Goal: Task Accomplishment & Management: Use online tool/utility

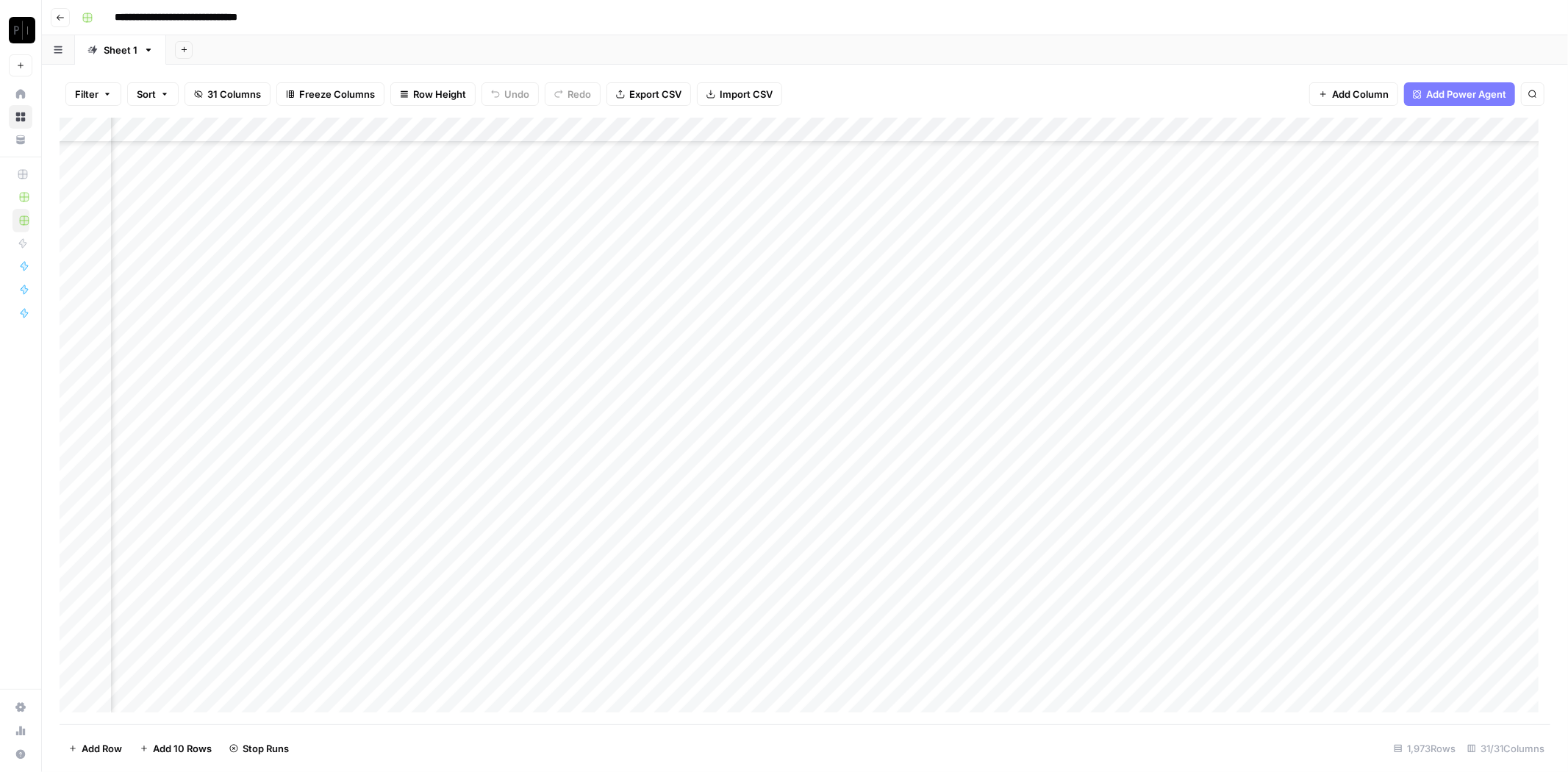
scroll to position [8346, 1442]
click at [794, 581] on div "Add Column" at bounding box center [805, 421] width 1491 height 606
click at [792, 598] on div "Add Column" at bounding box center [805, 421] width 1491 height 606
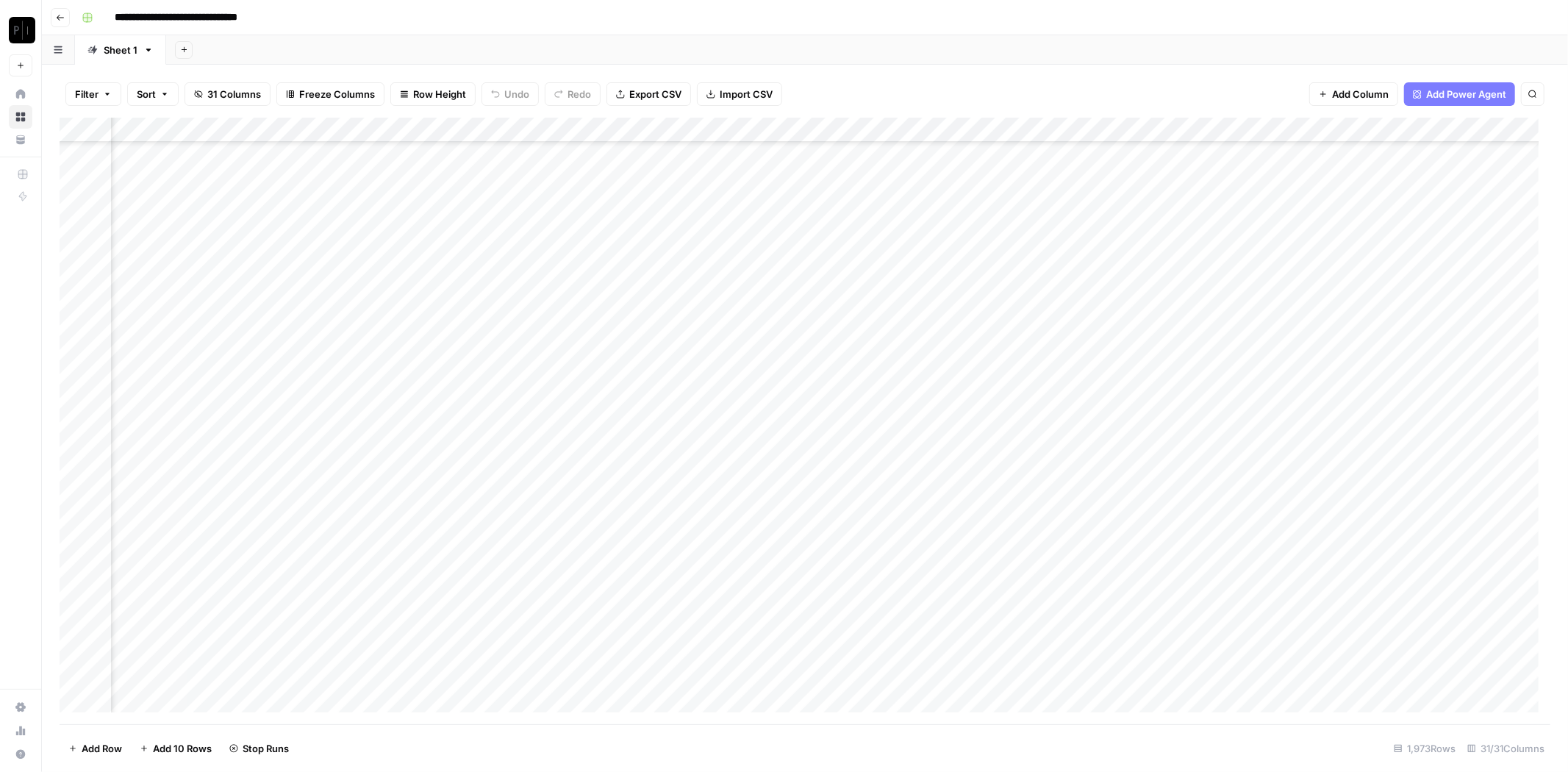
click at [794, 131] on div "Add Column" at bounding box center [805, 421] width 1491 height 606
click at [882, 255] on span "Rows with Errors" at bounding box center [846, 257] width 92 height 15
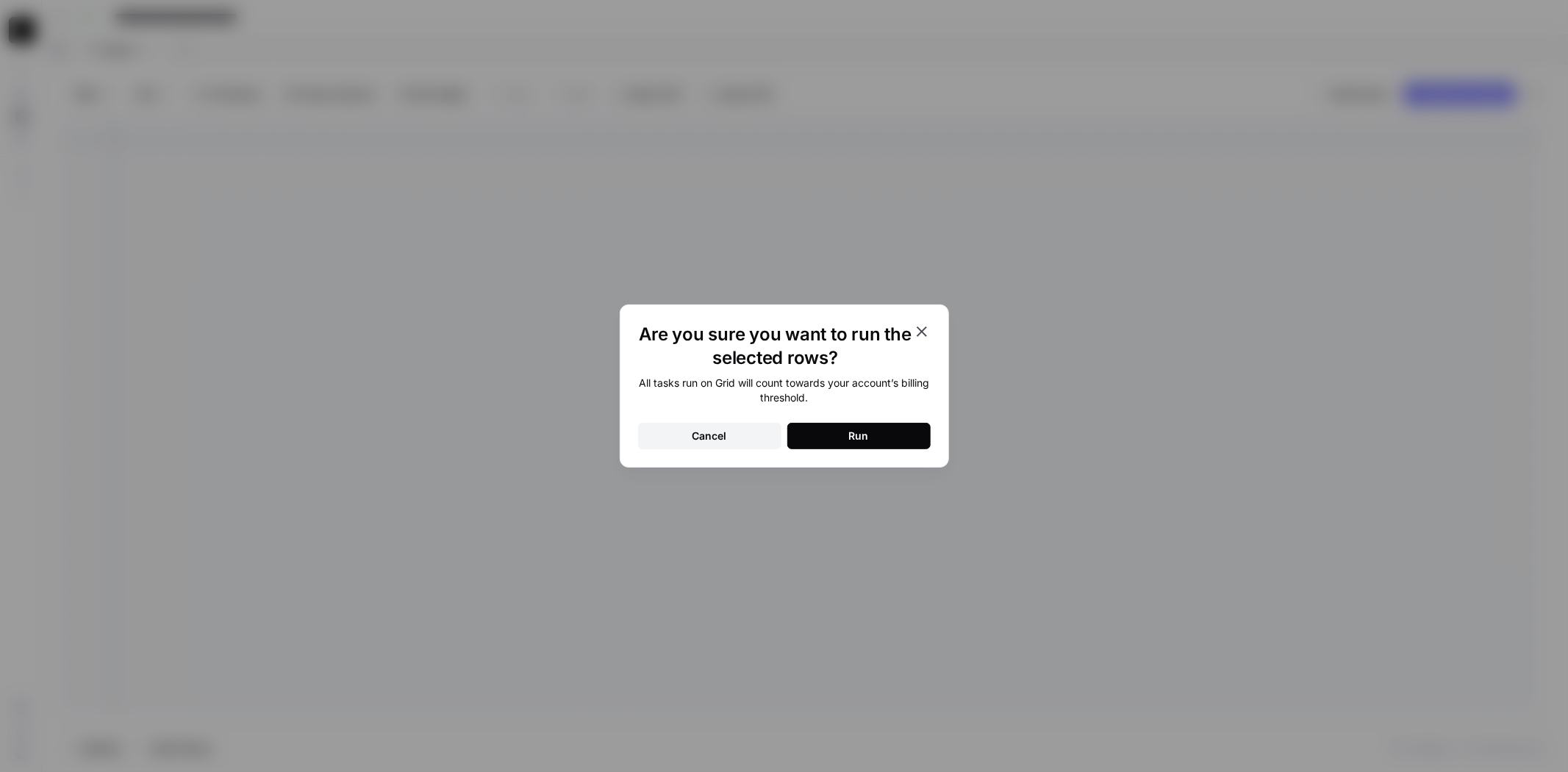
click at [834, 437] on button "Run" at bounding box center [859, 436] width 143 height 26
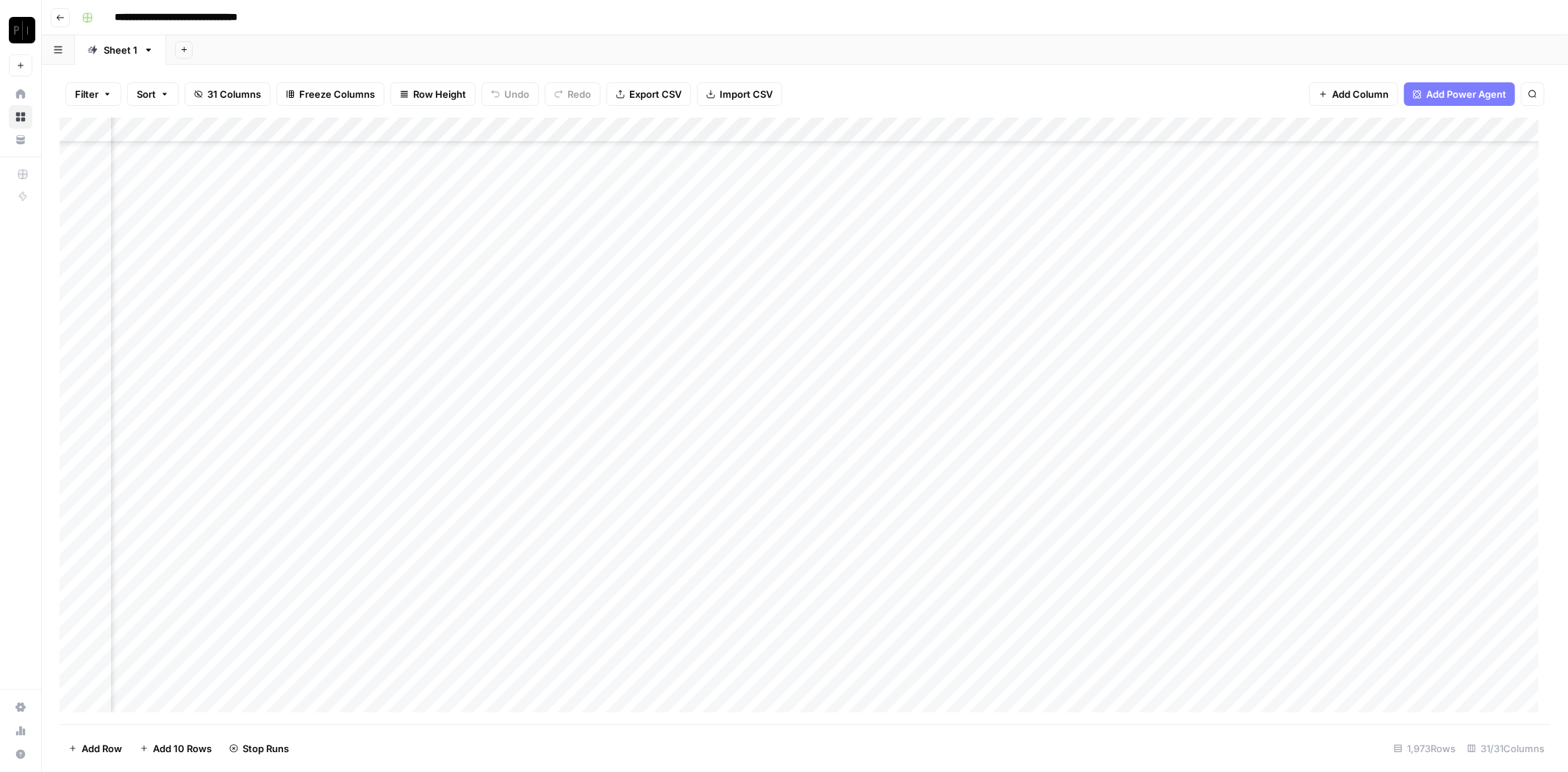
scroll to position [0, 1394]
click at [772, 128] on div "Add Column" at bounding box center [805, 421] width 1491 height 606
click at [75, 90] on button "Filter" at bounding box center [93, 94] width 56 height 24
click at [136, 167] on button "Add Filter" at bounding box center [357, 166] width 547 height 19
click at [141, 178] on input "text" at bounding box center [174, 171] width 161 height 15
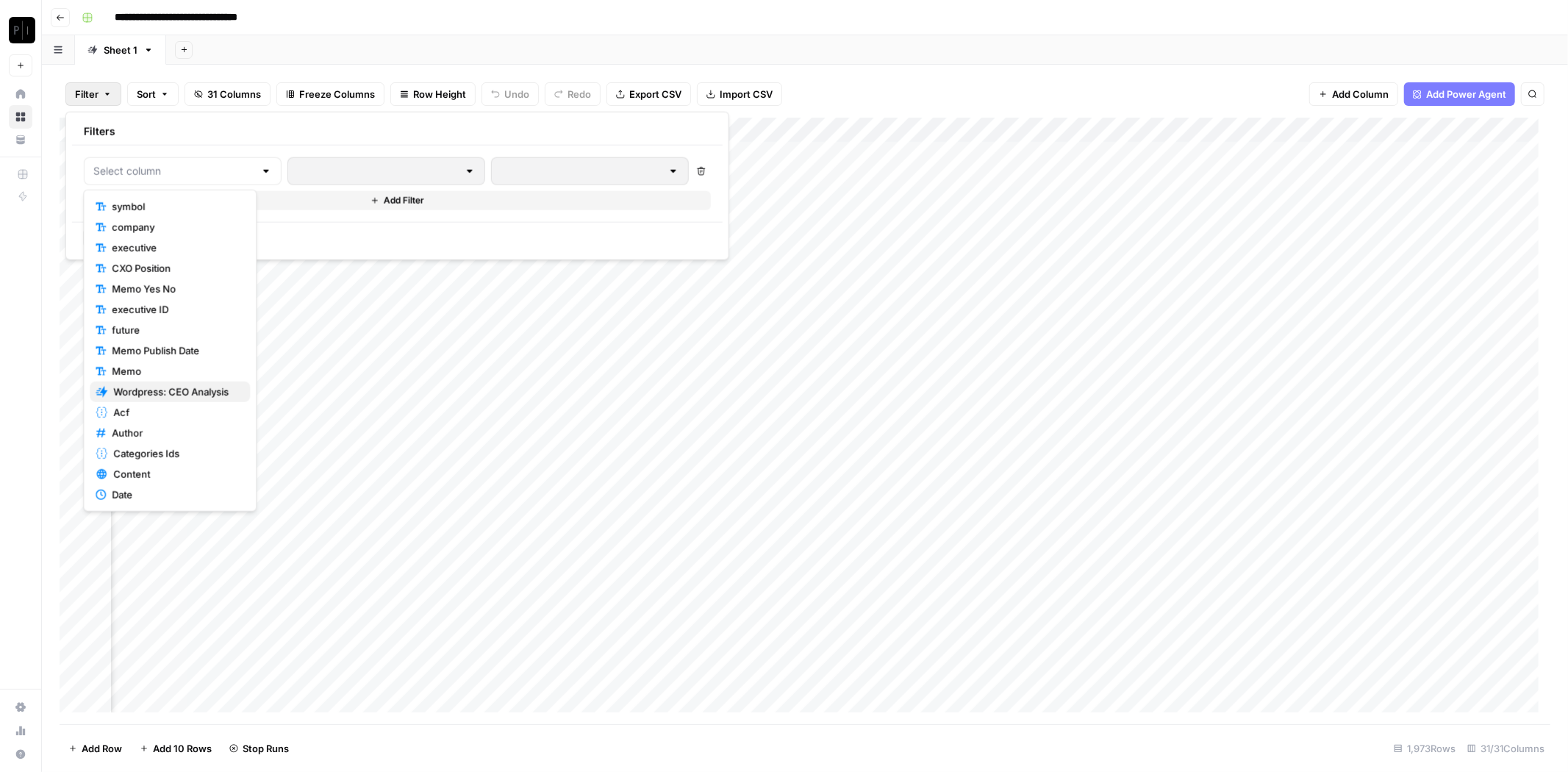
click at [192, 386] on span "Wordpress: CEO Analysis" at bounding box center [175, 391] width 125 height 15
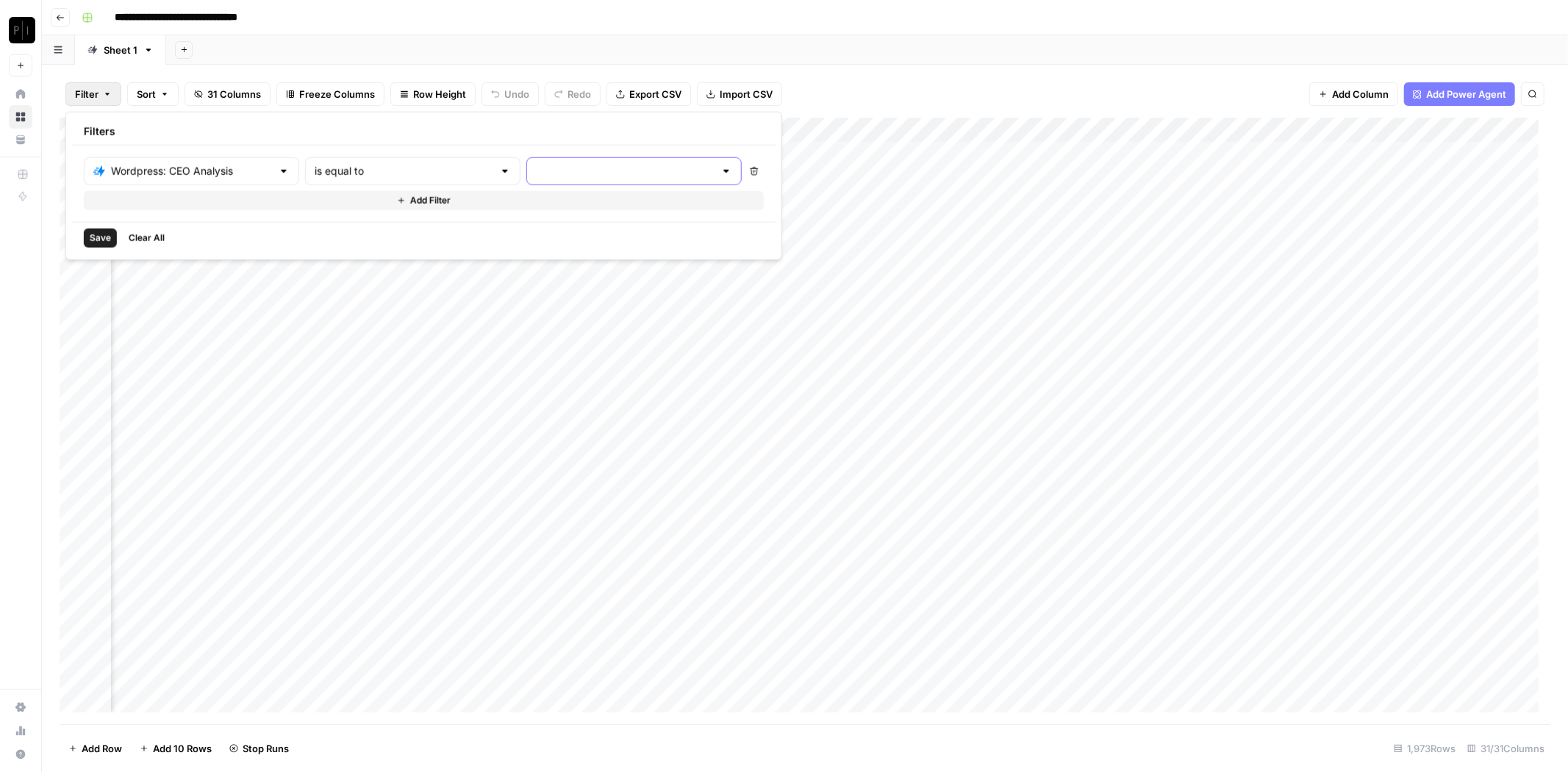
click at [535, 167] on input "text" at bounding box center [625, 171] width 178 height 15
click at [510, 220] on span "running" at bounding box center [569, 227] width 160 height 15
click at [101, 235] on span "Save" at bounding box center [100, 237] width 22 height 13
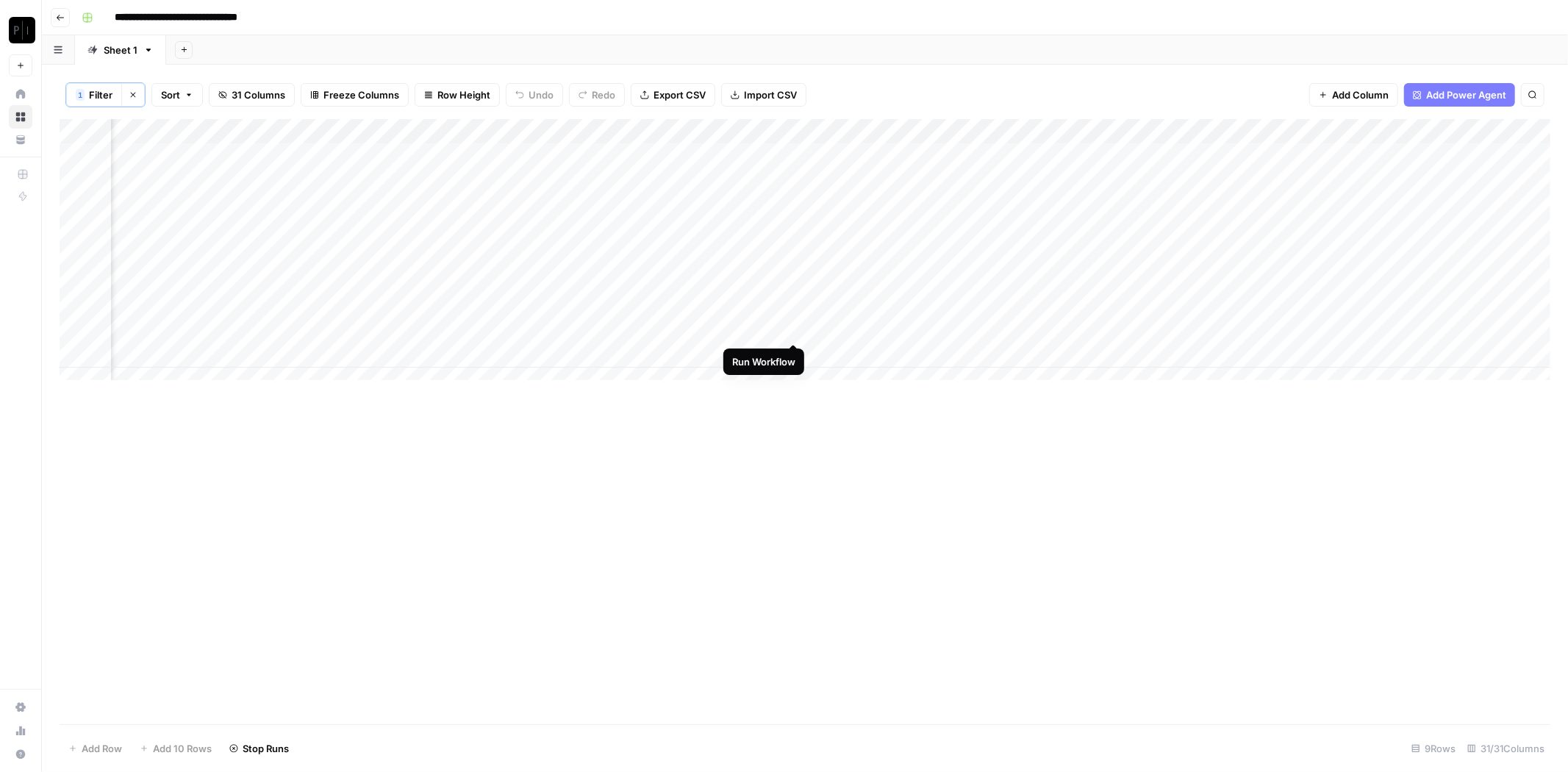
click at [792, 329] on div "Add Column" at bounding box center [805, 255] width 1491 height 274
click at [103, 94] on span "Filter" at bounding box center [101, 94] width 24 height 15
click at [649, 169] on icon "button" at bounding box center [651, 171] width 4 height 4
click at [613, 177] on input "text" at bounding box center [625, 171] width 178 height 15
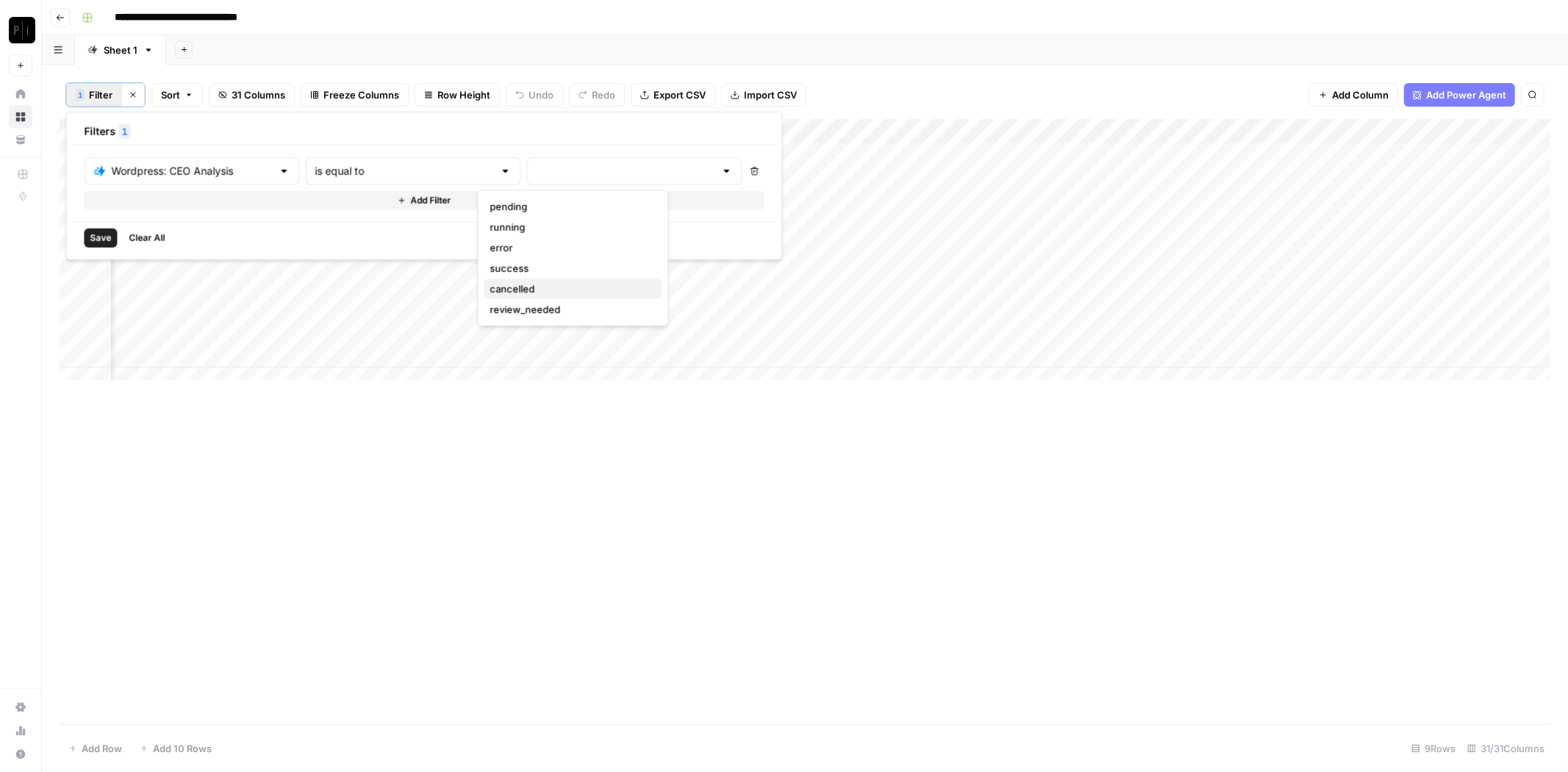
click at [527, 292] on span "cancelled" at bounding box center [569, 288] width 160 height 15
click at [205, 193] on button "Add Filter" at bounding box center [490, 200] width 815 height 19
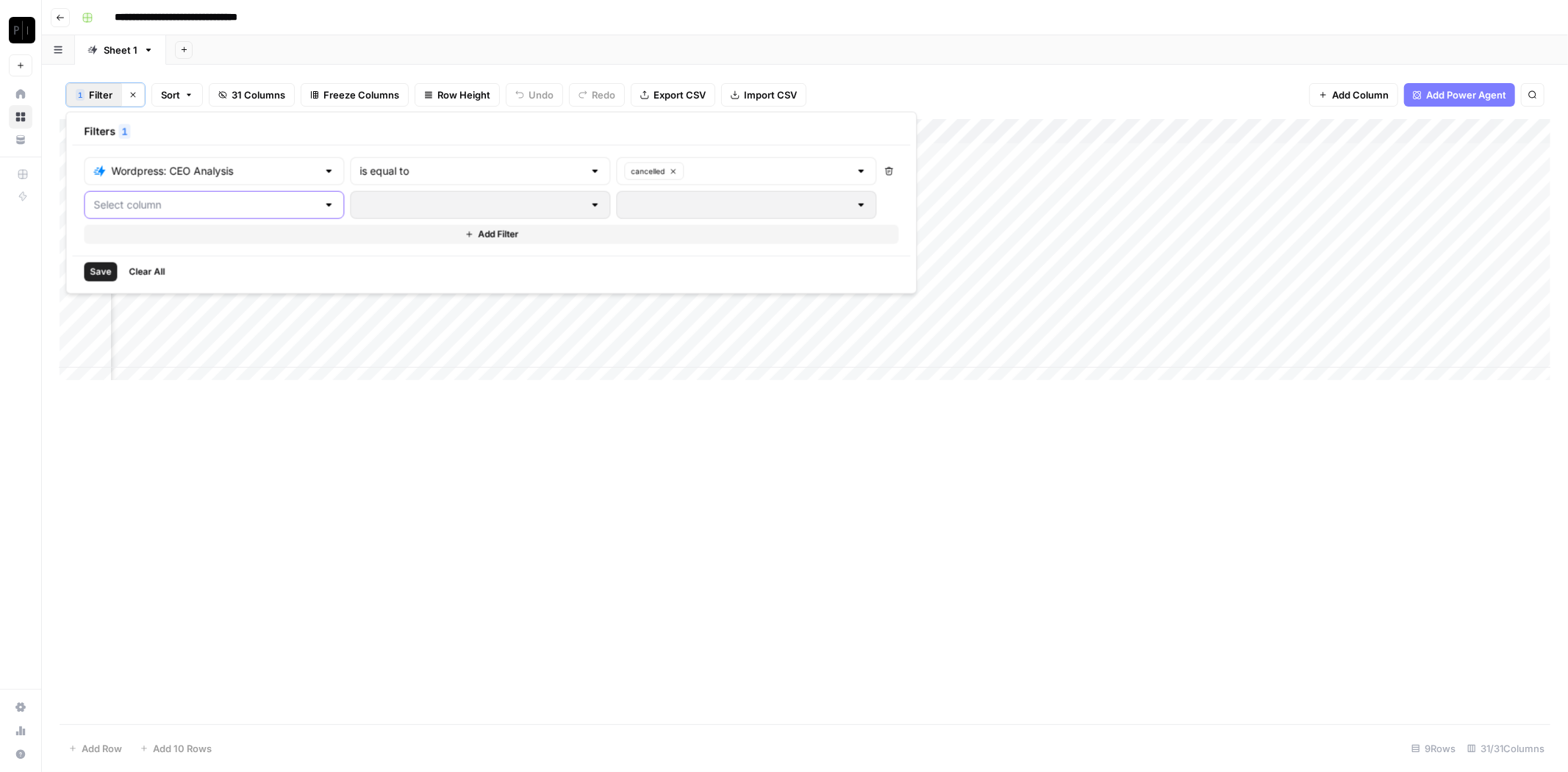
click at [171, 208] on input "text" at bounding box center [205, 205] width 224 height 15
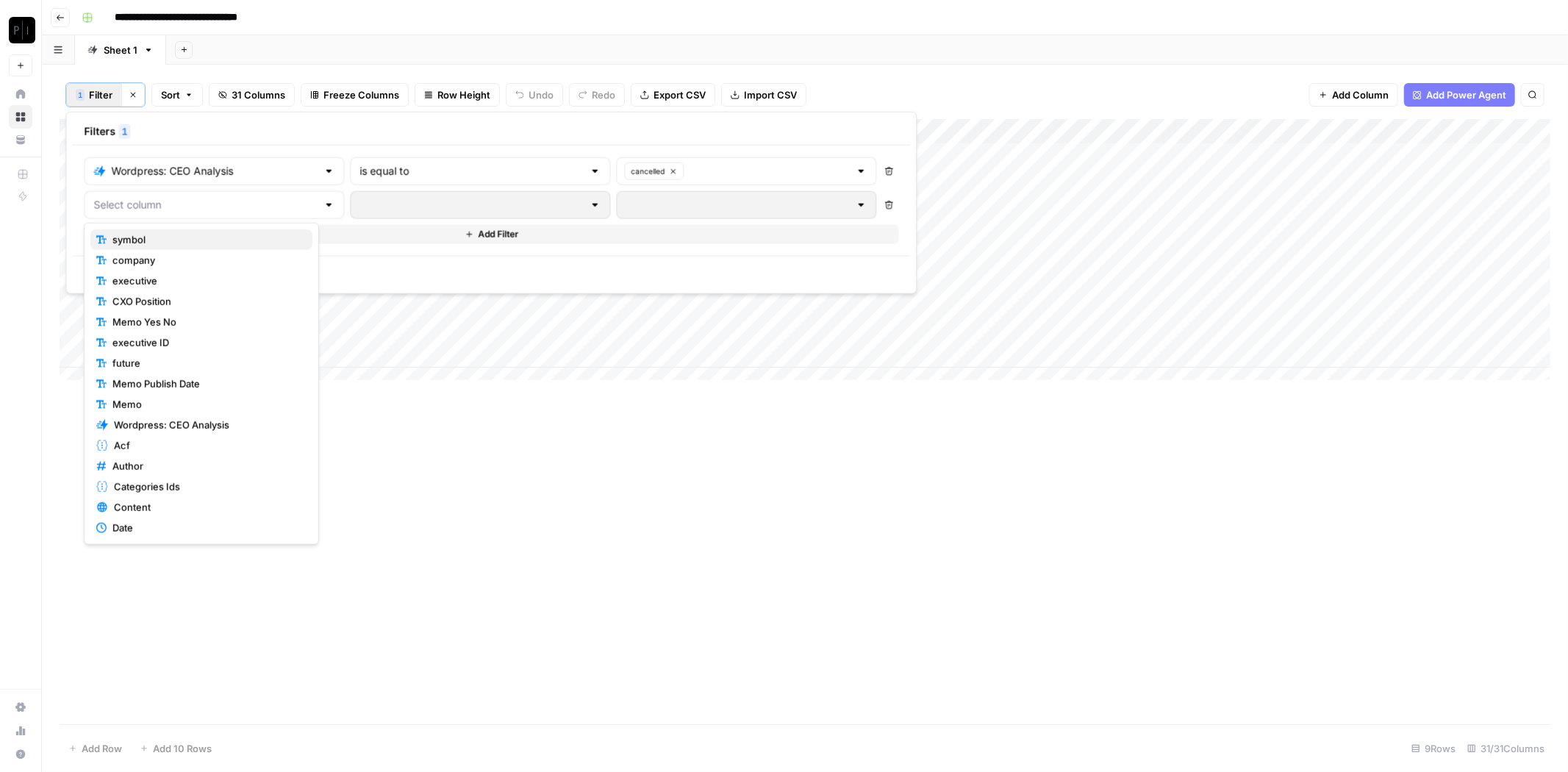
click at [183, 248] on button "symbol" at bounding box center [201, 239] width 222 height 21
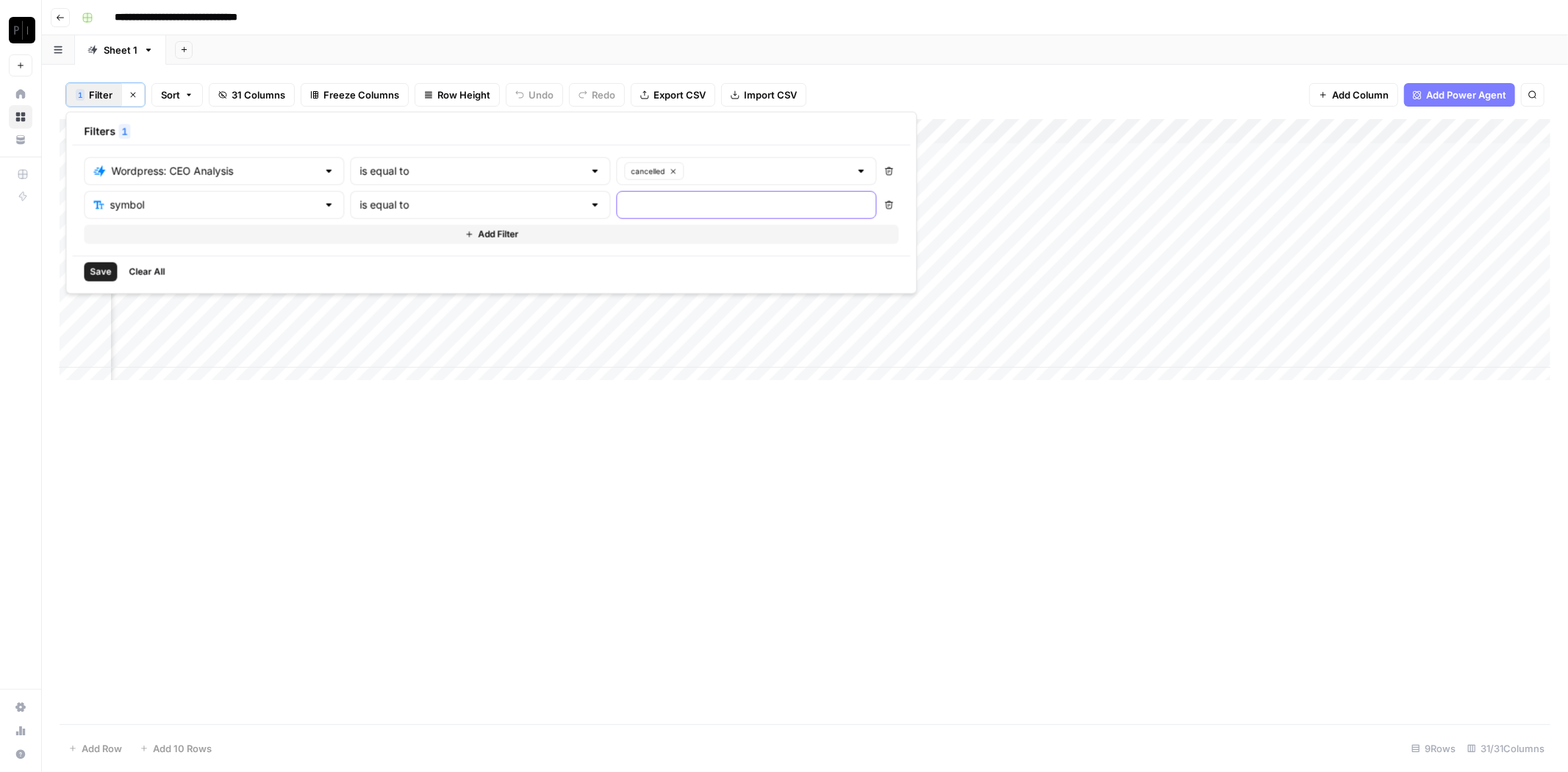
click at [626, 208] on input "text" at bounding box center [746, 205] width 241 height 15
click at [463, 213] on div "is equal to" at bounding box center [480, 205] width 260 height 27
click at [443, 283] on span "contains" at bounding box center [439, 281] width 204 height 15
type input "contains"
click at [632, 210] on div at bounding box center [745, 205] width 260 height 27
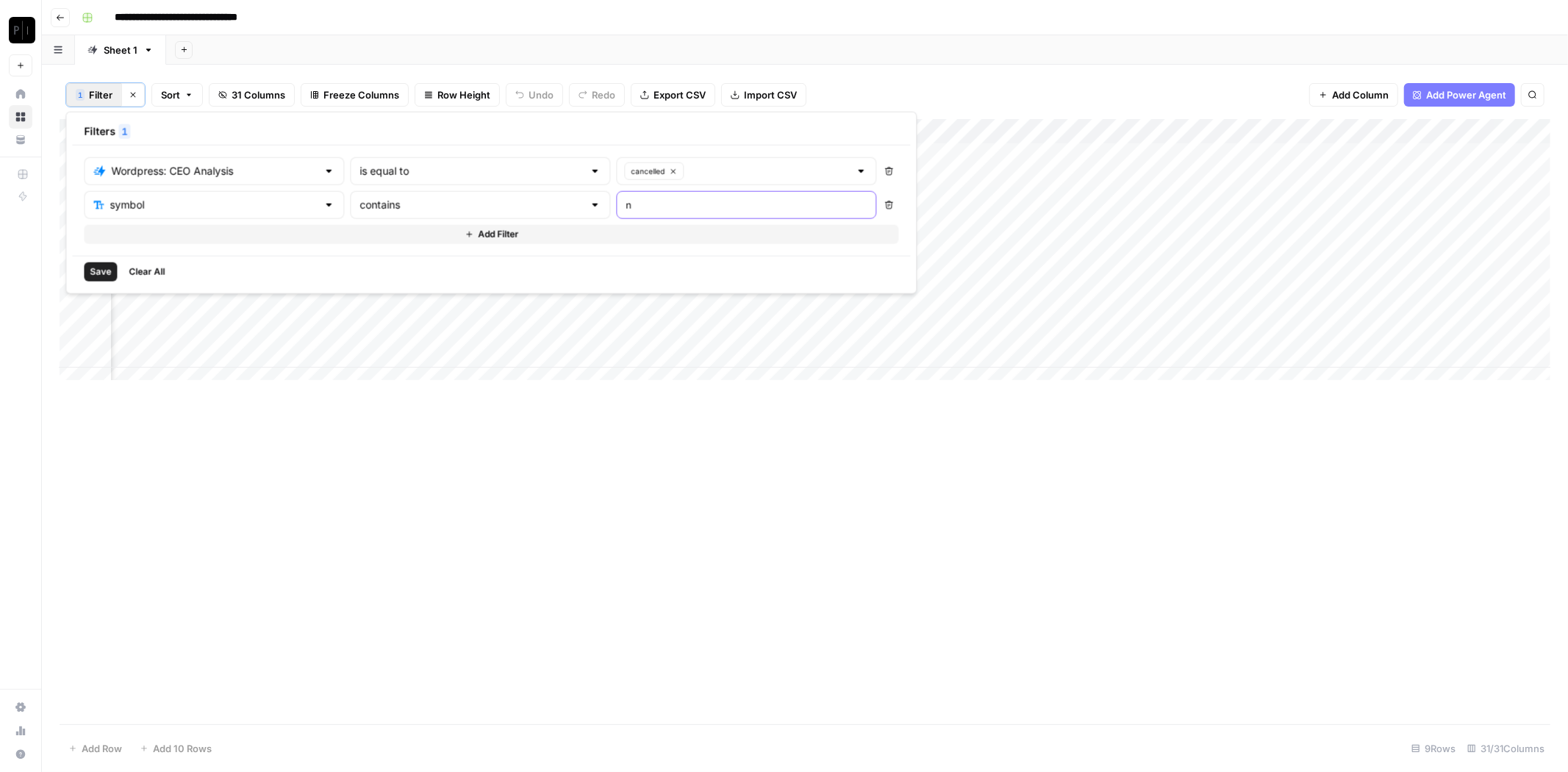
type input "n"
click at [97, 272] on span "Save" at bounding box center [100, 272] width 22 height 13
click at [119, 89] on button "2 Filter" at bounding box center [93, 95] width 56 height 24
click at [626, 202] on input "n" at bounding box center [746, 205] width 241 height 15
type input "x"
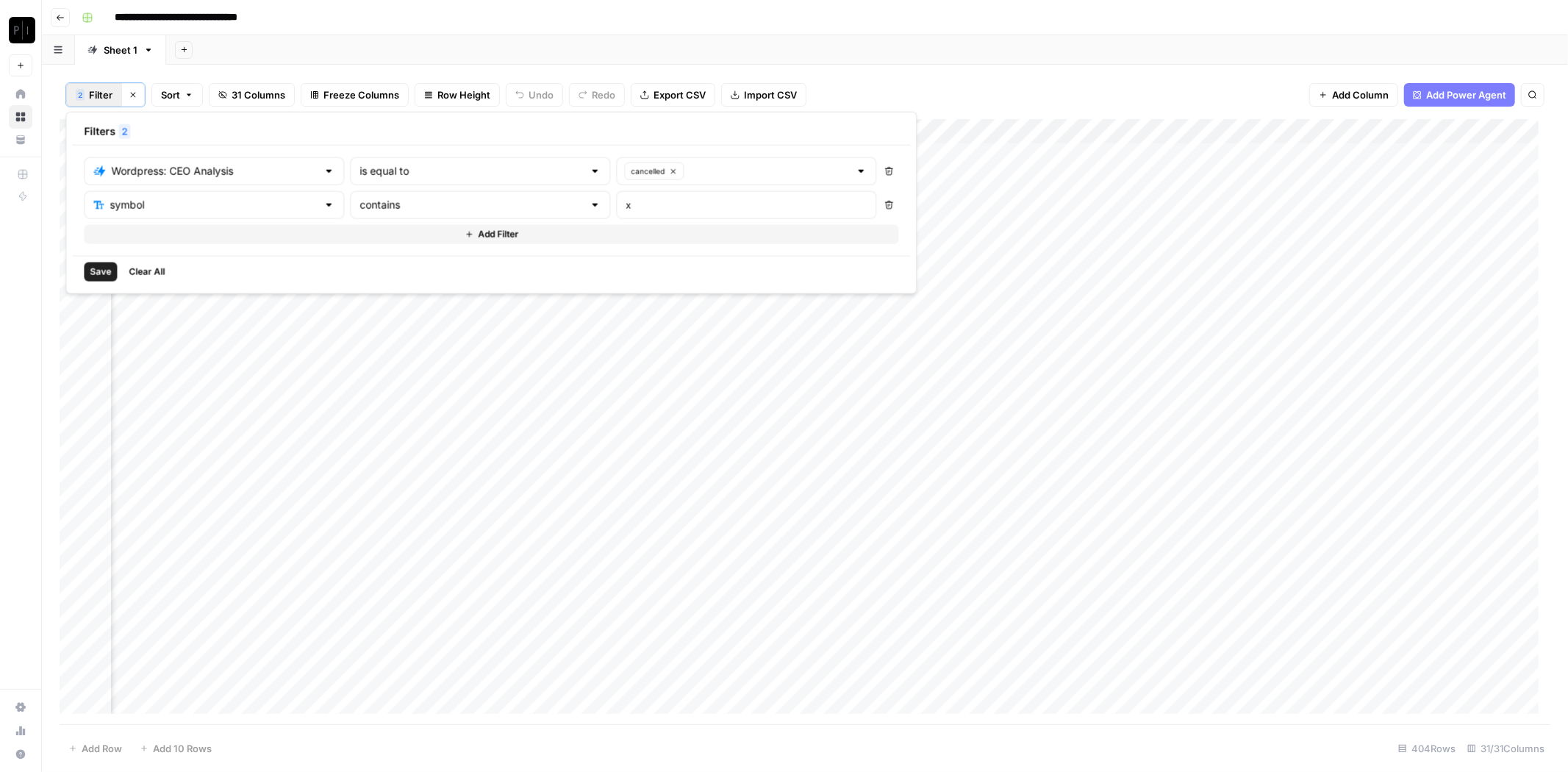
click at [519, 225] on button "Add Filter" at bounding box center [490, 233] width 815 height 19
click at [83, 307] on button "Save" at bounding box center [100, 305] width 33 height 19
click at [795, 131] on div "Add Column" at bounding box center [805, 422] width 1491 height 606
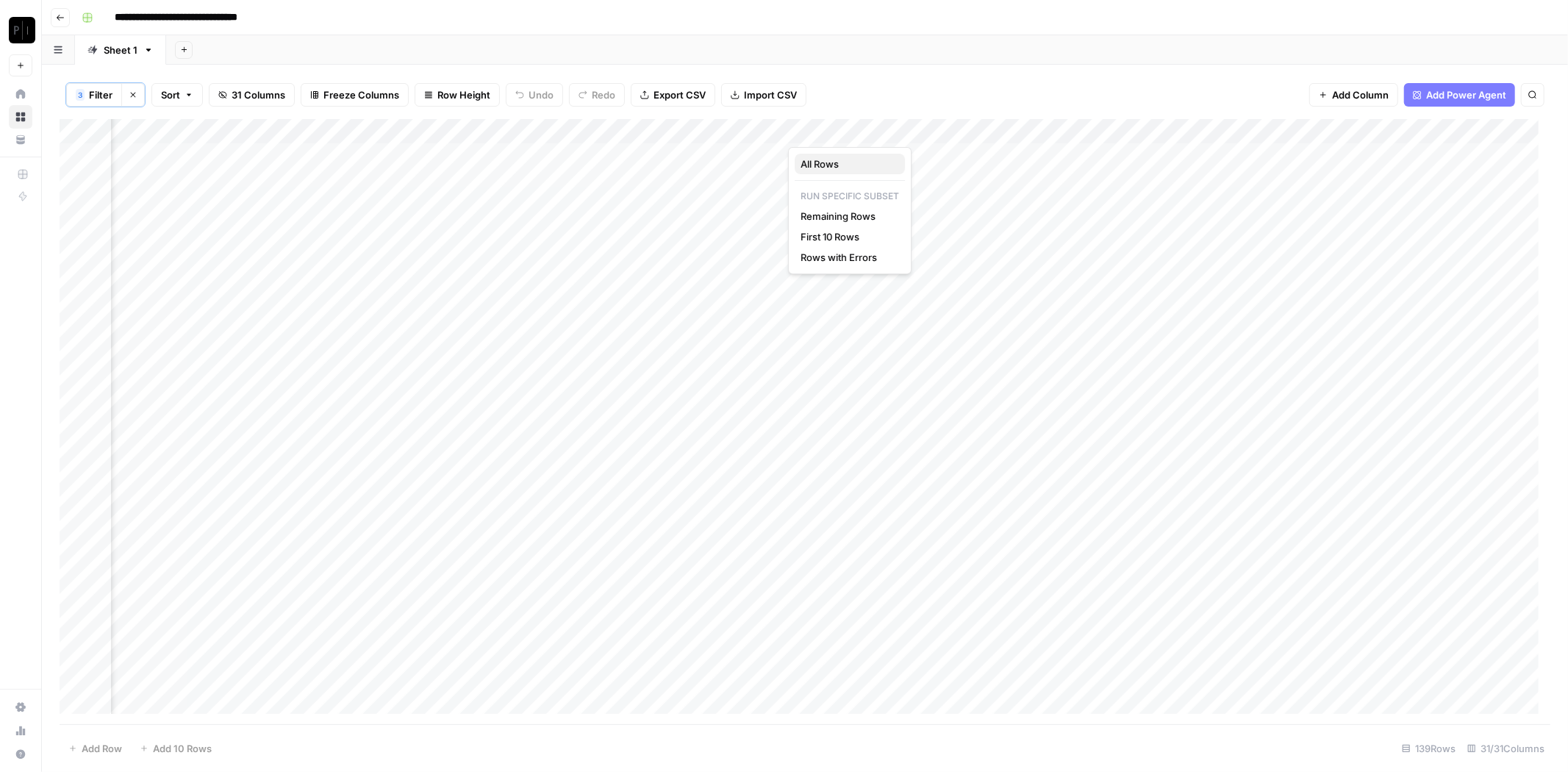
click at [862, 168] on span "All Rows" at bounding box center [846, 164] width 92 height 15
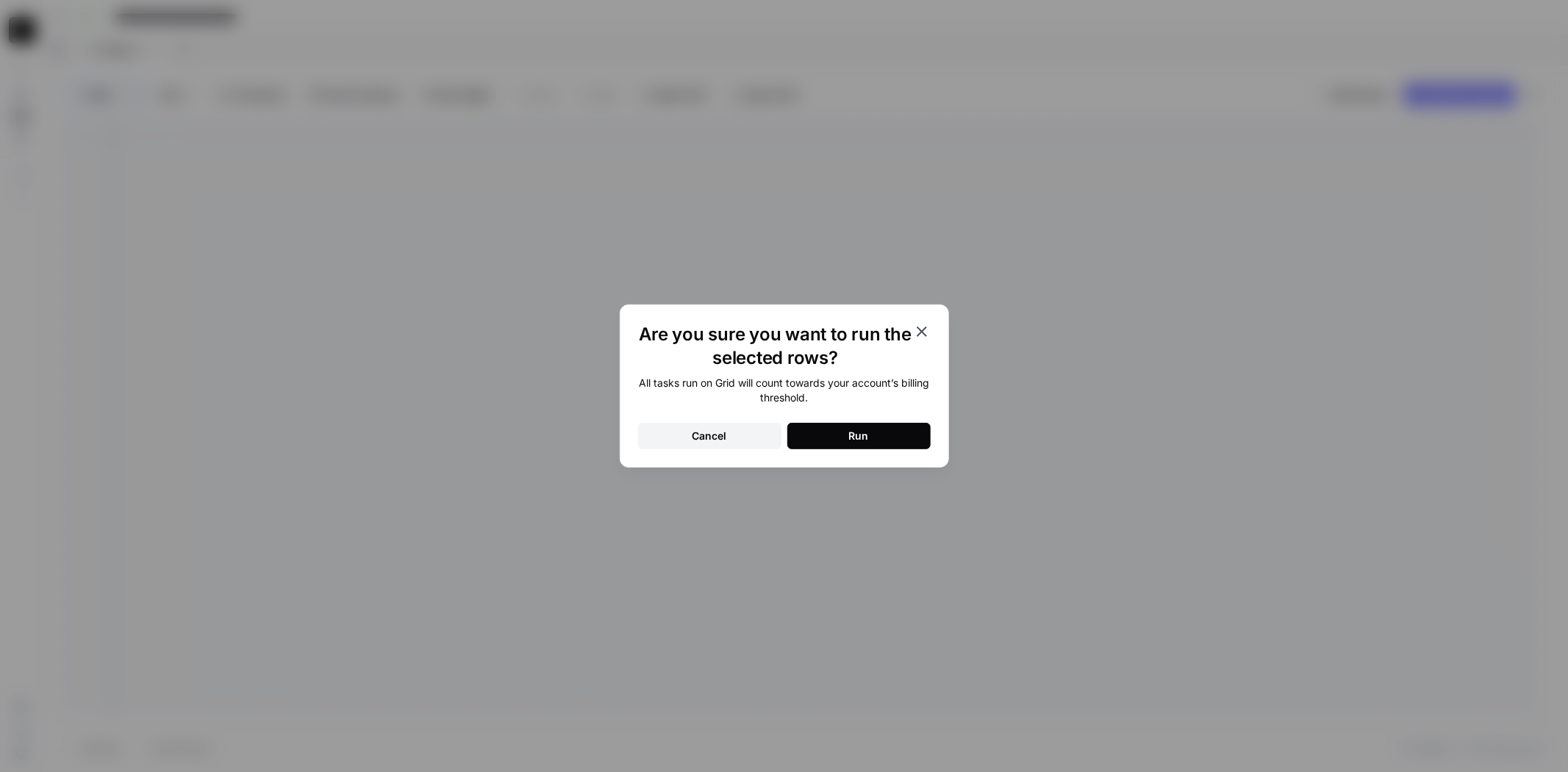
click at [894, 435] on button "Run" at bounding box center [859, 436] width 143 height 26
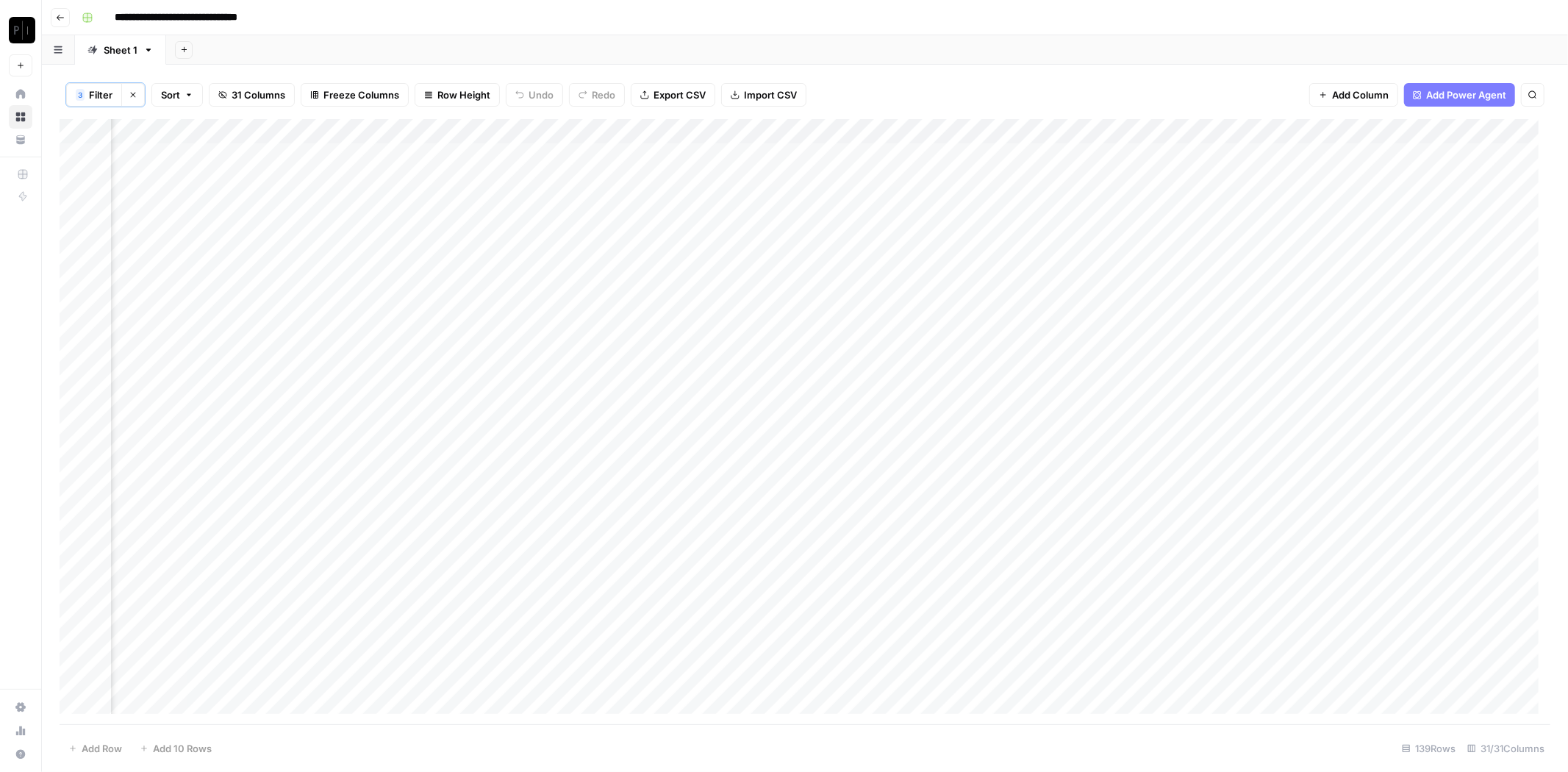
click at [792, 128] on div "Add Column" at bounding box center [805, 422] width 1491 height 606
click at [857, 254] on span "Rows with Errors" at bounding box center [846, 257] width 92 height 15
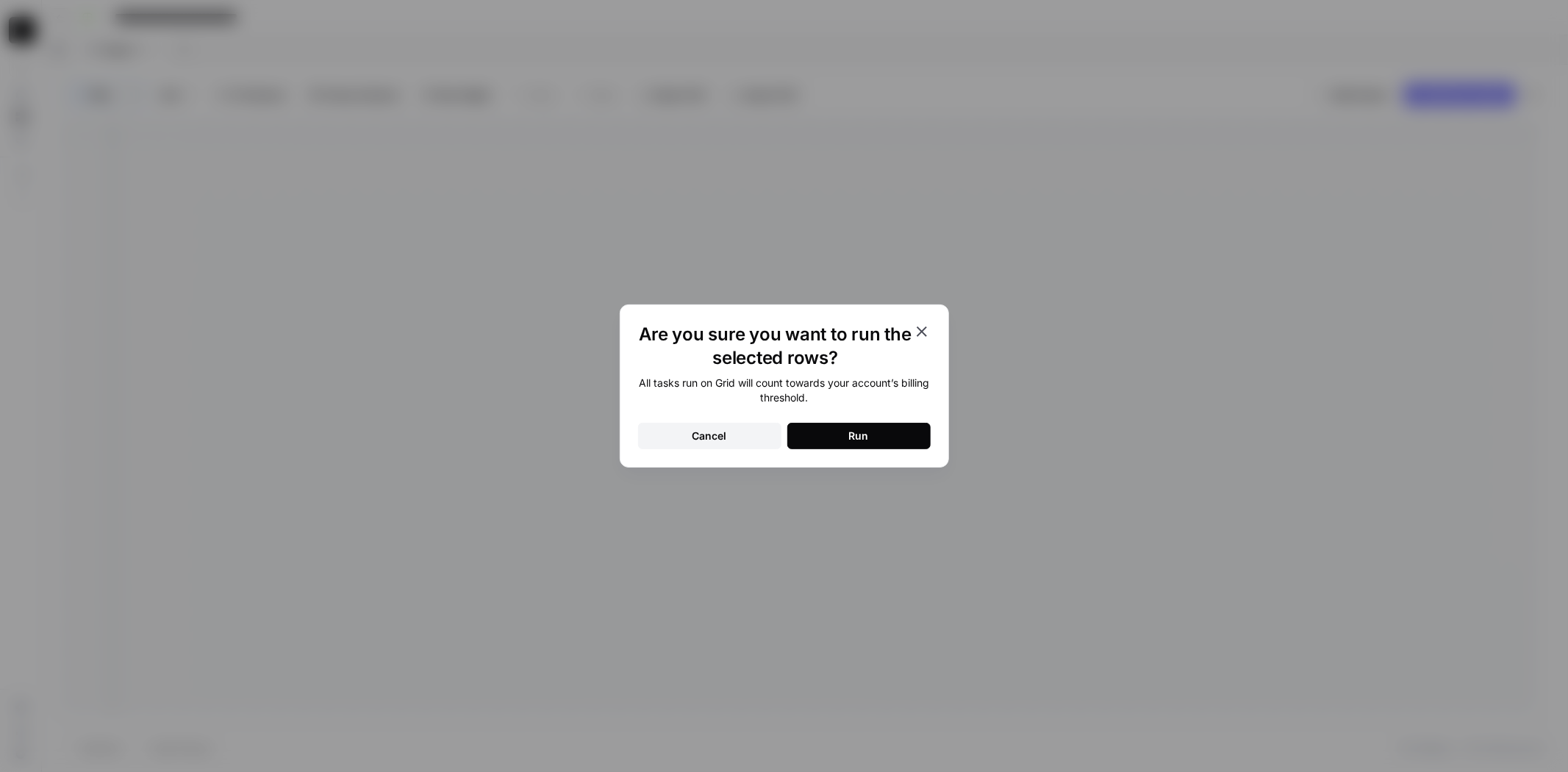
click at [865, 438] on div "Run" at bounding box center [859, 436] width 20 height 15
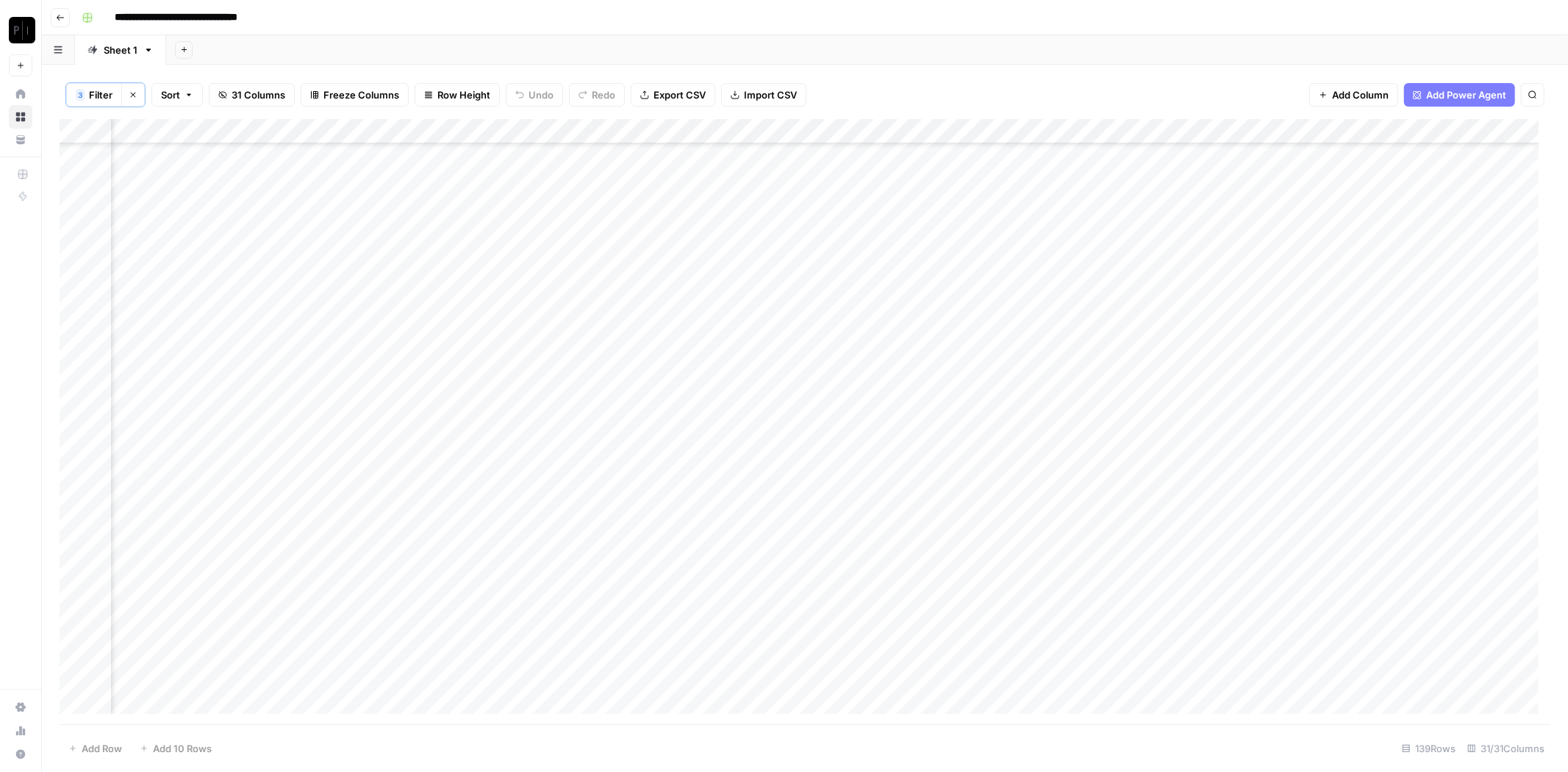
scroll to position [126, 1394]
click at [794, 130] on div "Add Column" at bounding box center [805, 422] width 1491 height 606
click at [838, 256] on span "Rows with Errors" at bounding box center [846, 257] width 92 height 15
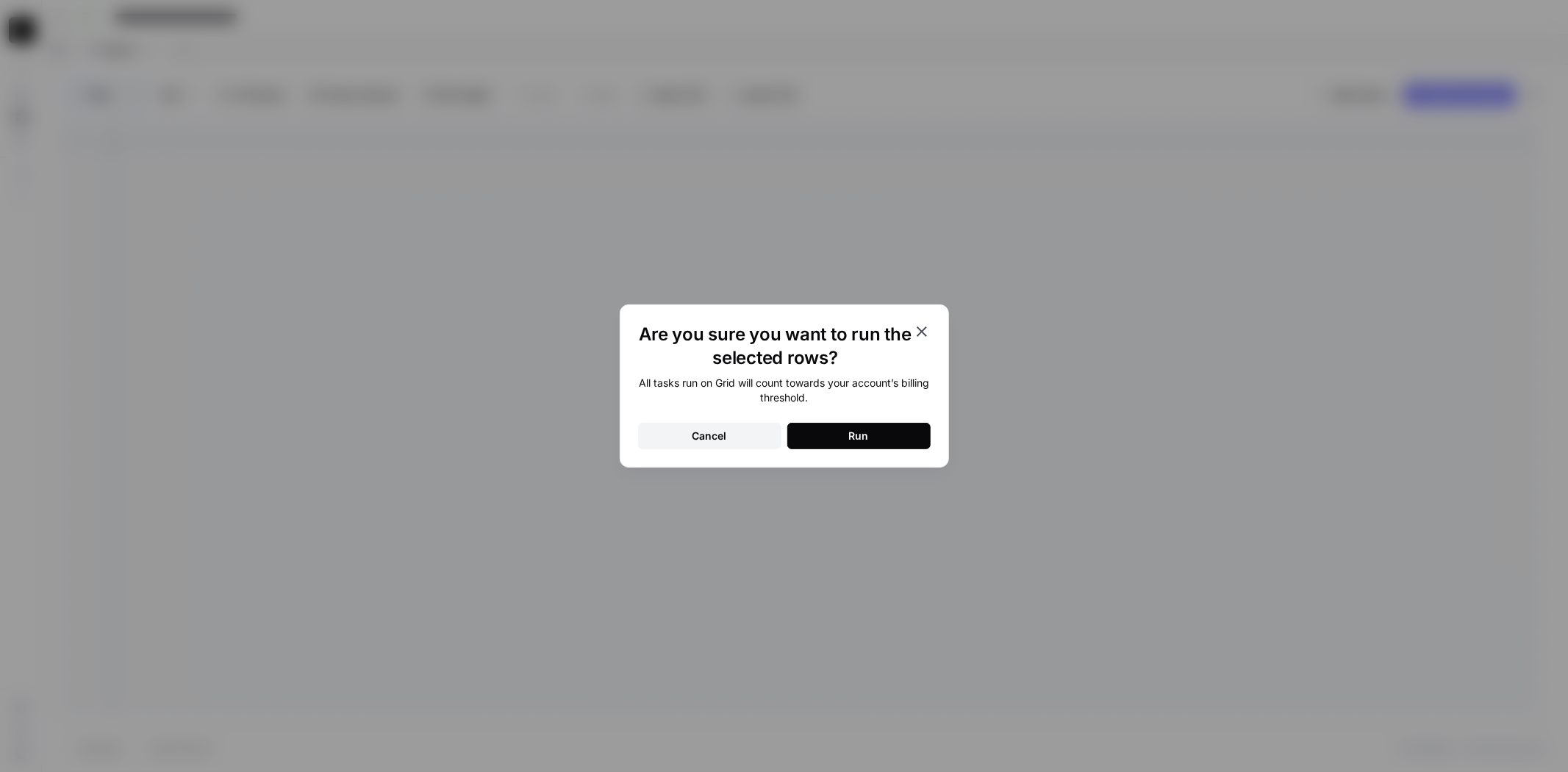
click at [893, 452] on div "Are you sure you want to run the selected rows? All tasks run on Grid will coun…" at bounding box center [784, 386] width 329 height 163
click at [892, 433] on button "Run" at bounding box center [859, 436] width 143 height 26
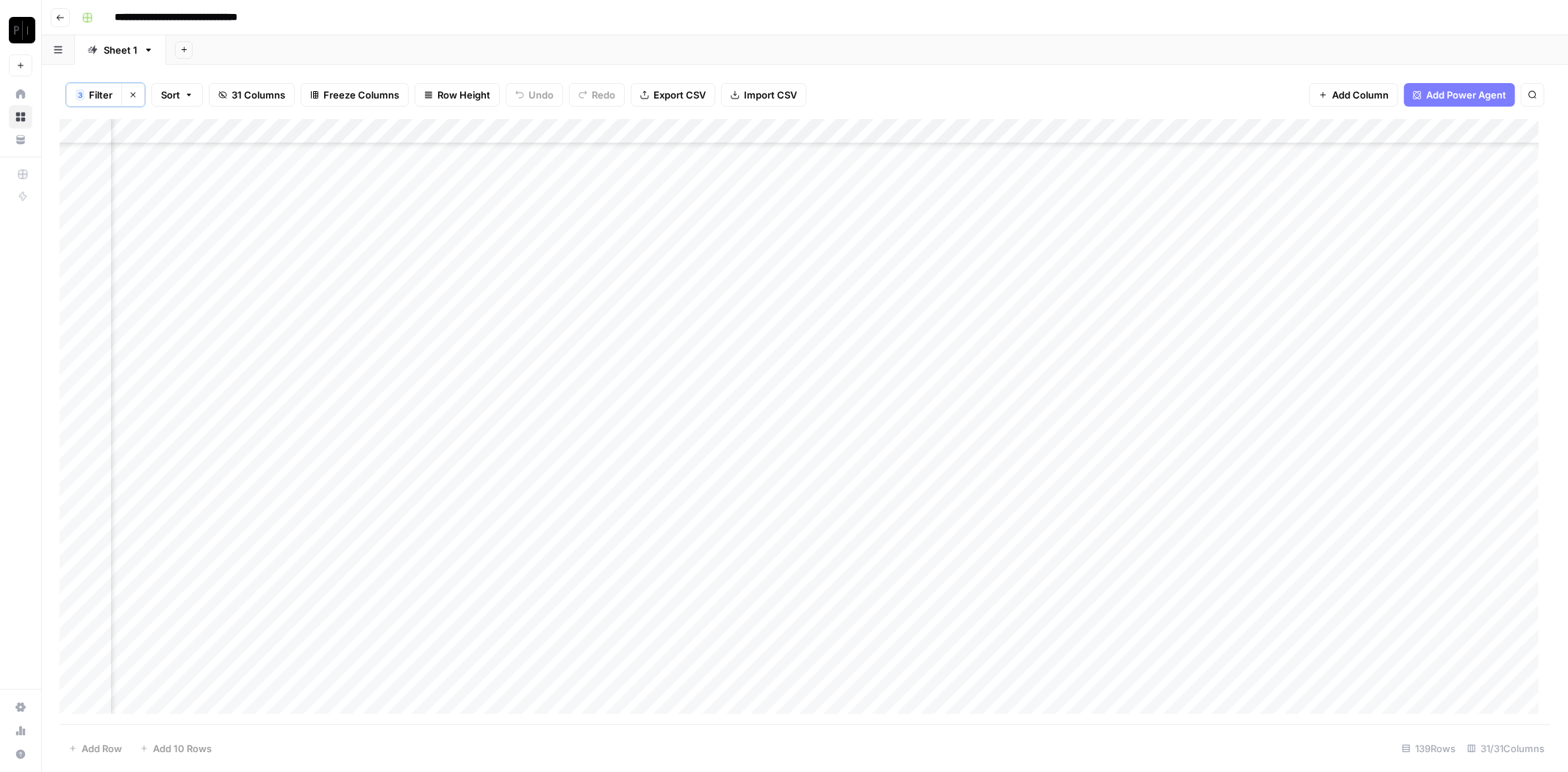
scroll to position [0, 1394]
click at [94, 95] on span "Filter" at bounding box center [101, 94] width 24 height 15
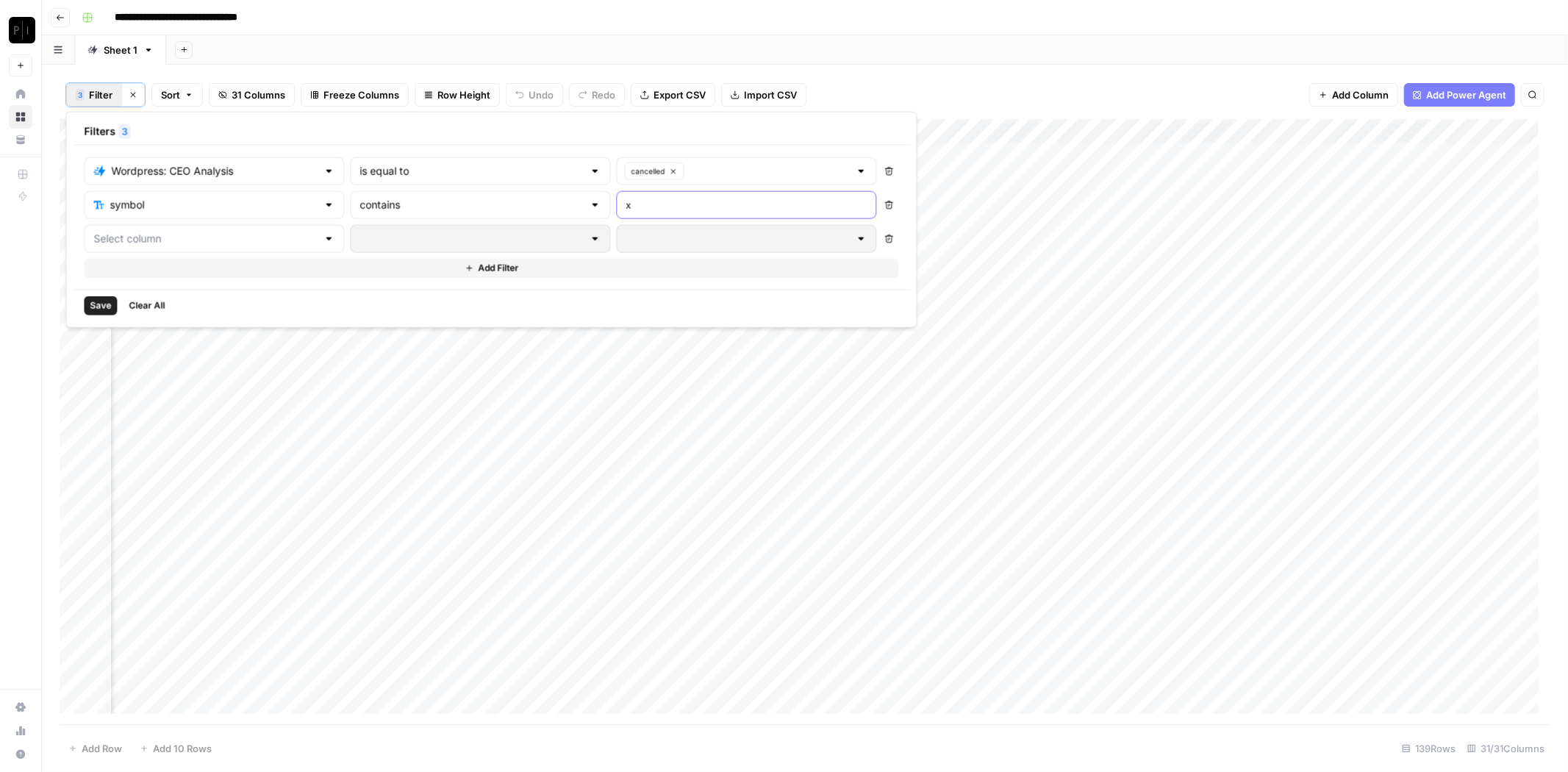
click at [632, 198] on input "x" at bounding box center [746, 205] width 241 height 15
type input "w"
click at [94, 303] on span "Save" at bounding box center [100, 305] width 22 height 13
click at [792, 125] on div "Add Column" at bounding box center [805, 422] width 1491 height 606
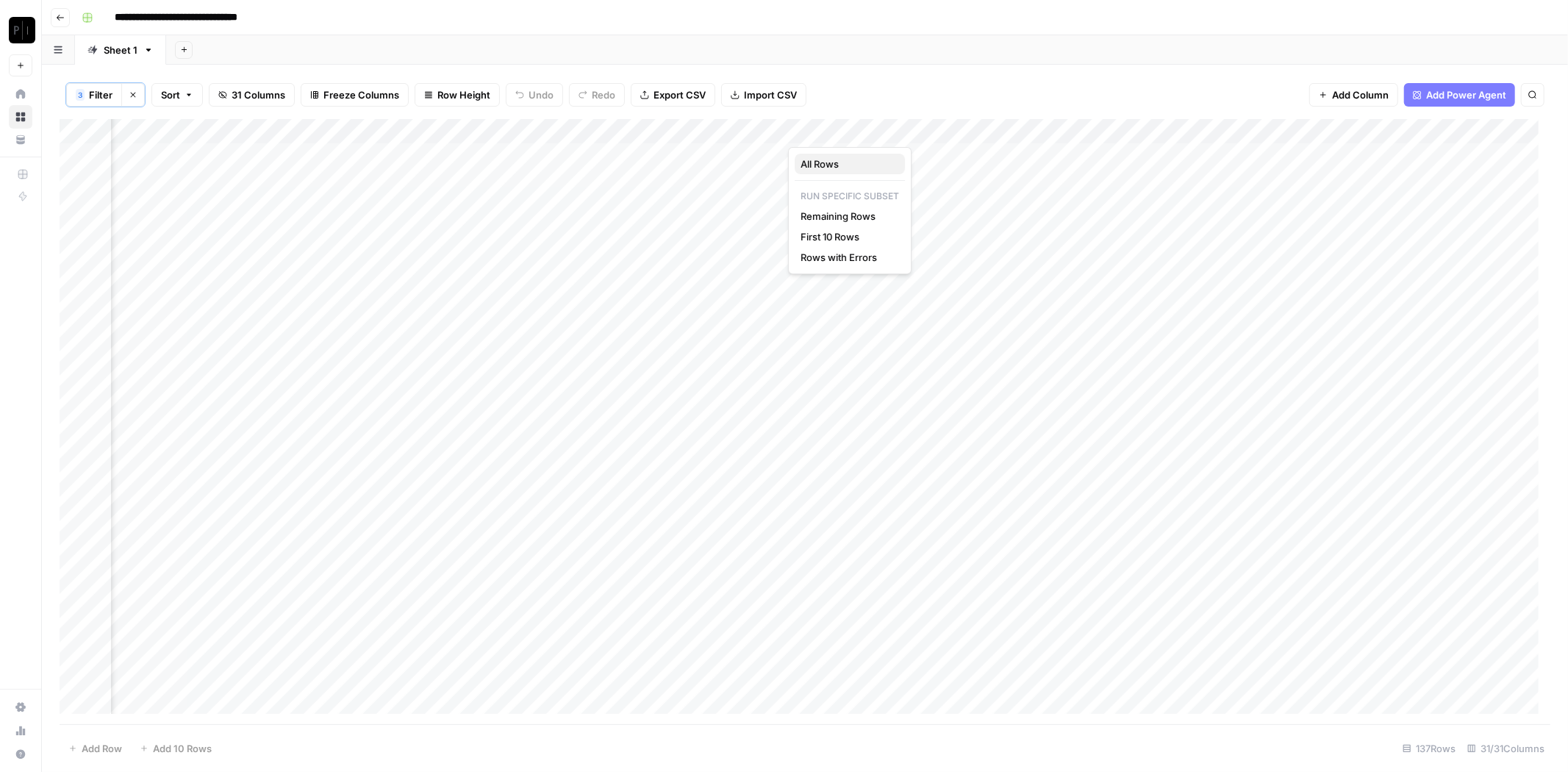
click at [848, 170] on span "All Rows" at bounding box center [846, 164] width 92 height 15
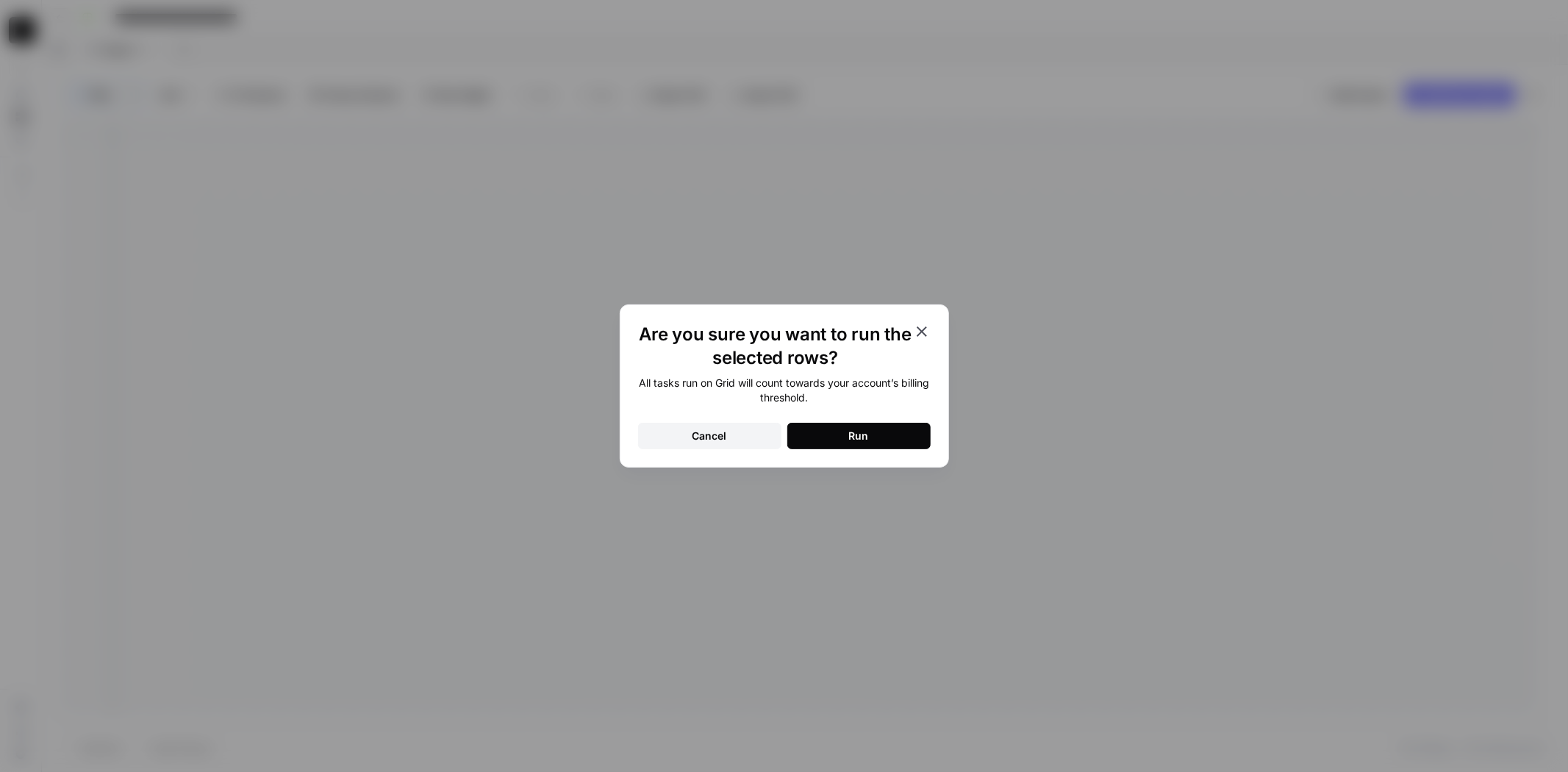
click at [866, 421] on div "All tasks run on Grid will count towards your account’s billing threshold. Canc…" at bounding box center [784, 412] width 292 height 74
click at [871, 428] on button "Run" at bounding box center [859, 436] width 143 height 26
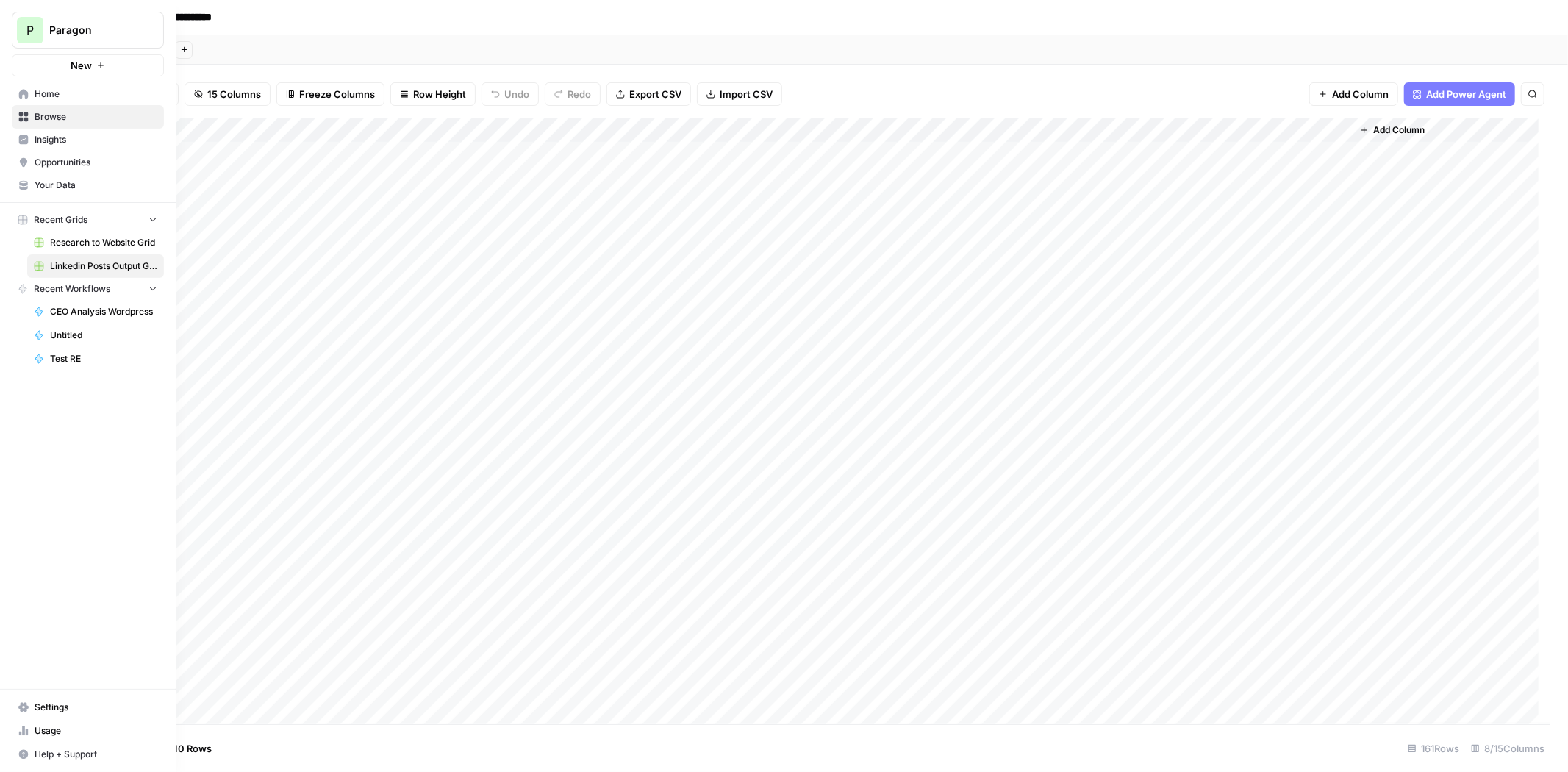
click at [32, 33] on span "P" at bounding box center [29, 30] width 7 height 18
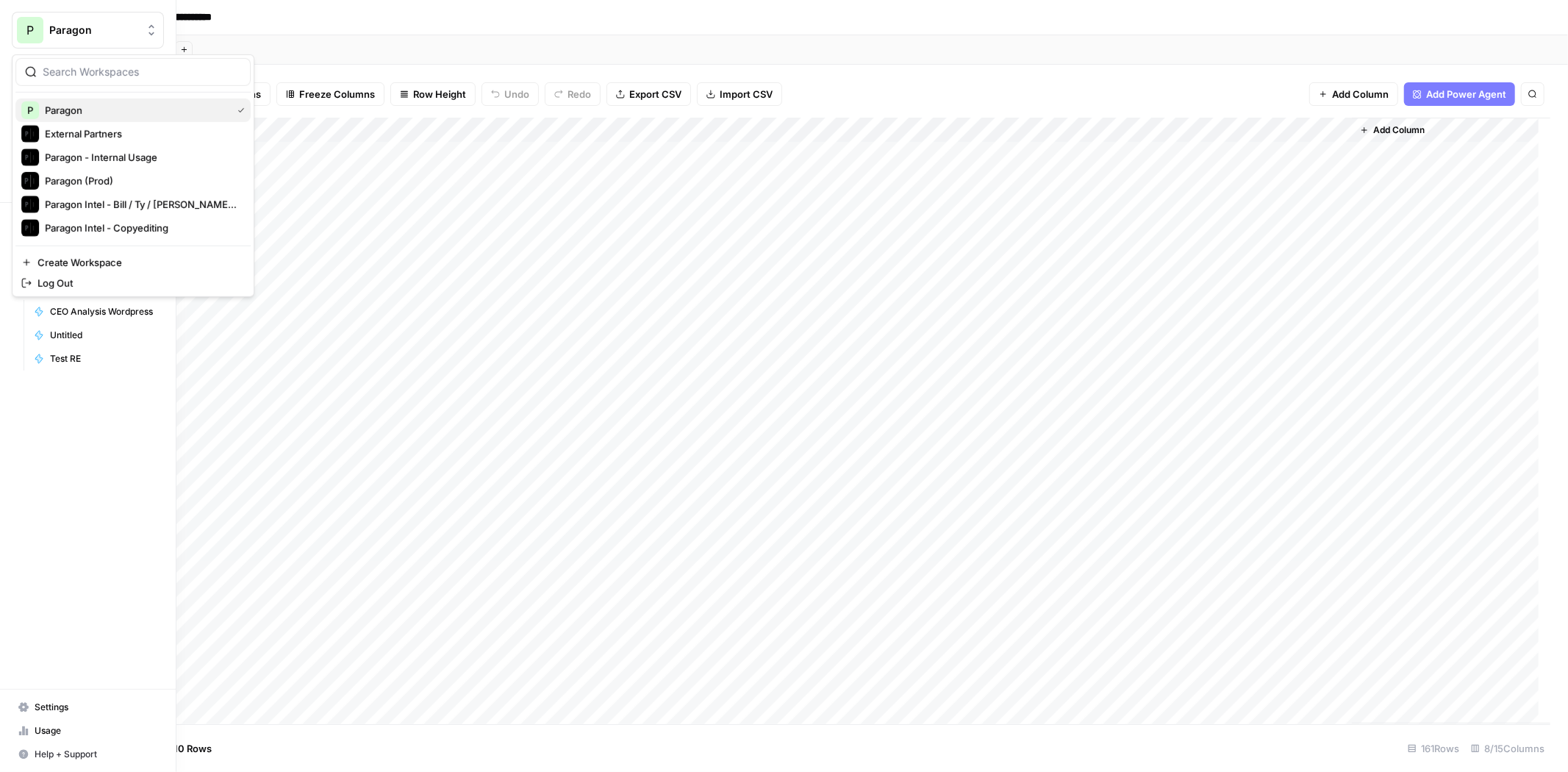
click at [85, 112] on span "Paragon" at bounding box center [135, 110] width 180 height 15
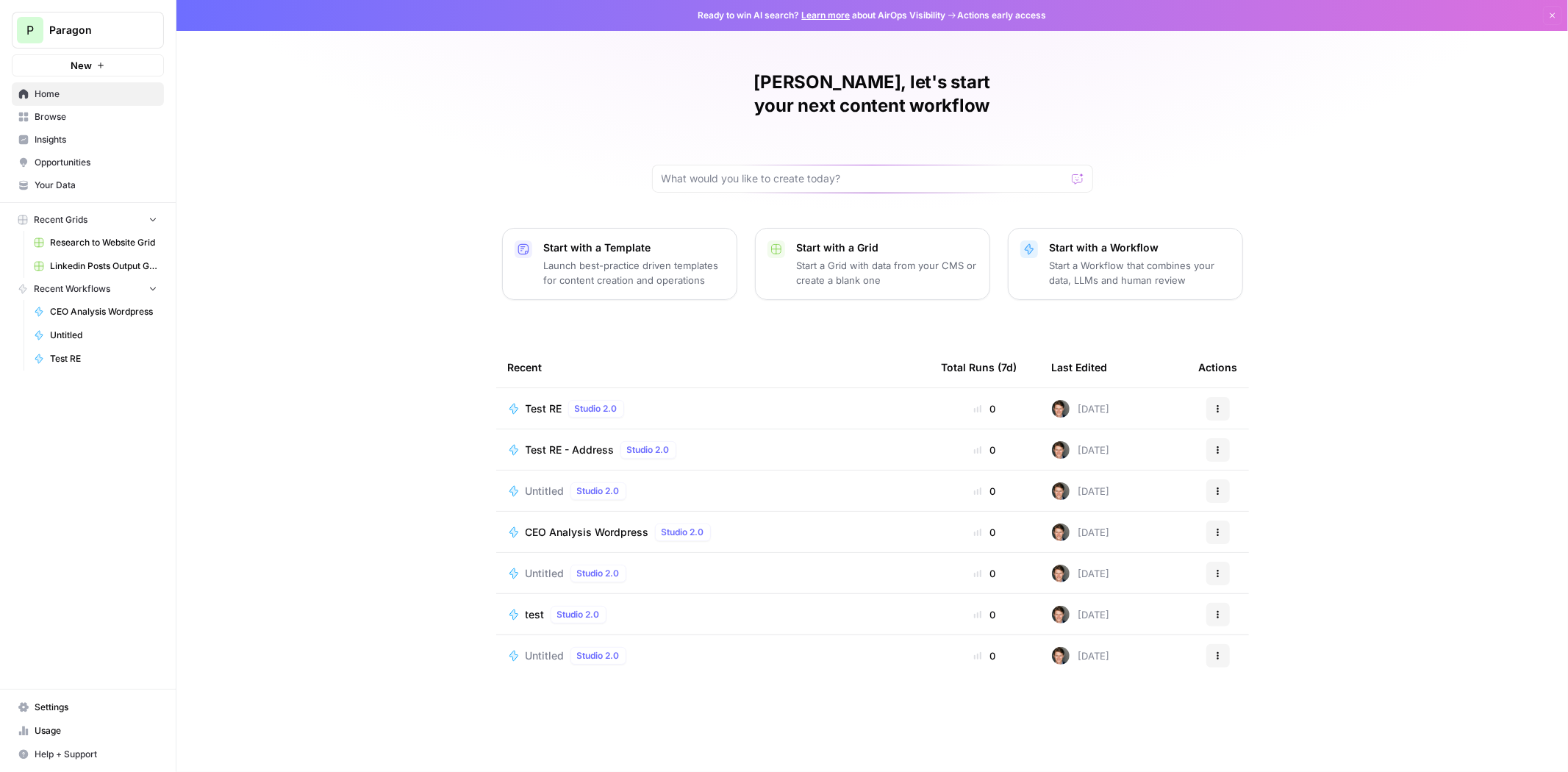
click at [54, 122] on span "Browse" at bounding box center [95, 116] width 123 height 13
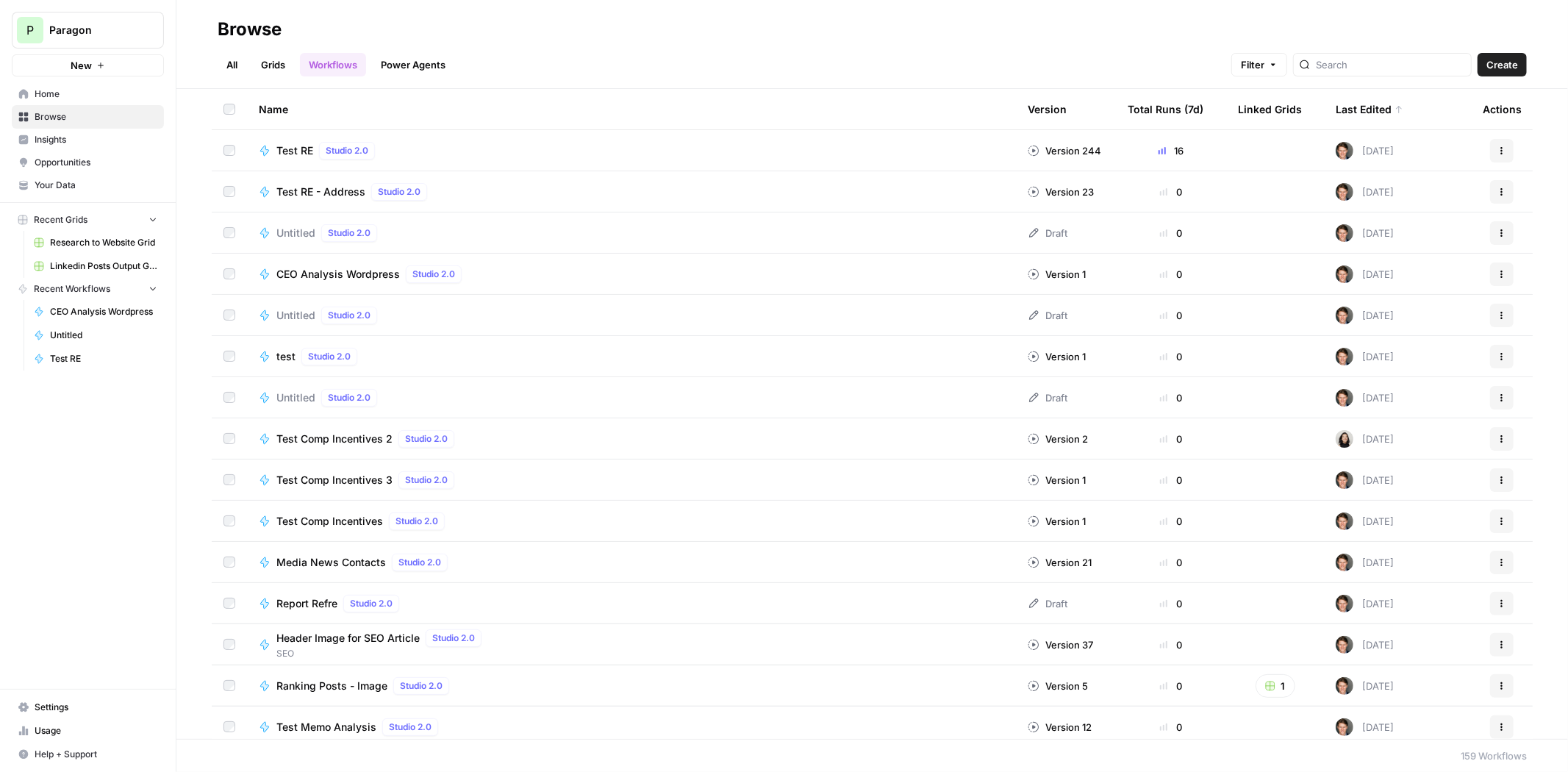
click at [245, 50] on div "All Grids Workflows Power Agents Filter Create" at bounding box center [872, 59] width 1309 height 35
click at [245, 54] on ul "All Grids Workflows Power Agents" at bounding box center [335, 65] width 236 height 24
click at [239, 56] on link "All" at bounding box center [231, 65] width 28 height 24
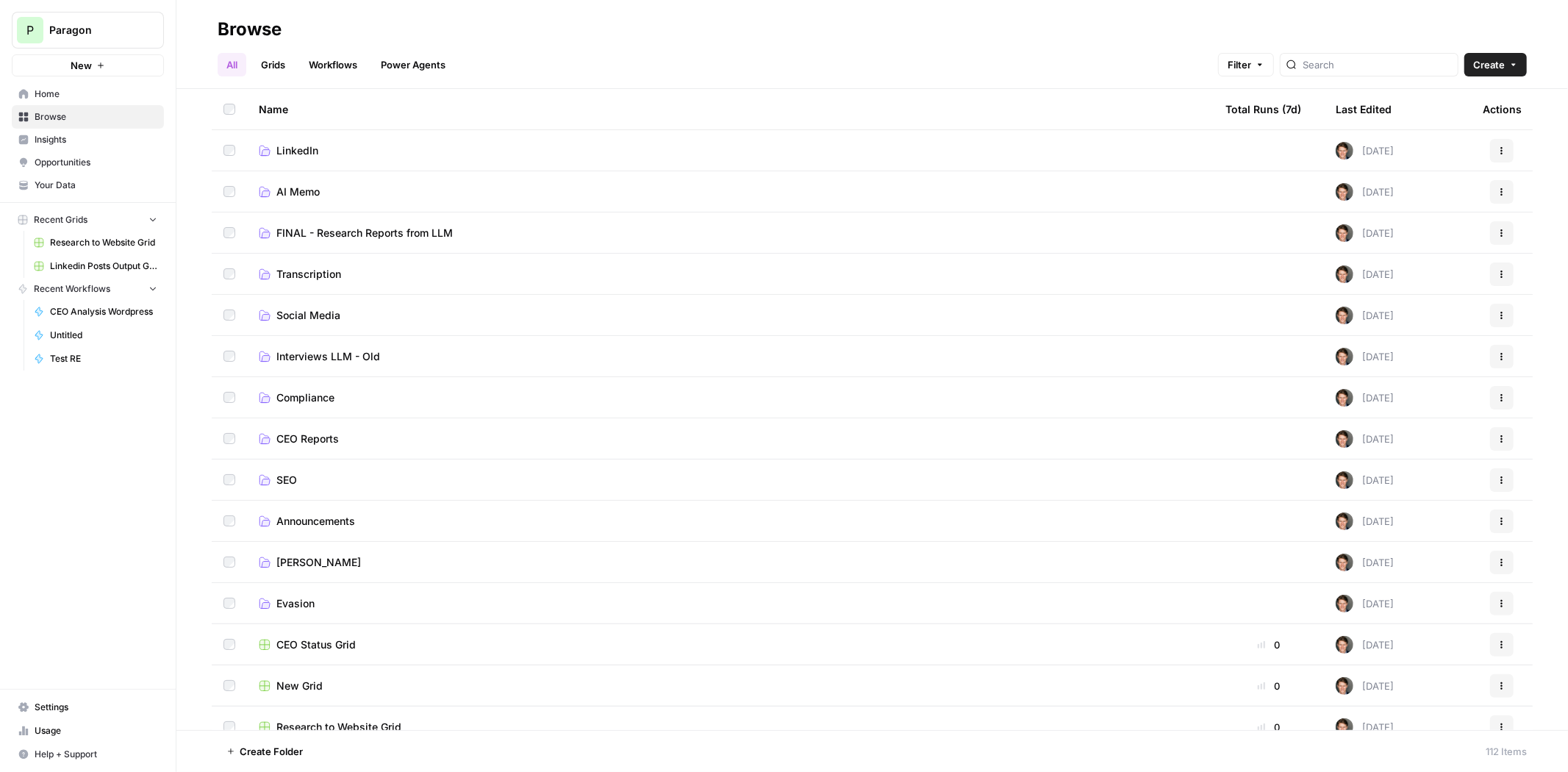
click at [307, 322] on td "Social Media" at bounding box center [731, 315] width 967 height 40
click at [310, 313] on span "Social Media" at bounding box center [308, 315] width 64 height 15
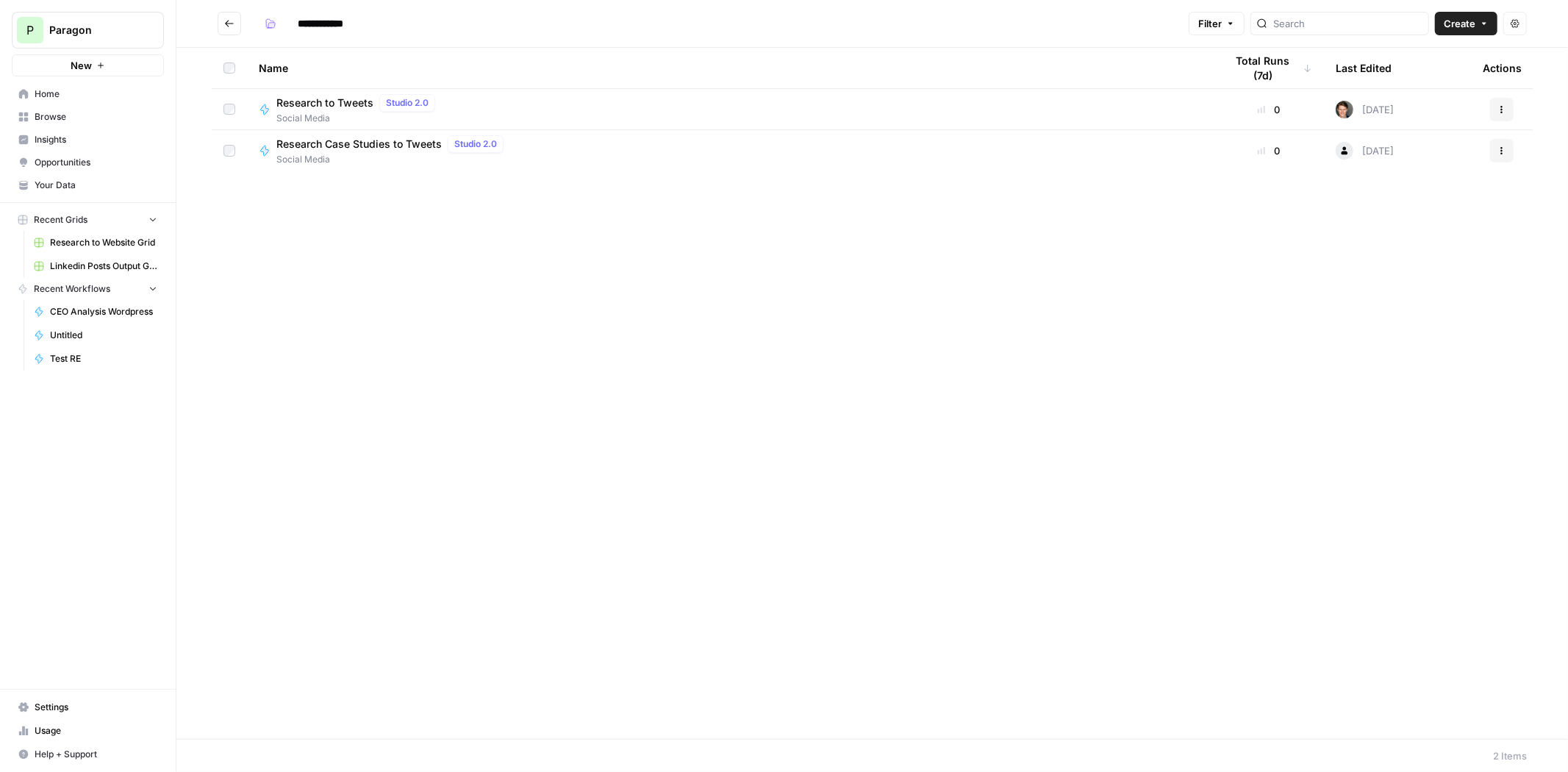
click at [353, 107] on span "Research to Tweets" at bounding box center [325, 102] width 97 height 15
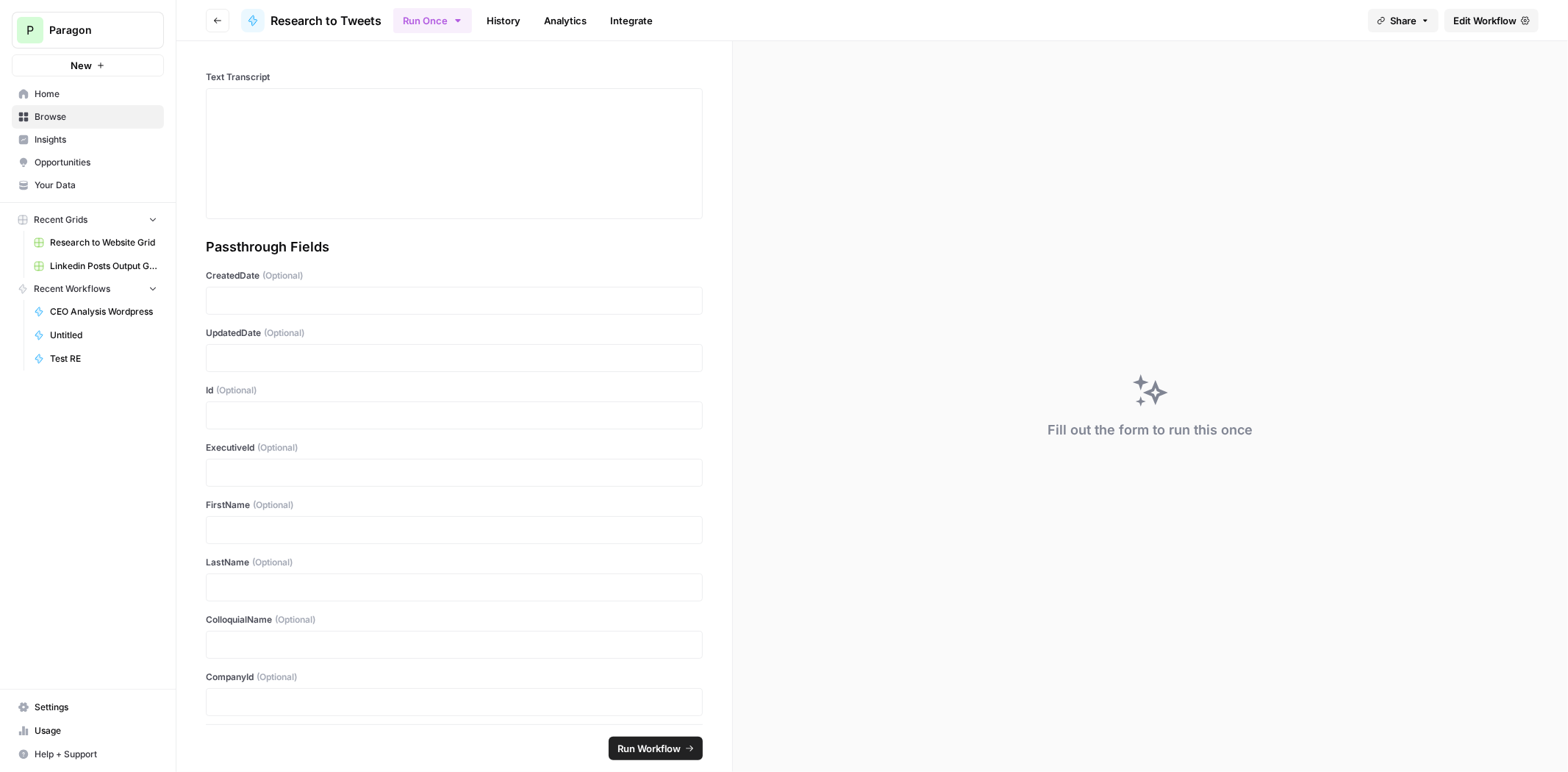
click at [465, 22] on button "Run Once" at bounding box center [432, 20] width 78 height 25
click at [226, 10] on button "Go back" at bounding box center [218, 21] width 24 height 24
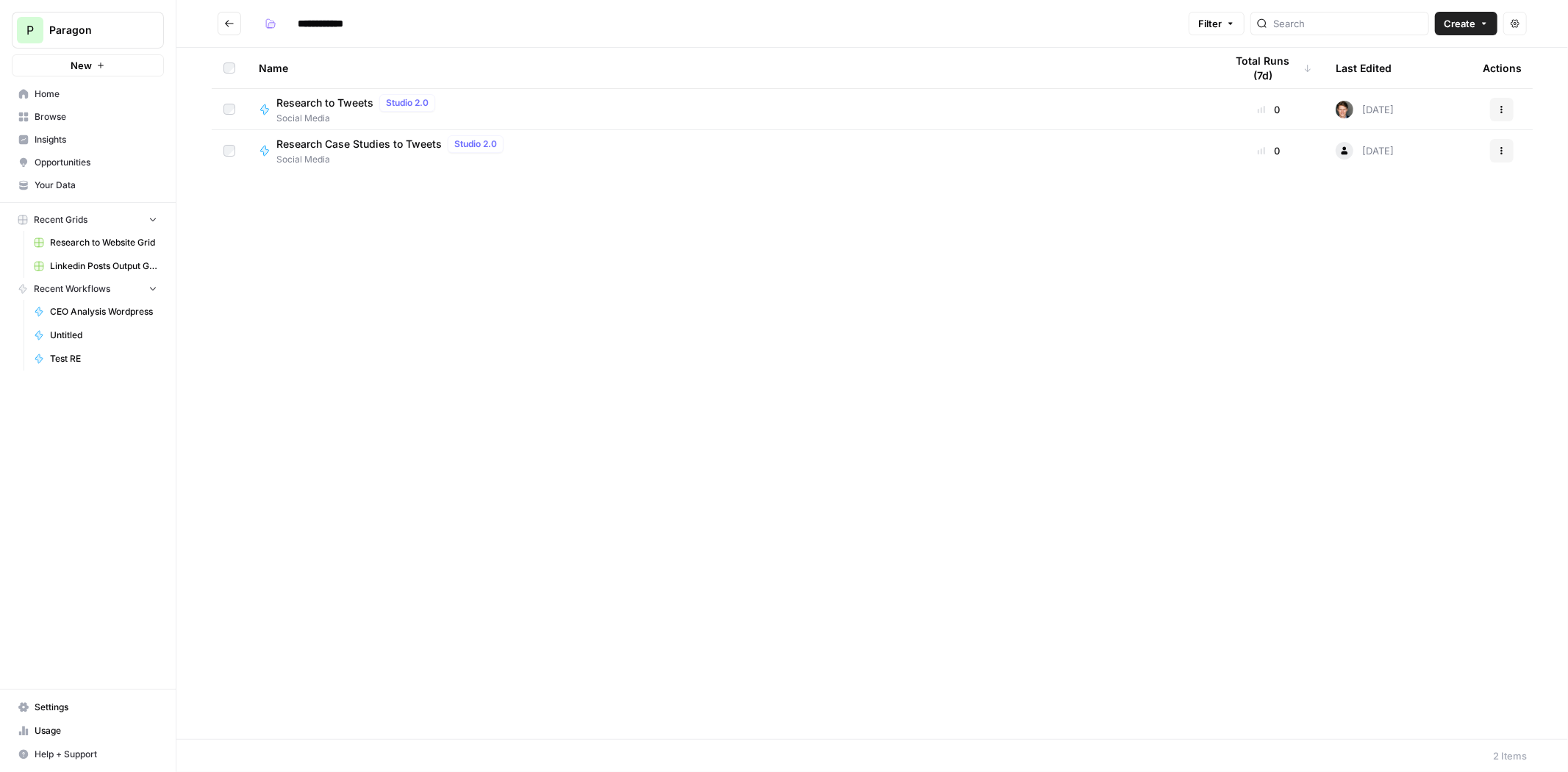
click at [233, 26] on icon "Go back" at bounding box center [229, 24] width 10 height 10
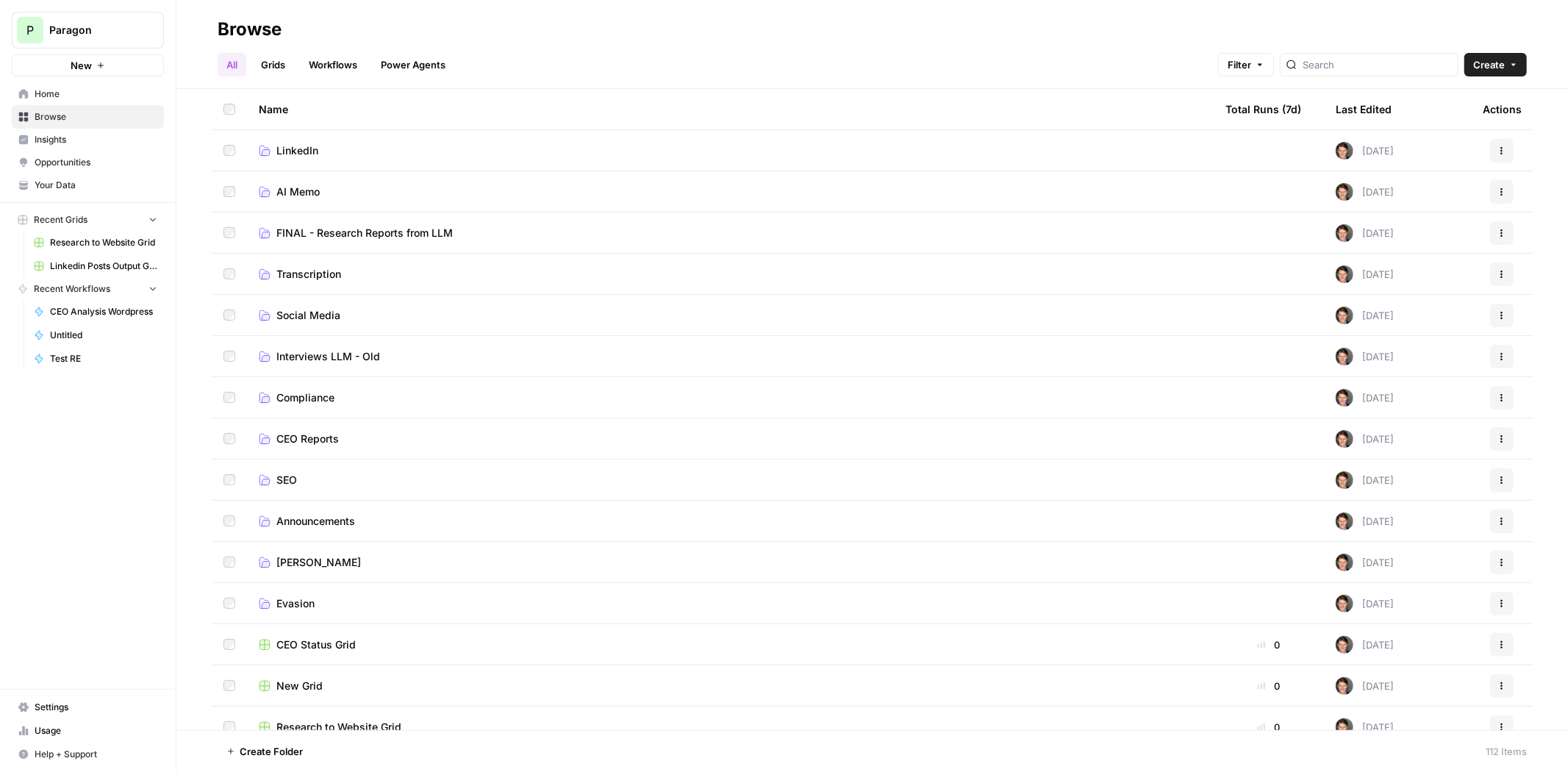
click at [287, 60] on link "Grids" at bounding box center [273, 65] width 42 height 24
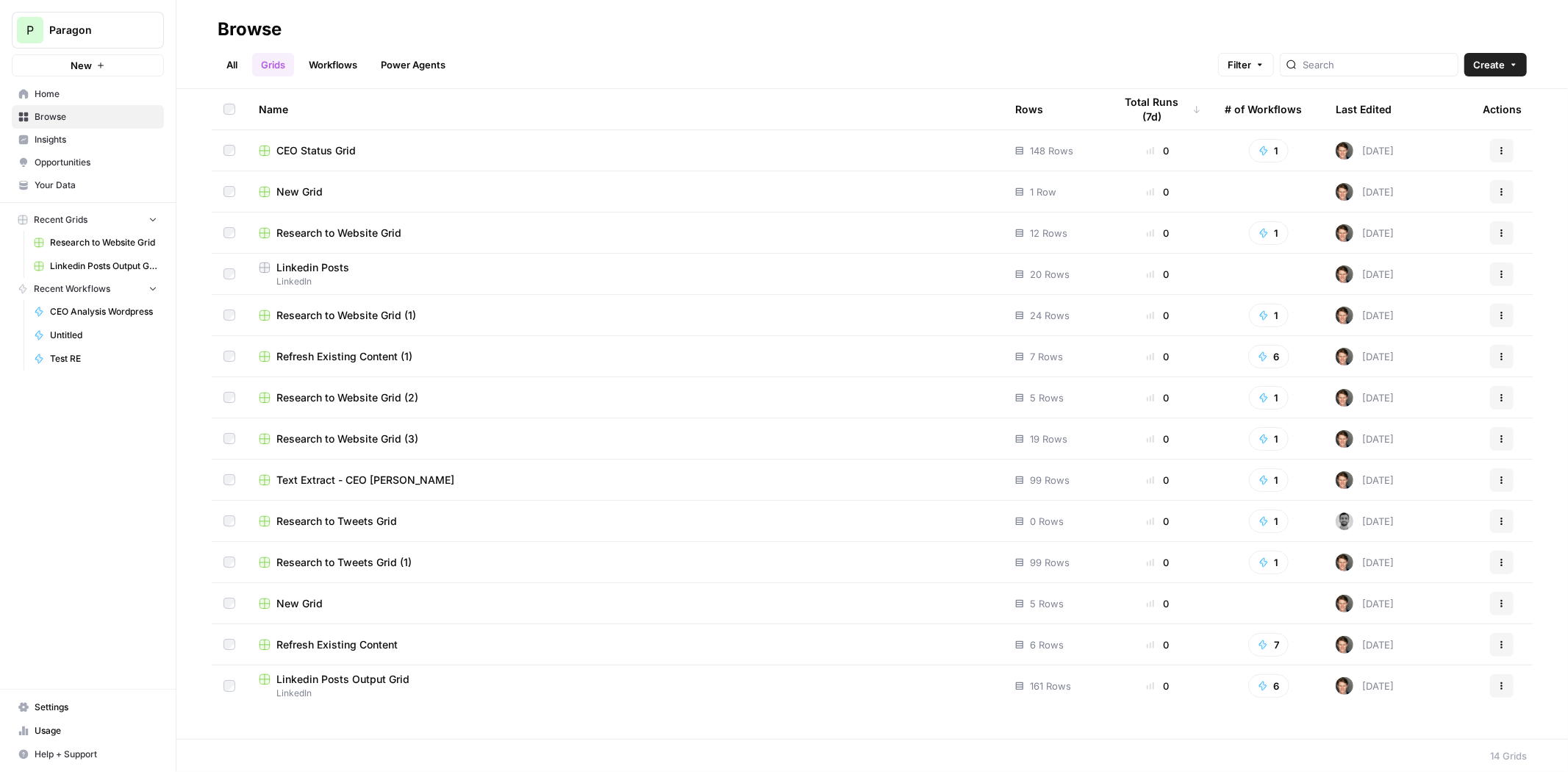
click at [352, 235] on span "Research to Website Grid" at bounding box center [338, 232] width 125 height 15
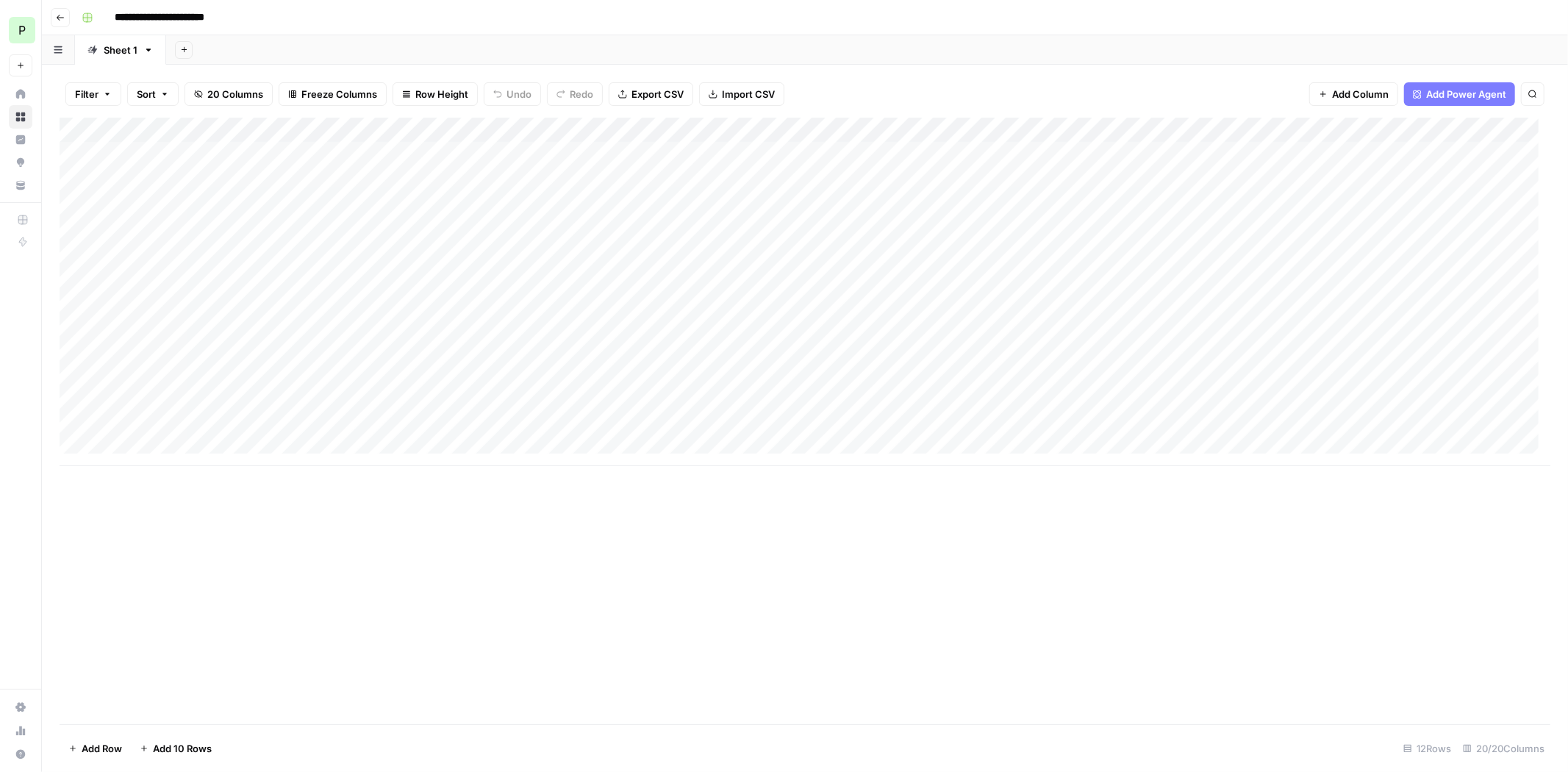
click at [73, 151] on div "Add Column" at bounding box center [805, 291] width 1491 height 348
click at [79, 131] on div "Add Column" at bounding box center [805, 291] width 1491 height 348
click at [86, 731] on footer "Delete 12 Rows Unselect 12 Rows 20/20 Columns" at bounding box center [805, 747] width 1491 height 48
click at [81, 739] on button "Delete 12 Rows" at bounding box center [103, 748] width 87 height 24
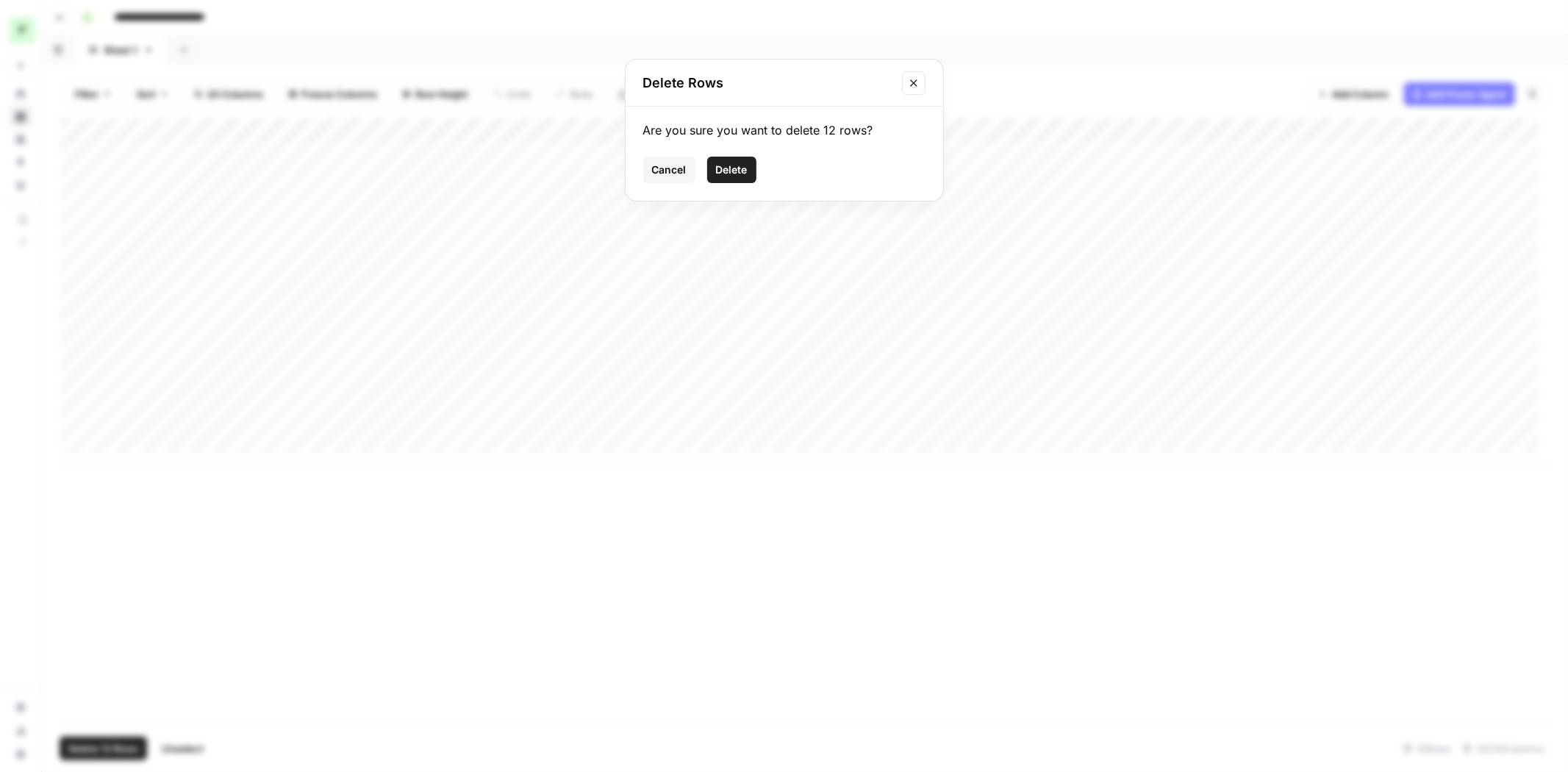
click at [721, 175] on span "Delete" at bounding box center [732, 170] width 31 height 15
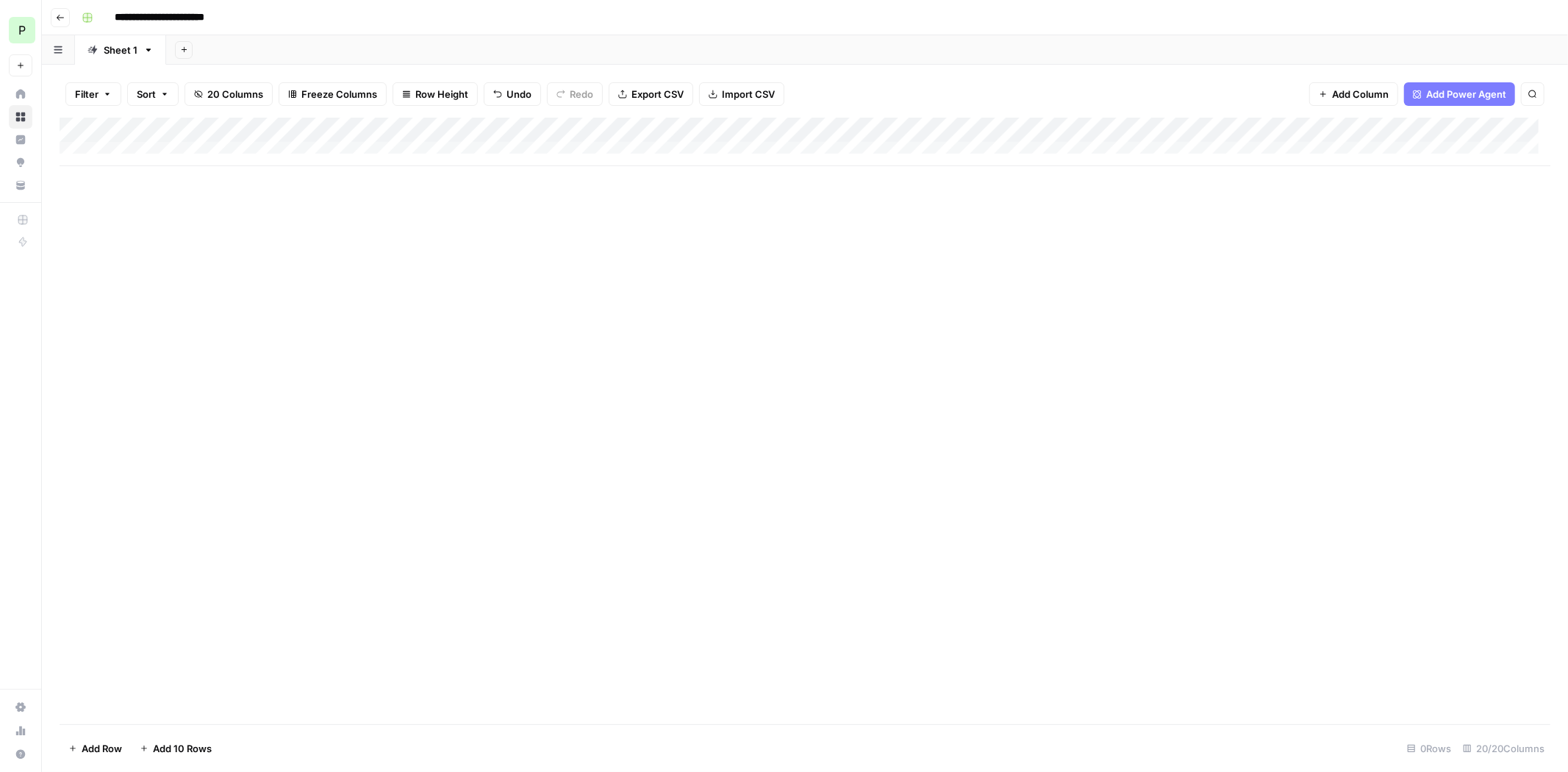
click at [636, 89] on span "Export CSV" at bounding box center [657, 93] width 52 height 15
click at [729, 93] on span "Import CSV" at bounding box center [748, 93] width 53 height 15
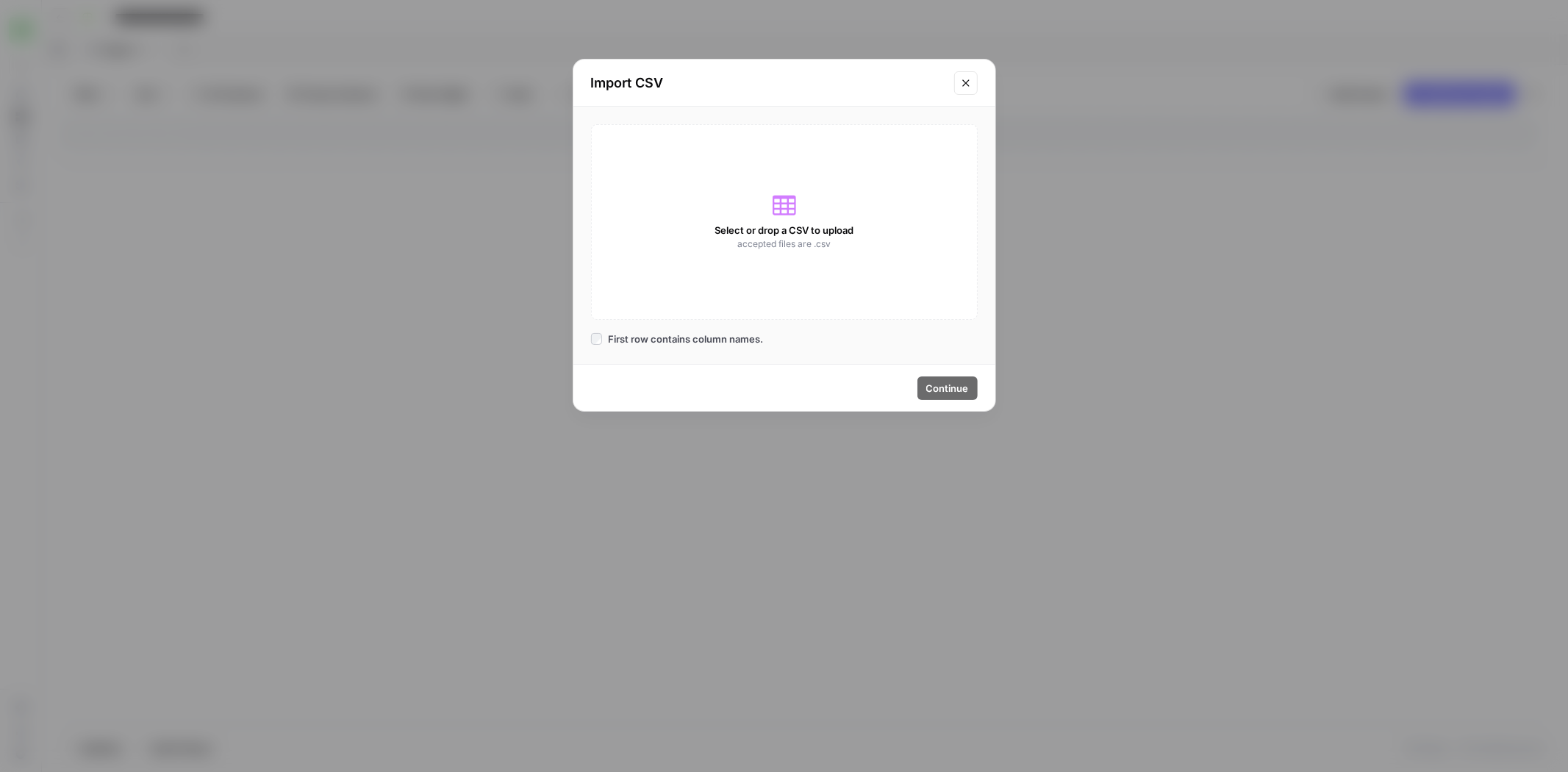
click at [833, 225] on span "Select or drop a CSV to upload" at bounding box center [784, 230] width 139 height 15
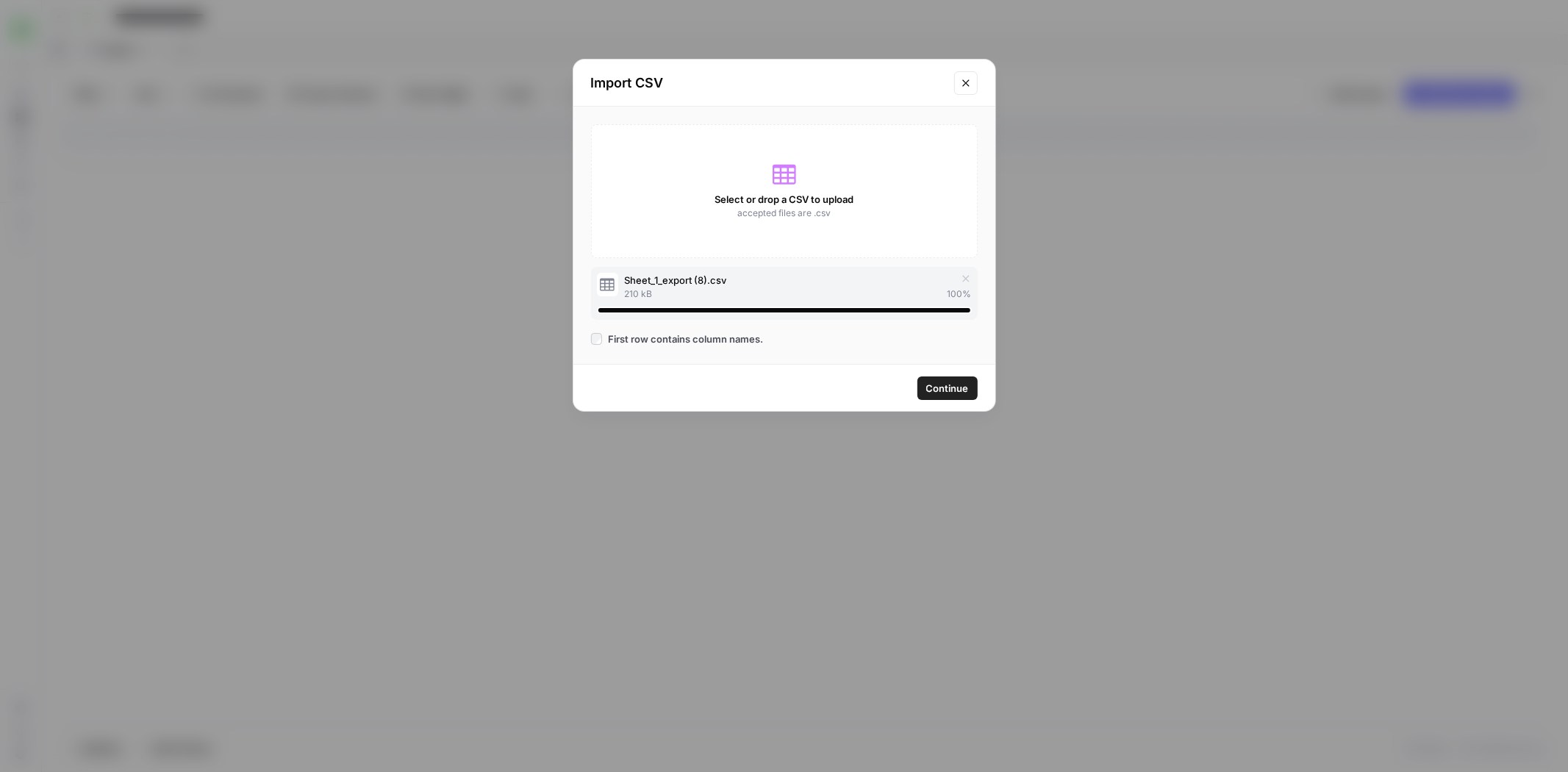
click at [958, 381] on span "Continue" at bounding box center [946, 387] width 42 height 15
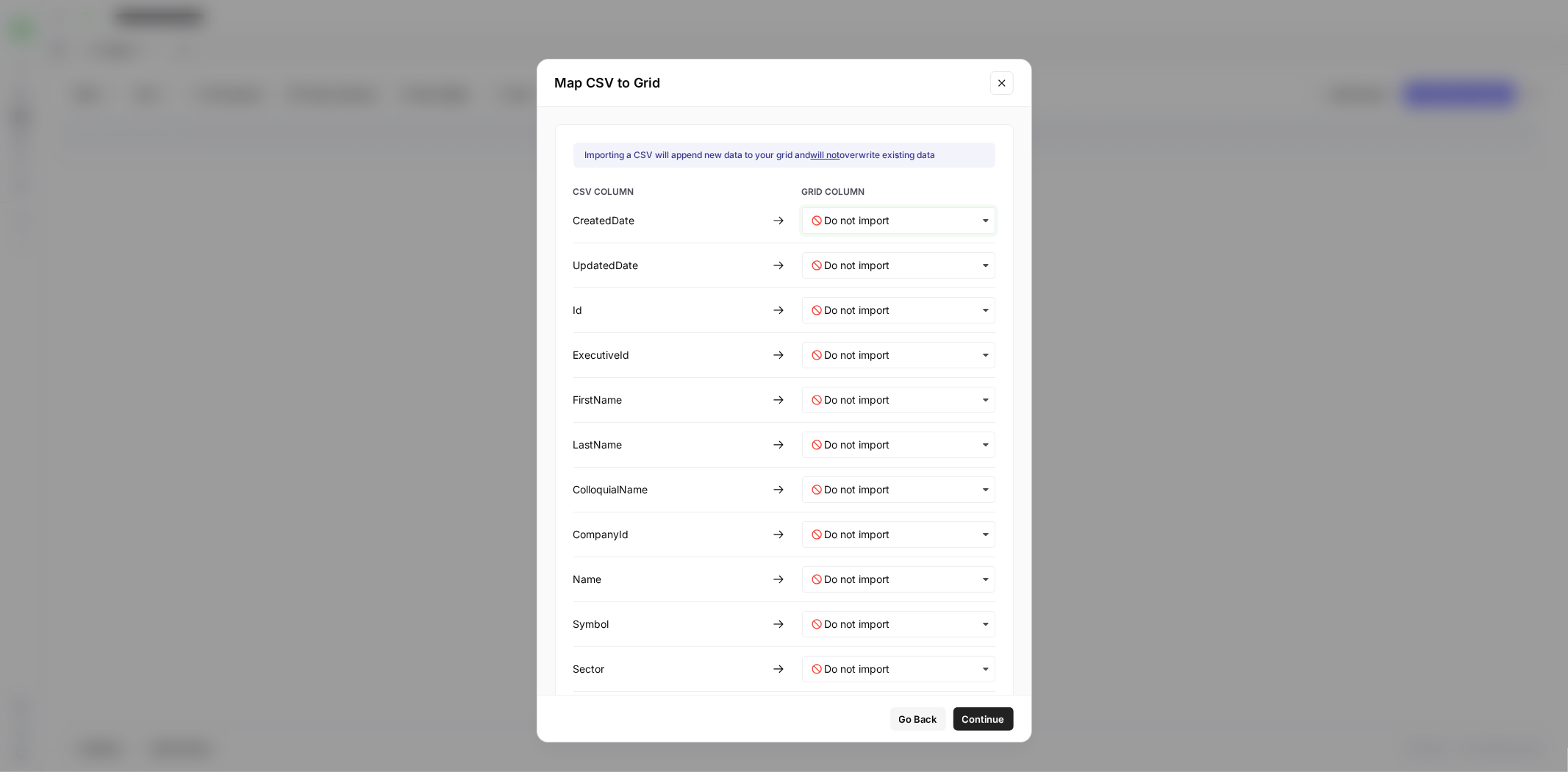
click at [909, 219] on input "text" at bounding box center [905, 220] width 161 height 15
click at [902, 255] on div "CreatedDate" at bounding box center [884, 258] width 173 height 26
click at [861, 268] on input "text" at bounding box center [905, 265] width 161 height 15
click at [876, 318] on div "UpdatedDate" at bounding box center [884, 330] width 173 height 26
click at [874, 304] on input "text" at bounding box center [905, 310] width 161 height 15
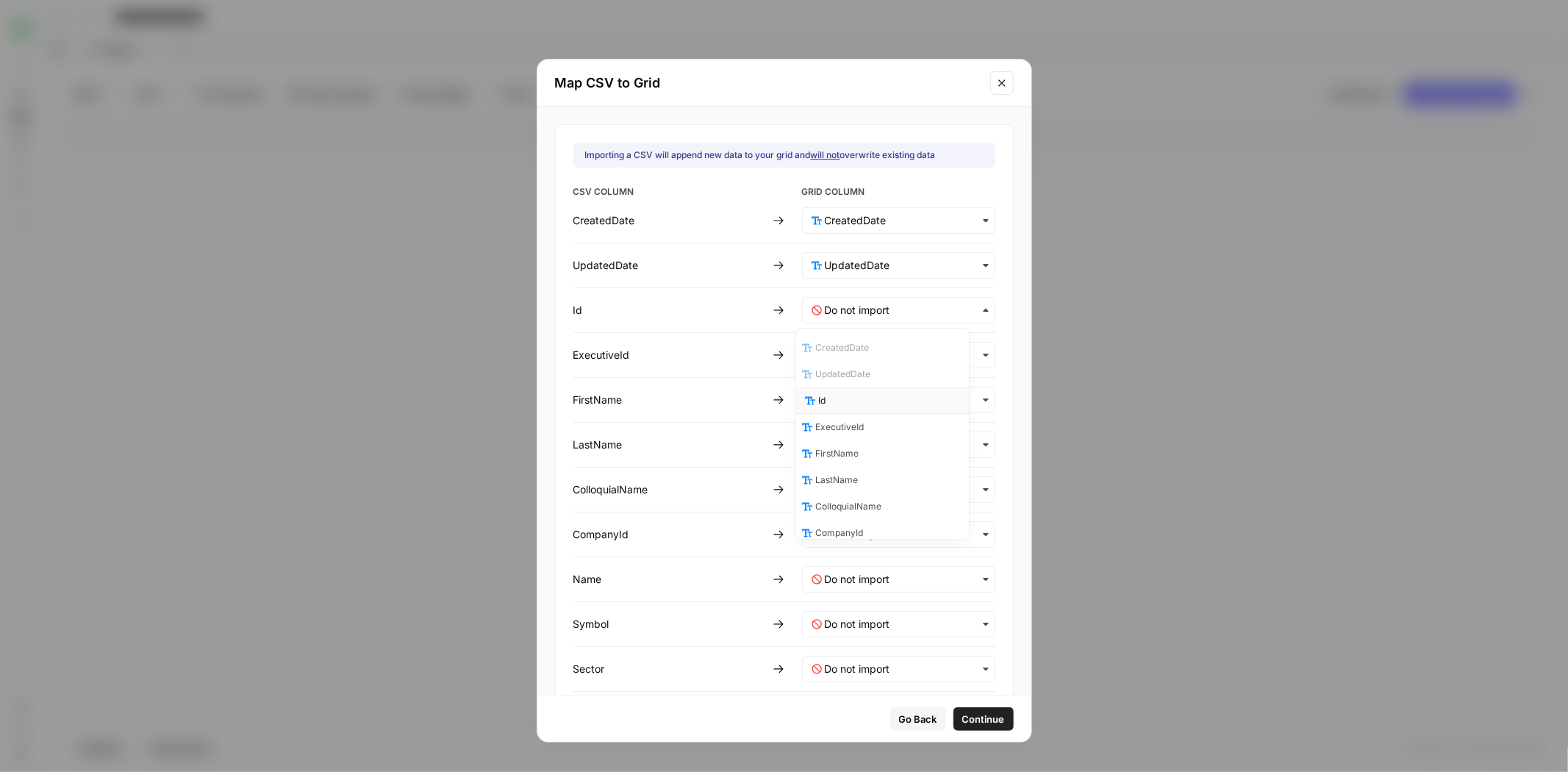
click at [890, 391] on div "Id" at bounding box center [884, 400] width 173 height 26
click at [876, 359] on input "text" at bounding box center [905, 355] width 161 height 15
click at [878, 467] on div "ExecutiveId" at bounding box center [884, 472] width 173 height 26
click at [858, 405] on div "button" at bounding box center [898, 399] width 193 height 26
click at [858, 536] on span "FirstName" at bounding box center [840, 541] width 43 height 13
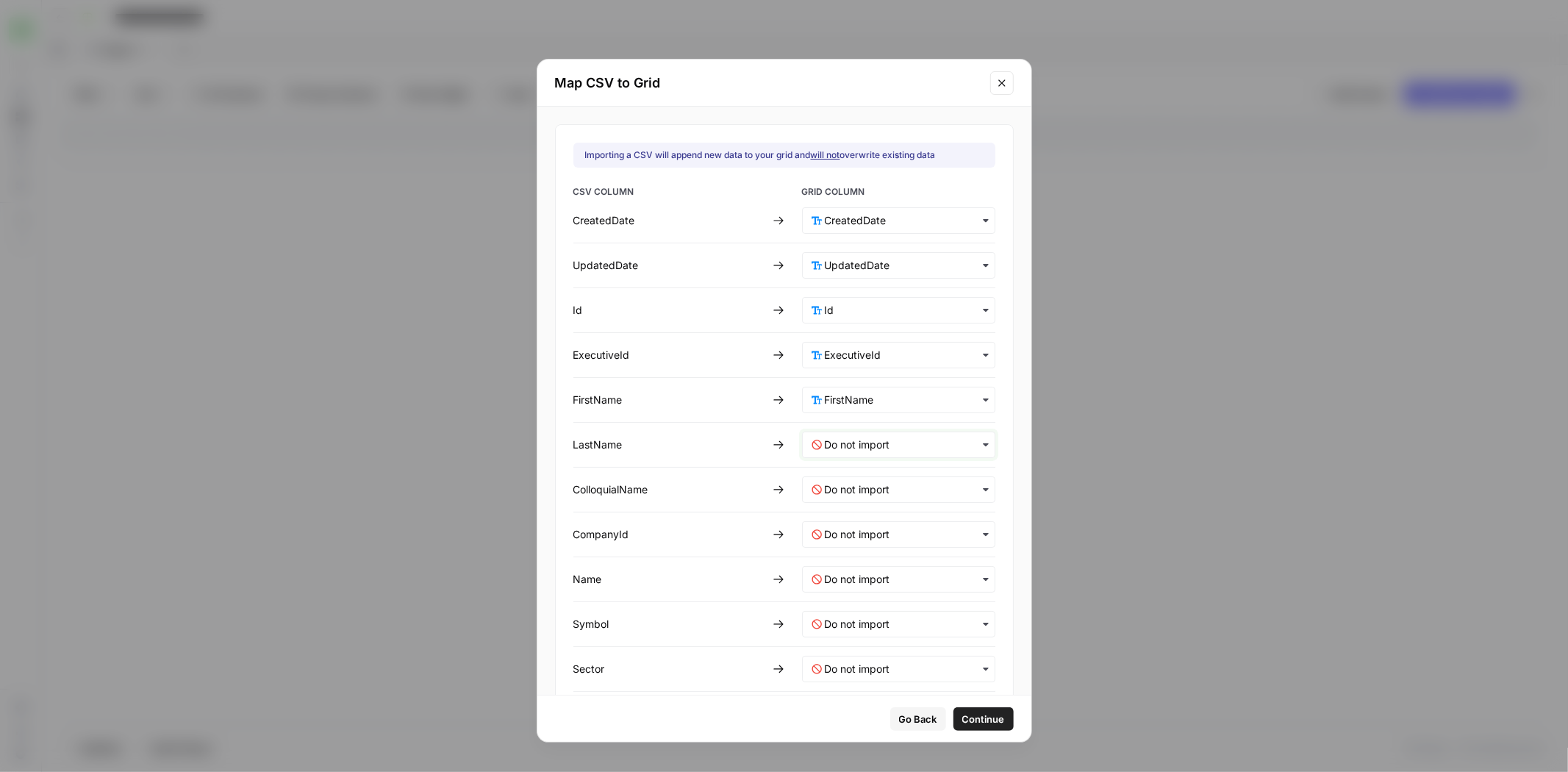
click at [866, 441] on input "text" at bounding box center [905, 444] width 161 height 15
click at [858, 612] on span "LastName" at bounding box center [839, 613] width 42 height 13
click at [878, 486] on input "text" at bounding box center [905, 489] width 161 height 15
click at [887, 681] on div "ColloquialName" at bounding box center [884, 684] width 173 height 26
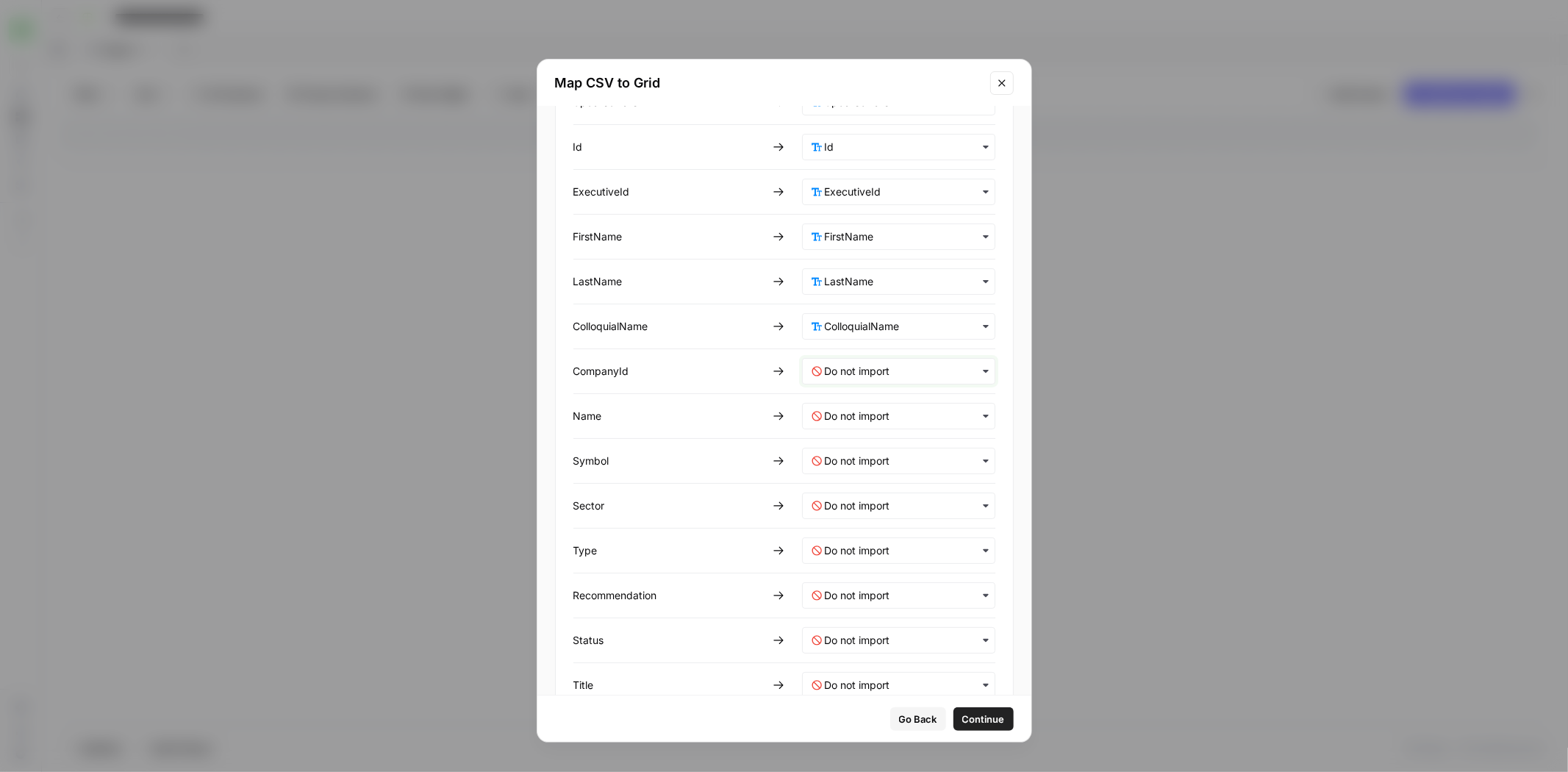
click at [883, 366] on input "text" at bounding box center [905, 371] width 161 height 15
click at [878, 500] on div "CompanyId" at bounding box center [884, 510] width 173 height 26
click at [879, 421] on div "button" at bounding box center [898, 416] width 193 height 26
click at [870, 575] on div "Name" at bounding box center [884, 581] width 173 height 26
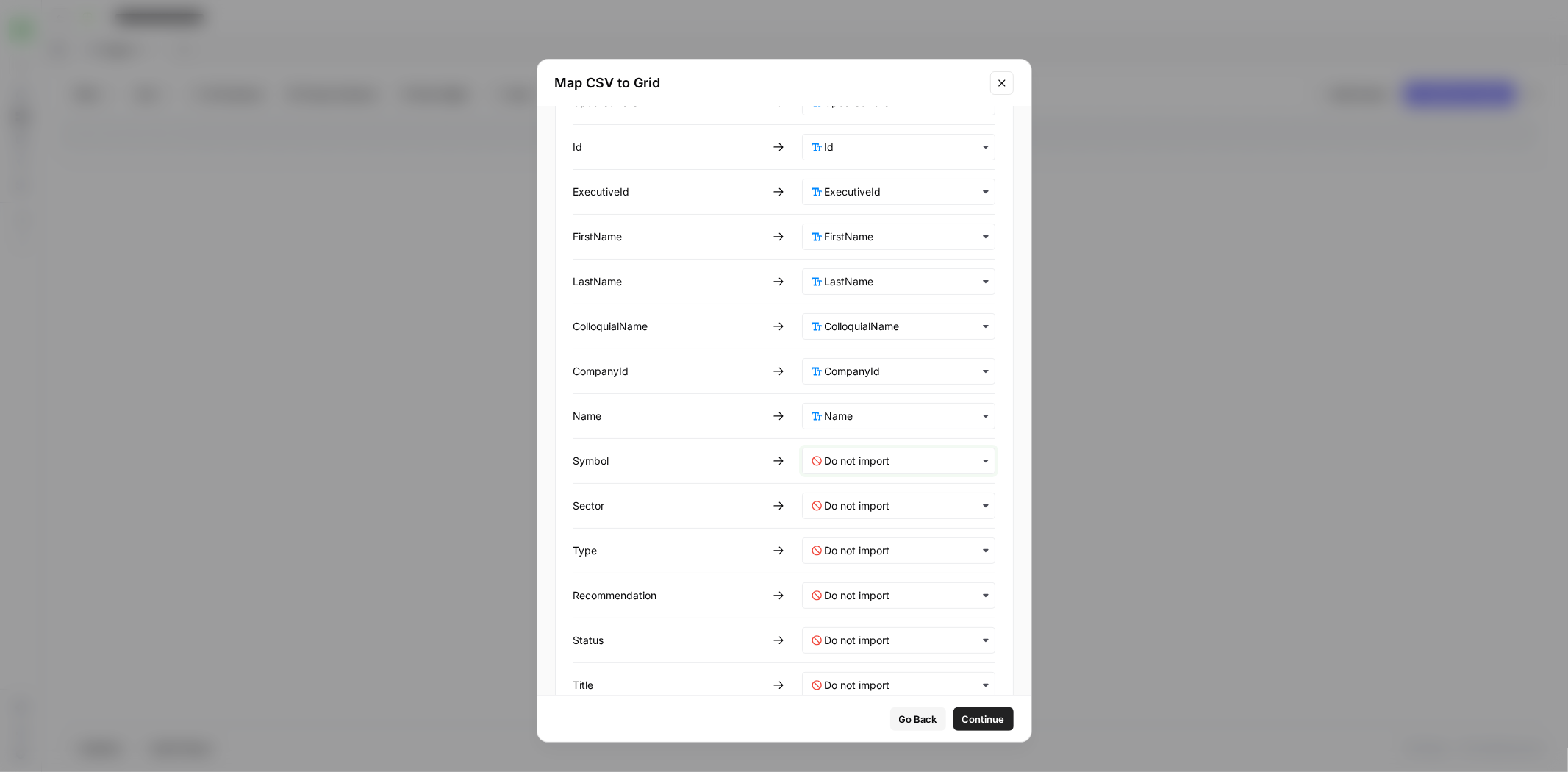
click at [876, 456] on input "text" at bounding box center [905, 460] width 161 height 15
click at [864, 653] on div "Symbol" at bounding box center [884, 652] width 173 height 26
click at [864, 502] on input "text" at bounding box center [905, 505] width 161 height 15
click at [854, 717] on div "Sector" at bounding box center [884, 723] width 173 height 26
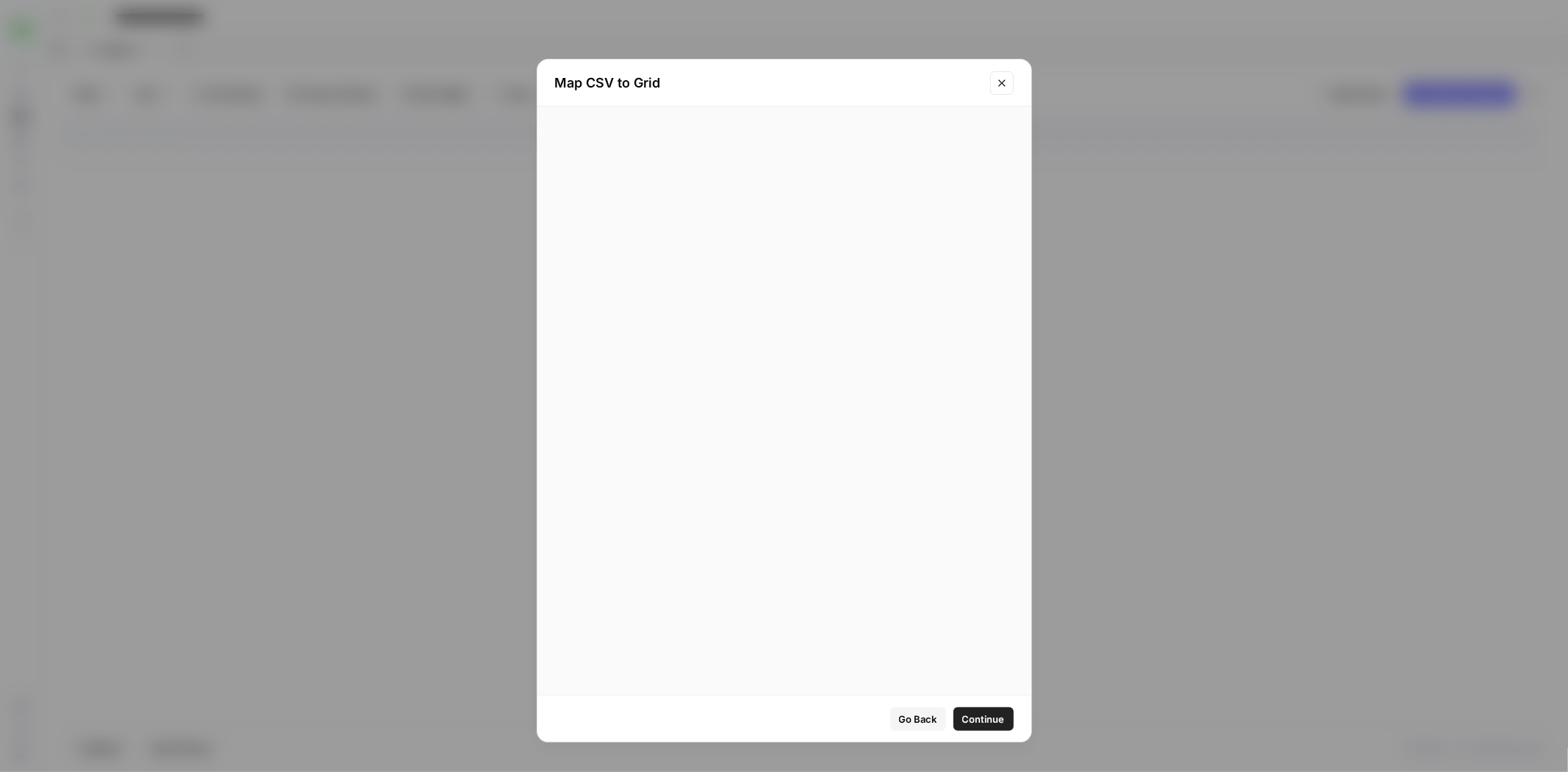
click at [886, 540] on div at bounding box center [784, 401] width 494 height 683
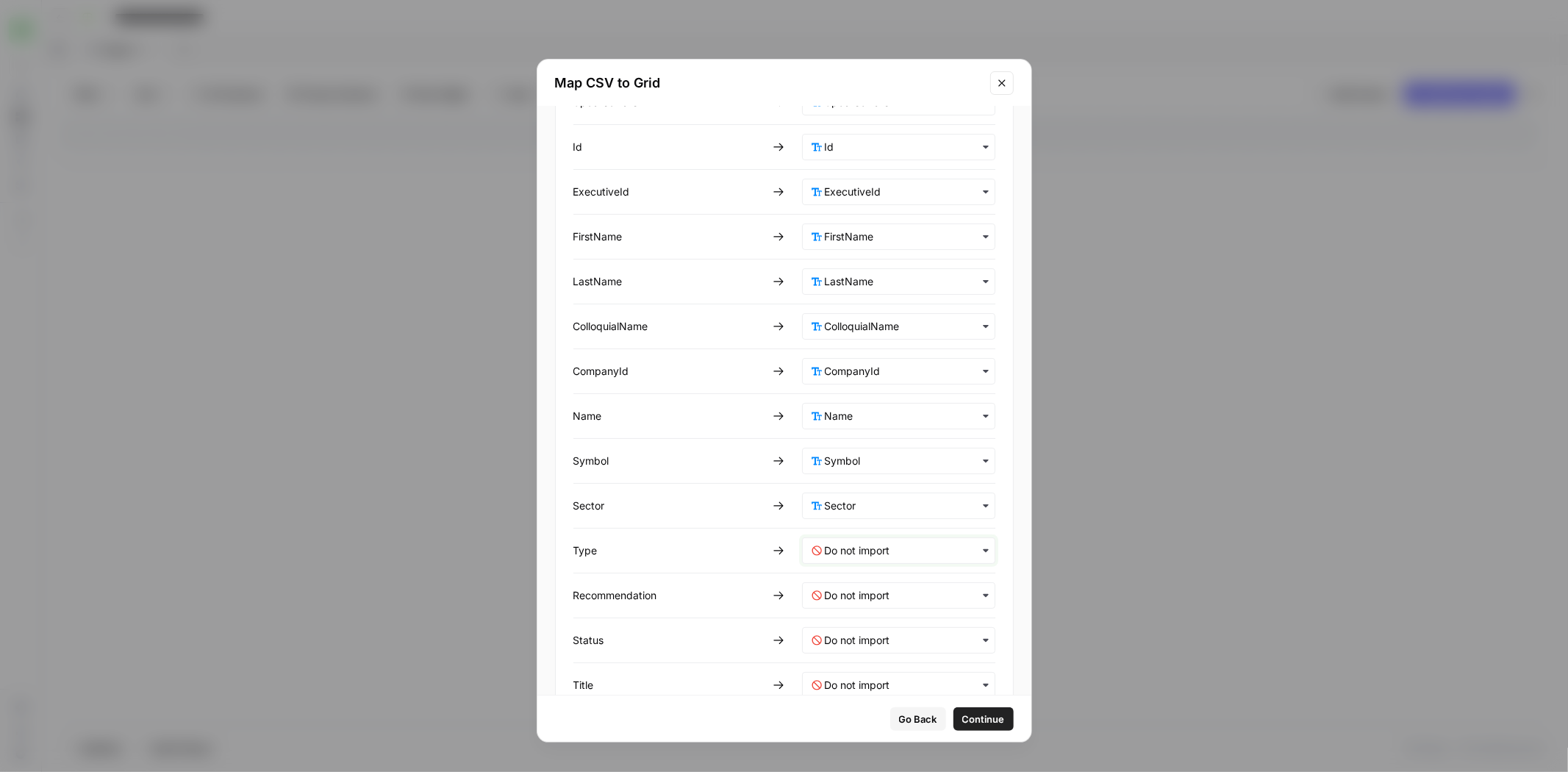
click at [864, 543] on input "text" at bounding box center [905, 550] width 161 height 15
click at [887, 459] on div "Type" at bounding box center [884, 461] width 173 height 26
click at [885, 599] on div "button" at bounding box center [898, 595] width 193 height 26
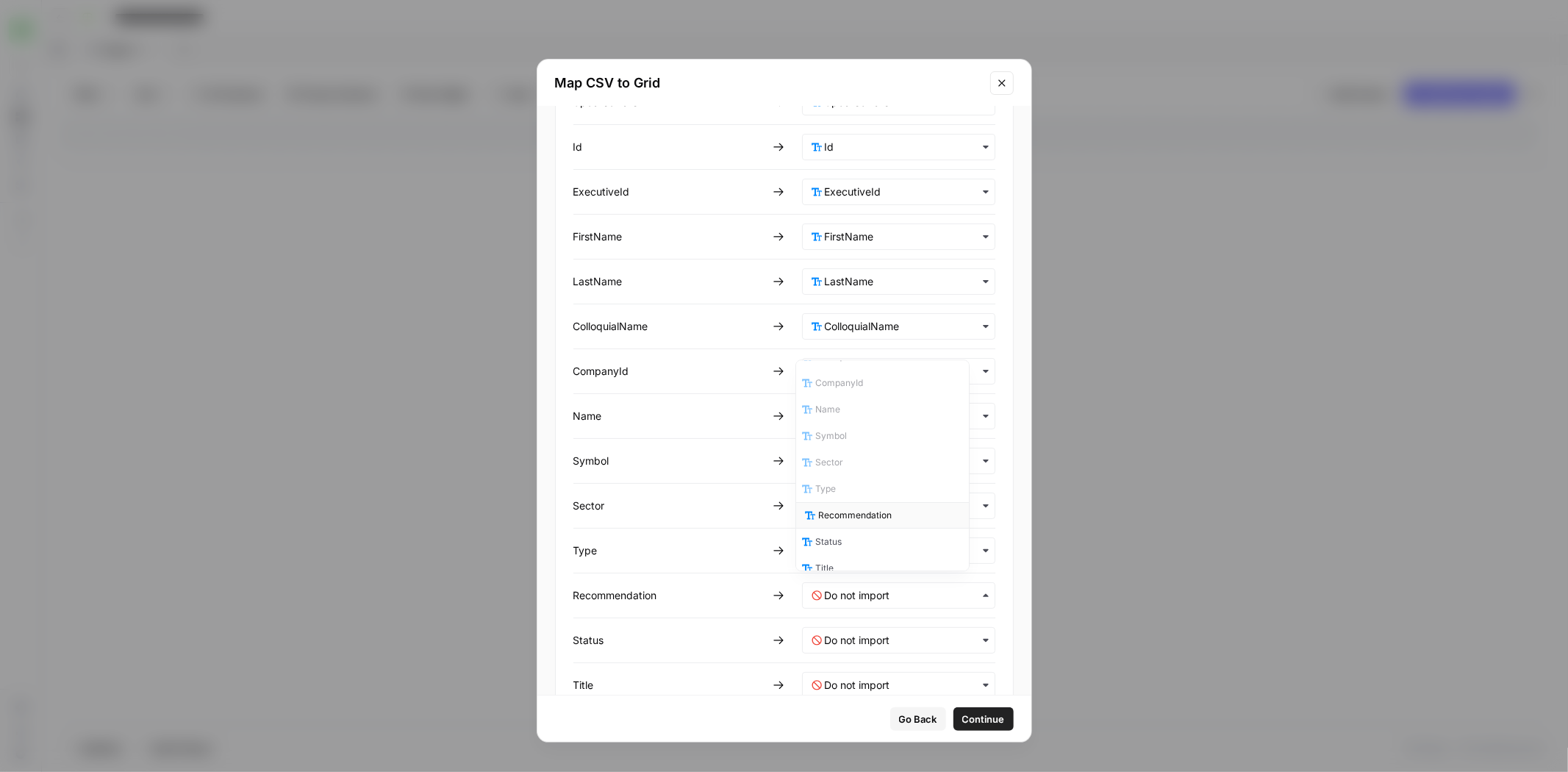
click at [900, 504] on div "Recommendation" at bounding box center [884, 515] width 173 height 26
click at [873, 633] on input "text" at bounding box center [905, 640] width 161 height 15
click at [855, 515] on div "Status" at bounding box center [884, 522] width 173 height 26
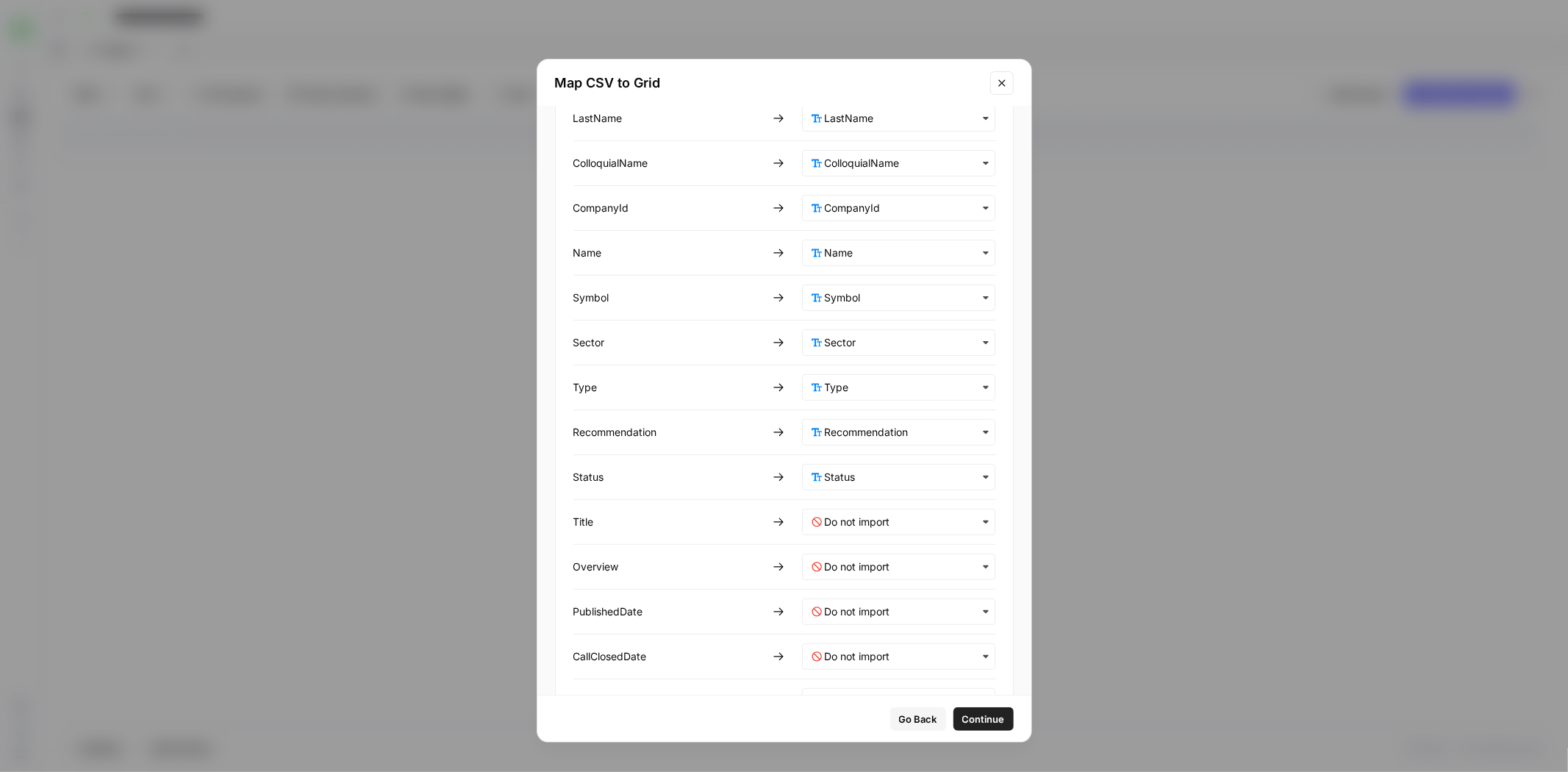
scroll to position [416, 0]
click at [867, 425] on input "text" at bounding box center [905, 432] width 161 height 15
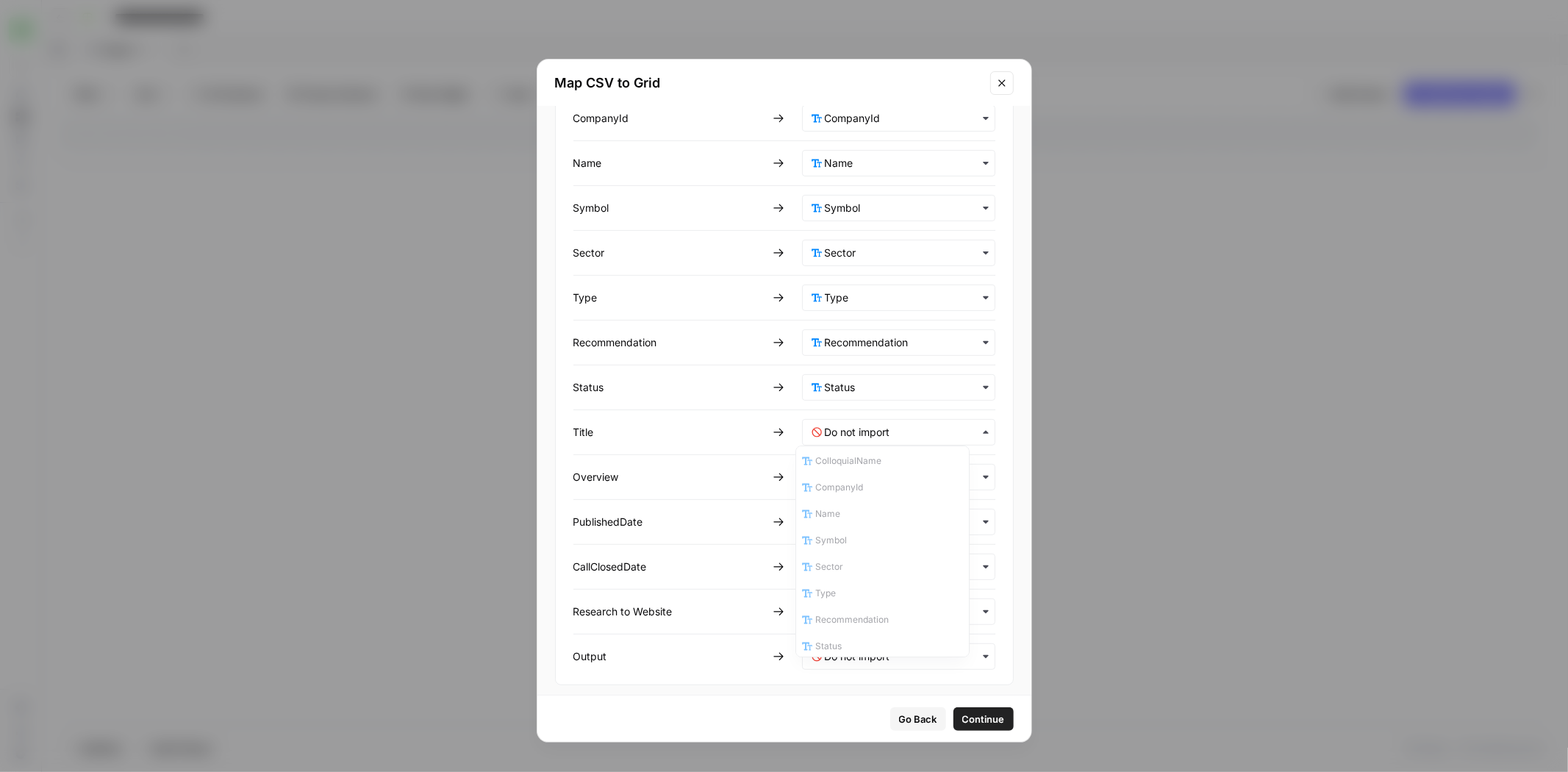
scroll to position [317, 0]
click at [867, 512] on div "Title" at bounding box center [884, 519] width 173 height 26
click at [851, 474] on input "text" at bounding box center [905, 477] width 161 height 15
click at [873, 586] on div "Overview" at bounding box center [884, 590] width 173 height 26
click at [866, 515] on input "text" at bounding box center [905, 522] width 161 height 15
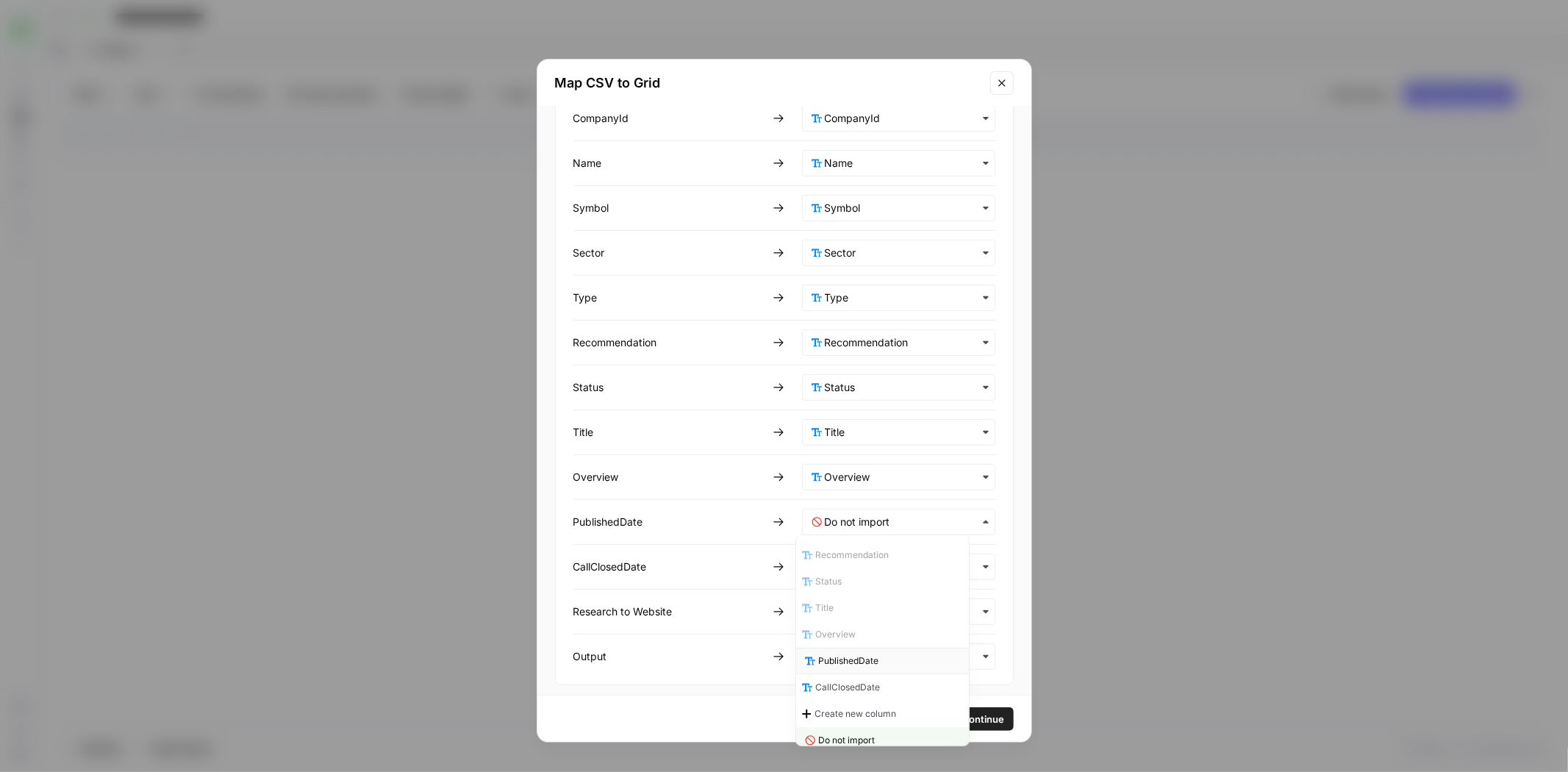
click at [878, 654] on span "PublishedDate" at bounding box center [848, 660] width 60 height 13
drag, startPoint x: 866, startPoint y: 552, endPoint x: 877, endPoint y: 580, distance: 30.1
click at [865, 559] on input "text" at bounding box center [905, 566] width 161 height 15
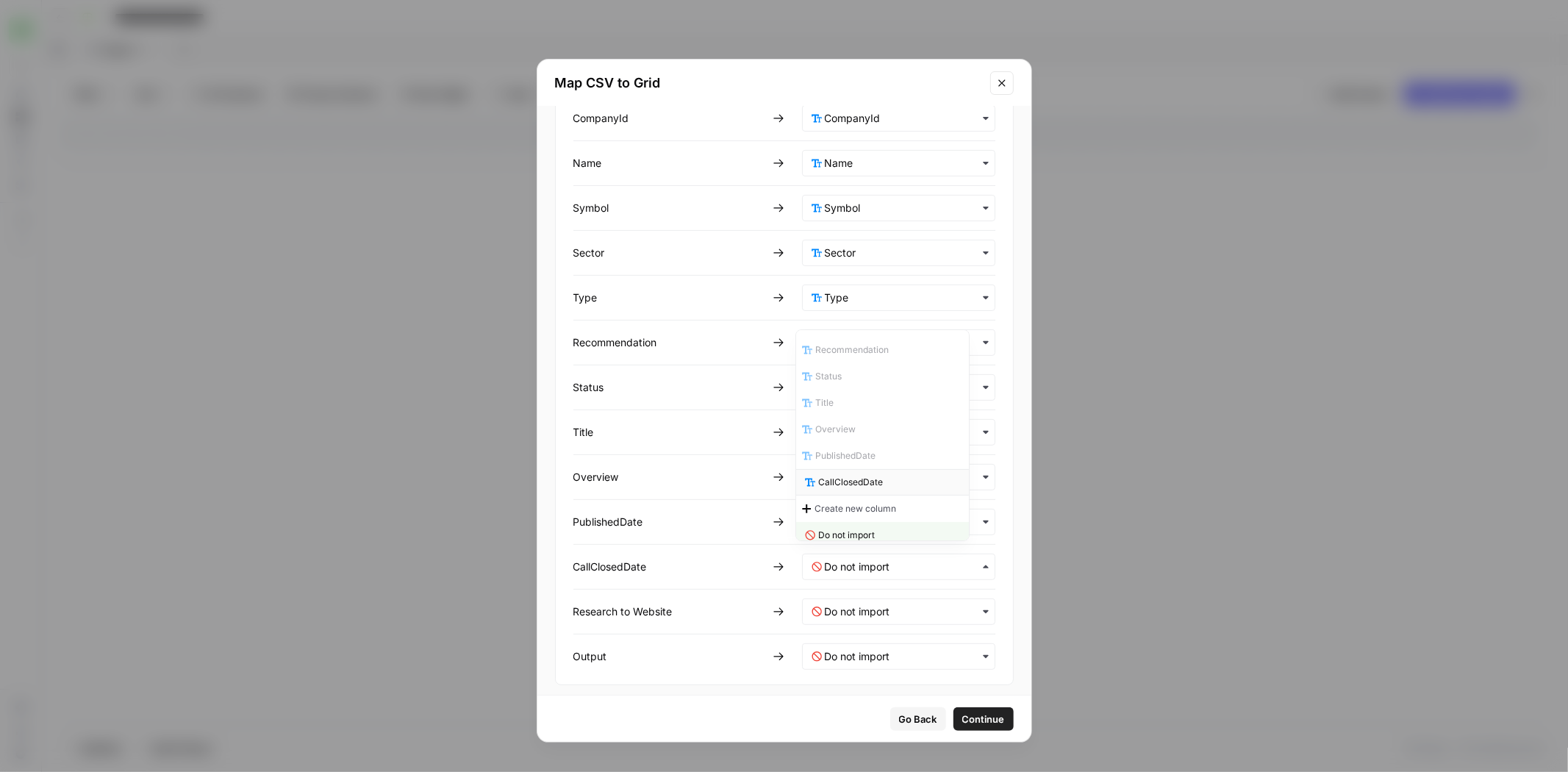
click at [883, 475] on div "CallClosedDate" at bounding box center [884, 482] width 173 height 26
click at [972, 718] on span "Continue" at bounding box center [983, 719] width 42 height 15
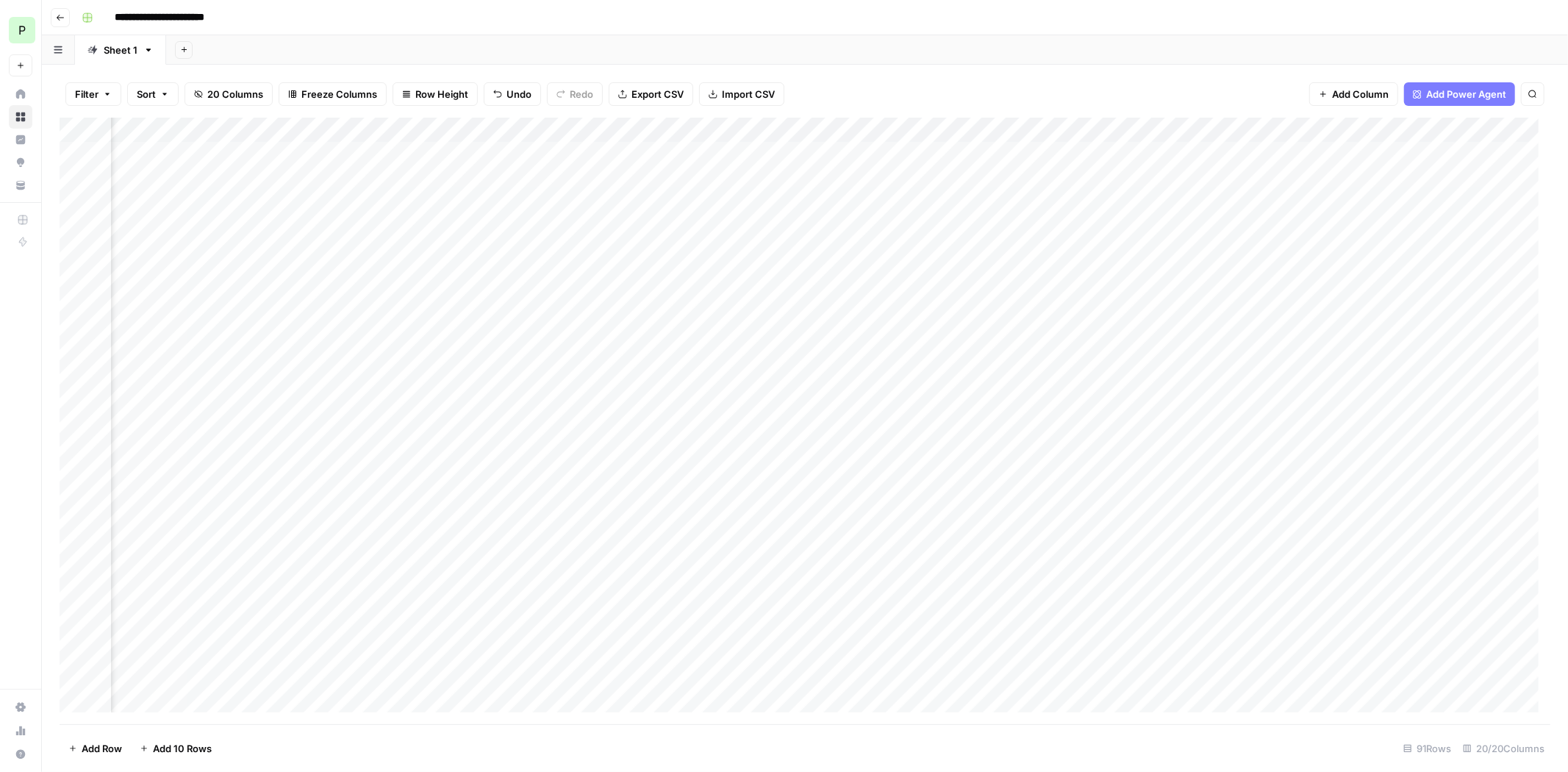
scroll to position [0, 741]
click at [83, 133] on div "Add Column" at bounding box center [805, 421] width 1491 height 606
click at [107, 742] on span "Delete 91 Rows" at bounding box center [103, 748] width 70 height 15
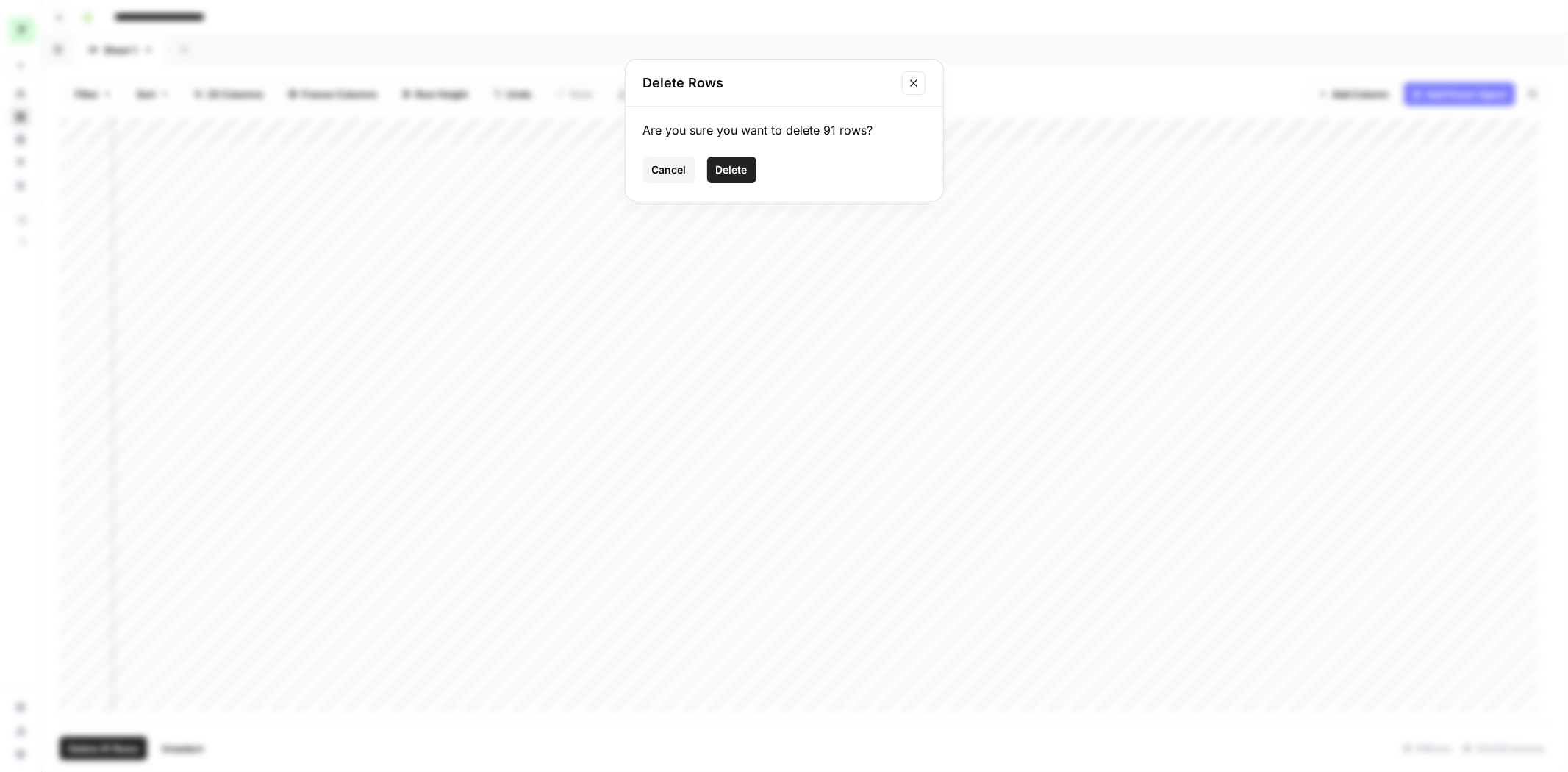
click at [727, 142] on div "Are you sure you want to delete 91 rows? Cancel Delete" at bounding box center [784, 154] width 318 height 94
click at [733, 153] on div "Are you sure you want to delete 91 rows? Cancel Delete" at bounding box center [784, 154] width 318 height 94
click at [736, 166] on span "Delete" at bounding box center [732, 170] width 31 height 15
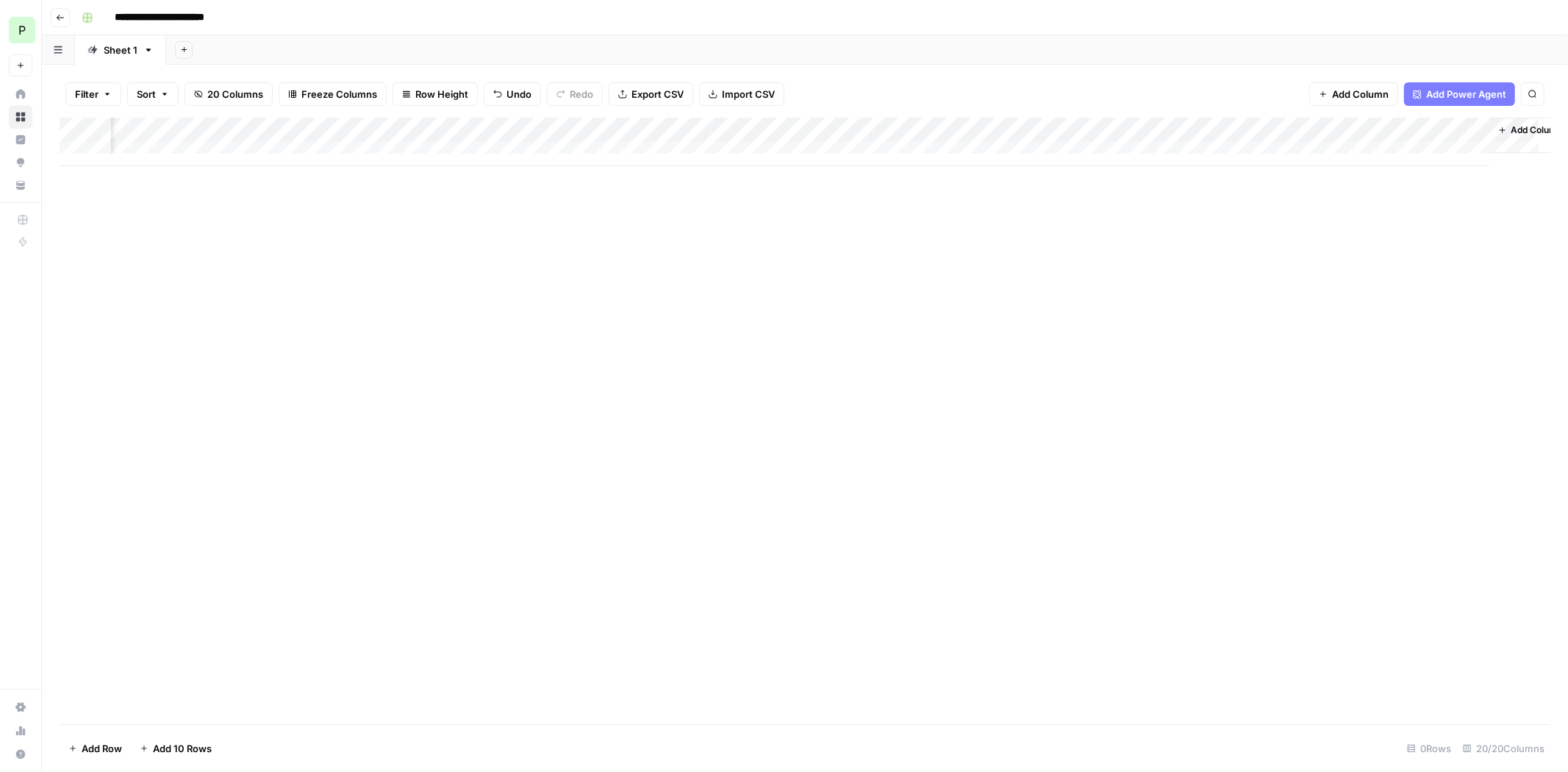
scroll to position [0, 1272]
click at [1472, 124] on div "Add Column" at bounding box center [805, 141] width 1491 height 48
click at [1323, 128] on div "Add Column" at bounding box center [805, 141] width 1491 height 48
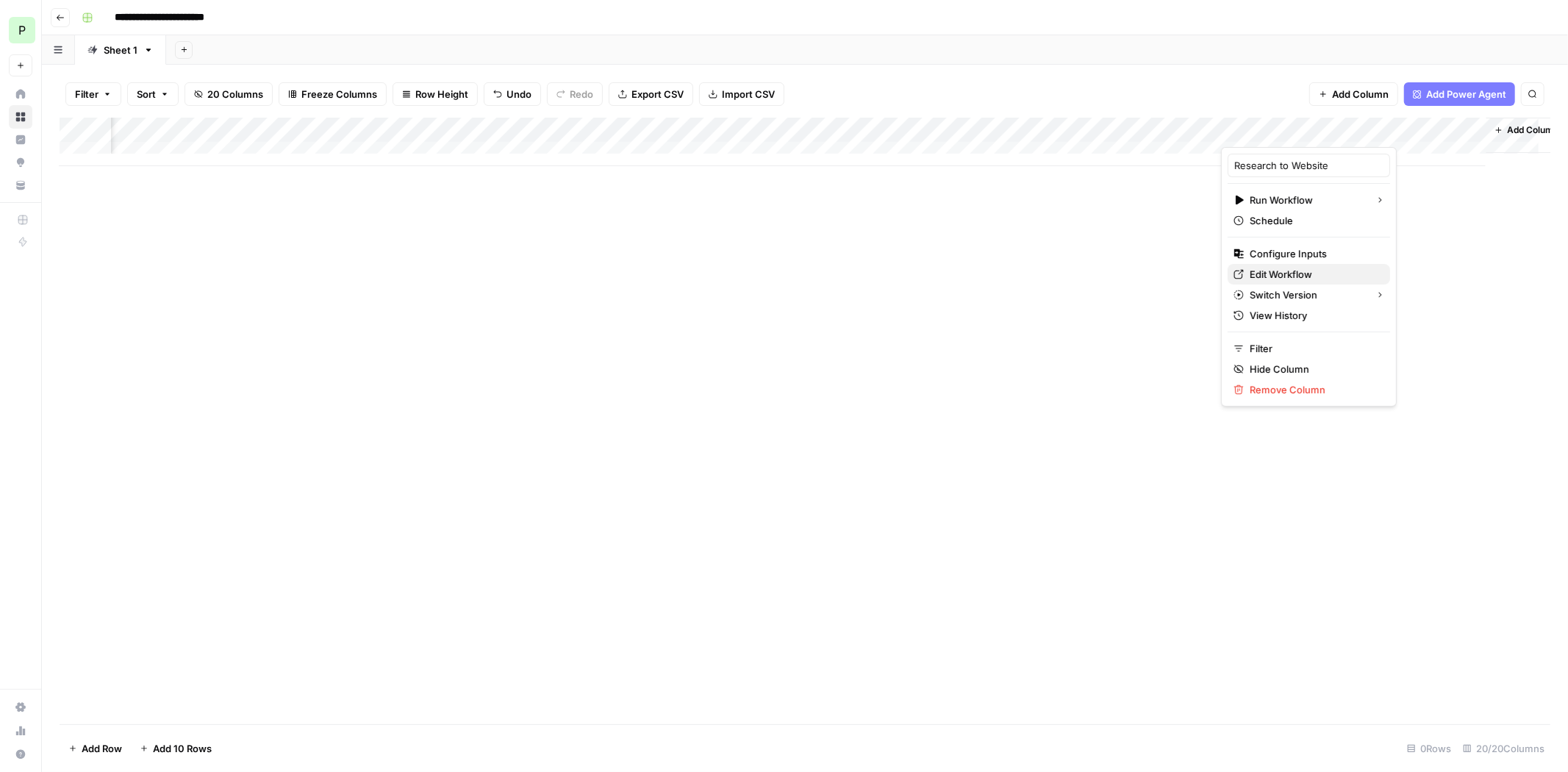
click at [1294, 273] on span "Edit Workflow" at bounding box center [1313, 274] width 128 height 15
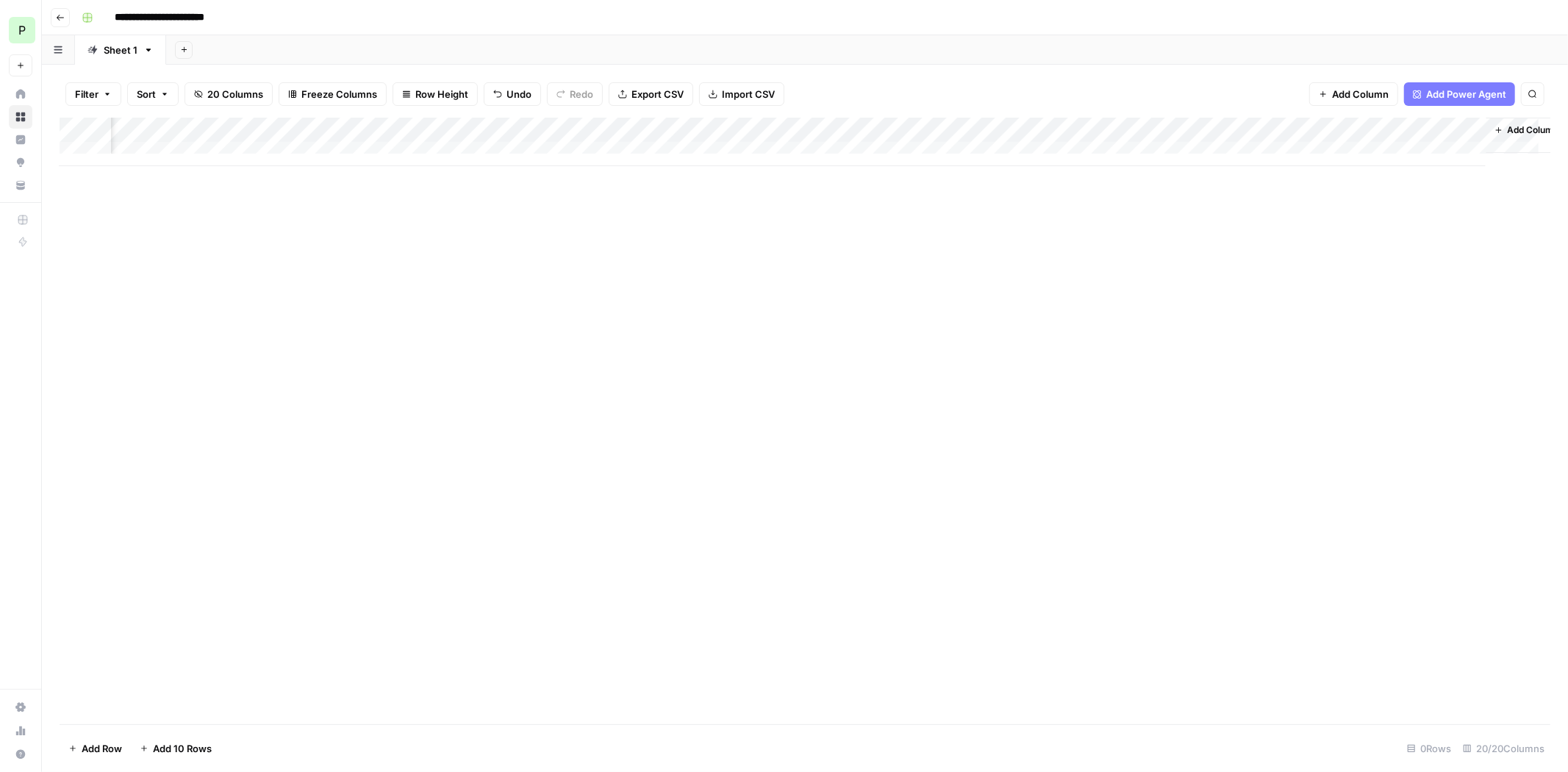
click at [1331, 89] on button "Add Column" at bounding box center [1353, 94] width 89 height 24
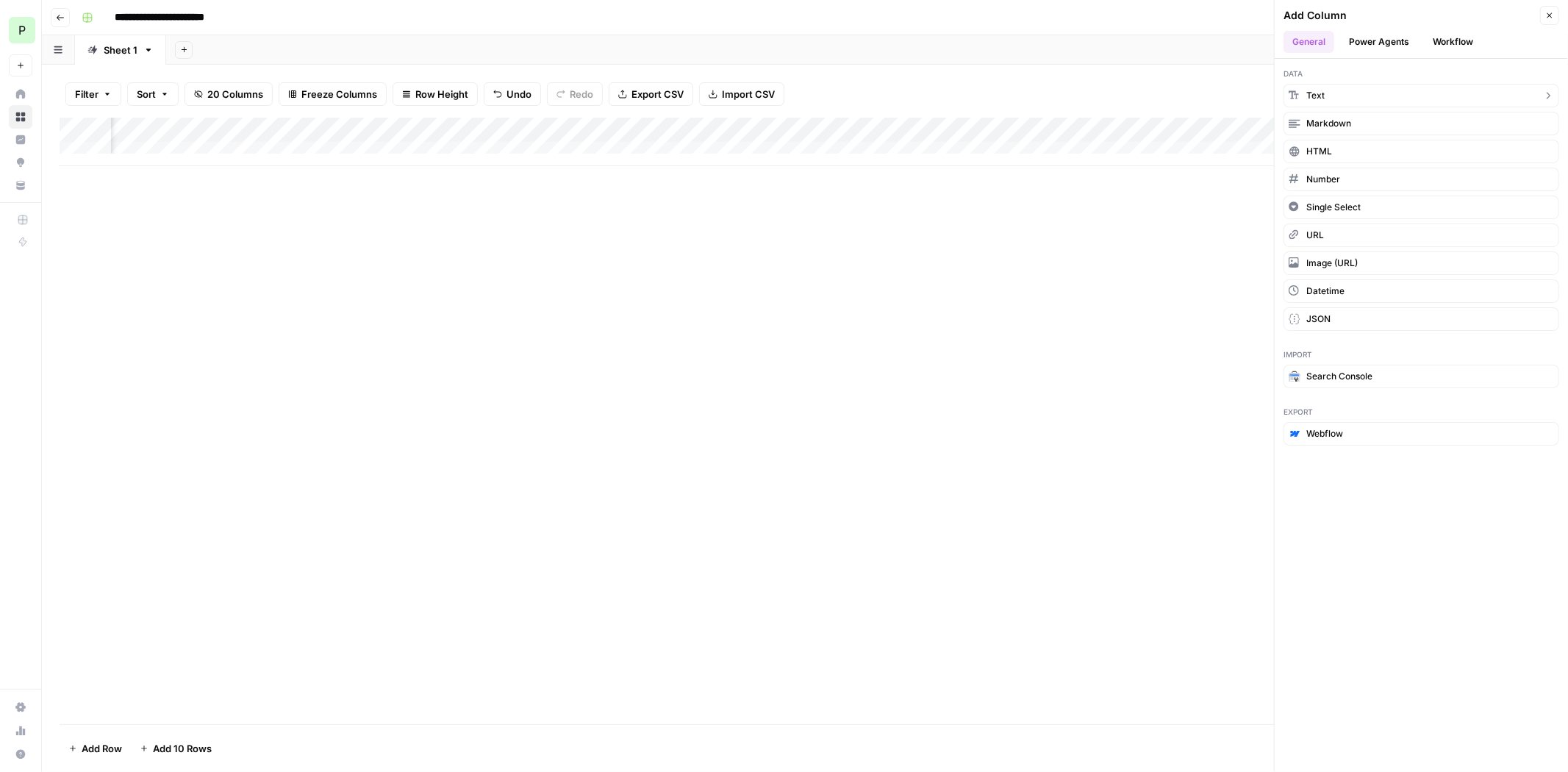
click at [1343, 97] on button "Text" at bounding box center [1421, 95] width 276 height 24
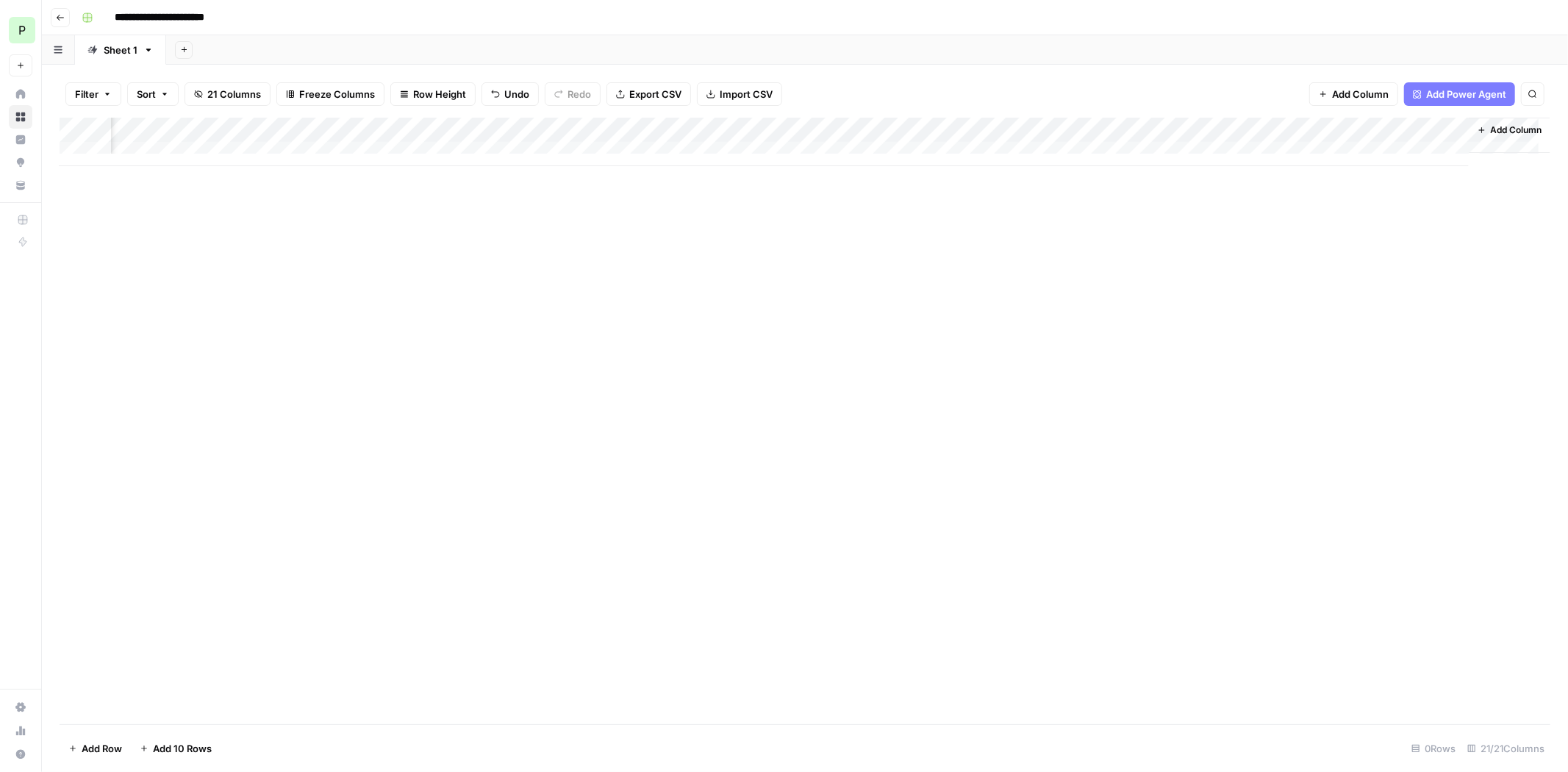
drag, startPoint x: 1037, startPoint y: 133, endPoint x: 1013, endPoint y: 131, distance: 24.1
click at [1013, 131] on div "Add Column" at bounding box center [805, 141] width 1491 height 48
drag, startPoint x: 1317, startPoint y: 125, endPoint x: 298, endPoint y: 190, distance: 1021.1
click at [298, 190] on div "Add Column" at bounding box center [805, 421] width 1491 height 606
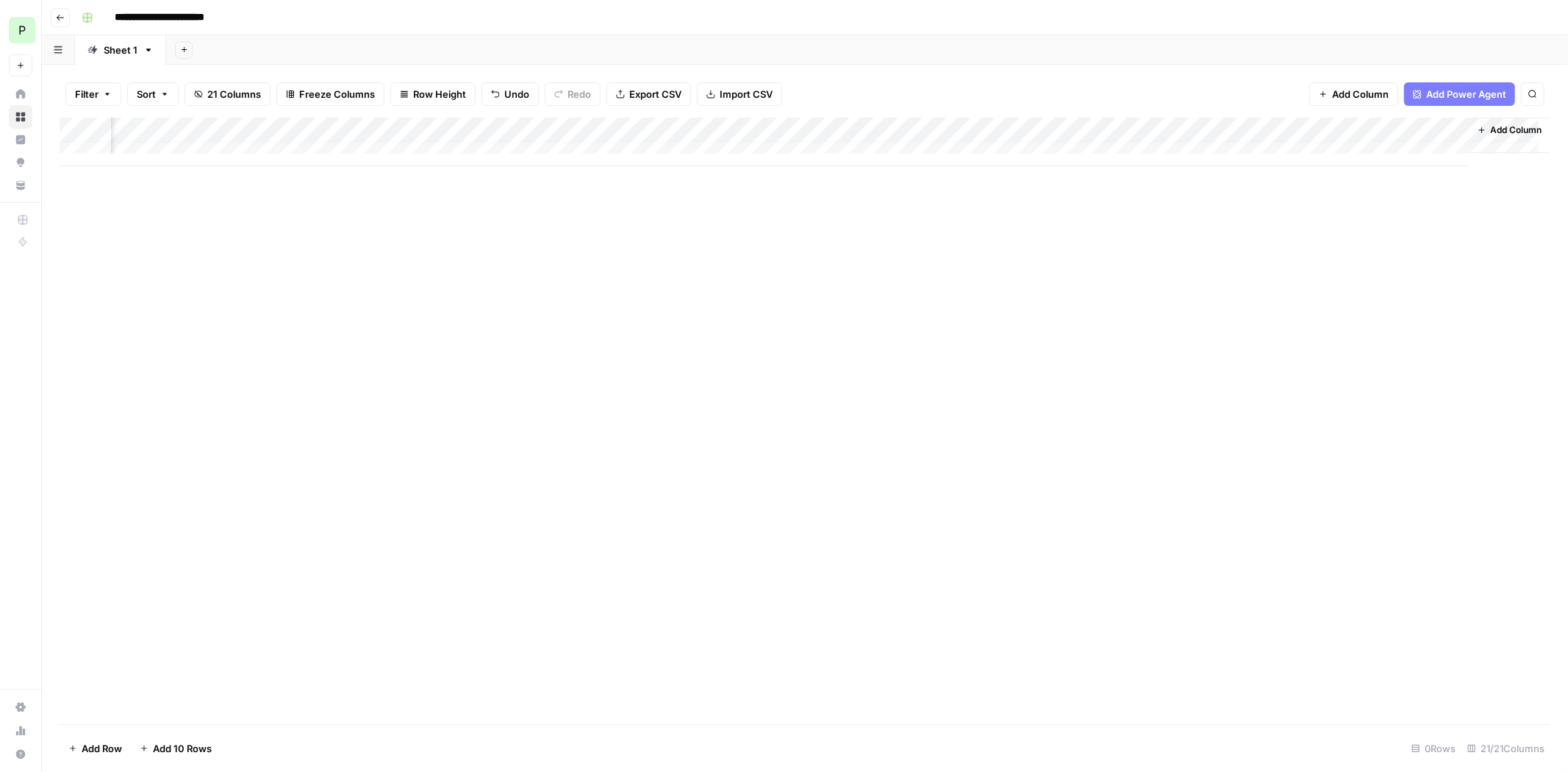
drag, startPoint x: 298, startPoint y: 190, endPoint x: 99, endPoint y: 139, distance: 205.4
click at [99, 139] on div "Add Column" at bounding box center [805, 421] width 1491 height 606
drag, startPoint x: 1107, startPoint y: 126, endPoint x: 921, endPoint y: 129, distance: 186.0
click at [921, 129] on div "Add Column" at bounding box center [805, 141] width 1491 height 48
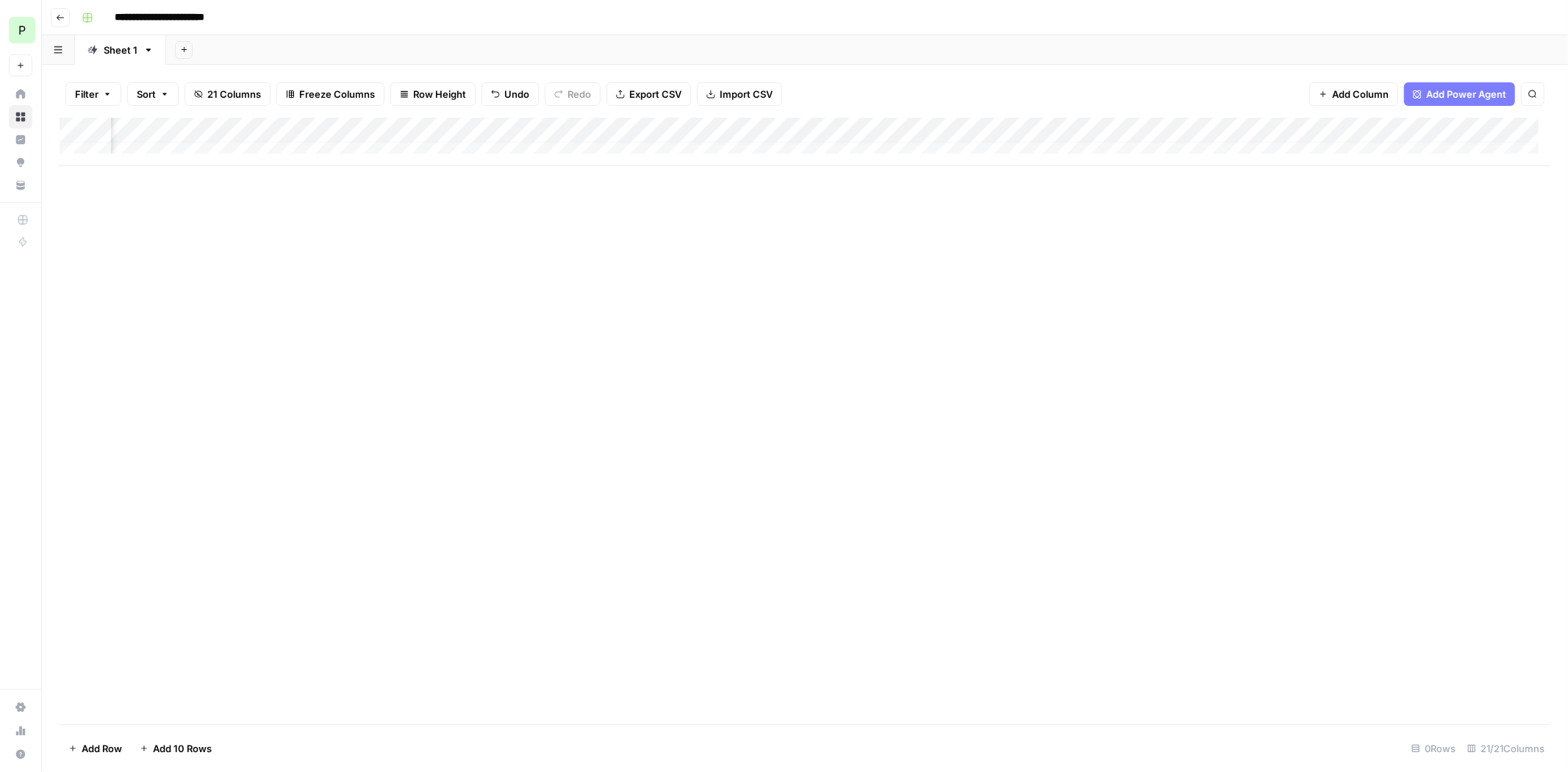
click at [979, 132] on div "Add Column" at bounding box center [805, 141] width 1491 height 48
click at [976, 162] on input "New Column" at bounding box center [997, 165] width 149 height 15
type input "Industry"
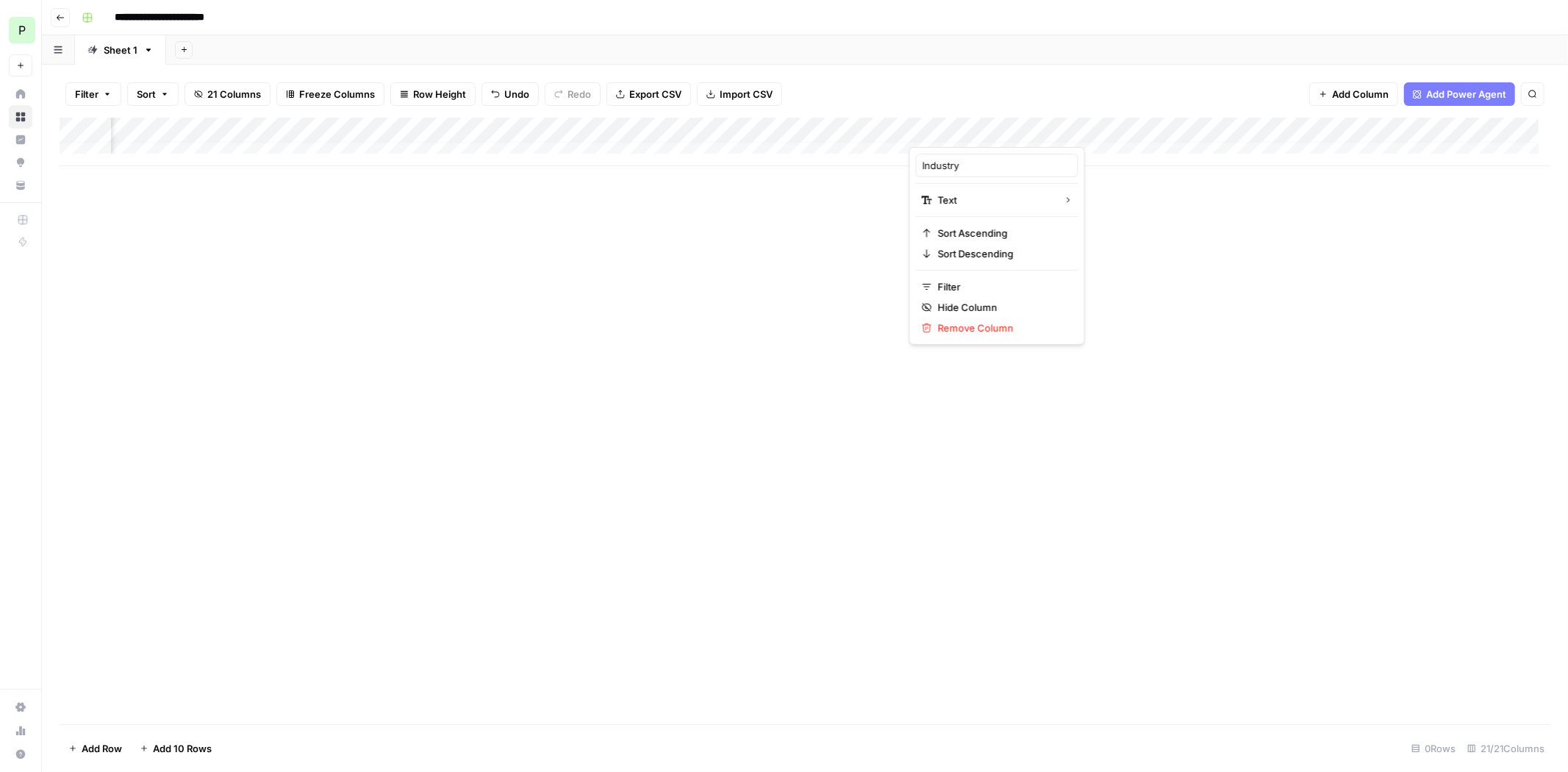
click at [1430, 351] on div "Add Column" at bounding box center [805, 421] width 1491 height 606
click at [1005, 128] on div "Add Column" at bounding box center [805, 141] width 1491 height 48
click at [958, 169] on input "New Column" at bounding box center [997, 165] width 149 height 15
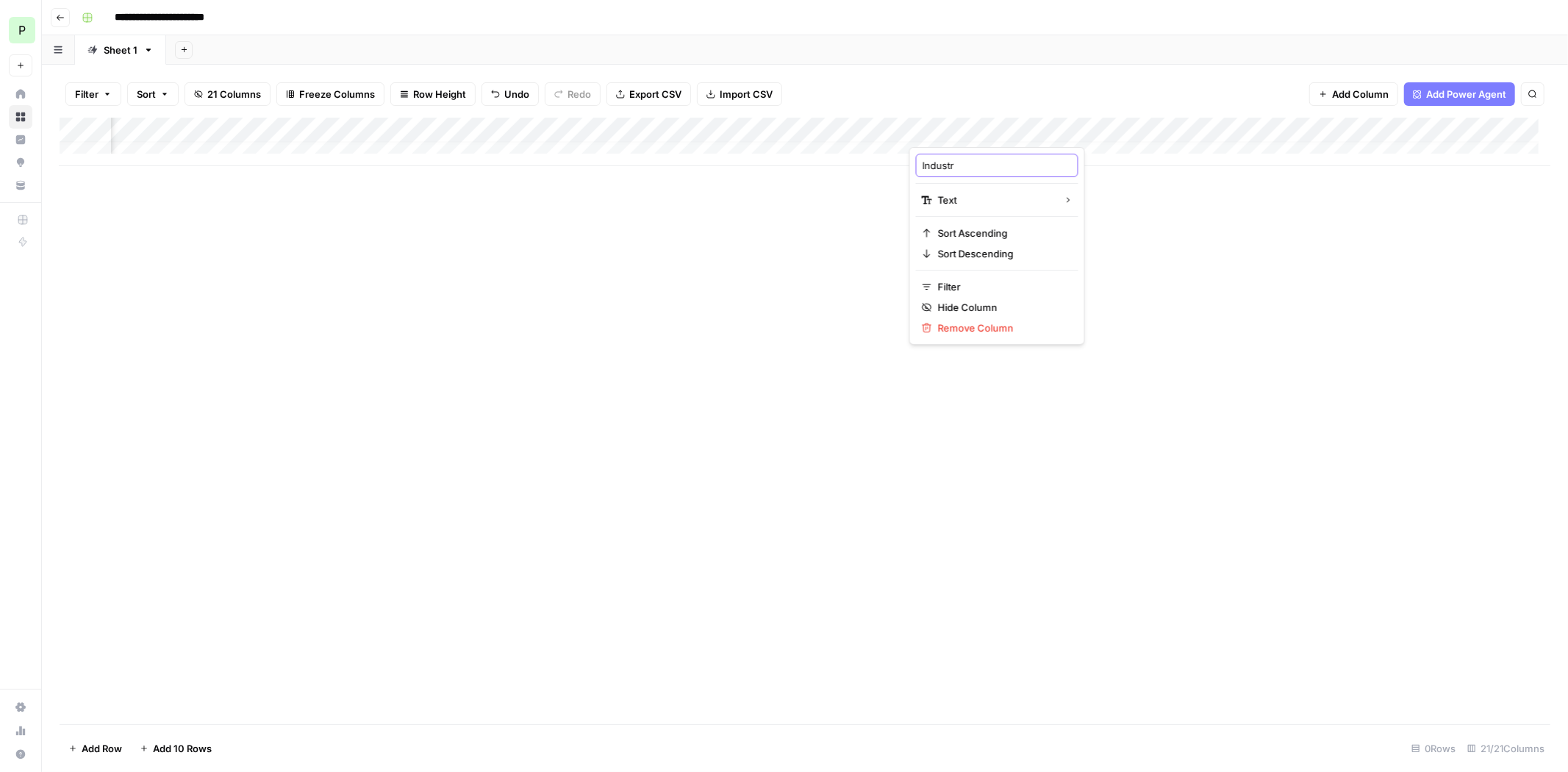
type input "Industry"
click at [720, 87] on span "Import CSV" at bounding box center [746, 93] width 53 height 15
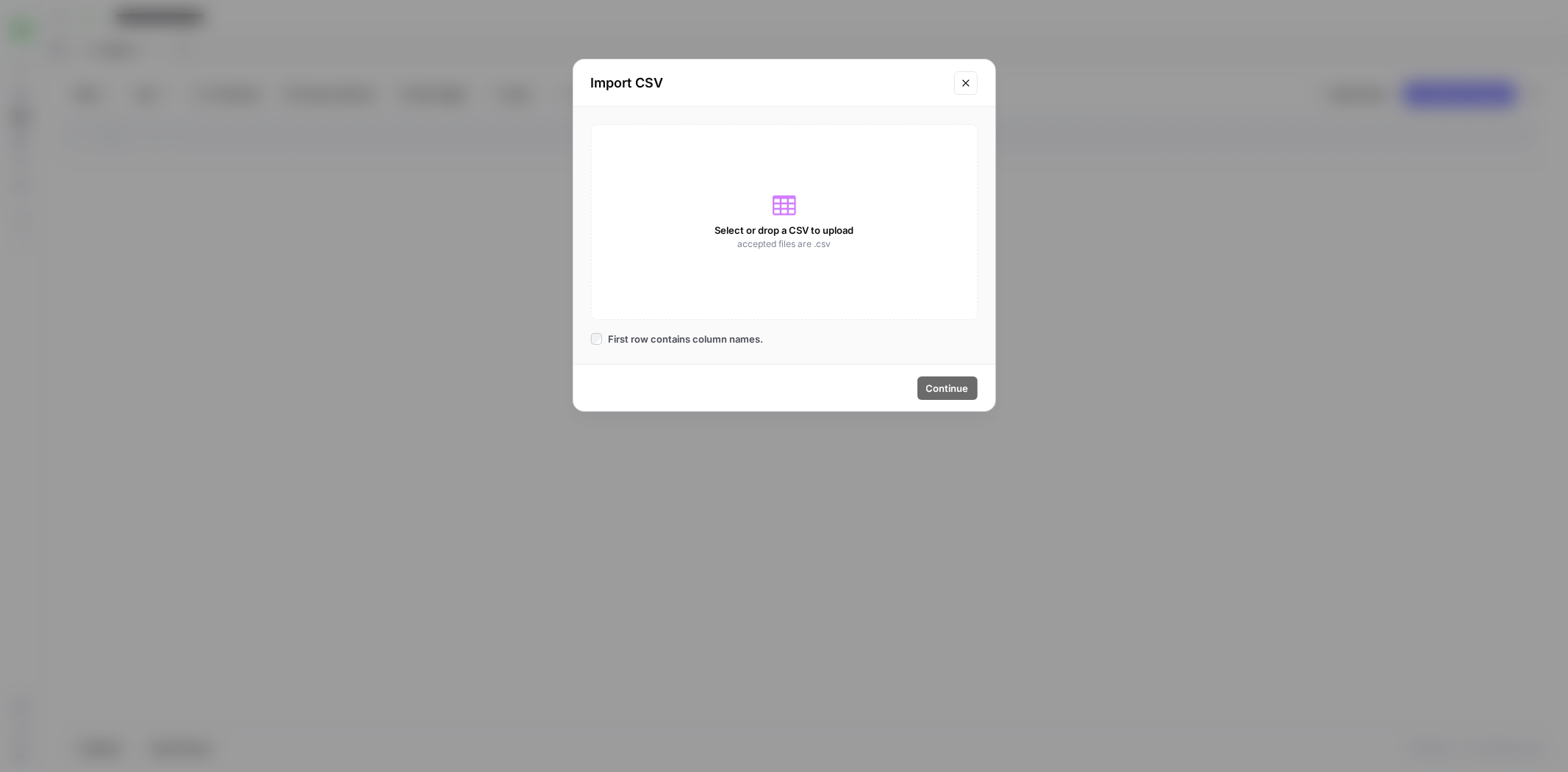
click at [794, 177] on div "Select or drop a CSV to upload accepted files are .csv" at bounding box center [784, 222] width 386 height 195
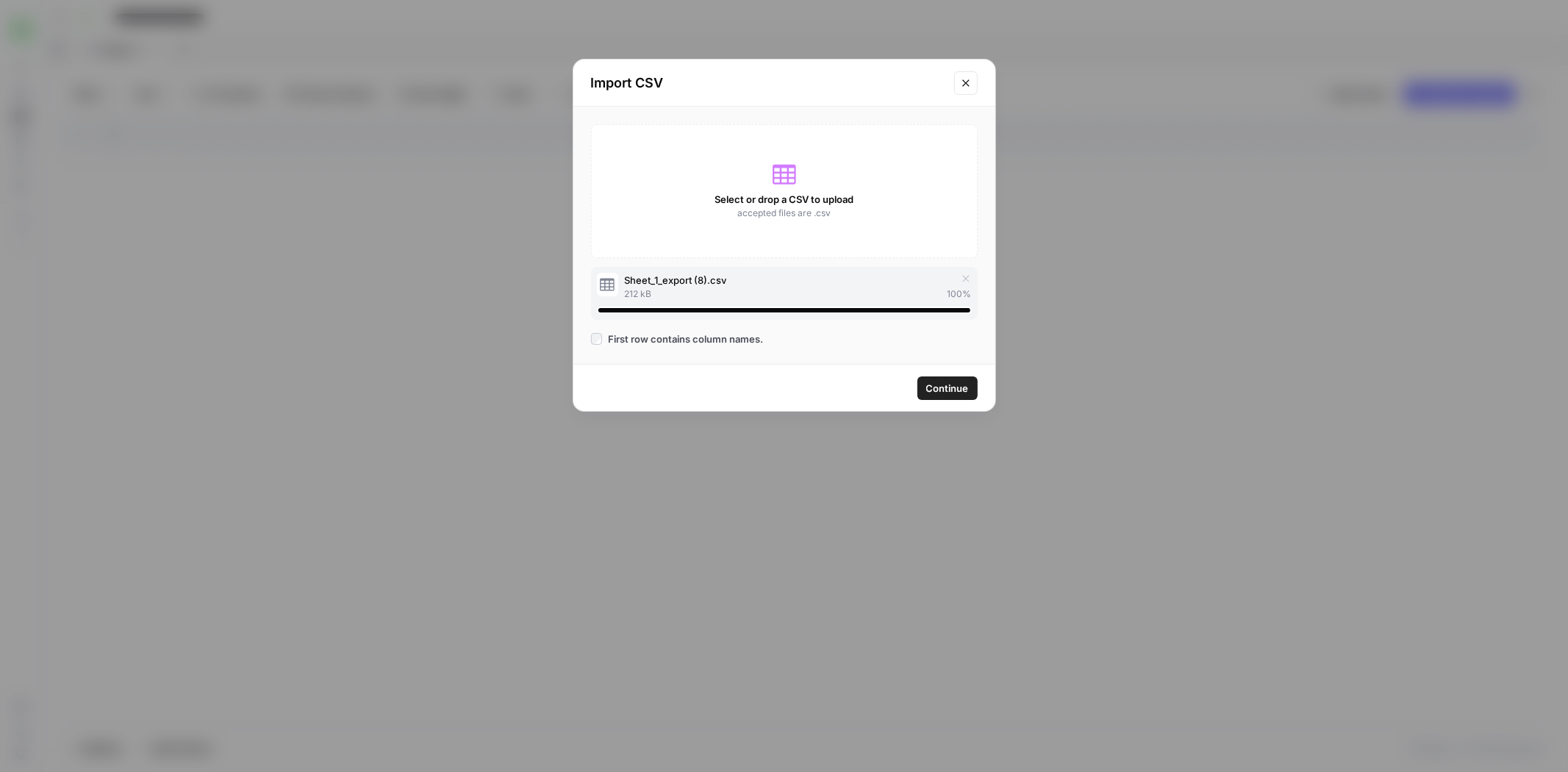
click at [954, 387] on span "Continue" at bounding box center [946, 387] width 42 height 15
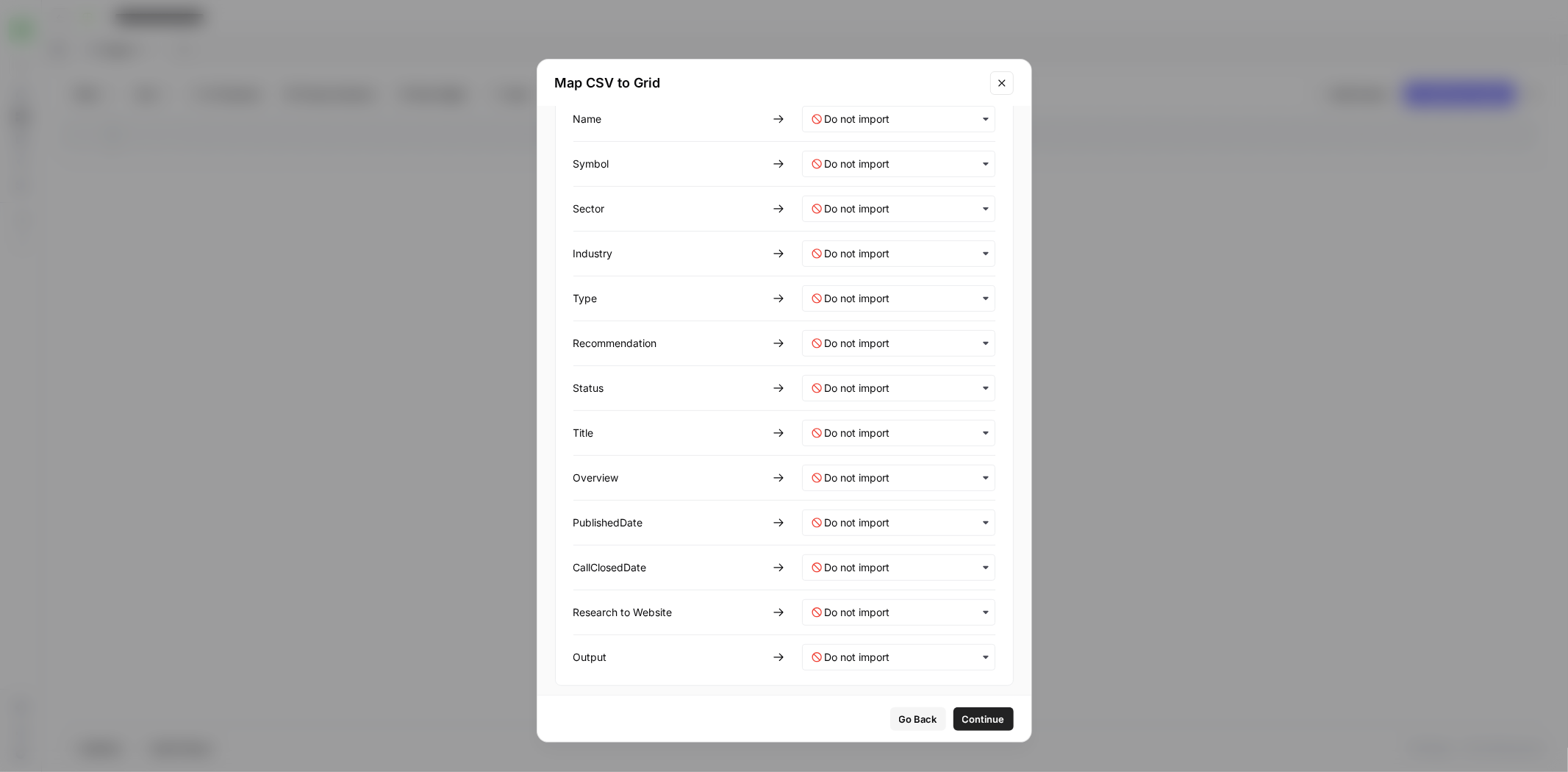
scroll to position [0, 0]
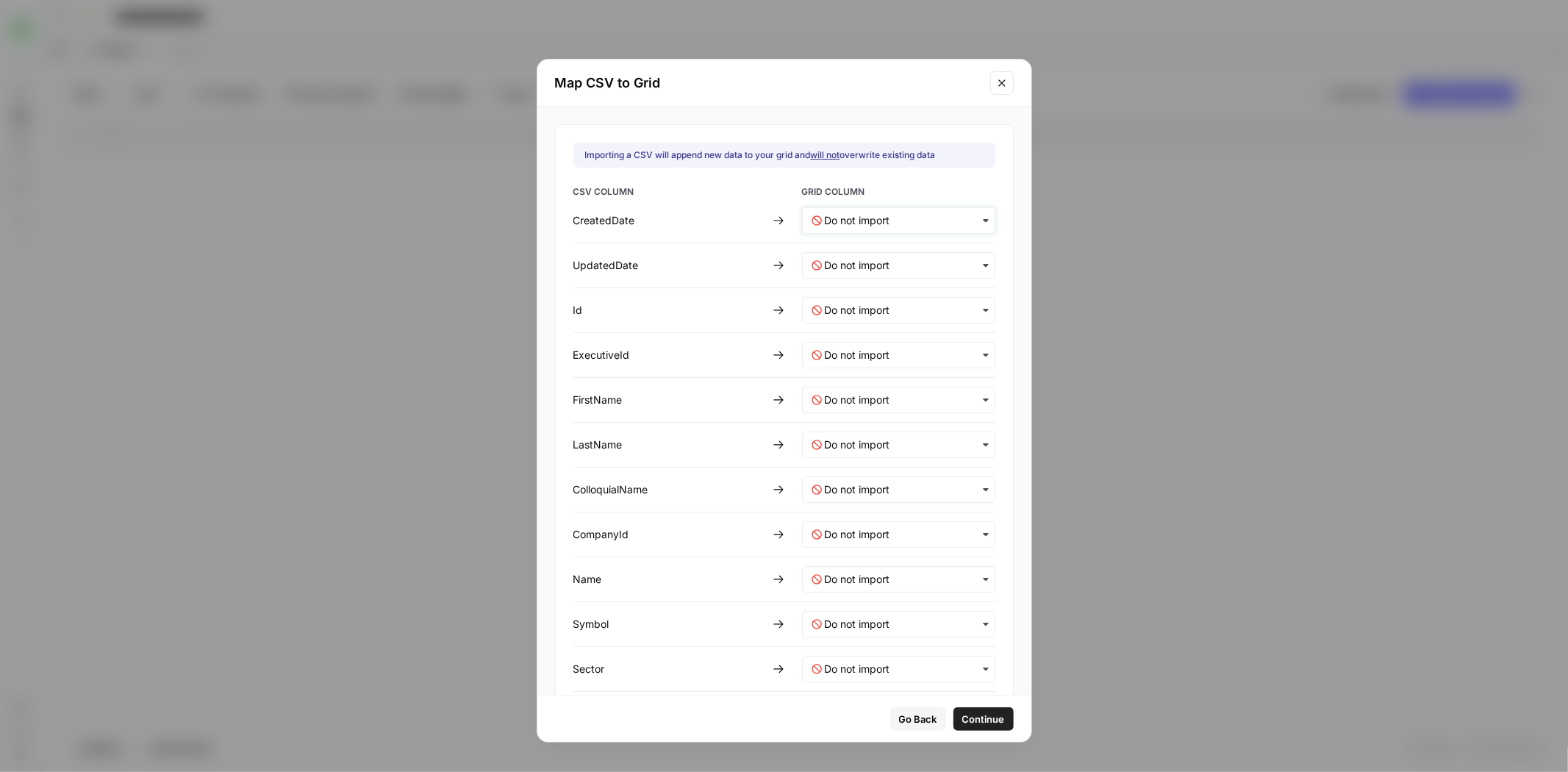
click at [903, 224] on input "text" at bounding box center [905, 220] width 161 height 15
click at [895, 258] on div "CreatedDate" at bounding box center [884, 258] width 173 height 26
click at [876, 256] on div "button" at bounding box center [898, 265] width 193 height 26
click at [890, 321] on div "UpdatedDate" at bounding box center [884, 330] width 173 height 26
click at [884, 314] on input "text" at bounding box center [905, 310] width 161 height 15
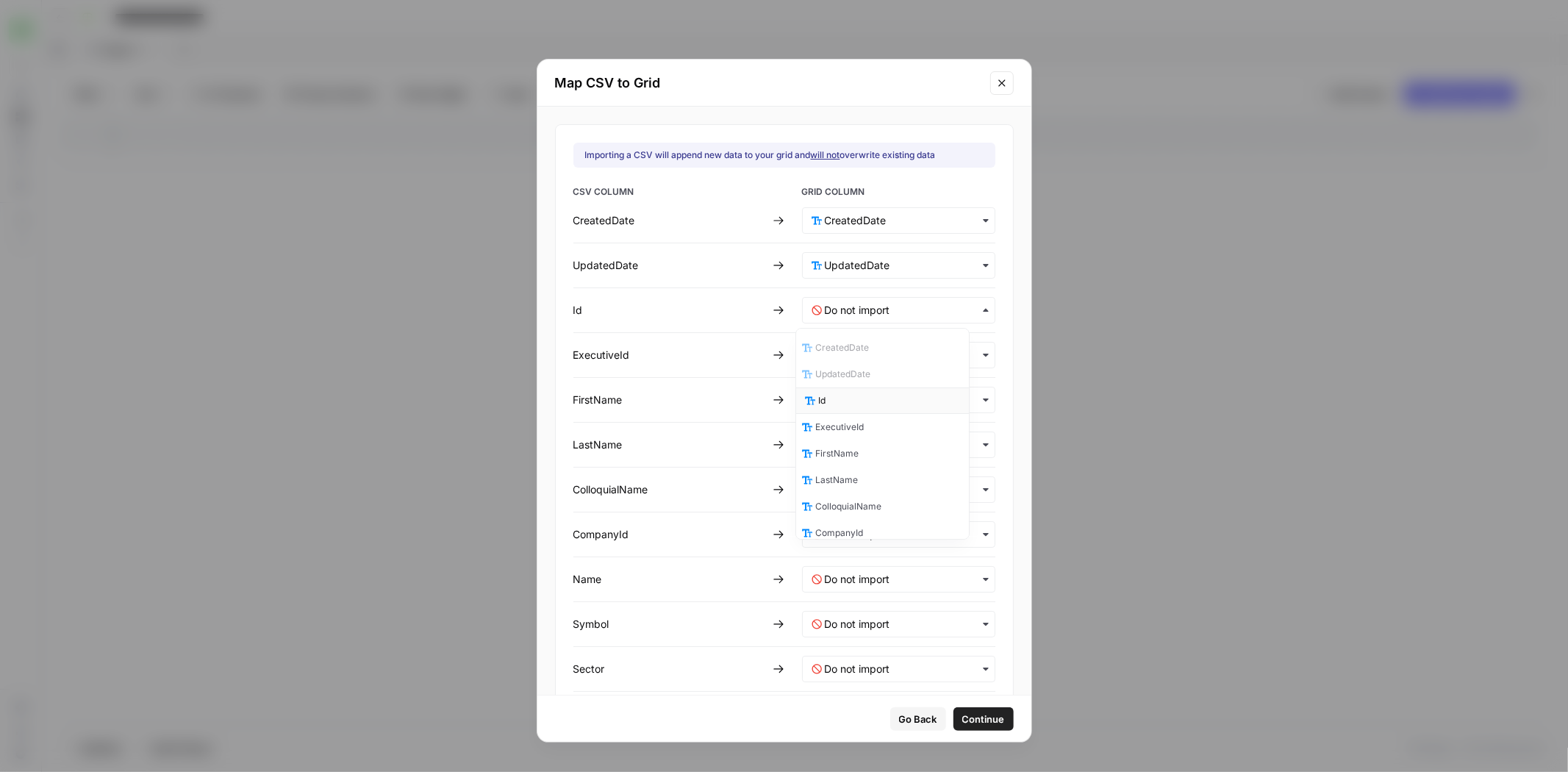
click at [867, 401] on div "Id" at bounding box center [884, 400] width 173 height 26
click at [864, 349] on input "text" at bounding box center [905, 355] width 161 height 15
click at [876, 461] on div "ExecutiveId" at bounding box center [884, 472] width 173 height 26
click at [859, 404] on input "text" at bounding box center [905, 399] width 161 height 15
click at [879, 534] on div "FirstName" at bounding box center [884, 542] width 173 height 26
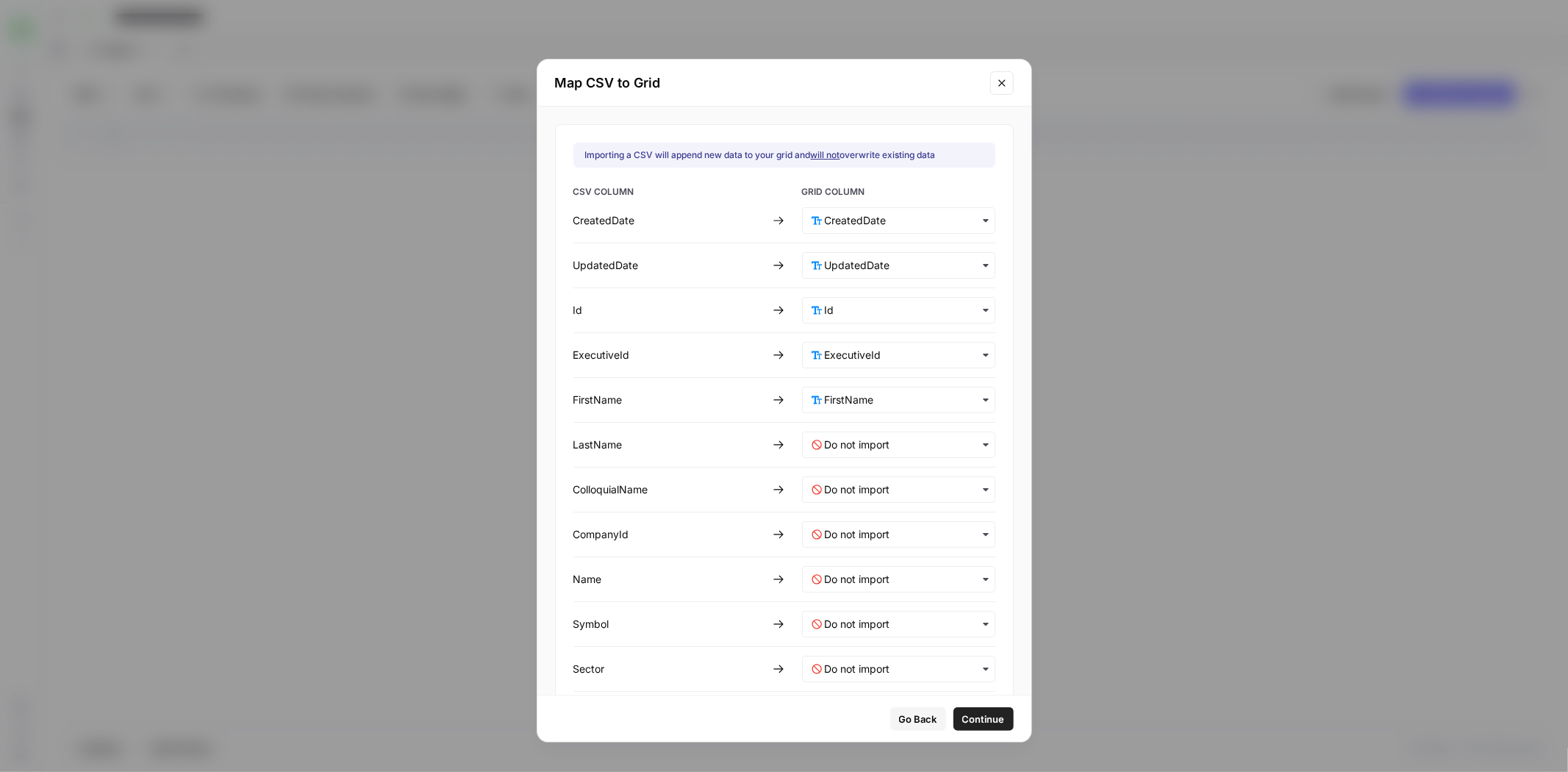
scroll to position [163, 0]
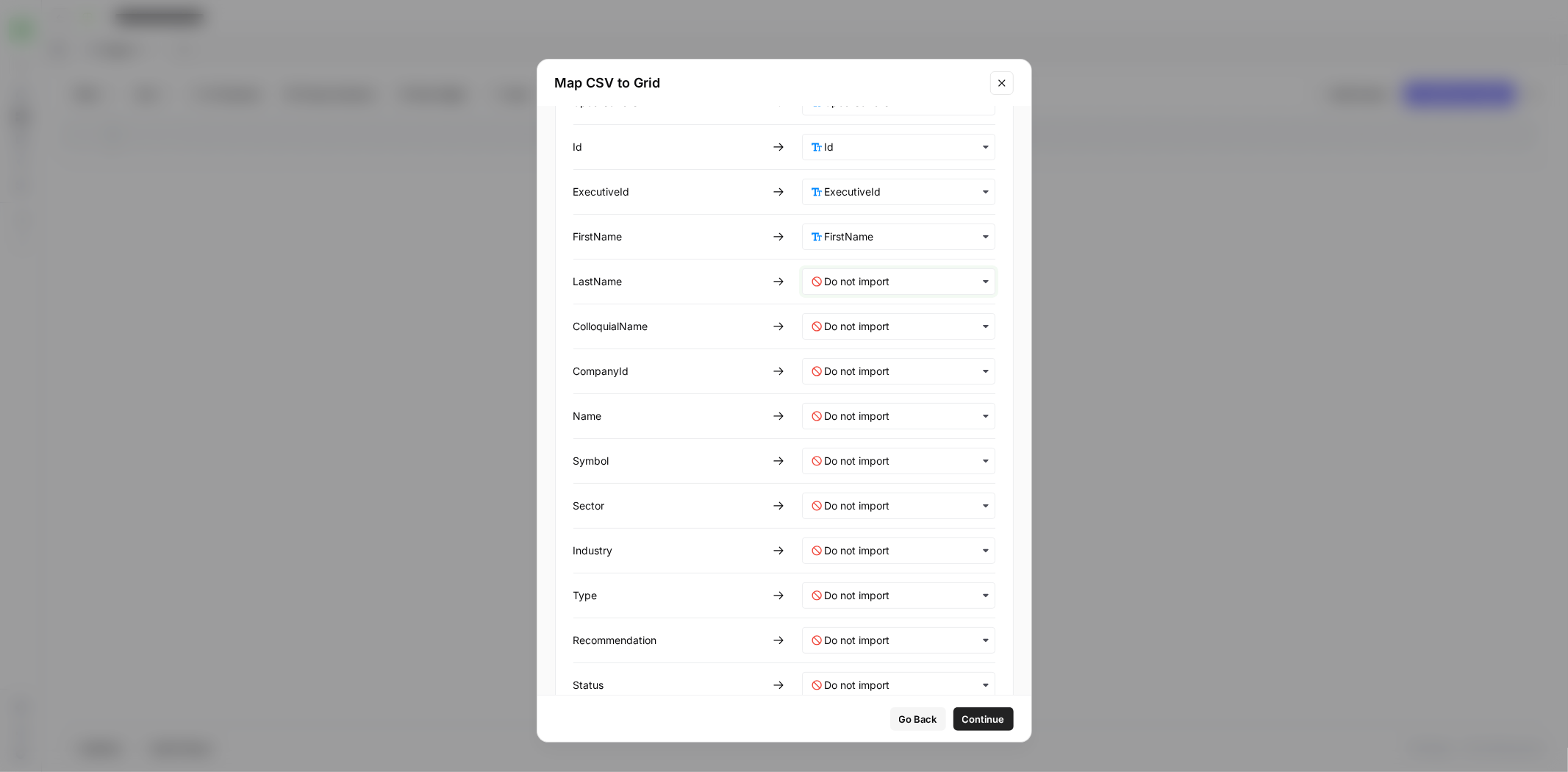
click at [858, 275] on input "text" at bounding box center [905, 282] width 161 height 15
click at [853, 445] on span "LastName" at bounding box center [839, 450] width 42 height 13
click at [841, 313] on div "button" at bounding box center [898, 326] width 193 height 26
click at [864, 515] on span "ColloquialName" at bounding box center [851, 521] width 66 height 13
click at [853, 371] on input "text" at bounding box center [905, 371] width 161 height 15
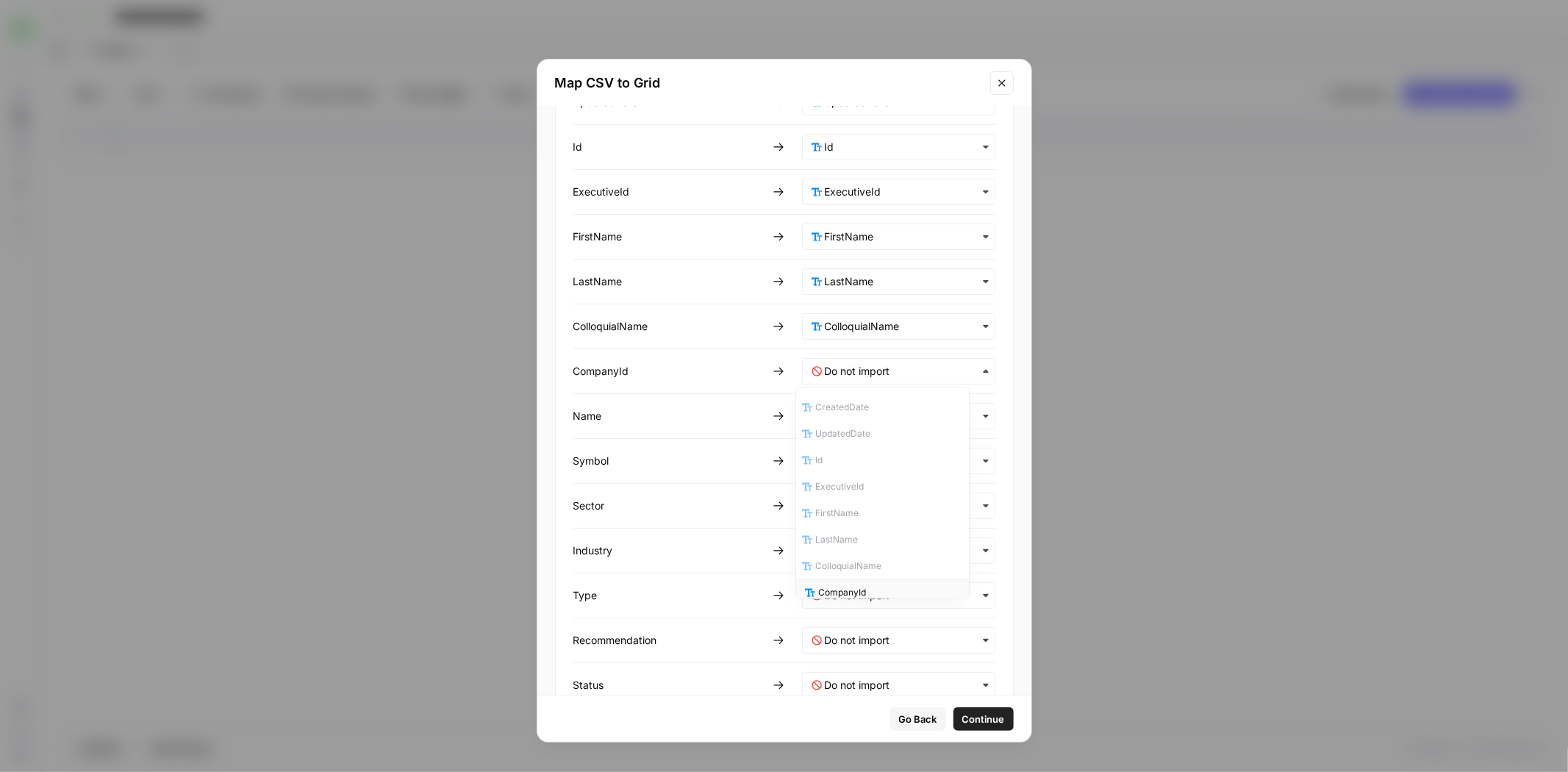
scroll to position [1, 0]
click at [850, 587] on span "CompanyId" at bounding box center [842, 591] width 48 height 13
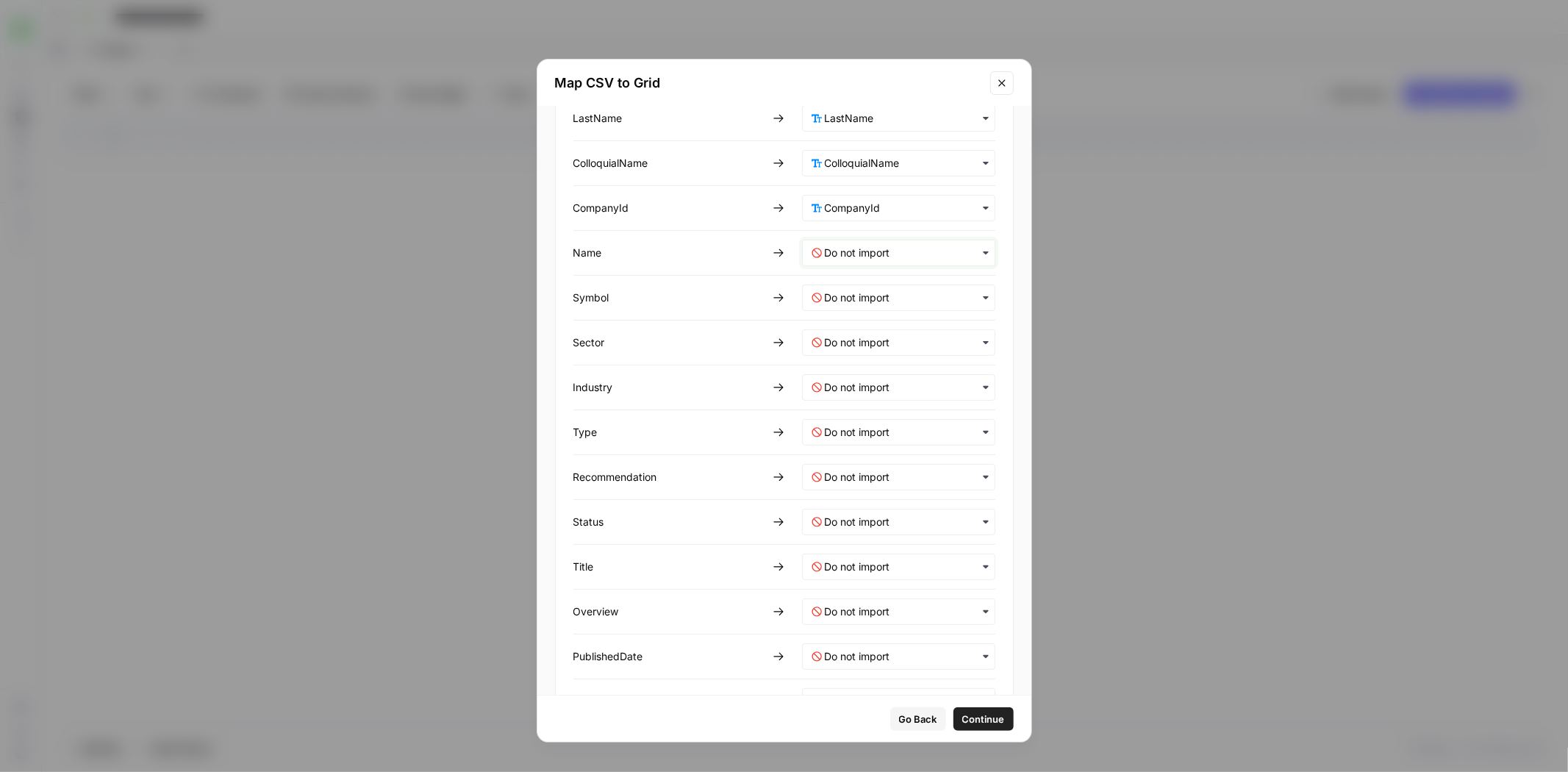
click at [849, 247] on input "text" at bounding box center [905, 252] width 161 height 15
click at [847, 404] on div "Name" at bounding box center [884, 417] width 173 height 26
click at [868, 290] on input "text" at bounding box center [905, 297] width 161 height 15
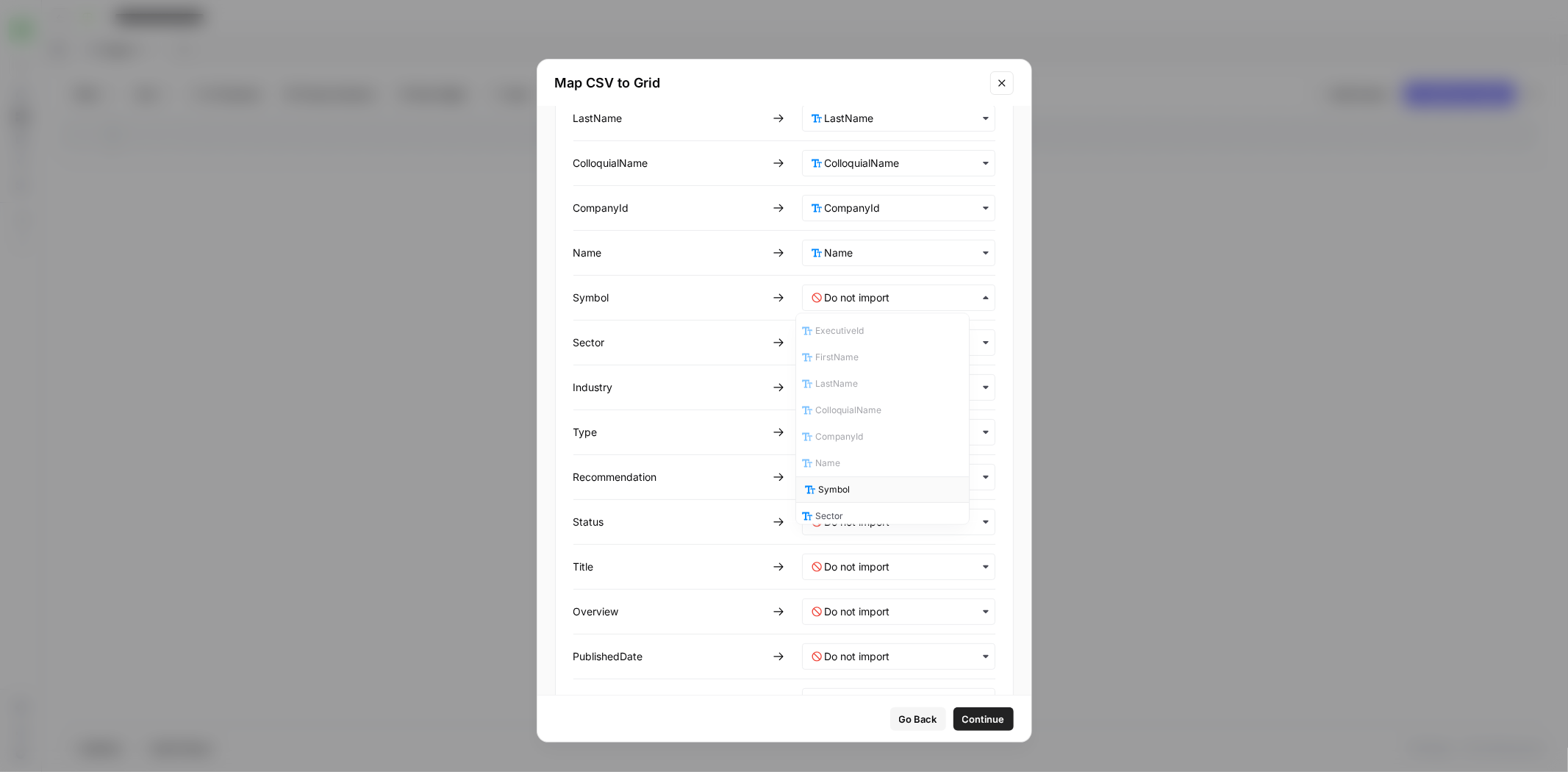
click at [854, 489] on div "Symbol" at bounding box center [884, 489] width 173 height 26
click at [843, 339] on input "text" at bounding box center [905, 342] width 161 height 15
click at [859, 558] on div "Sector" at bounding box center [884, 560] width 173 height 26
click at [853, 392] on div "button" at bounding box center [898, 387] width 193 height 26
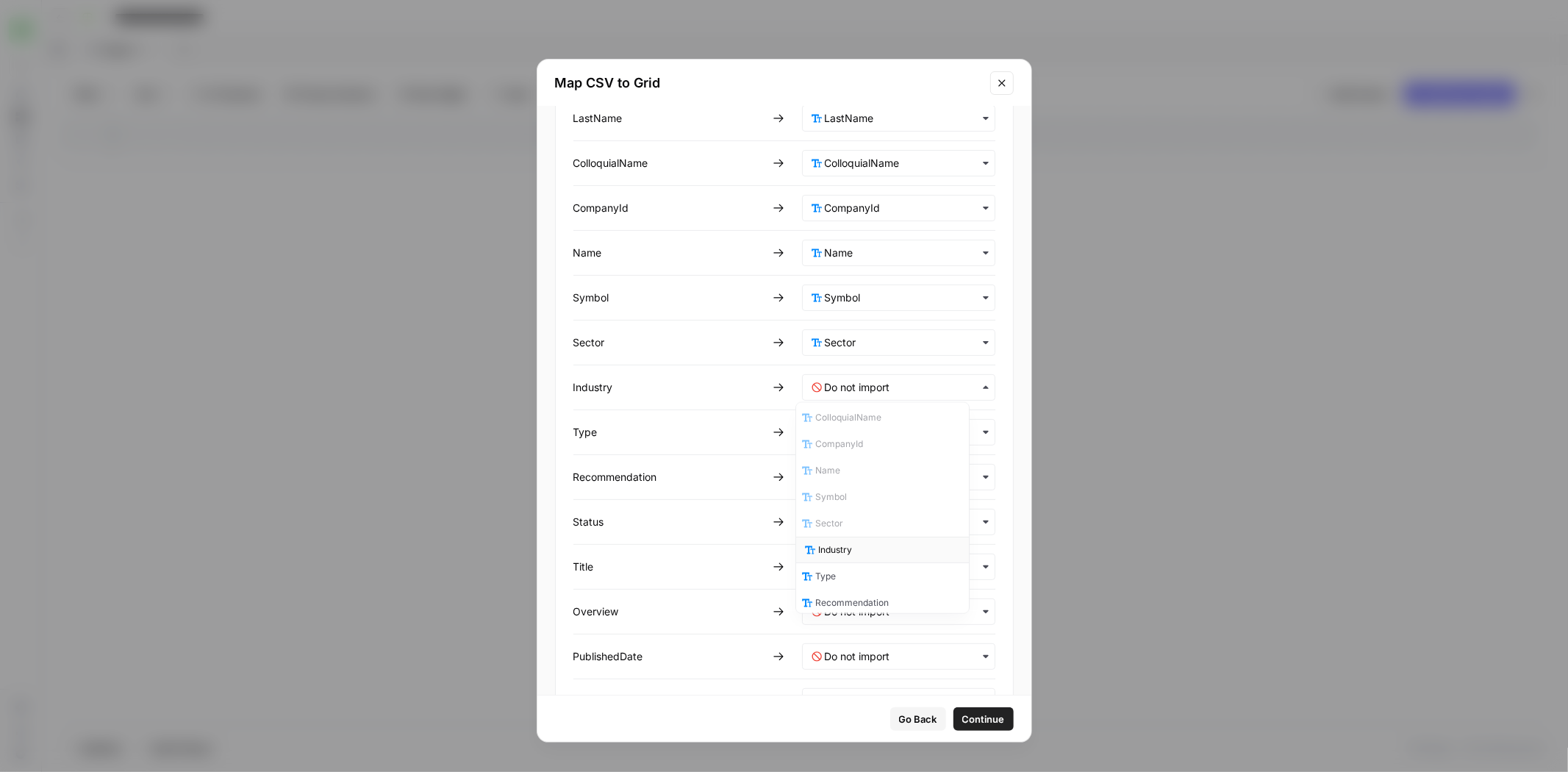
click at [869, 549] on div "Industry" at bounding box center [884, 549] width 173 height 26
click at [846, 425] on input "text" at bounding box center [905, 432] width 161 height 15
click at [855, 547] on div "Type" at bounding box center [884, 549] width 173 height 26
drag, startPoint x: 858, startPoint y: 468, endPoint x: 860, endPoint y: 480, distance: 12.2
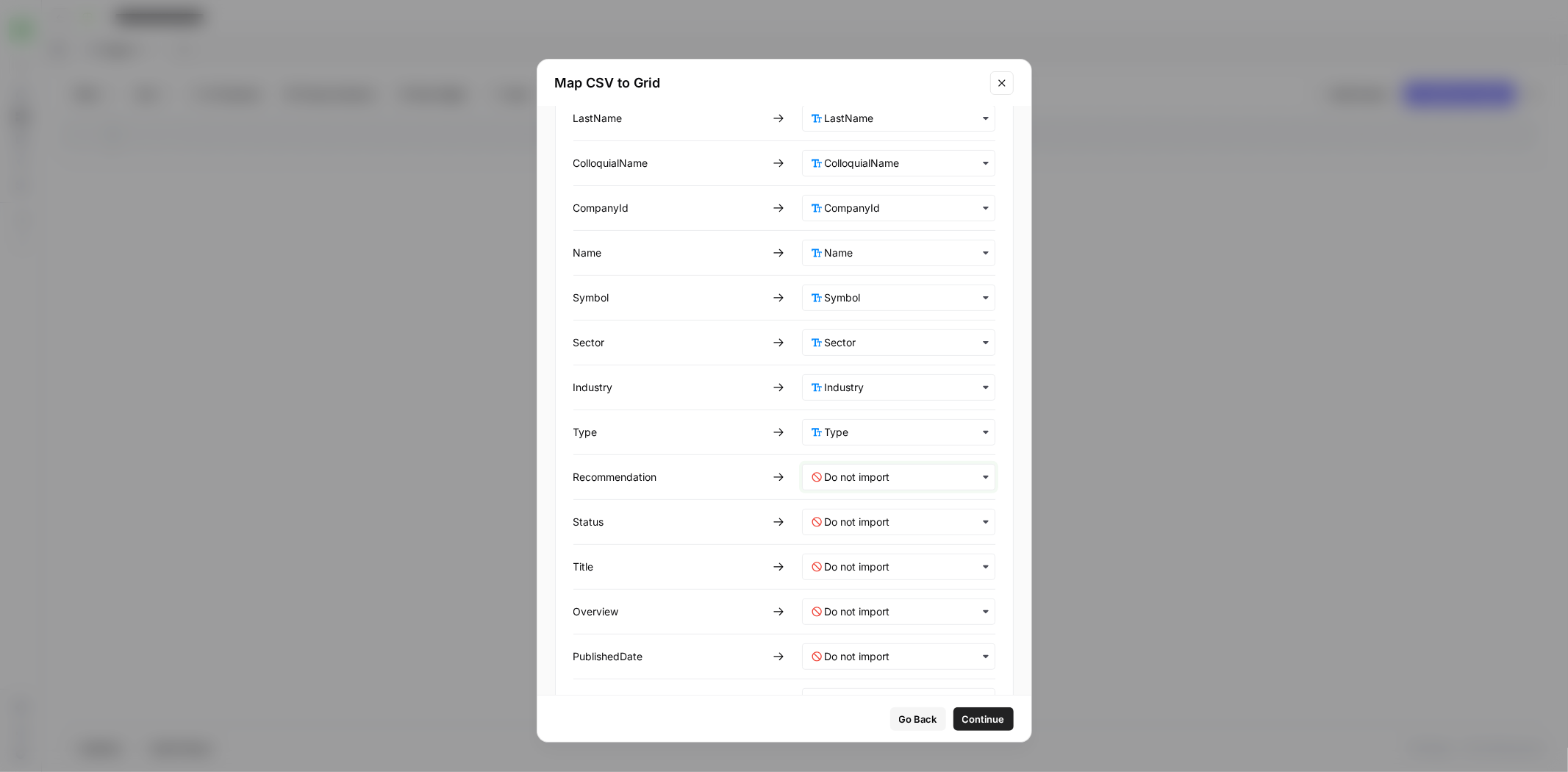
click at [858, 470] on input "text" at bounding box center [905, 477] width 161 height 15
click at [854, 686] on span "Recommendation" at bounding box center [855, 692] width 74 height 13
click at [852, 527] on div "button" at bounding box center [898, 522] width 193 height 26
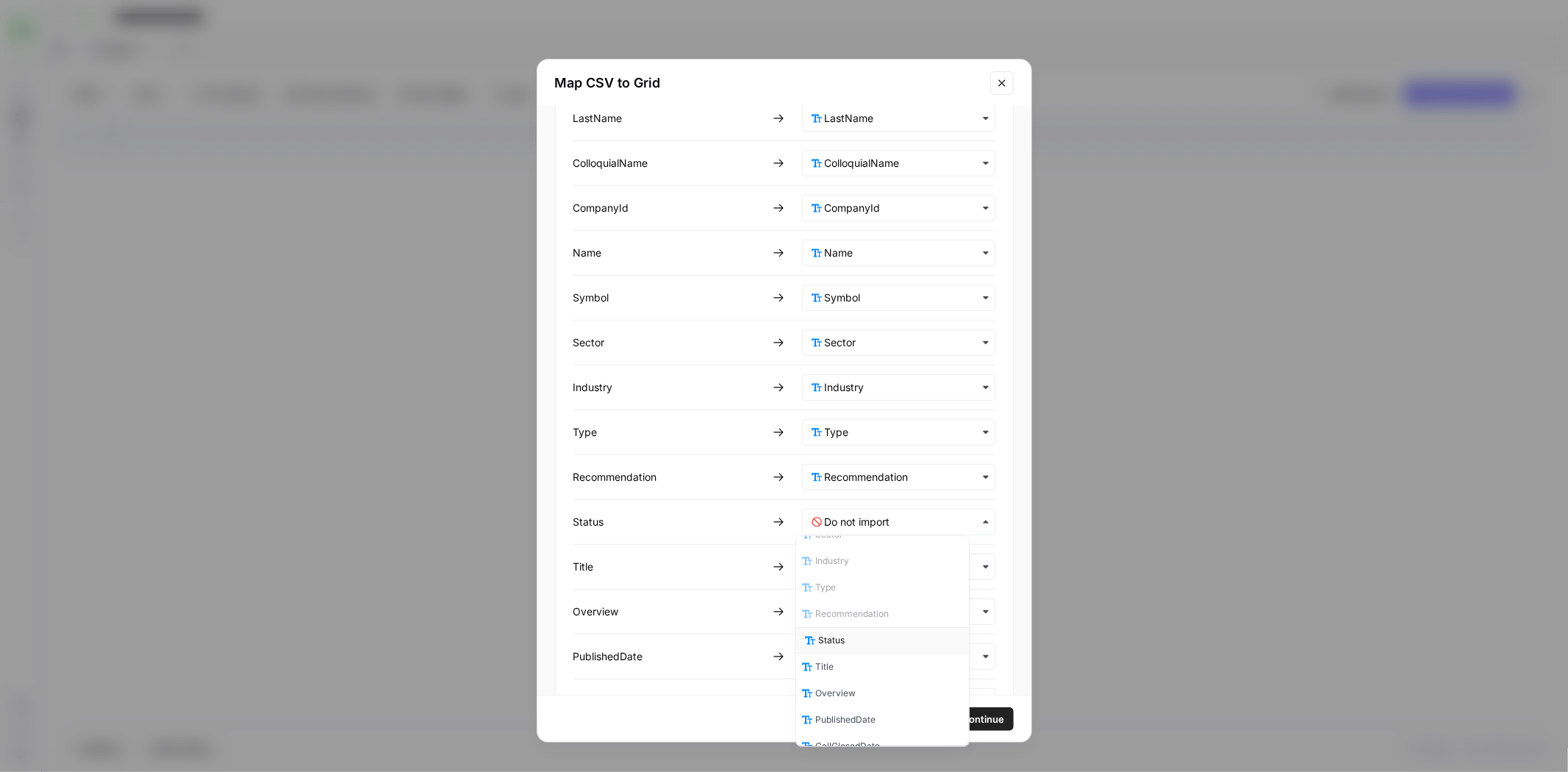
click at [848, 629] on div "Status" at bounding box center [884, 640] width 173 height 26
click at [861, 560] on input "text" at bounding box center [905, 566] width 161 height 15
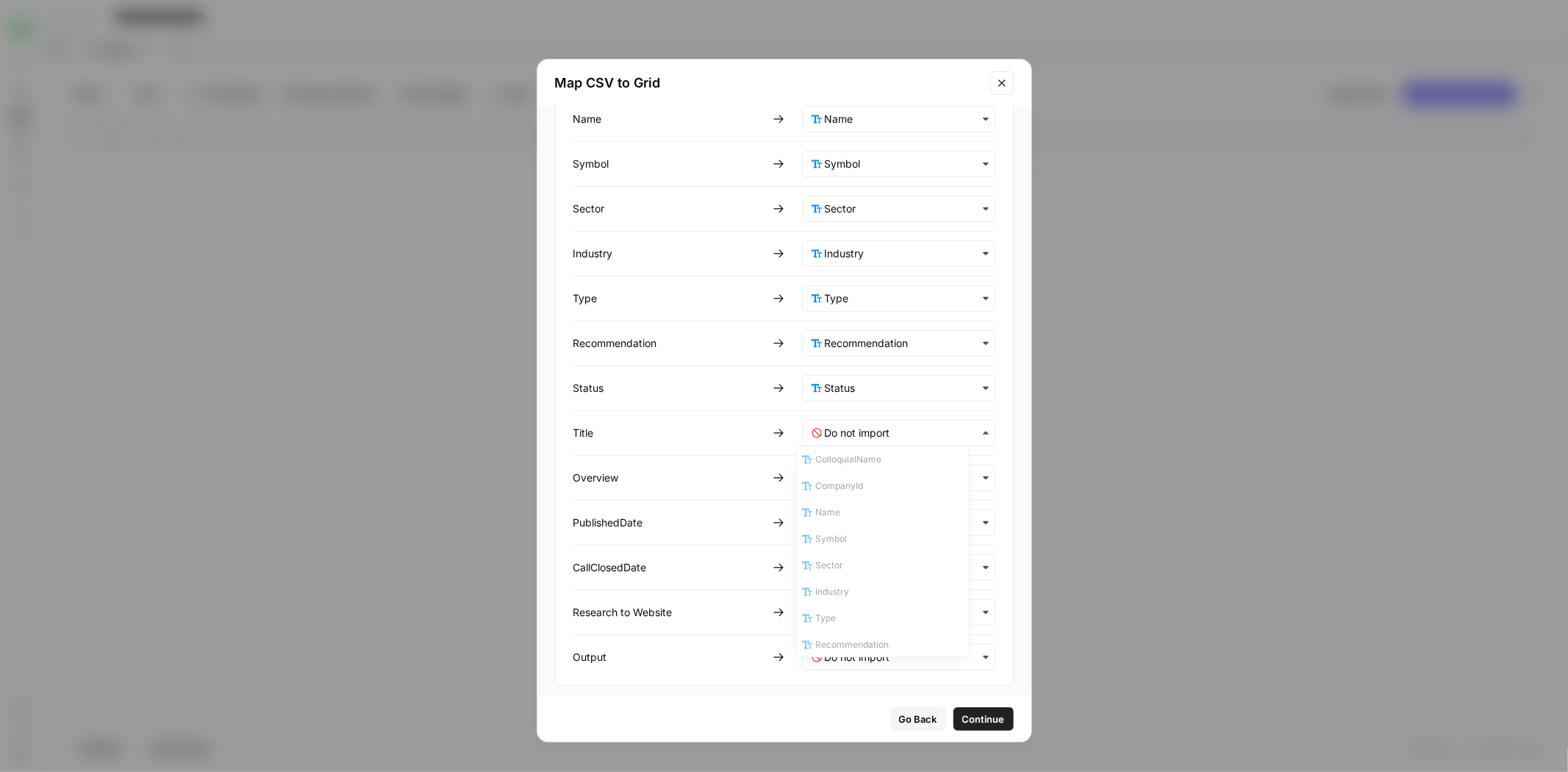
scroll to position [328, 0]
click at [858, 529] on div "Title" at bounding box center [884, 534] width 173 height 26
click at [855, 479] on div "button" at bounding box center [898, 478] width 193 height 26
click at [882, 599] on div "Overview" at bounding box center [884, 607] width 173 height 26
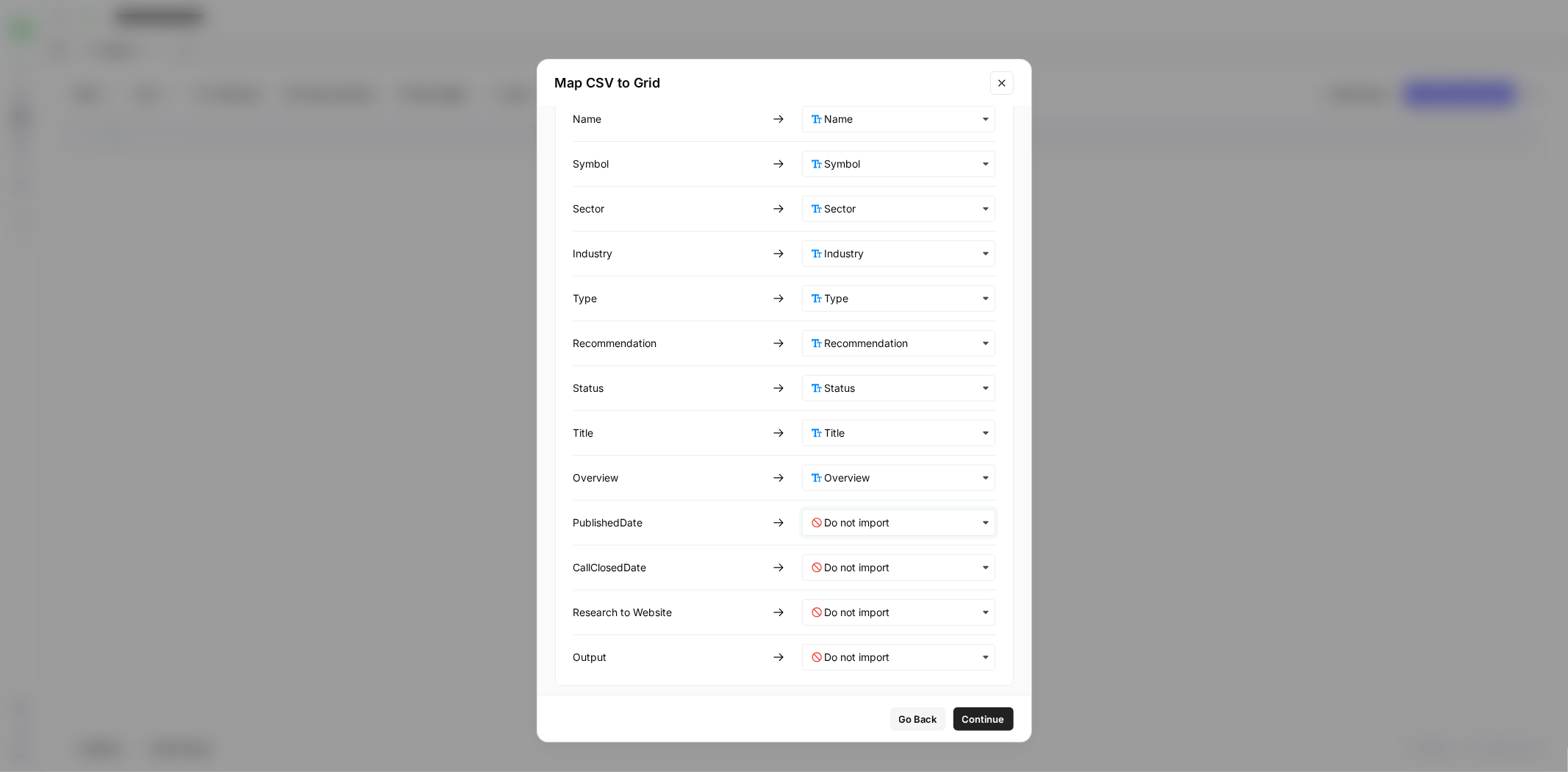
click at [867, 520] on input "text" at bounding box center [905, 522] width 161 height 15
click at [875, 655] on span "PublishedDate" at bounding box center [848, 661] width 60 height 13
click at [868, 561] on input "text" at bounding box center [905, 567] width 161 height 15
click at [874, 477] on span "CallClosedDate" at bounding box center [851, 483] width 65 height 13
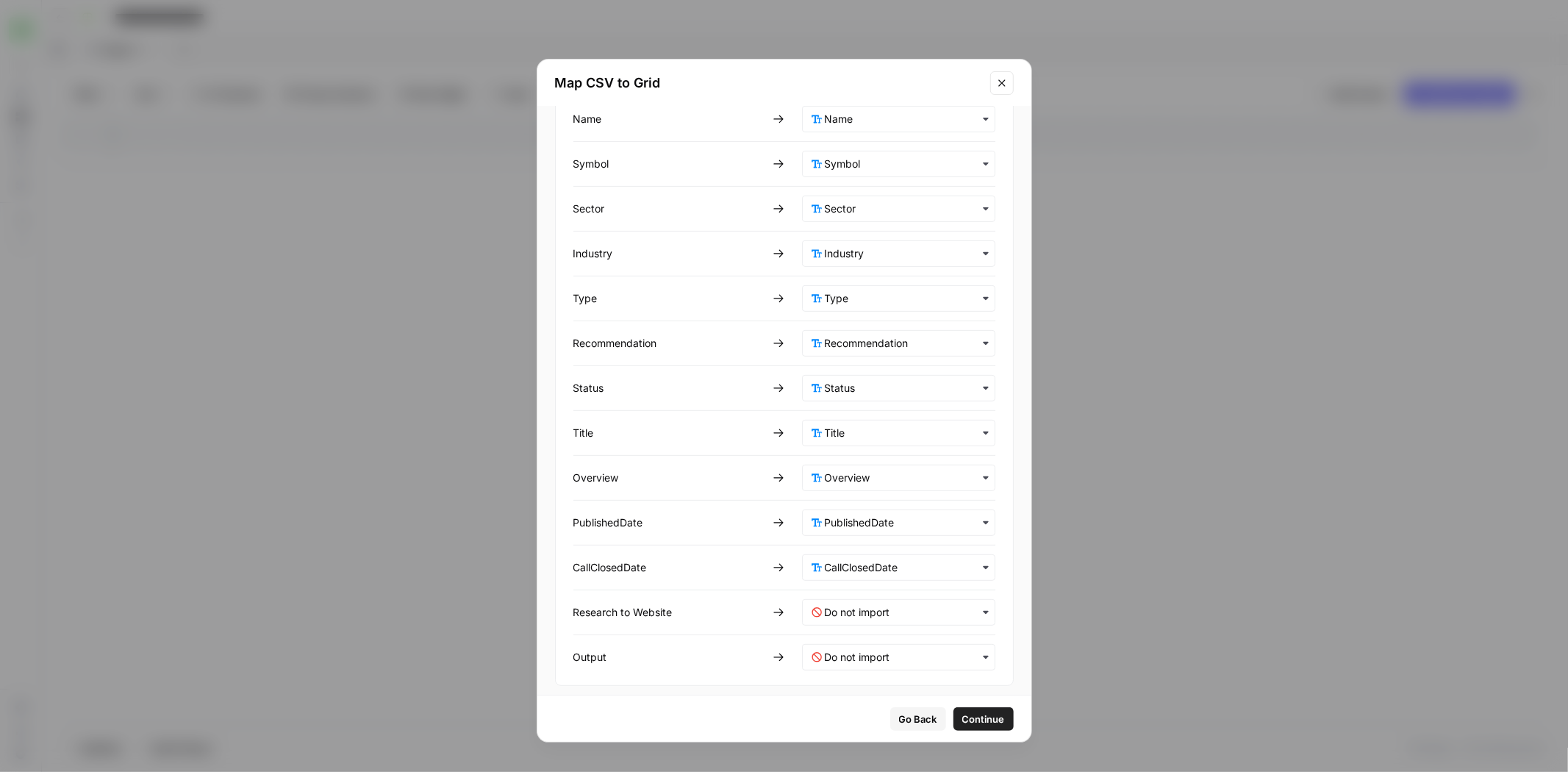
click at [978, 705] on div "Go Back Continue" at bounding box center [784, 718] width 494 height 46
click at [979, 712] on span "Continue" at bounding box center [983, 719] width 42 height 15
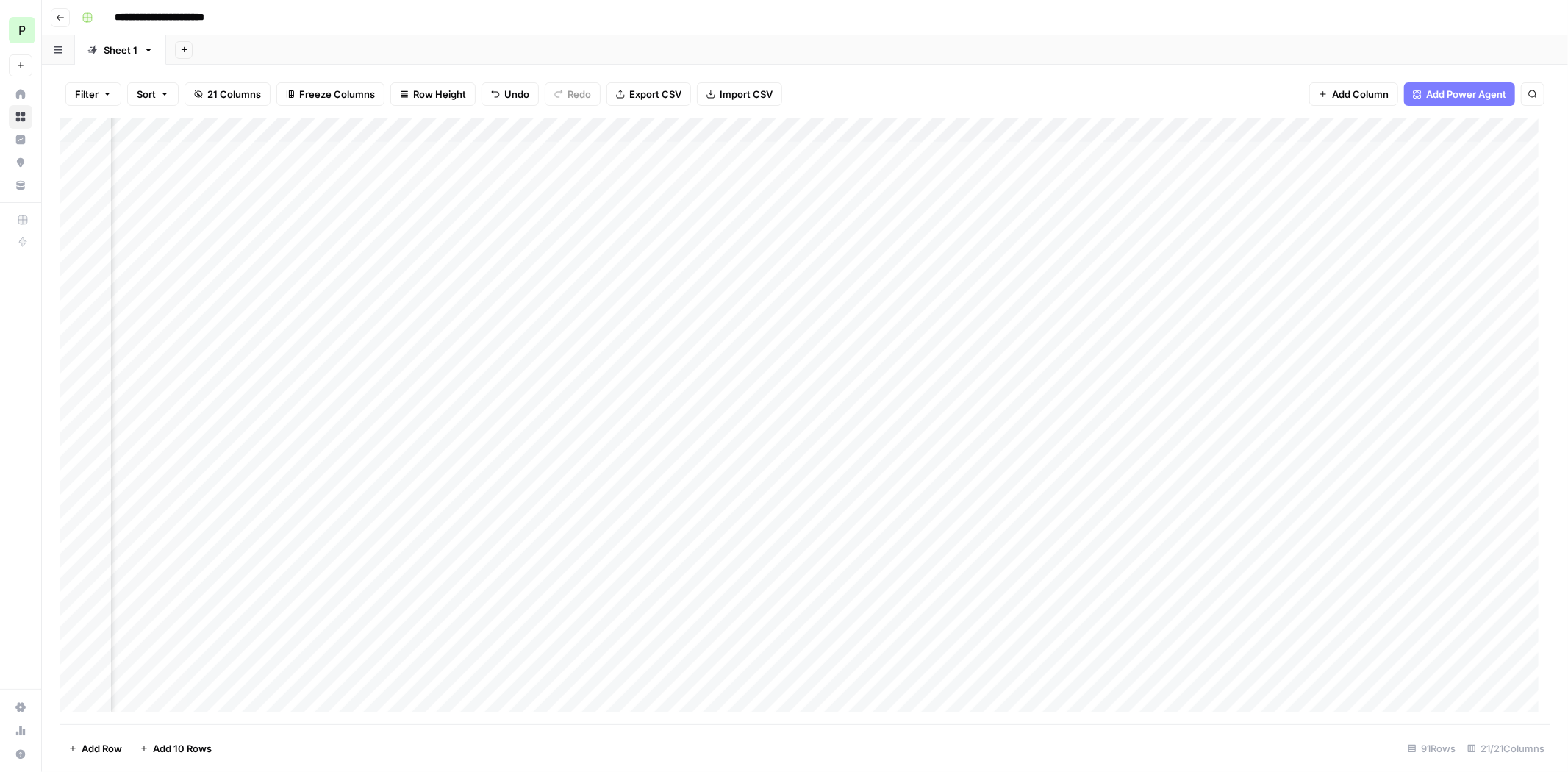
scroll to position [0, 1073]
click at [81, 130] on div "Add Column" at bounding box center [805, 421] width 1491 height 606
click at [97, 747] on span "Delete 91 Rows" at bounding box center [103, 748] width 70 height 15
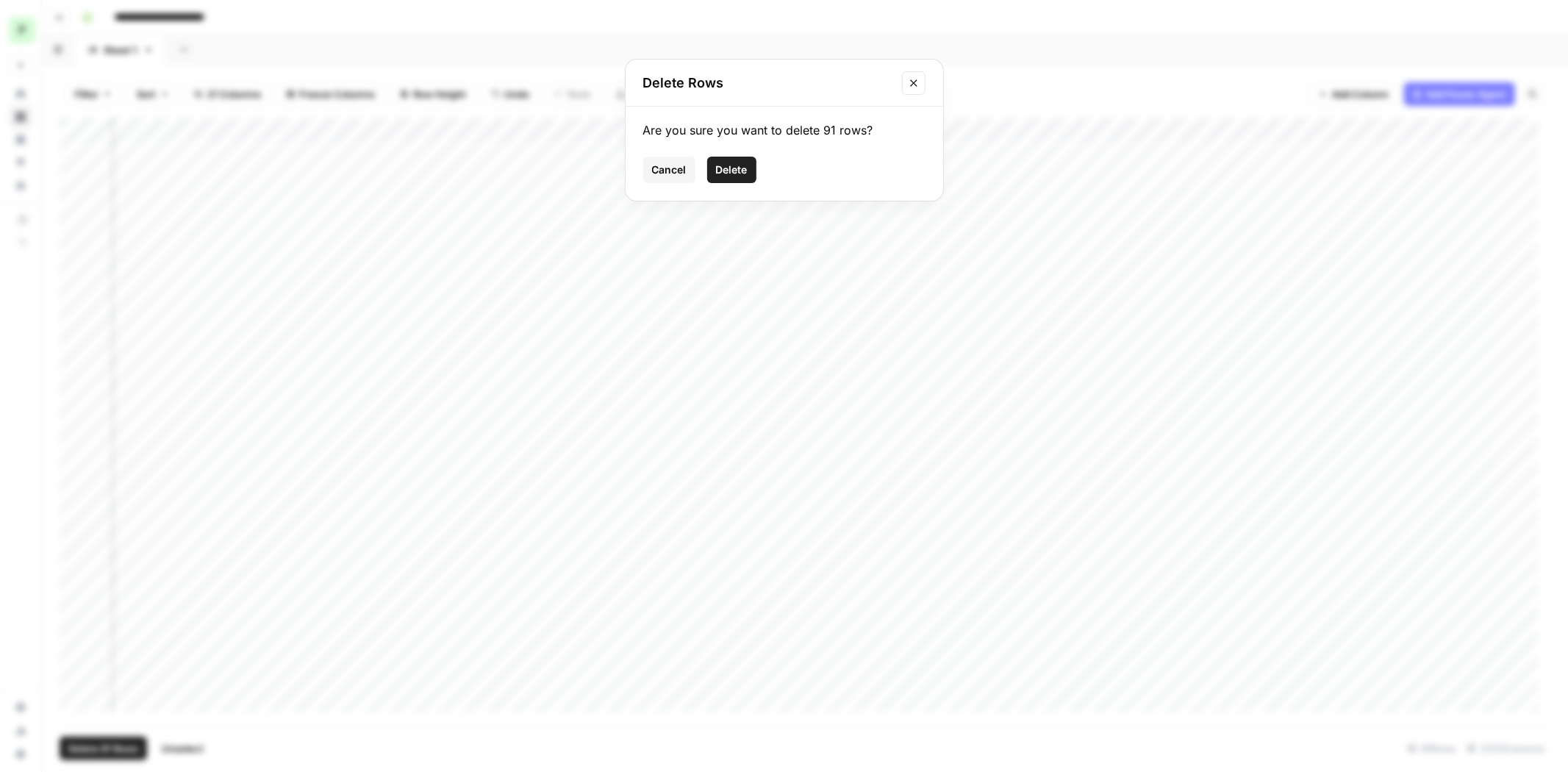
click at [739, 166] on span "Delete" at bounding box center [732, 170] width 31 height 15
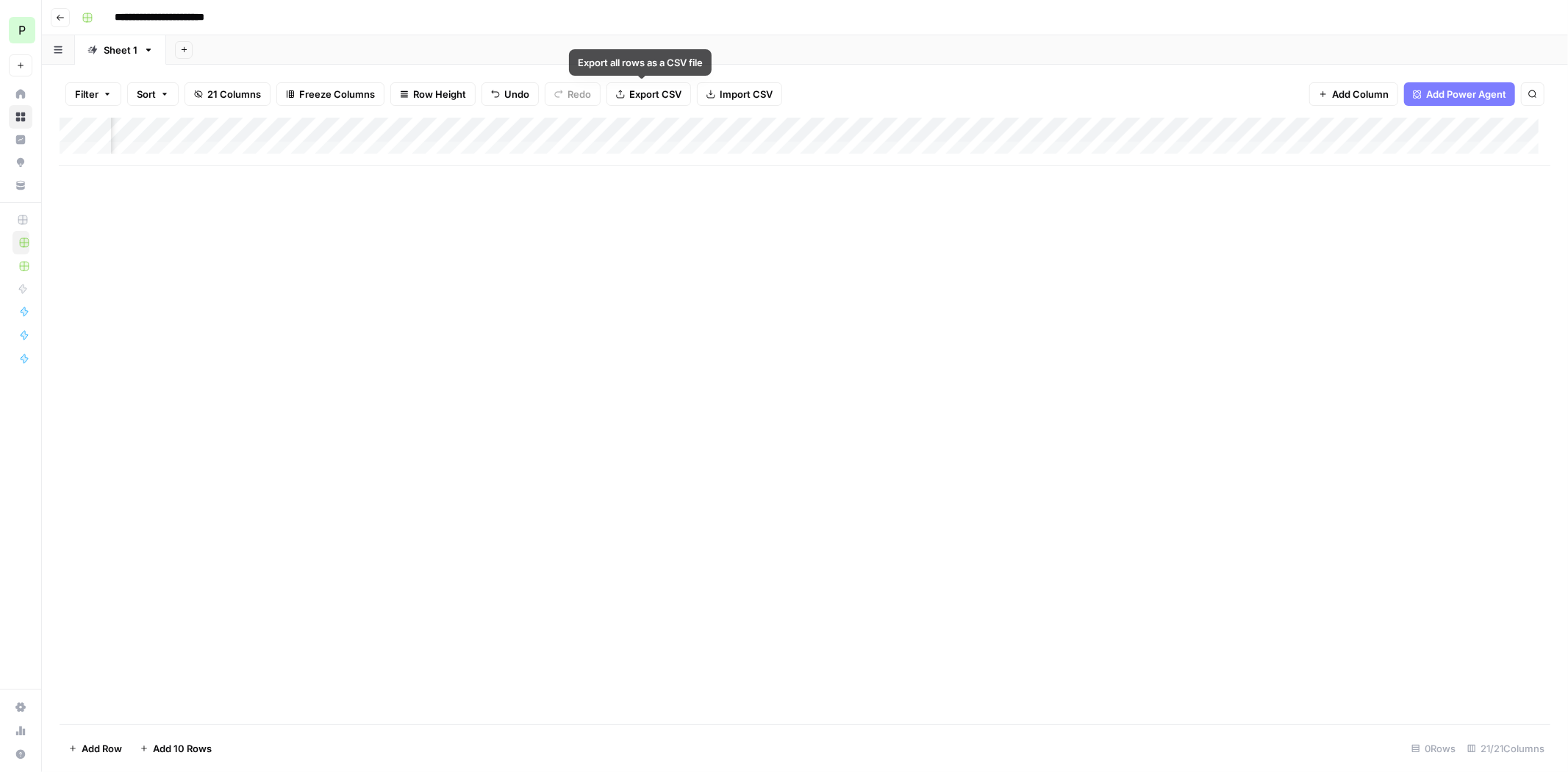
click at [728, 95] on span "Import CSV" at bounding box center [746, 93] width 53 height 15
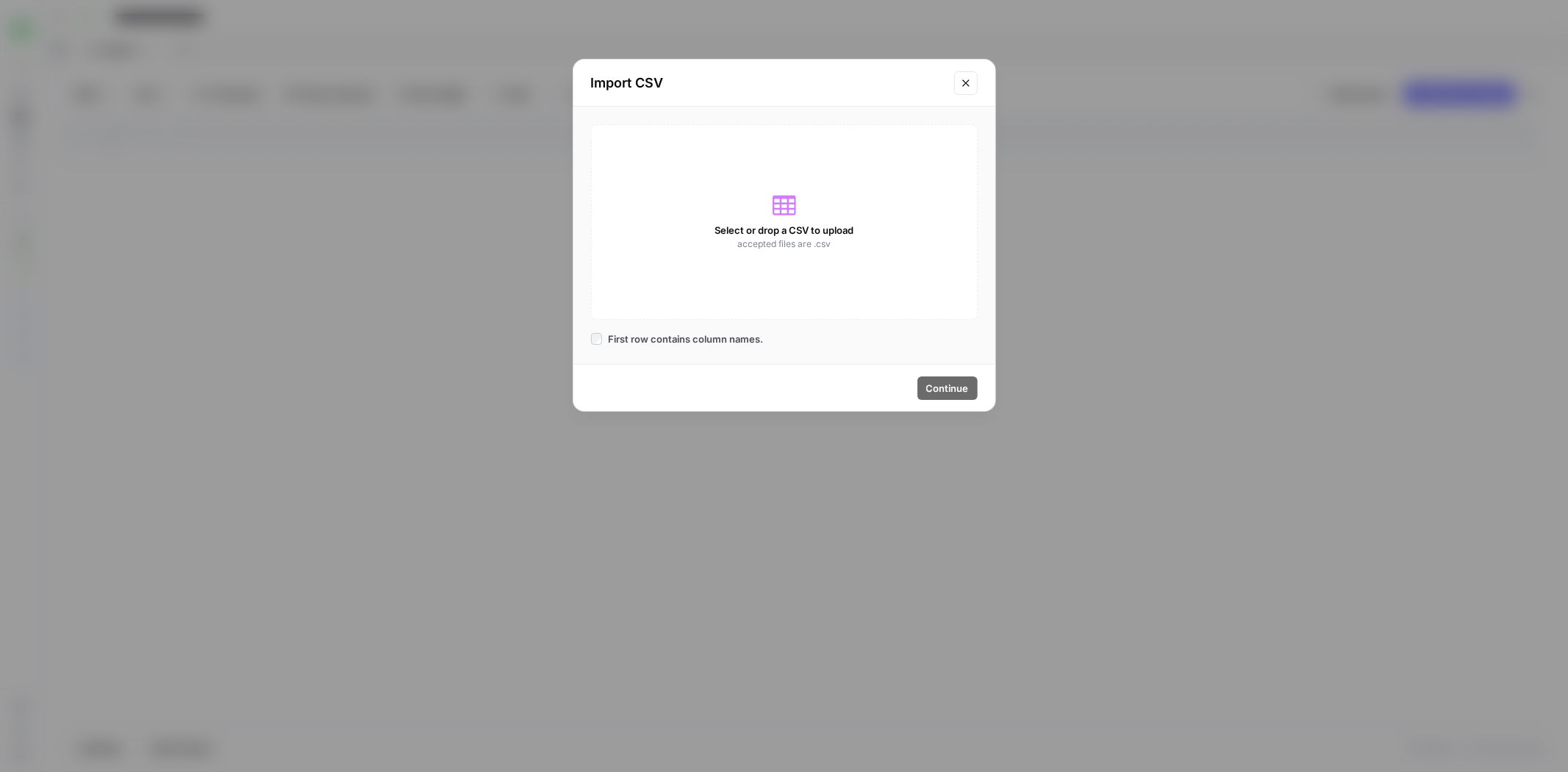
click at [762, 192] on div "Select or drop a CSV to upload accepted files are .csv" at bounding box center [784, 222] width 386 height 195
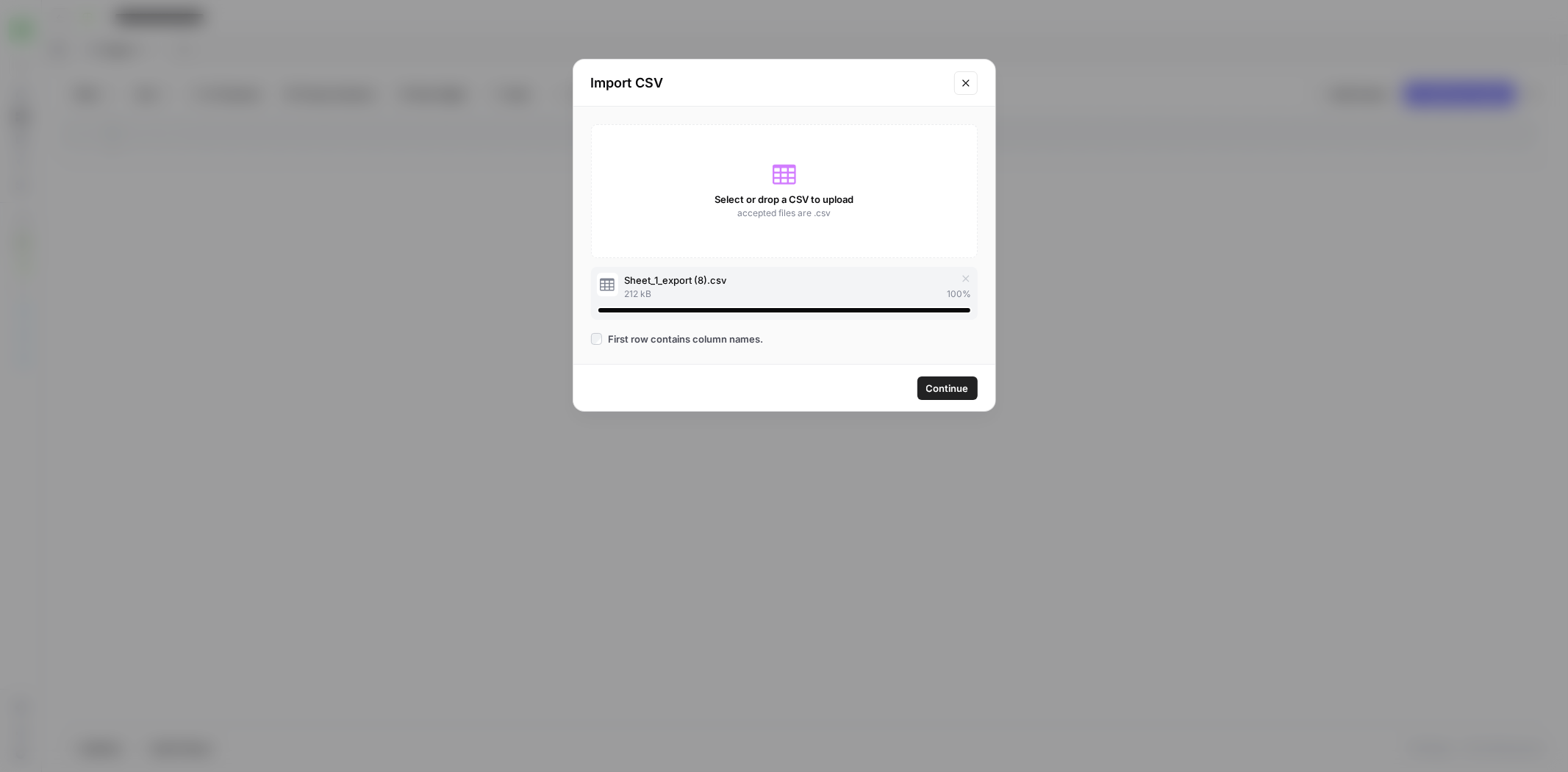
click at [957, 386] on span "Continue" at bounding box center [946, 387] width 42 height 15
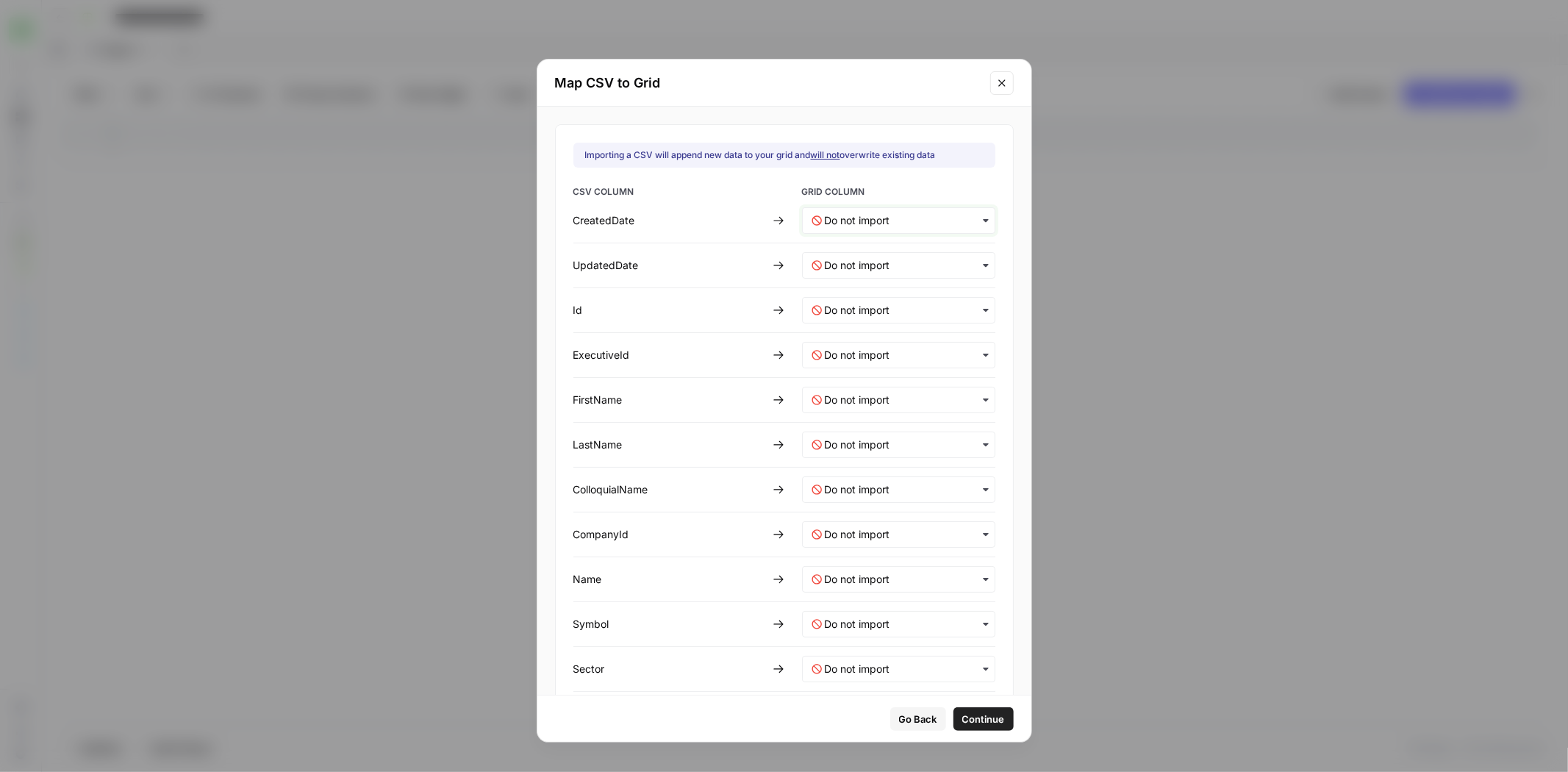
click at [899, 222] on input "text" at bounding box center [905, 220] width 161 height 15
click at [889, 261] on div "CreatedDate" at bounding box center [884, 258] width 173 height 26
click at [858, 262] on input "text" at bounding box center [905, 265] width 161 height 15
click at [871, 321] on div "UpdatedDate" at bounding box center [884, 330] width 173 height 26
click at [866, 303] on input "text" at bounding box center [905, 310] width 161 height 15
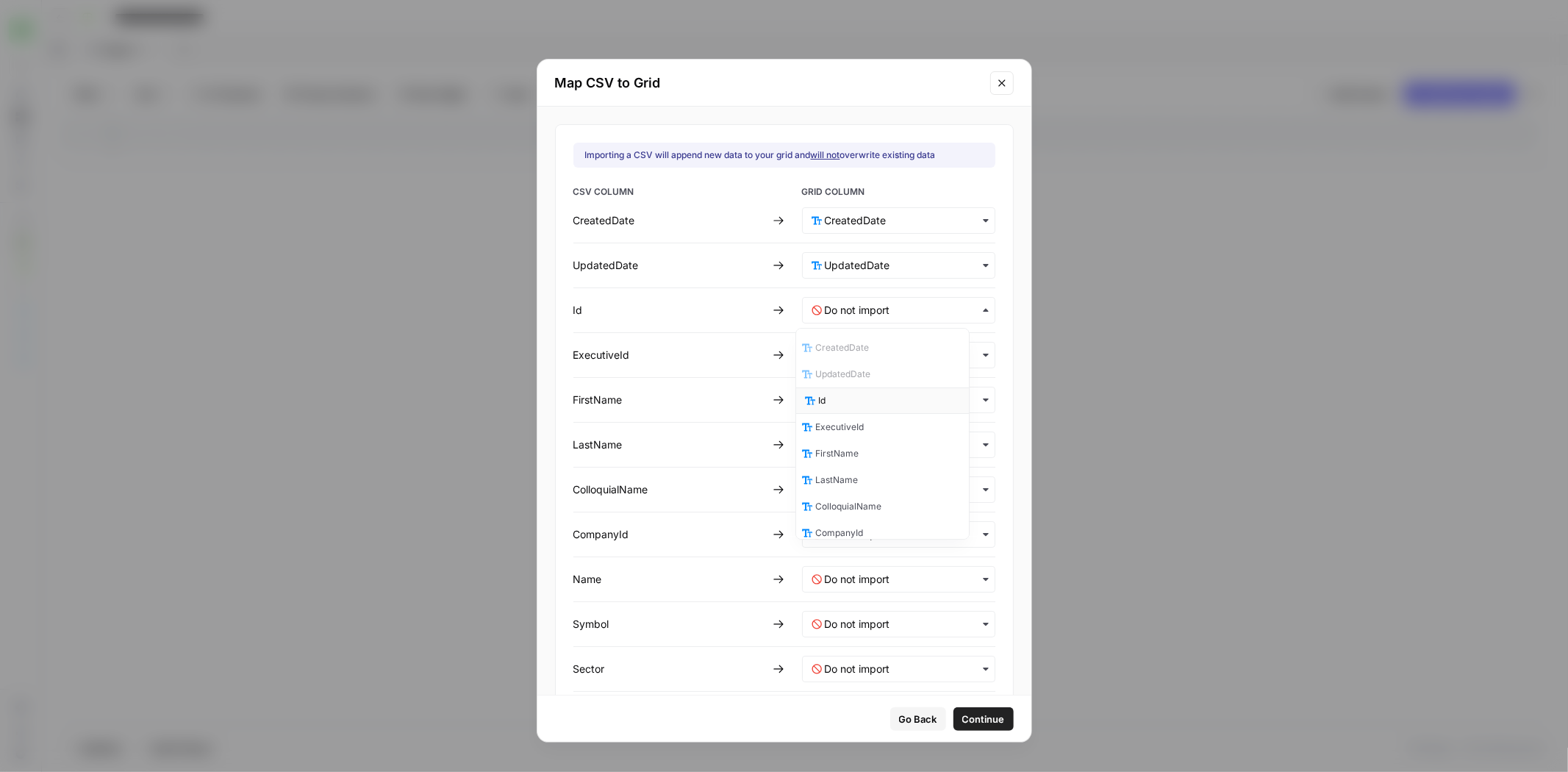
click at [869, 390] on div "Id" at bounding box center [884, 400] width 173 height 26
click at [876, 360] on input "text" at bounding box center [905, 355] width 161 height 15
click at [865, 471] on span "ExecutiveId" at bounding box center [842, 471] width 48 height 13
click at [842, 395] on input "text" at bounding box center [905, 399] width 161 height 15
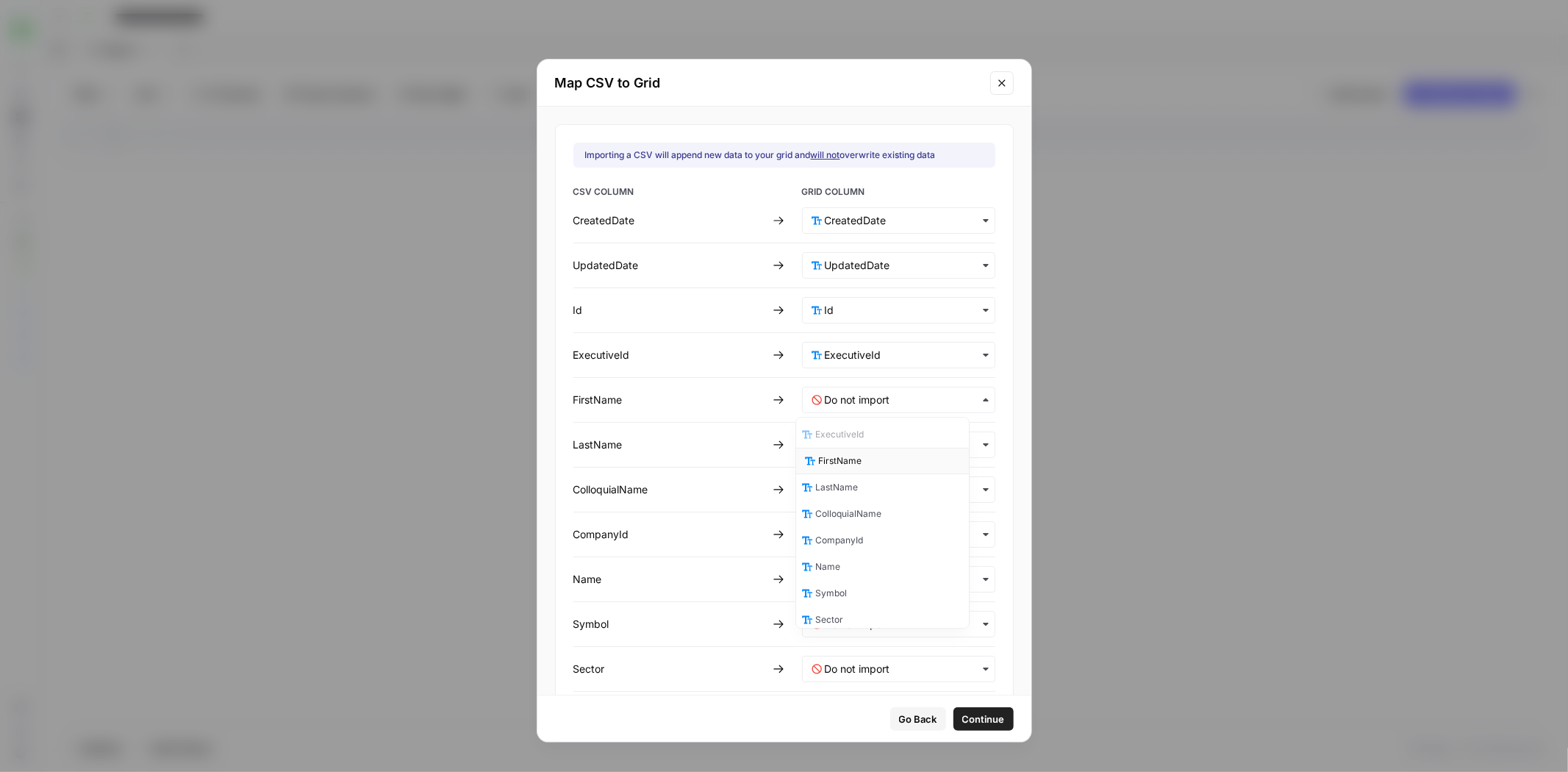
click at [860, 458] on span "FirstName" at bounding box center [840, 460] width 43 height 13
click at [858, 451] on div "button" at bounding box center [898, 444] width 193 height 26
click at [861, 611] on div "LastName" at bounding box center [884, 613] width 173 height 26
click at [861, 483] on input "text" at bounding box center [905, 489] width 161 height 15
click at [889, 600] on div "ColloquialName" at bounding box center [884, 602] width 173 height 26
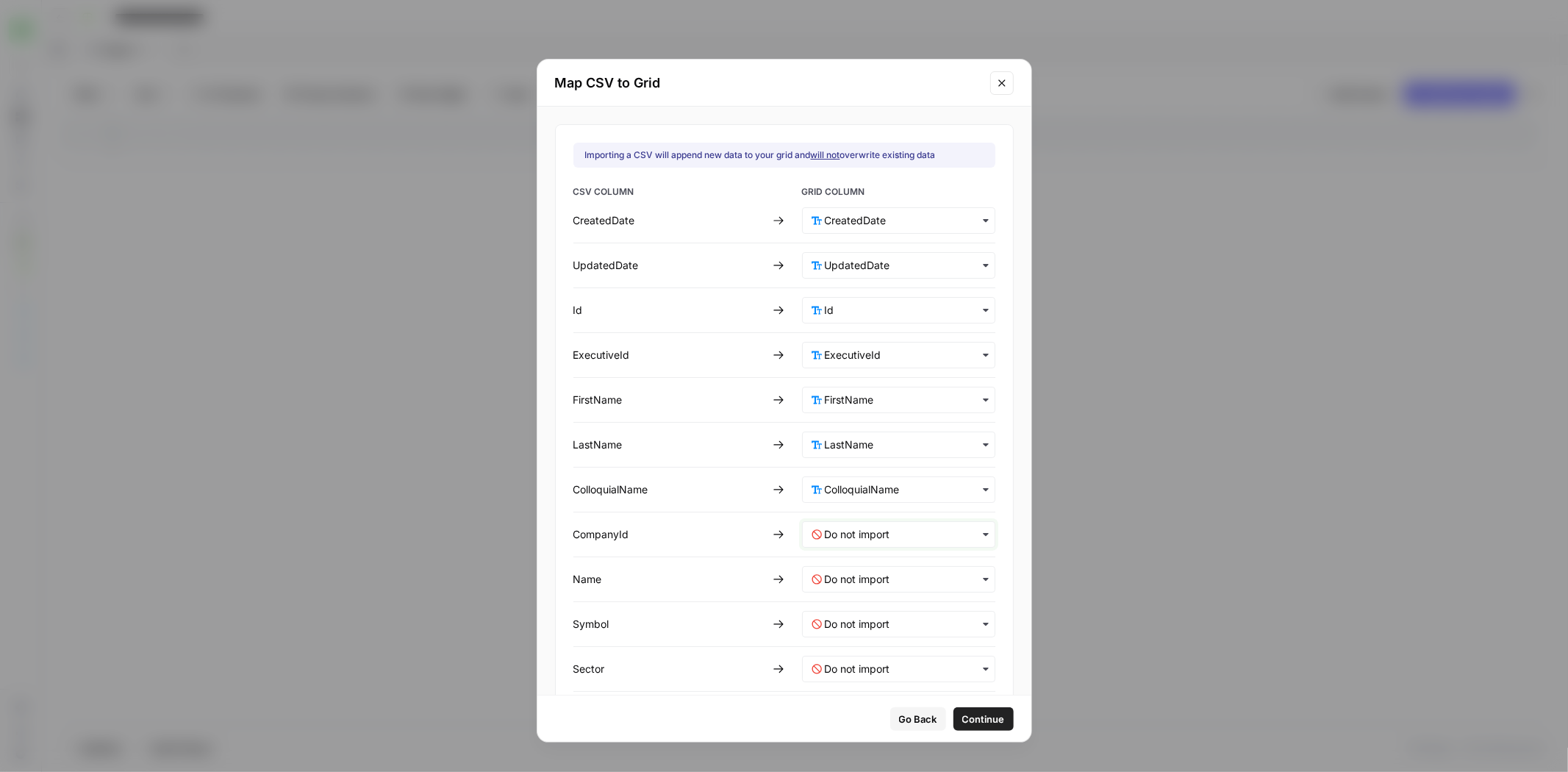
click at [868, 529] on input "text" at bounding box center [905, 534] width 161 height 15
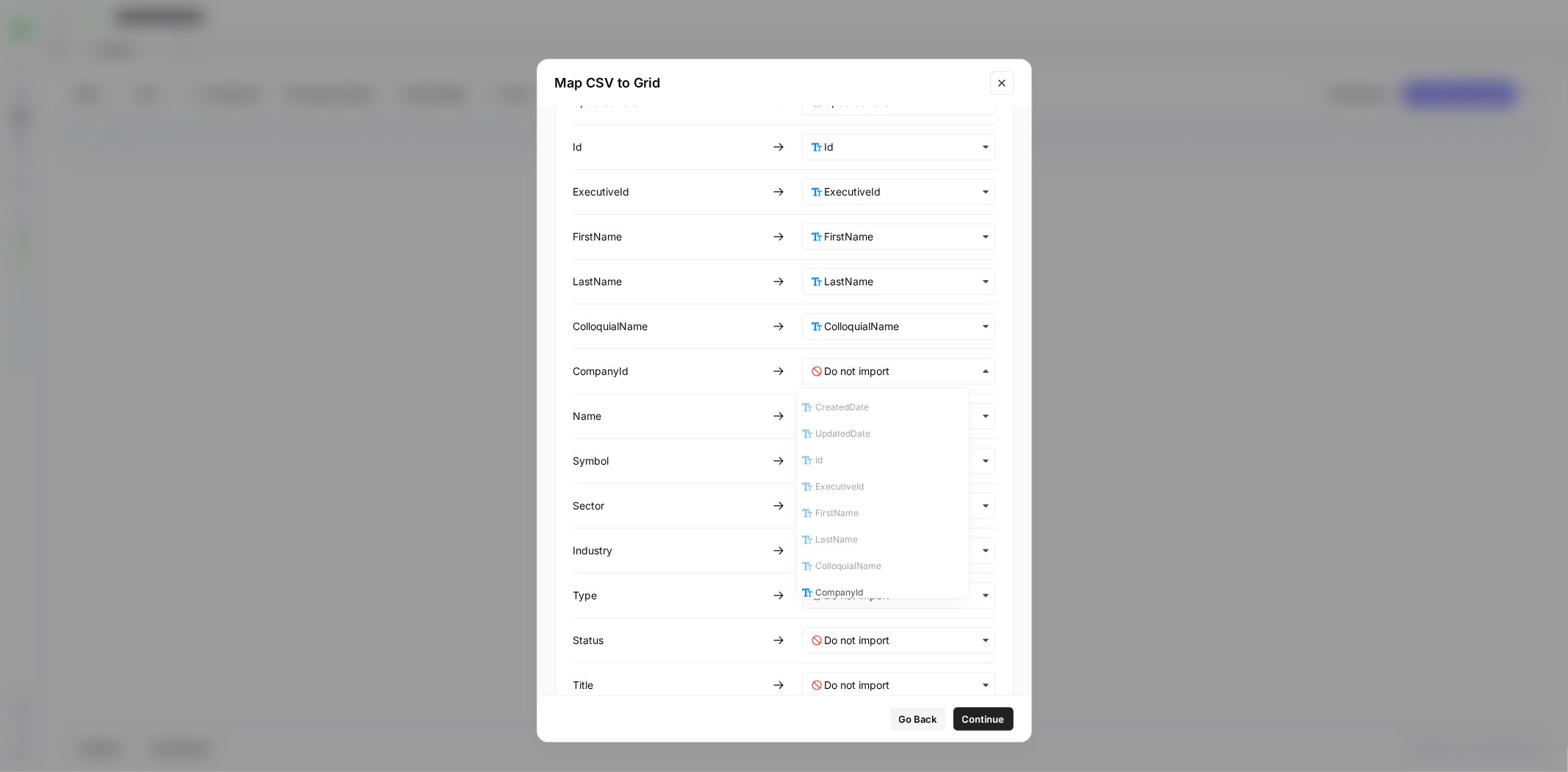
scroll to position [53, 0]
click at [860, 533] on span "CompanyId" at bounding box center [842, 539] width 48 height 13
click at [870, 414] on input "text" at bounding box center [905, 416] width 161 height 15
click at [862, 578] on div "Name" at bounding box center [884, 581] width 173 height 26
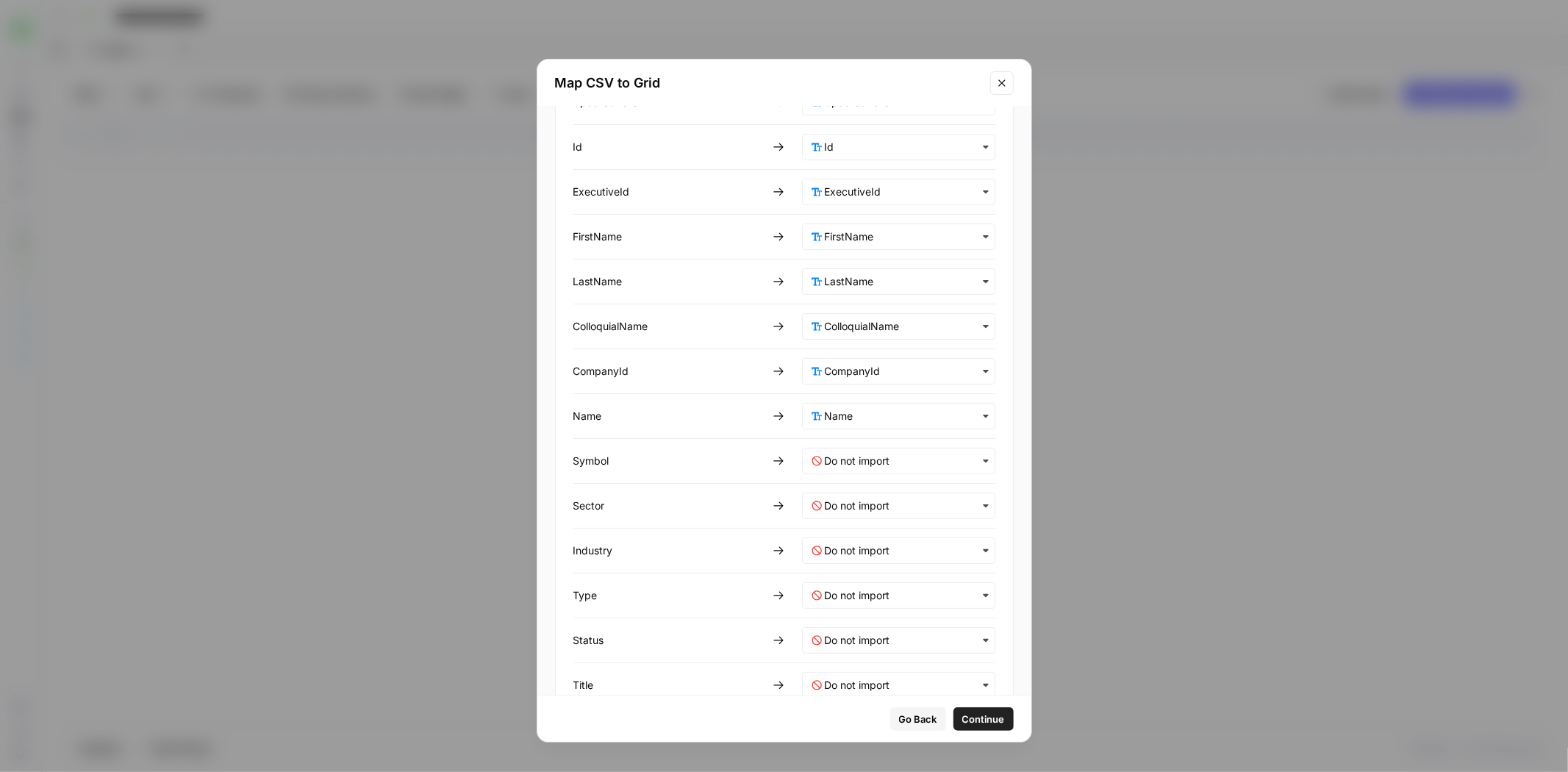
click at [860, 447] on div "button" at bounding box center [898, 460] width 193 height 26
click at [856, 642] on div "Symbol" at bounding box center [884, 652] width 173 height 26
click at [867, 492] on div "button" at bounding box center [898, 505] width 193 height 26
click at [861, 502] on input "text" at bounding box center [905, 505] width 161 height 15
click at [864, 510] on div "button" at bounding box center [898, 505] width 193 height 26
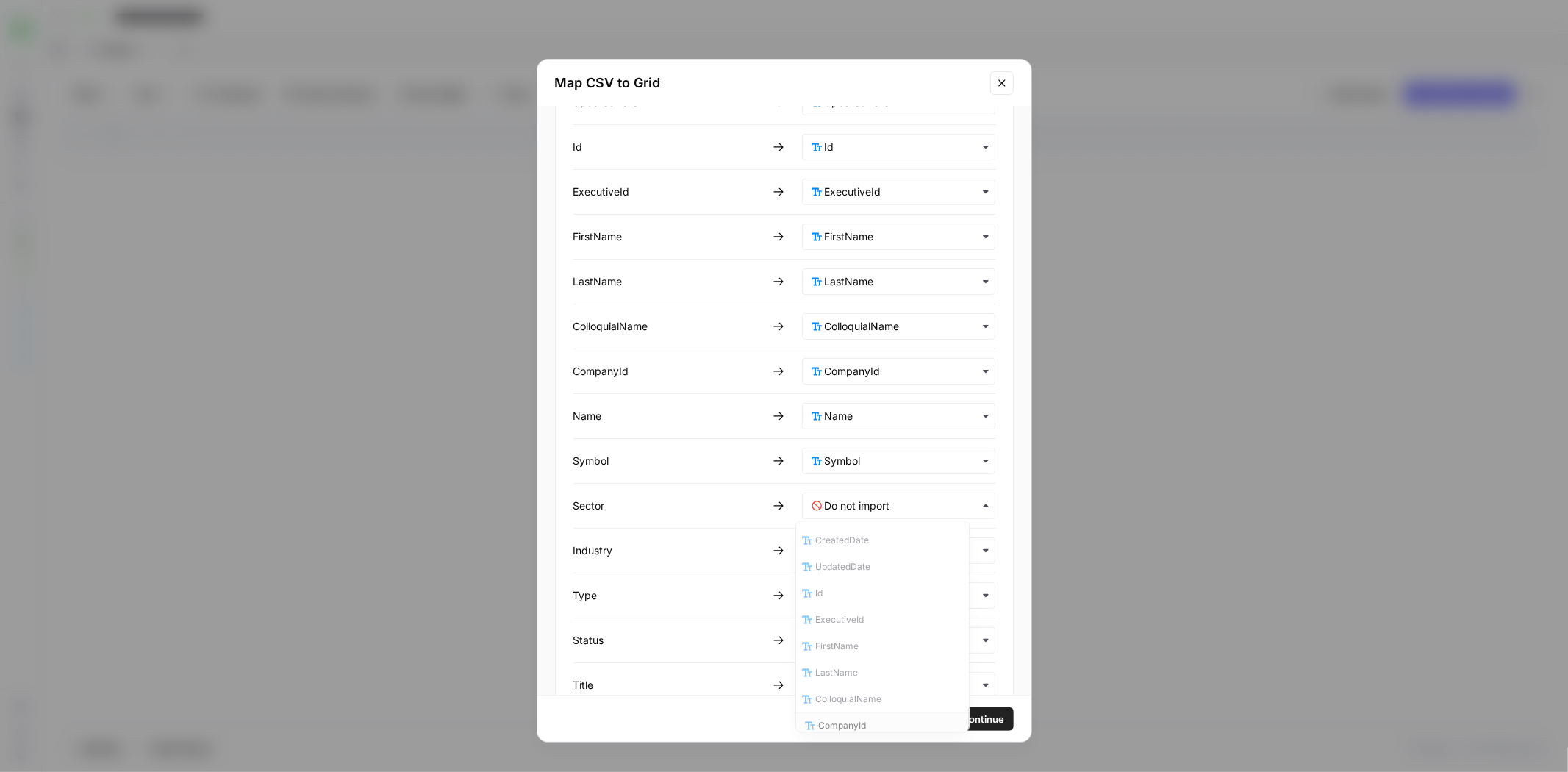
scroll to position [163, 0]
click at [868, 633] on div "Sector" at bounding box center [883, 642] width 173 height 26
click at [866, 555] on div "button" at bounding box center [898, 550] width 193 height 26
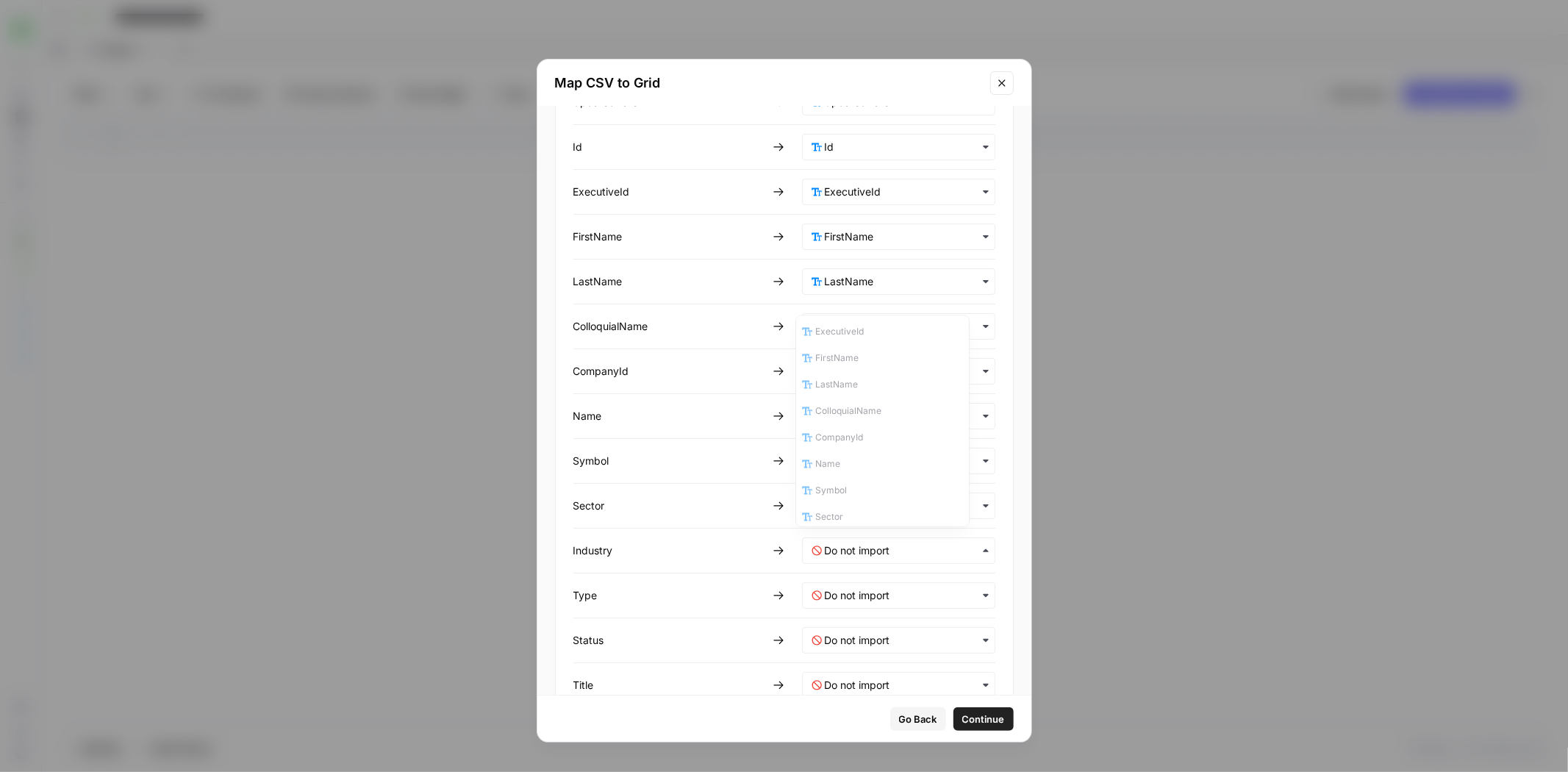
scroll to position [165, 0]
click at [854, 452] on div "Industry" at bounding box center [884, 461] width 173 height 26
click at [864, 589] on input "text" at bounding box center [905, 595] width 161 height 15
click at [851, 519] on div "Type" at bounding box center [884, 532] width 173 height 26
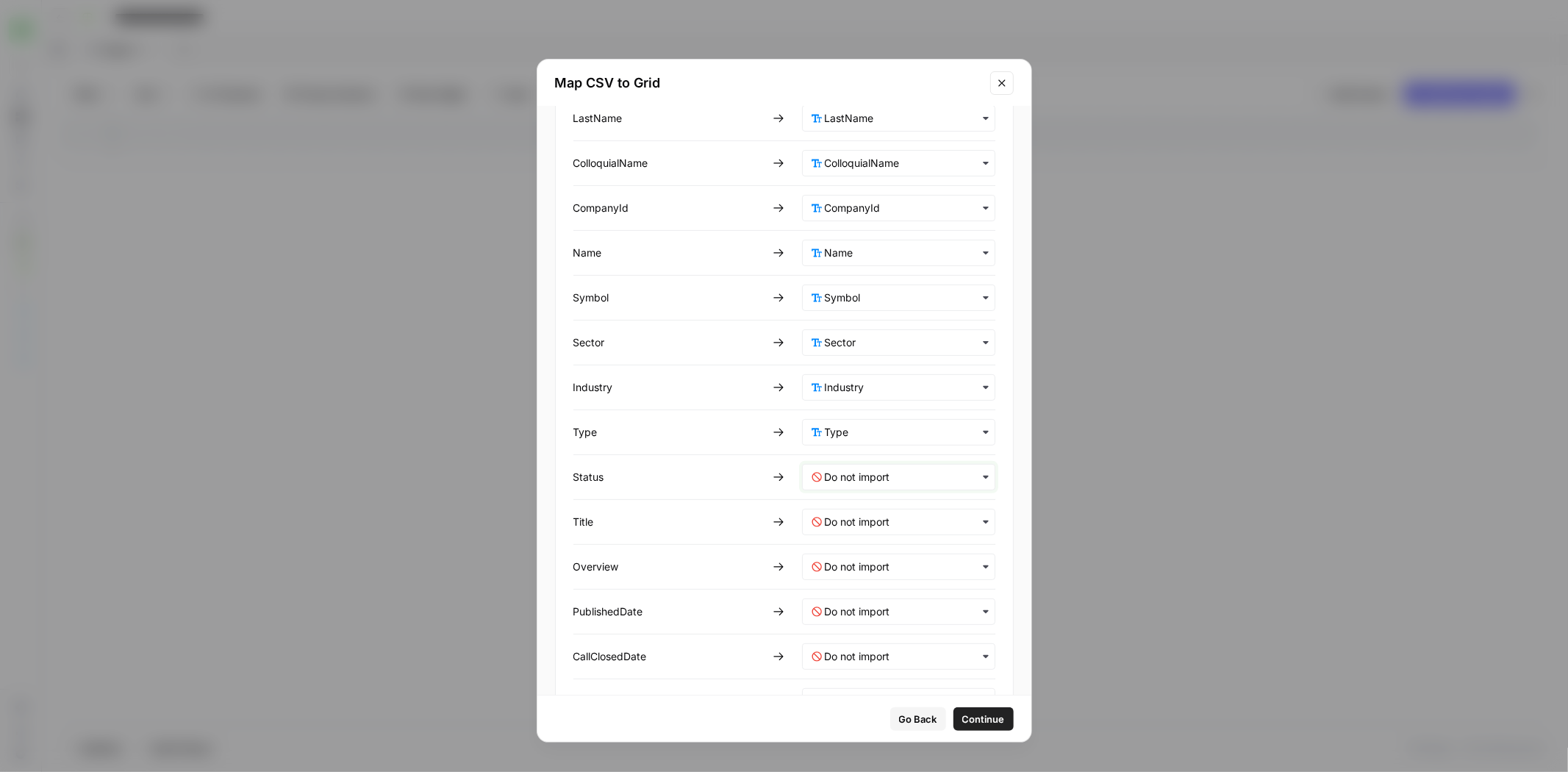
click at [843, 476] on input "text" at bounding box center [905, 477] width 161 height 15
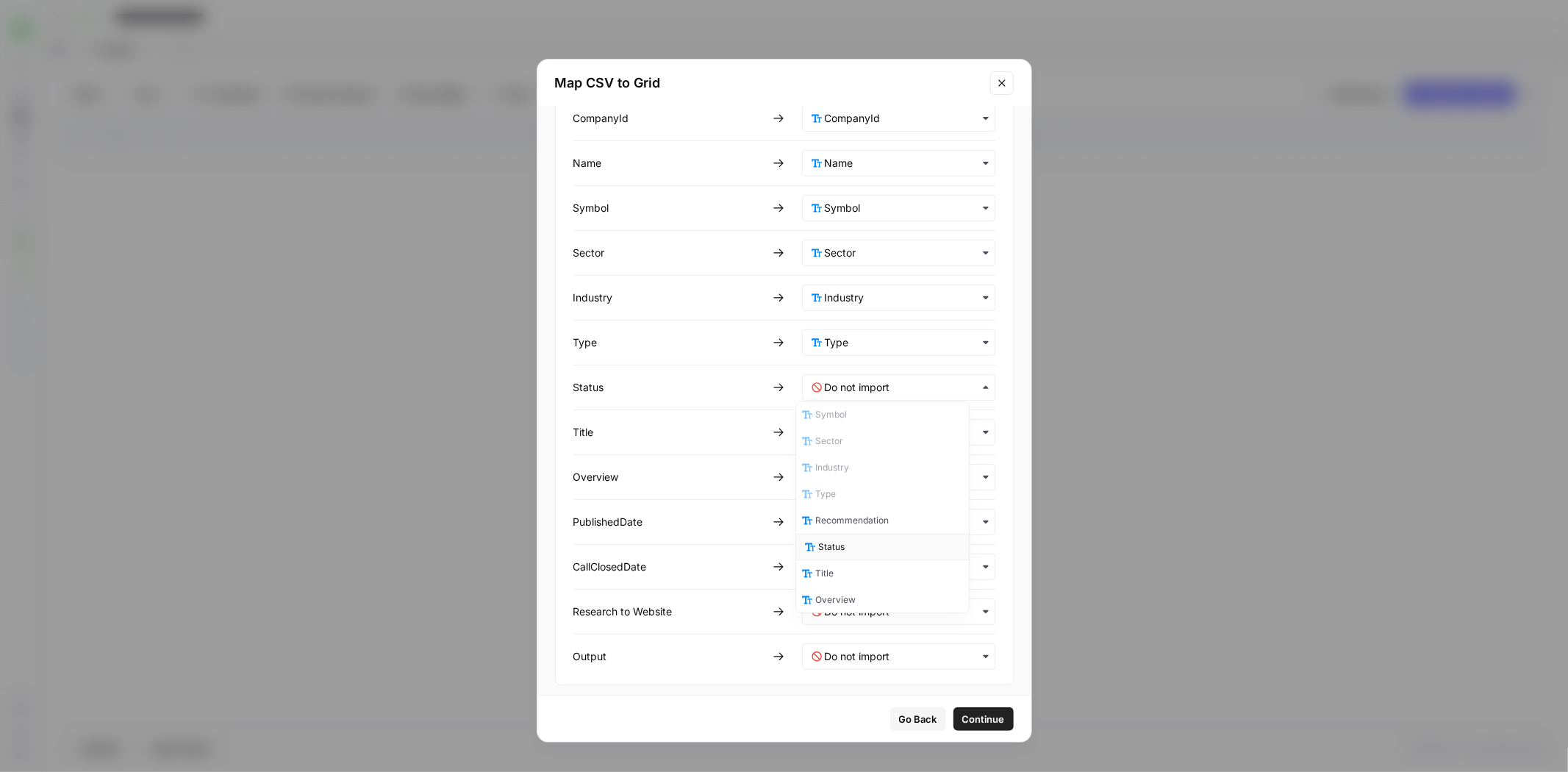
click at [842, 541] on span "Status" at bounding box center [832, 546] width 26 height 13
click at [867, 425] on input "text" at bounding box center [905, 432] width 161 height 15
click at [860, 604] on div "Title" at bounding box center [884, 617] width 173 height 26
click at [867, 479] on div "button" at bounding box center [898, 477] width 193 height 26
click at [850, 683] on span "Overview" at bounding box center [838, 689] width 40 height 13
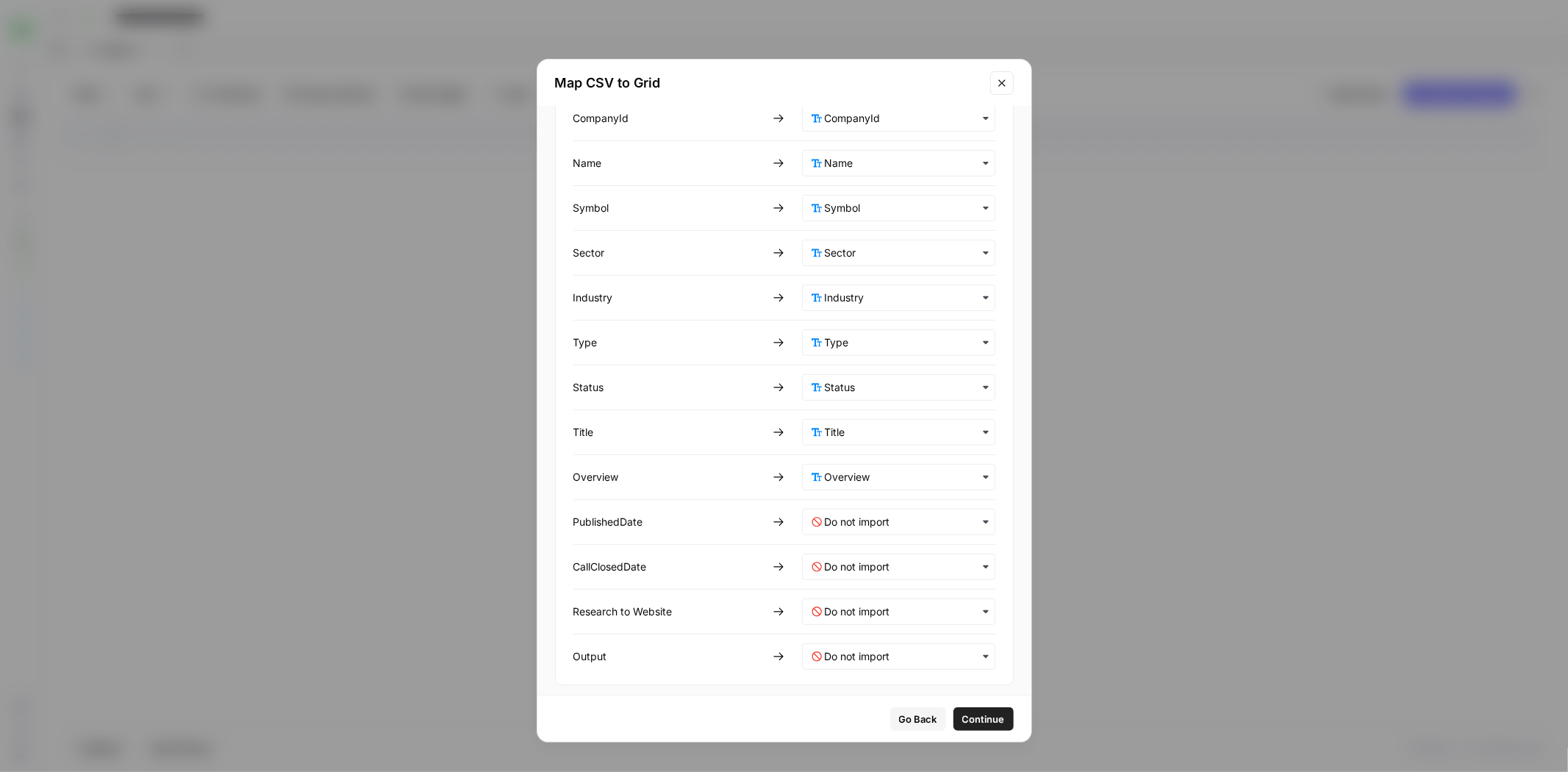
click at [864, 526] on div "button" at bounding box center [898, 522] width 193 height 26
click at [871, 648] on div "PublishedDate" at bounding box center [884, 661] width 173 height 26
click at [867, 541] on div "CSV COLUMN GRID COLUMN CreatedDate UpdatedDate Id ExecutiveId FirstName LastNam…" at bounding box center [784, 220] width 422 height 901
click at [864, 559] on input "text" at bounding box center [905, 566] width 161 height 15
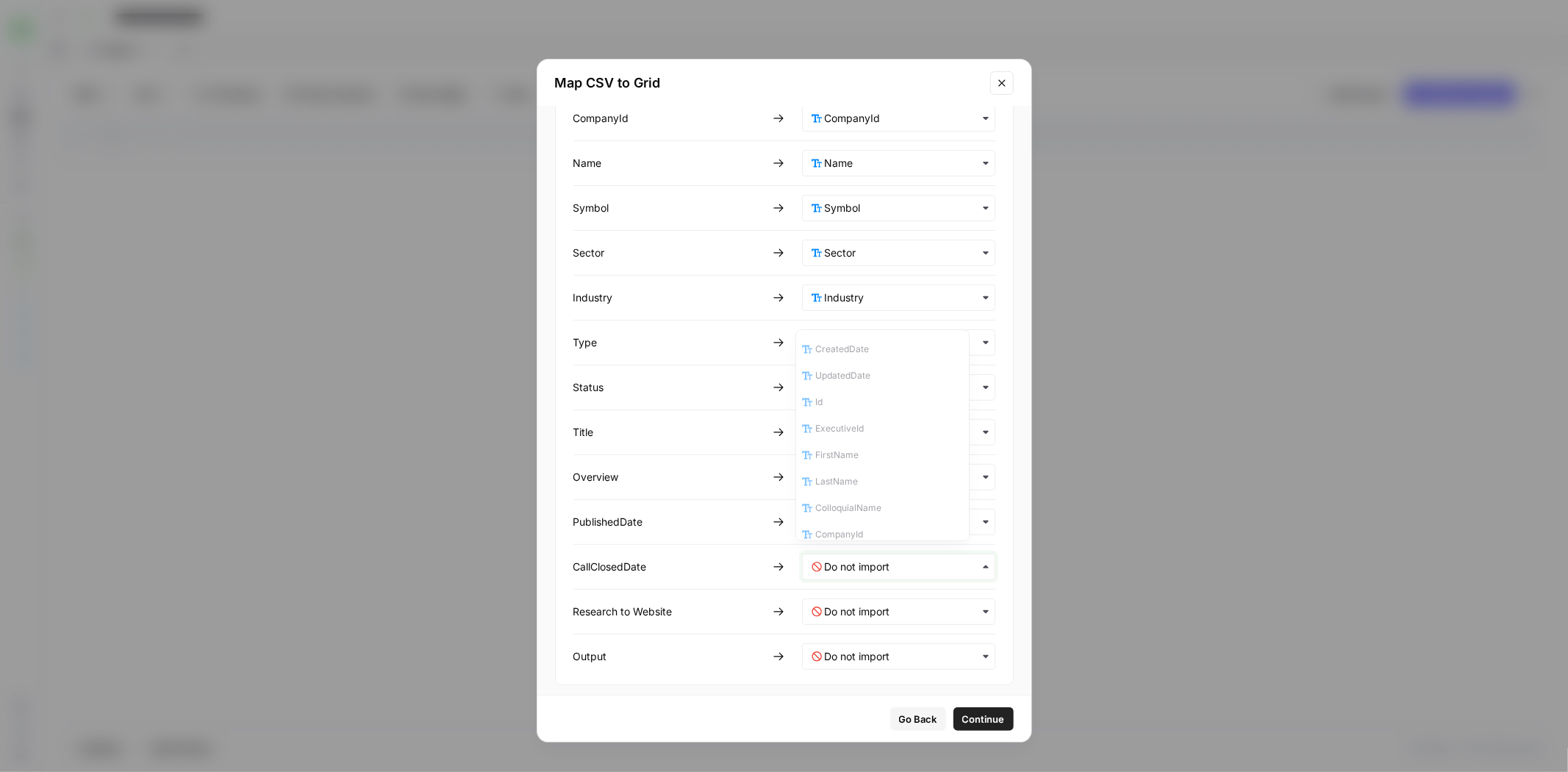
click at [850, 559] on input "text" at bounding box center [905, 566] width 161 height 15
click at [854, 559] on input "text" at bounding box center [905, 566] width 161 height 15
click at [879, 491] on span "CallClosedDate" at bounding box center [850, 497] width 65 height 13
click at [983, 717] on span "Continue" at bounding box center [983, 719] width 42 height 15
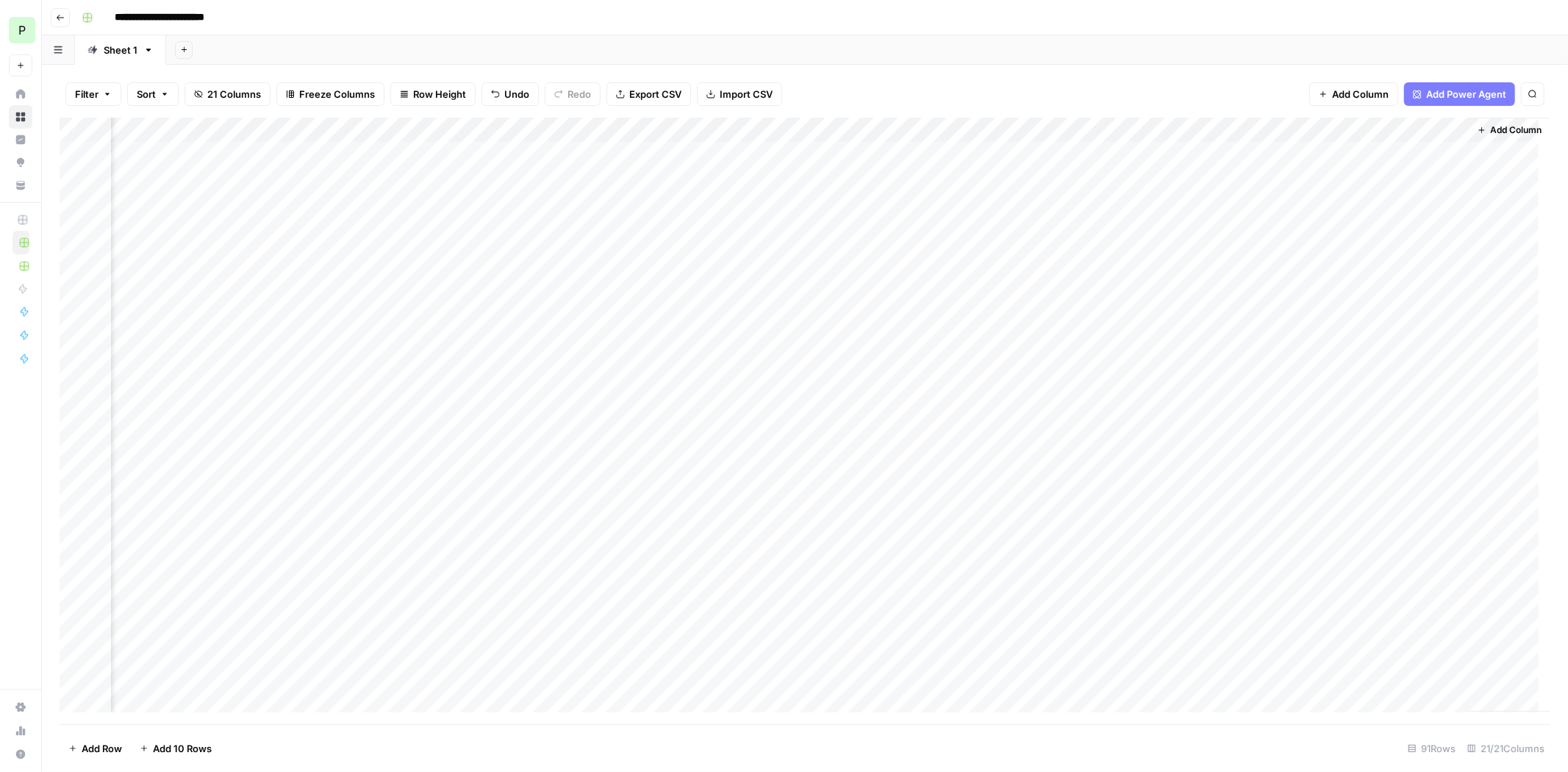
scroll to position [0, 1507]
click at [1313, 132] on div "Add Column" at bounding box center [805, 421] width 1491 height 606
click at [1347, 168] on span "All Rows" at bounding box center [1368, 164] width 92 height 15
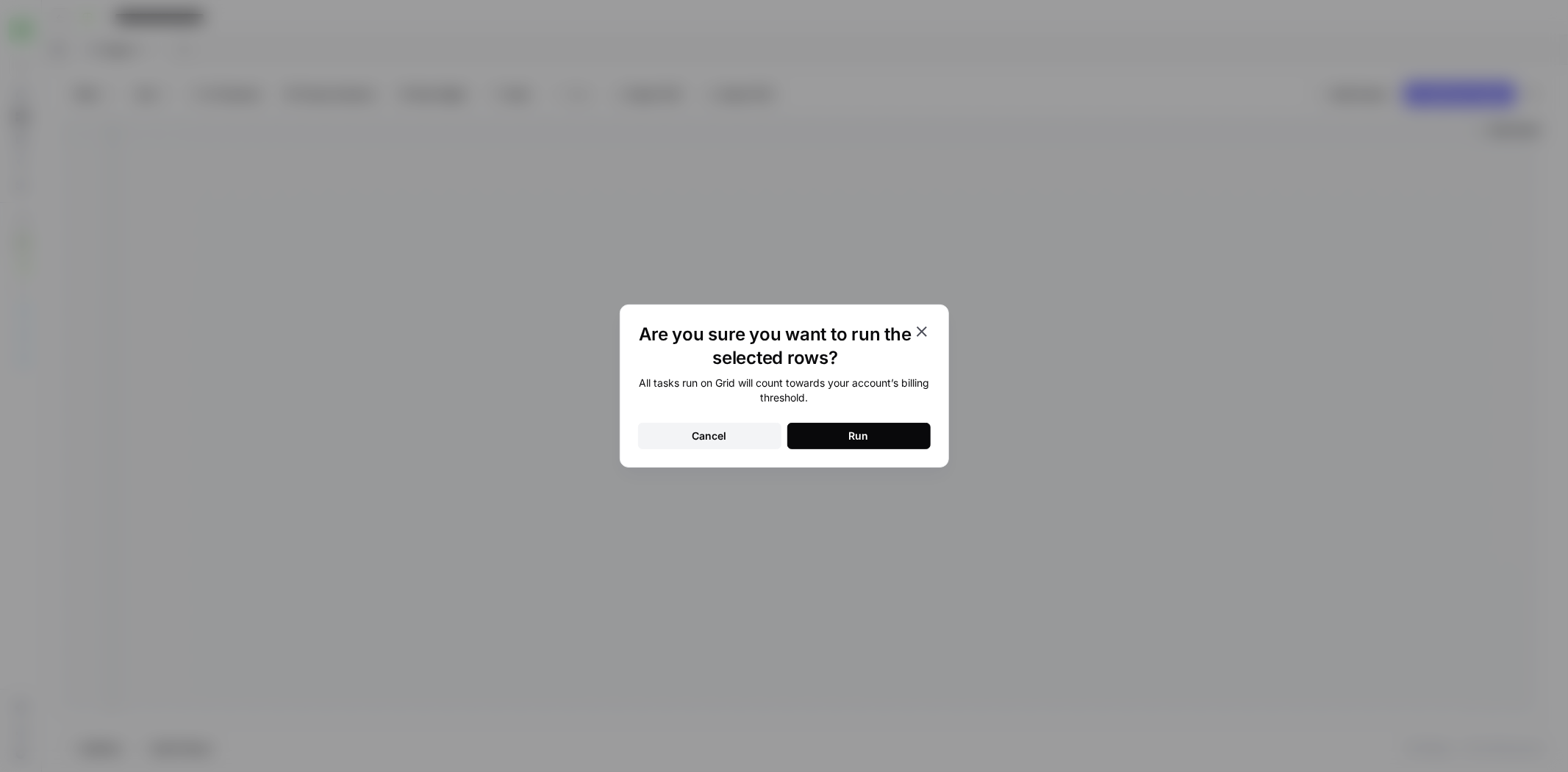
click at [902, 428] on button "Run" at bounding box center [859, 436] width 143 height 26
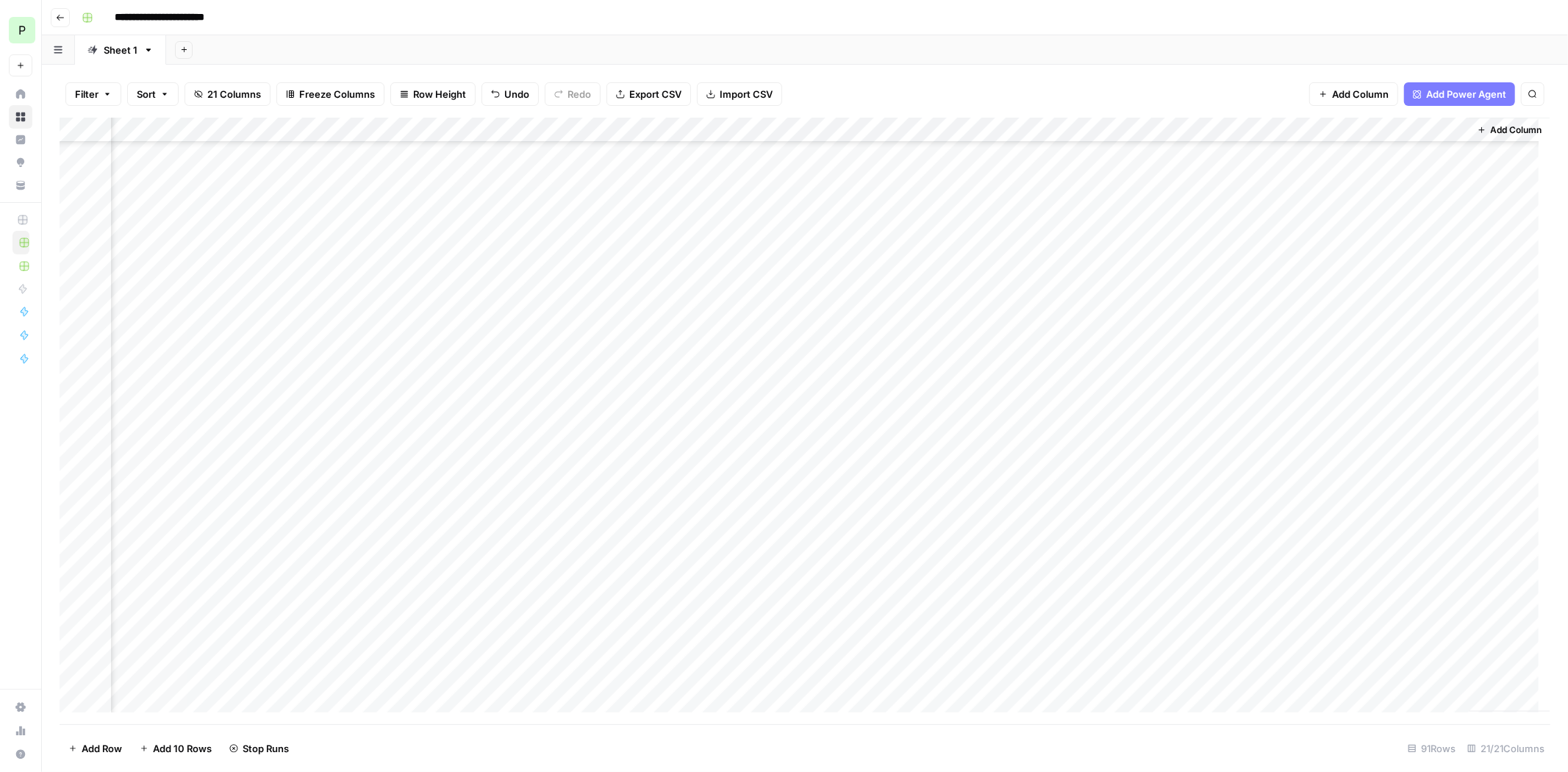
scroll to position [1728, 1513]
click at [662, 88] on span "Export CSV" at bounding box center [655, 93] width 52 height 15
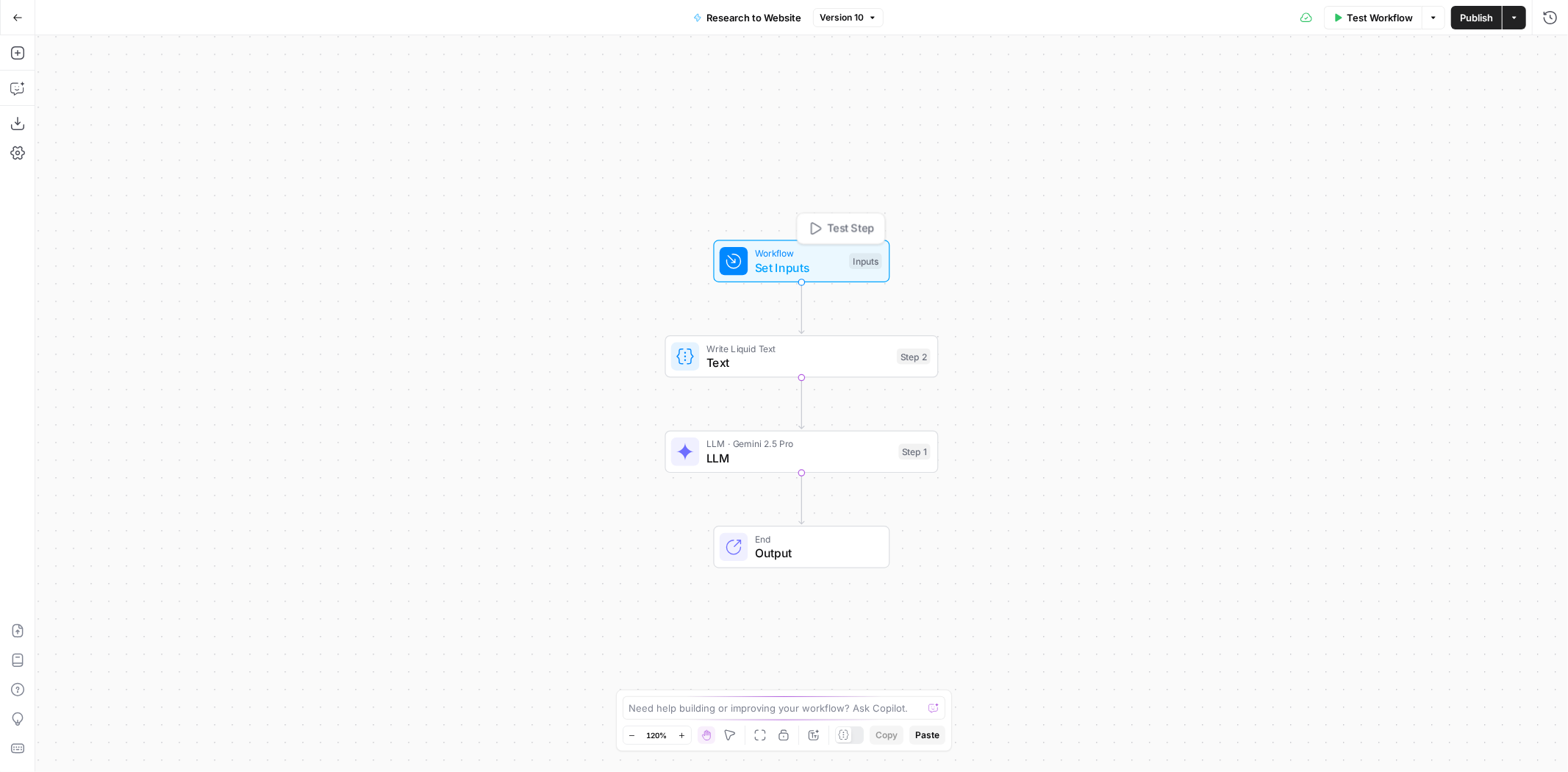
click at [861, 251] on div "Workflow Set Inputs Inputs Test Step" at bounding box center [801, 261] width 163 height 30
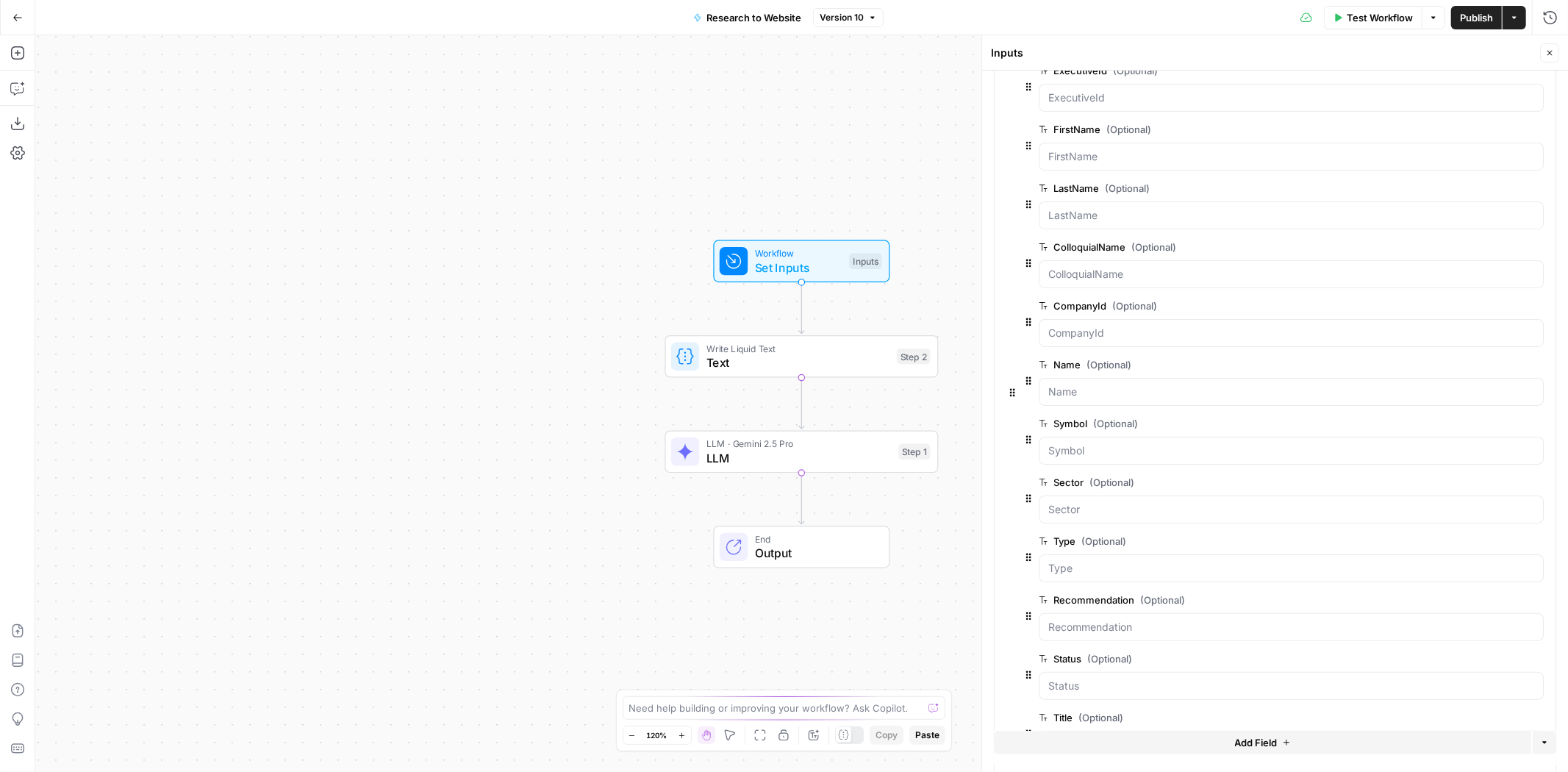
scroll to position [408, 0]
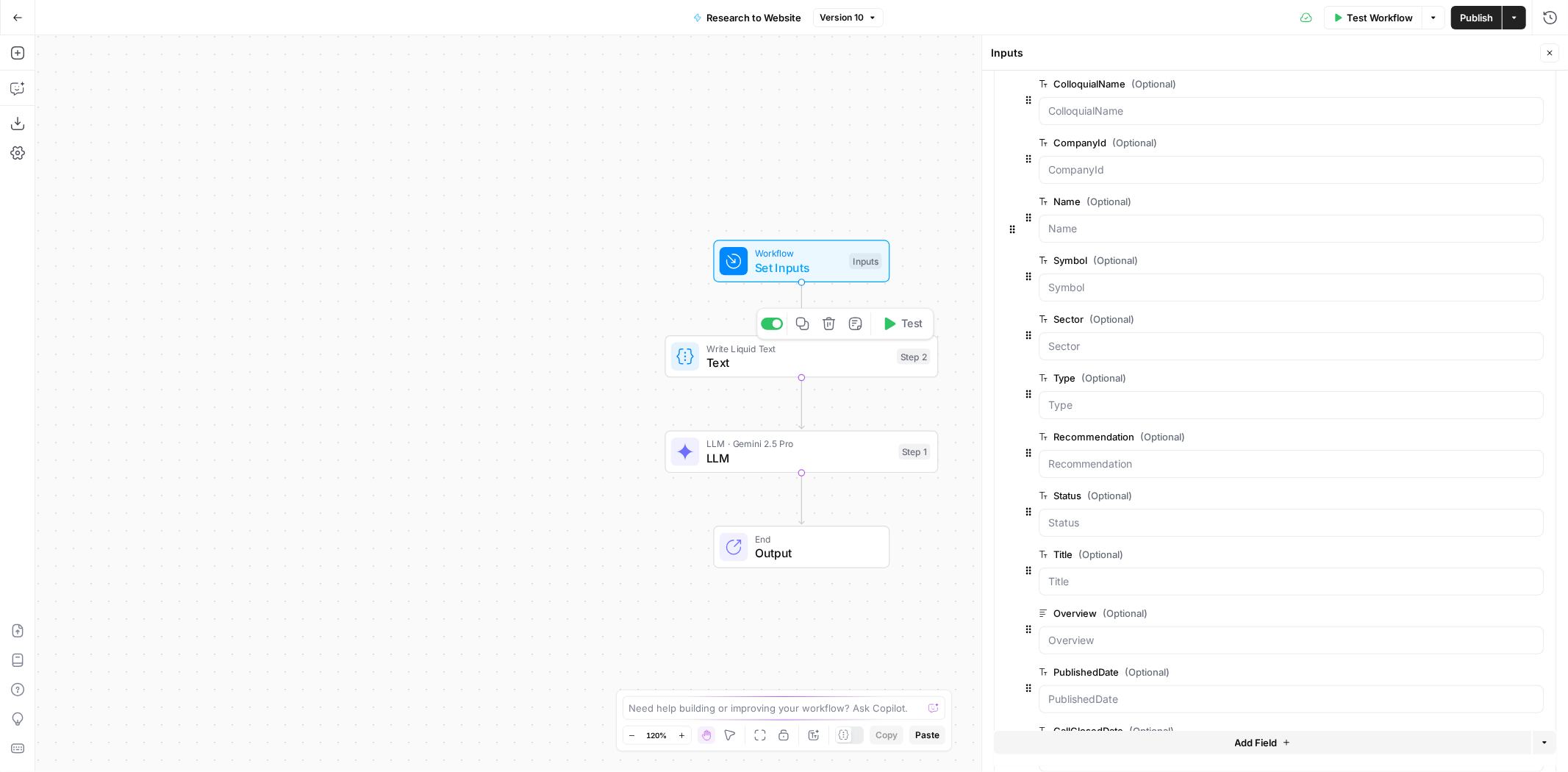
click at [799, 363] on span "Text" at bounding box center [797, 363] width 183 height 18
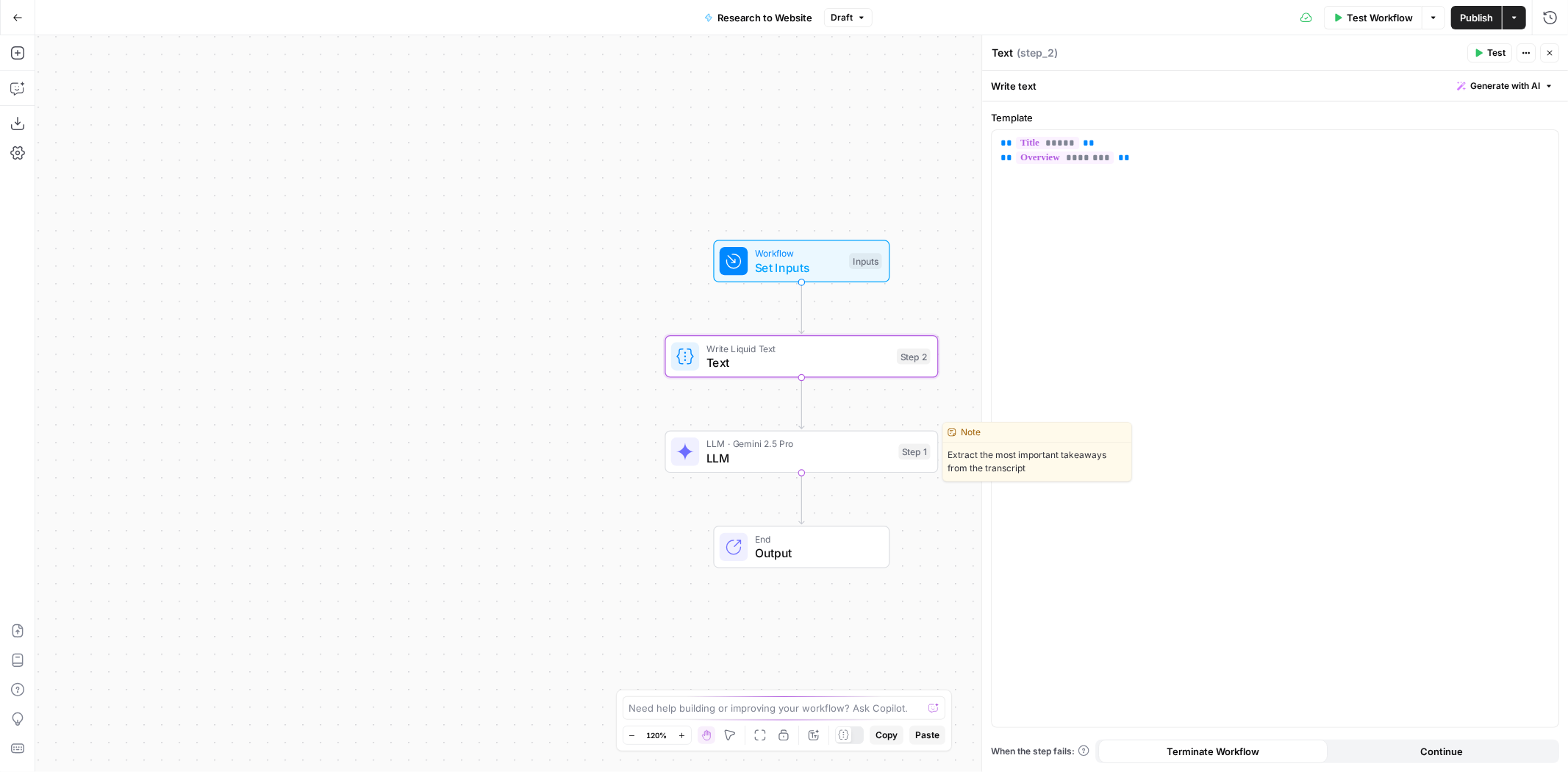
click at [822, 466] on div "LLM · Gemini 2.5 Pro LLM Step 1 Copy step Delete step Edit Note Test" at bounding box center [801, 451] width 274 height 42
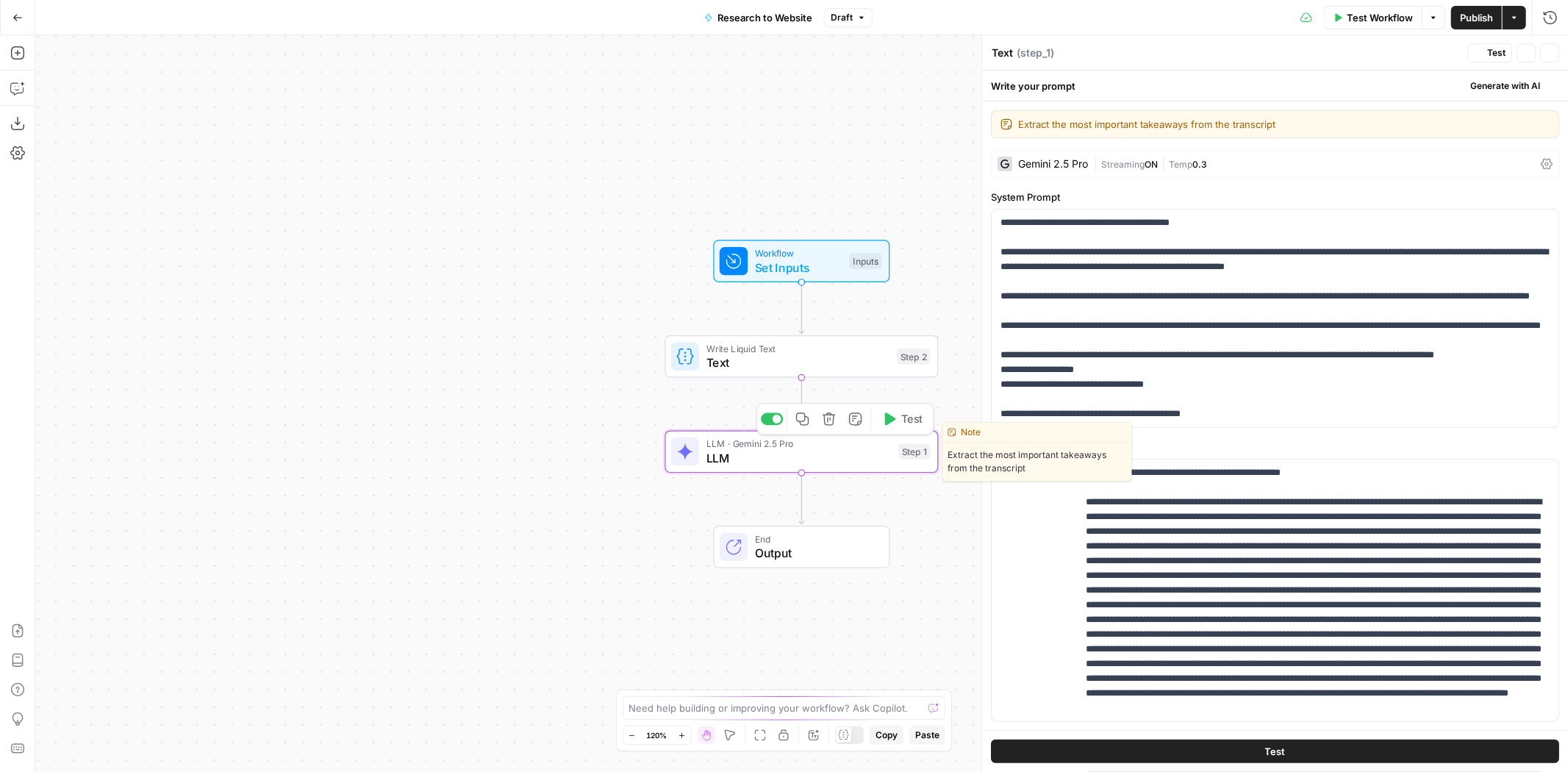
type textarea "LLM"
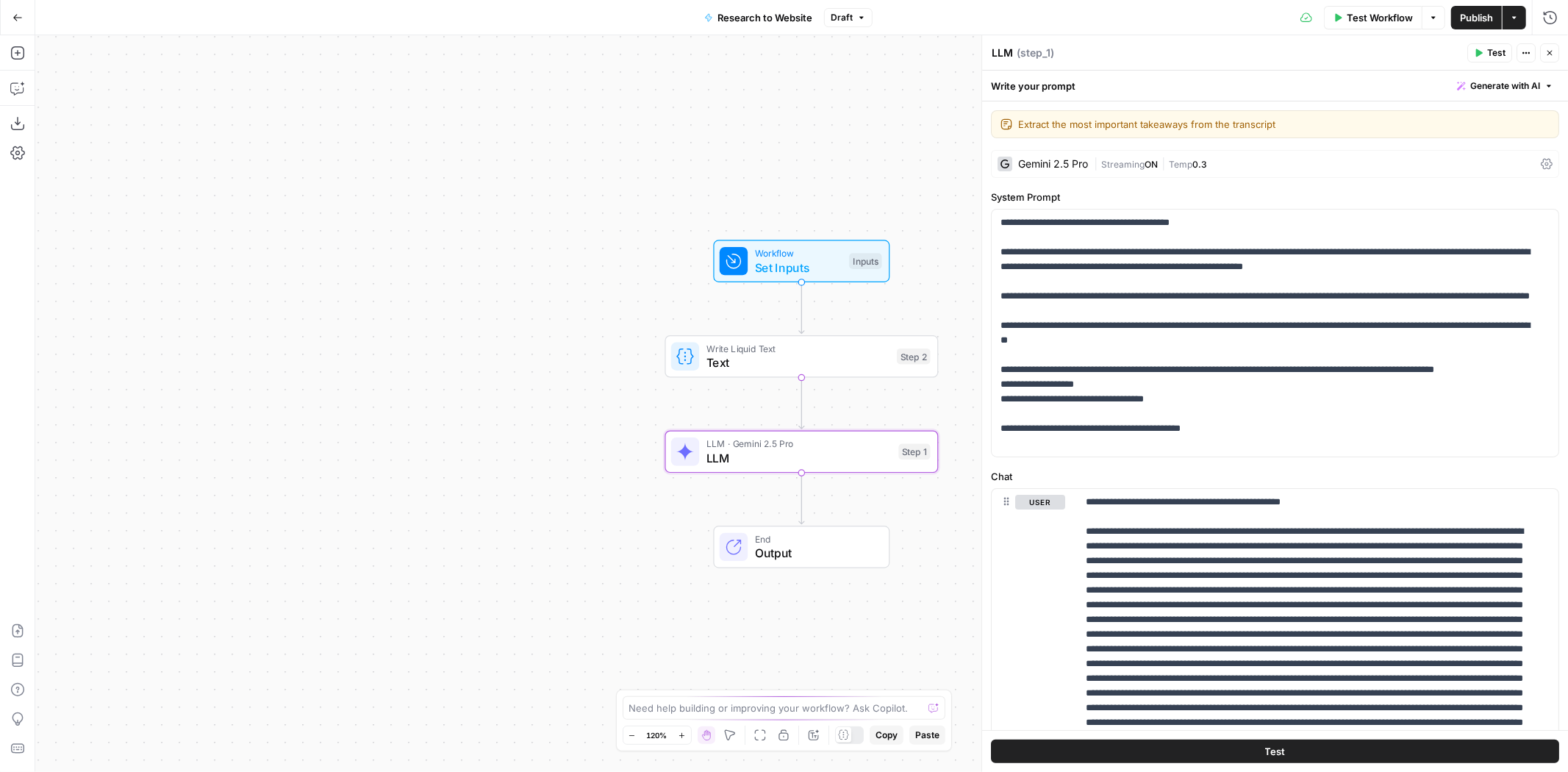
scroll to position [322, 0]
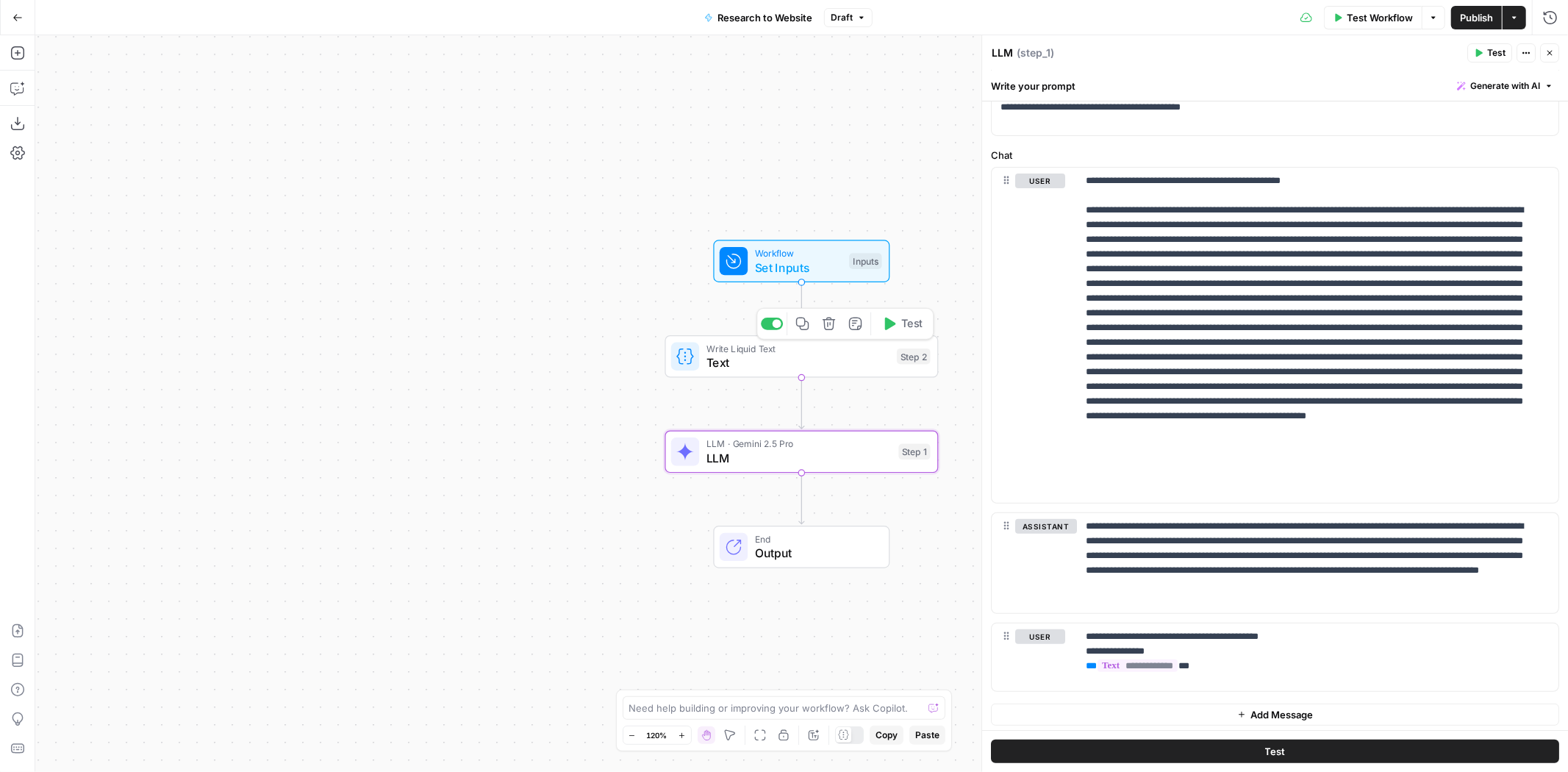
click at [894, 360] on div "Write Liquid Text Text Step 2 Copy step Delete step Add Note Test" at bounding box center [800, 356] width 260 height 30
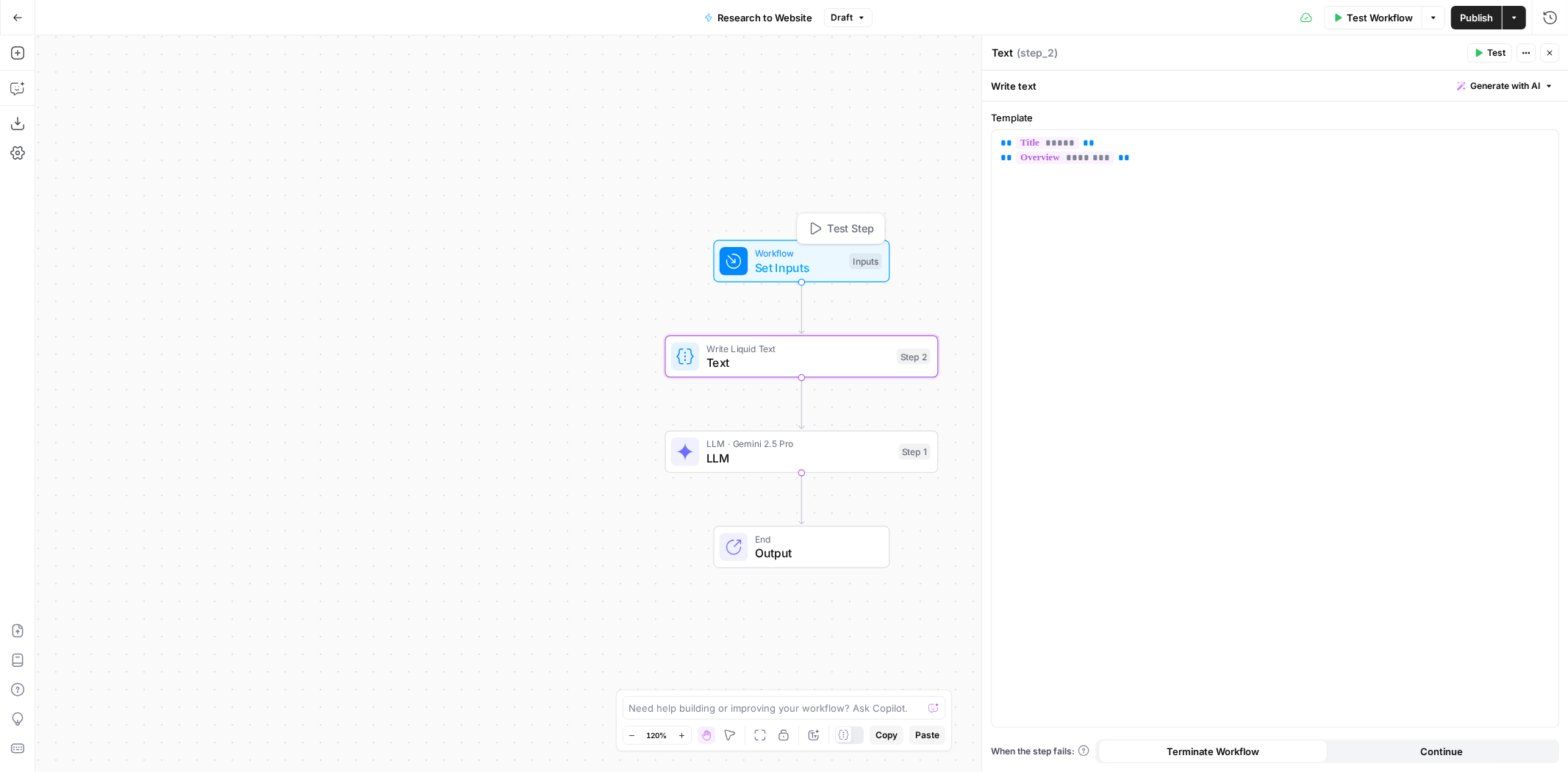
click at [869, 269] on div "Inputs" at bounding box center [865, 261] width 32 height 16
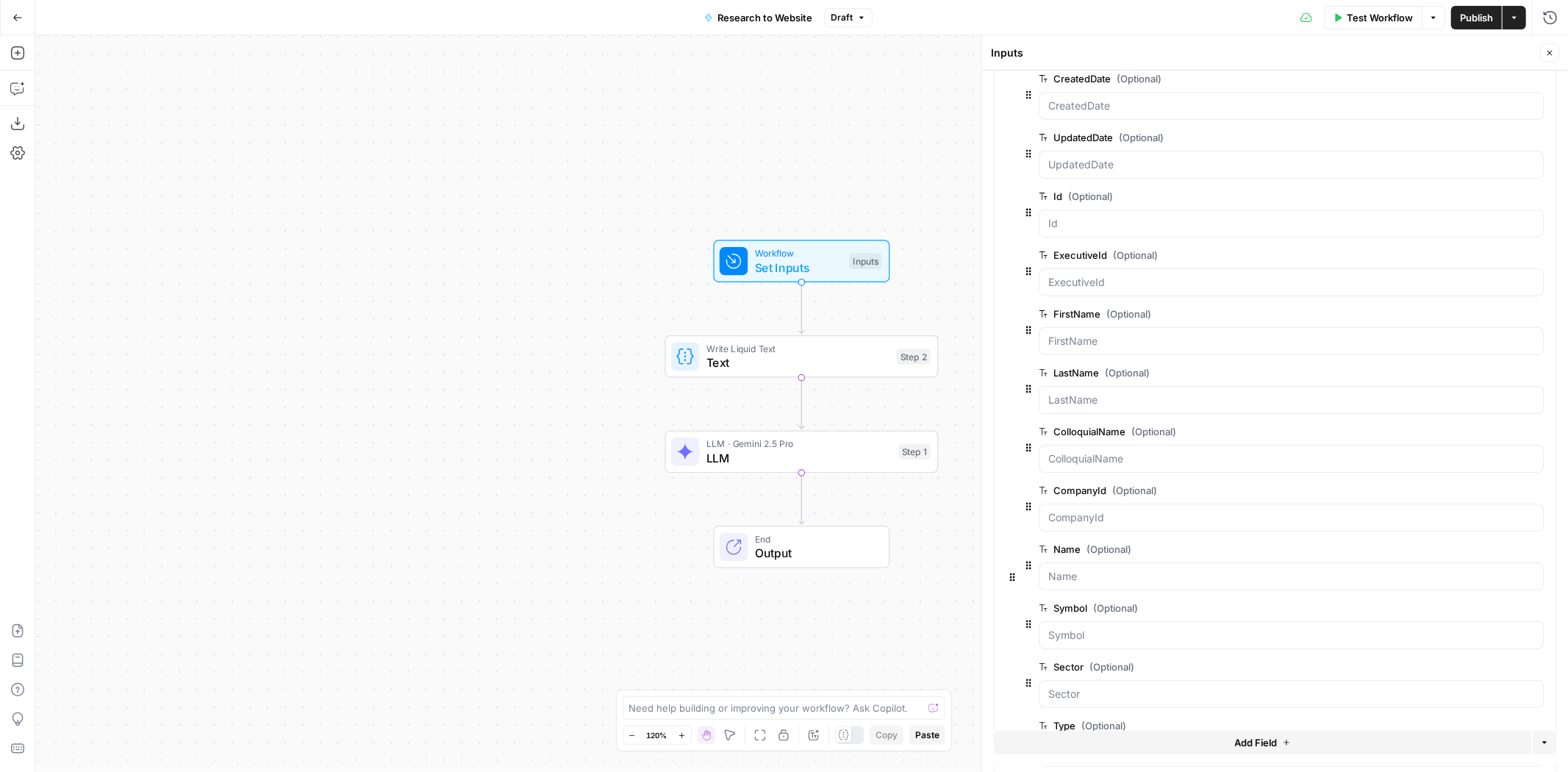
scroll to position [0, 0]
click at [1438, 103] on span "Add field to group" at bounding box center [1450, 106] width 81 height 15
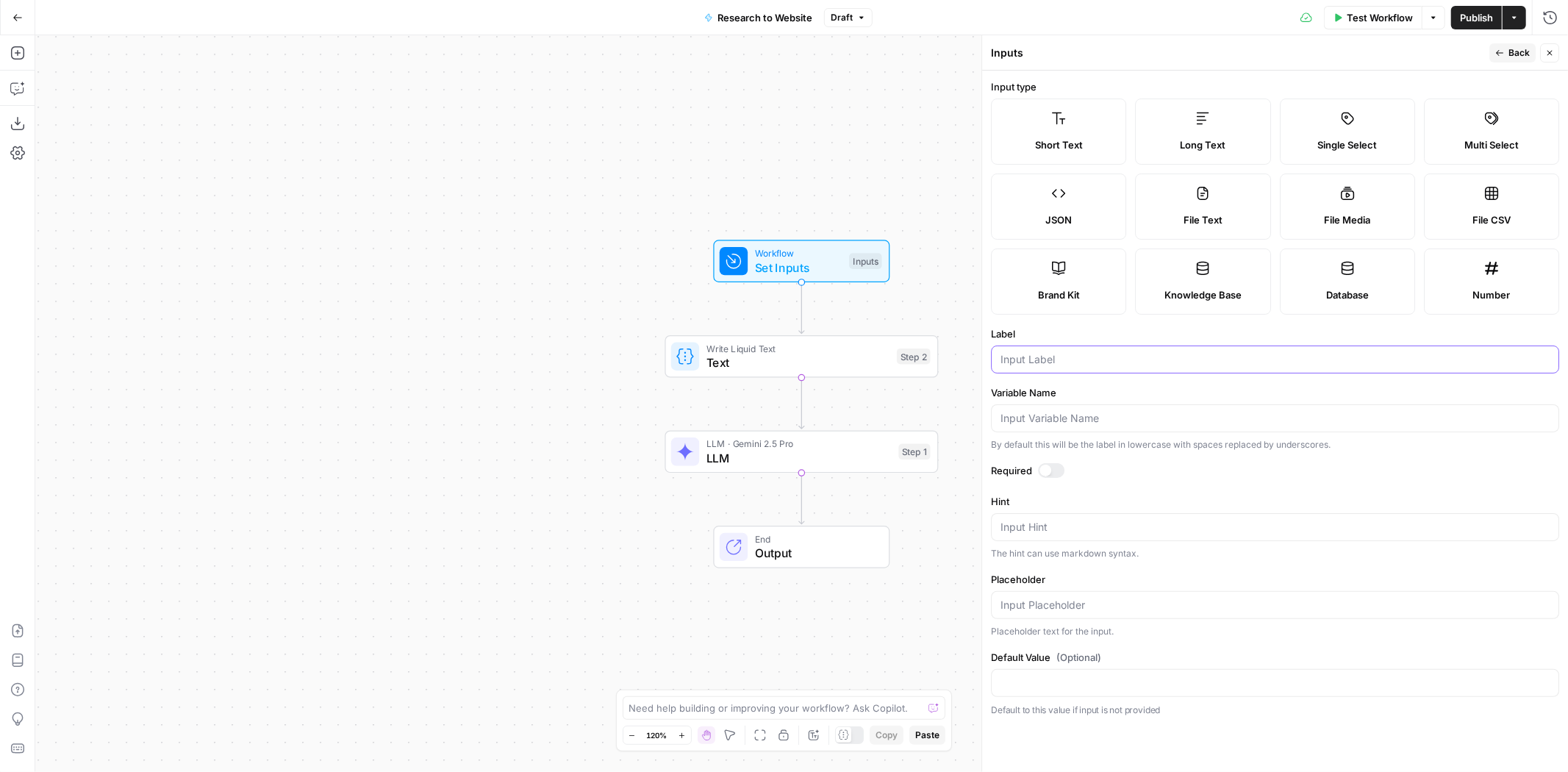
click at [1066, 360] on input "Label" at bounding box center [1275, 359] width 549 height 15
type input "Industry"
click at [1509, 59] on span "Back" at bounding box center [1519, 52] width 22 height 13
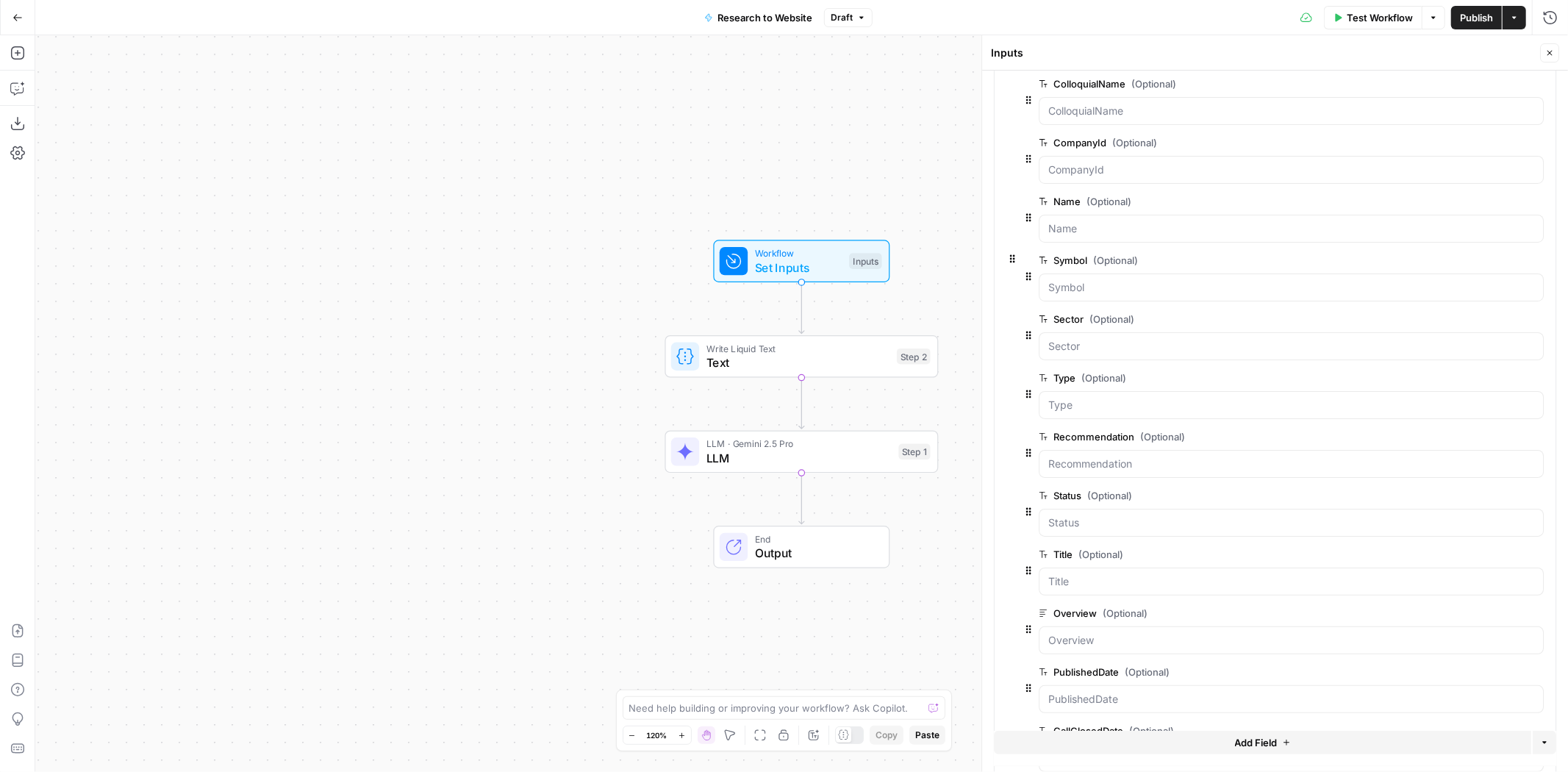
scroll to position [527, 0]
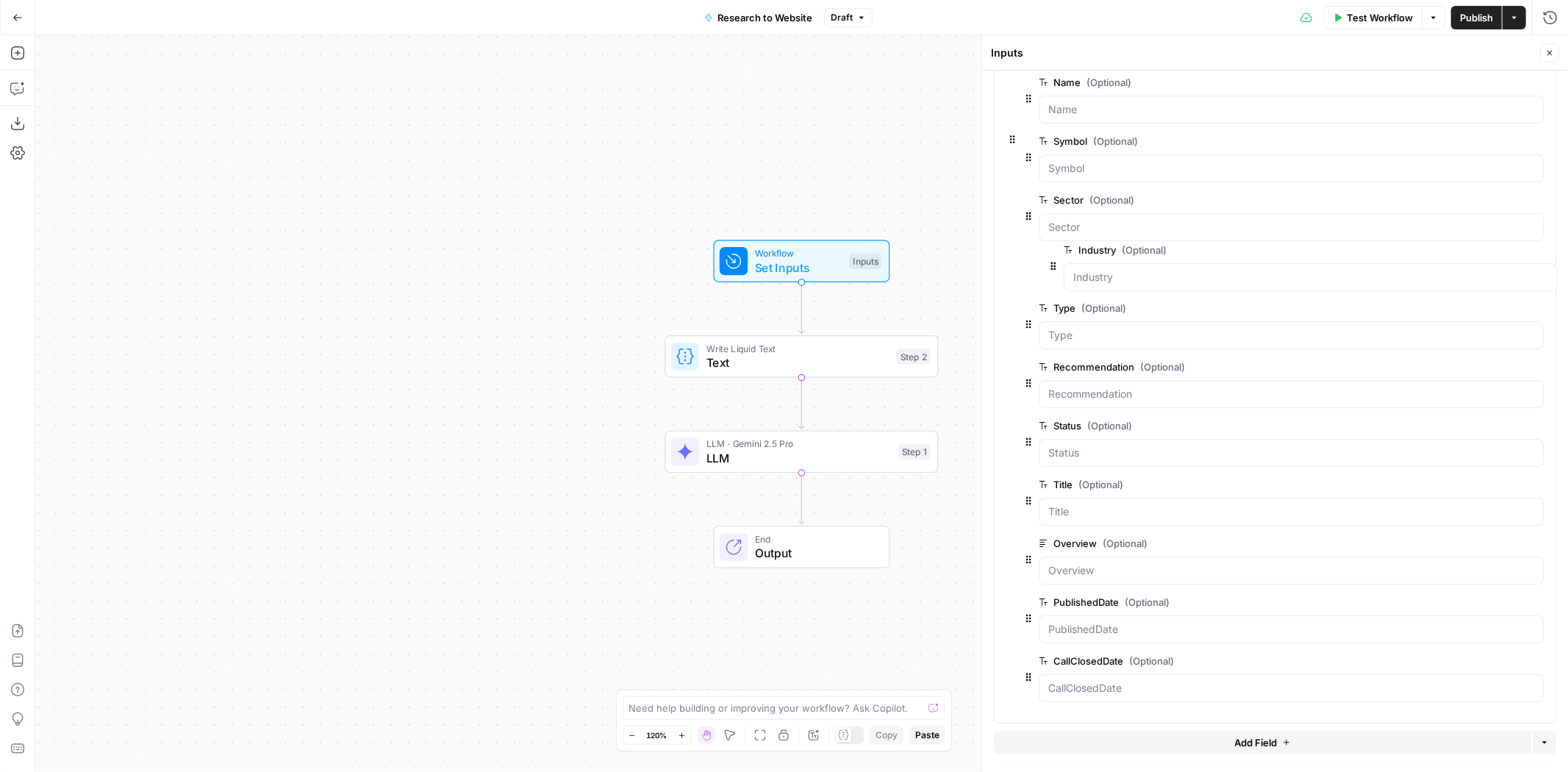
drag, startPoint x: 1026, startPoint y: 673, endPoint x: 1057, endPoint y: 237, distance: 437.1
click at [1466, 13] on span "Publish" at bounding box center [1477, 17] width 33 height 15
click at [1484, 20] on span "Publish" at bounding box center [1477, 17] width 33 height 15
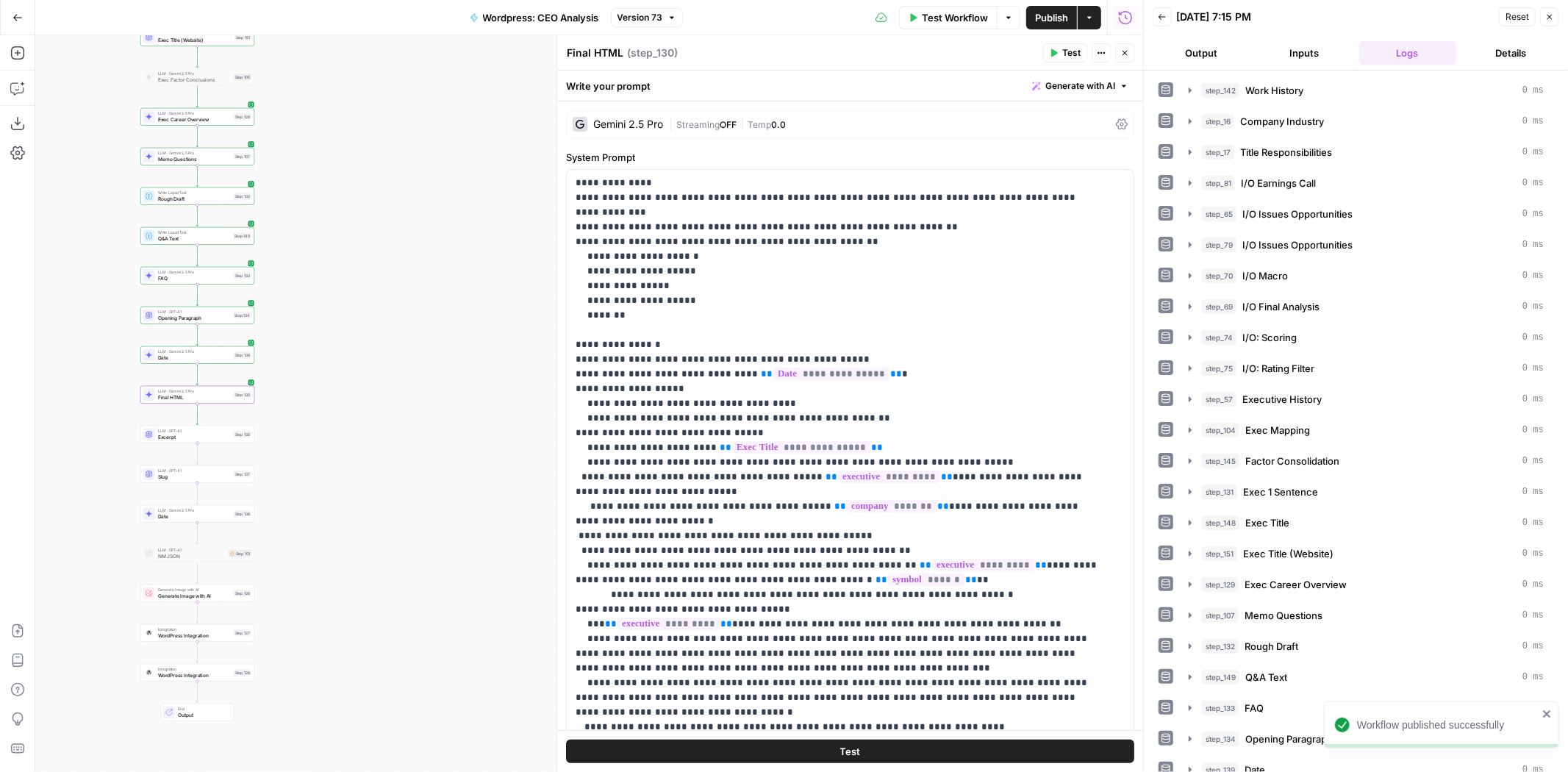
scroll to position [399, 0]
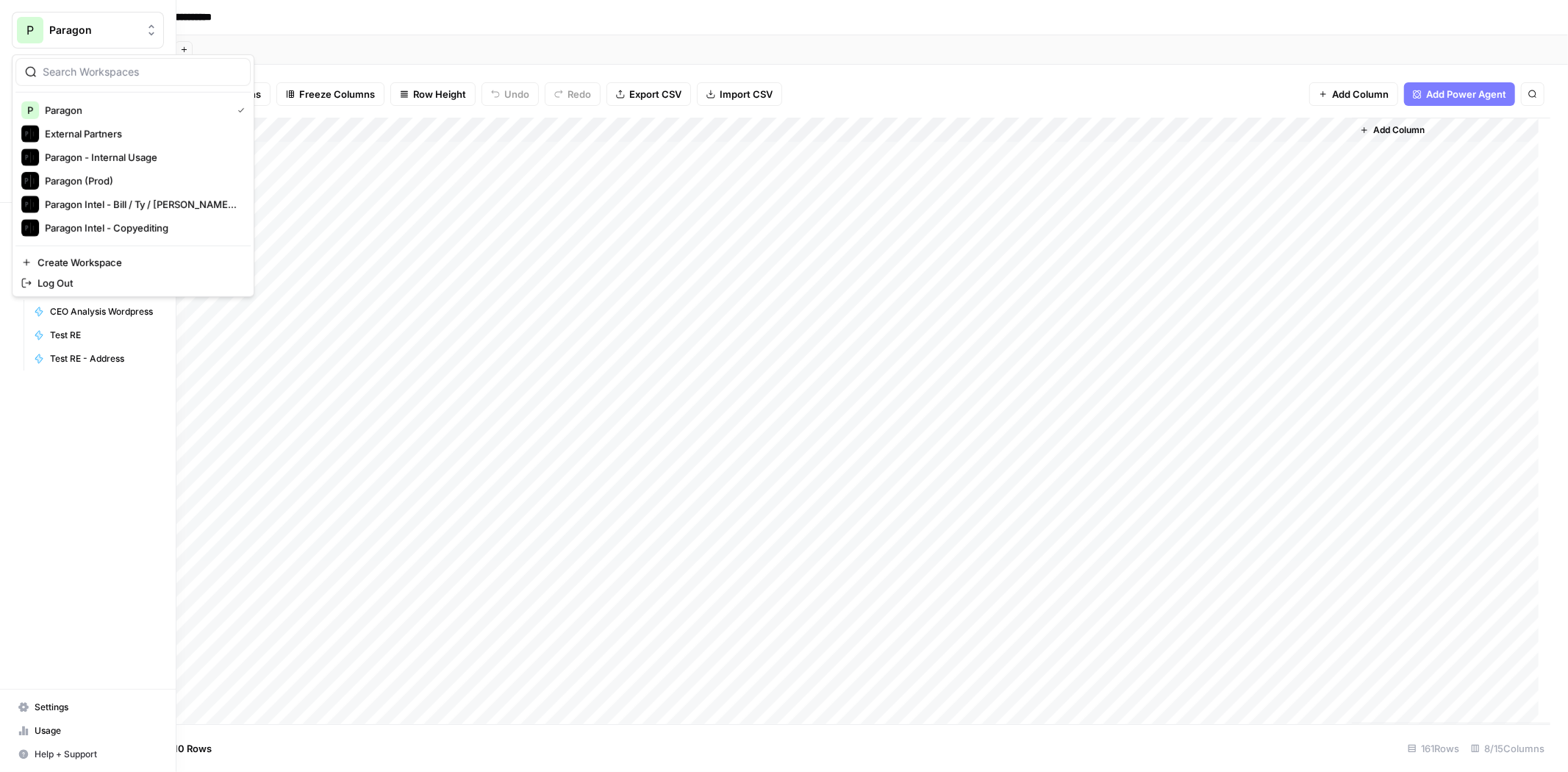
click at [76, 30] on span "Paragon" at bounding box center [93, 29] width 89 height 15
click at [126, 105] on span "Paragon" at bounding box center [135, 110] width 180 height 15
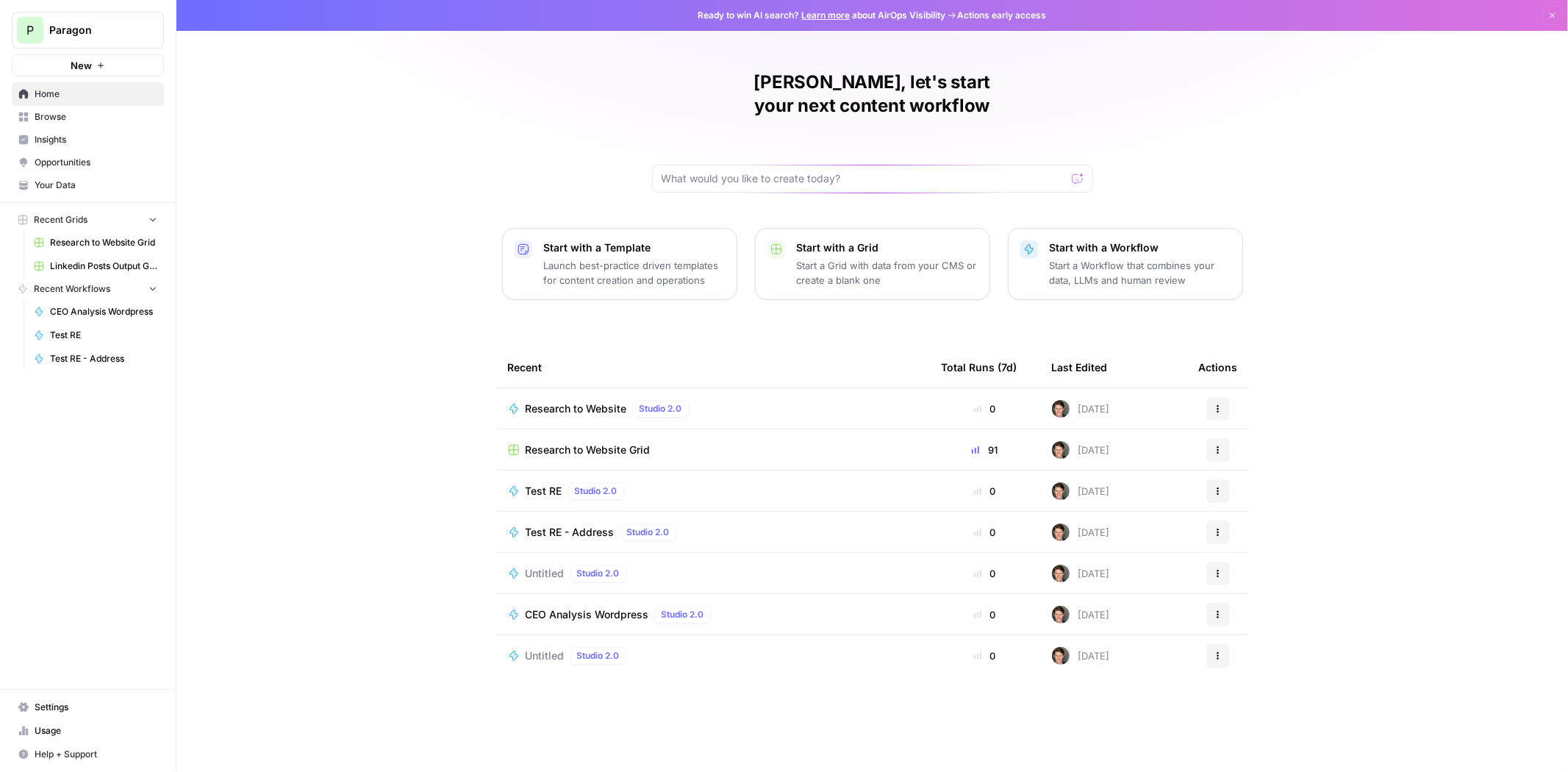
click at [540, 484] on span "Test RE" at bounding box center [543, 490] width 36 height 15
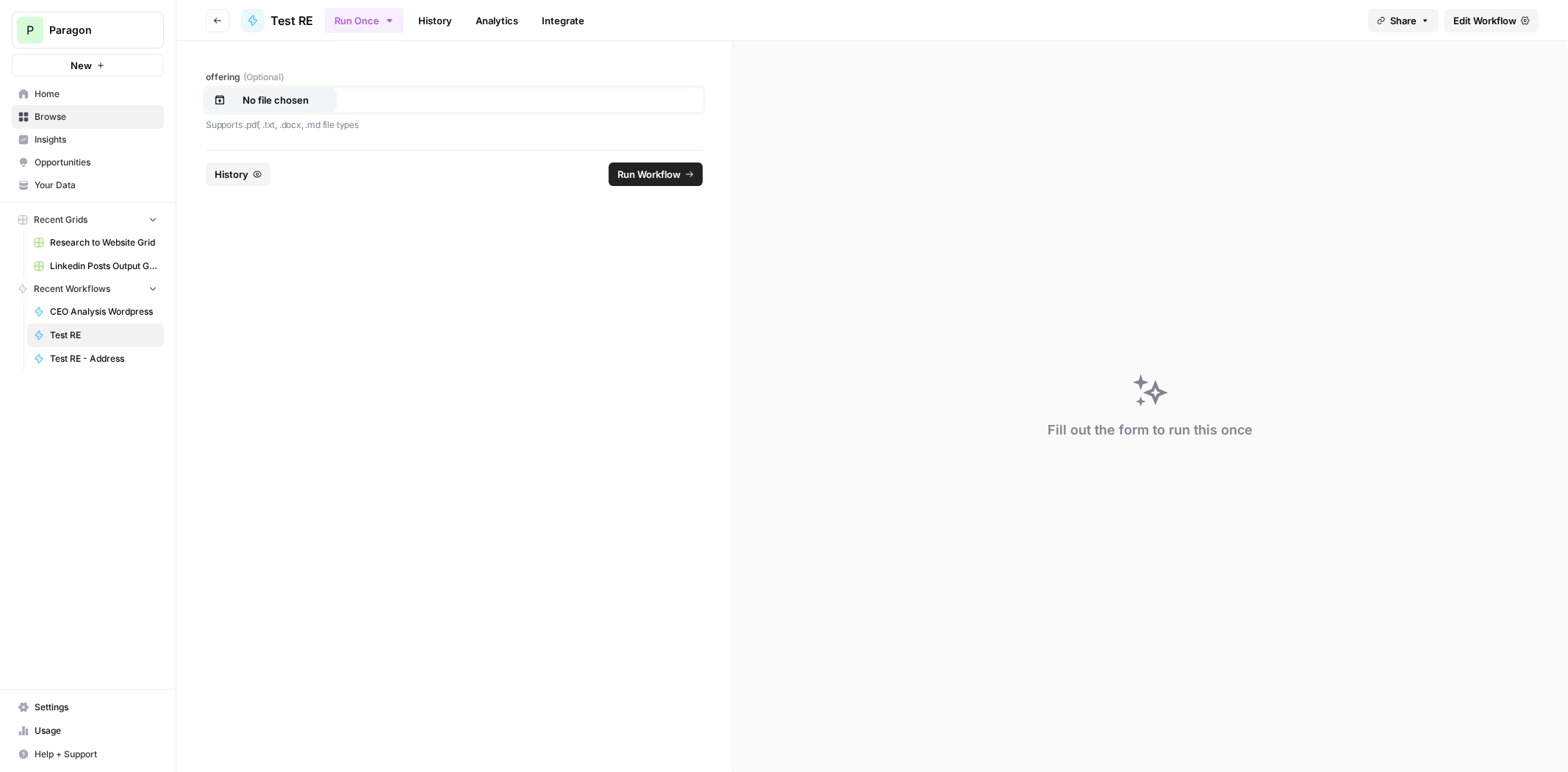
click at [313, 104] on p "No file chosen" at bounding box center [276, 99] width 94 height 15
click at [664, 175] on span "Run Workflow" at bounding box center [649, 174] width 63 height 15
click at [663, 166] on footer "Reset History Cancel" at bounding box center [454, 174] width 497 height 48
click at [668, 167] on span "Cancel" at bounding box center [664, 174] width 32 height 15
click at [1513, 21] on span "Edit Workflow" at bounding box center [1485, 20] width 63 height 15
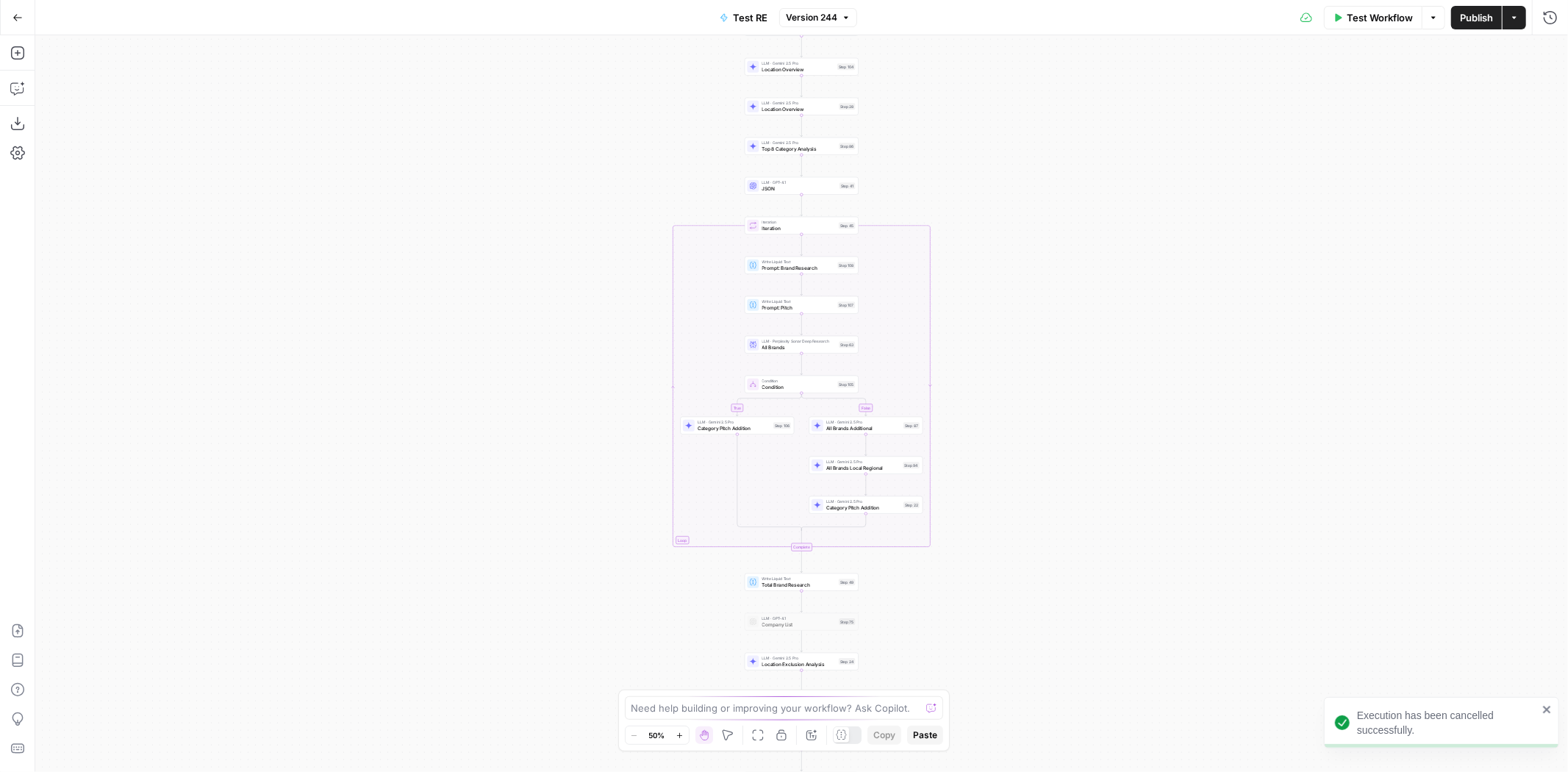
click at [1391, 17] on span "Test Workflow" at bounding box center [1379, 17] width 66 height 15
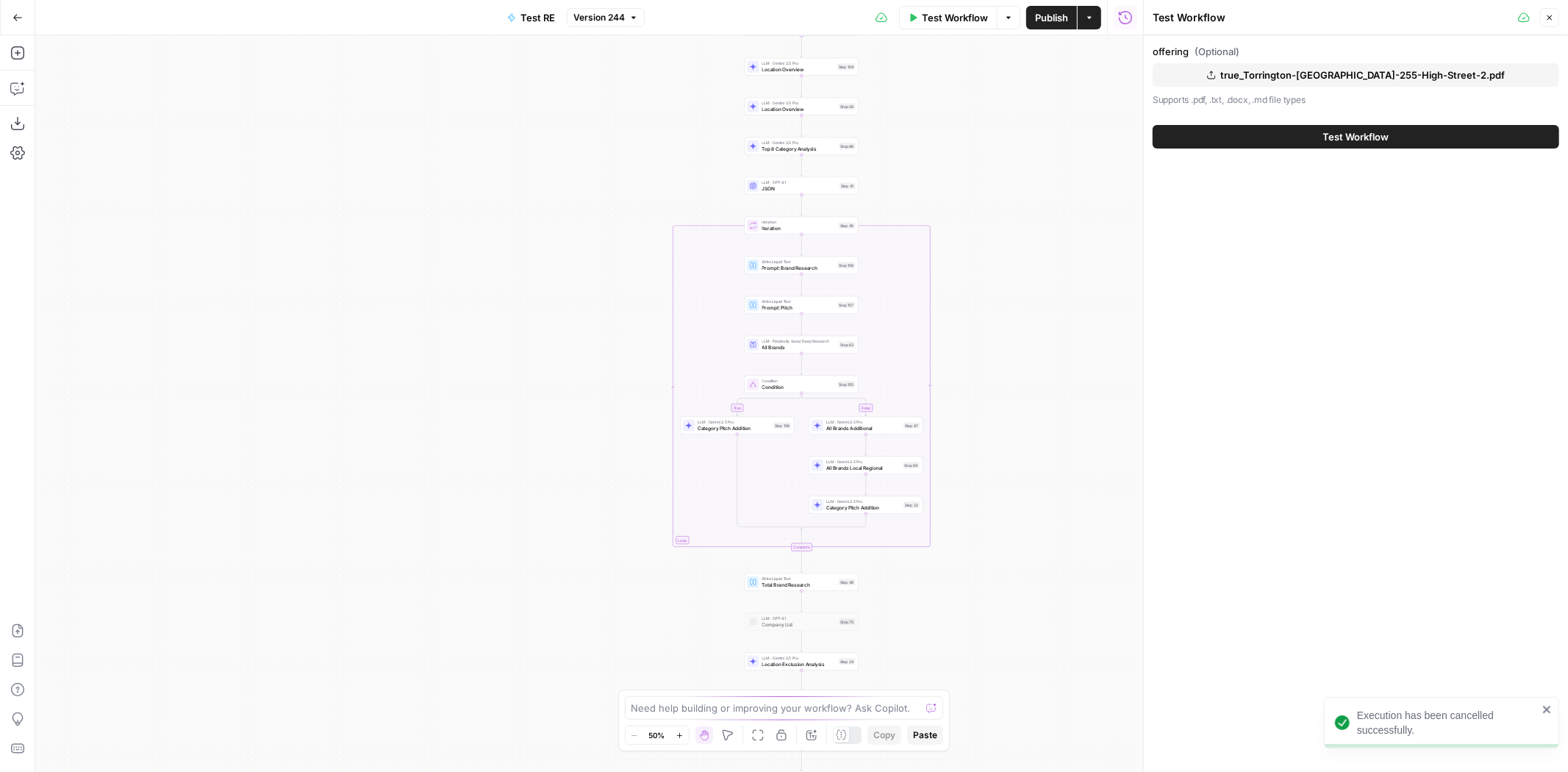
click at [1366, 75] on span "true_Torrington-[GEOGRAPHIC_DATA]-255-High-Street-2.pdf" at bounding box center [1362, 75] width 284 height 15
click at [1397, 139] on button "Test Workflow" at bounding box center [1355, 136] width 407 height 24
click at [1363, 138] on span "Test Workflow" at bounding box center [1355, 136] width 66 height 15
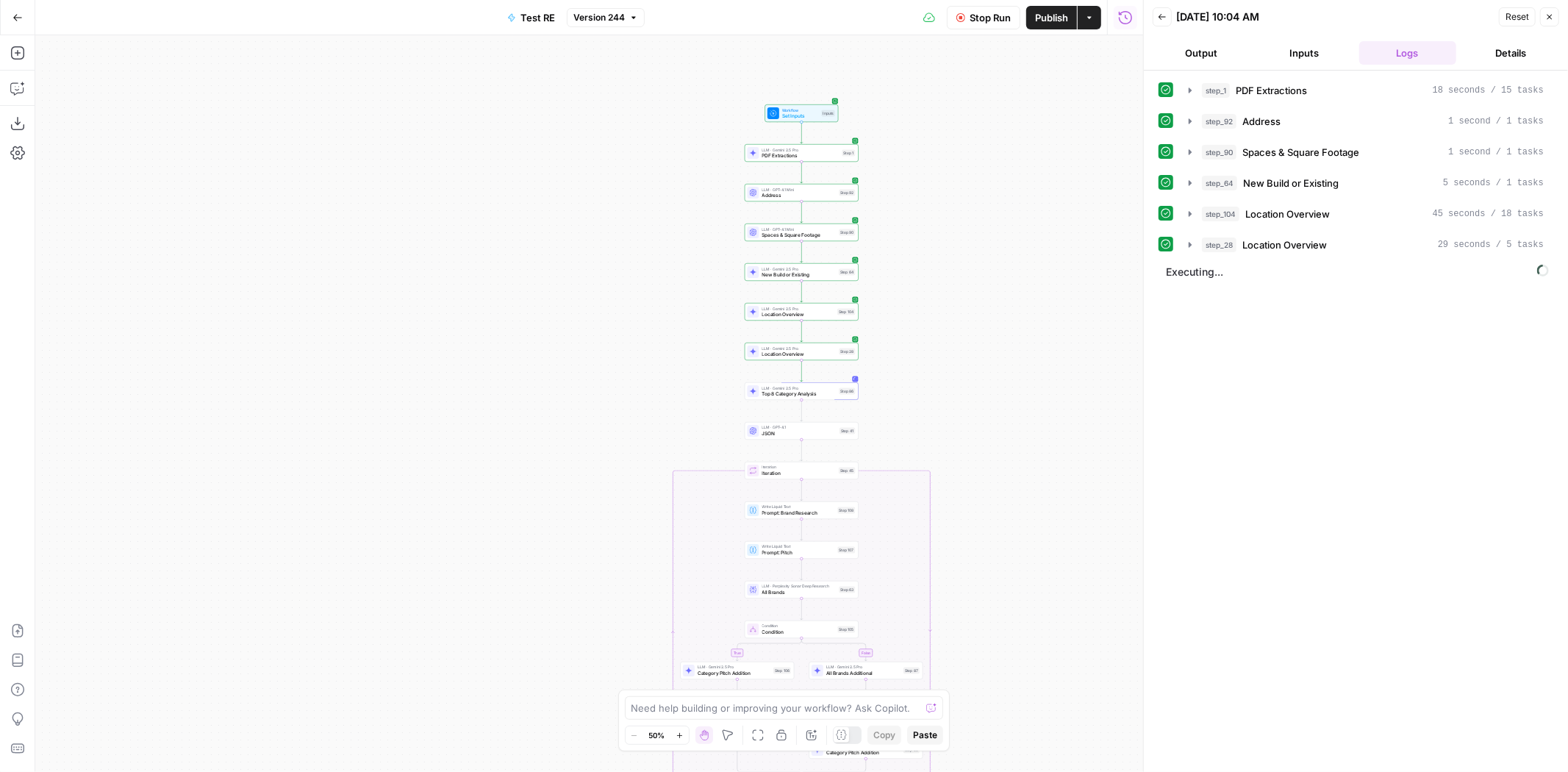
click at [994, 16] on span "Stop Run" at bounding box center [990, 17] width 41 height 15
click at [1285, 95] on span "PDF Extractions" at bounding box center [1271, 90] width 72 height 15
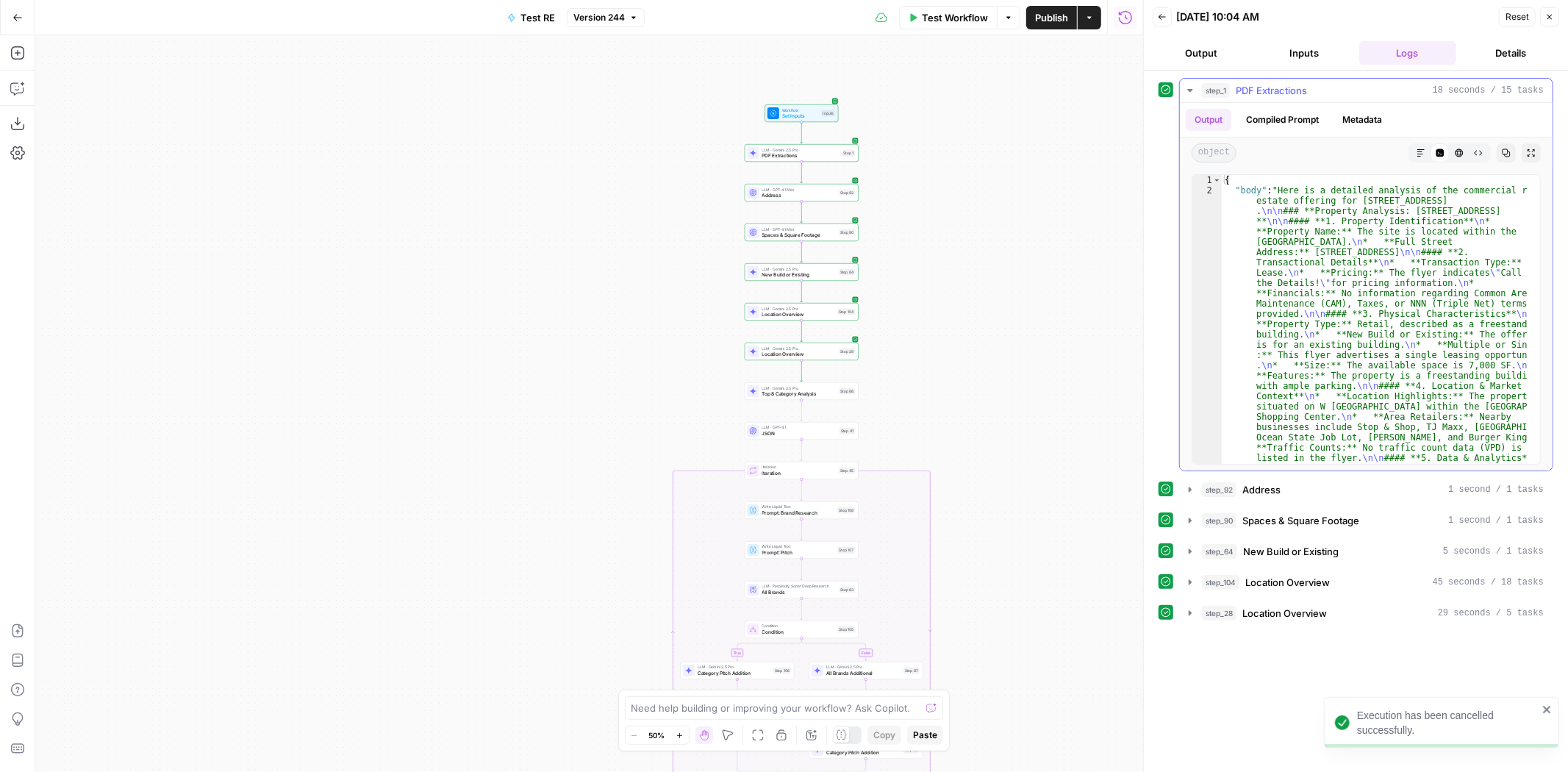
click at [1419, 149] on icon "button" at bounding box center [1420, 152] width 7 height 7
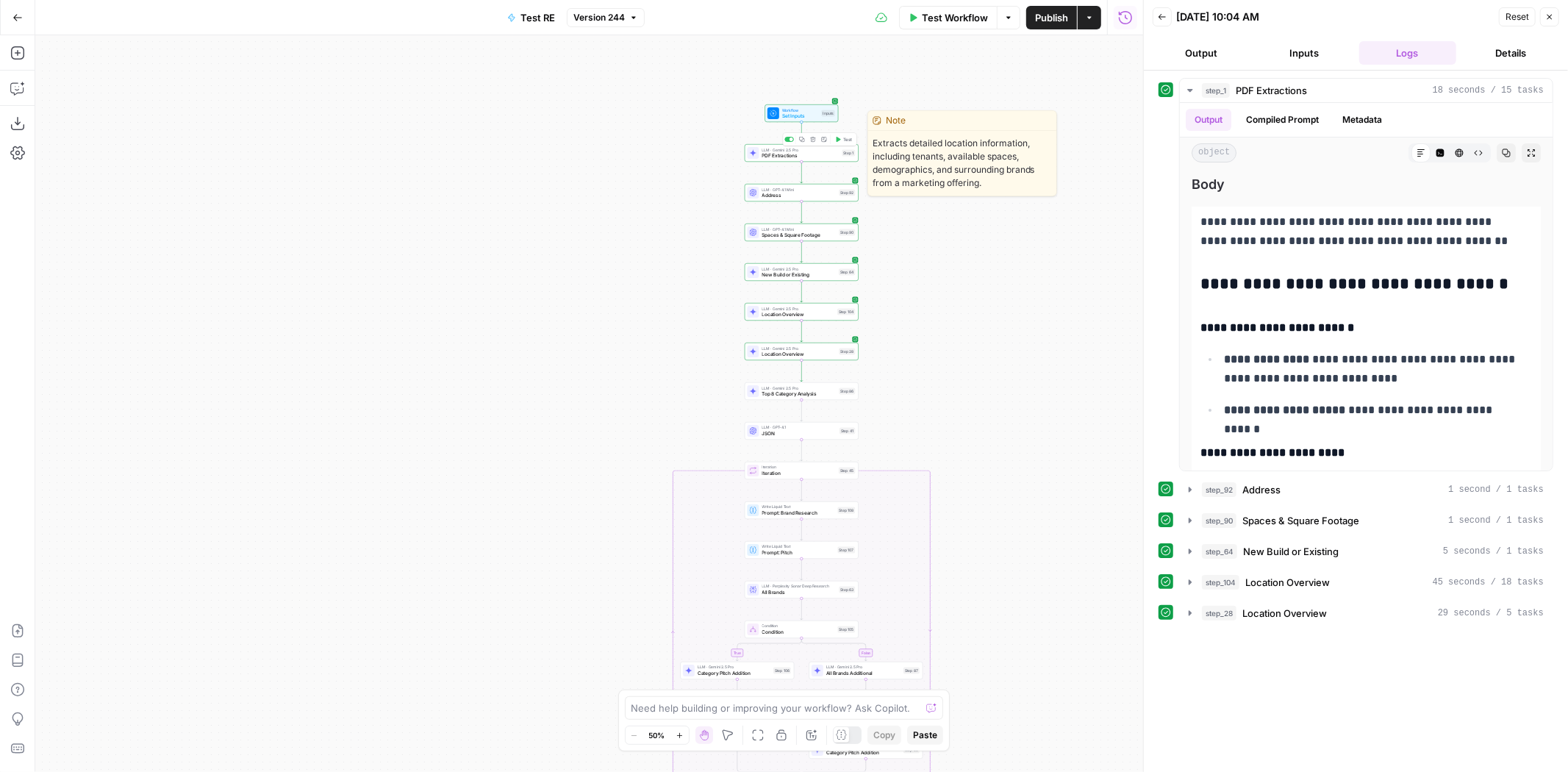
click at [768, 150] on span "LLM · Gemini 2.5 Pro" at bounding box center [800, 150] width 77 height 6
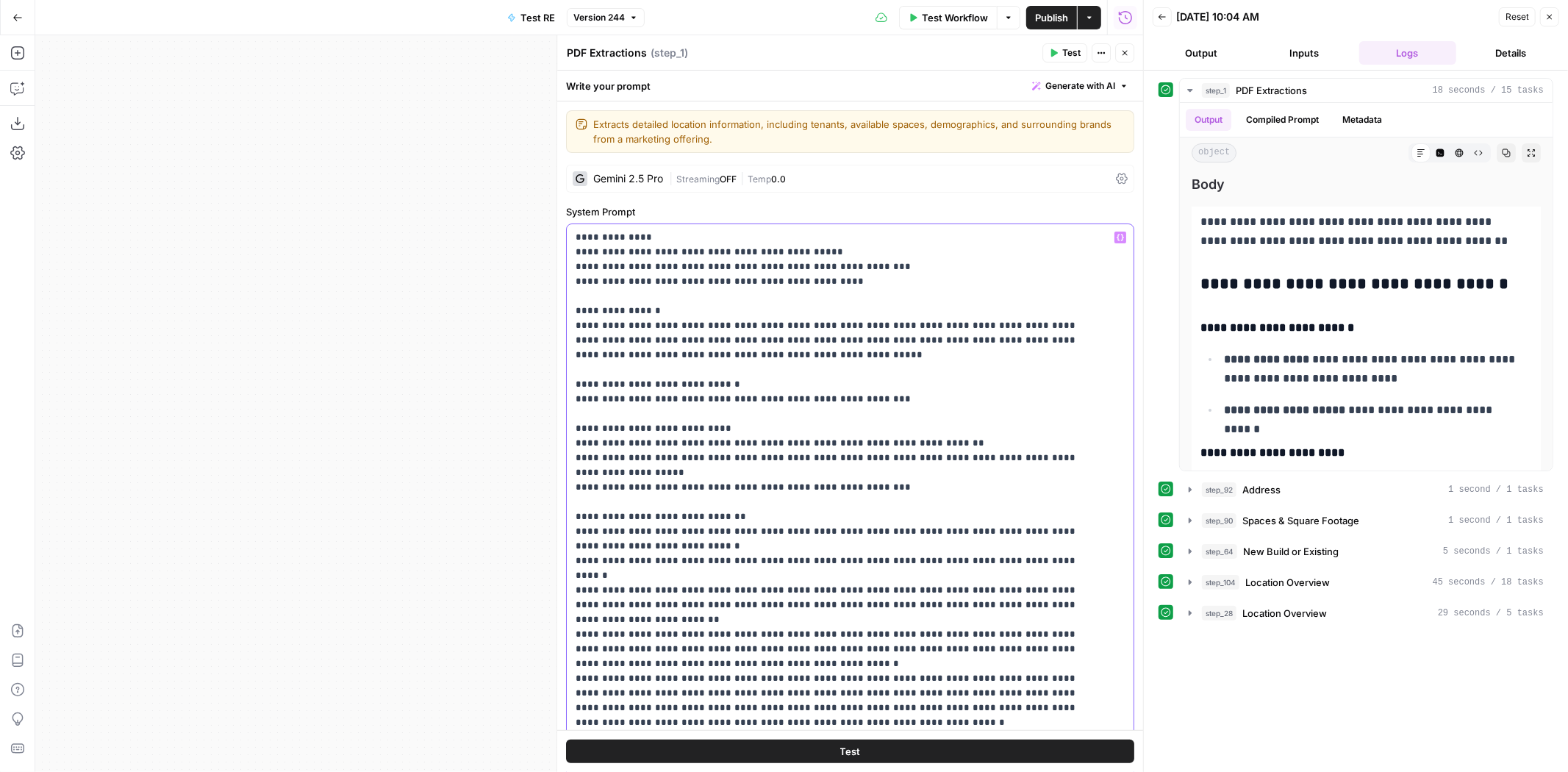
drag, startPoint x: 849, startPoint y: 283, endPoint x: 567, endPoint y: 279, distance: 282.0
click at [567, 279] on div "**********" at bounding box center [850, 524] width 567 height 599
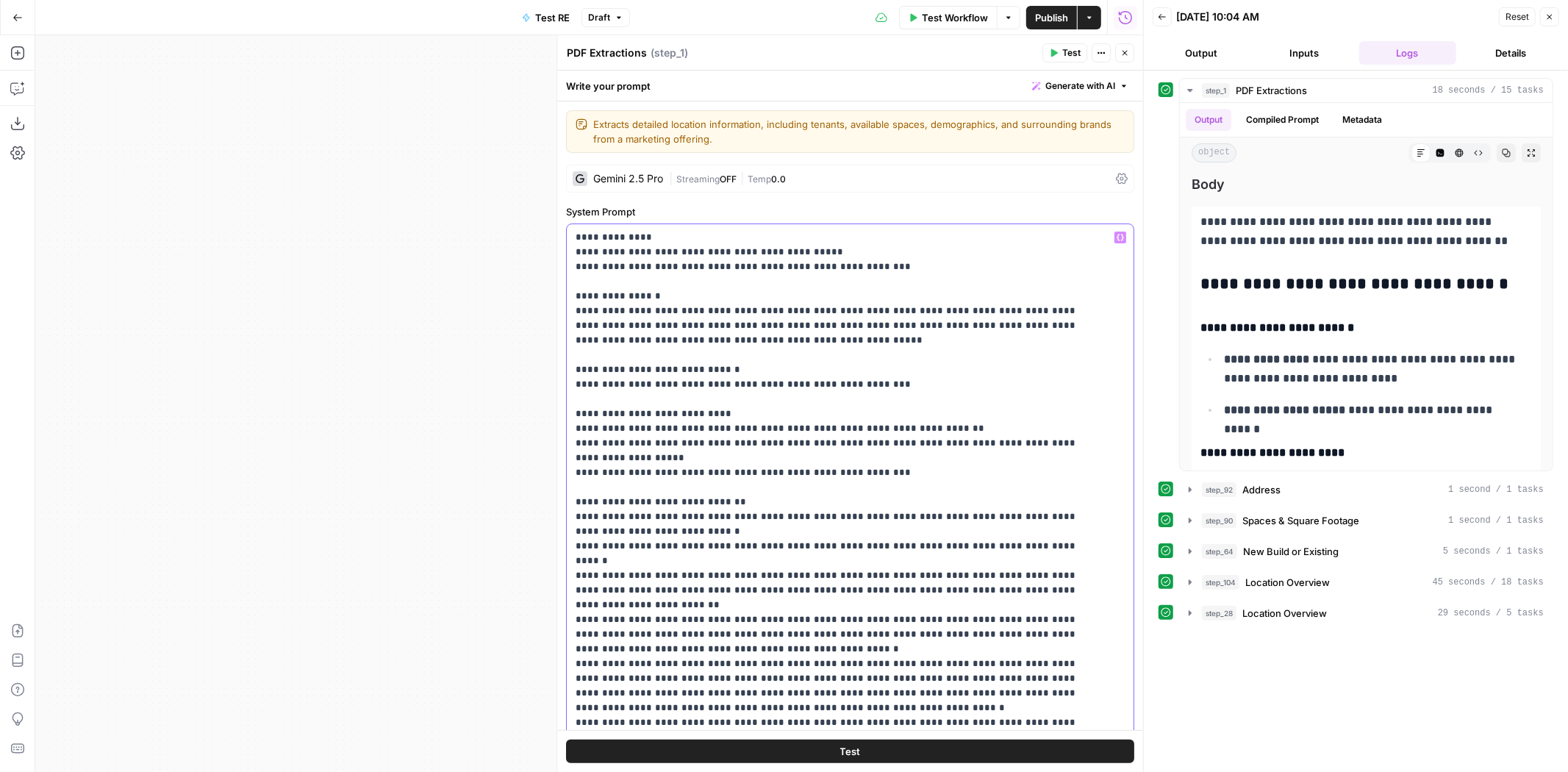
scroll to position [81, 0]
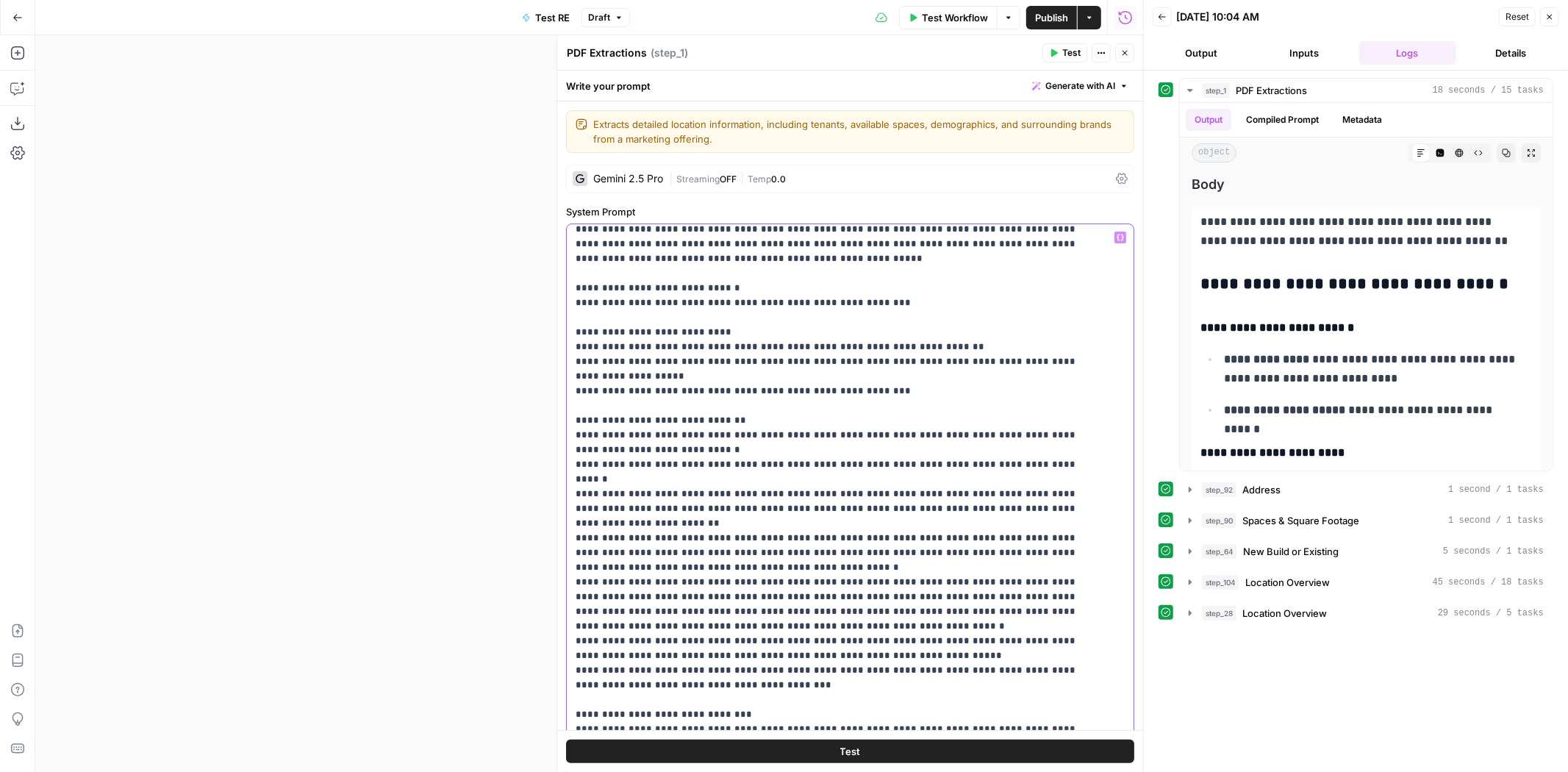
click at [659, 434] on p "**********" at bounding box center [838, 531] width 526 height 765
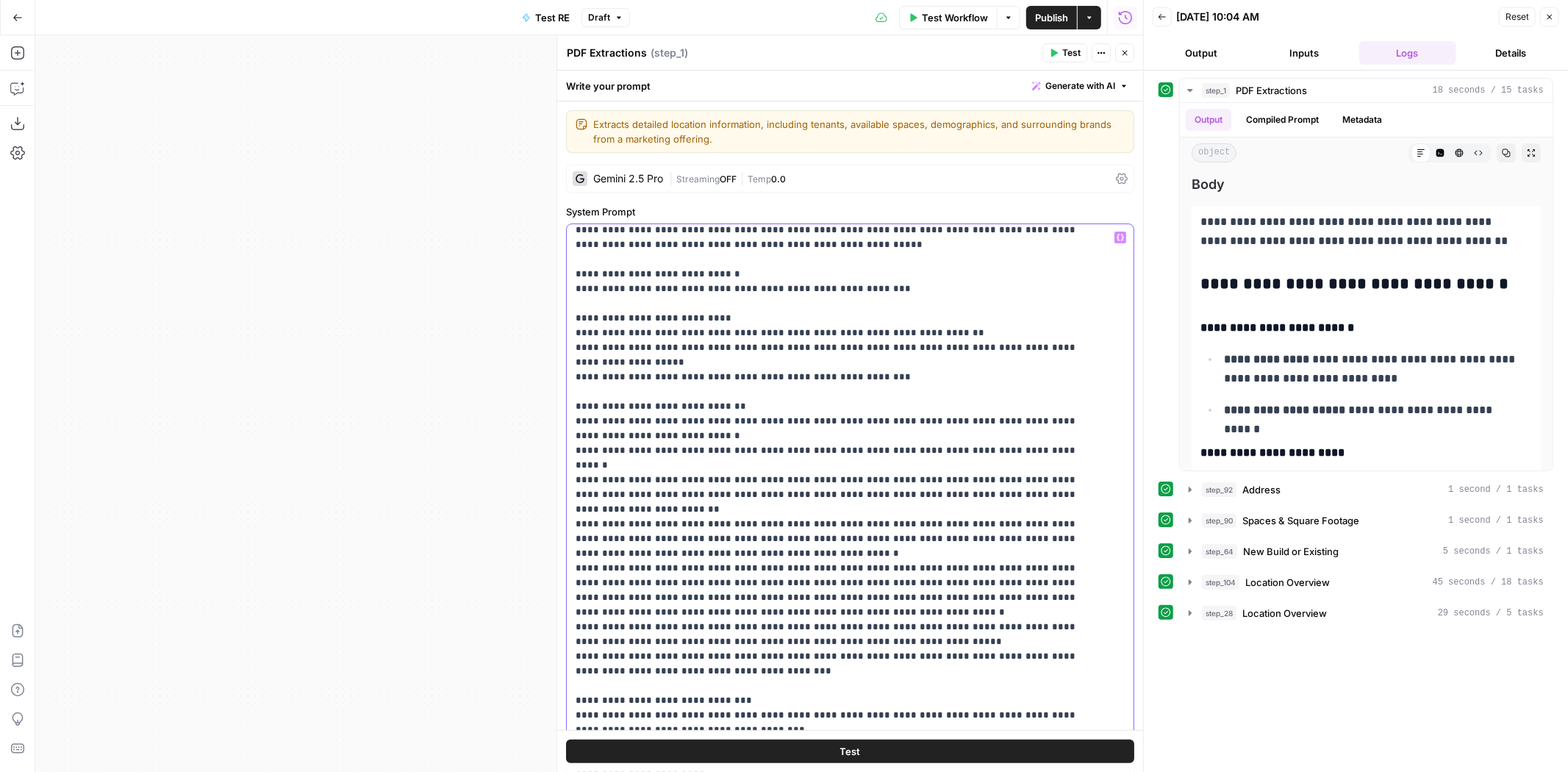
scroll to position [178, 0]
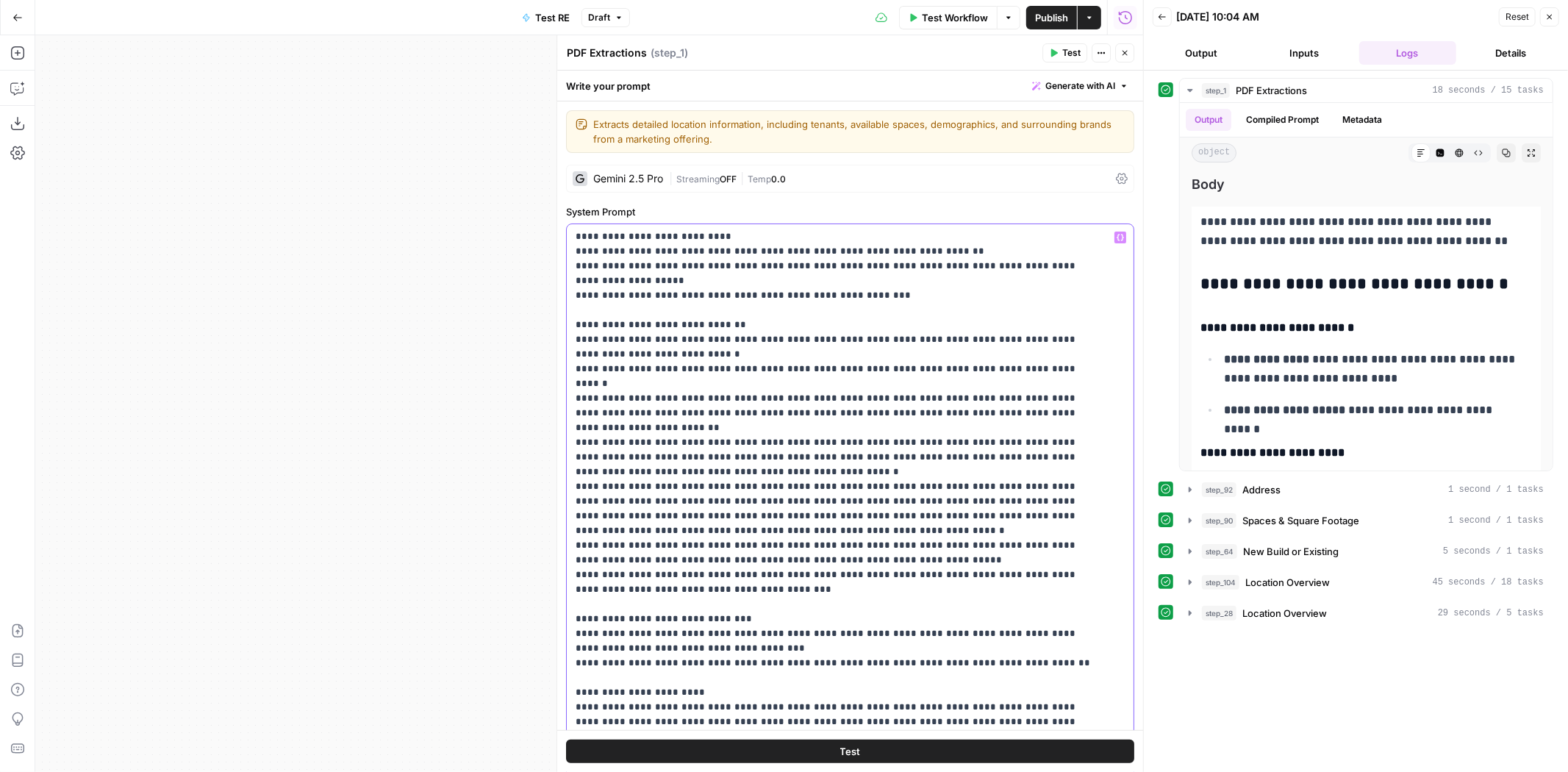
click at [1060, 354] on p "**********" at bounding box center [838, 436] width 526 height 765
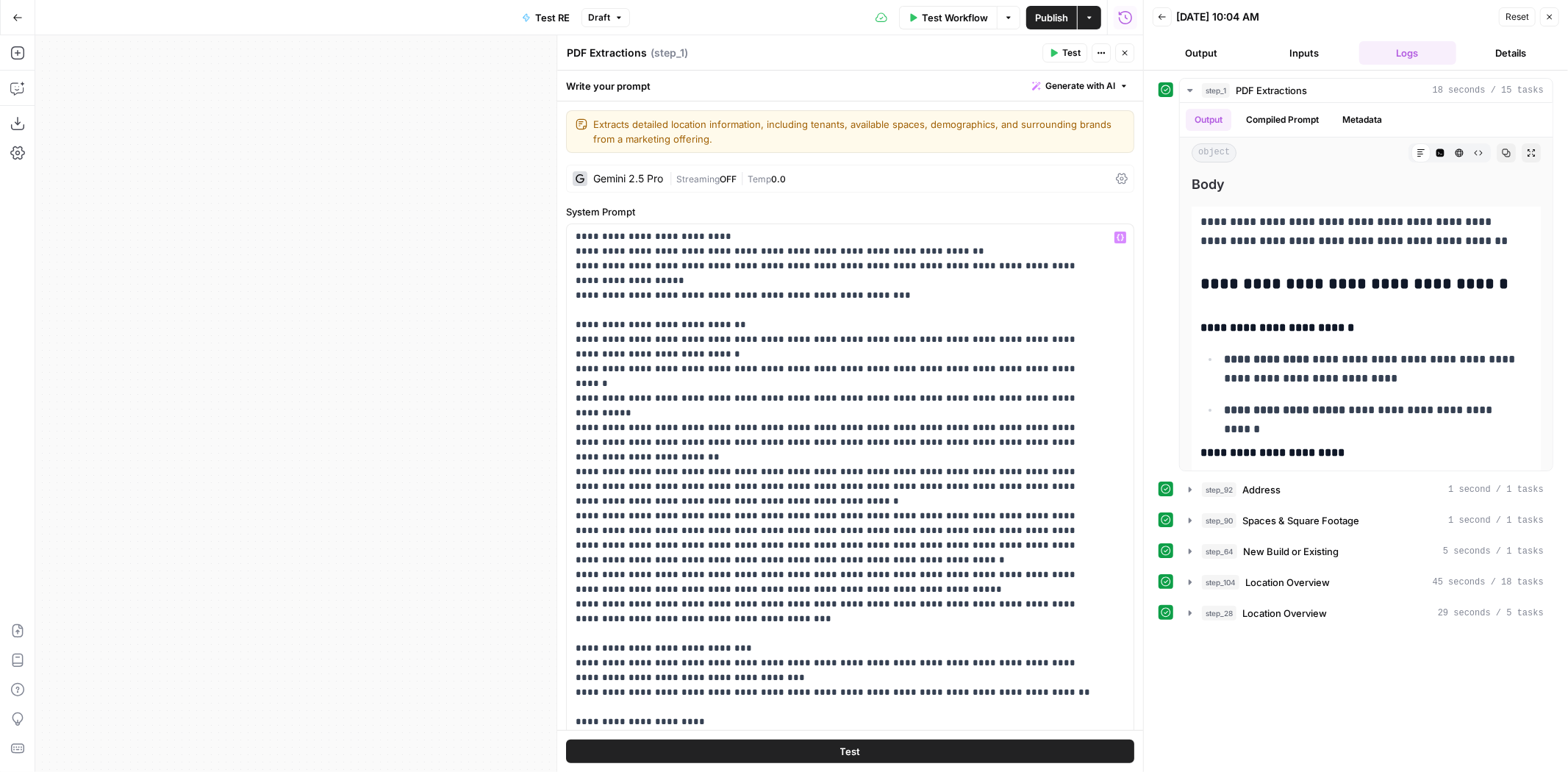
click at [925, 750] on button "Test" at bounding box center [849, 751] width 568 height 24
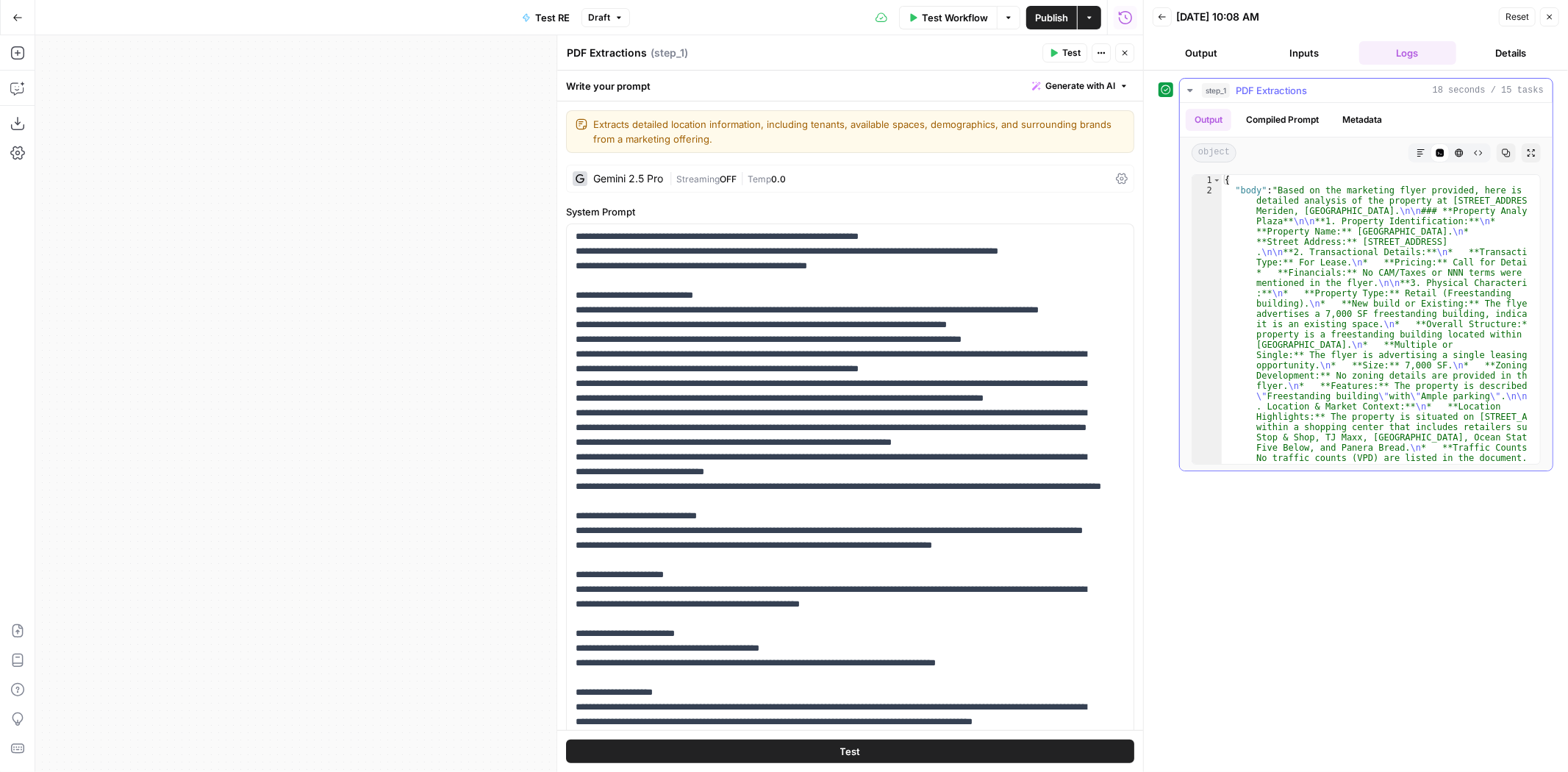
click at [1423, 151] on icon "button" at bounding box center [1420, 152] width 7 height 7
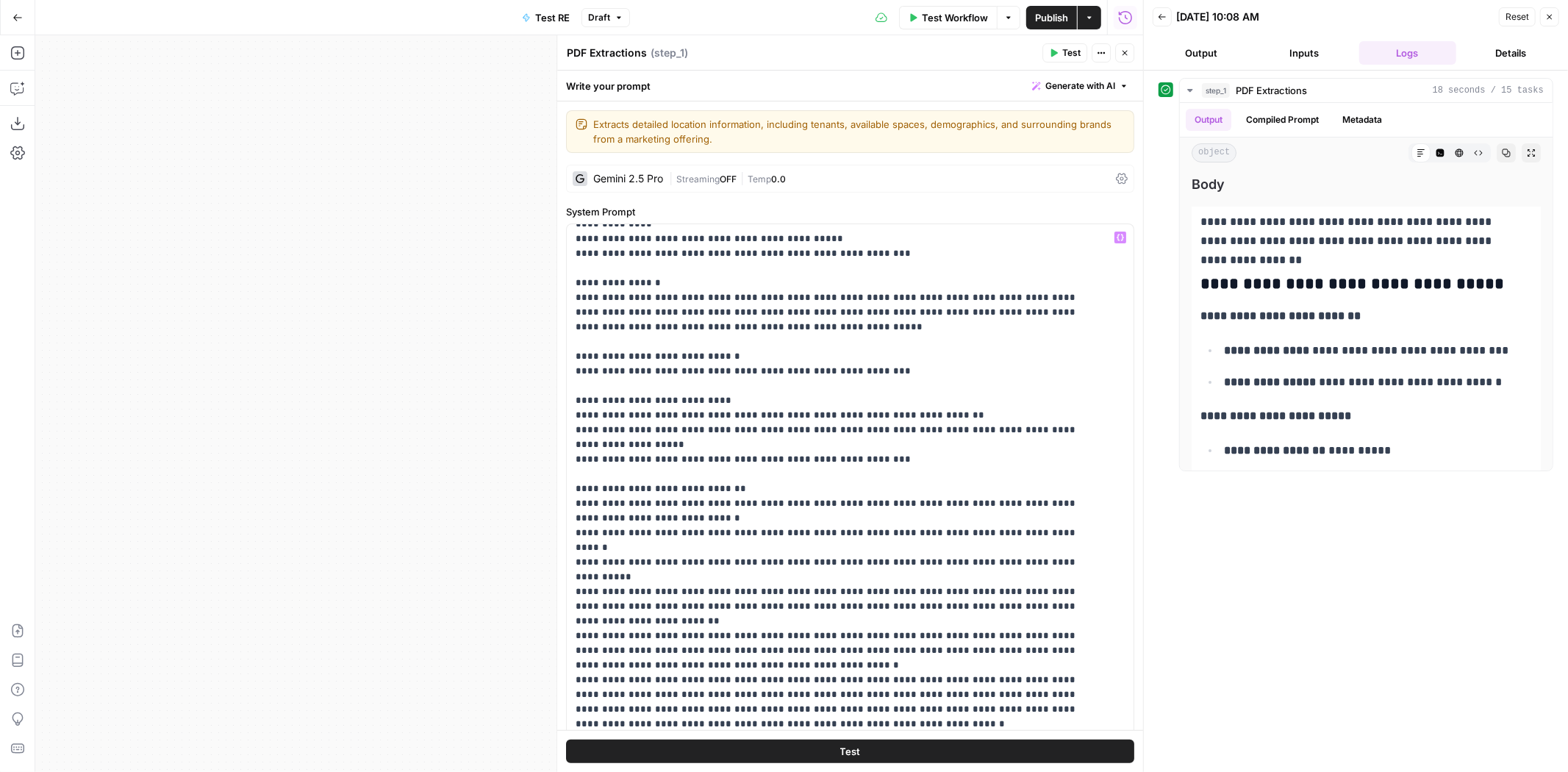
scroll to position [0, 0]
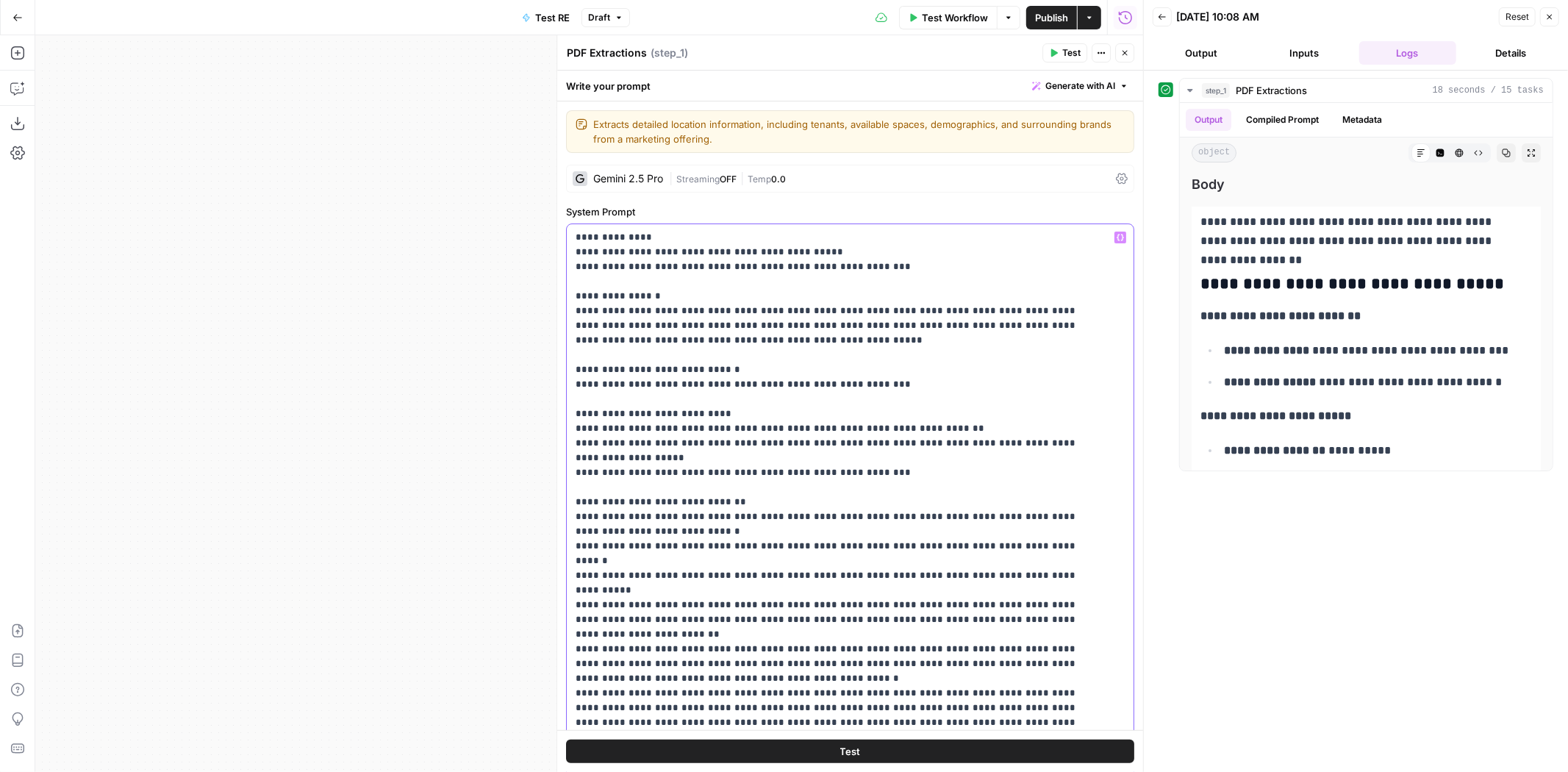
click at [774, 342] on p "**********" at bounding box center [838, 620] width 526 height 780
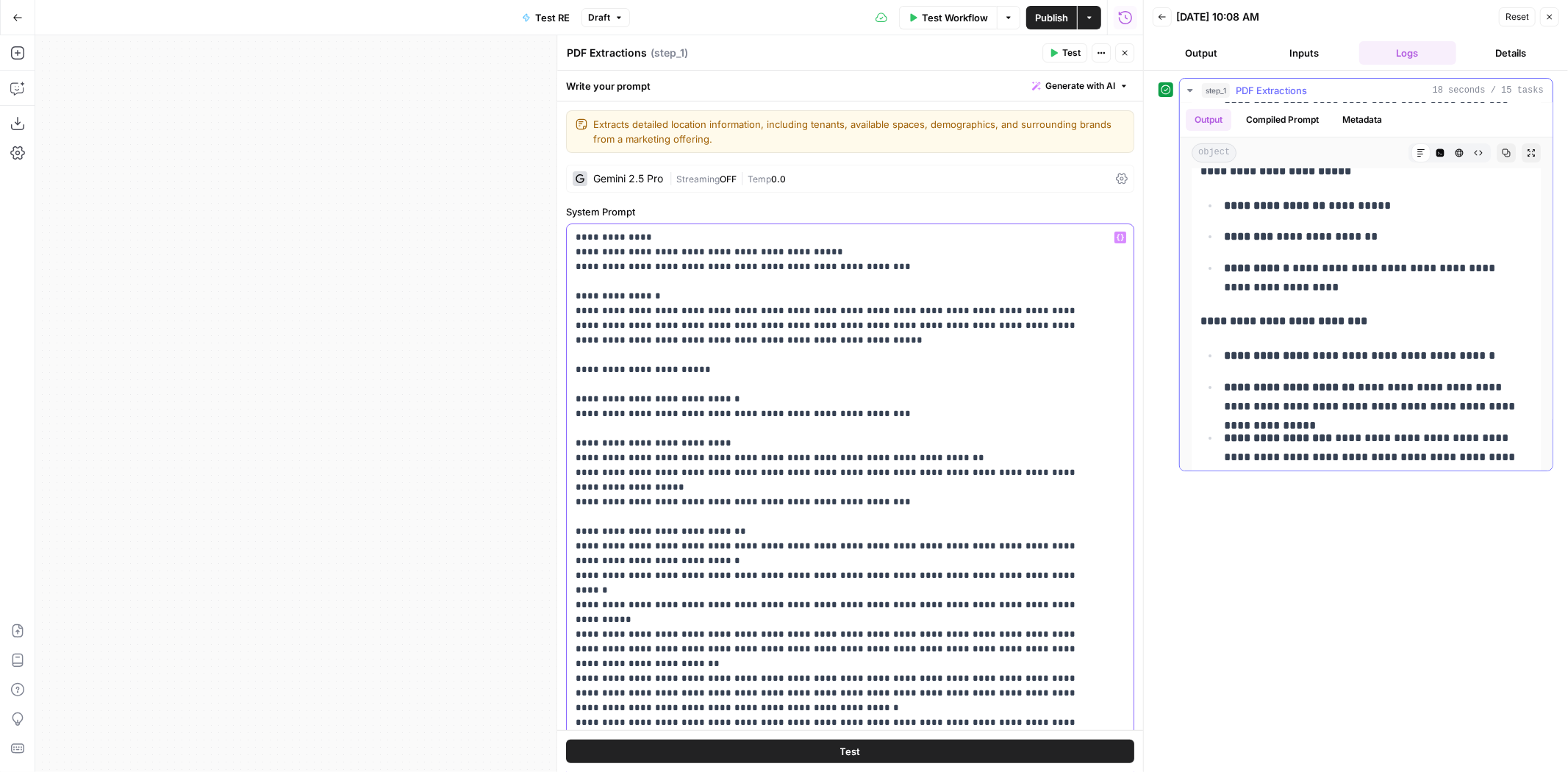
scroll to position [327, 0]
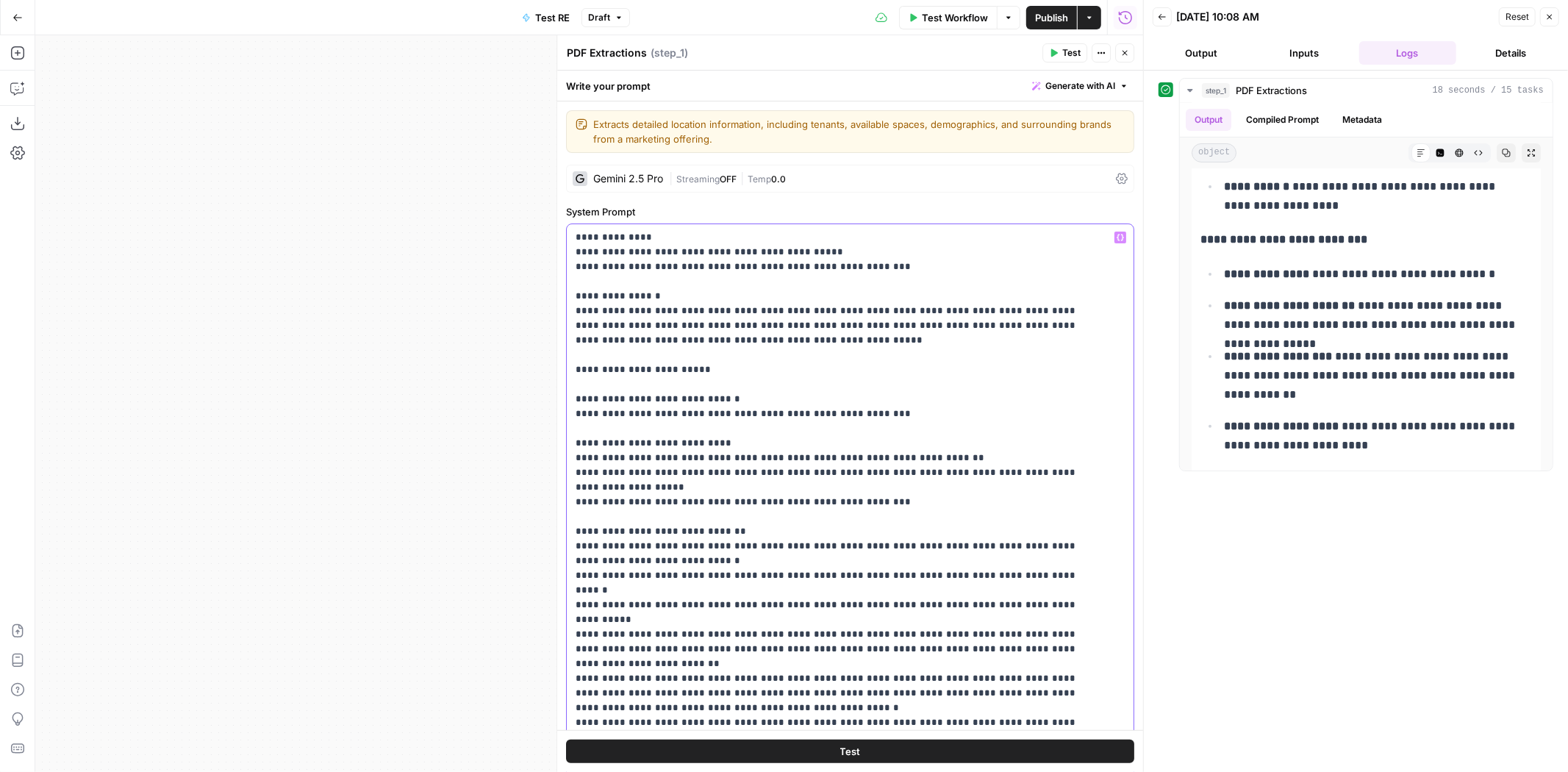
click at [785, 357] on p "**********" at bounding box center [838, 635] width 526 height 809
drag, startPoint x: 747, startPoint y: 362, endPoint x: 674, endPoint y: 363, distance: 73.0
click at [674, 363] on p "**********" at bounding box center [838, 635] width 526 height 809
click at [930, 270] on p "**********" at bounding box center [838, 635] width 526 height 809
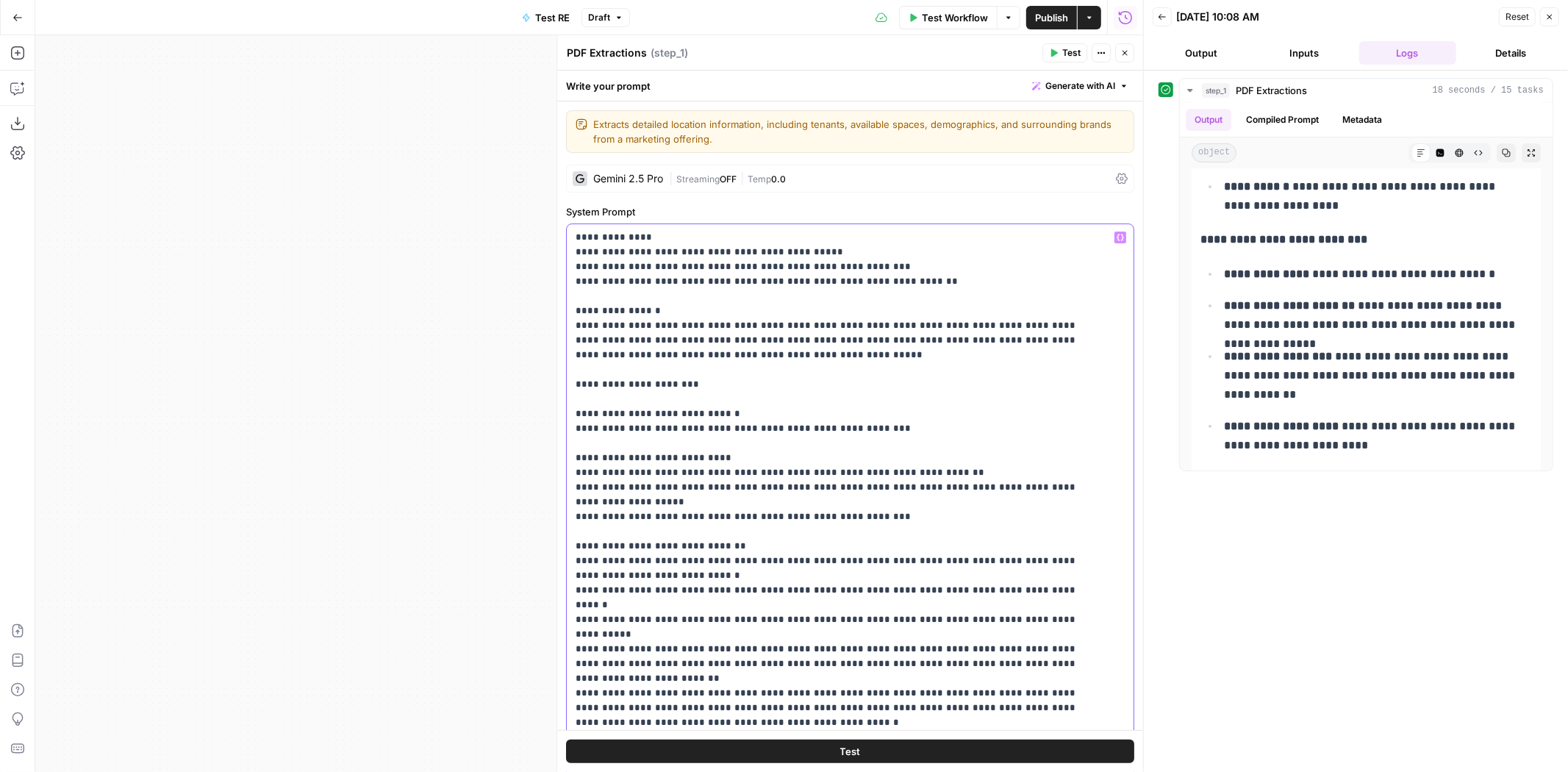
click at [621, 281] on p "**********" at bounding box center [838, 643] width 526 height 824
click at [835, 392] on p "**********" at bounding box center [838, 643] width 526 height 824
click at [835, 381] on p "**********" at bounding box center [838, 643] width 526 height 824
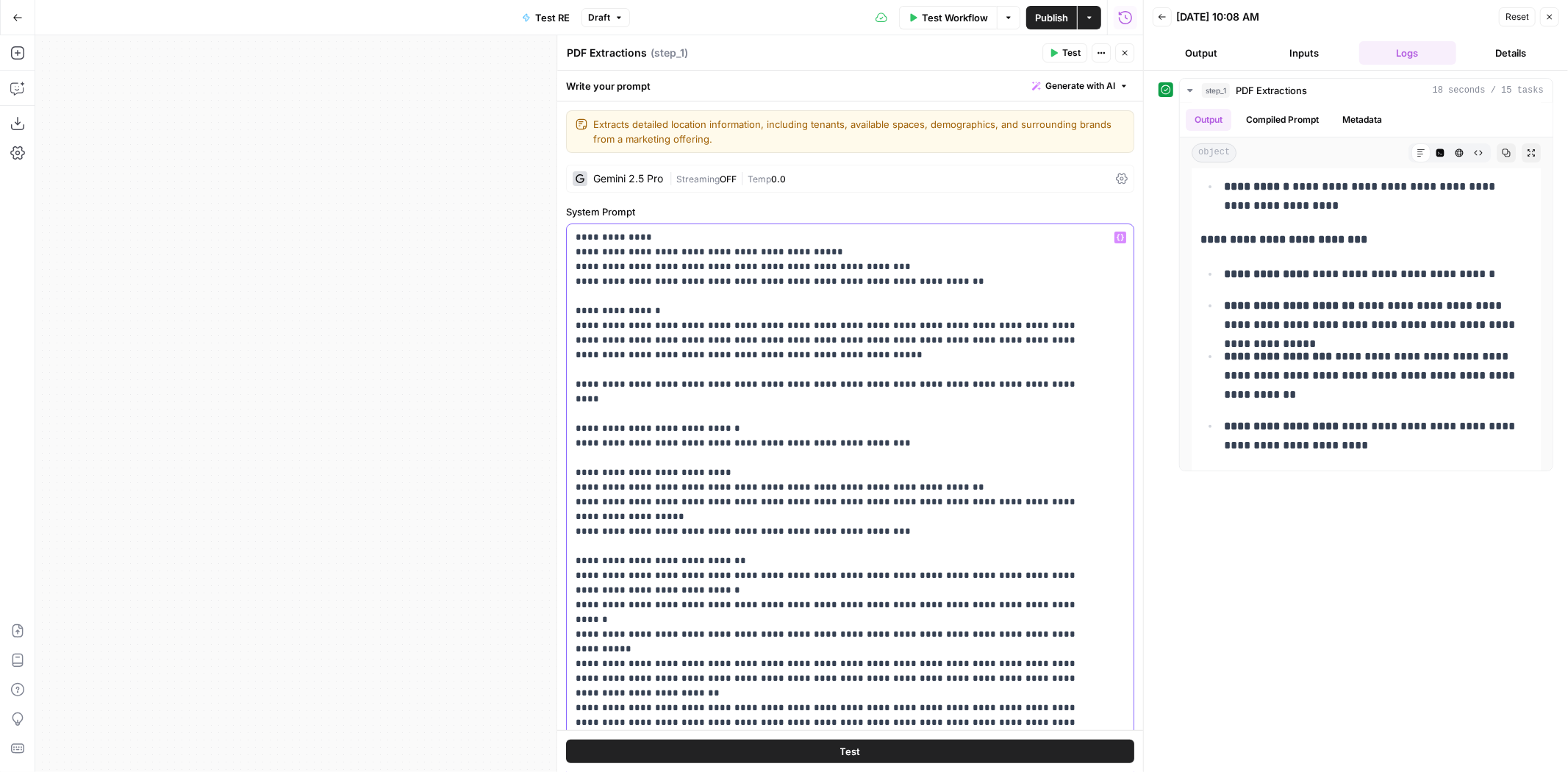
click at [944, 276] on p "**********" at bounding box center [838, 643] width 526 height 824
click at [674, 386] on p "**********" at bounding box center [838, 643] width 526 height 824
click at [662, 378] on p "**********" at bounding box center [838, 649] width 526 height 839
click at [663, 378] on p "**********" at bounding box center [838, 649] width 526 height 839
click at [668, 381] on p "**********" at bounding box center [838, 649] width 526 height 839
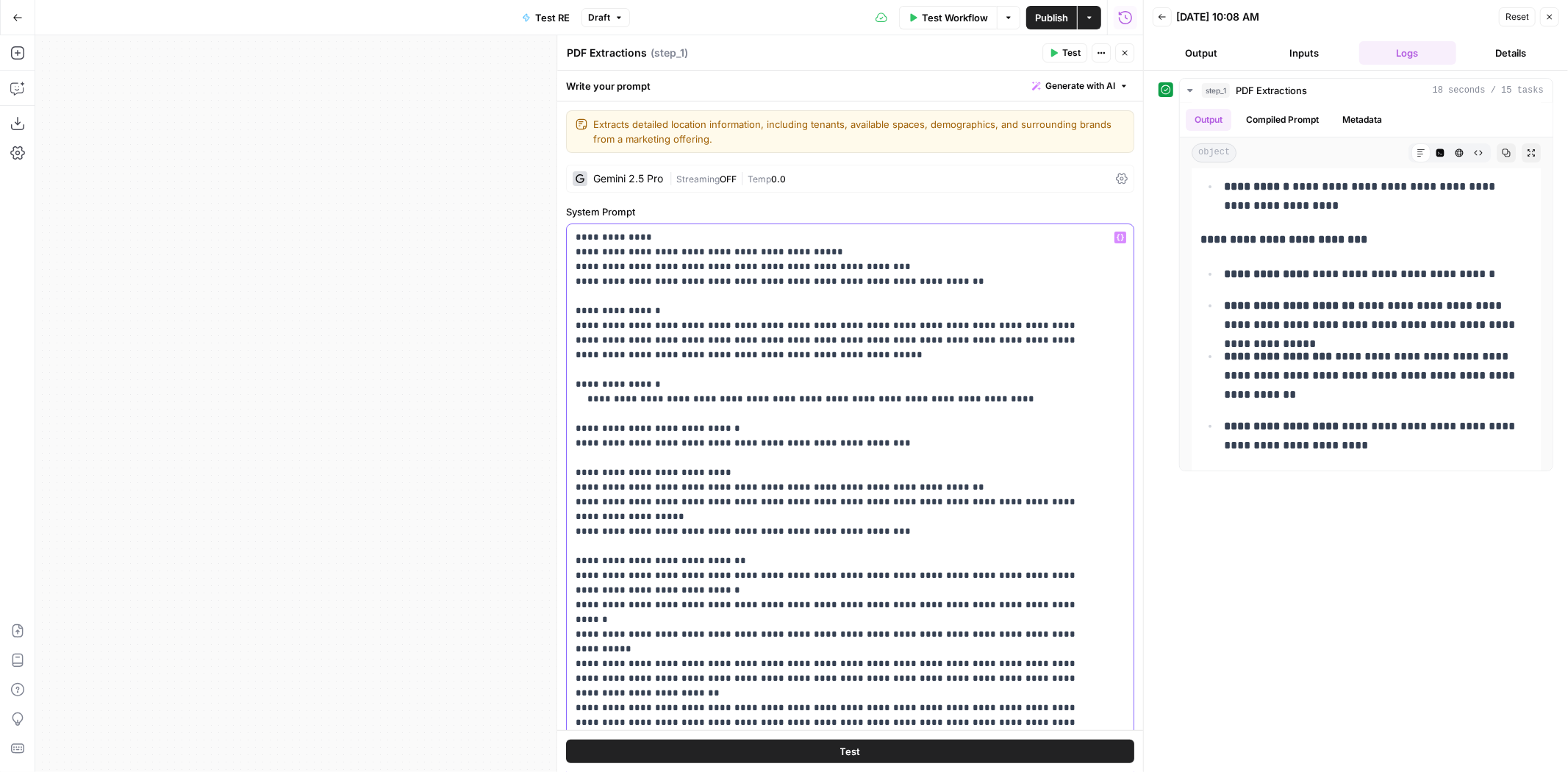
click at [664, 382] on p "**********" at bounding box center [838, 649] width 526 height 839
click at [1014, 410] on p "**********" at bounding box center [838, 649] width 526 height 839
click at [1011, 401] on p "**********" at bounding box center [838, 649] width 526 height 839
click at [966, 744] on button "Test" at bounding box center [849, 751] width 568 height 24
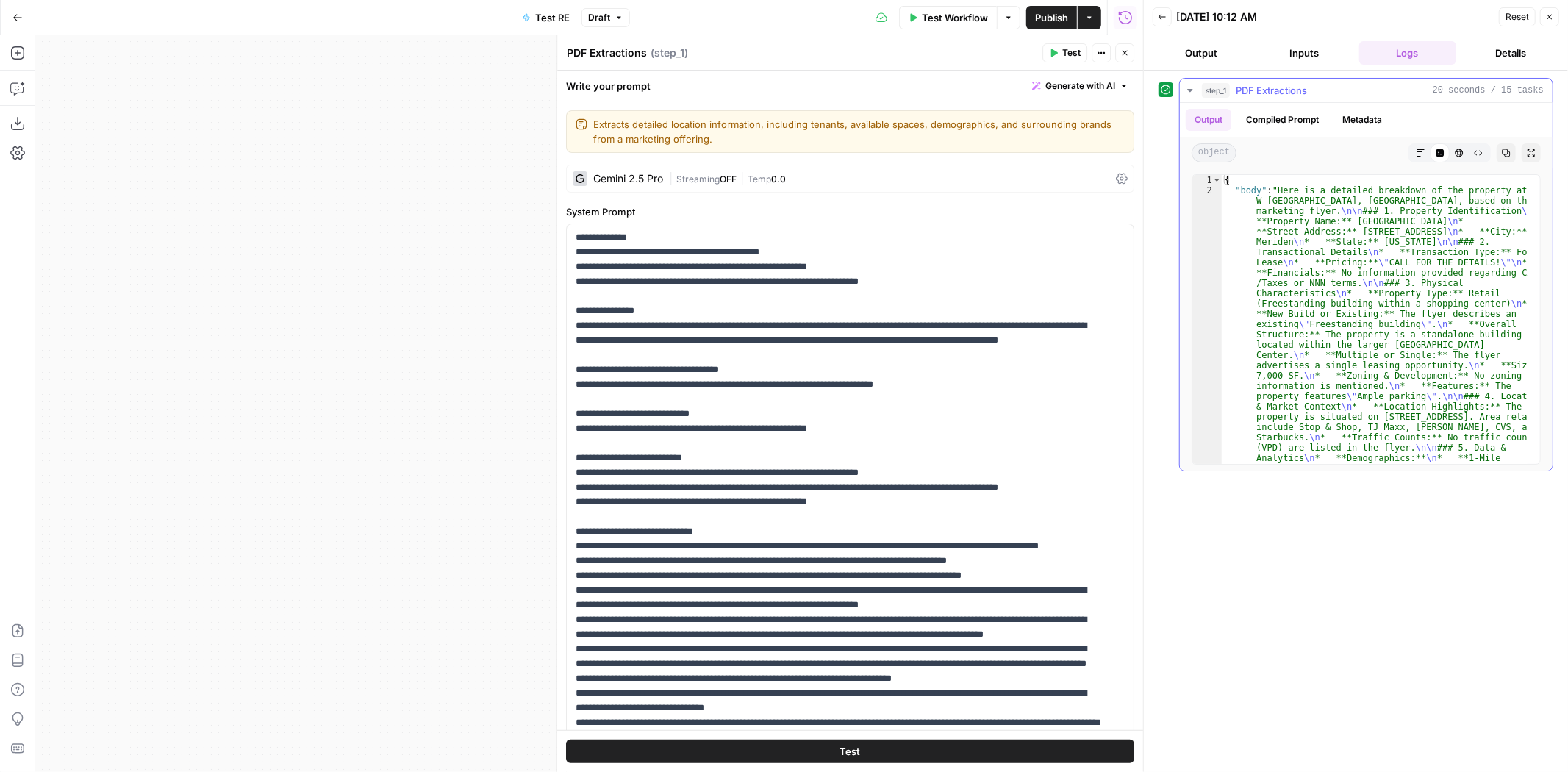
click at [1428, 151] on button "Markdown" at bounding box center [1420, 152] width 19 height 19
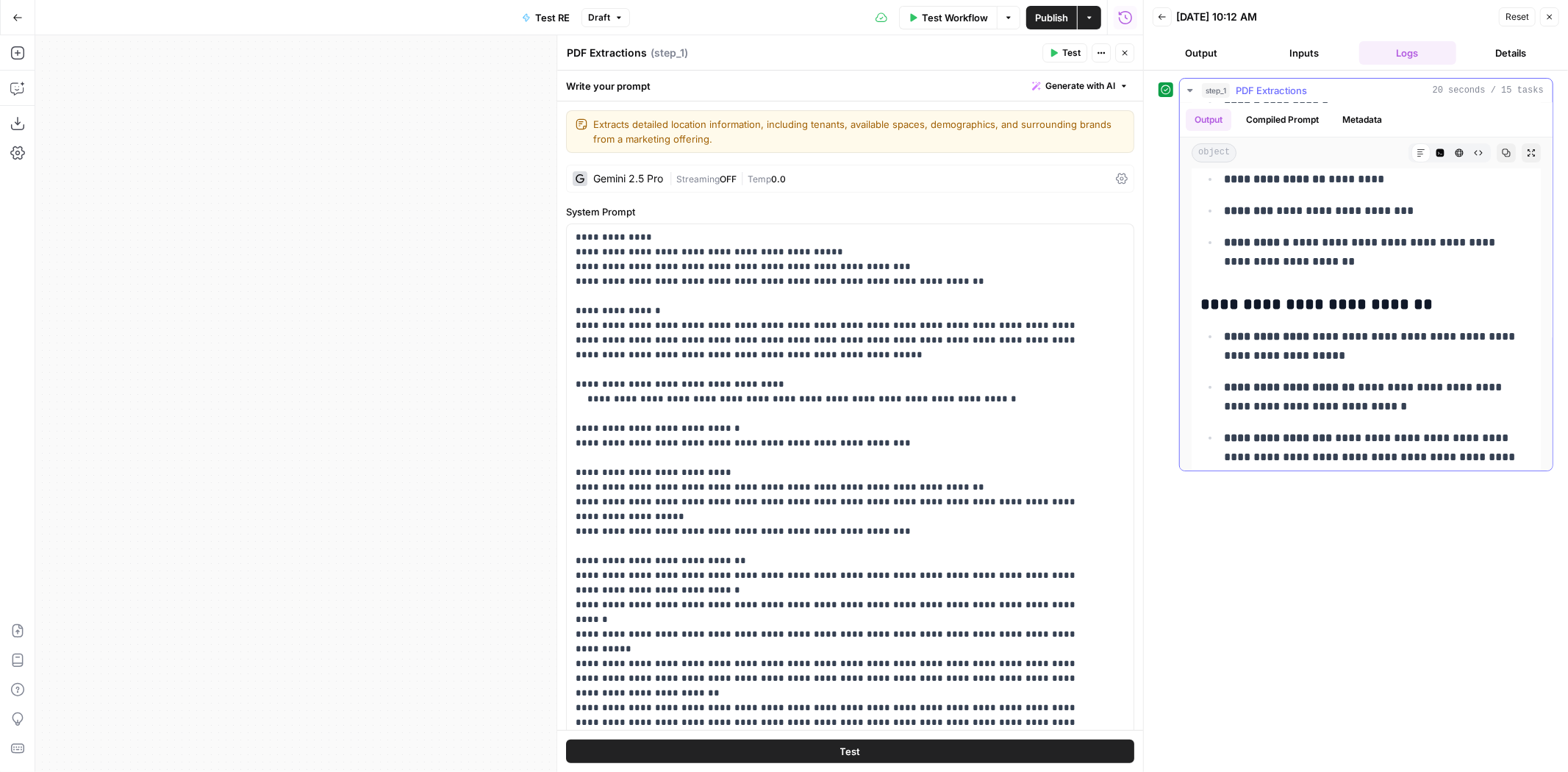
scroll to position [408, 0]
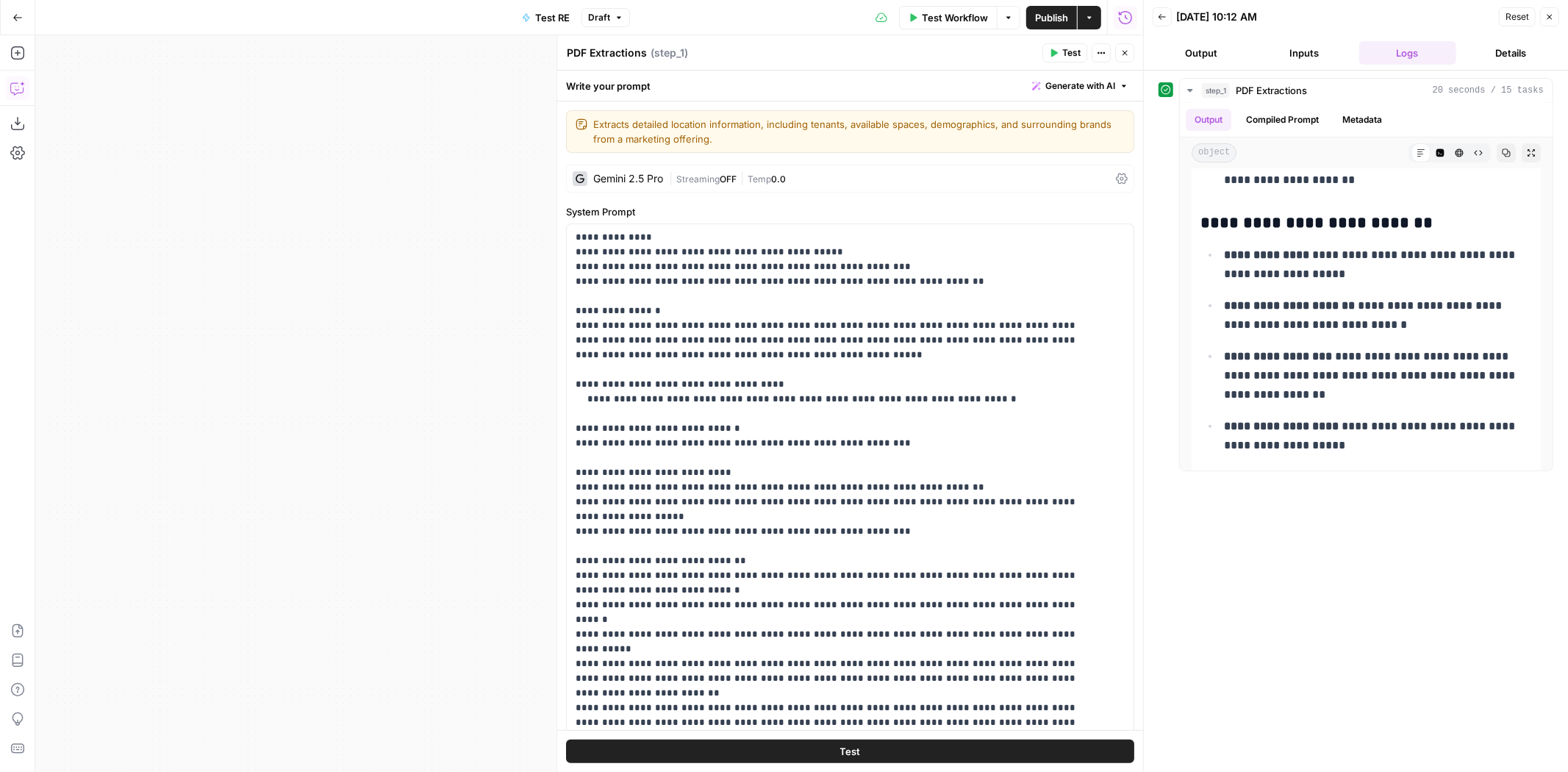
click at [19, 92] on icon "button" at bounding box center [16, 89] width 13 height 12
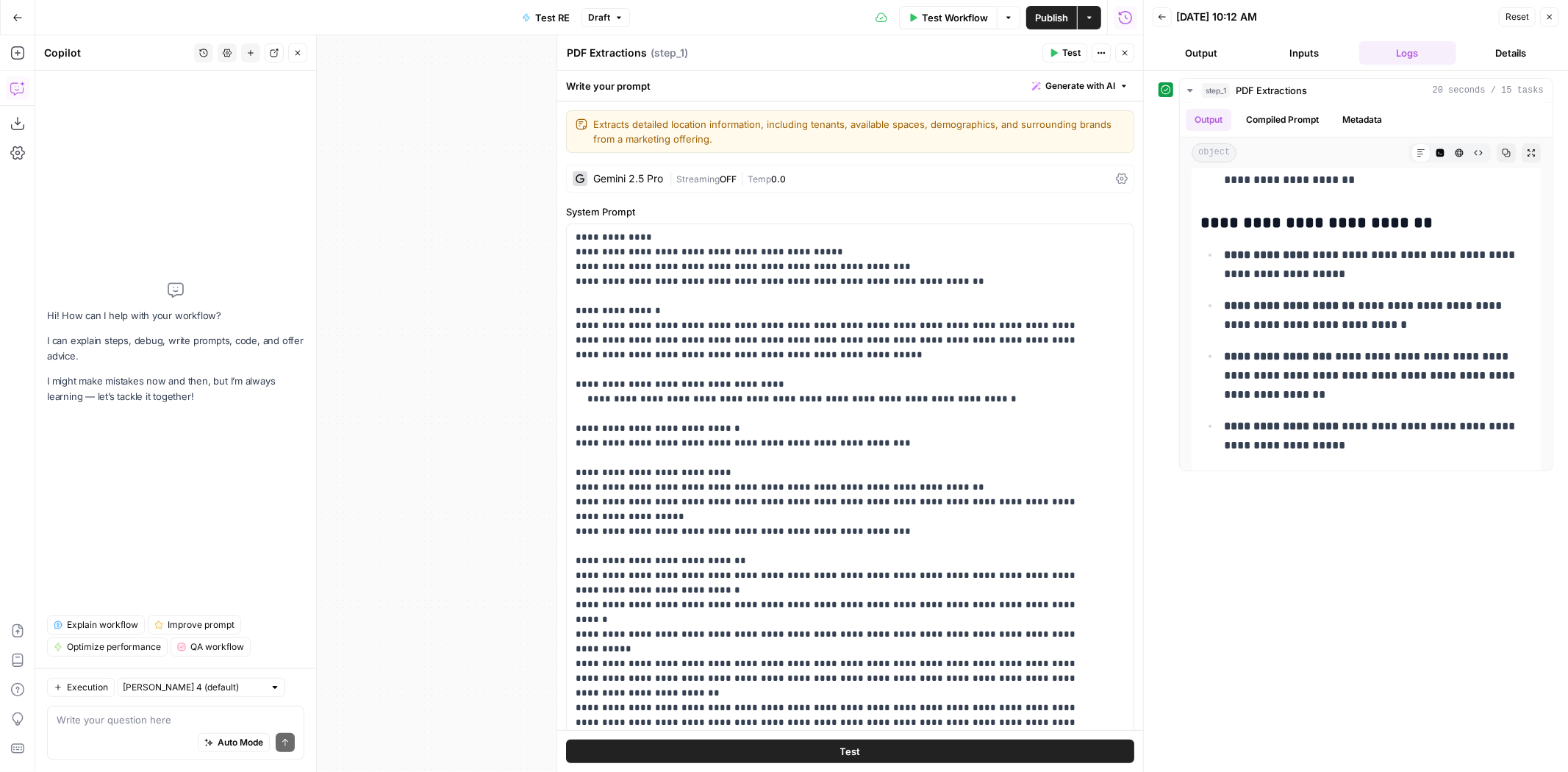
click at [155, 719] on textarea at bounding box center [176, 719] width 238 height 15
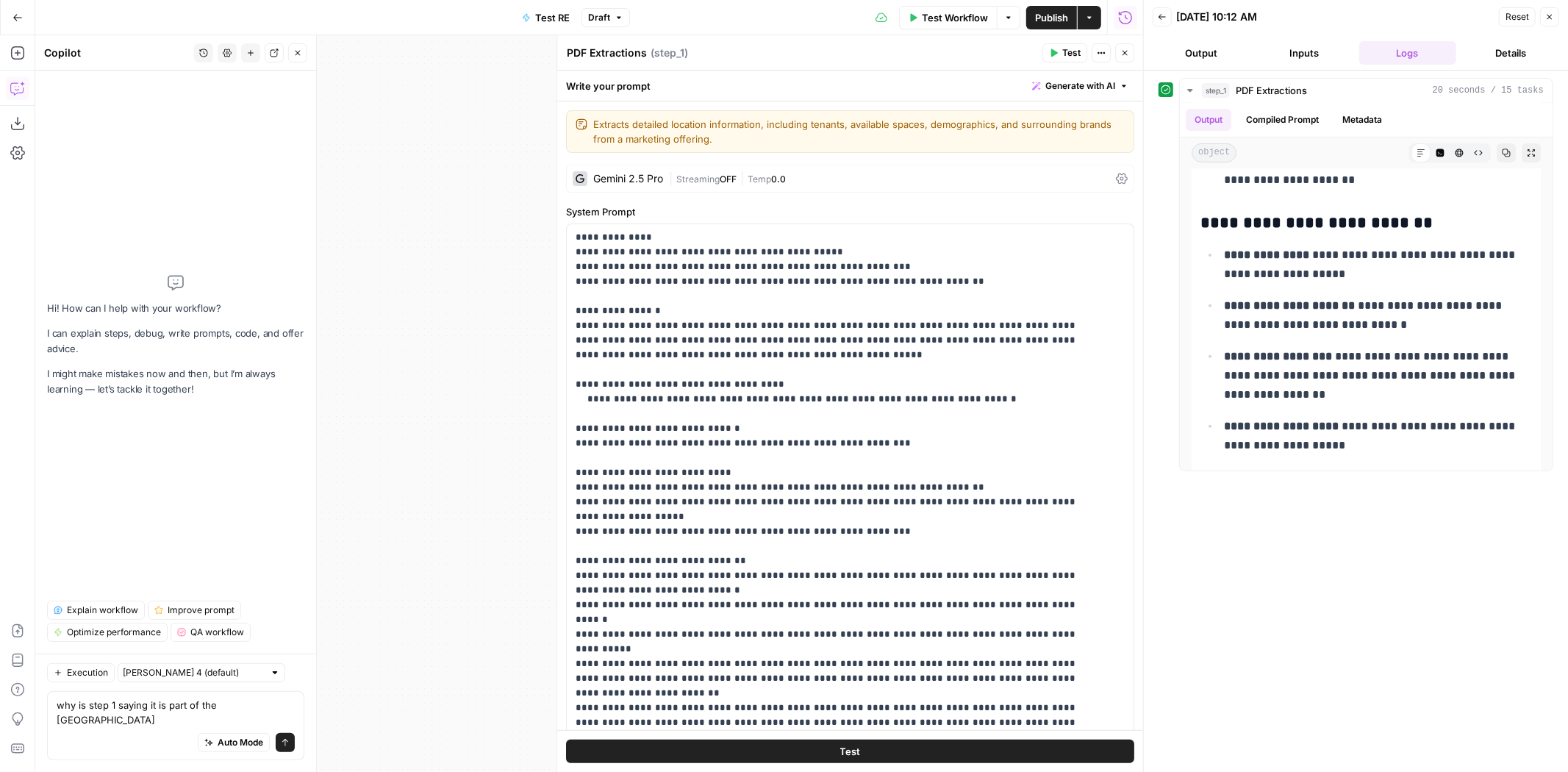
type textarea "why is step 1 saying it is part of the [GEOGRAPHIC_DATA]?"
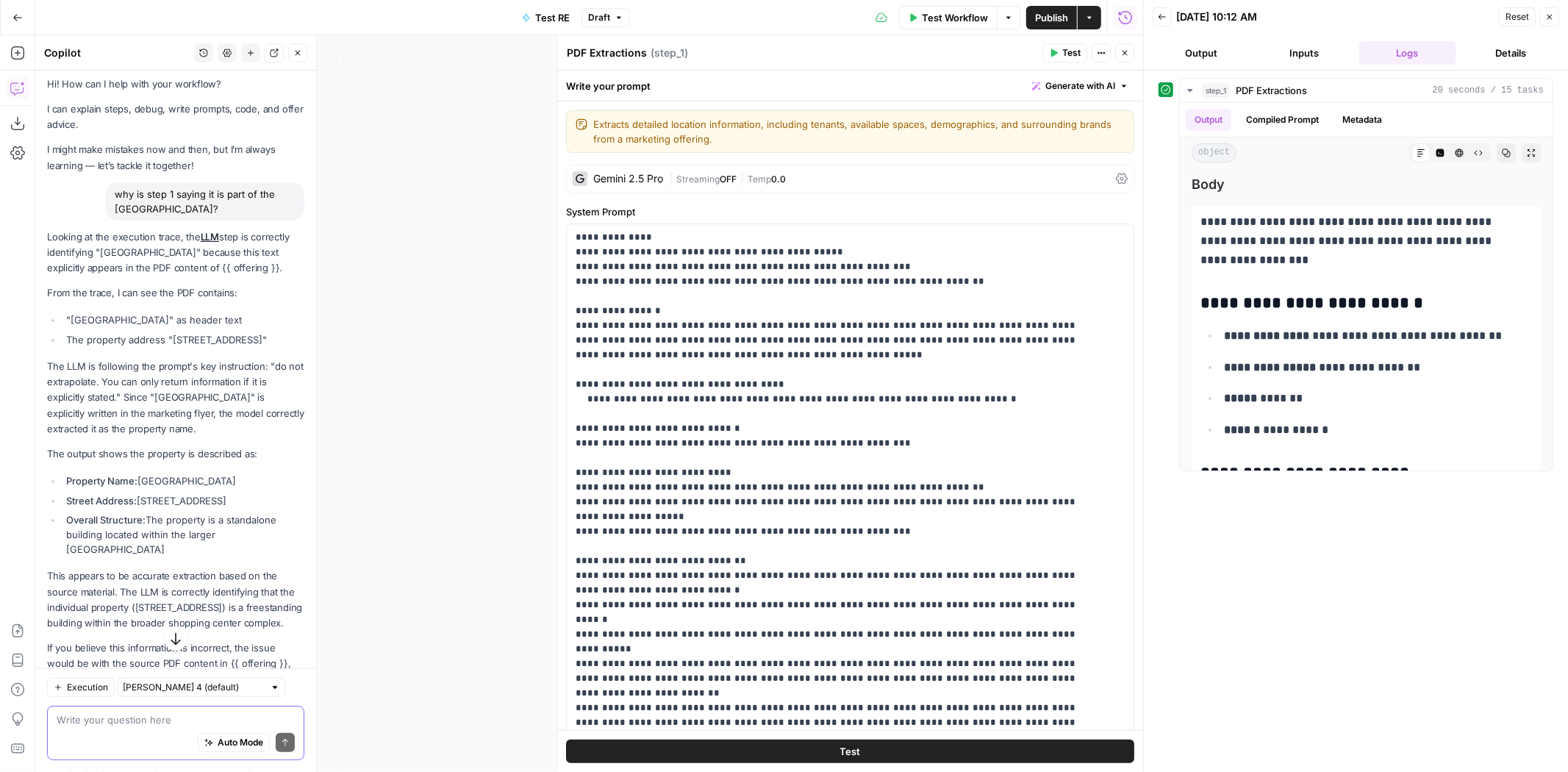
scroll to position [251, 0]
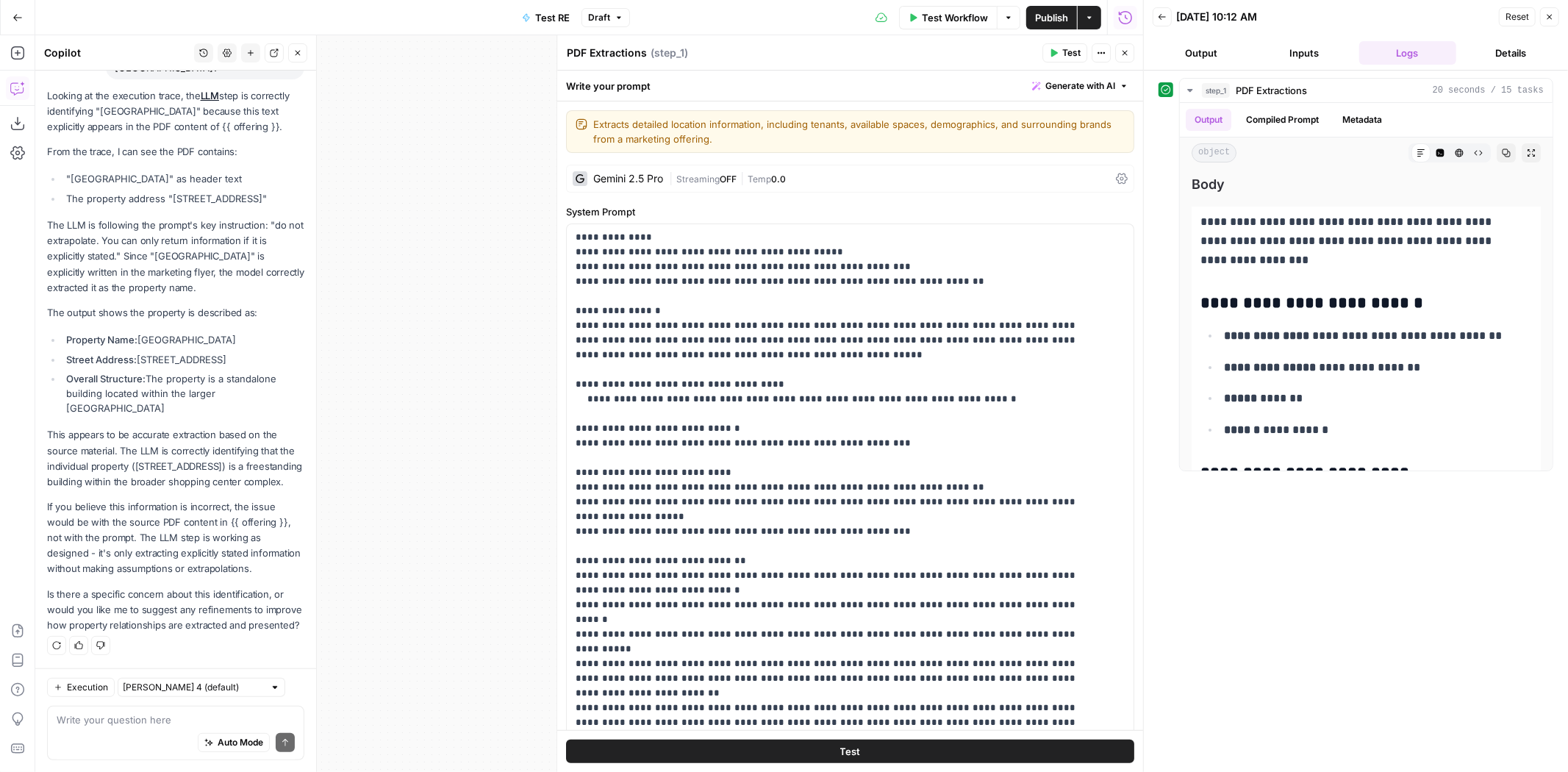
click at [138, 742] on div "Auto Mode Send" at bounding box center [176, 743] width 238 height 32
click at [142, 724] on textarea at bounding box center [176, 719] width 238 height 15
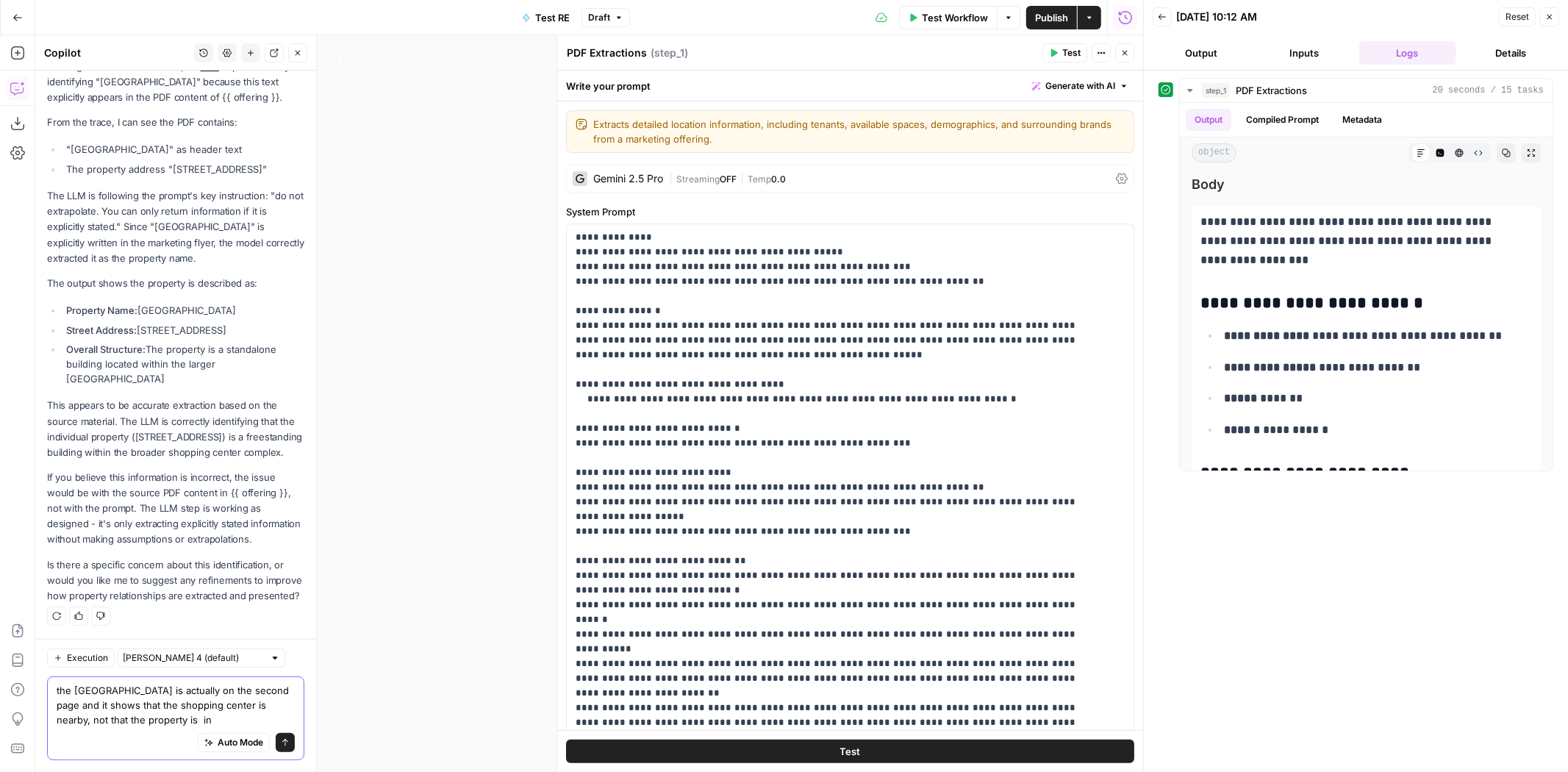
scroll to position [295, 0]
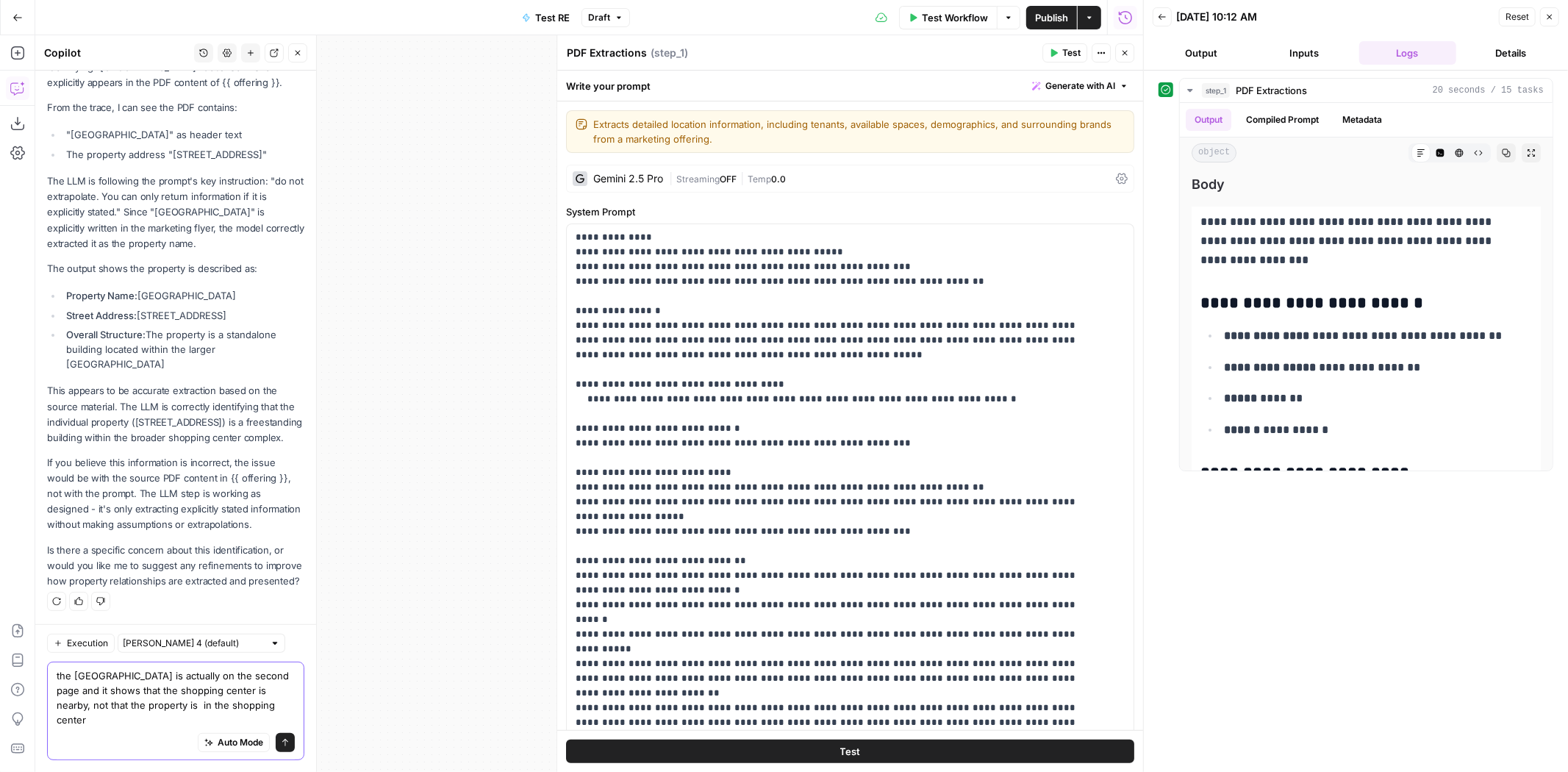
type textarea "the [GEOGRAPHIC_DATA] is actually on the second page and it shows that the shop…"
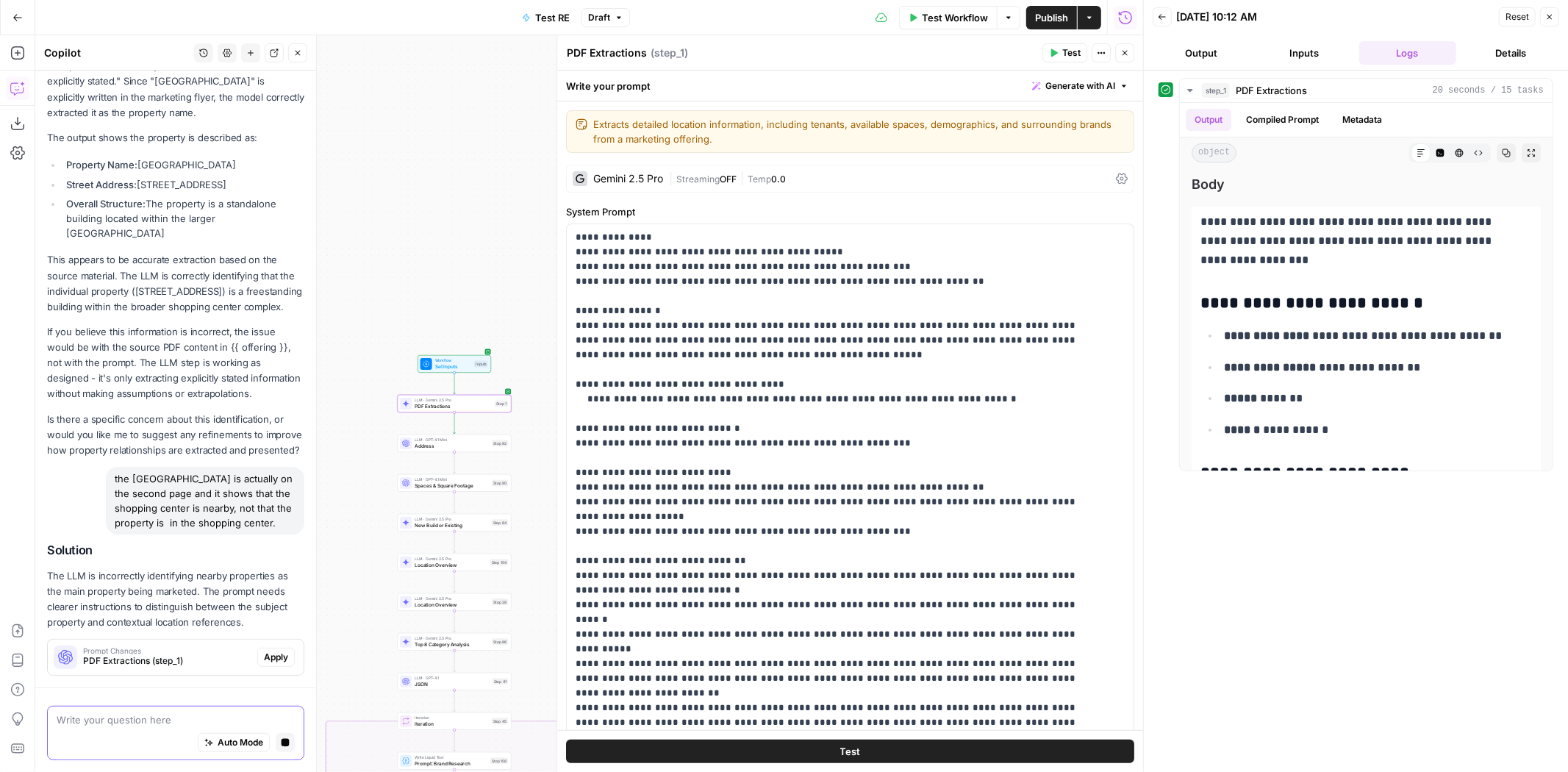
scroll to position [483, 0]
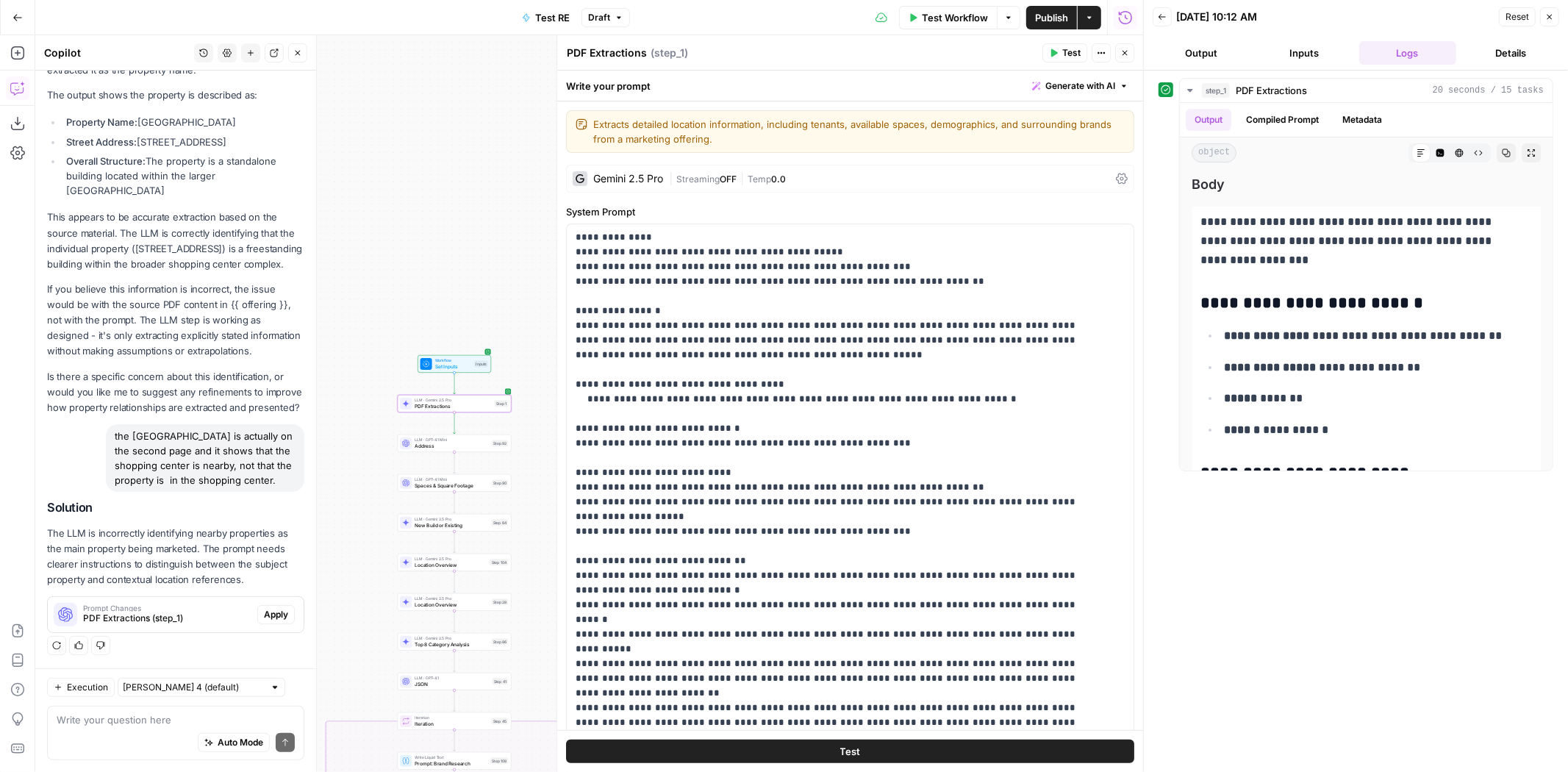
click at [264, 617] on span "Apply" at bounding box center [276, 614] width 25 height 13
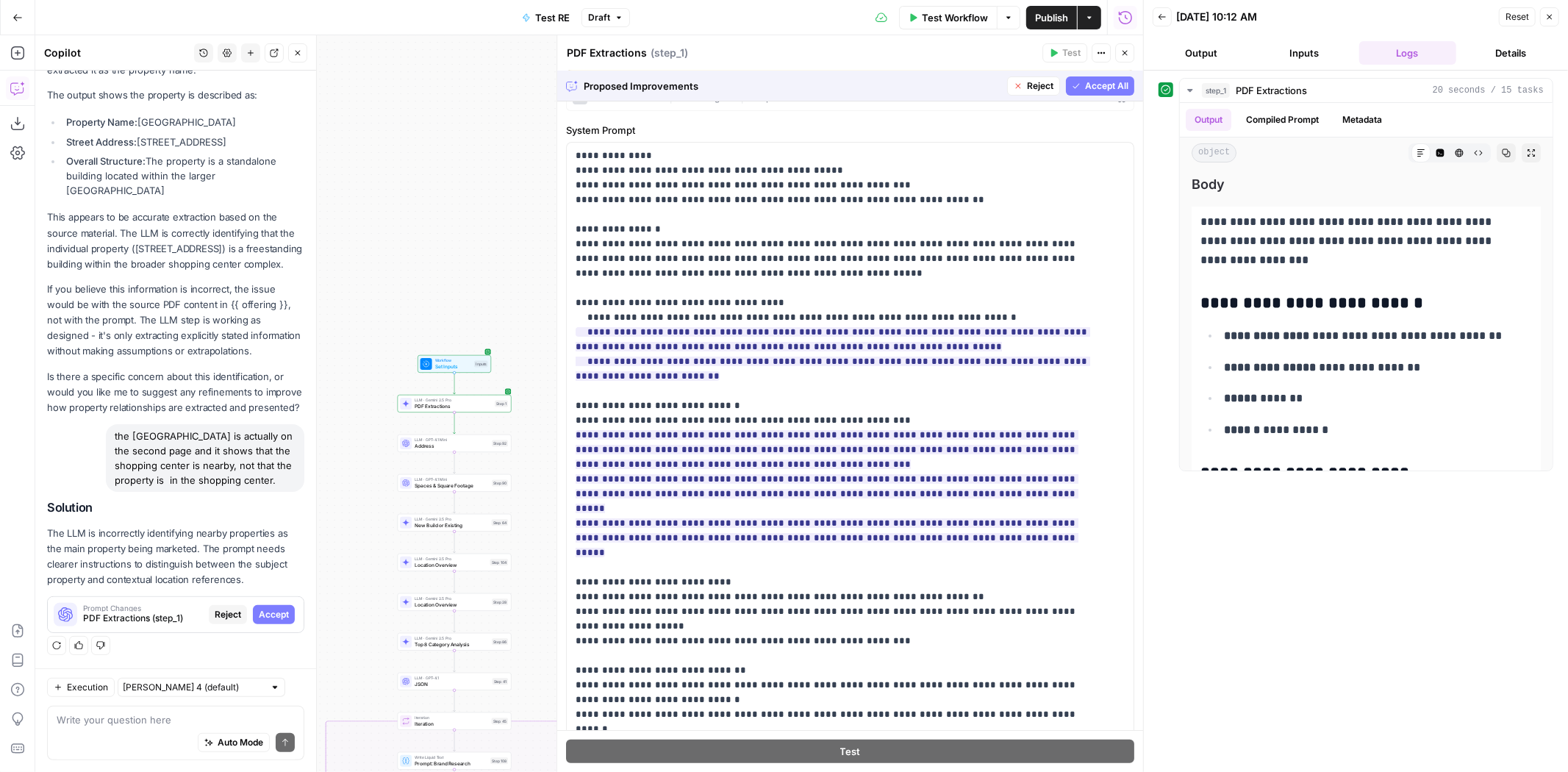
click at [1093, 77] on button "Accept All" at bounding box center [1100, 85] width 69 height 19
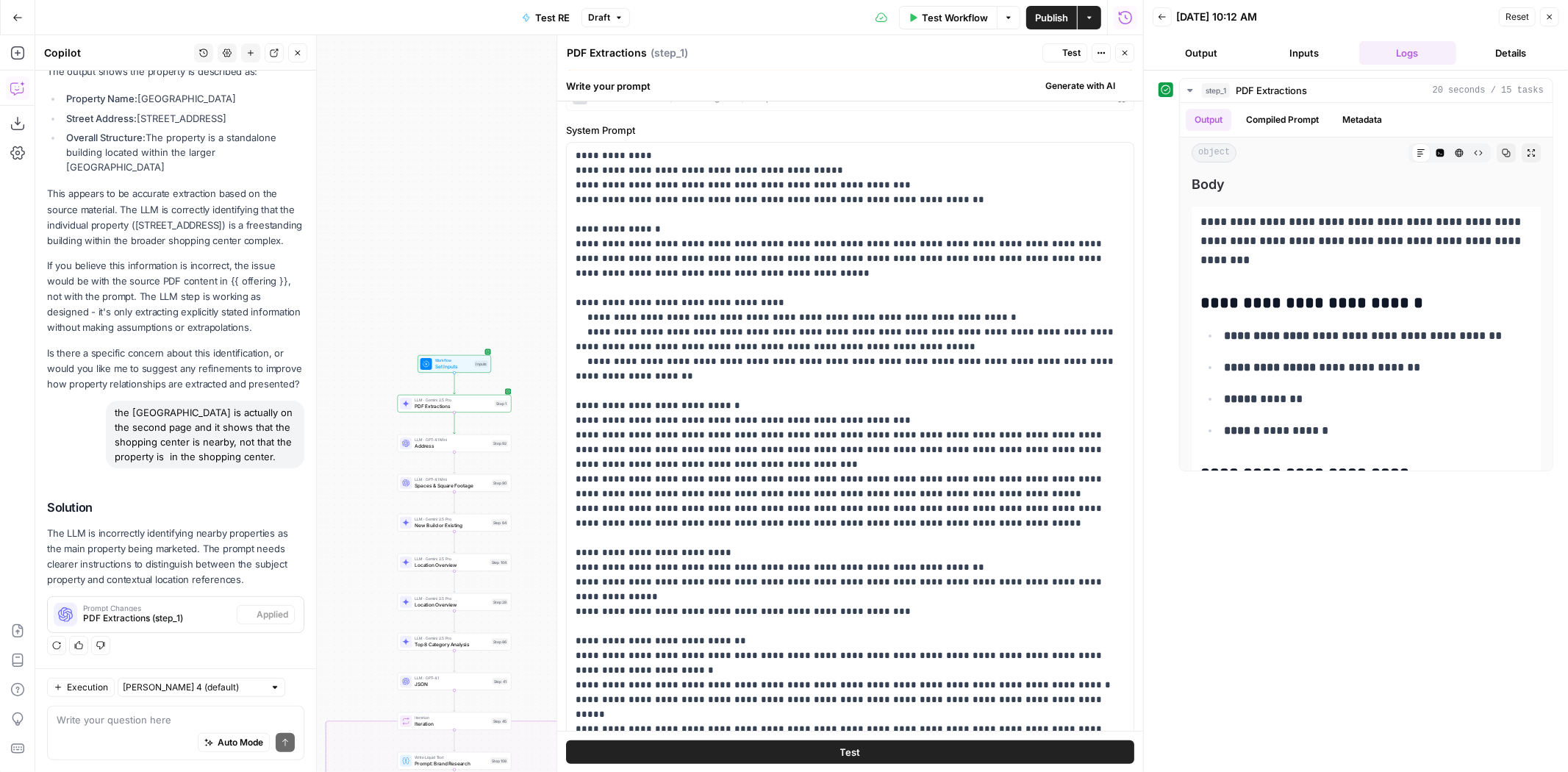
scroll to position [0, 0]
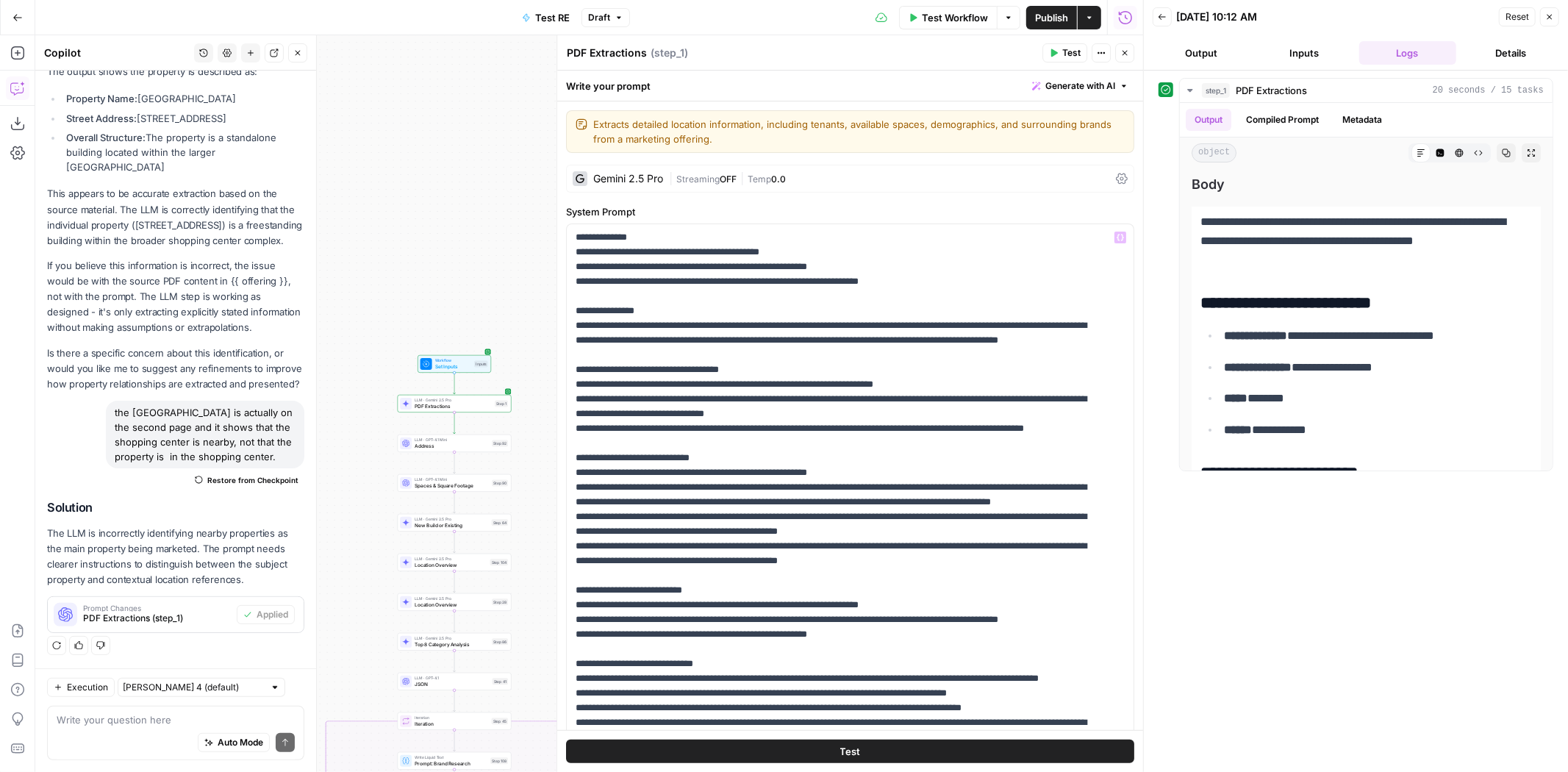
click at [959, 747] on button "Test" at bounding box center [849, 751] width 568 height 24
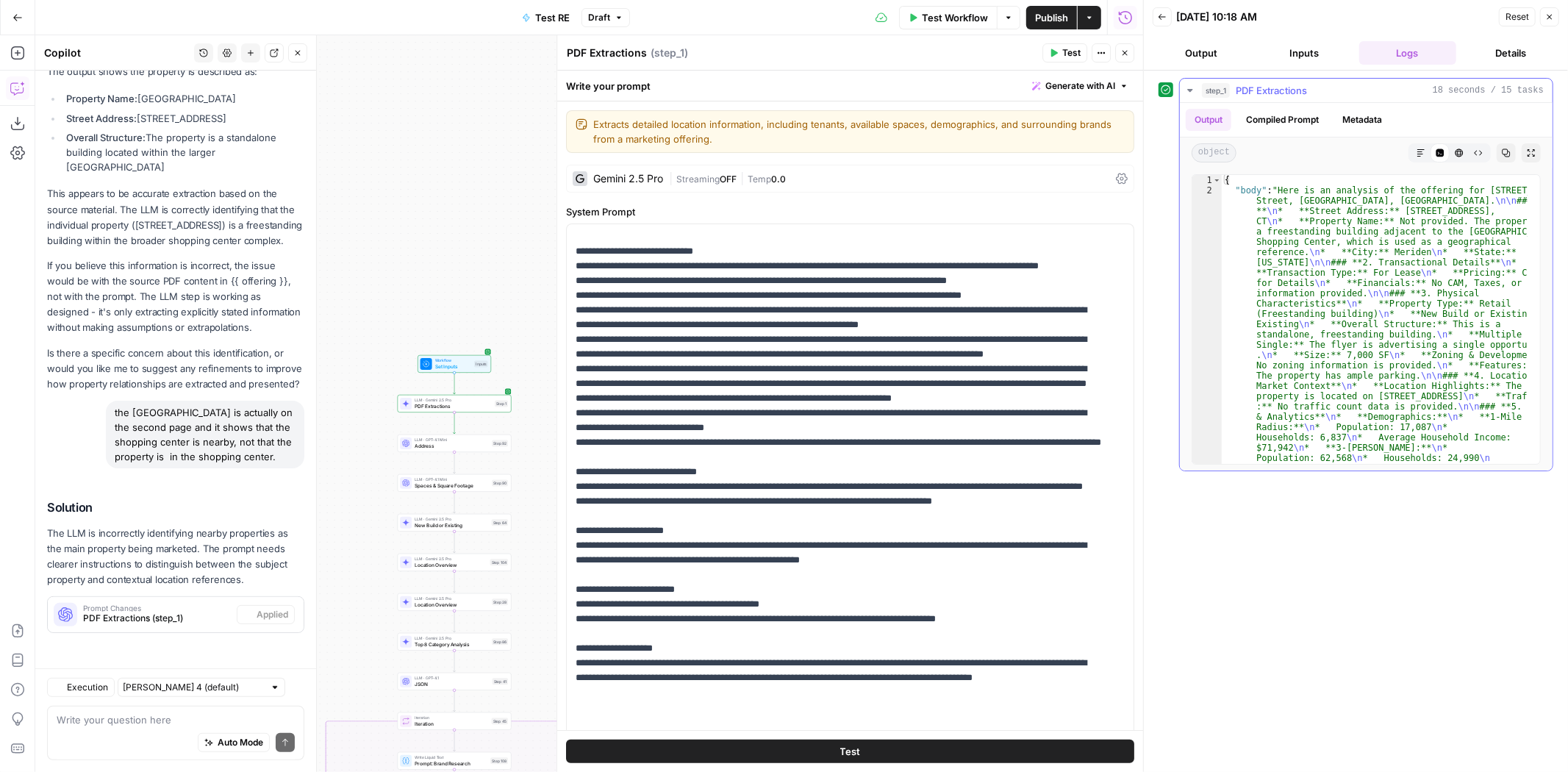
scroll to position [530, 0]
click at [1423, 144] on button "Markdown" at bounding box center [1420, 152] width 19 height 19
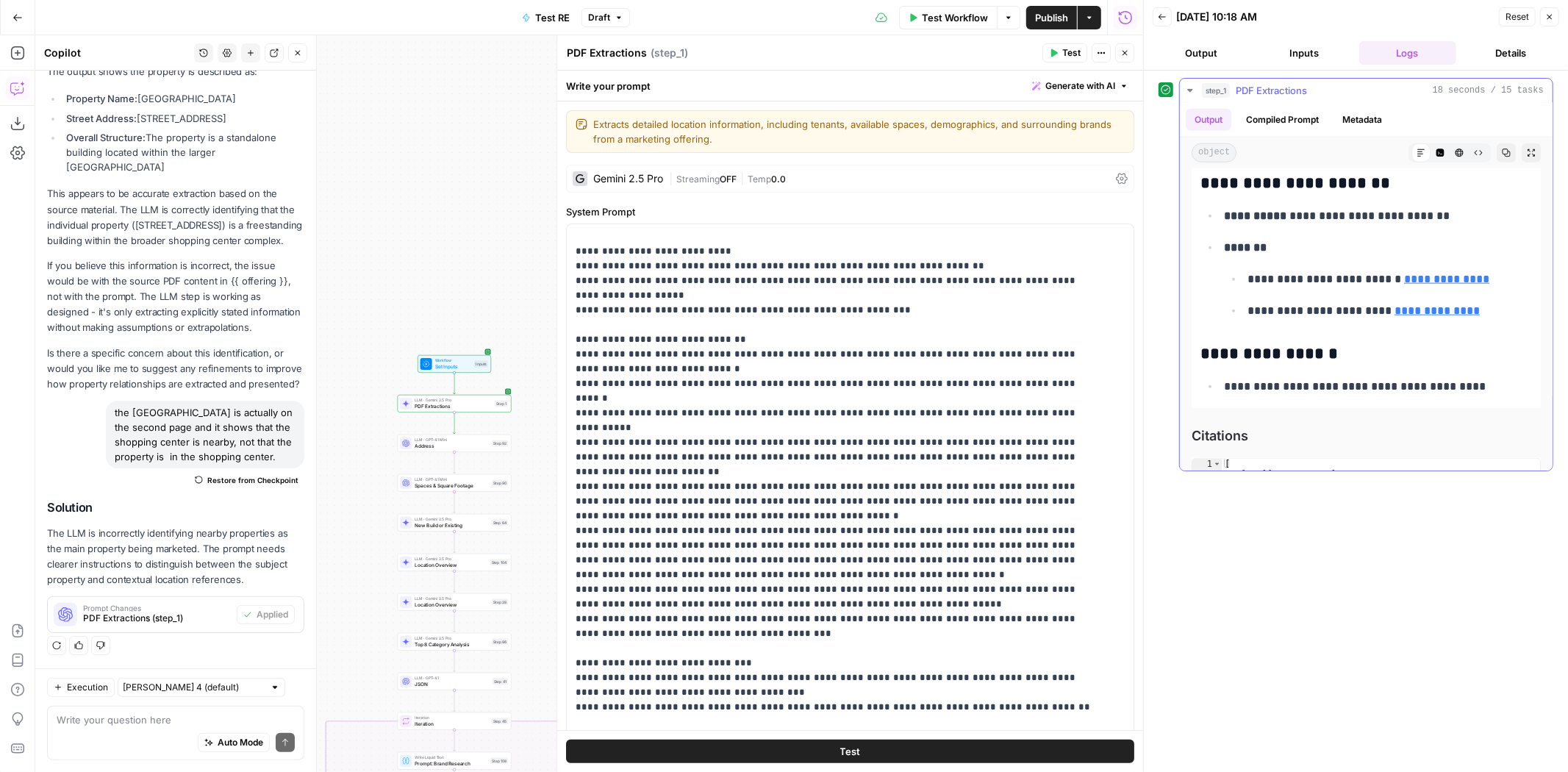
scroll to position [1447, 0]
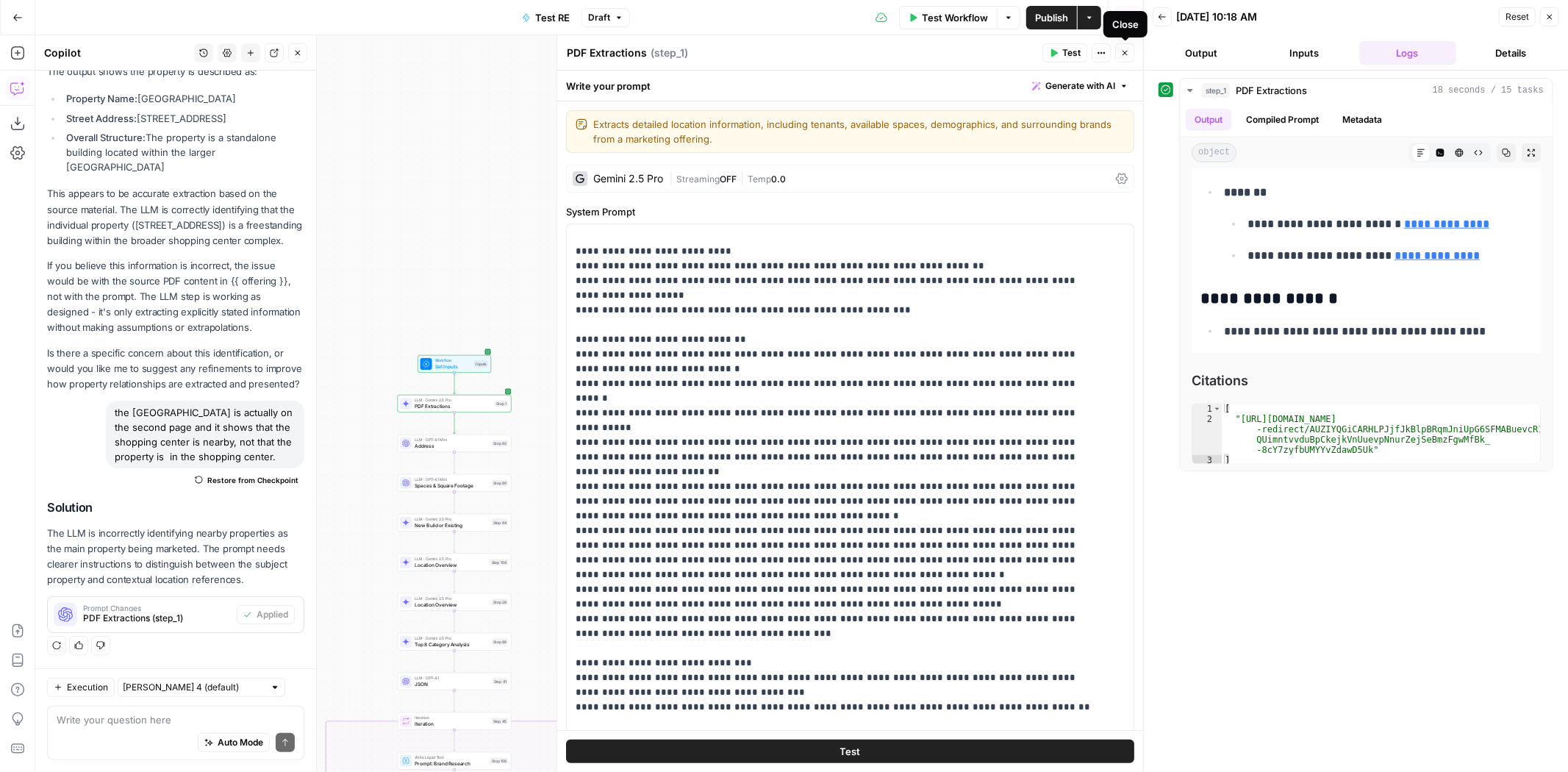
click at [1123, 59] on button "Close" at bounding box center [1124, 52] width 19 height 19
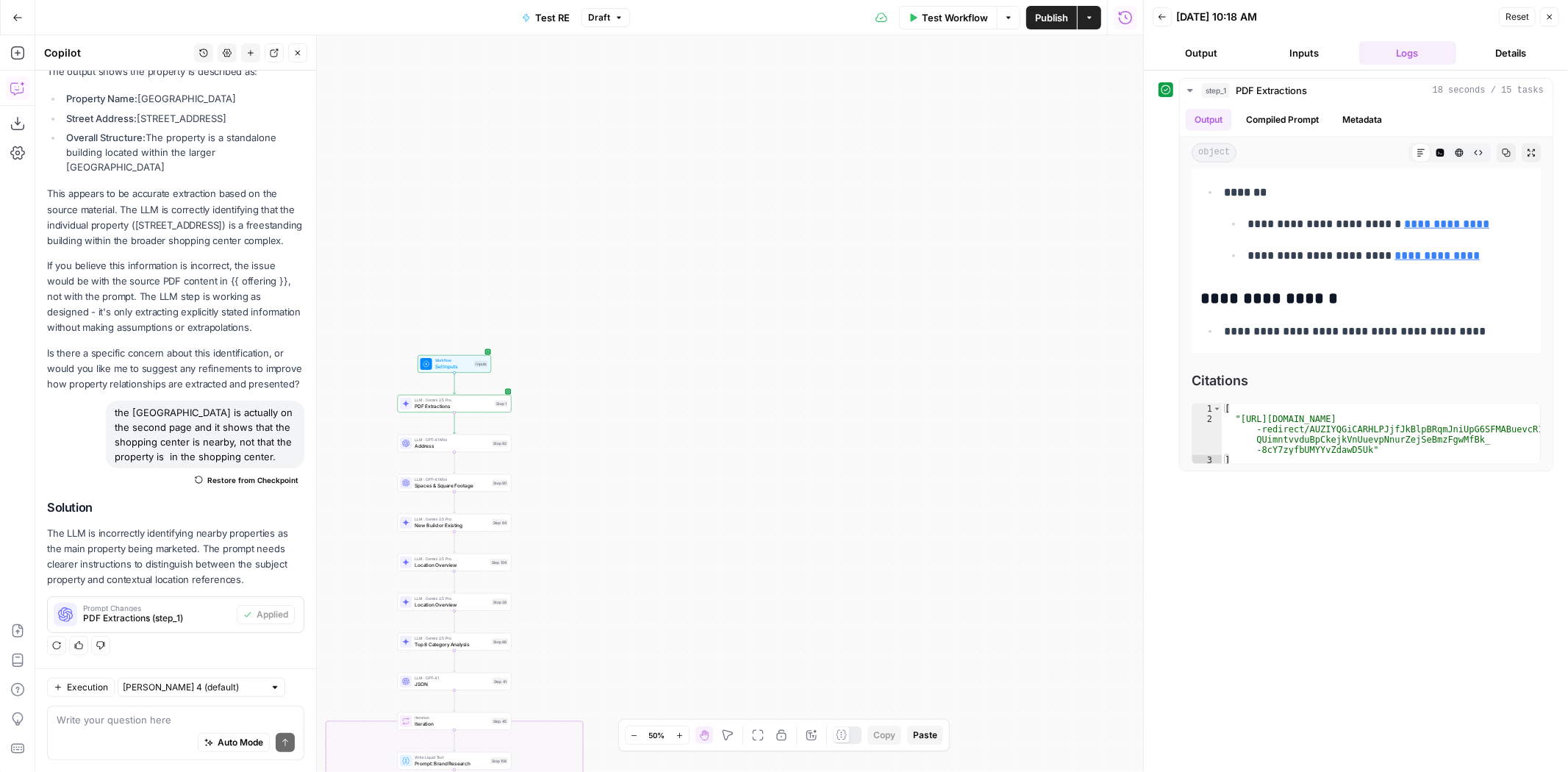
click at [952, 13] on span "Test Workflow" at bounding box center [954, 17] width 66 height 15
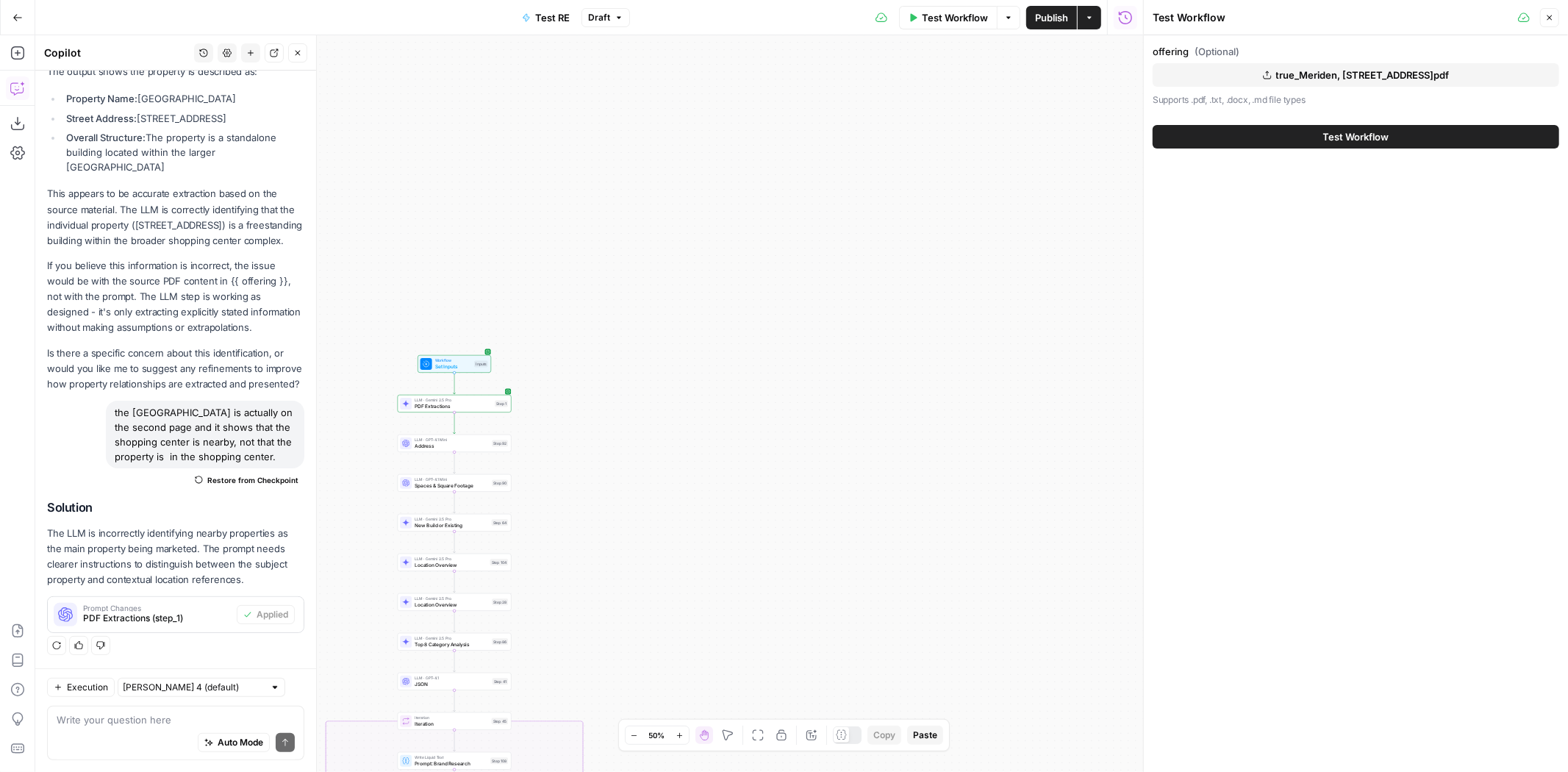
click at [1384, 141] on span "Test Workflow" at bounding box center [1355, 136] width 66 height 15
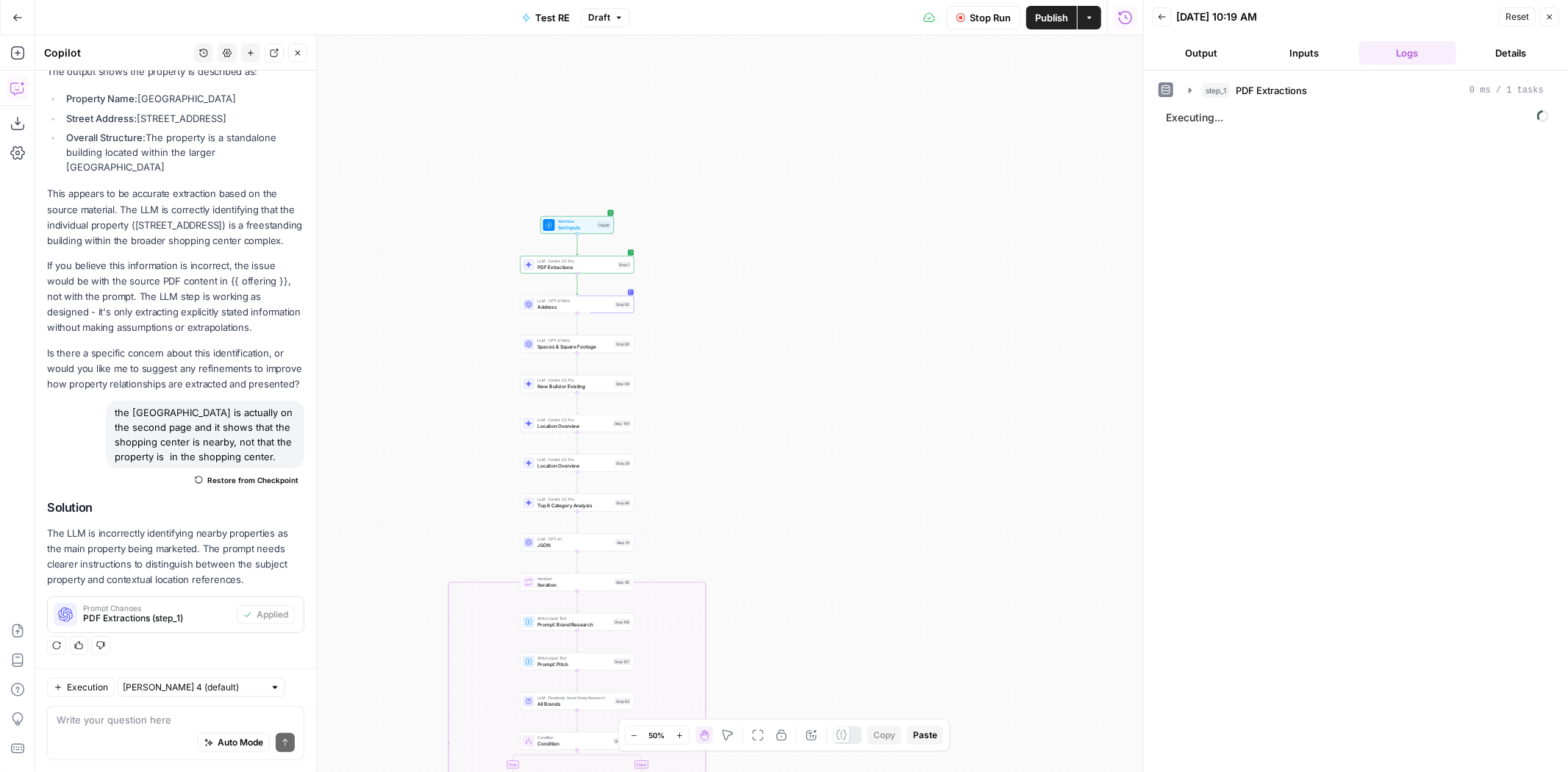
drag, startPoint x: 746, startPoint y: 413, endPoint x: 803, endPoint y: 342, distance: 91.0
click at [803, 342] on div "true false Workflow Set Inputs Inputs LLM · Gemini 2.5 Pro PDF Extractions Step…" at bounding box center [589, 403] width 1108 height 737
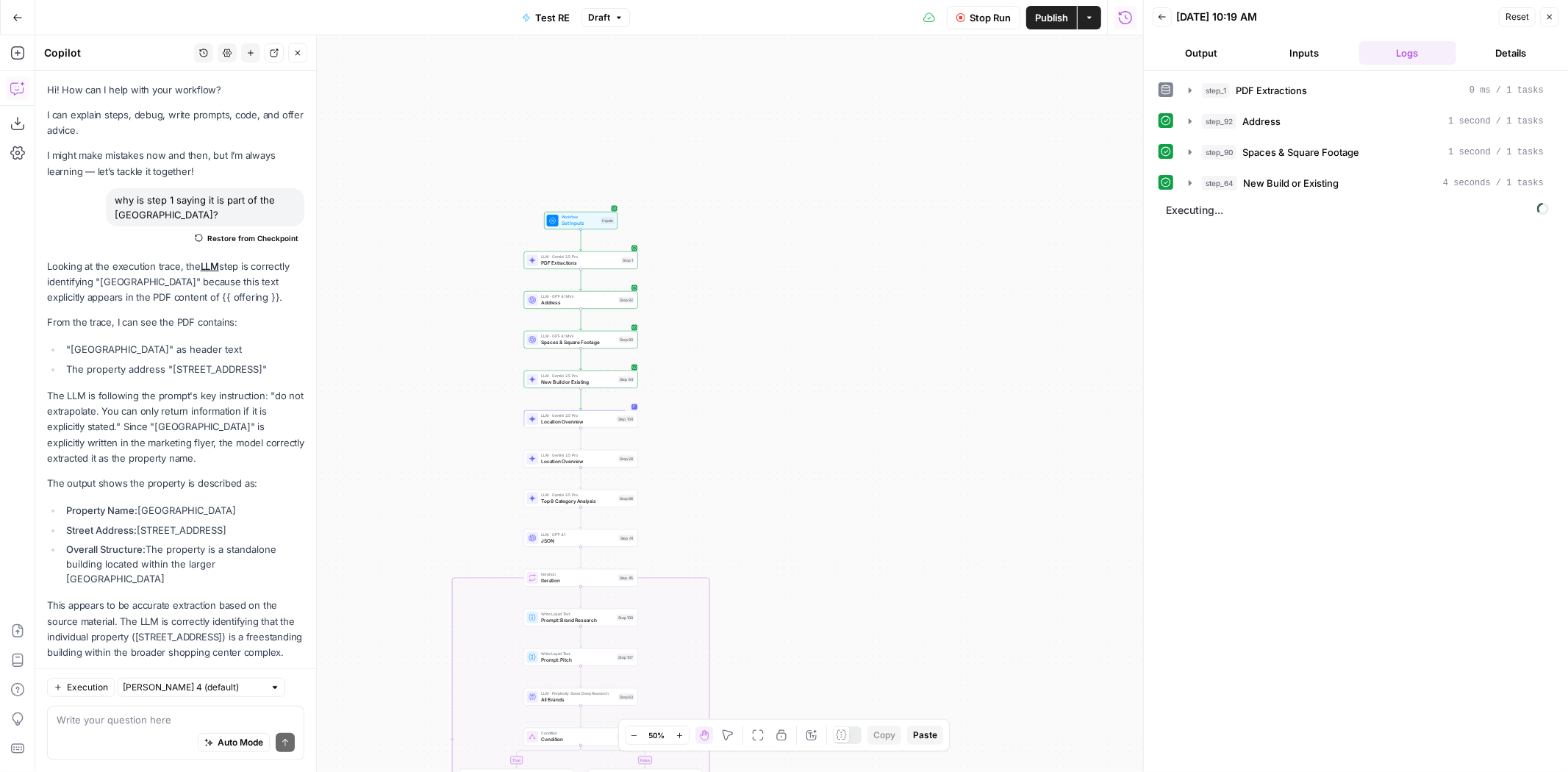
scroll to position [530, 0]
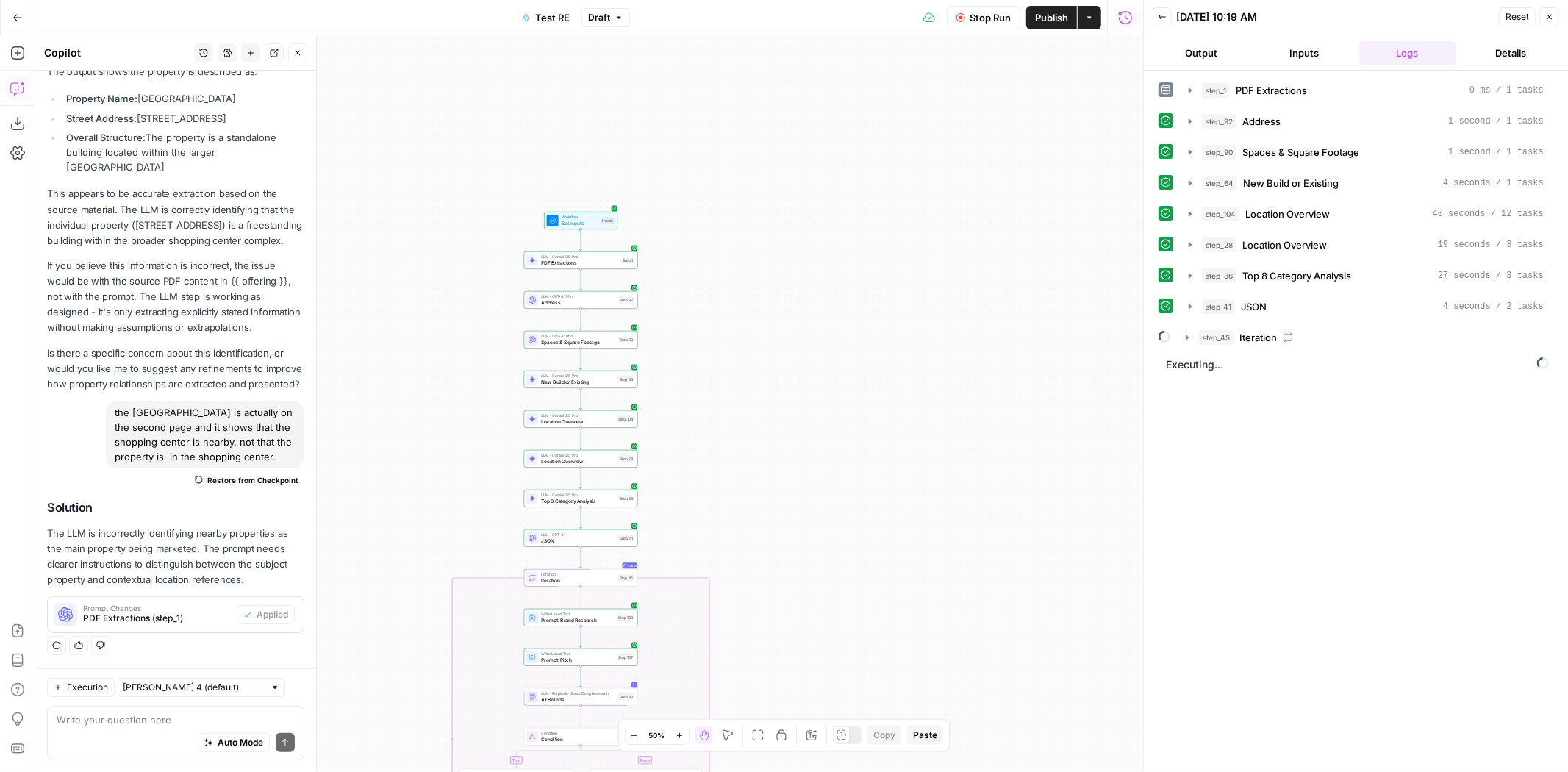
click at [1331, 202] on button "step_104 Location Overview 40 seconds / 12 tasks" at bounding box center [1366, 214] width 373 height 24
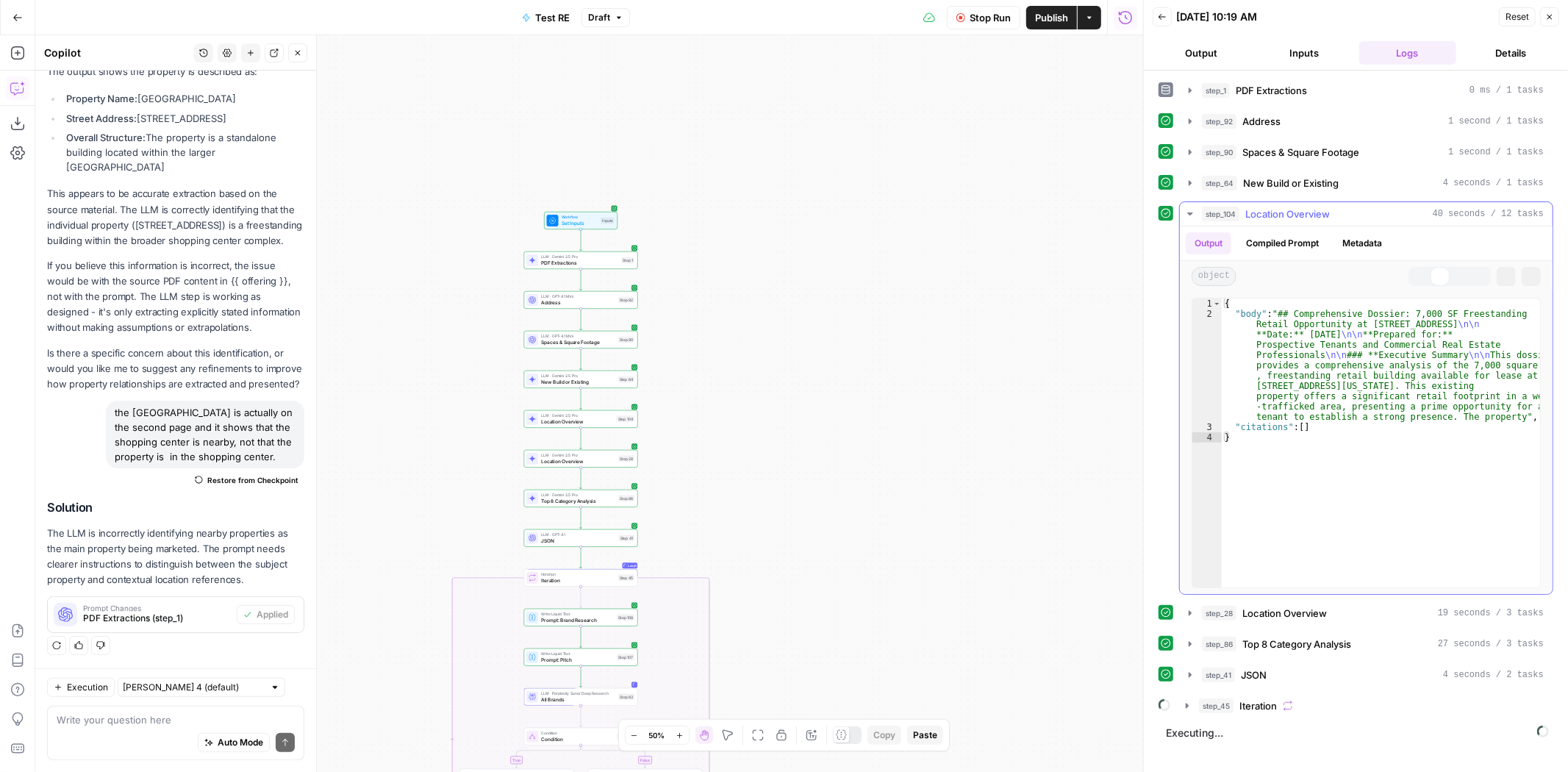
click at [1331, 207] on div "step_104 Location Overview 40 seconds / 12 tasks" at bounding box center [1373, 214] width 342 height 15
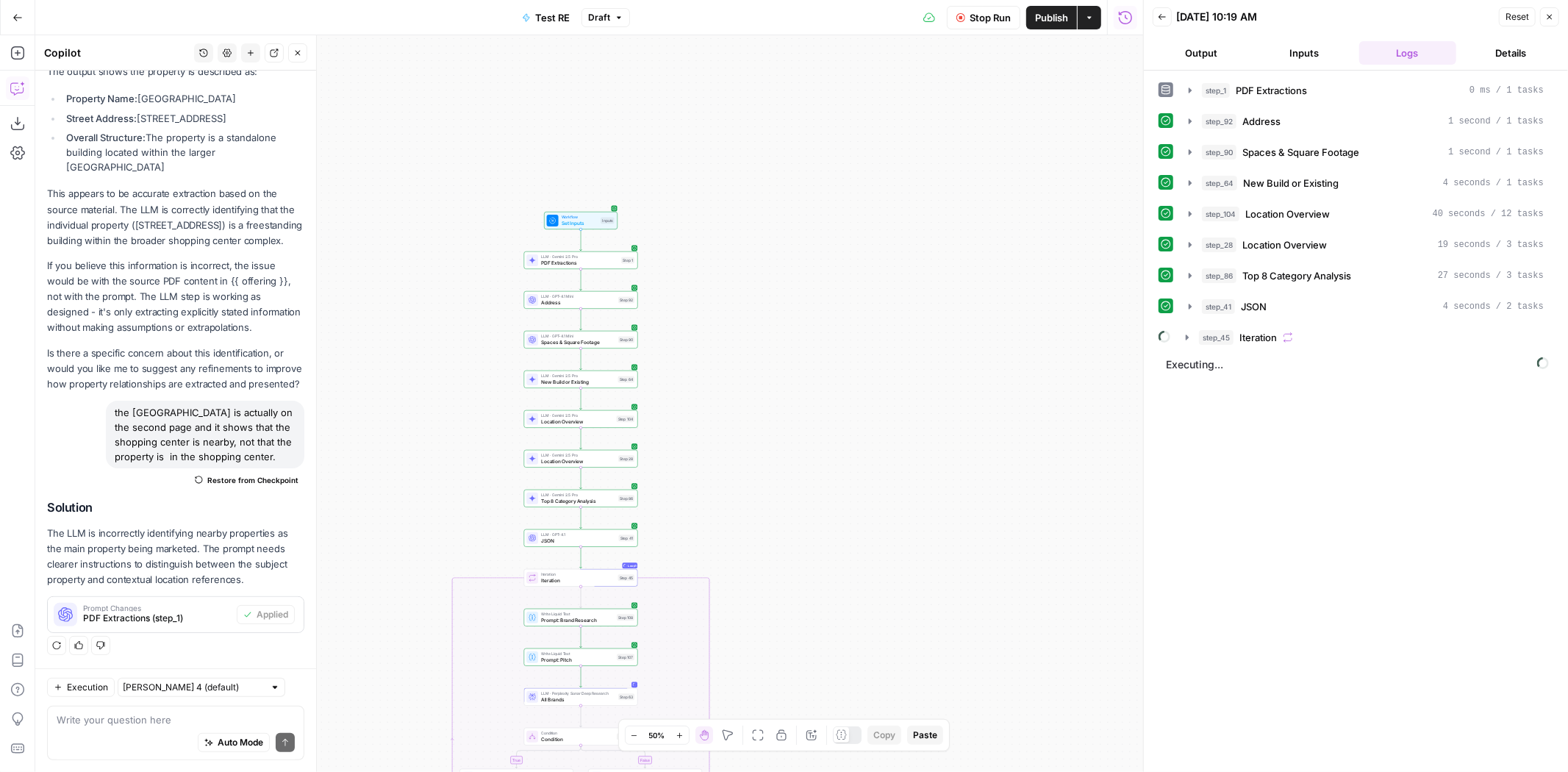
click at [1348, 166] on div "step_1 PDF Extractions 0 ms / 1 tasks step_92 Address 1 second / 1 tasks step_9…" at bounding box center [1355, 213] width 395 height 272
click at [1348, 178] on div "step_64 New Build or Existing 4 seconds / 1 tasks" at bounding box center [1373, 182] width 342 height 15
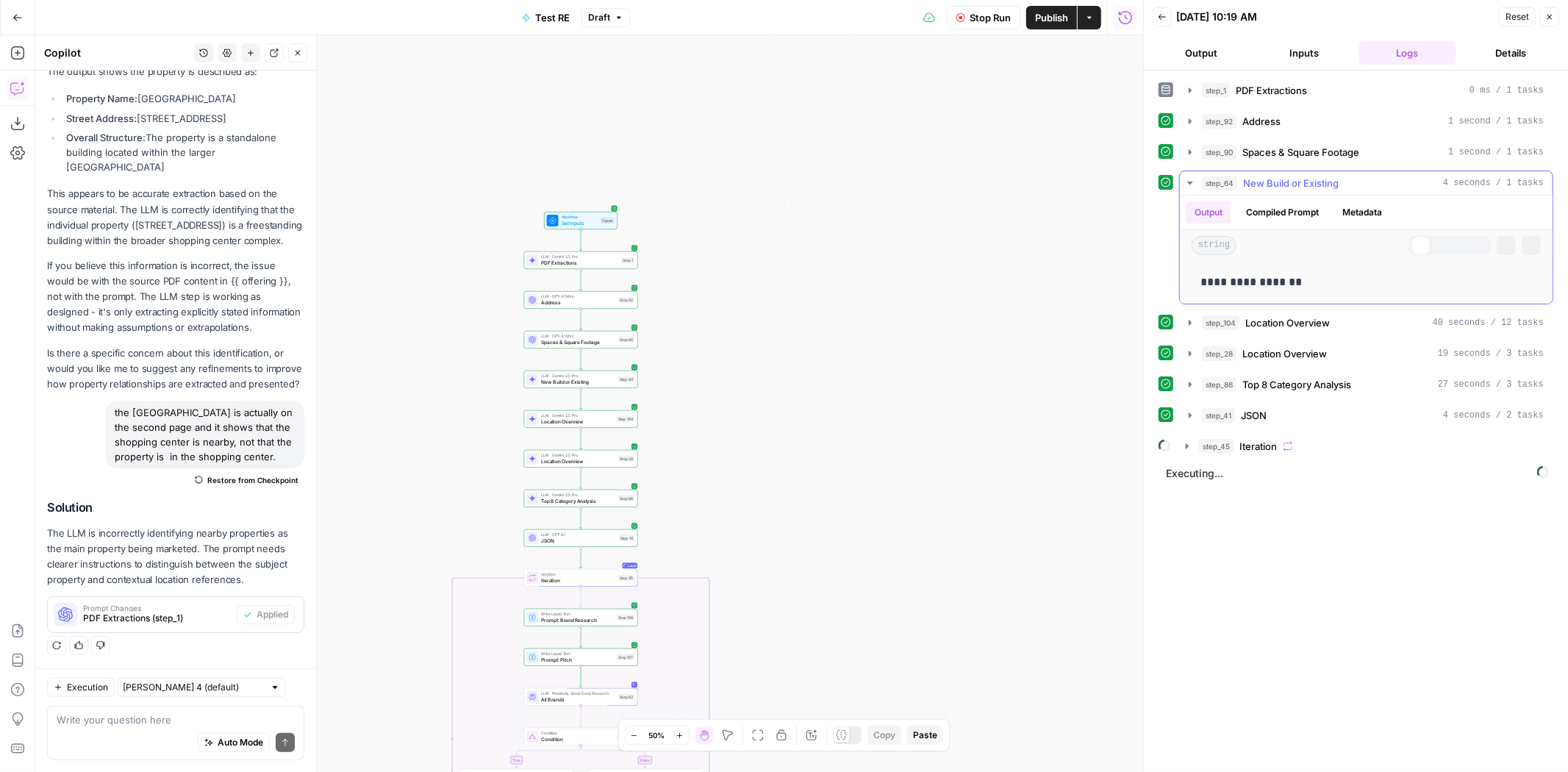
click at [1348, 178] on div "step_64 New Build or Existing 4 seconds / 1 tasks" at bounding box center [1373, 182] width 342 height 15
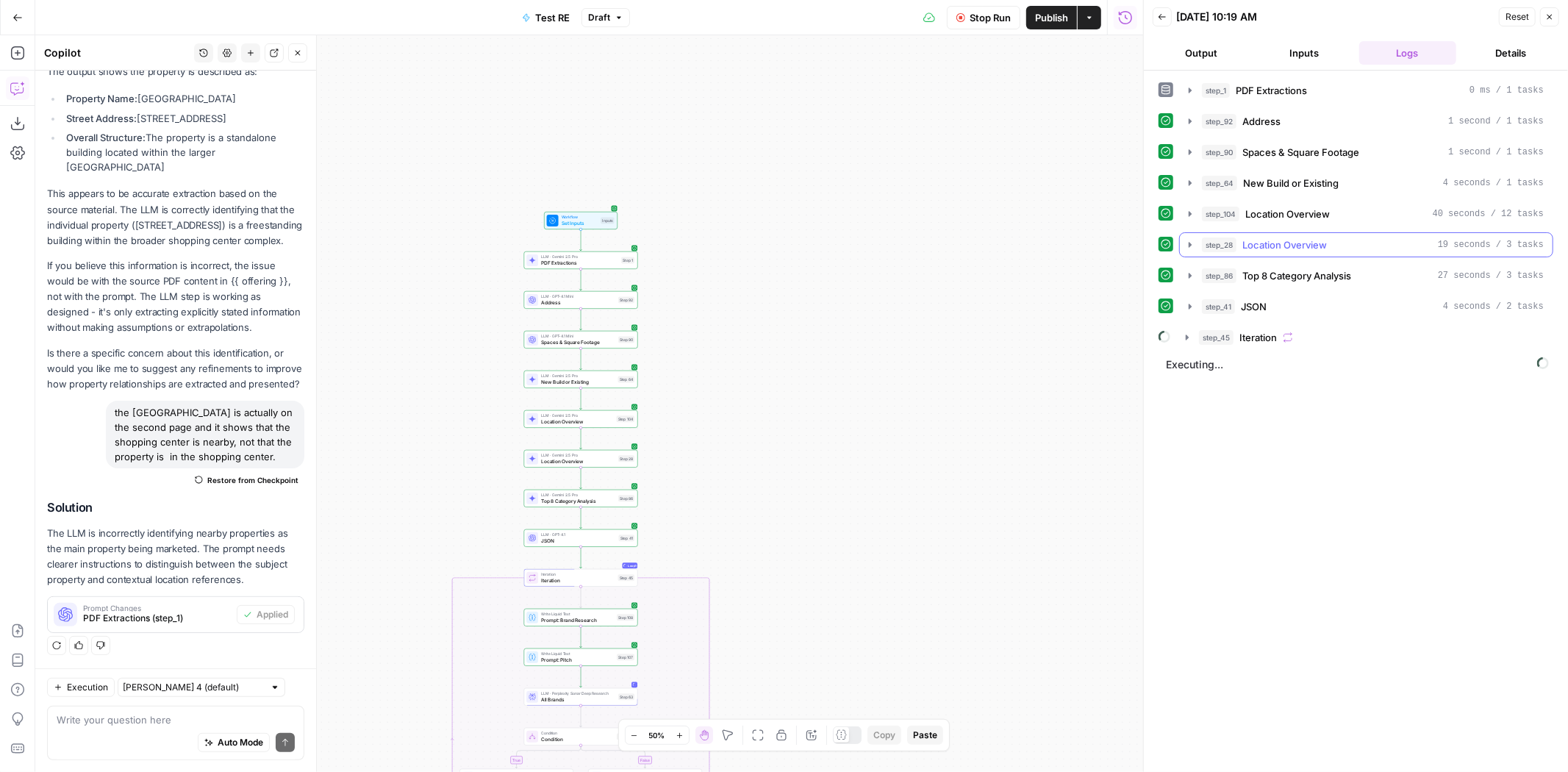
click at [1344, 243] on div "step_28 Location Overview 19 seconds / 3 tasks" at bounding box center [1373, 244] width 342 height 15
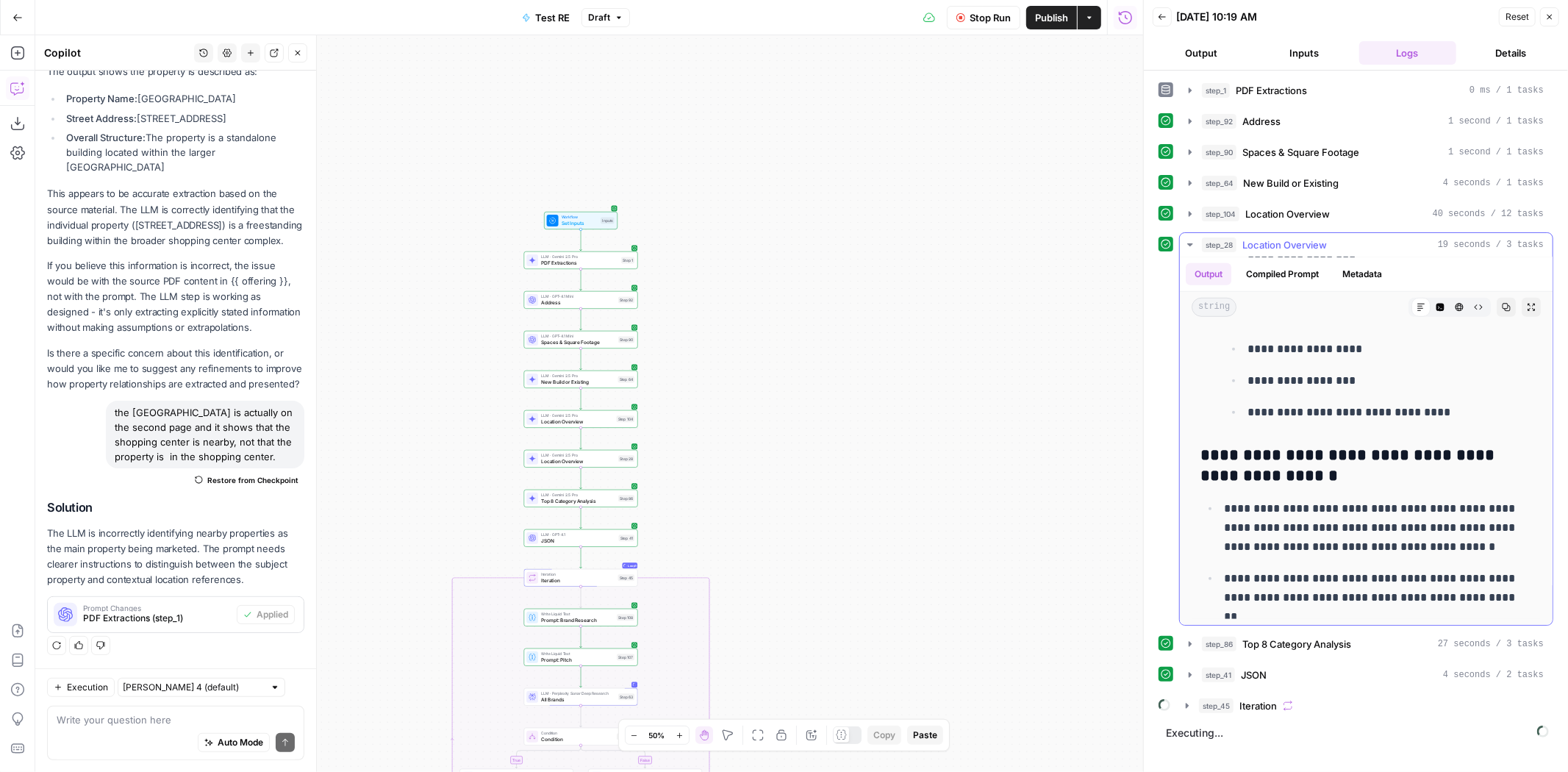
scroll to position [982, 0]
click at [1049, 17] on span "Publish" at bounding box center [1051, 17] width 33 height 15
click at [996, 22] on span "Stop Run" at bounding box center [990, 17] width 41 height 15
click at [982, 20] on span "Test Workflow" at bounding box center [954, 17] width 66 height 15
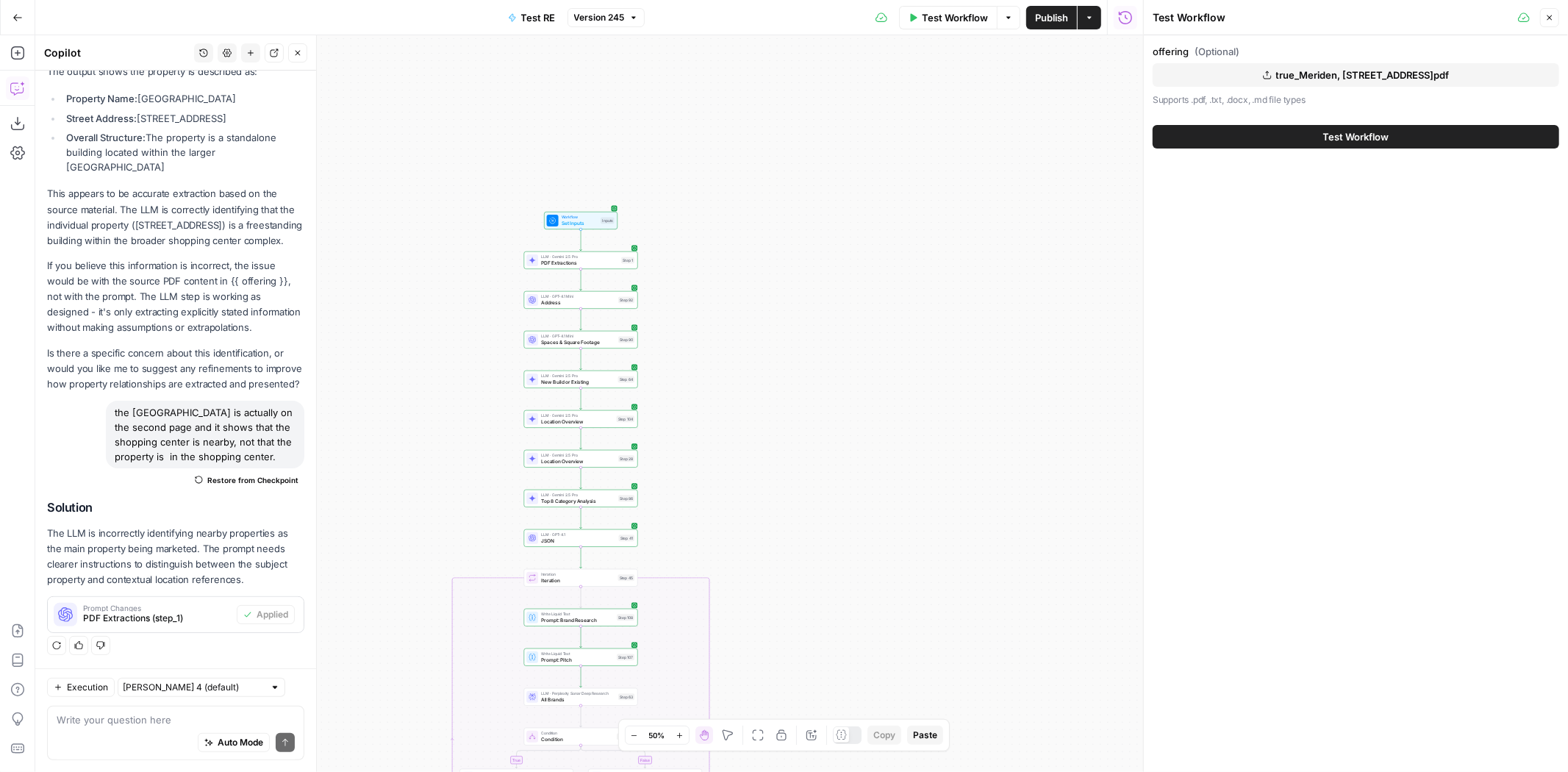
click at [1325, 69] on span "true_Meriden, CT_508 W Main St.pdf" at bounding box center [1362, 75] width 174 height 15
click at [1324, 136] on span "Test Workflow" at bounding box center [1355, 136] width 66 height 15
click at [1340, 139] on span "Test Workflow" at bounding box center [1355, 136] width 66 height 15
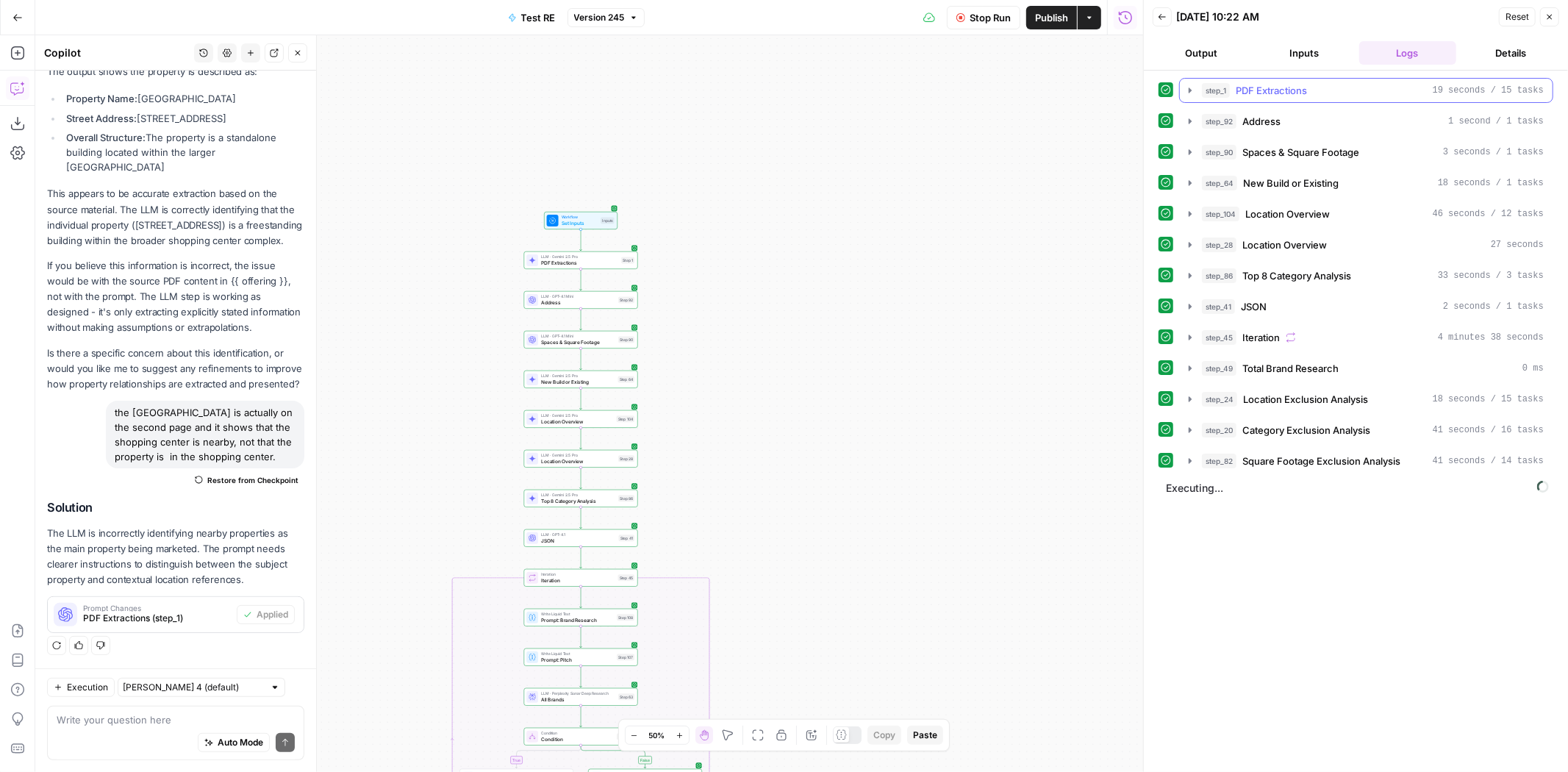
click at [1333, 89] on div "step_1 PDF Extractions 19 seconds / 15 tasks" at bounding box center [1373, 90] width 342 height 15
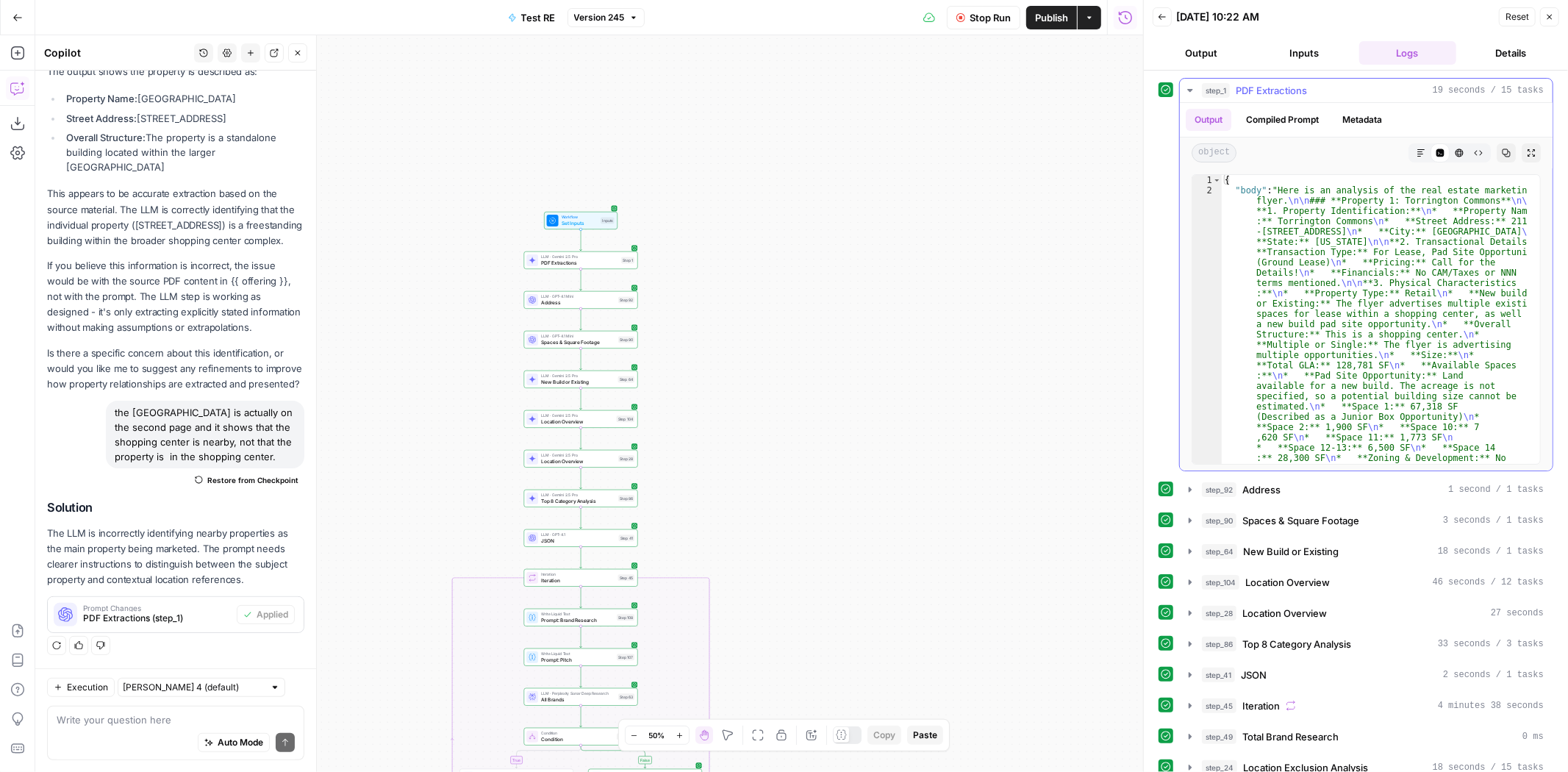
click at [1416, 155] on button "Markdown" at bounding box center [1420, 152] width 19 height 19
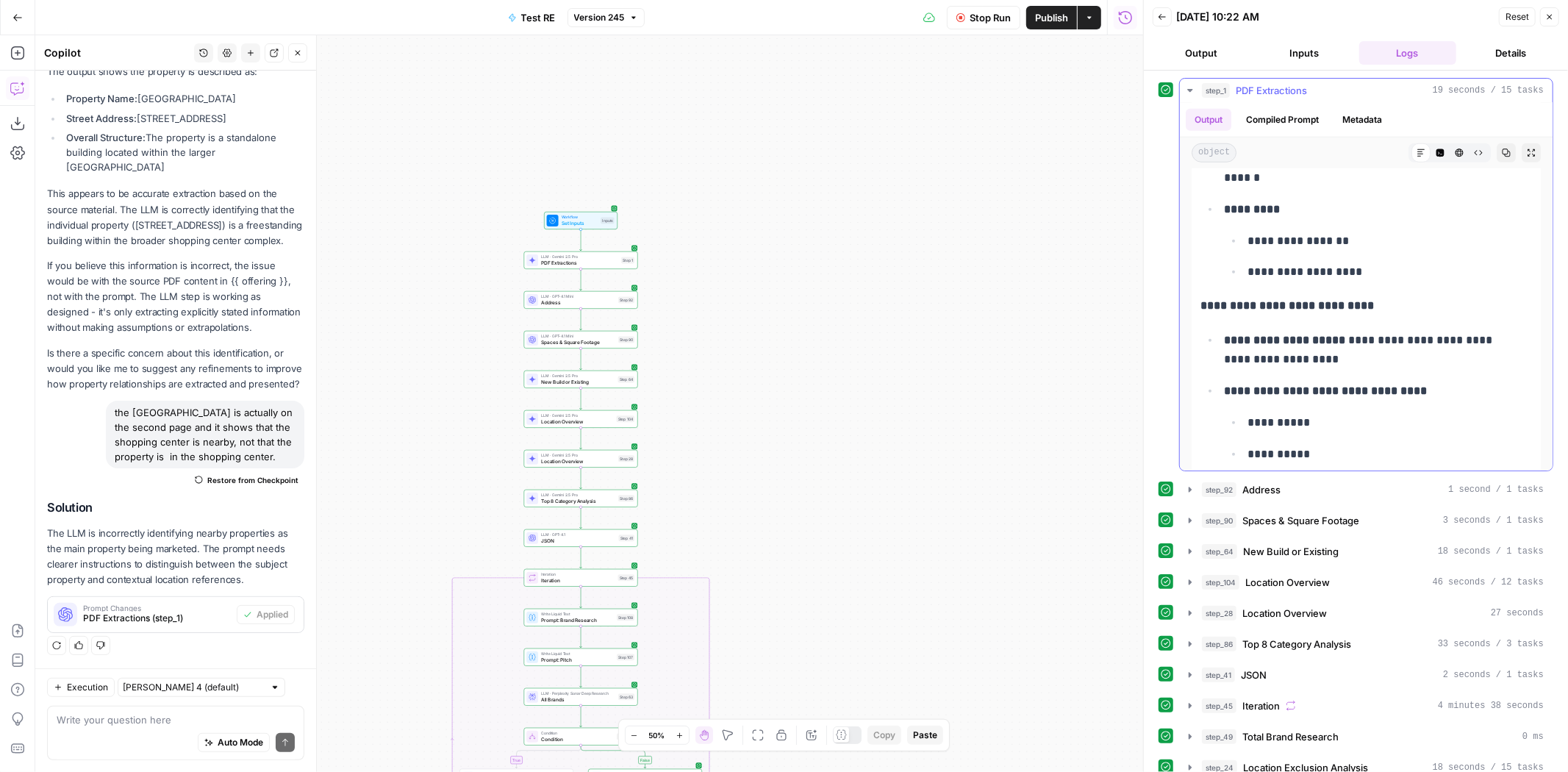
scroll to position [980, 0]
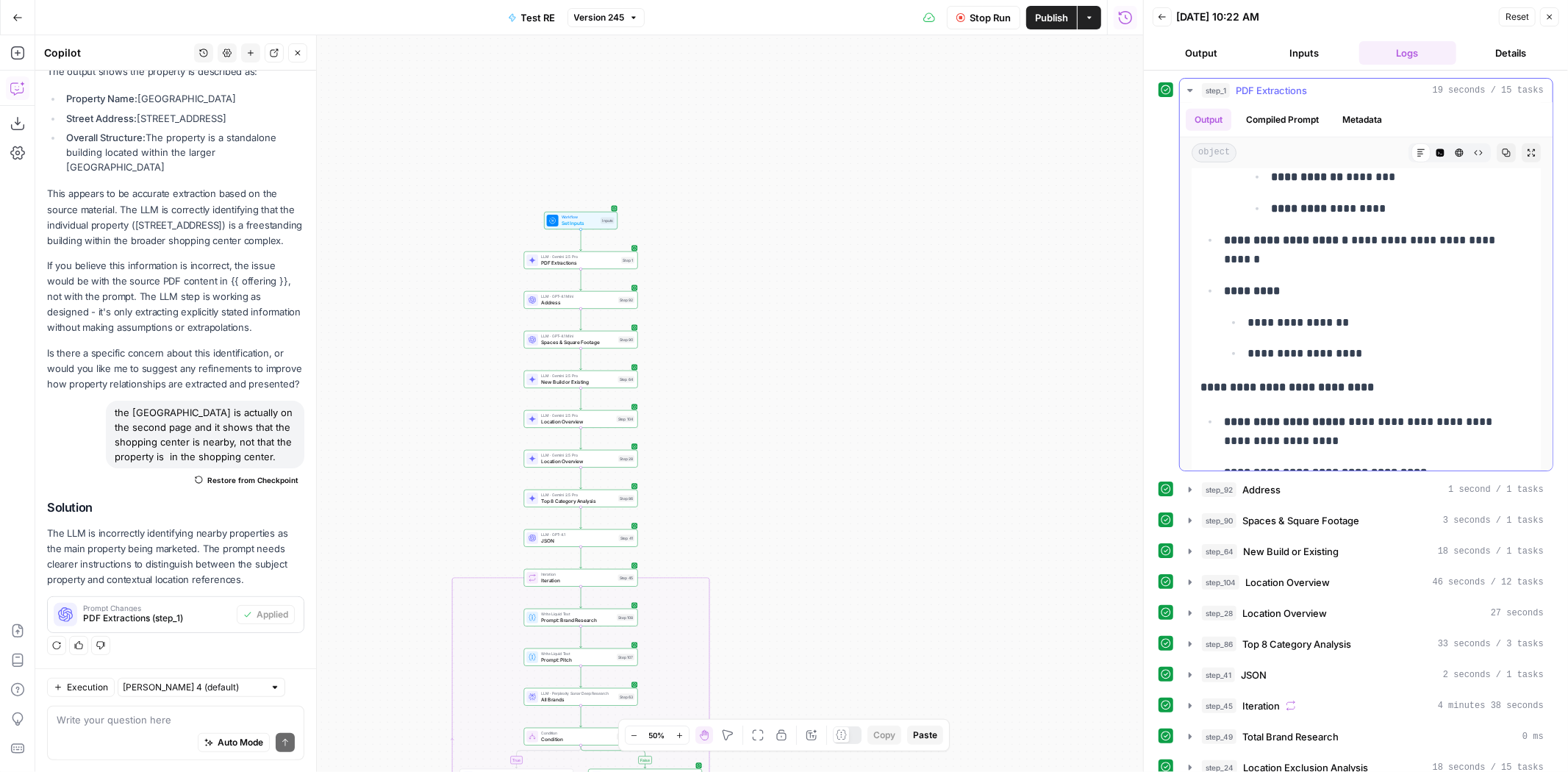
click at [1354, 197] on ul "**********" at bounding box center [1390, 75] width 284 height 285
click at [985, 19] on span "Stop Run" at bounding box center [990, 17] width 41 height 15
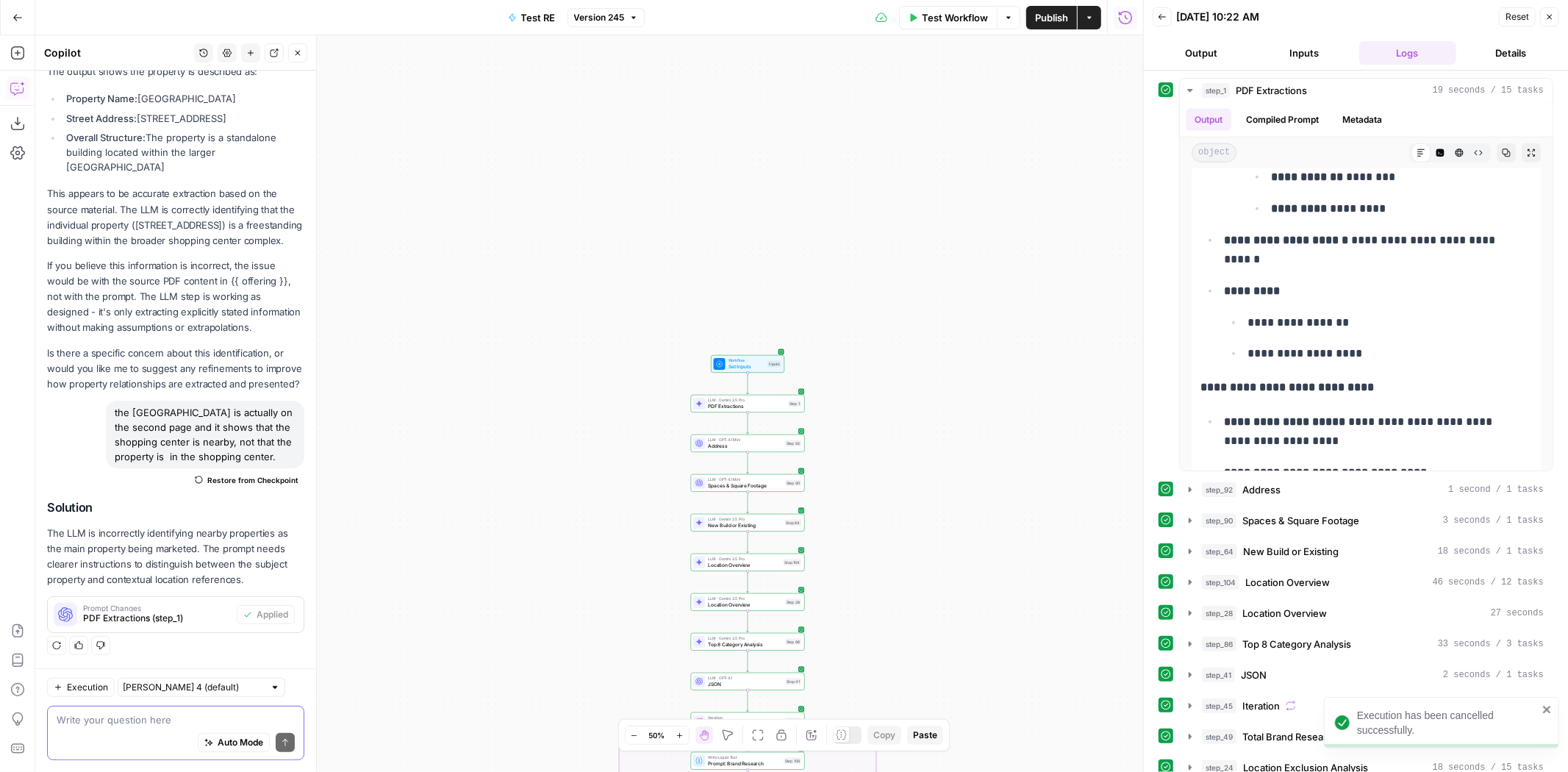
click at [98, 717] on textarea at bounding box center [176, 719] width 238 height 15
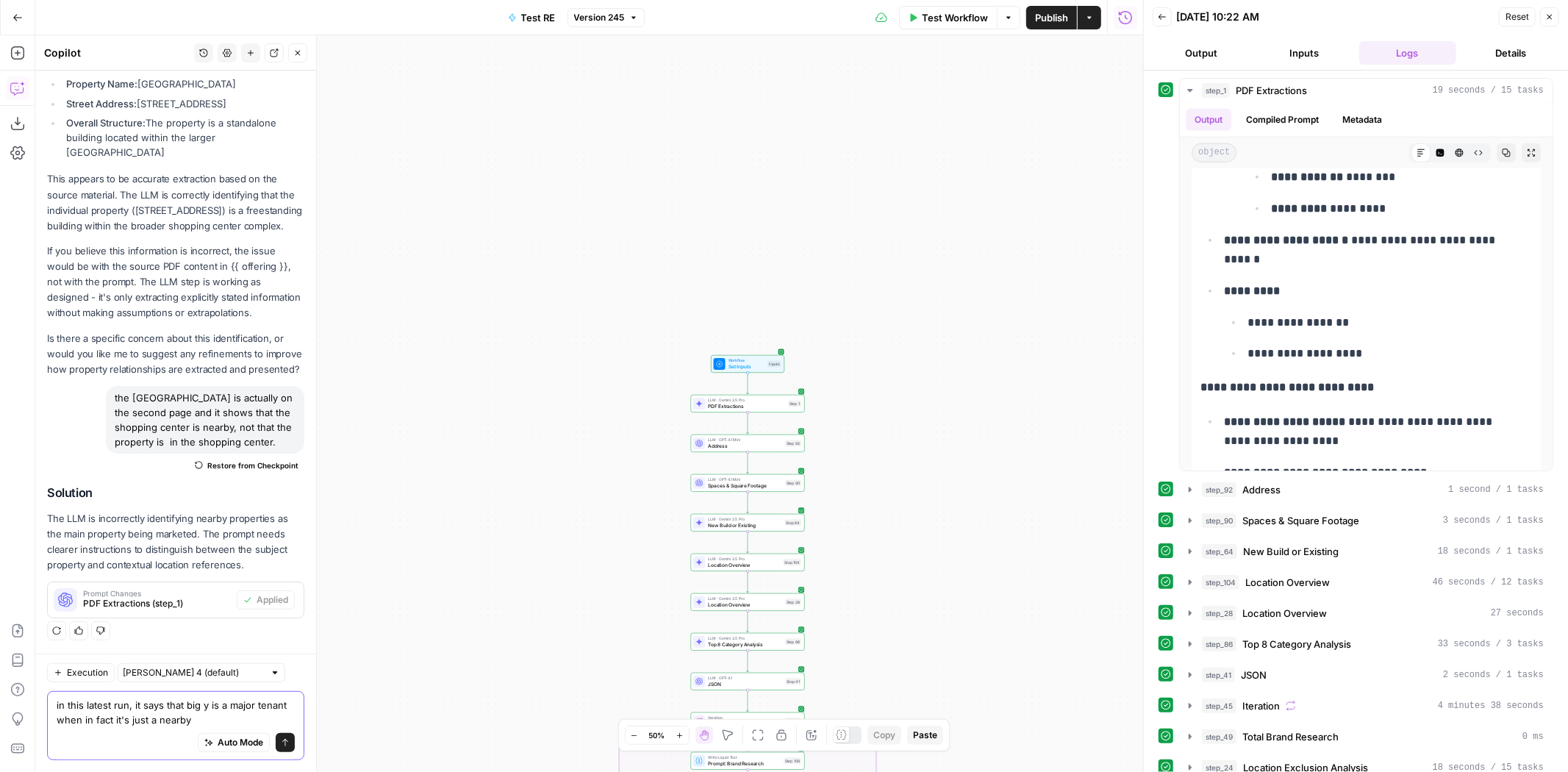
click at [255, 719] on textarea "in this latest run, it says that big y is a major tenant when in fact it's just…" at bounding box center [176, 712] width 238 height 29
type textarea "in this latest run, it says that big y is a major tenant when in fact it's near…"
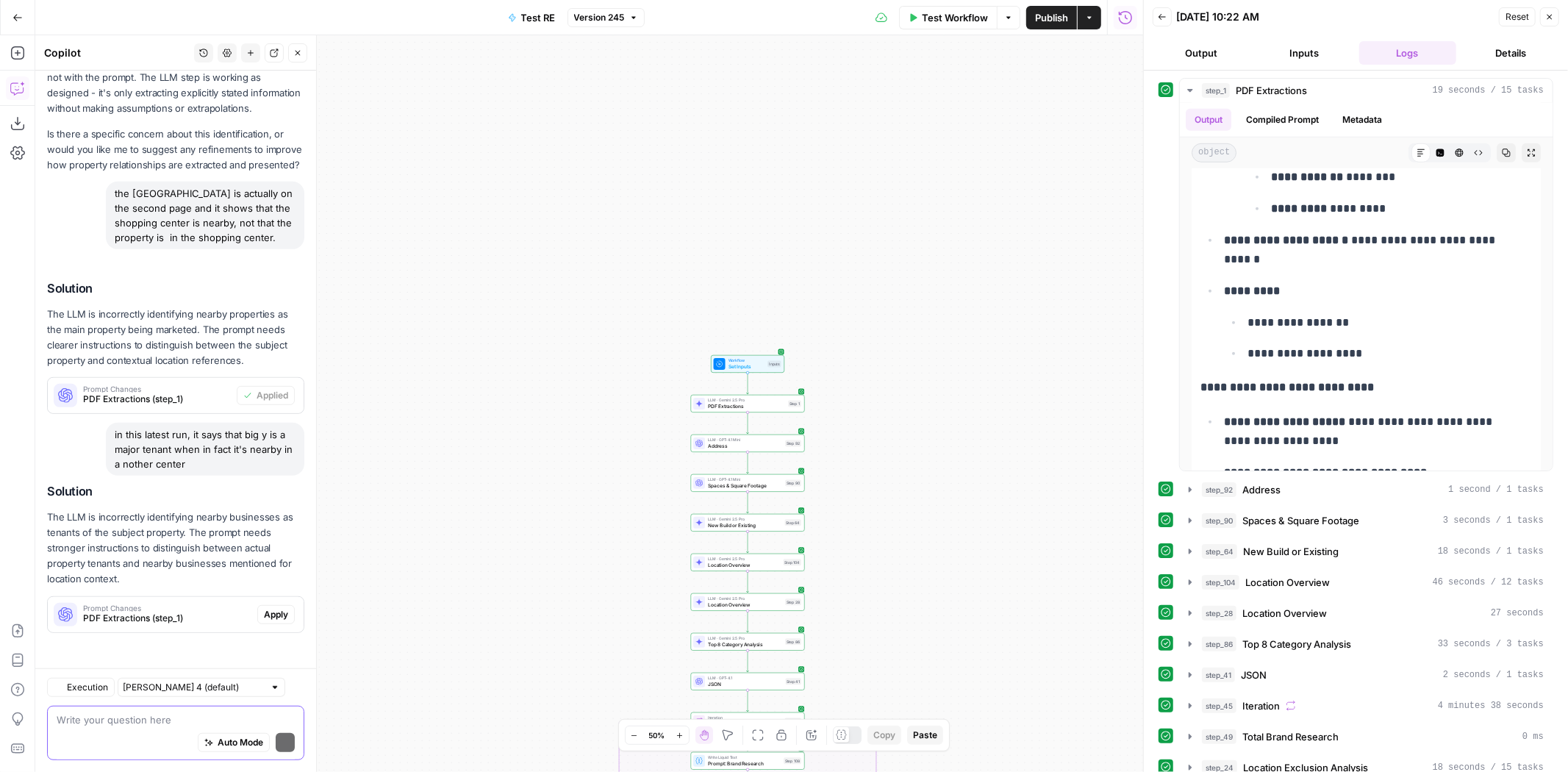
scroll to position [748, 0]
click at [267, 618] on span "Apply" at bounding box center [276, 614] width 25 height 13
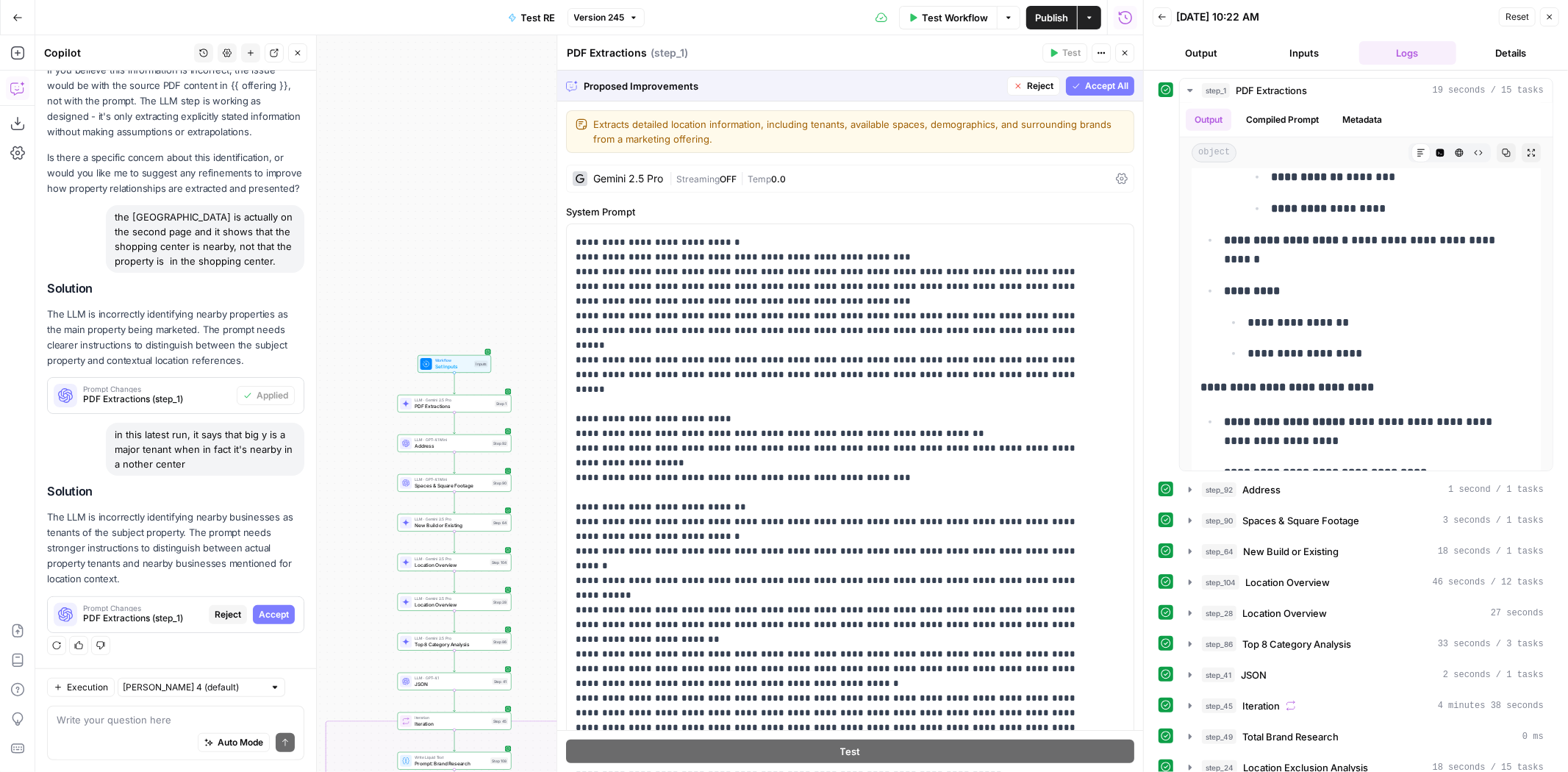
scroll to position [571, 0]
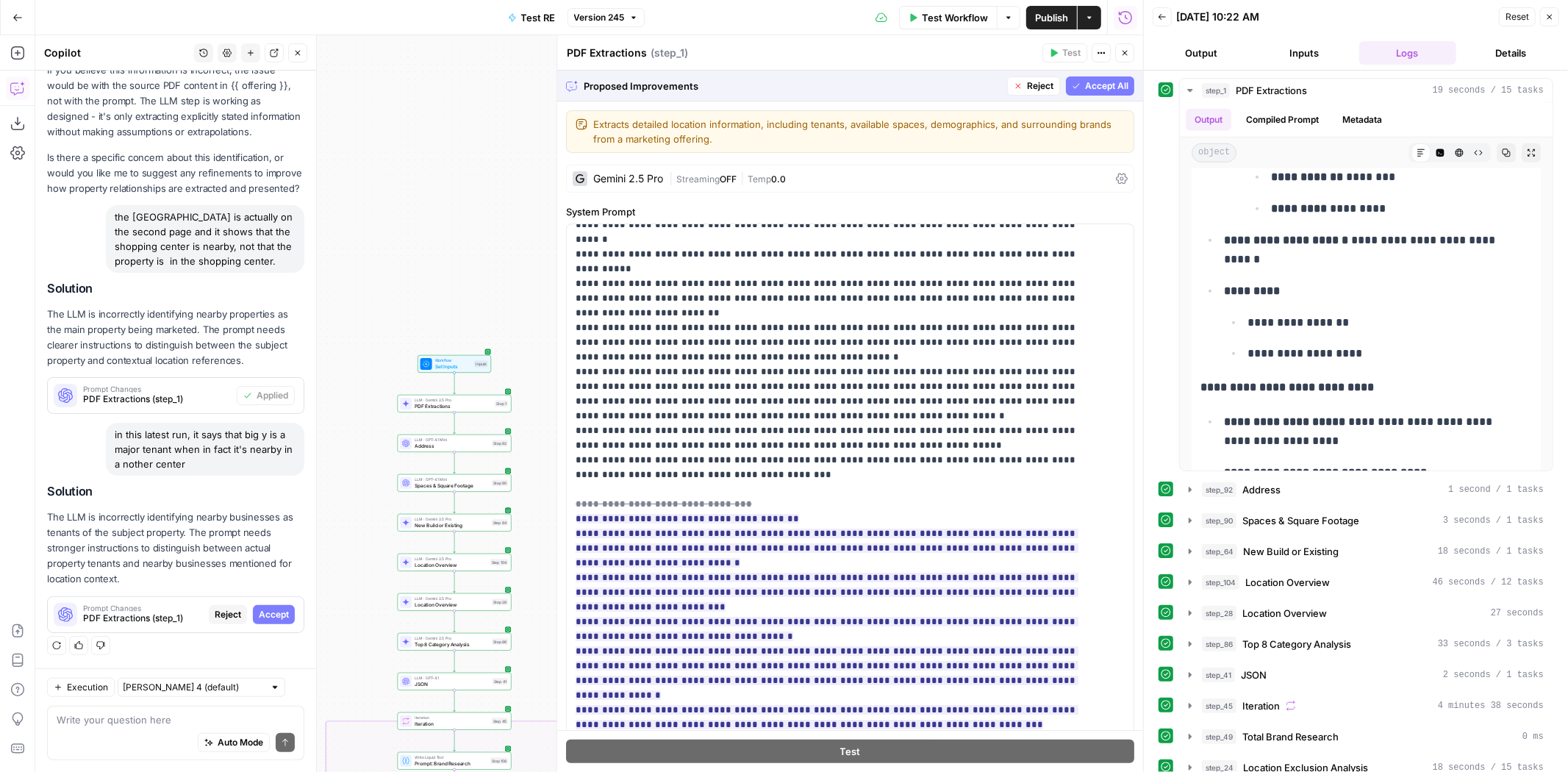
click at [1100, 89] on span "Accept All" at bounding box center [1106, 85] width 43 height 13
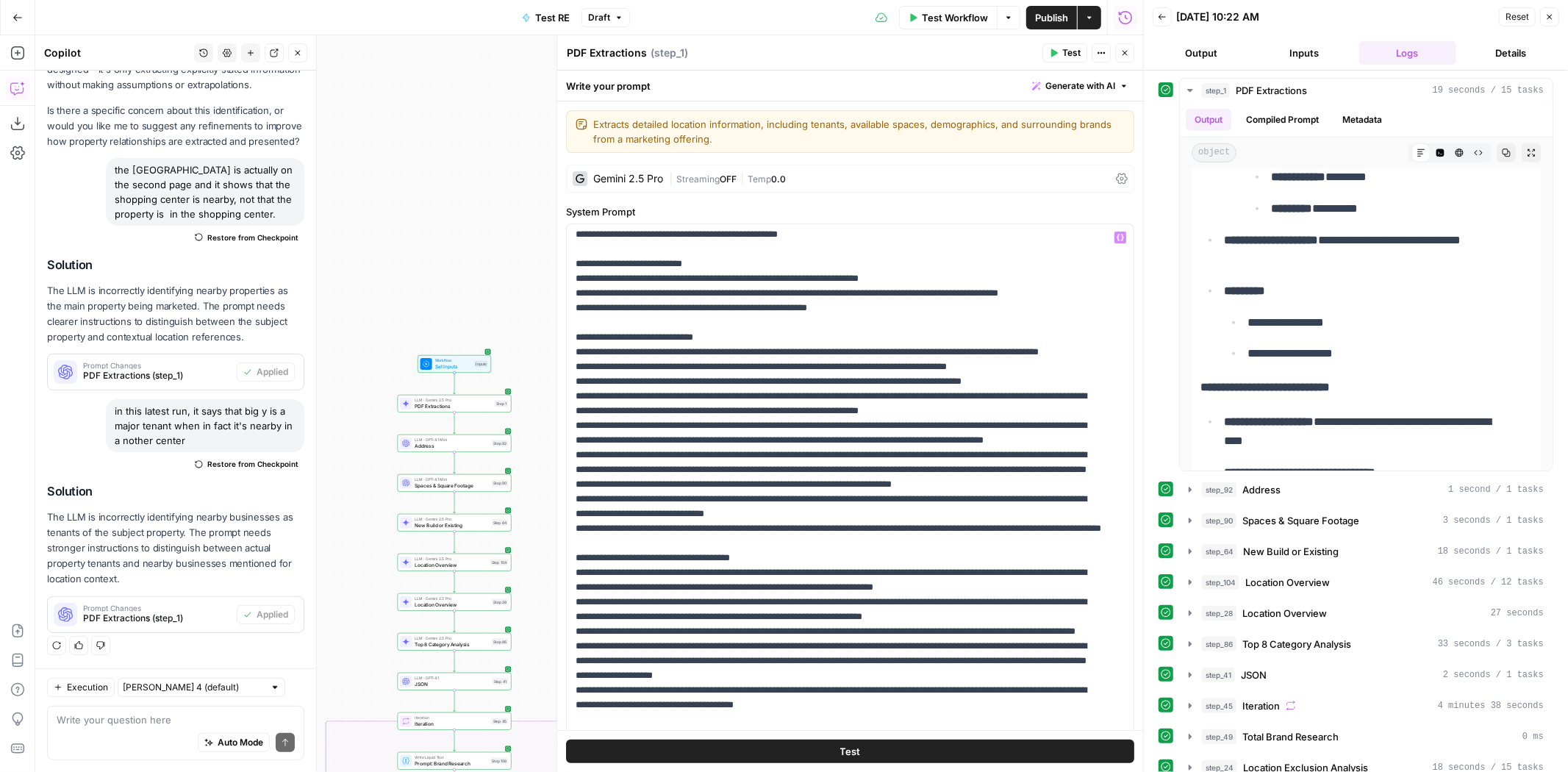
scroll to position [603, 0]
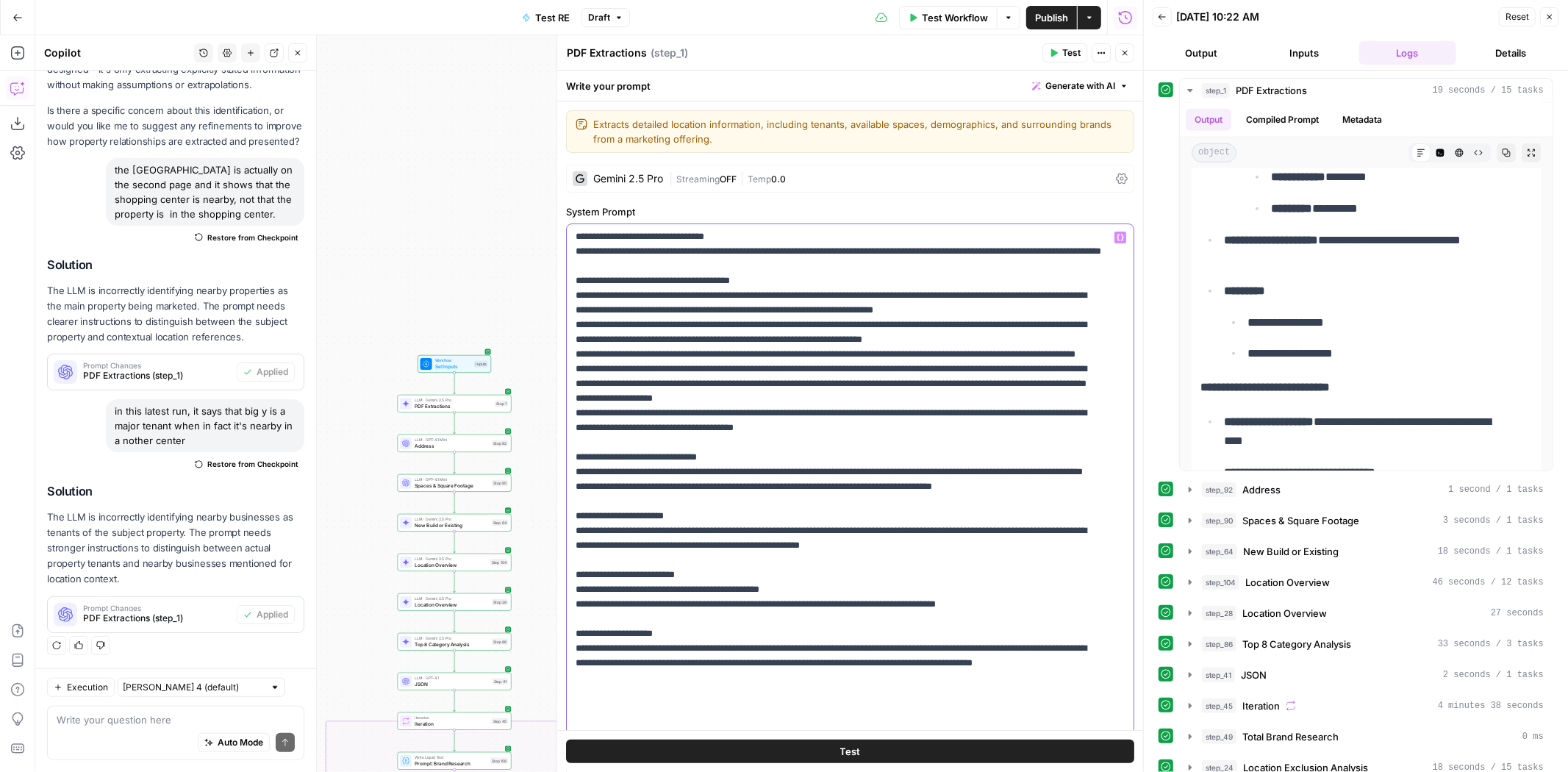
click at [783, 383] on p "**********" at bounding box center [838, 222] width 526 height 1191
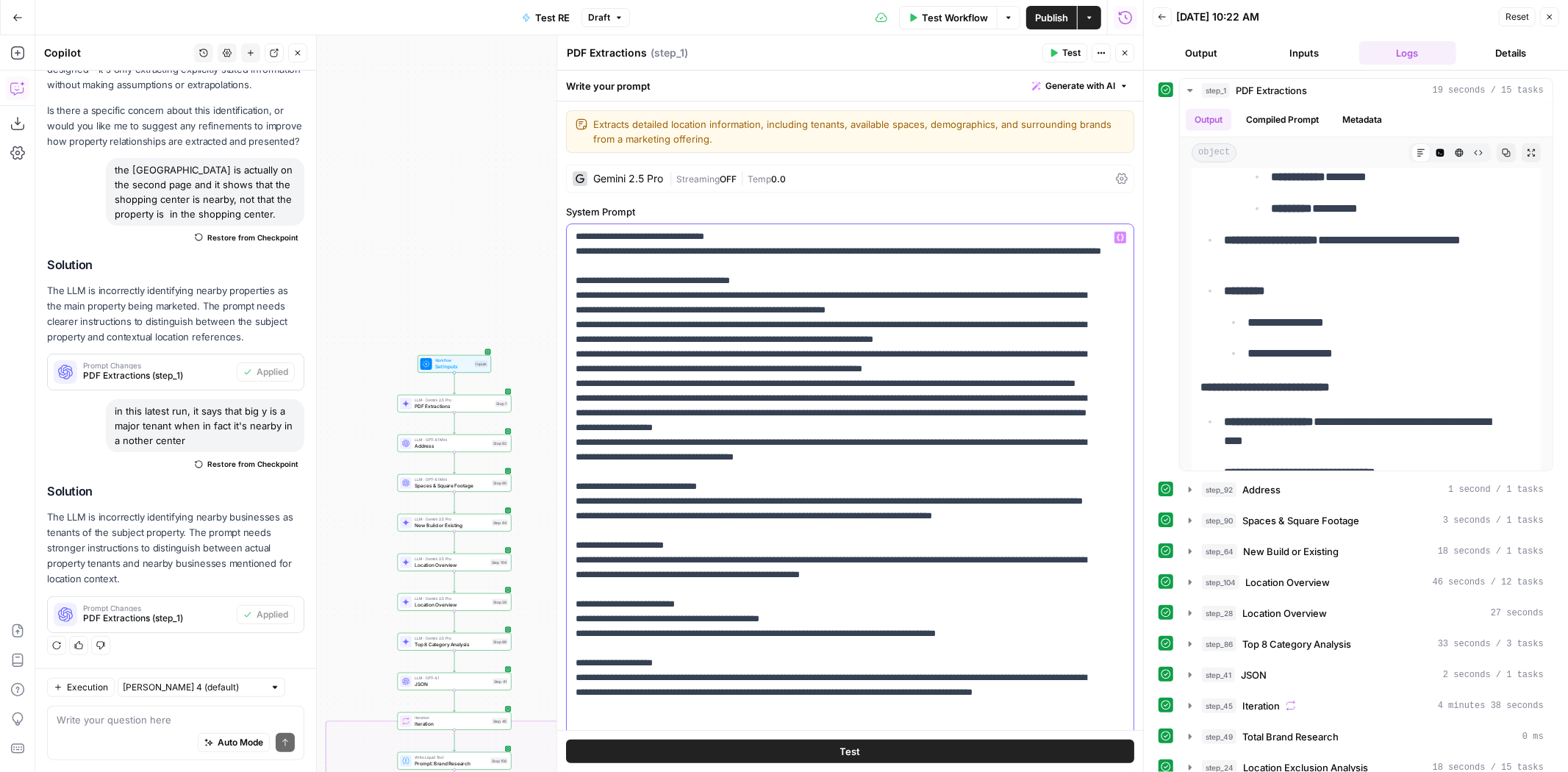
drag, startPoint x: 573, startPoint y: 425, endPoint x: 965, endPoint y: 571, distance: 418.3
click at [965, 571] on div "**********" at bounding box center [844, 524] width 556 height 598
click at [1043, 23] on span "Publish" at bounding box center [1051, 17] width 33 height 15
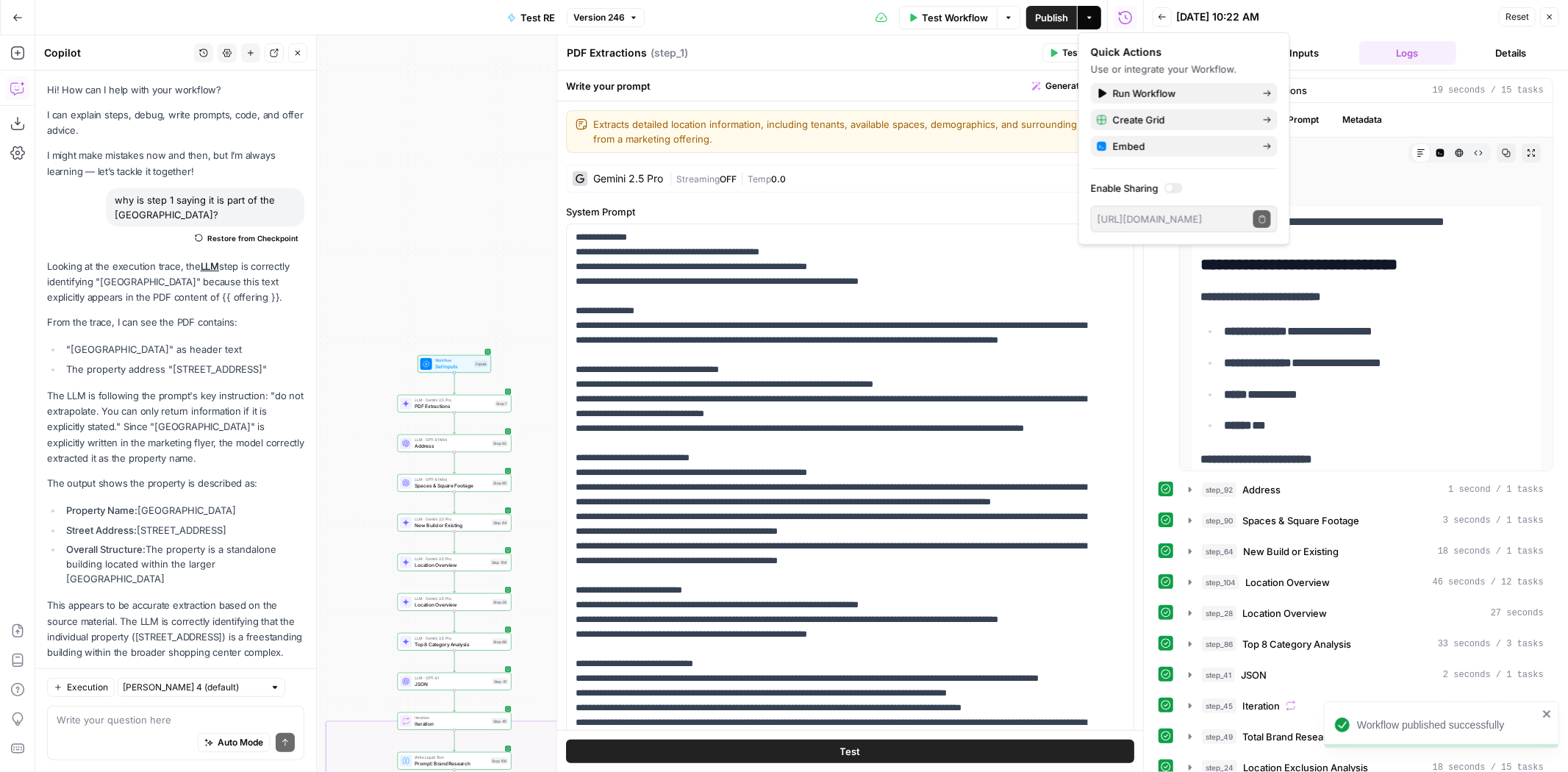
scroll to position [603, 0]
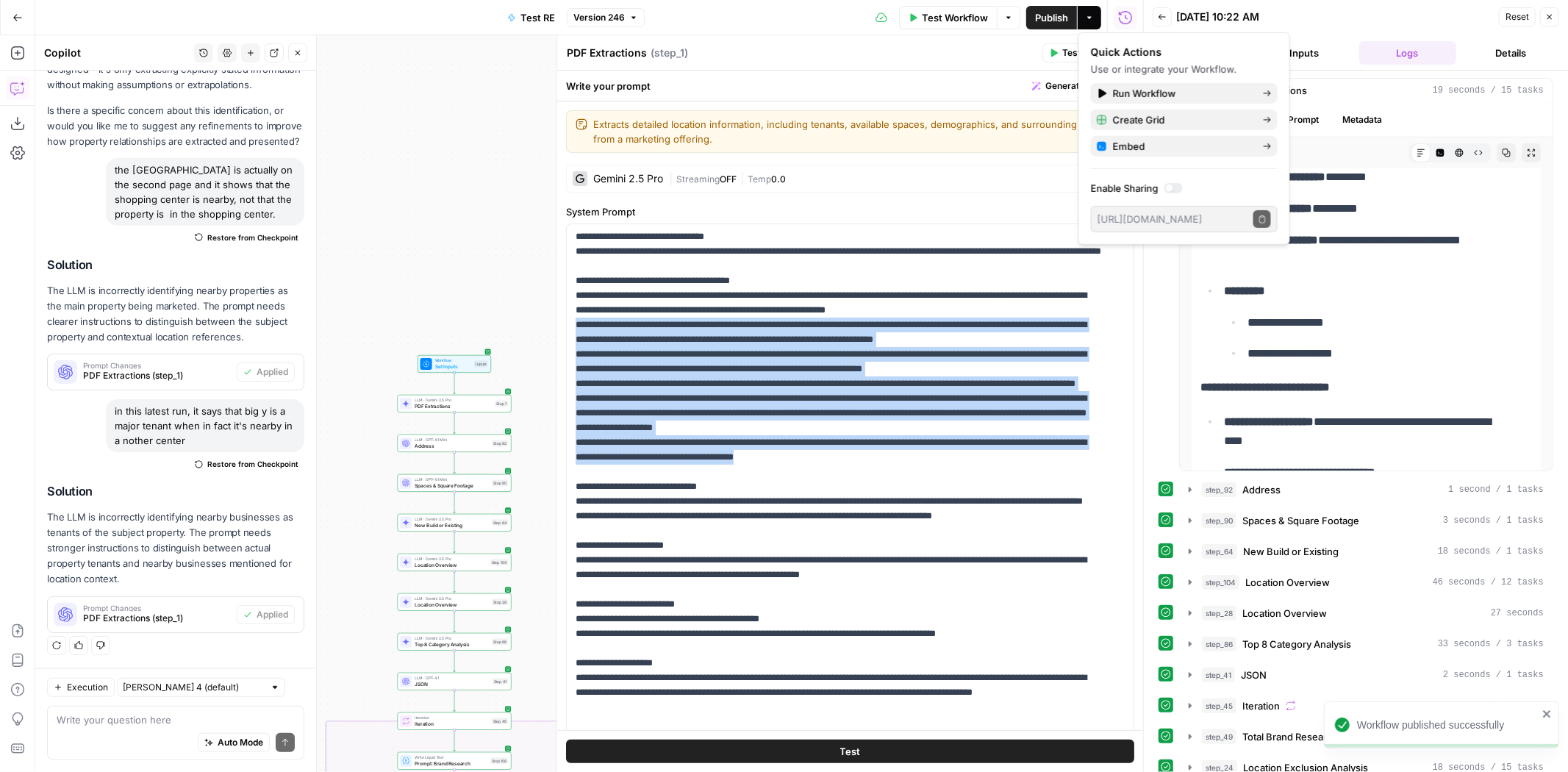
drag, startPoint x: 0, startPoint y: 0, endPoint x: 897, endPoint y: 746, distance: 1166.7
click at [897, 746] on button "Test" at bounding box center [849, 751] width 568 height 24
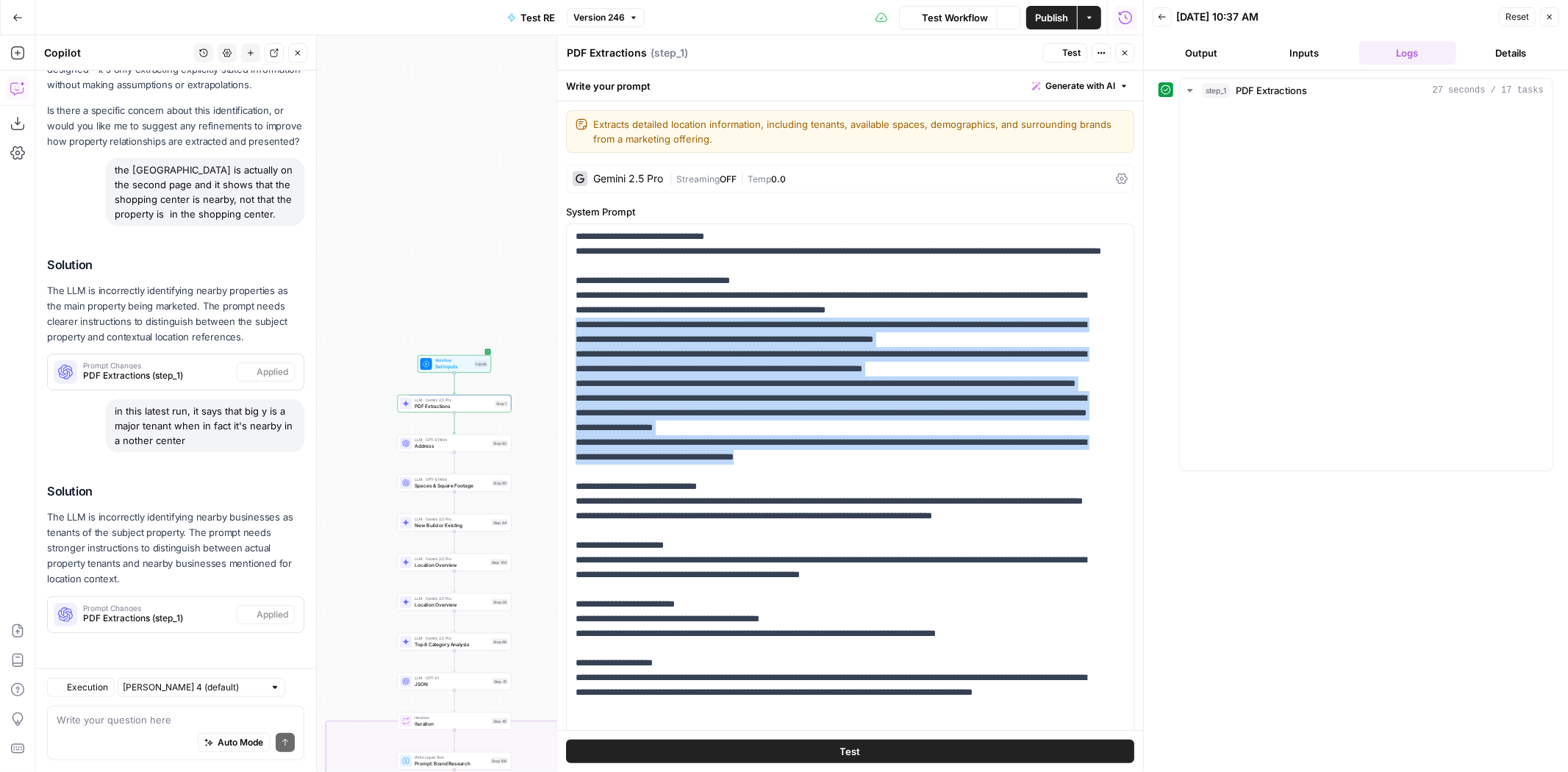
scroll to position [772, 0]
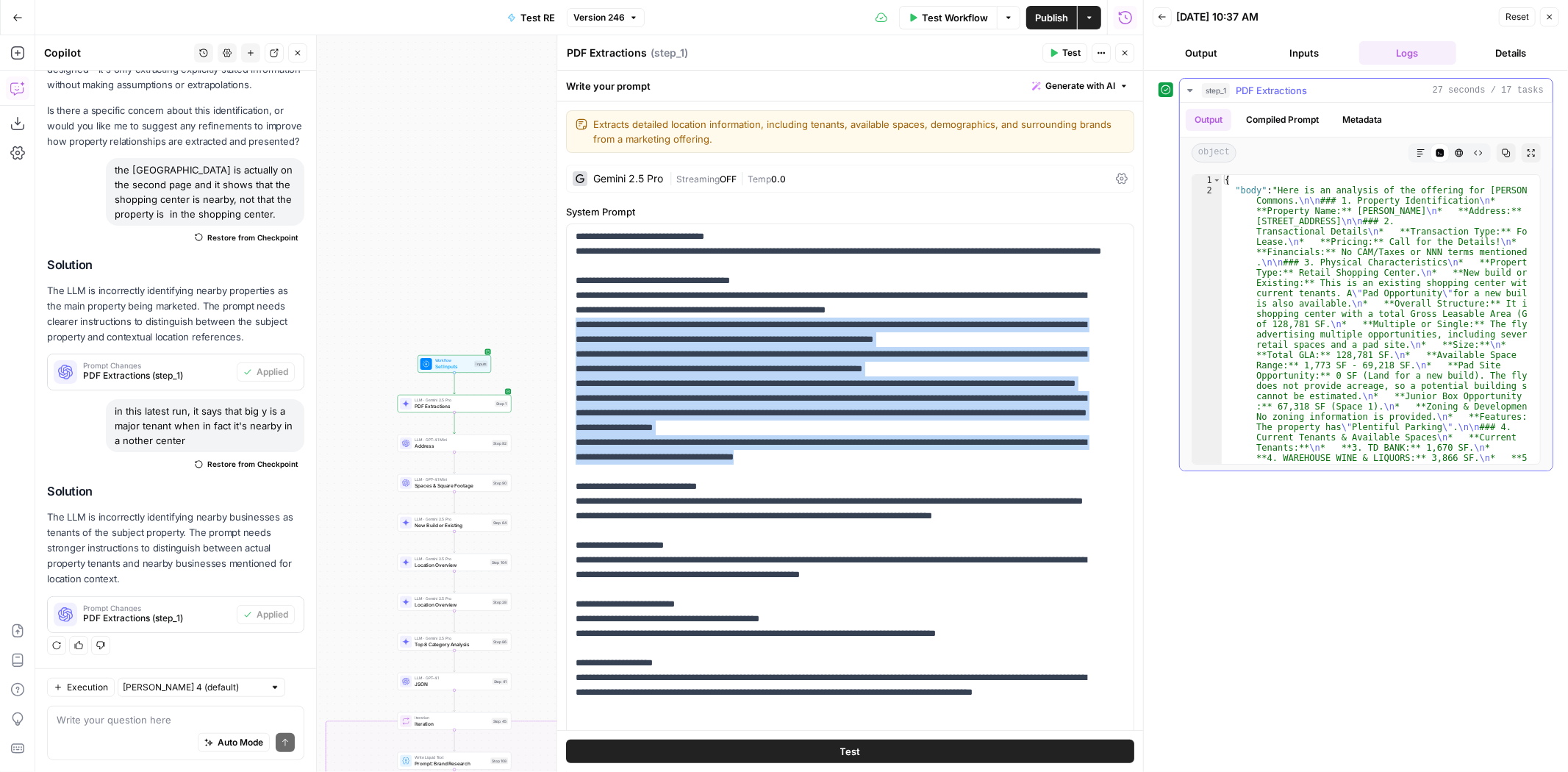
click at [1415, 150] on button "Markdown" at bounding box center [1420, 152] width 19 height 19
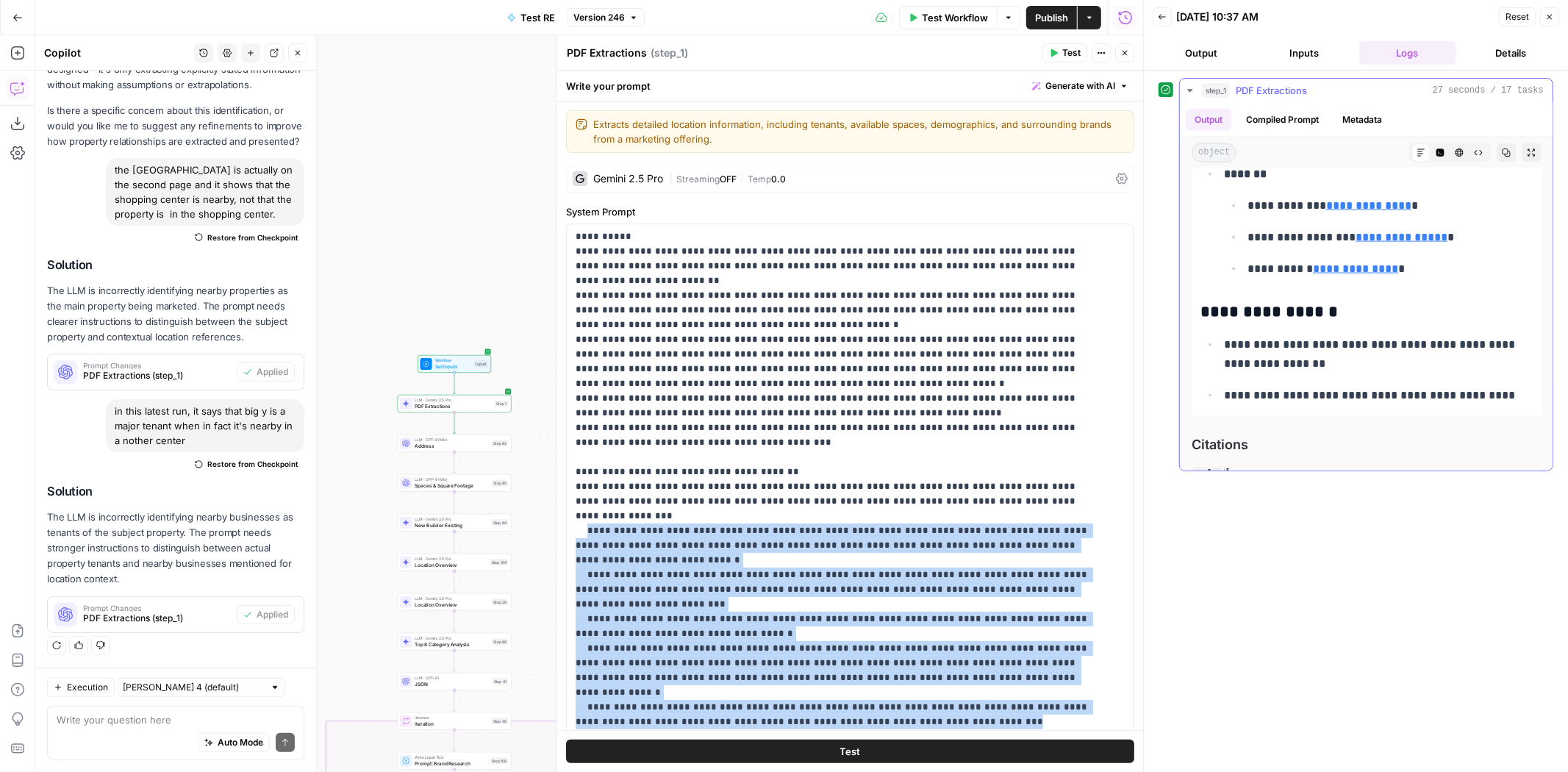
scroll to position [2124, 0]
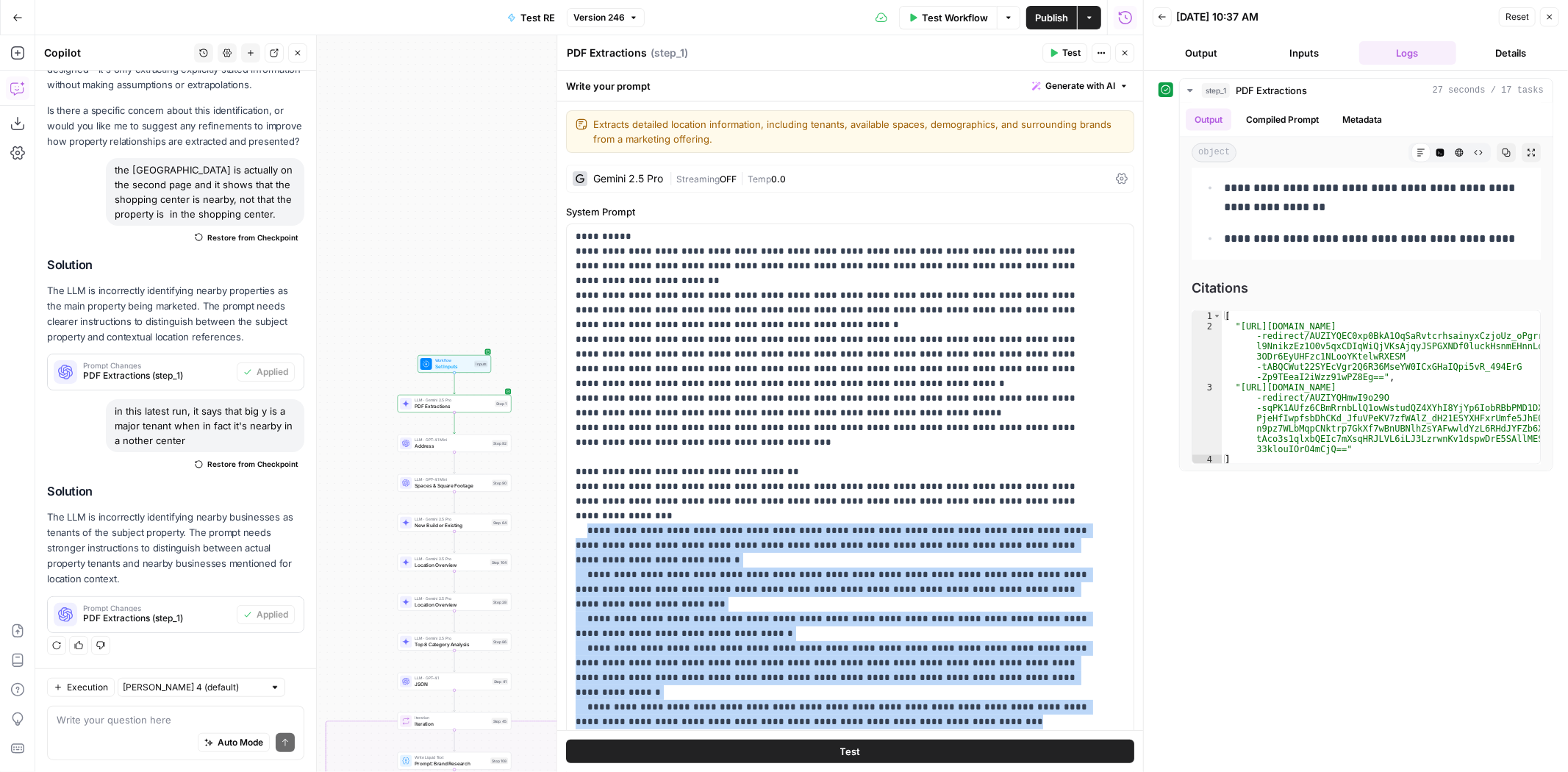
click at [1014, 746] on button "Test" at bounding box center [849, 751] width 568 height 24
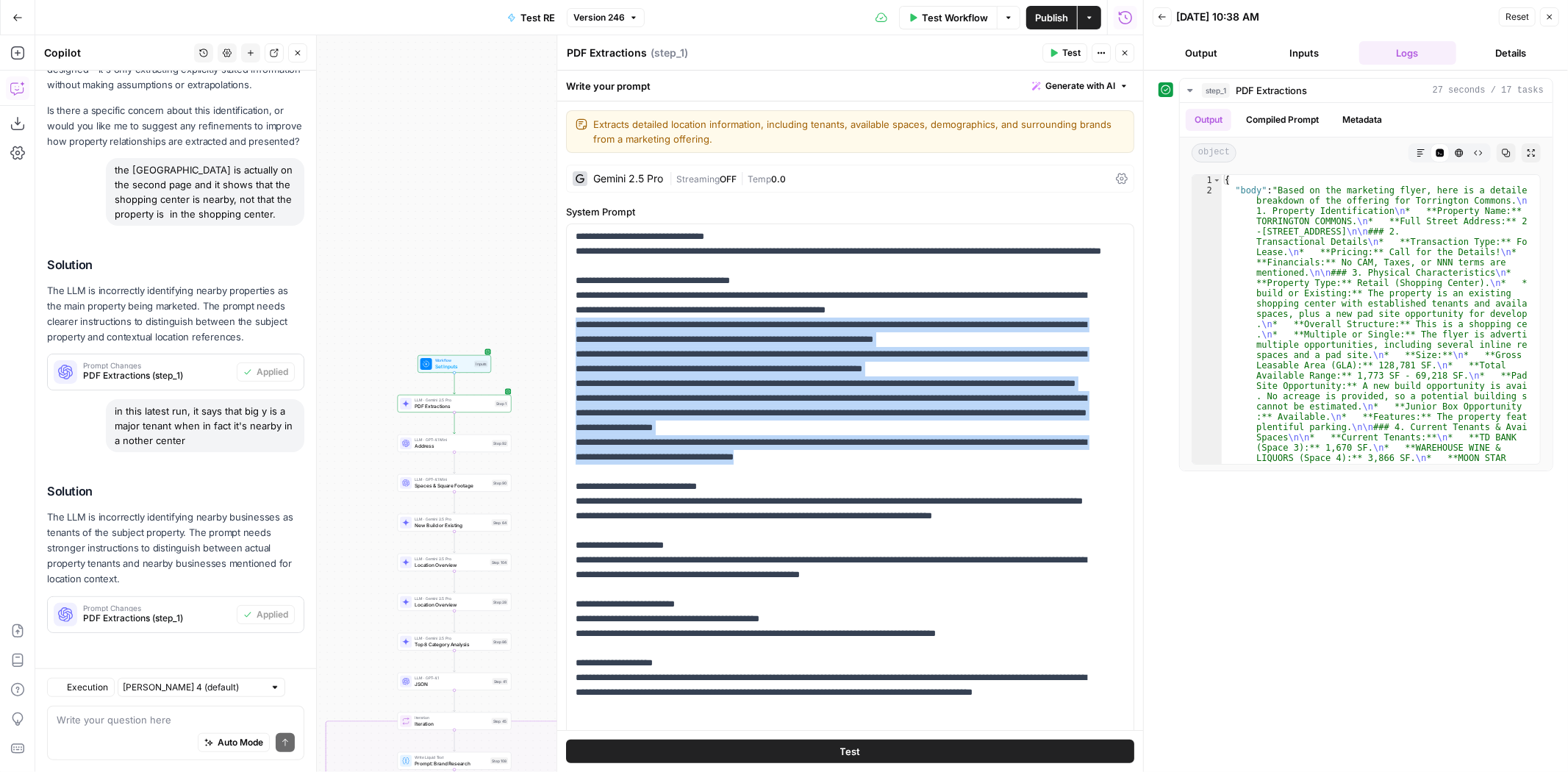
scroll to position [772, 0]
click at [1424, 154] on icon "button" at bounding box center [1420, 152] width 9 height 9
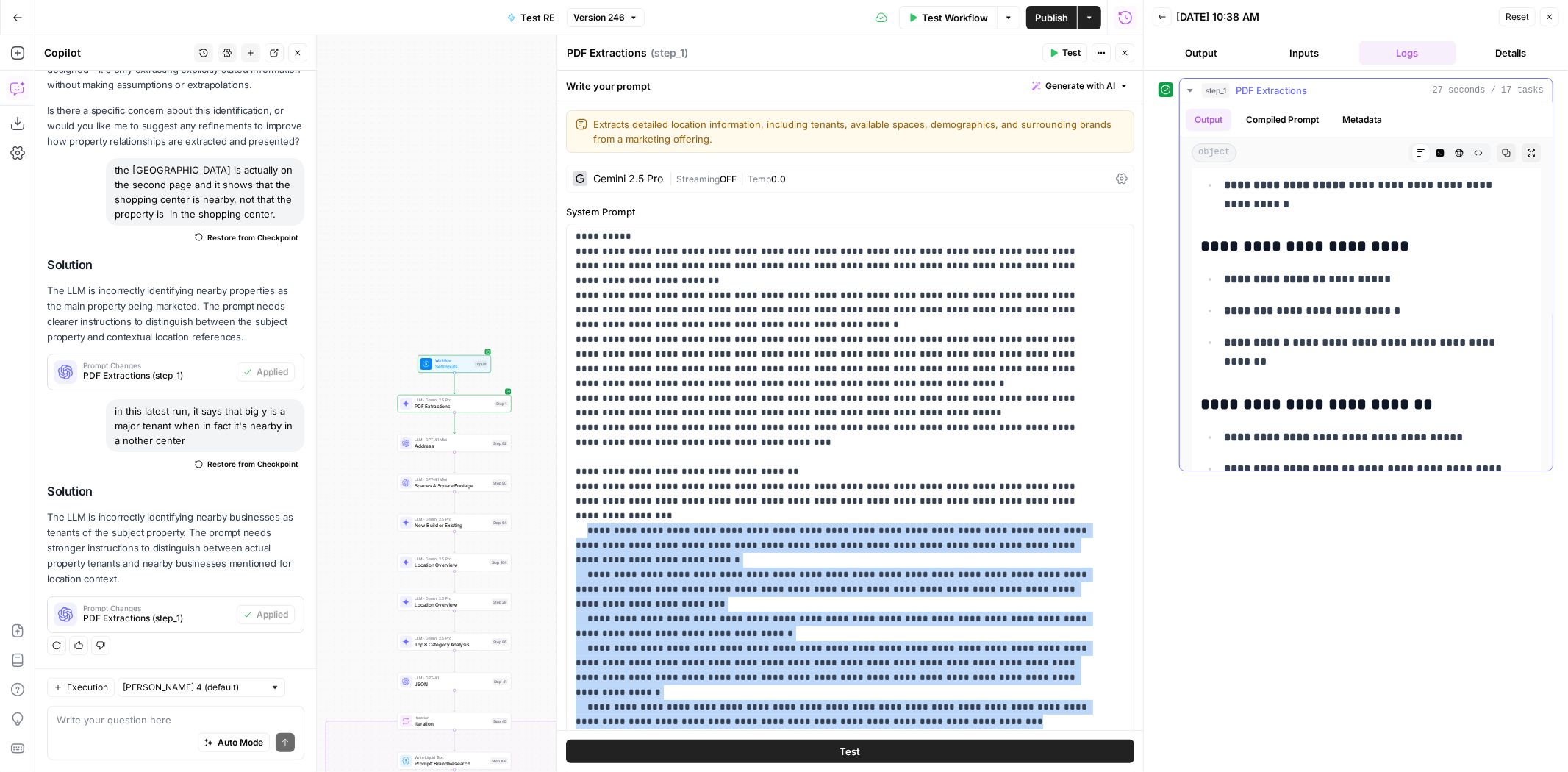
scroll to position [327, 0]
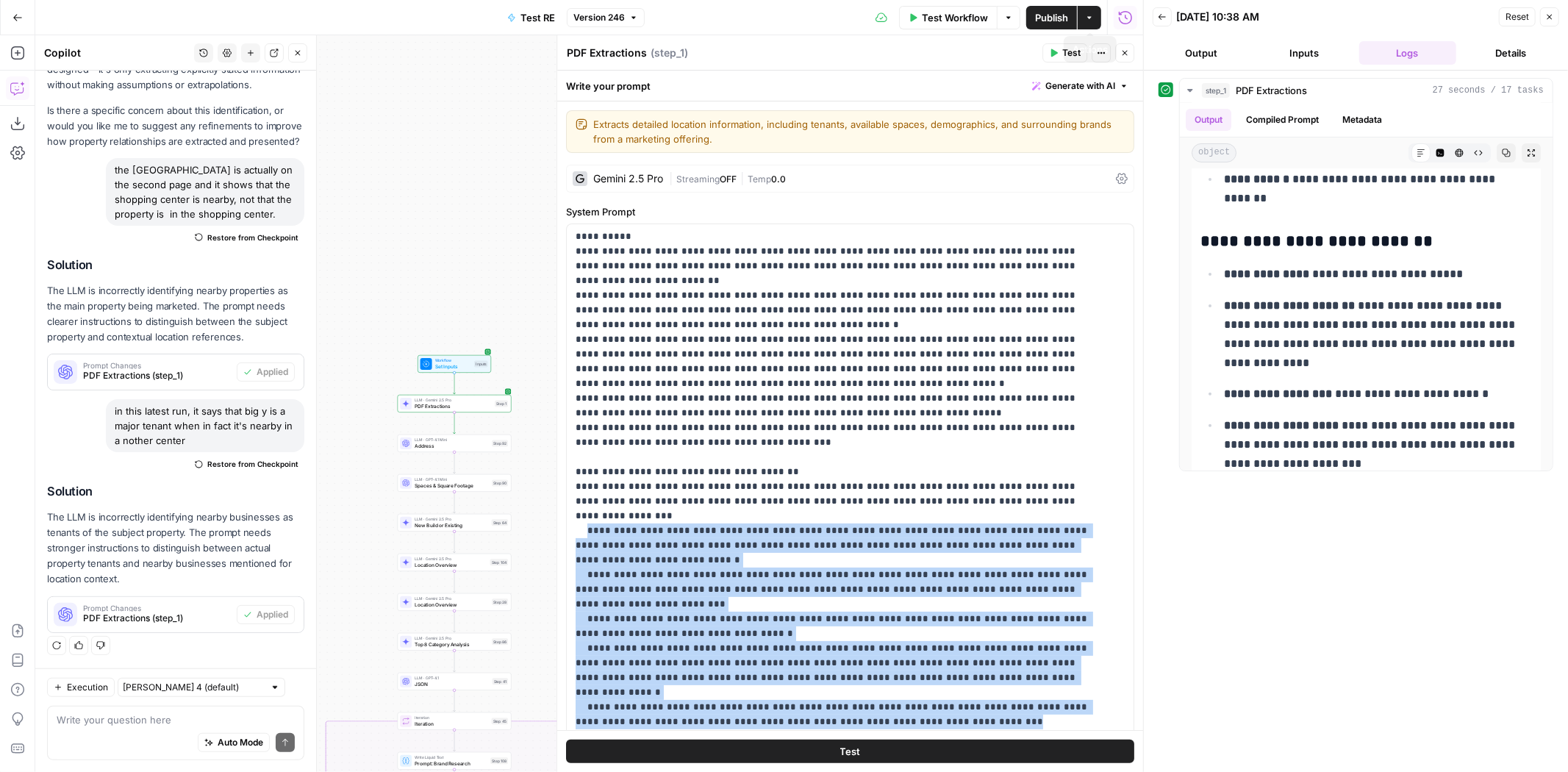
click at [1045, 21] on span "Publish" at bounding box center [1051, 17] width 33 height 15
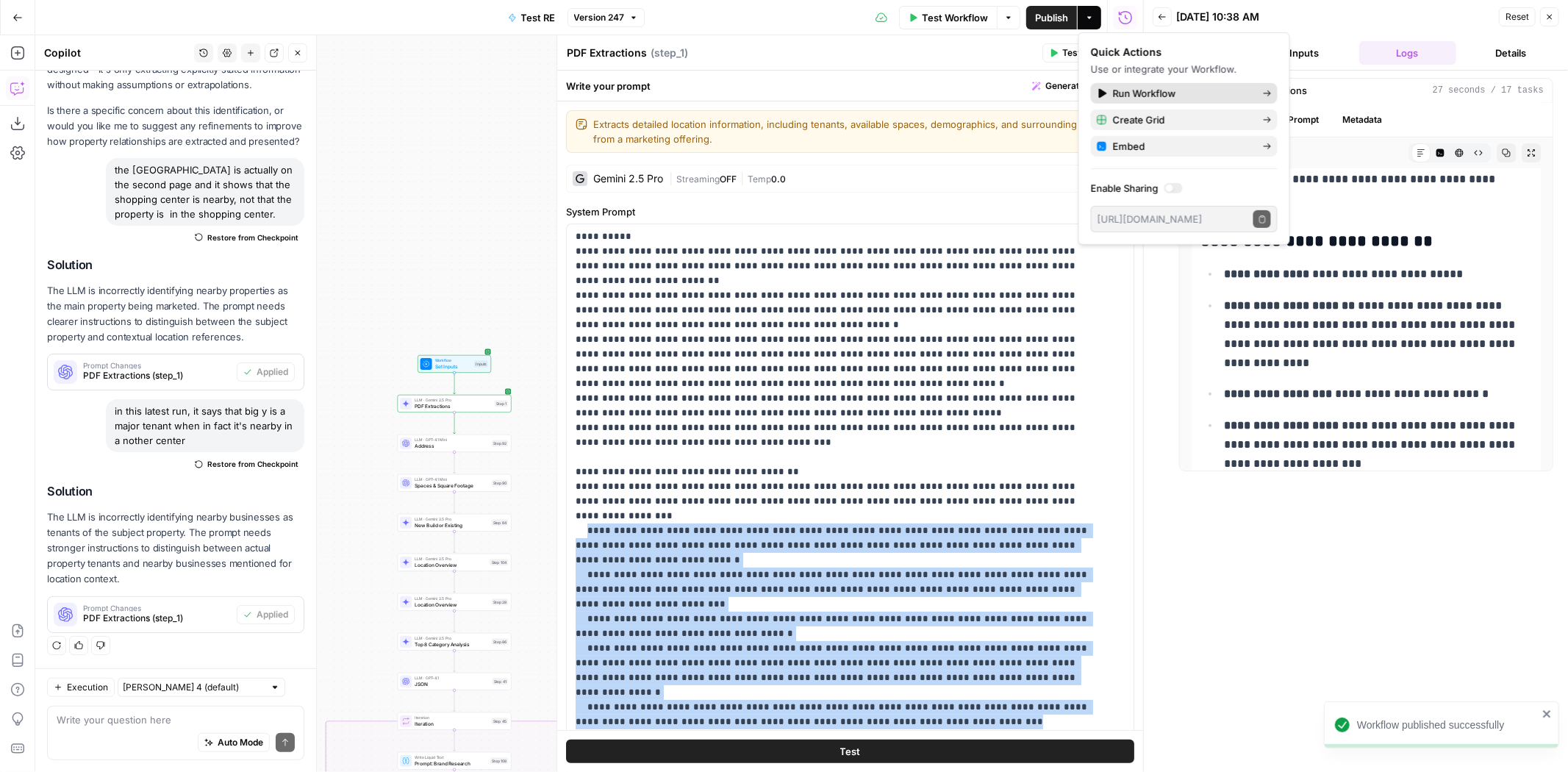
click at [1116, 88] on span "Run Workflow" at bounding box center [1182, 93] width 138 height 15
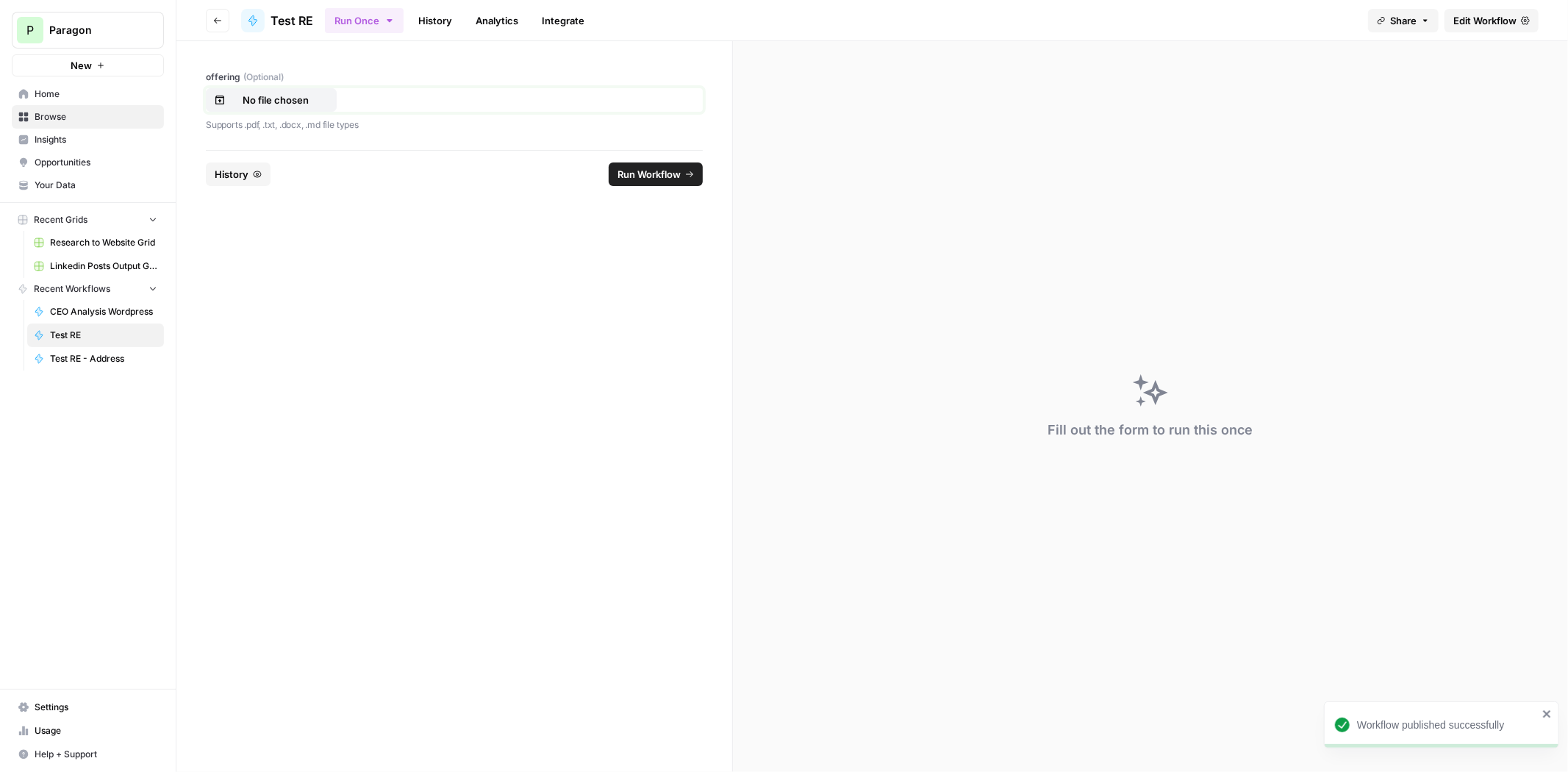
click at [266, 103] on p "No file chosen" at bounding box center [276, 99] width 94 height 15
click at [635, 168] on span "Run Workflow" at bounding box center [649, 174] width 63 height 15
click at [286, 167] on span "History" at bounding box center [281, 174] width 33 height 15
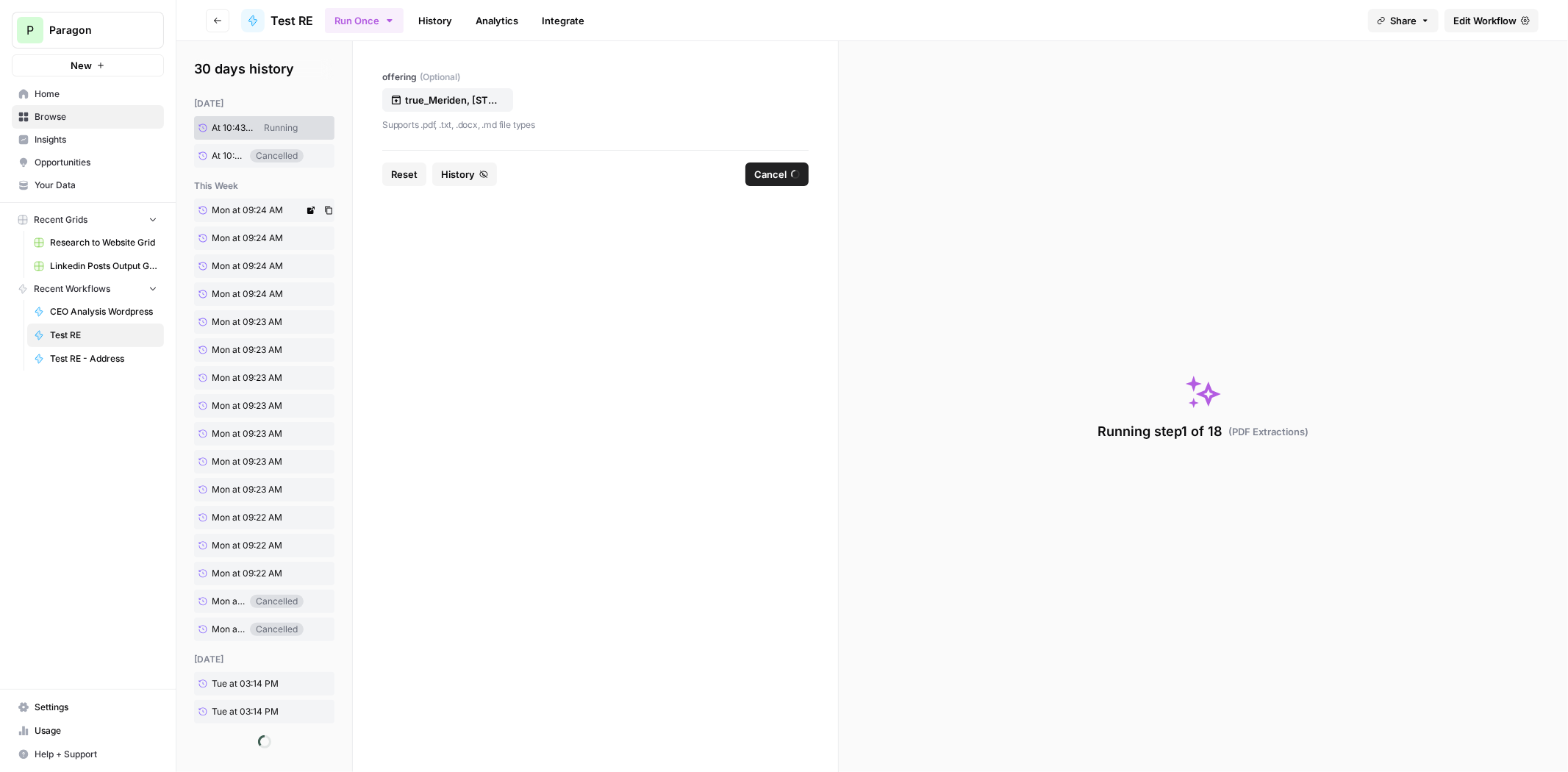
click at [236, 200] on link "Mon at 09:24 AM" at bounding box center [249, 210] width 110 height 24
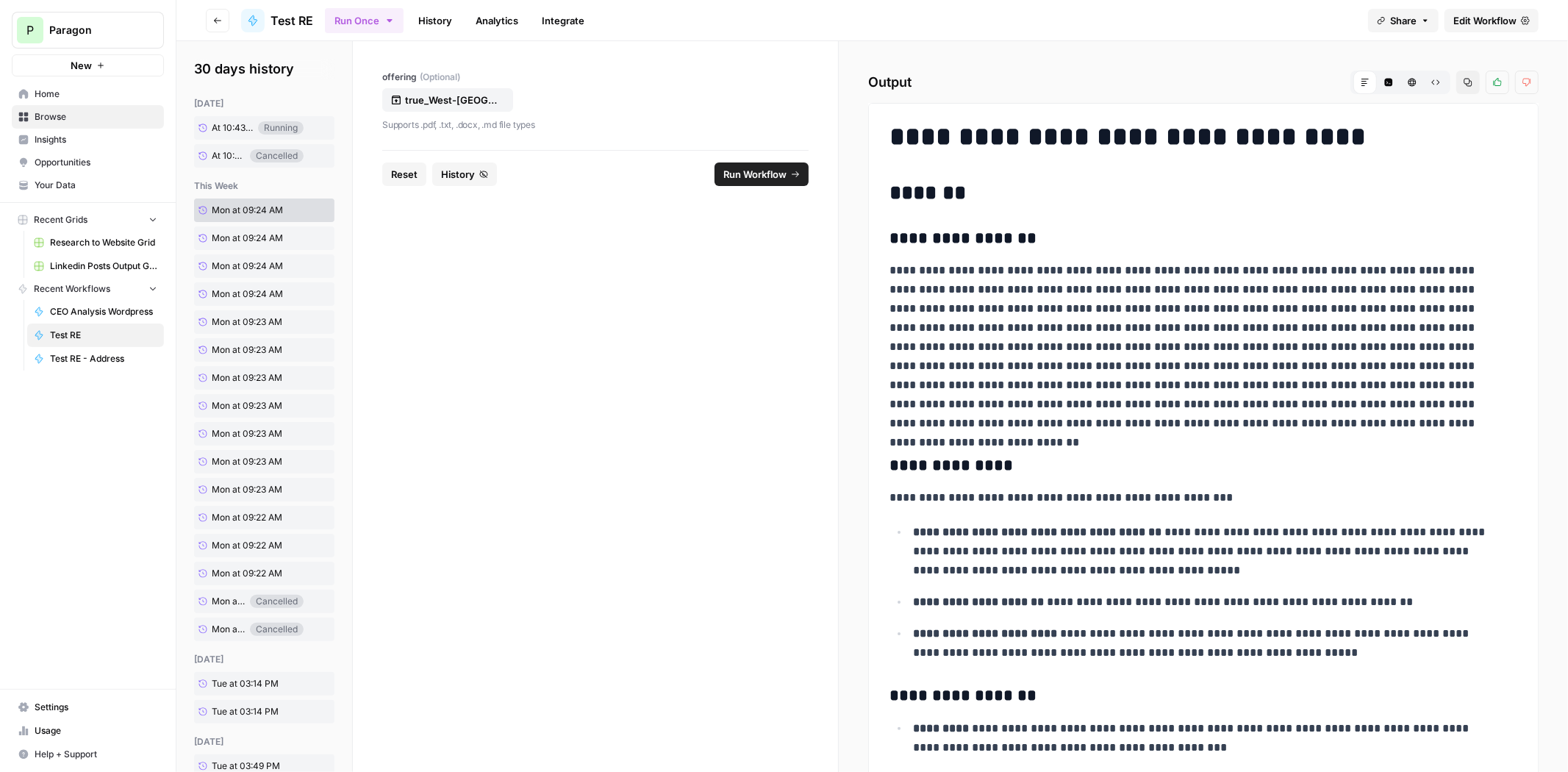
click at [758, 171] on span "Run Workflow" at bounding box center [755, 174] width 63 height 15
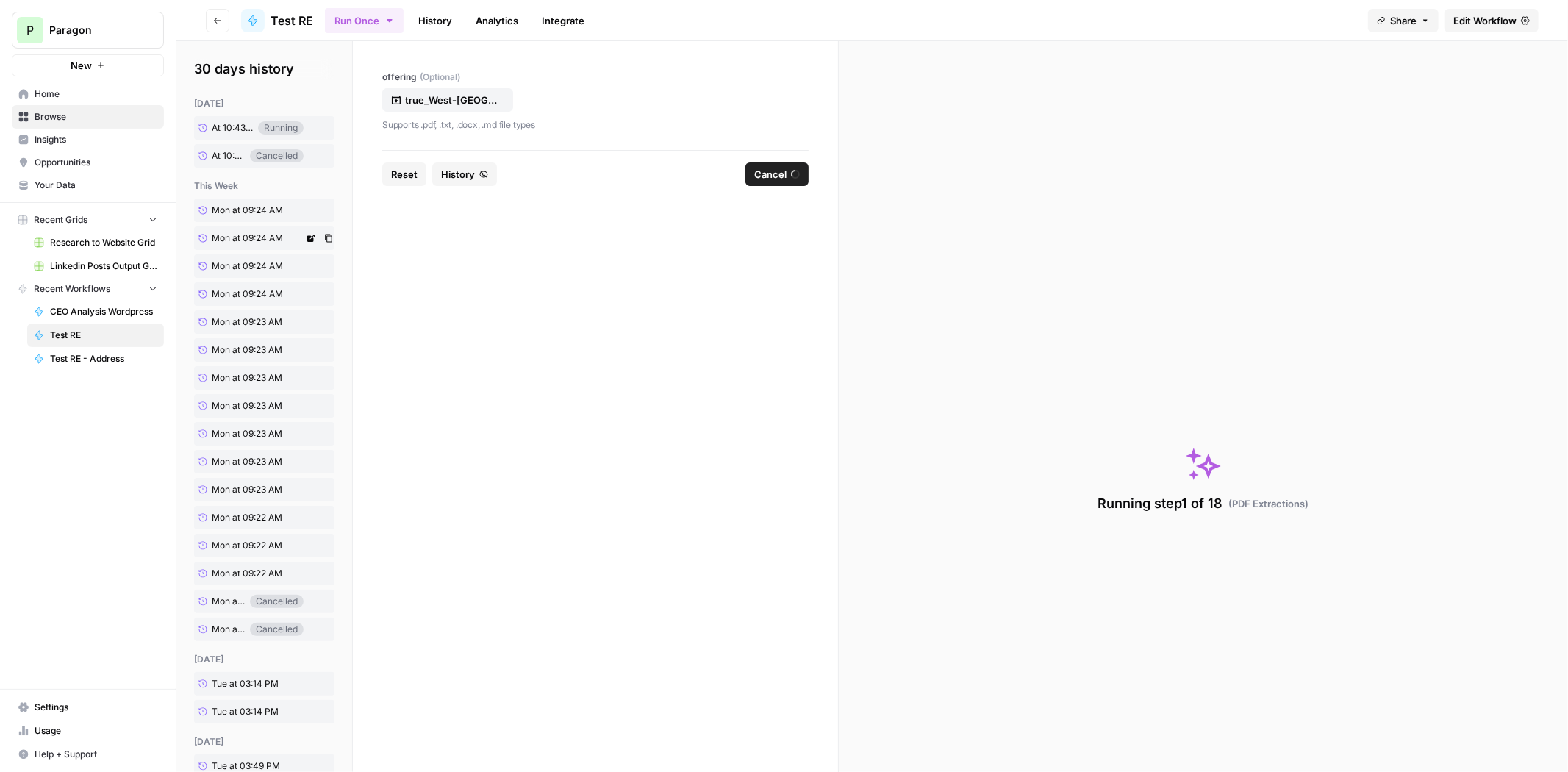
click at [250, 235] on span "Mon at 09:24 AM" at bounding box center [247, 237] width 72 height 13
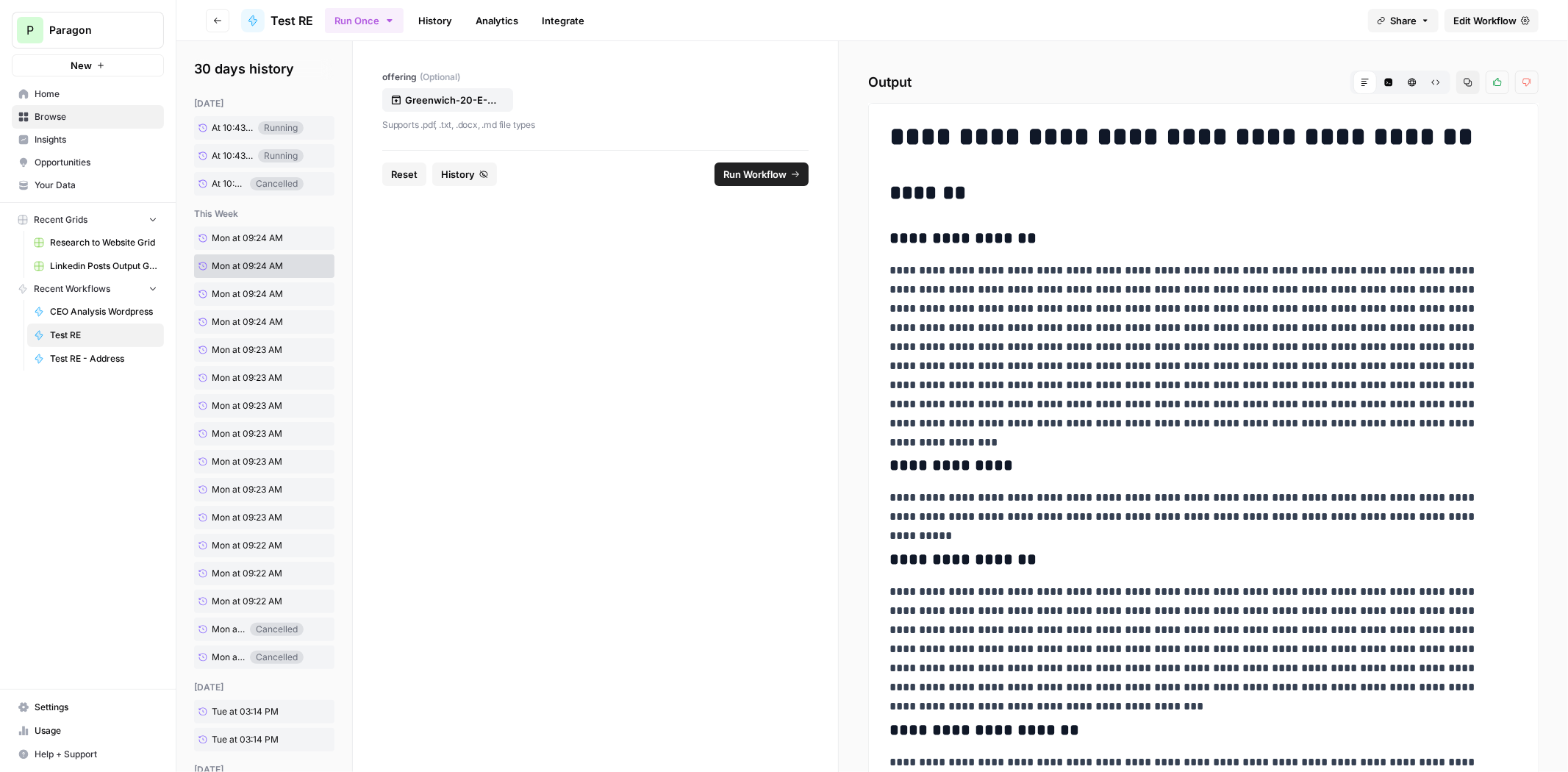
click at [782, 171] on span "Run Workflow" at bounding box center [755, 174] width 63 height 15
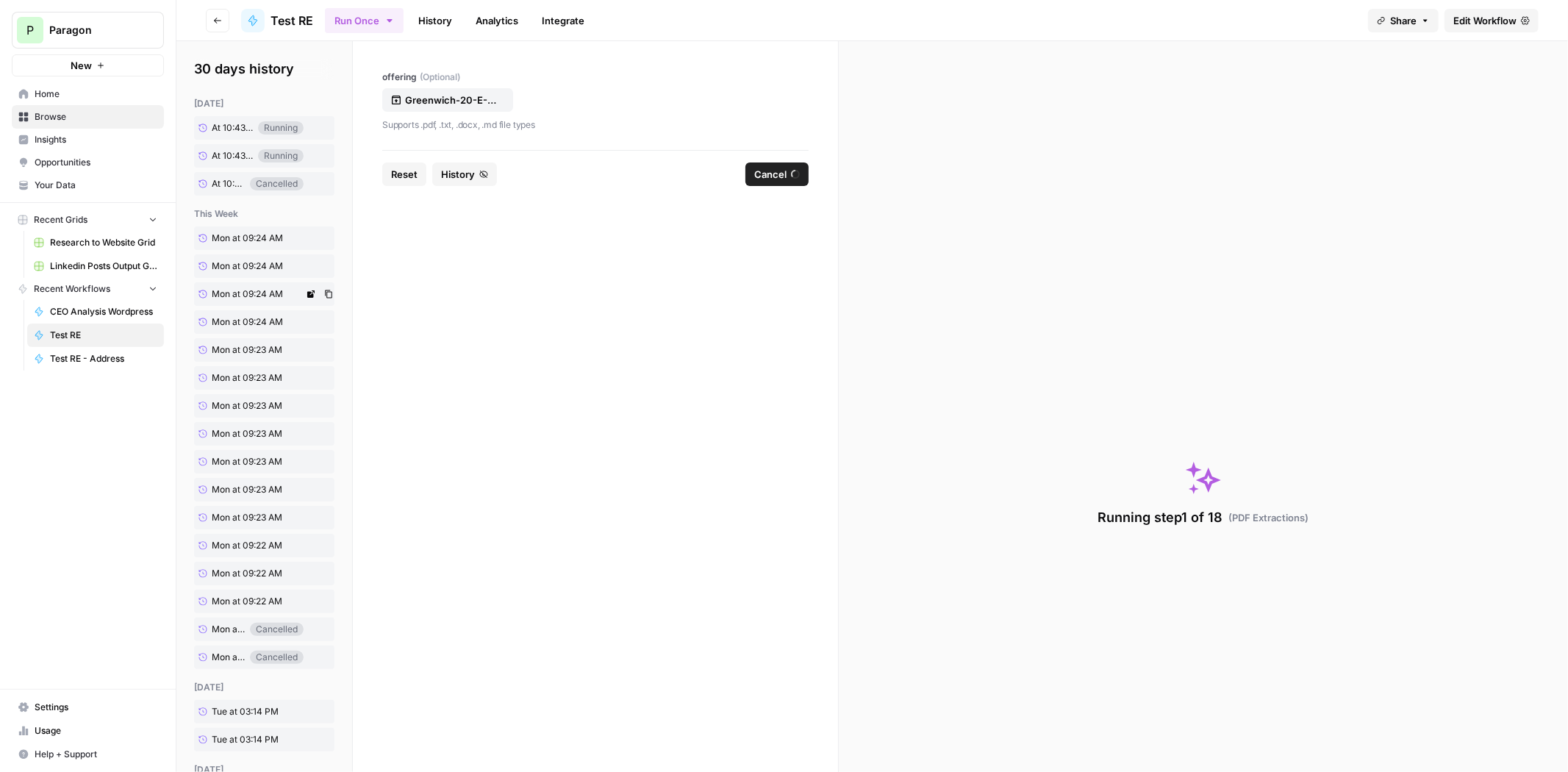
click at [260, 295] on span "Mon at 09:24 AM" at bounding box center [247, 293] width 72 height 13
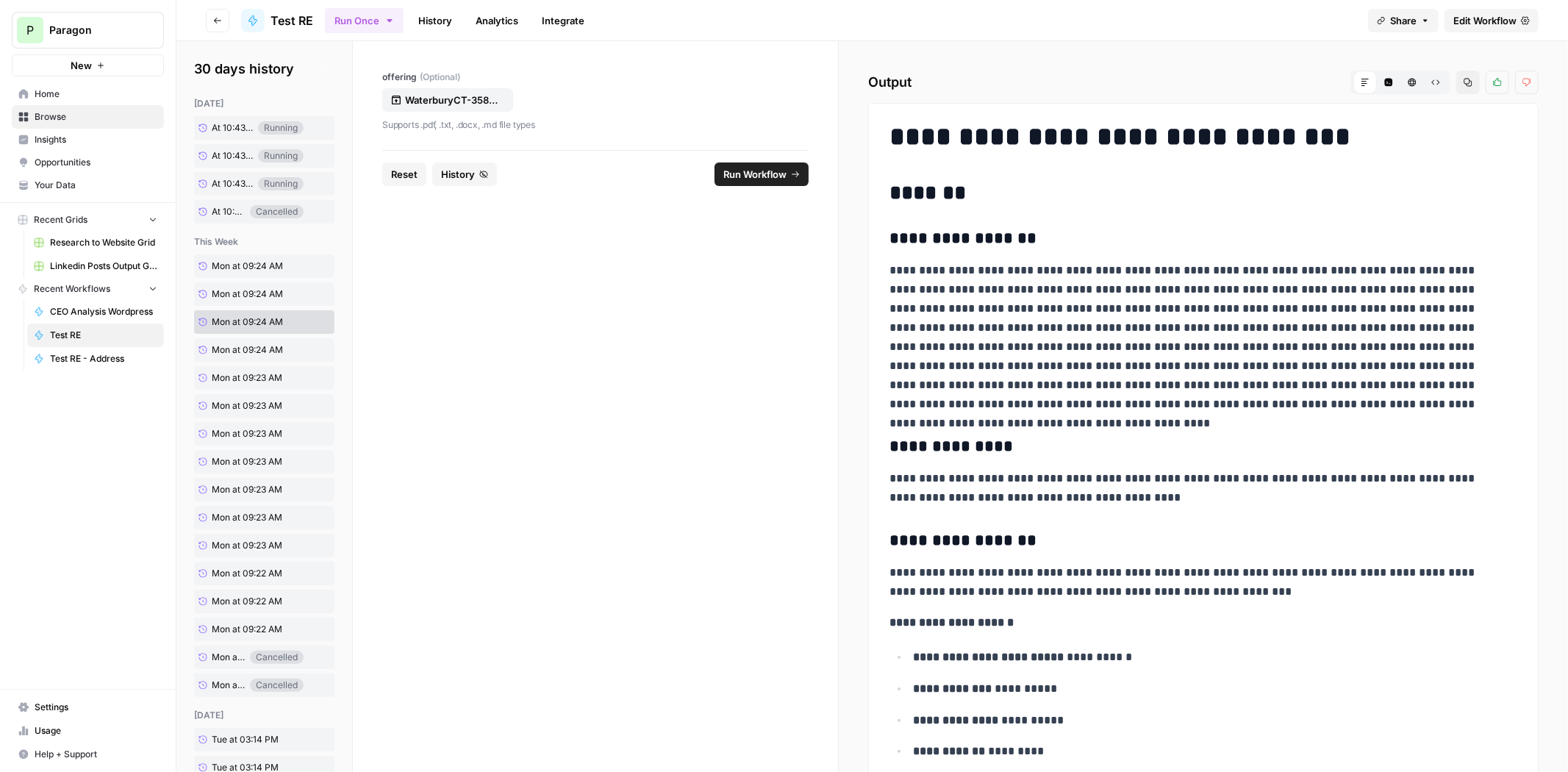
click at [765, 167] on span "Run Workflow" at bounding box center [755, 174] width 63 height 15
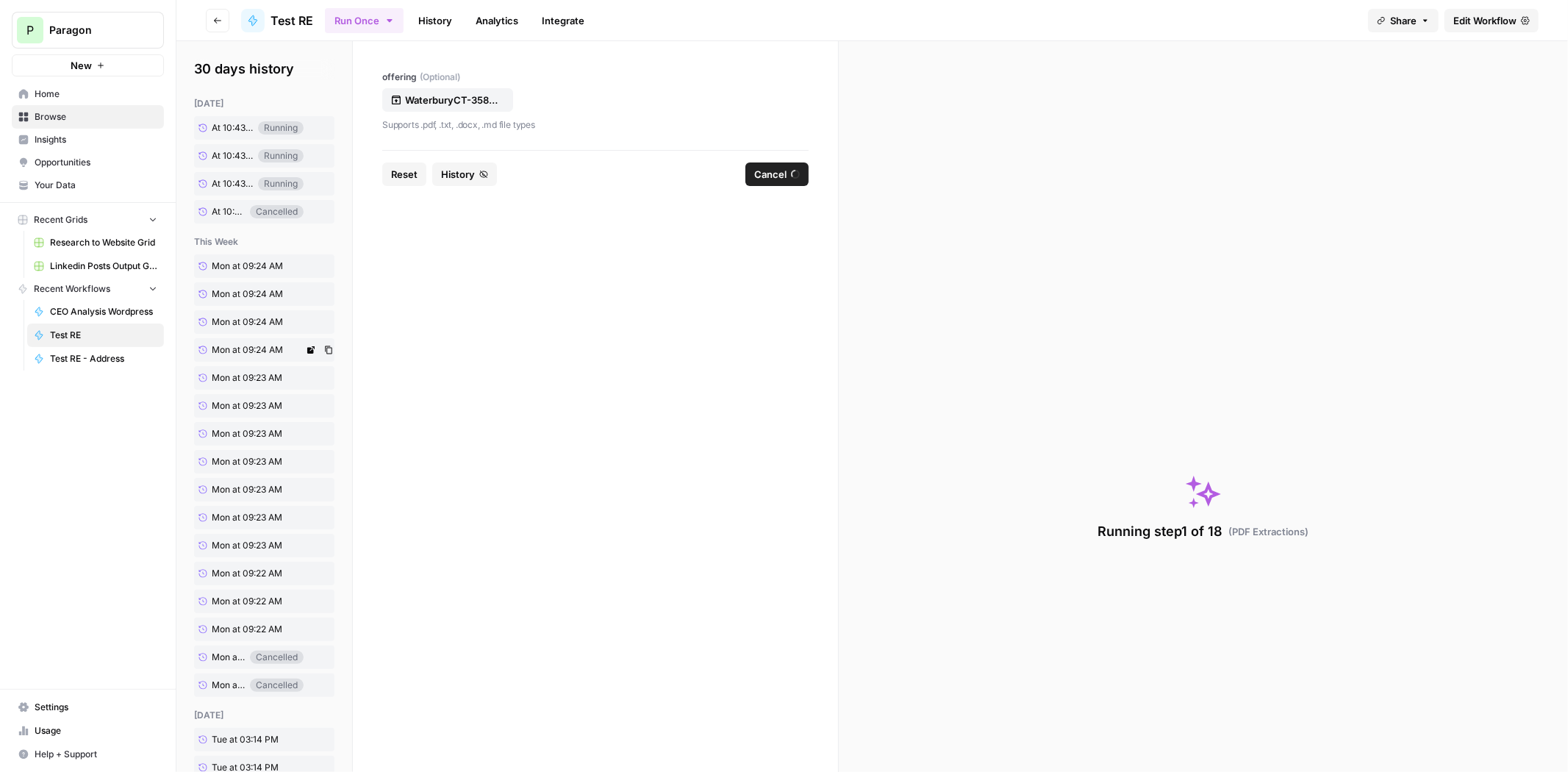
click at [256, 346] on span "Mon at 09:24 AM" at bounding box center [247, 349] width 72 height 13
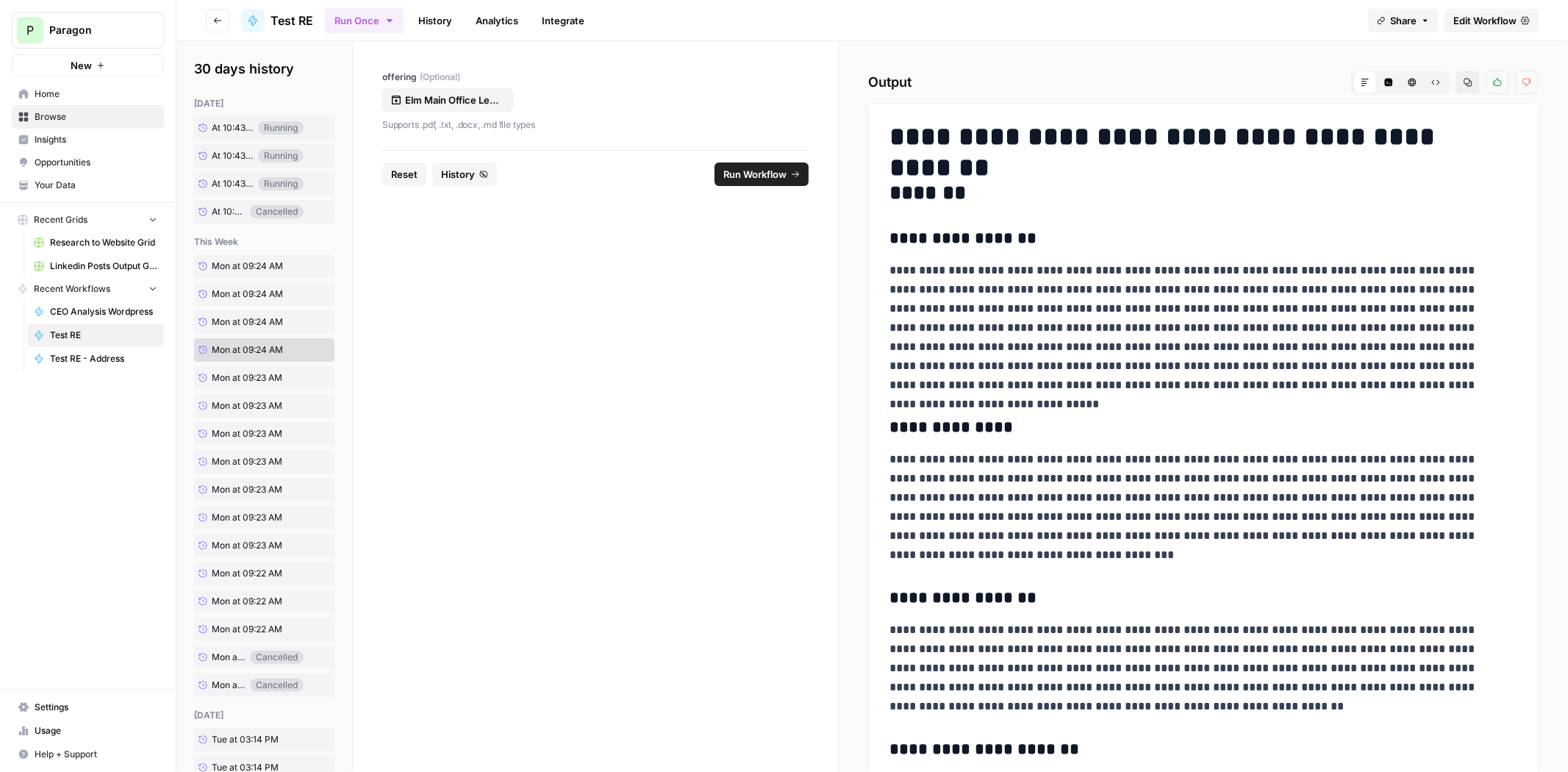
click at [758, 163] on button "Run Workflow" at bounding box center [762, 175] width 94 height 24
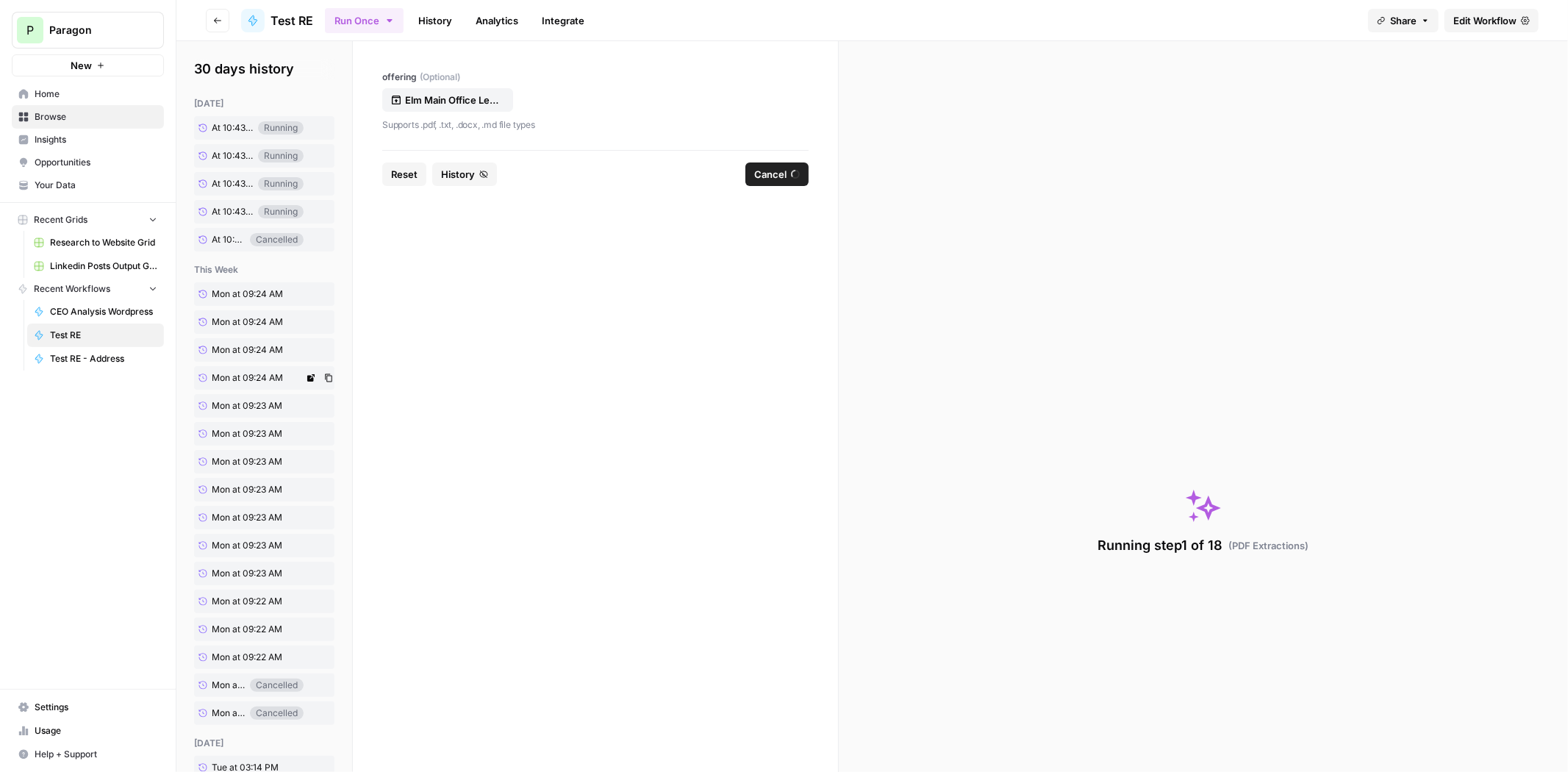
click at [241, 372] on span "Mon at 09:24 AM" at bounding box center [247, 378] width 72 height 13
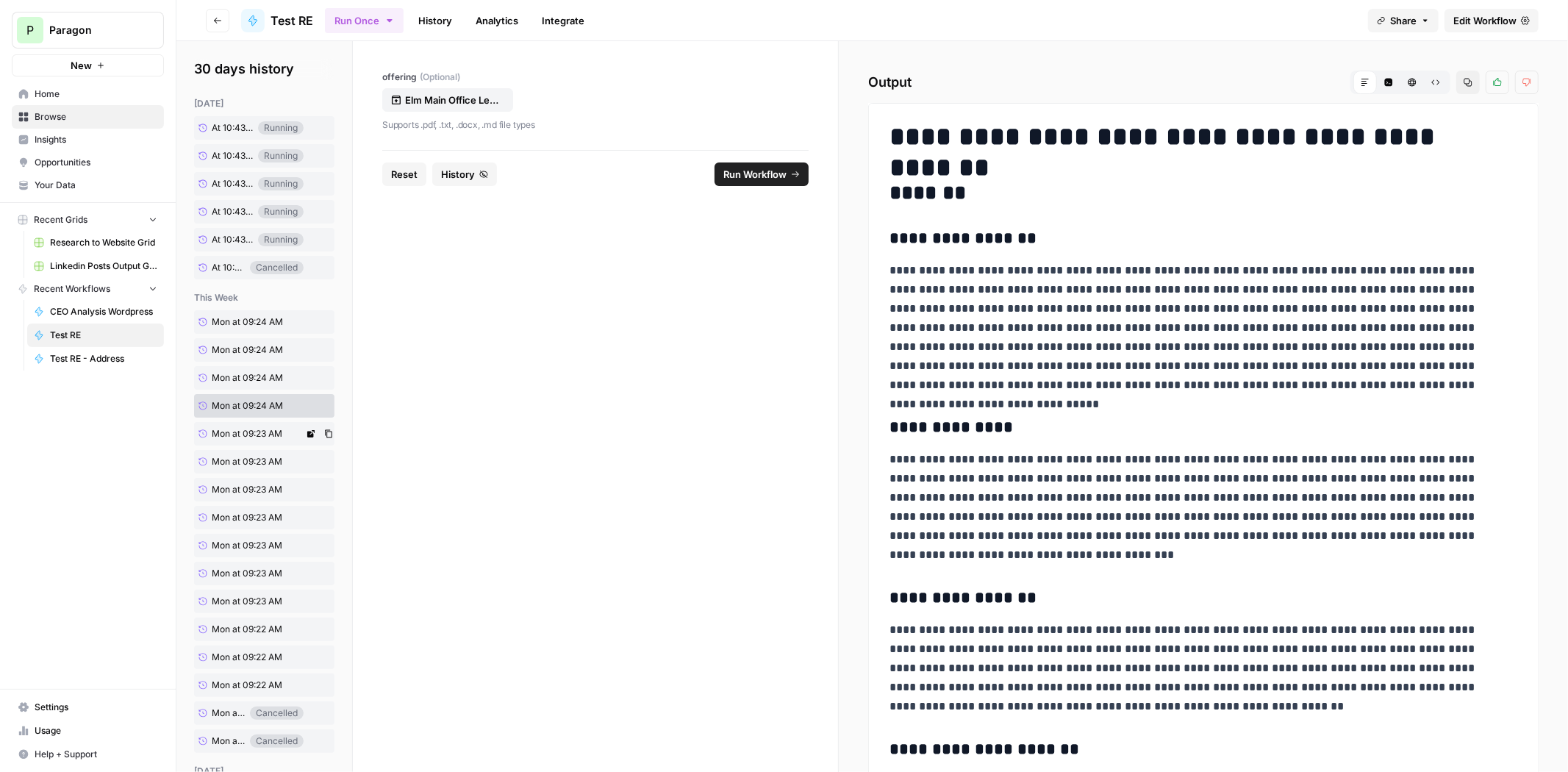
click at [249, 429] on span "Mon at 09:23 AM" at bounding box center [247, 434] width 71 height 13
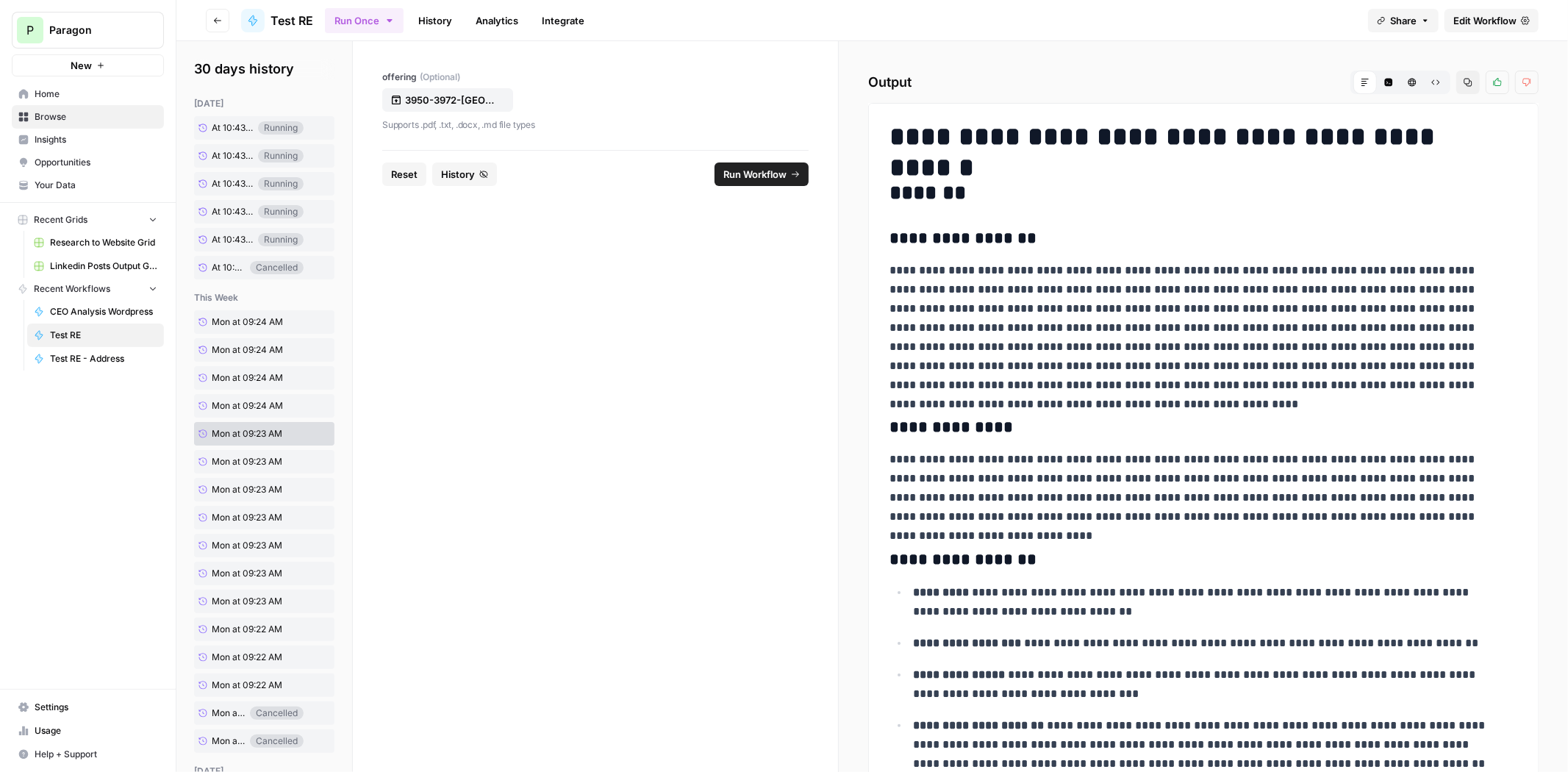
click at [767, 173] on span "Run Workflow" at bounding box center [755, 174] width 63 height 15
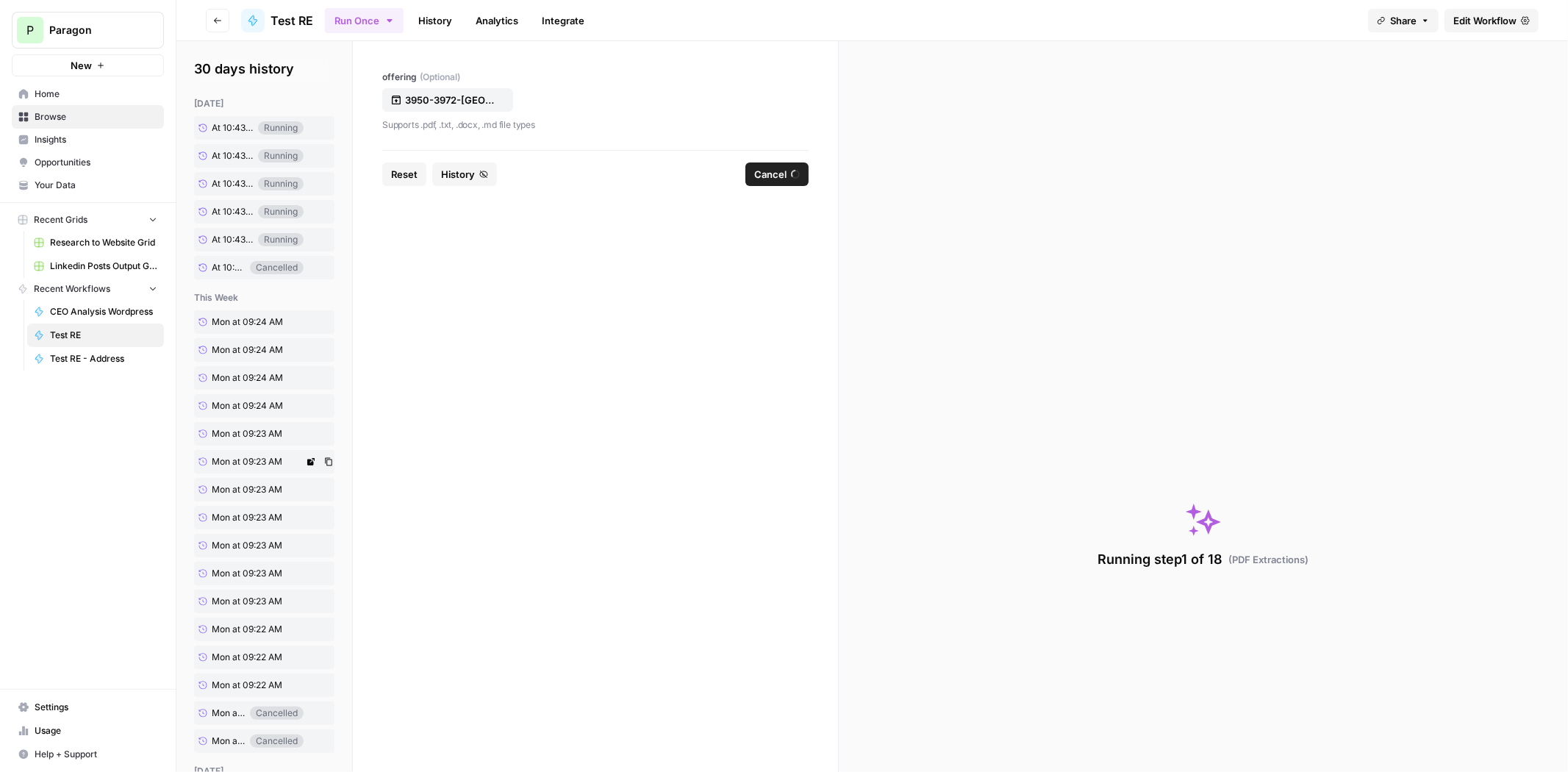
click at [255, 465] on span "Mon at 09:23 AM" at bounding box center [247, 461] width 71 height 13
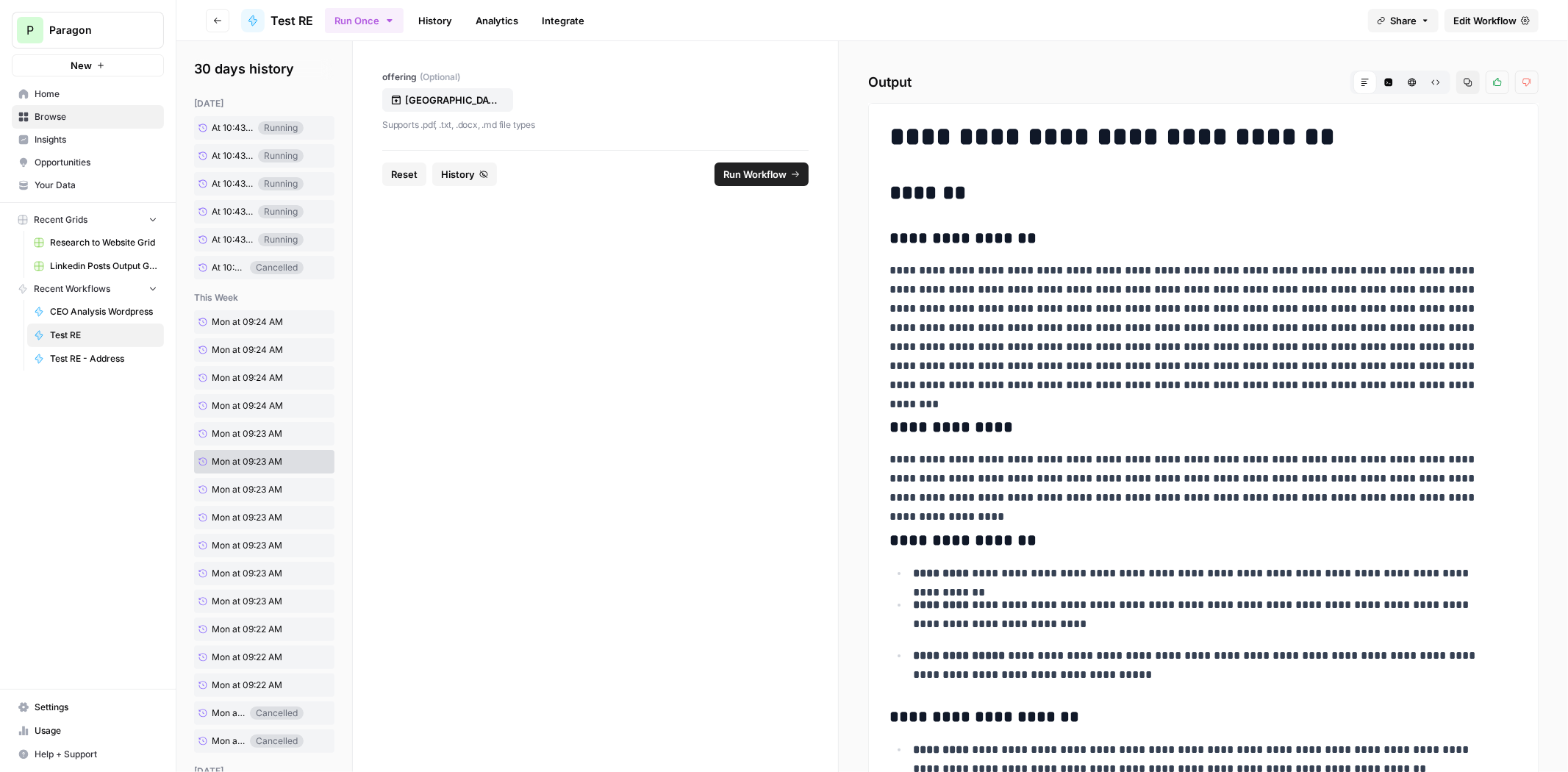
click at [791, 178] on icon "submit" at bounding box center [795, 174] width 9 height 9
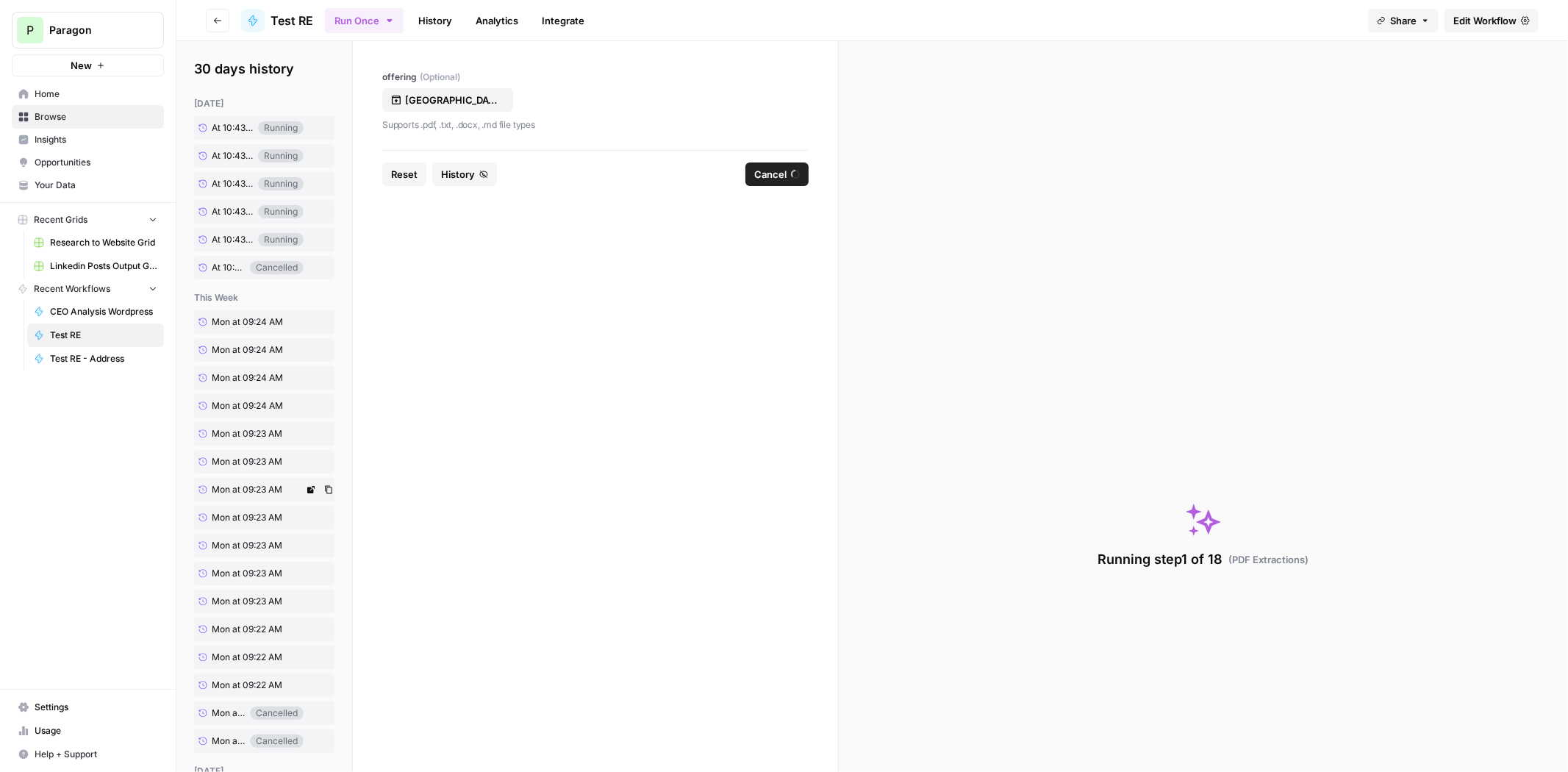
click at [236, 491] on span "Mon at 09:23 AM" at bounding box center [247, 489] width 71 height 13
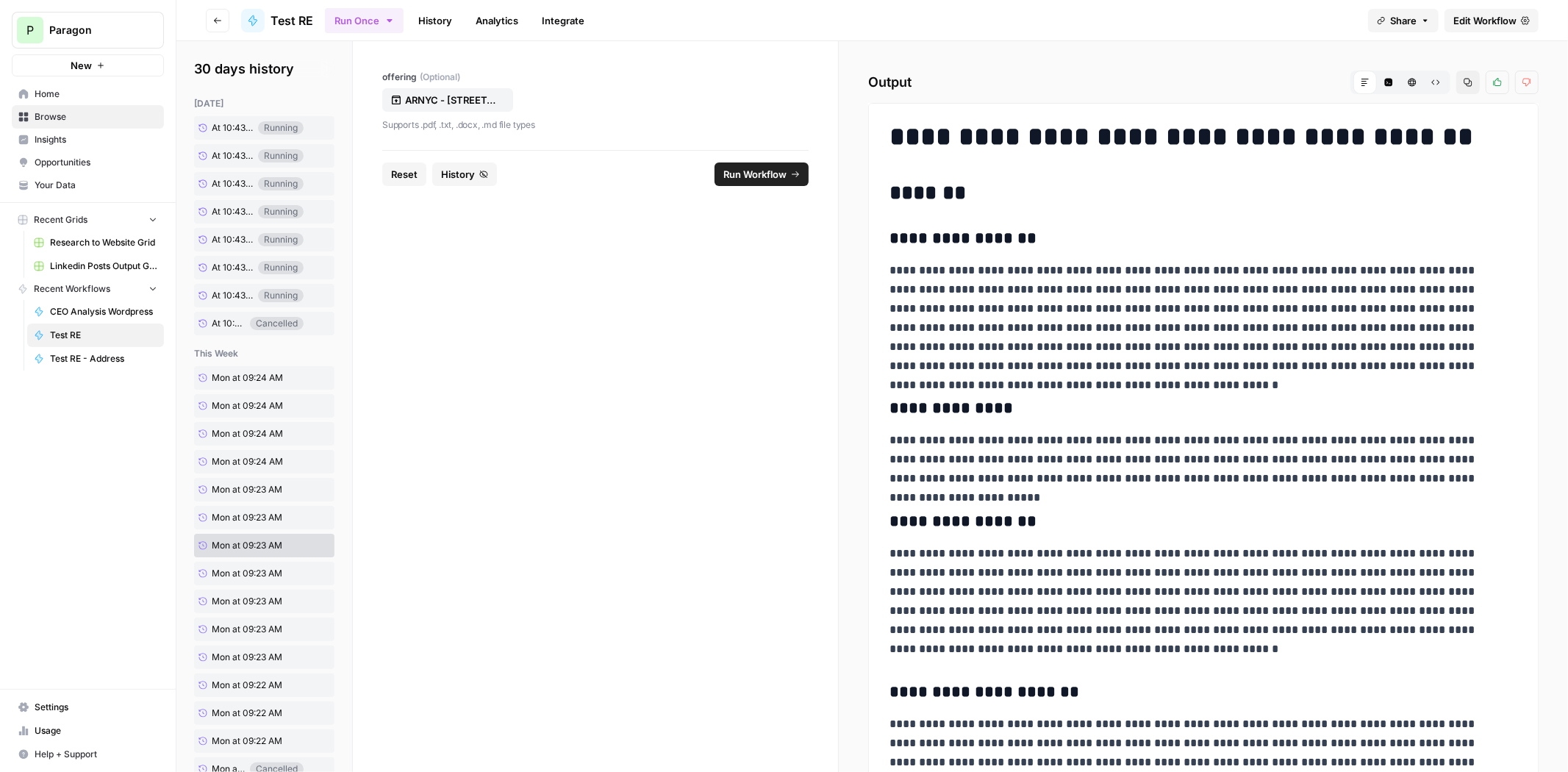
click at [753, 174] on span "Run Workflow" at bounding box center [755, 174] width 63 height 15
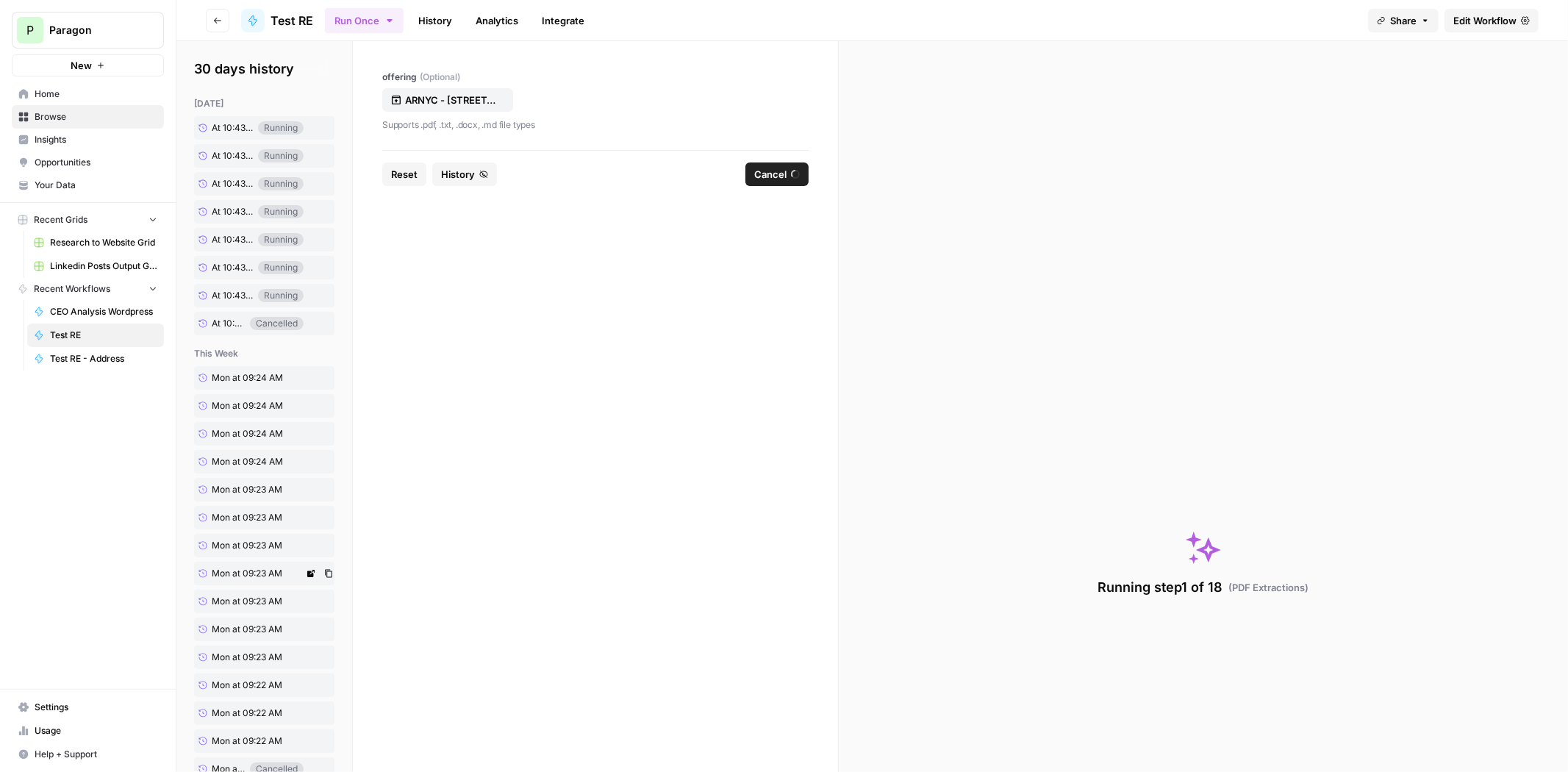
click at [244, 581] on link "Mon at 09:23 AM" at bounding box center [249, 574] width 110 height 24
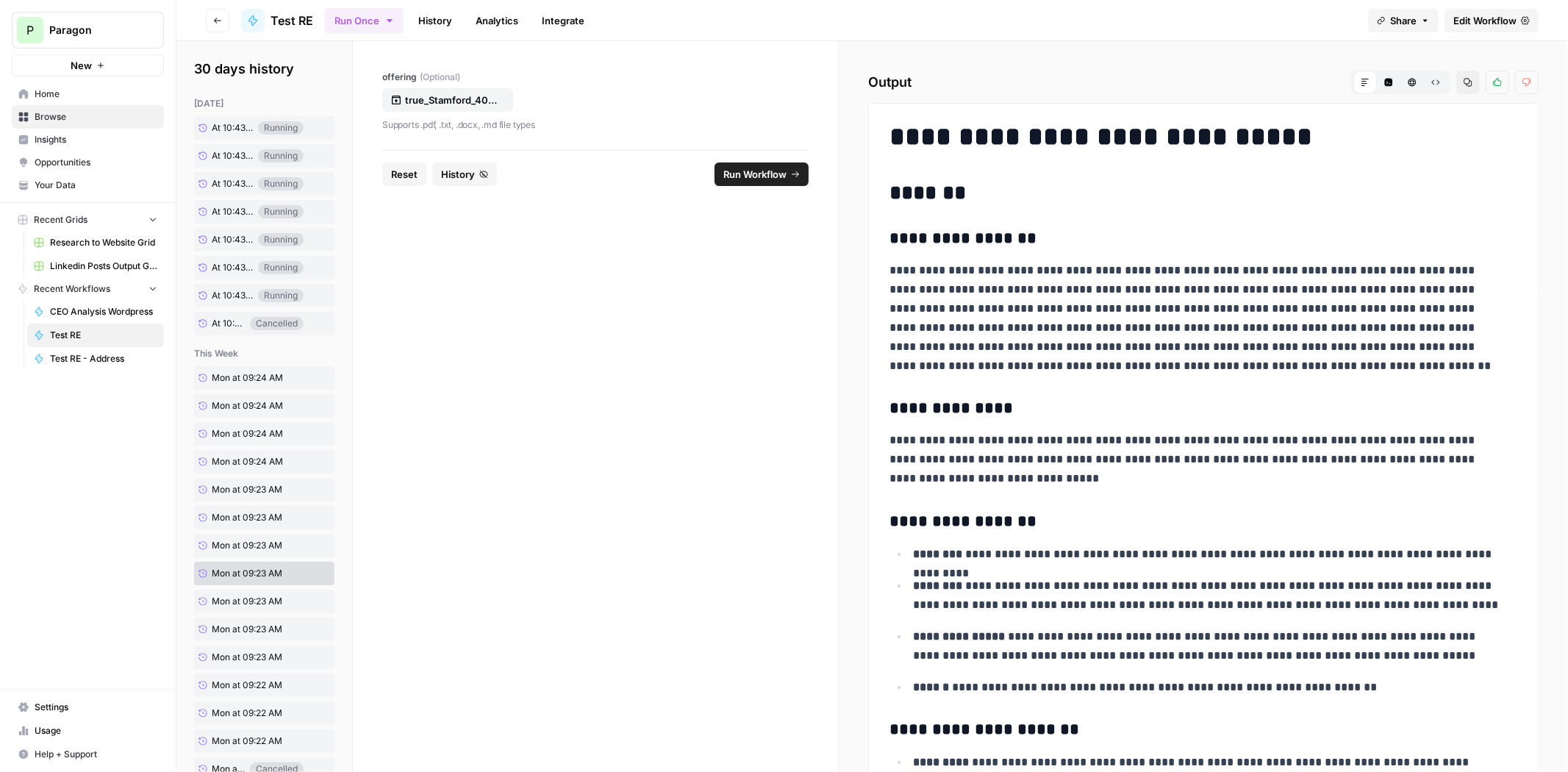
click at [762, 170] on span "Run Workflow" at bounding box center [755, 174] width 63 height 15
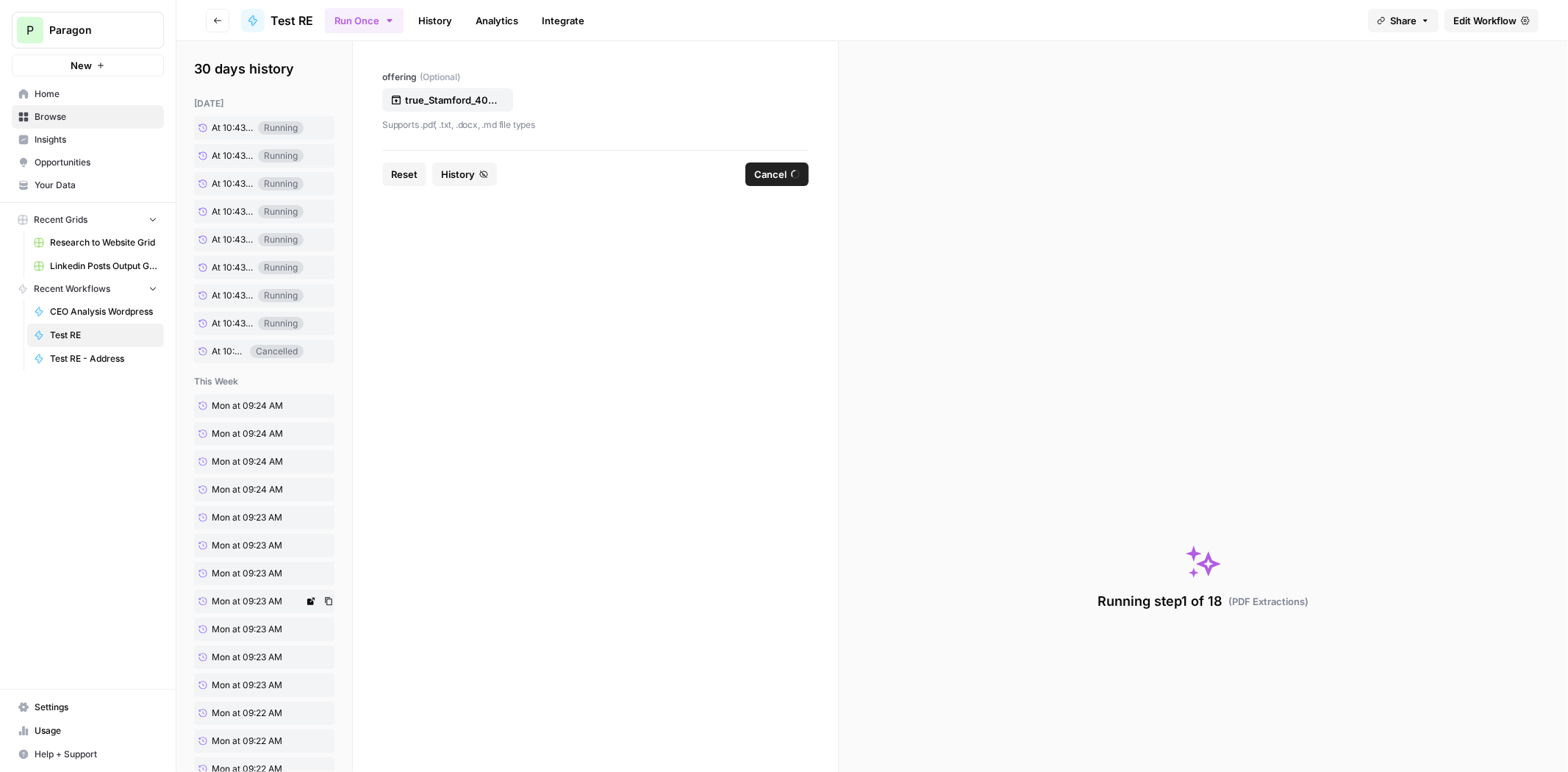
click at [244, 605] on span "Mon at 09:23 AM" at bounding box center [247, 600] width 71 height 13
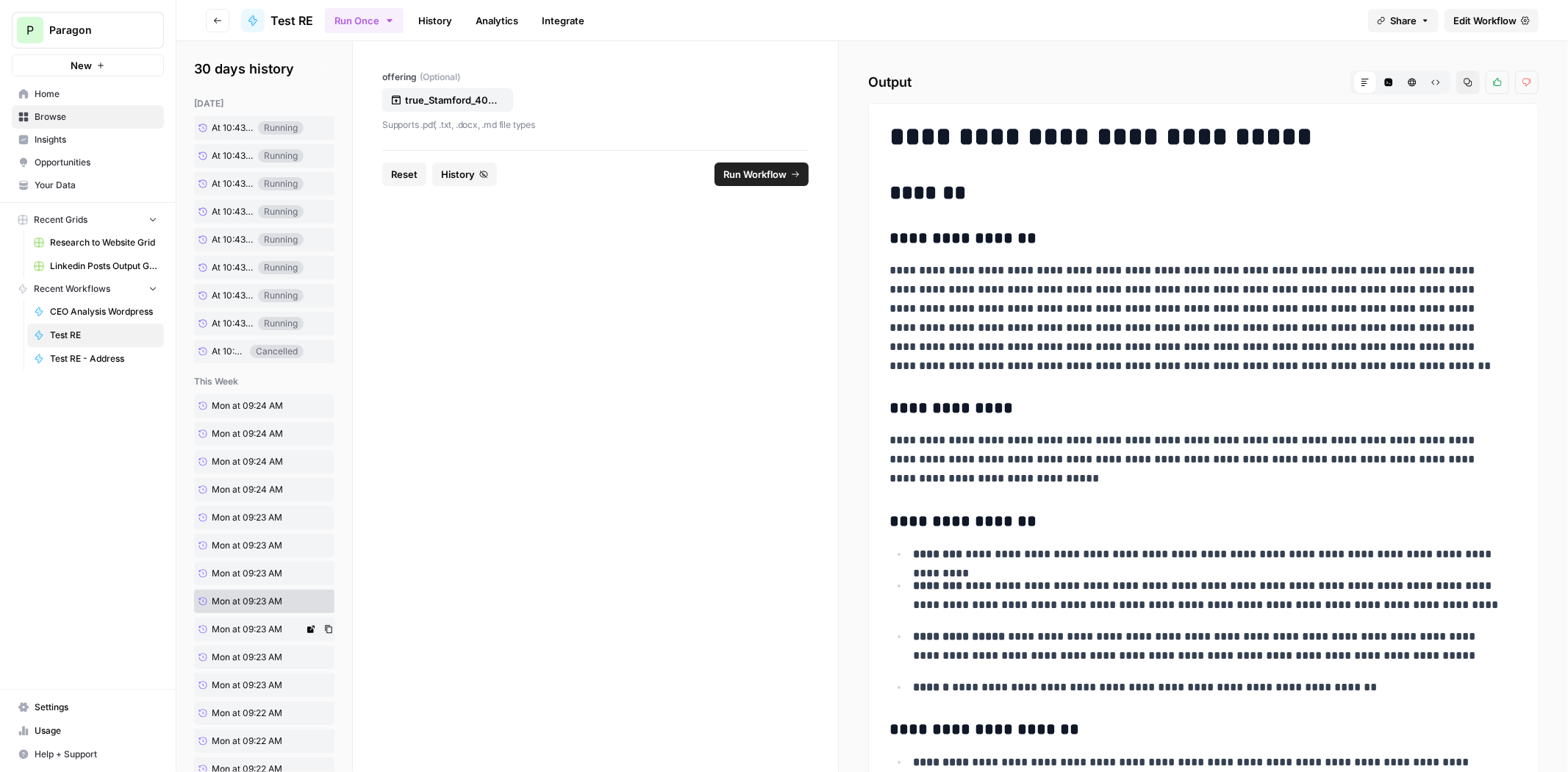
click at [242, 638] on link "Mon at 09:23 AM" at bounding box center [249, 630] width 110 height 24
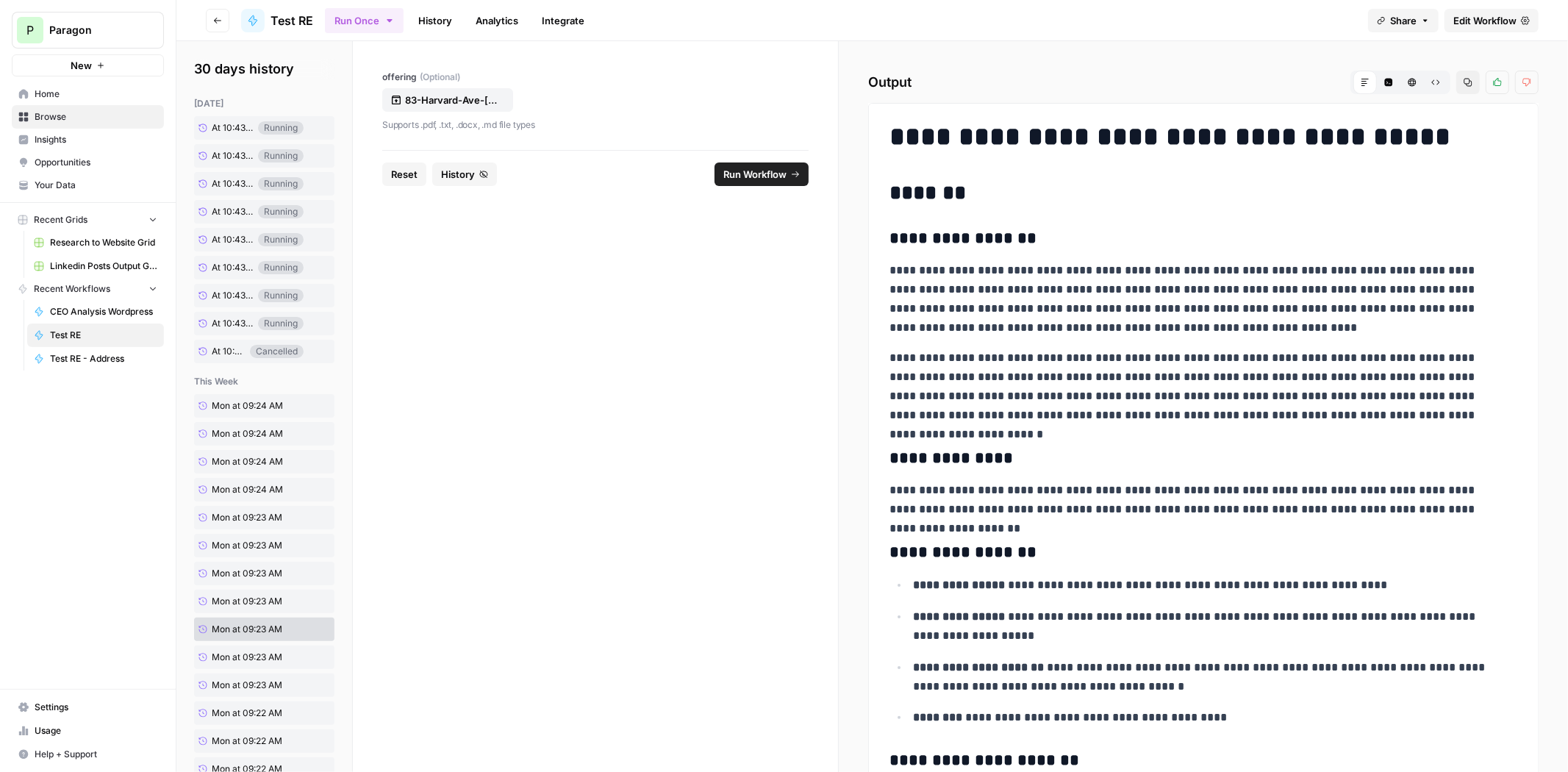
click at [760, 169] on span "Run Workflow" at bounding box center [755, 174] width 63 height 15
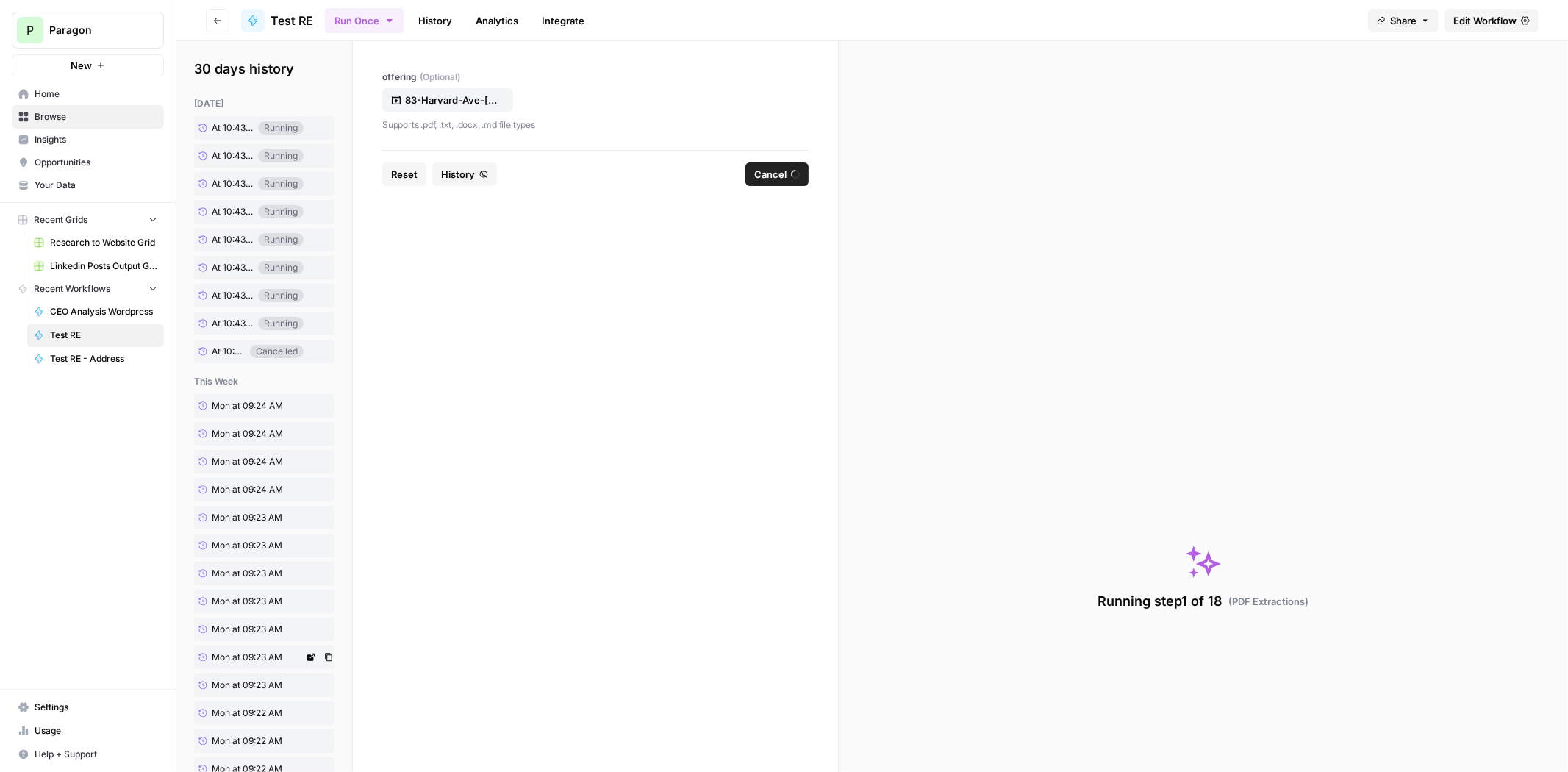
click at [245, 662] on span "Mon at 09:23 AM" at bounding box center [247, 656] width 71 height 13
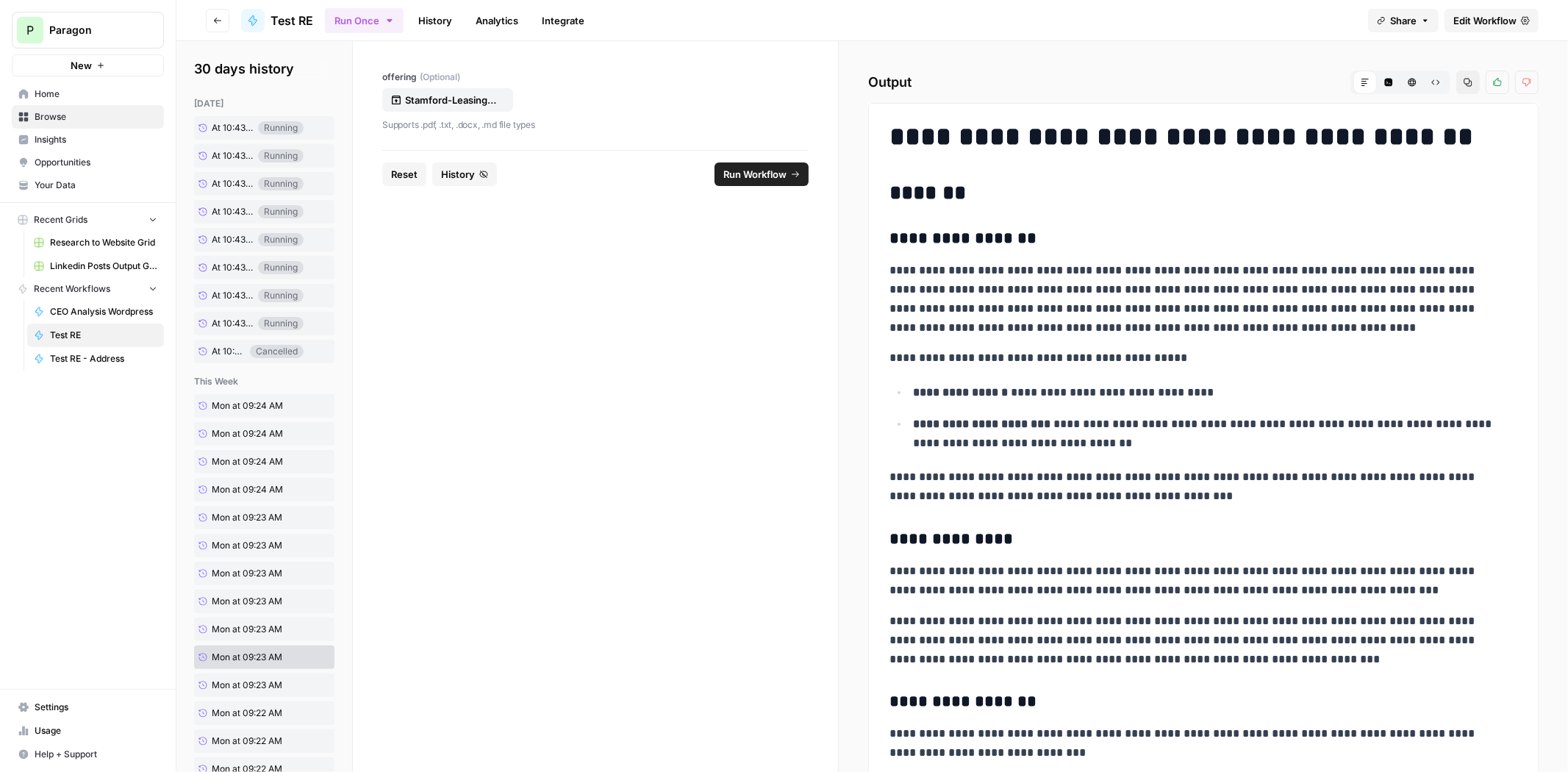
click at [771, 169] on span "Run Workflow" at bounding box center [755, 174] width 63 height 15
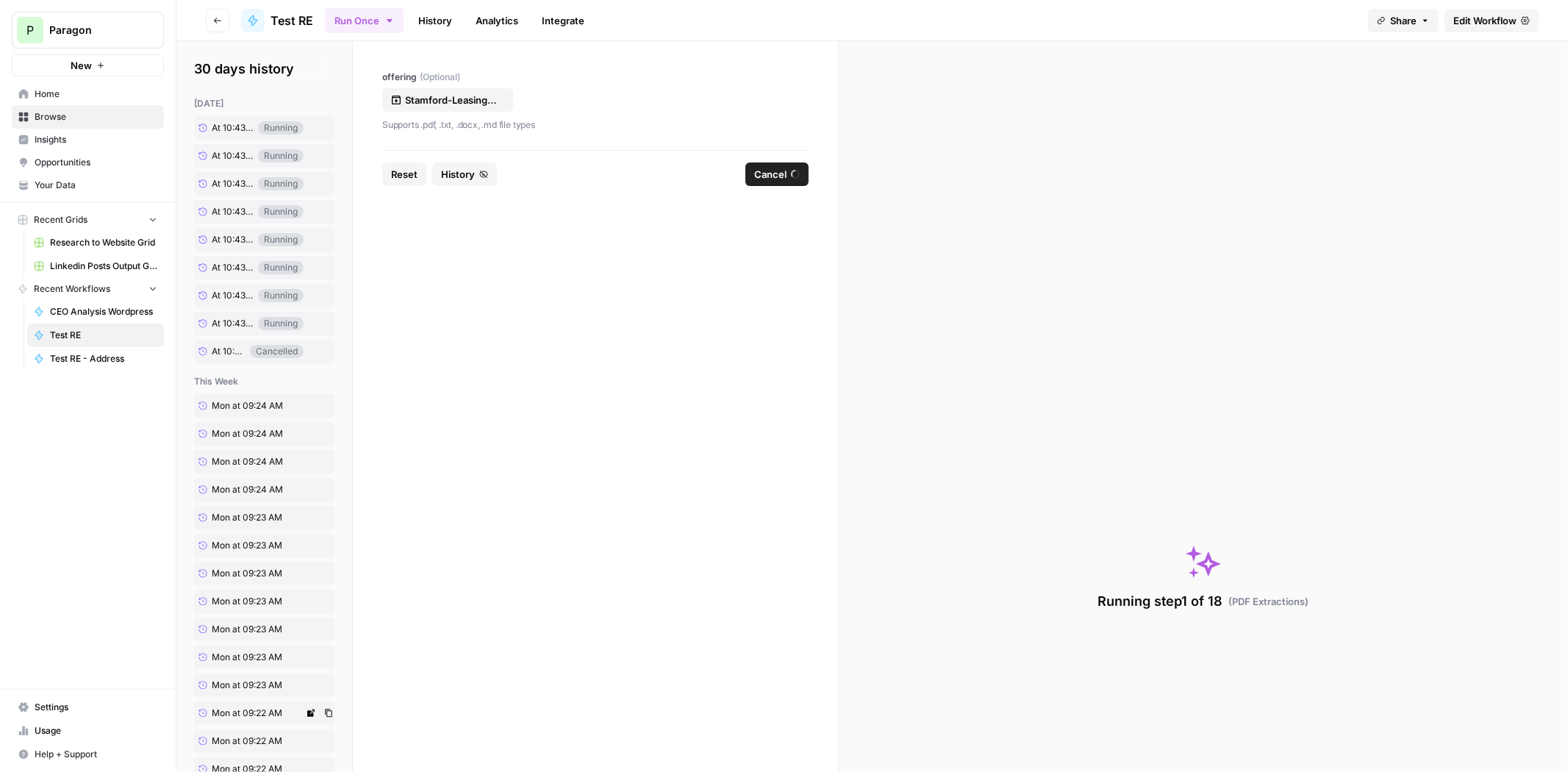
click at [259, 705] on link "Mon at 09:22 AM" at bounding box center [249, 713] width 110 height 24
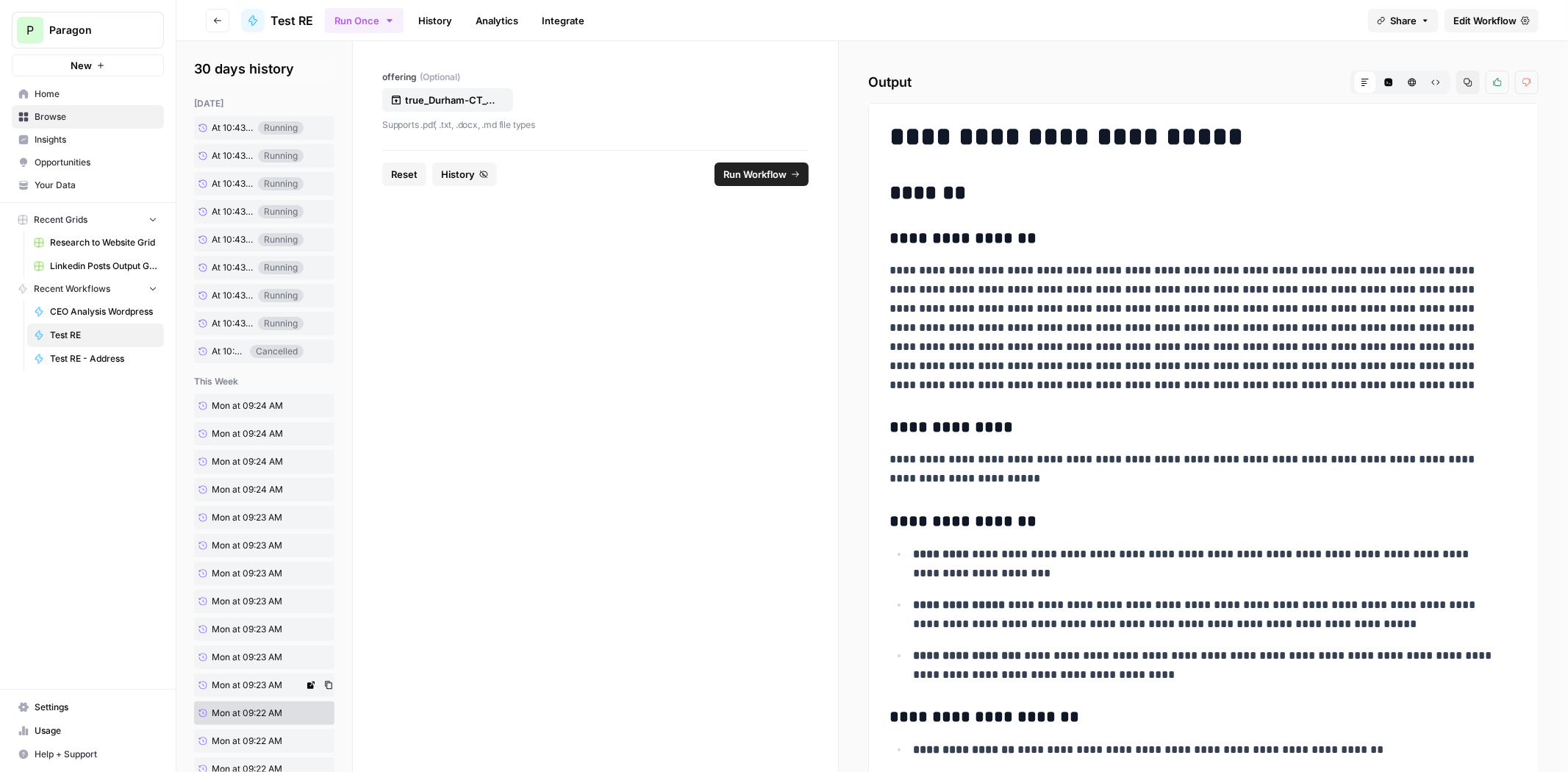
click at [260, 686] on div "[DATE] at 09:24 AM Mon at 09:24 AM Mon at 09:24 AM Mon at 09:24 AM Mon at 09:23…" at bounding box center [264, 605] width 140 height 462
click at [259, 685] on span "Mon at 09:23 AM" at bounding box center [247, 685] width 71 height 13
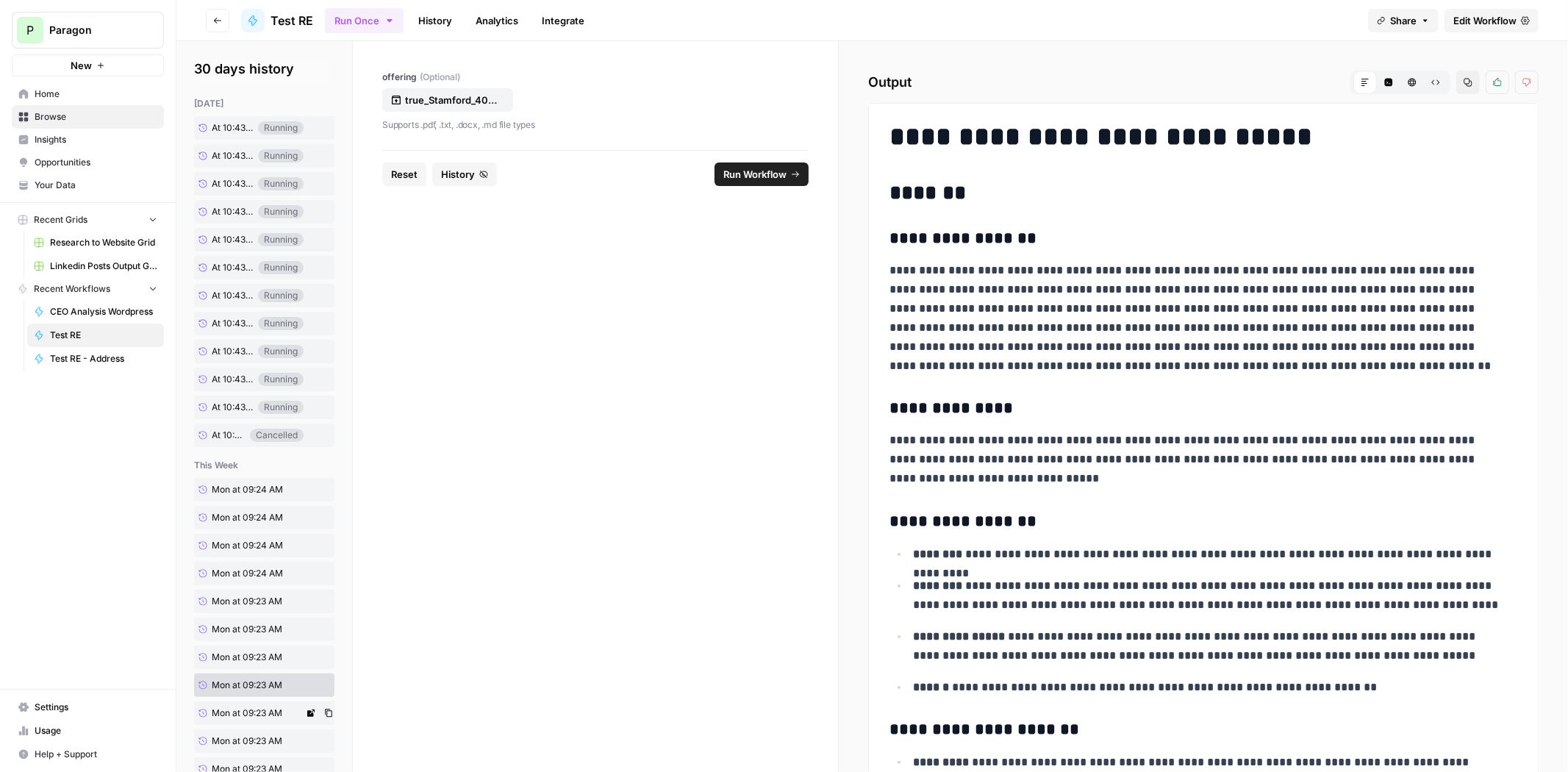
click at [236, 718] on span "Mon at 09:23 AM" at bounding box center [247, 712] width 71 height 13
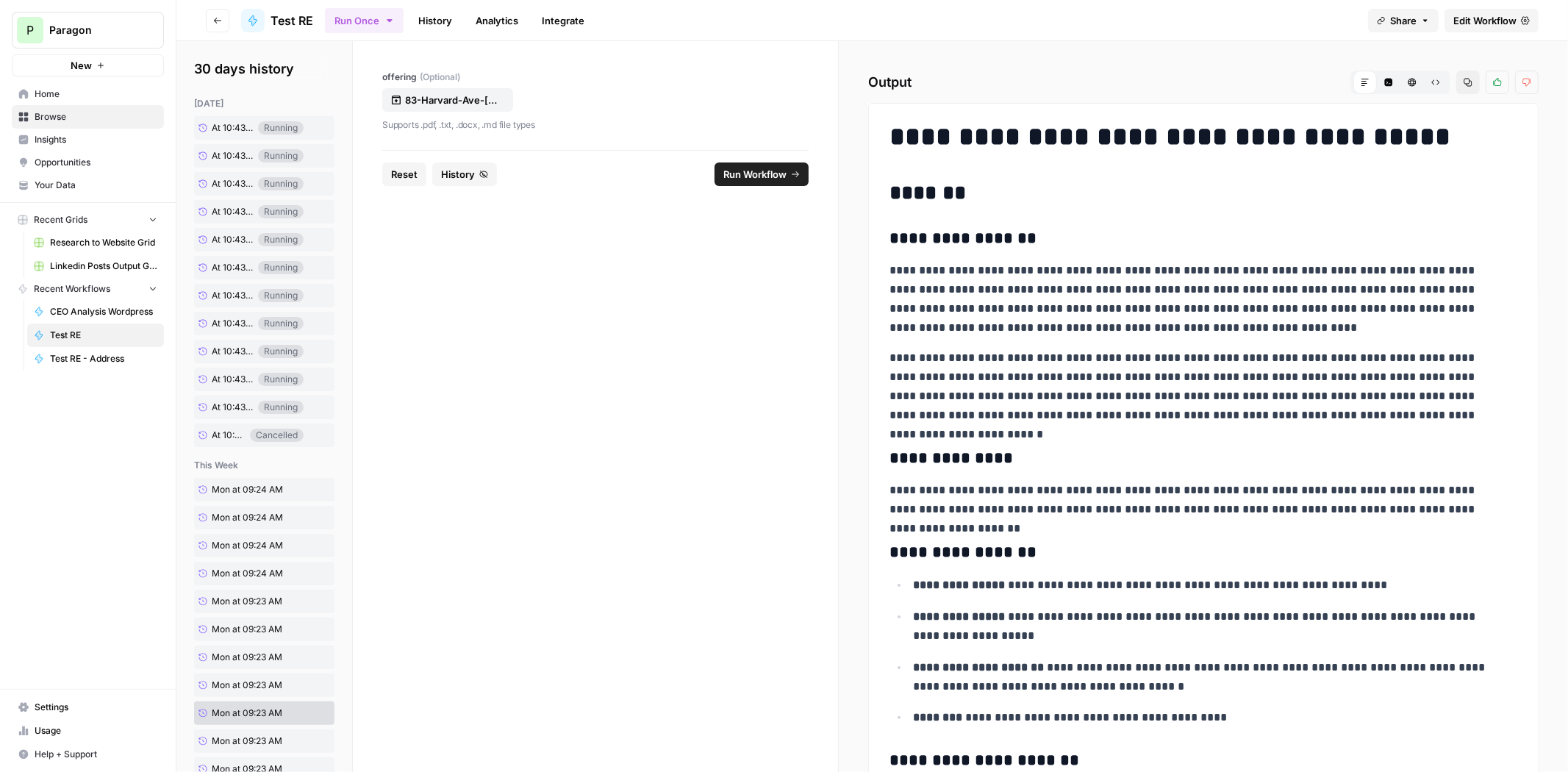
click at [765, 174] on span "Run Workflow" at bounding box center [755, 174] width 63 height 15
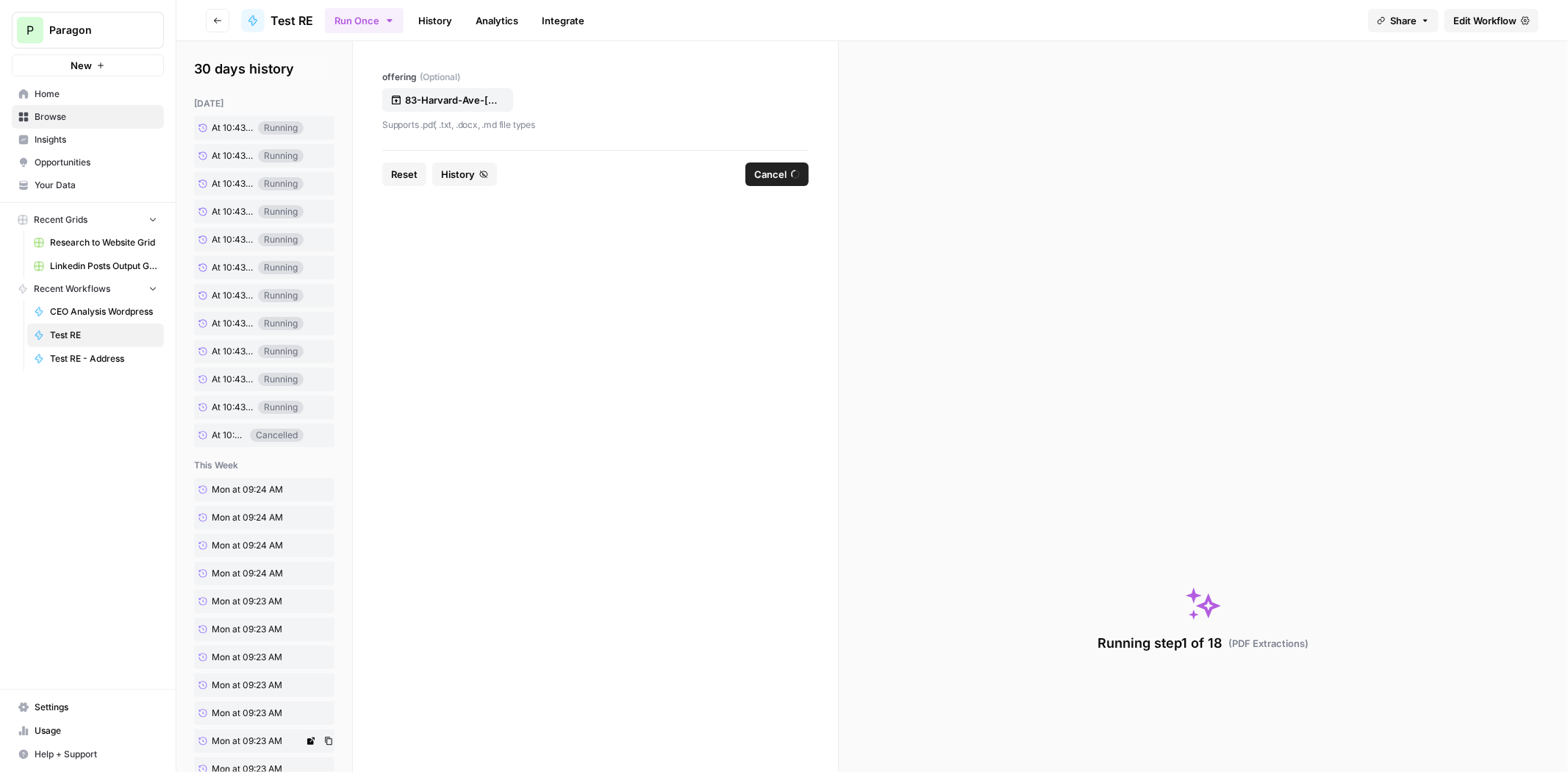
click at [251, 739] on span "Mon at 09:23 AM" at bounding box center [247, 741] width 71 height 13
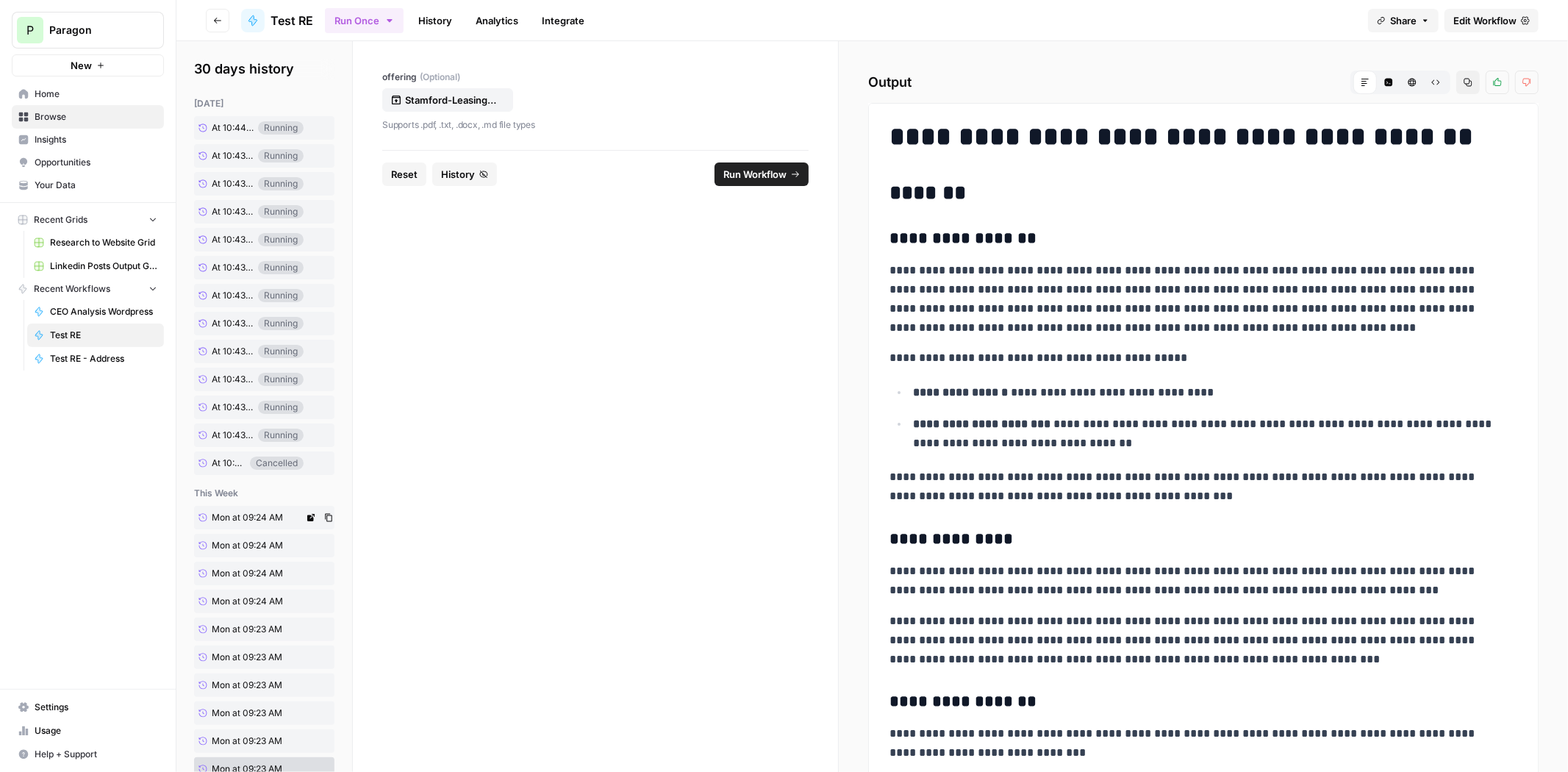
click at [215, 511] on span "Mon at 09:24 AM" at bounding box center [247, 517] width 72 height 13
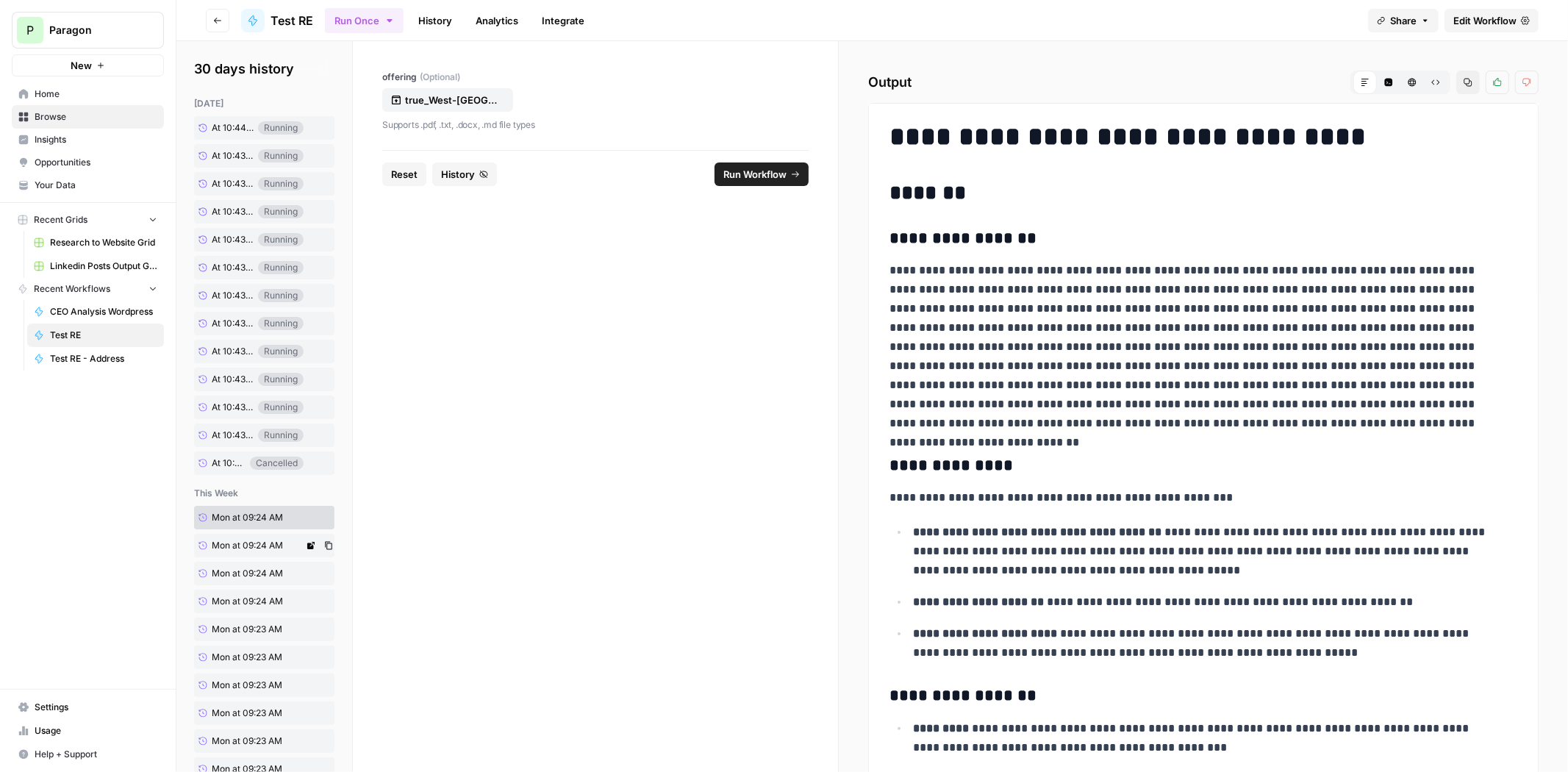
click at [239, 548] on span "Mon at 09:24 AM" at bounding box center [247, 544] width 72 height 13
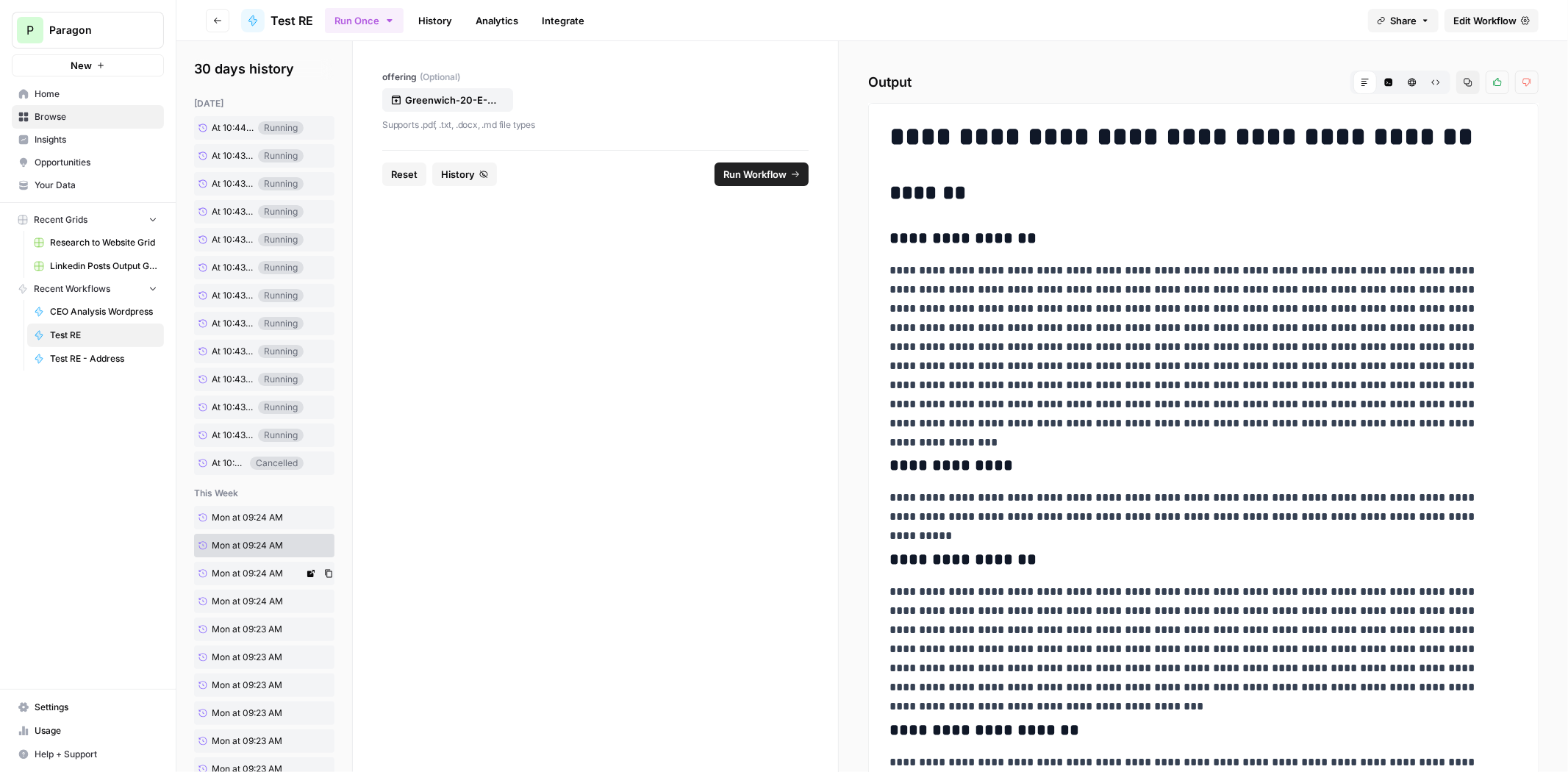
click at [240, 574] on span "Mon at 09:24 AM" at bounding box center [247, 573] width 72 height 13
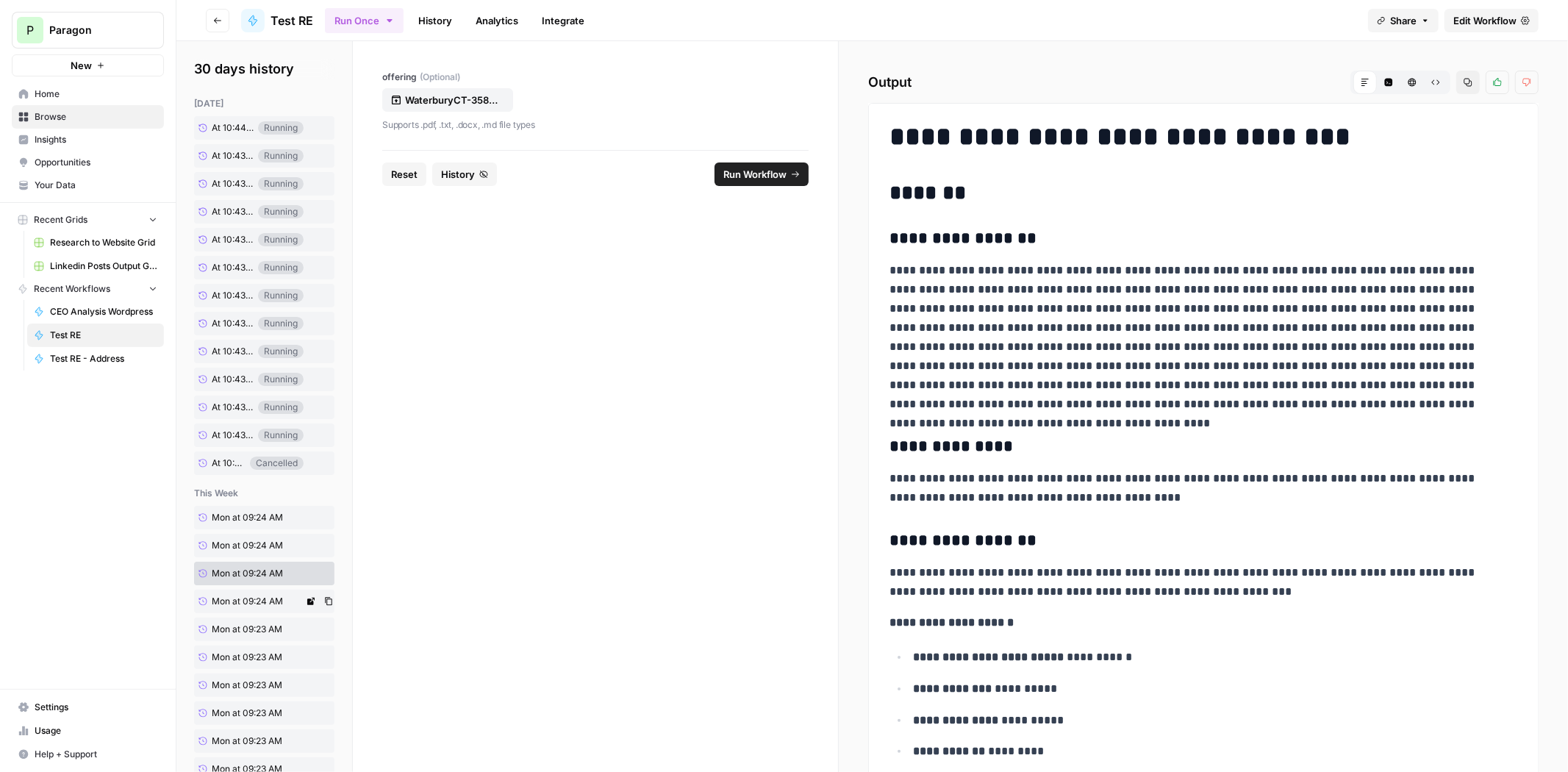
click at [240, 594] on link "Mon at 09:24 AM" at bounding box center [249, 601] width 110 height 24
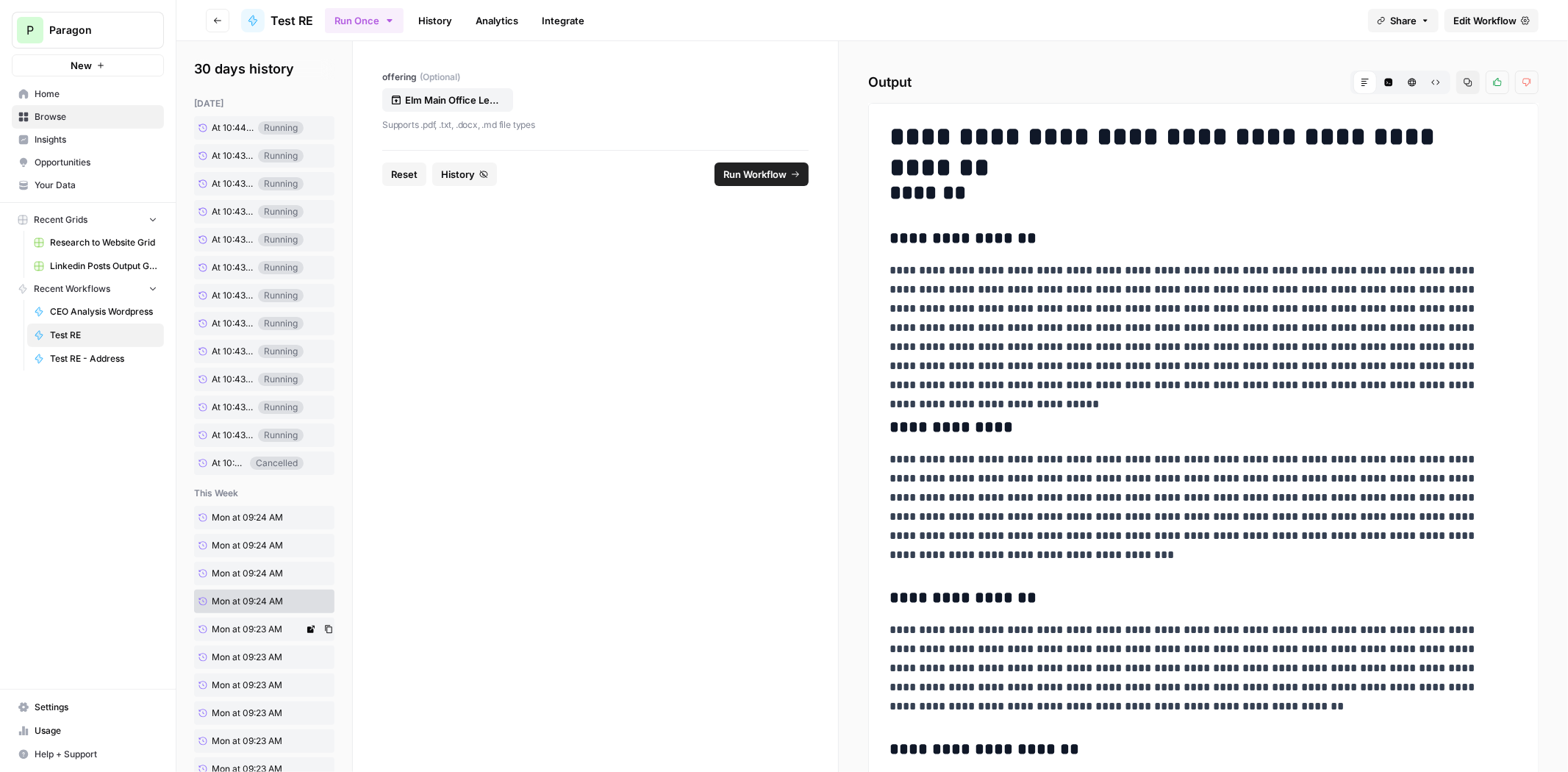
click at [248, 621] on link "Mon at 09:23 AM" at bounding box center [249, 630] width 110 height 24
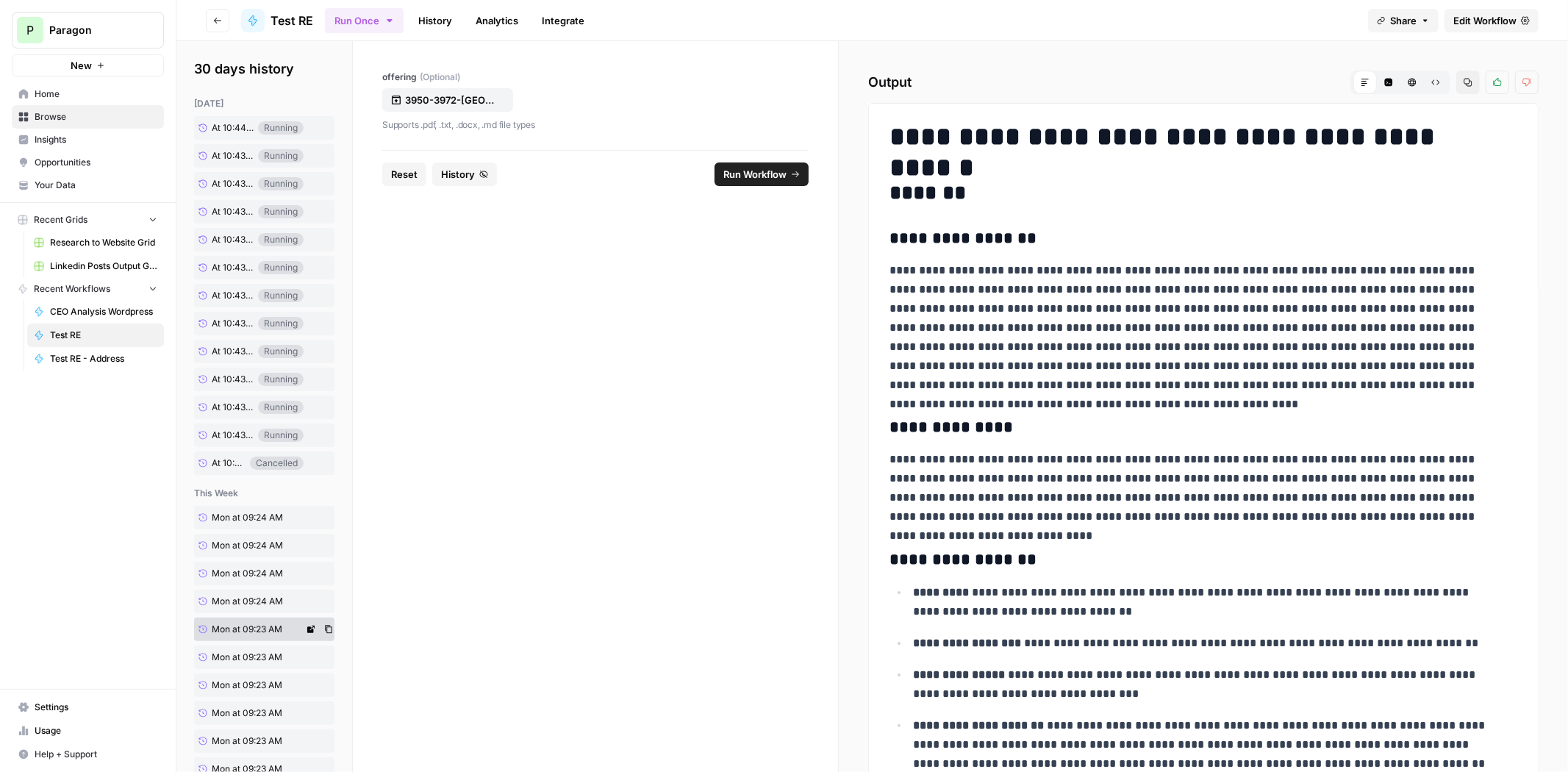
click at [247, 642] on div "this week Mon at 09:24 AM Mon at 09:24 AM Mon at 09:24 AM Mon at 09:24 AM Mon a…" at bounding box center [264, 717] width 140 height 462
click at [254, 651] on span "Mon at 09:23 AM" at bounding box center [247, 656] width 71 height 13
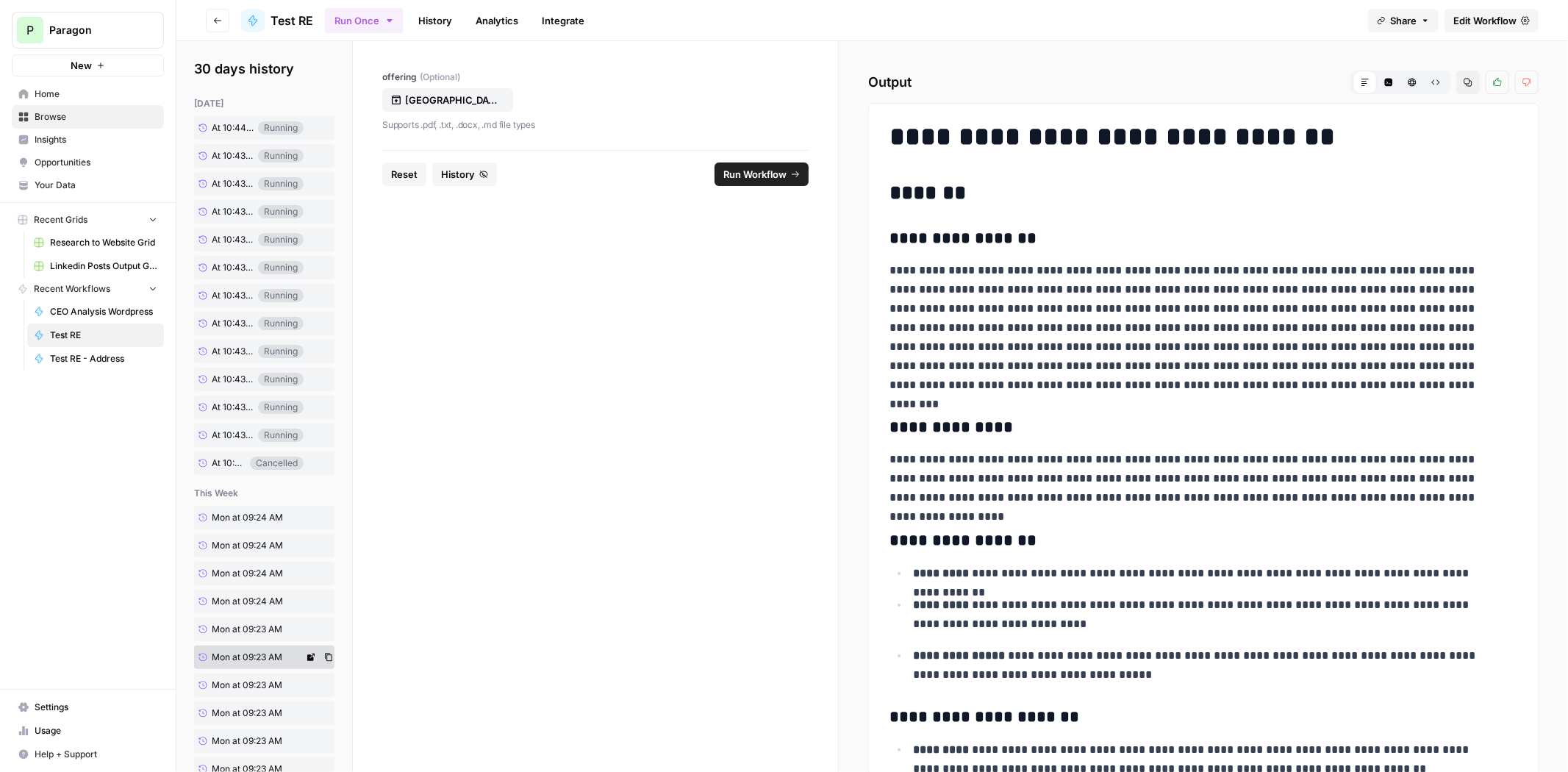
click at [257, 674] on link "Mon at 09:23 AM" at bounding box center [249, 686] width 110 height 24
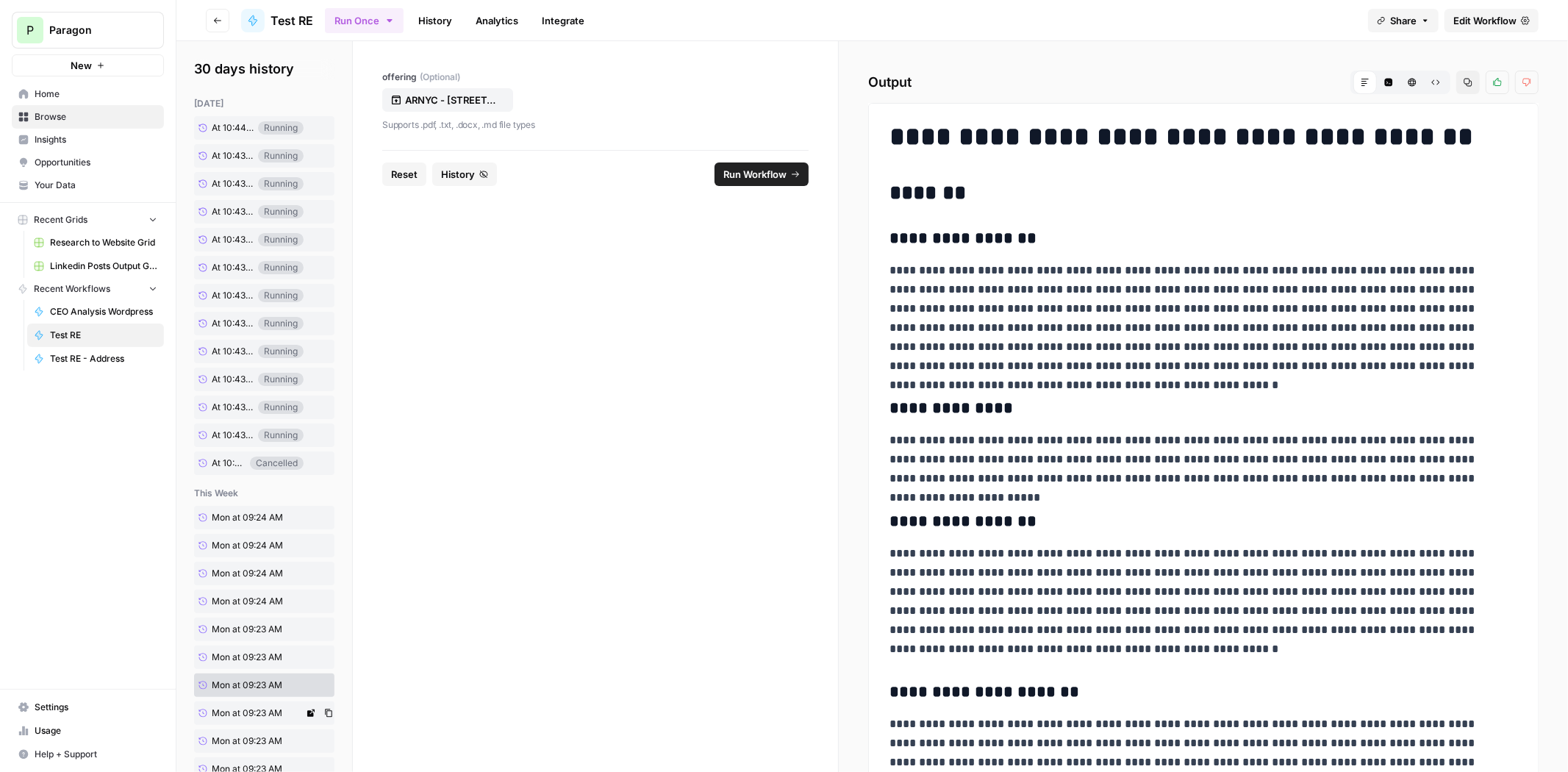
click at [272, 718] on span "Mon at 09:23 AM" at bounding box center [247, 712] width 71 height 13
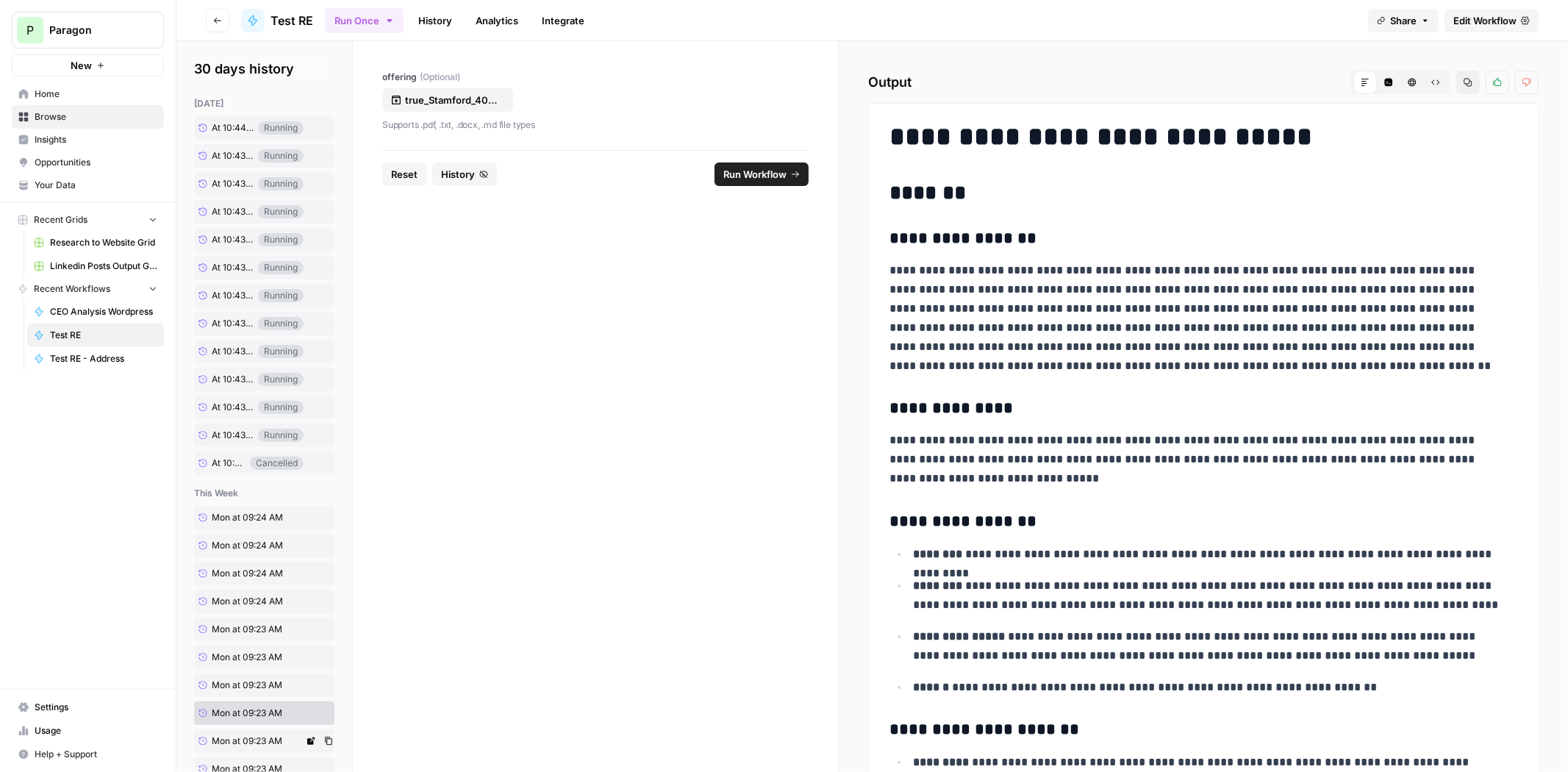
click at [269, 736] on span "Mon at 09:23 AM" at bounding box center [247, 741] width 71 height 13
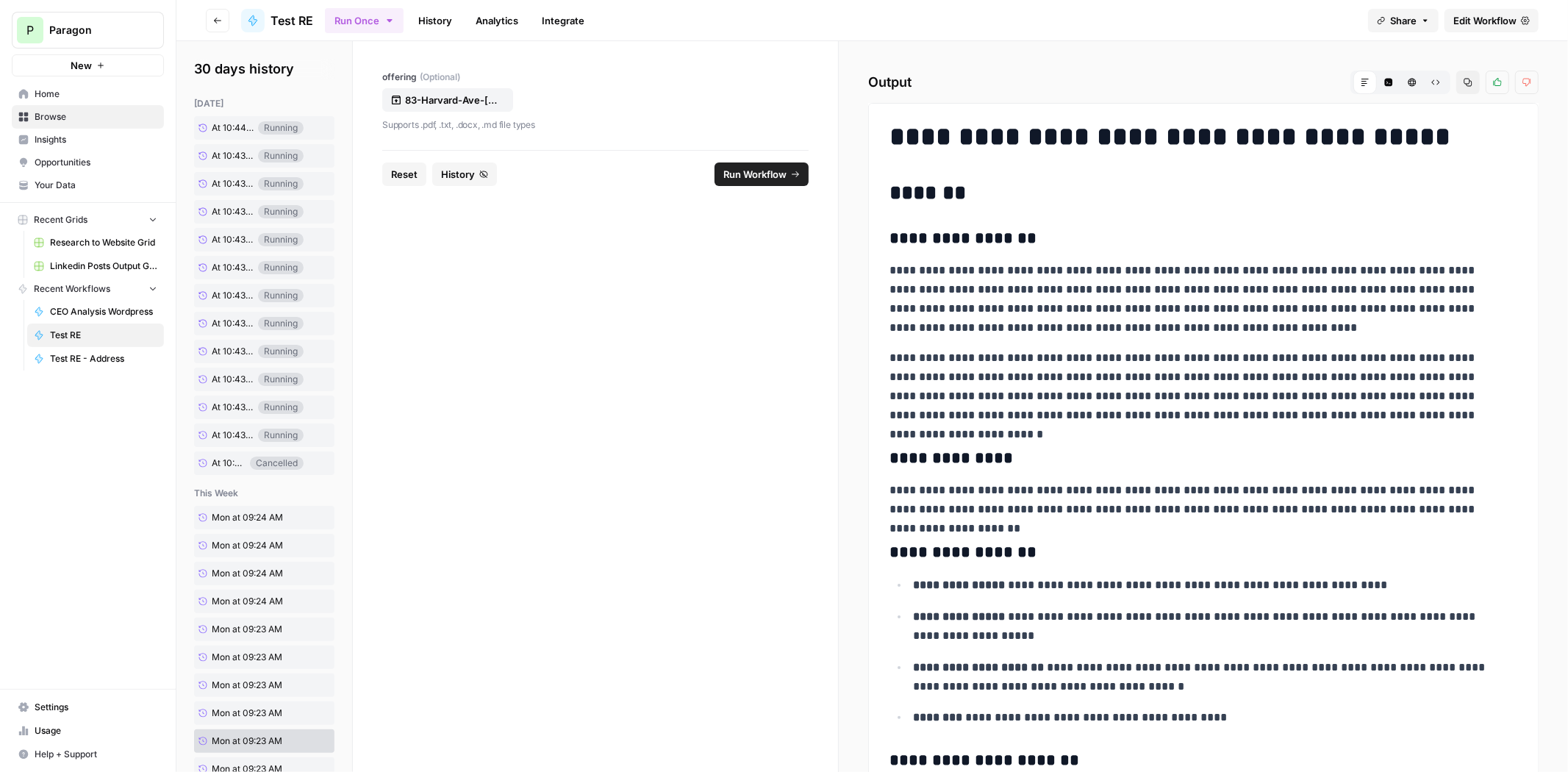
click at [401, 169] on span "Reset" at bounding box center [404, 174] width 26 height 15
click at [438, 118] on p "Supports .pdf, .txt, .docx, .md file types" at bounding box center [595, 125] width 427 height 15
click at [292, 22] on span "Test RE" at bounding box center [291, 21] width 42 height 18
click at [441, 167] on span "History" at bounding box center [458, 174] width 33 height 15
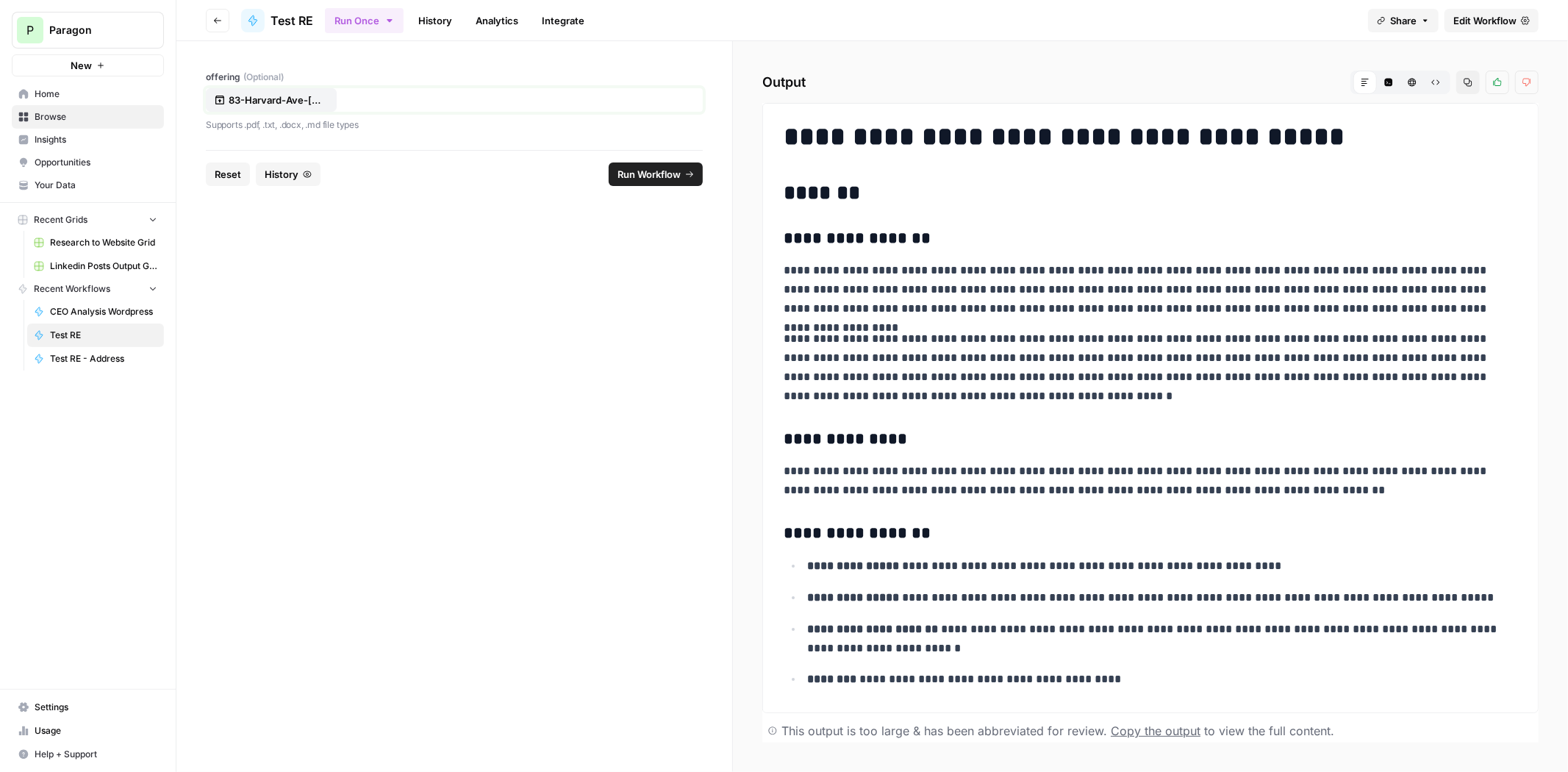
click at [274, 101] on p "83-Harvard-Ave-Stamford-CT (1).pdf" at bounding box center [276, 99] width 94 height 15
click at [659, 167] on span "Run Workflow" at bounding box center [649, 174] width 63 height 15
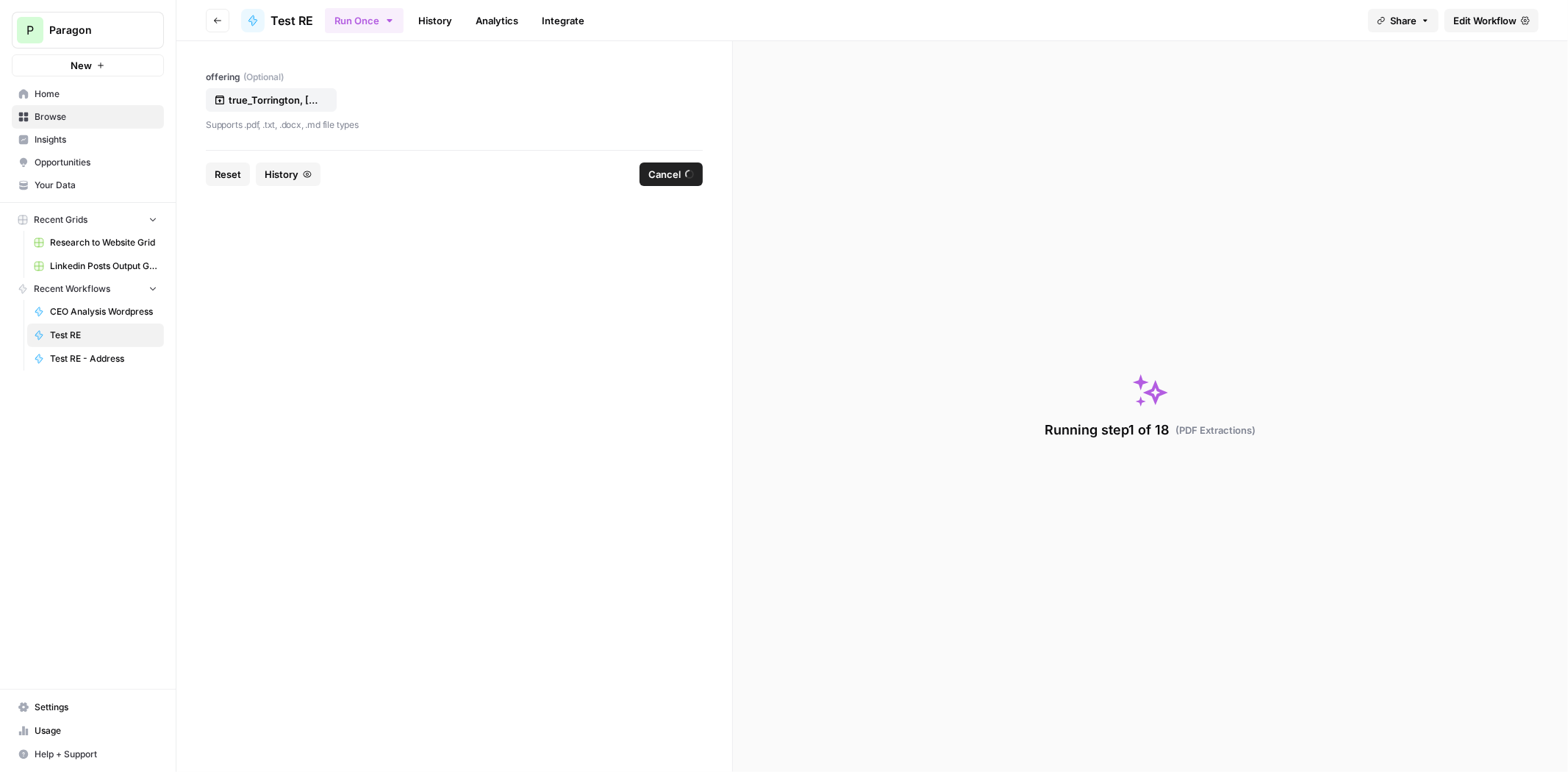
click at [286, 160] on footer "Reset History Cancel" at bounding box center [454, 174] width 497 height 48
click at [294, 167] on span "History" at bounding box center [281, 174] width 33 height 15
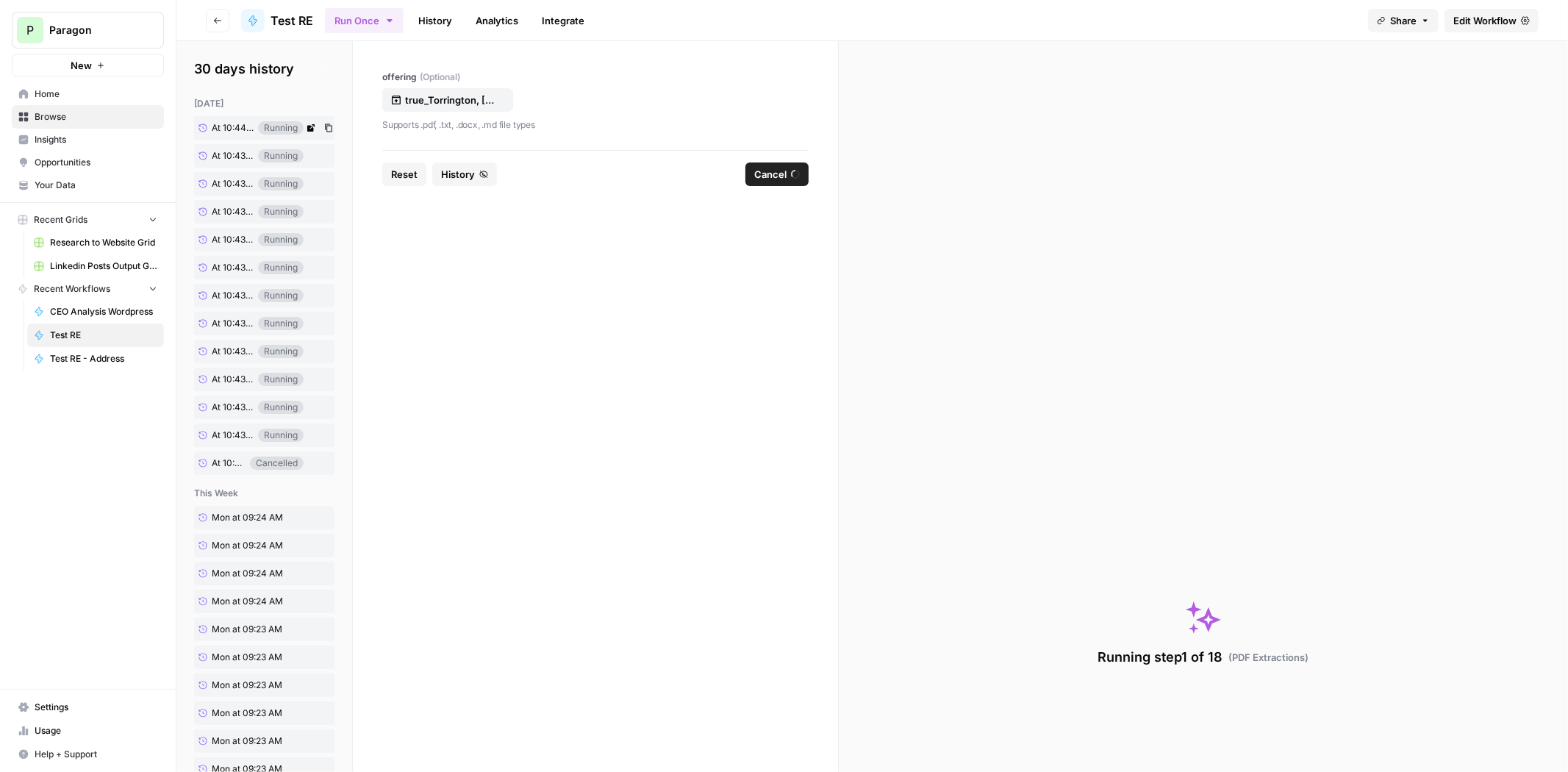
click at [220, 127] on span "At 10:44 AM" at bounding box center [232, 128] width 42 height 13
click at [228, 164] on link "At 10:43 AM" at bounding box center [226, 156] width 64 height 22
click at [228, 189] on span "At 10:43 AM" at bounding box center [232, 183] width 42 height 13
click at [229, 221] on link "At 10:43 AM" at bounding box center [226, 212] width 64 height 22
click at [229, 241] on span "At 10:43 AM" at bounding box center [232, 239] width 42 height 13
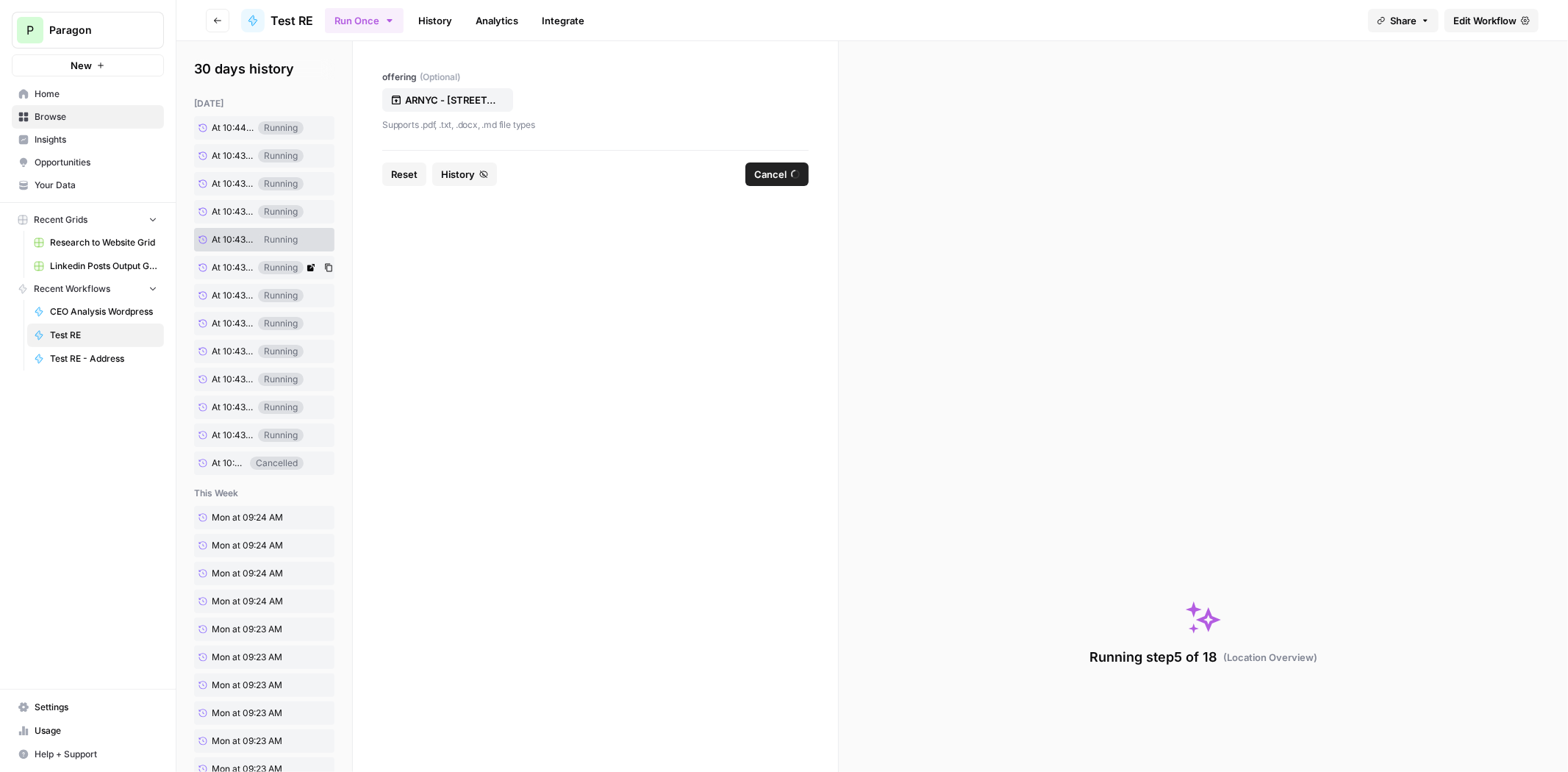
click at [232, 269] on span "At 10:43 AM" at bounding box center [232, 267] width 42 height 13
click at [231, 296] on span "At 10:43 AM" at bounding box center [232, 295] width 42 height 13
click at [233, 326] on span "At 10:43 AM" at bounding box center [232, 323] width 42 height 13
click at [228, 353] on span "At 10:43 AM" at bounding box center [232, 351] width 42 height 13
click at [229, 375] on span "At 10:43 AM" at bounding box center [232, 379] width 42 height 13
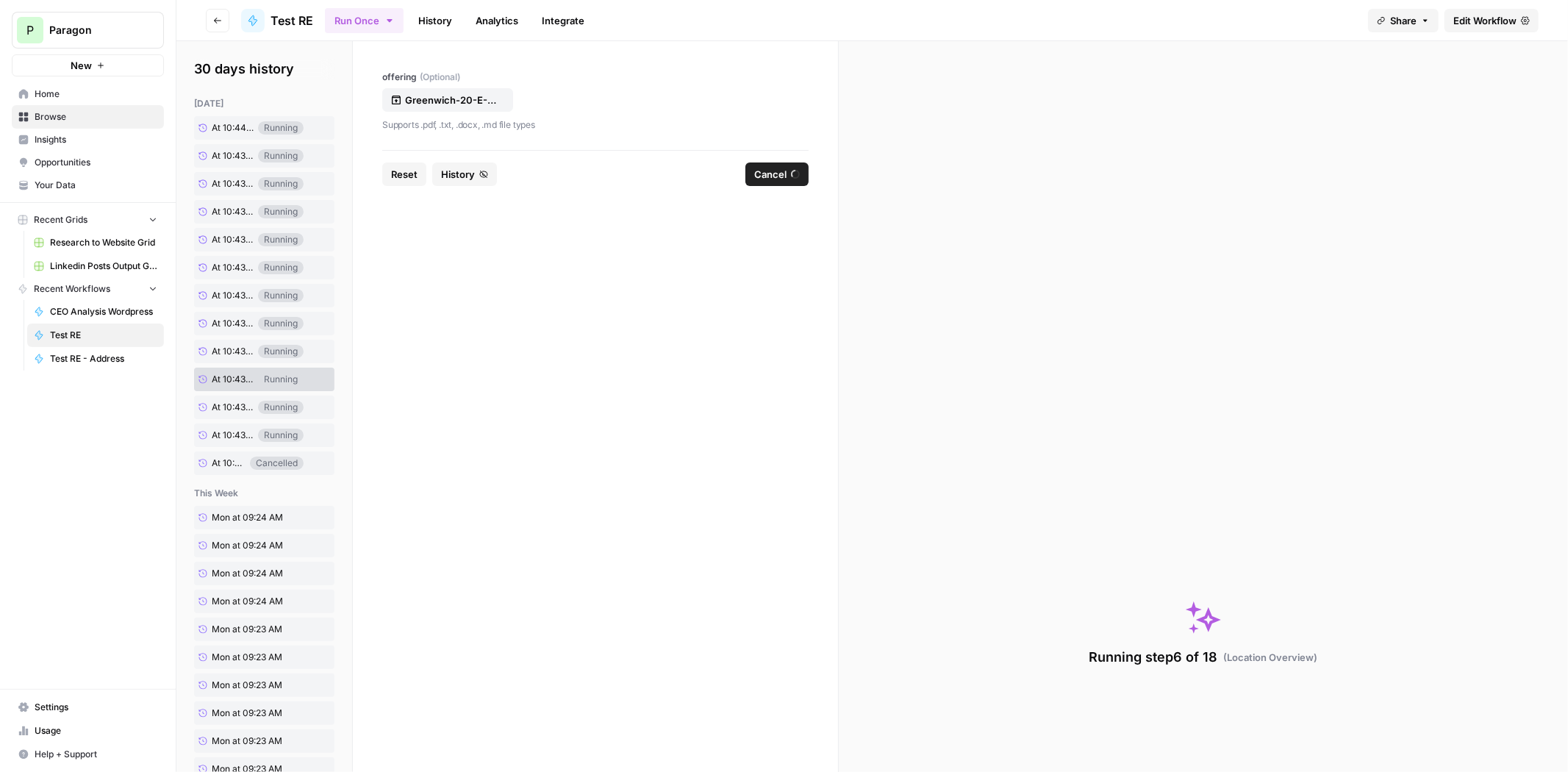
click at [229, 392] on div "today At 10:44 AM Running At 10:43 AM Running At 10:43 AM Running At 10:43 AM R…" at bounding box center [264, 285] width 140 height 378
click at [228, 419] on div "At 10:43 AM Running" at bounding box center [264, 407] width 140 height 24
click at [228, 437] on span "At 10:43 AM" at bounding box center [232, 435] width 42 height 13
click at [229, 465] on span "At 10:04 AM" at bounding box center [228, 462] width 33 height 13
click at [228, 119] on link "At 10:44 AM" at bounding box center [226, 128] width 64 height 22
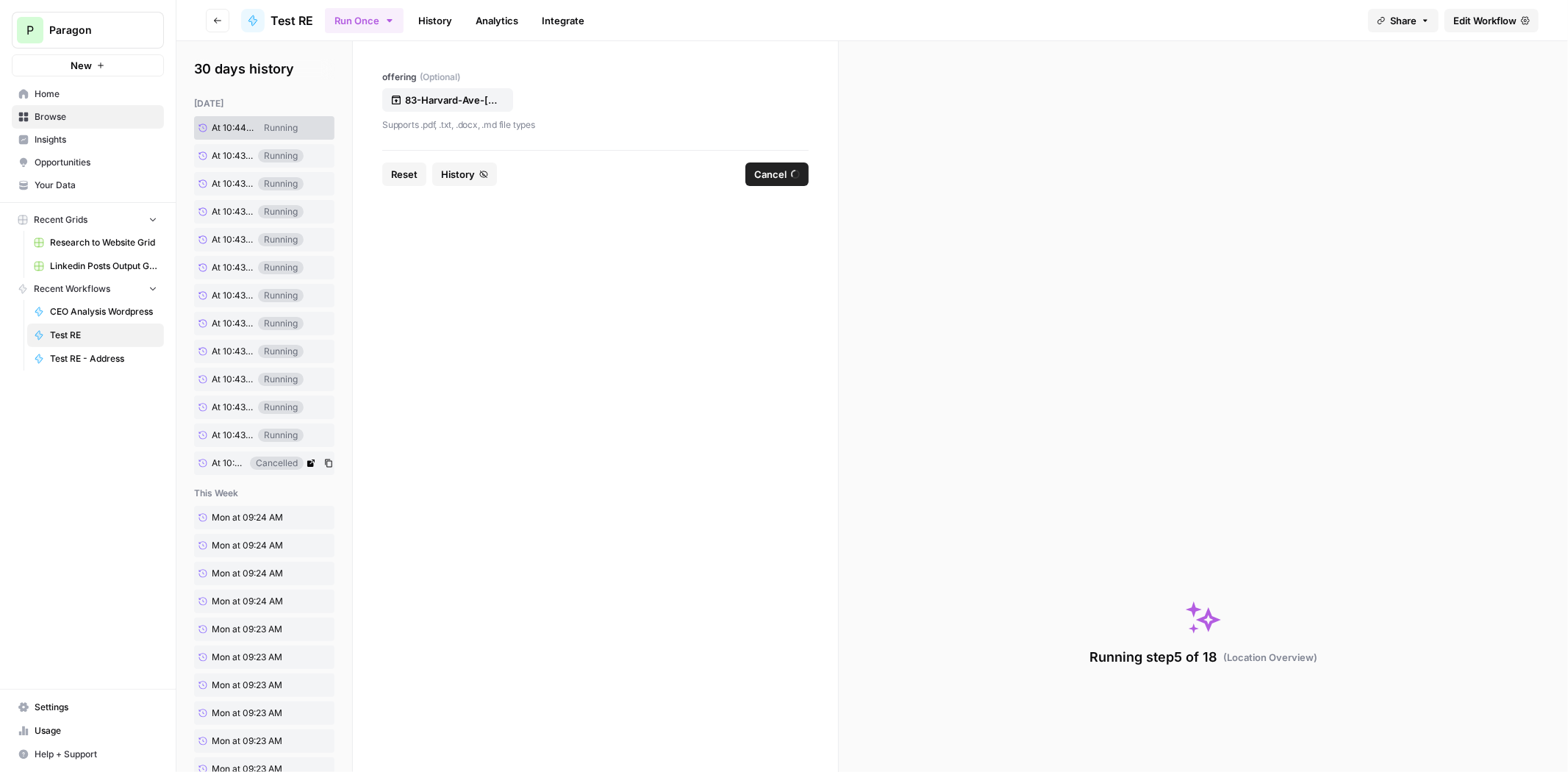
click at [225, 463] on span "At 10:04 AM" at bounding box center [228, 462] width 33 height 13
click at [228, 114] on div "today At 10:44 AM Running At 10:43 AM Running At 10:43 AM Running At 10:43 AM R…" at bounding box center [264, 285] width 140 height 378
click at [233, 122] on span "At 10:44 AM" at bounding box center [232, 128] width 42 height 13
click at [235, 159] on span "At 10:43 AM" at bounding box center [232, 155] width 42 height 13
click at [450, 174] on span "History" at bounding box center [458, 174] width 33 height 15
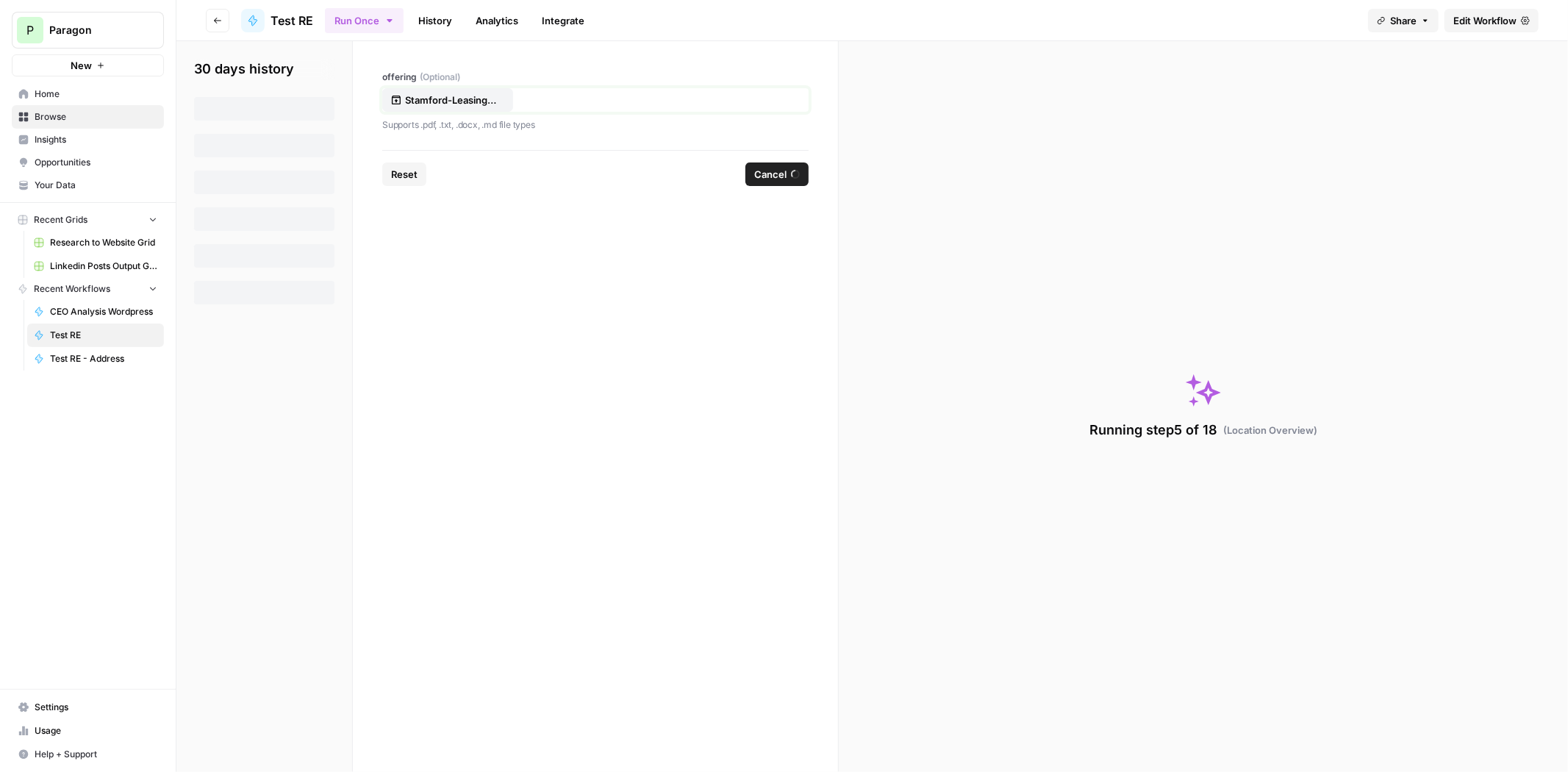
click at [426, 96] on p "Stamford-Leasing-Deck-2025 (1).pdf" at bounding box center [452, 99] width 94 height 15
click at [293, 19] on span "Test RE" at bounding box center [291, 21] width 42 height 18
click at [230, 18] on header "Go back Test RE Run Once History Analytics Integrate Share Edit Workflow" at bounding box center [872, 21] width 1391 height 41
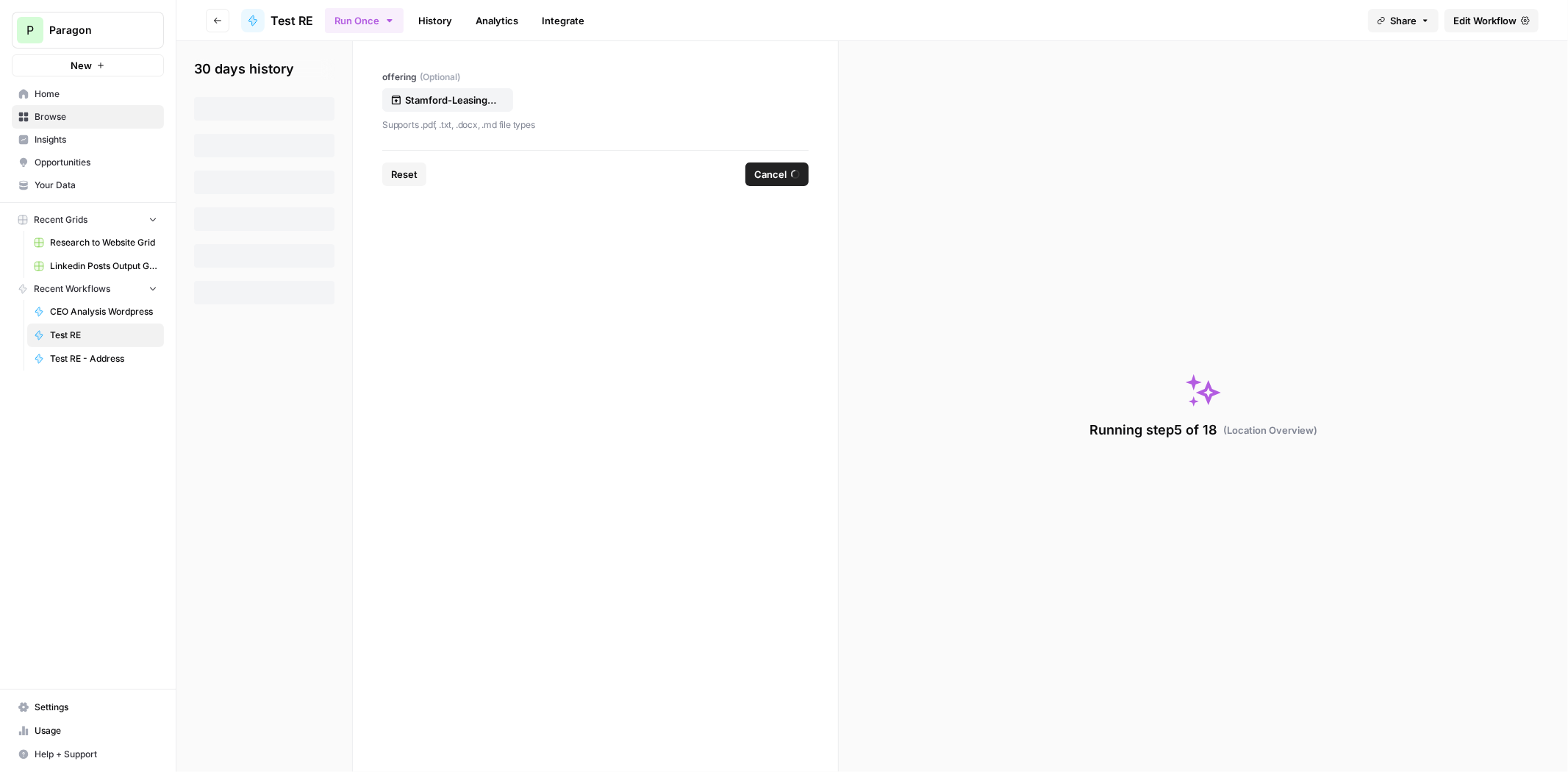
click at [219, 18] on icon "button" at bounding box center [217, 20] width 9 height 9
click at [95, 107] on link "Browse" at bounding box center [87, 117] width 152 height 24
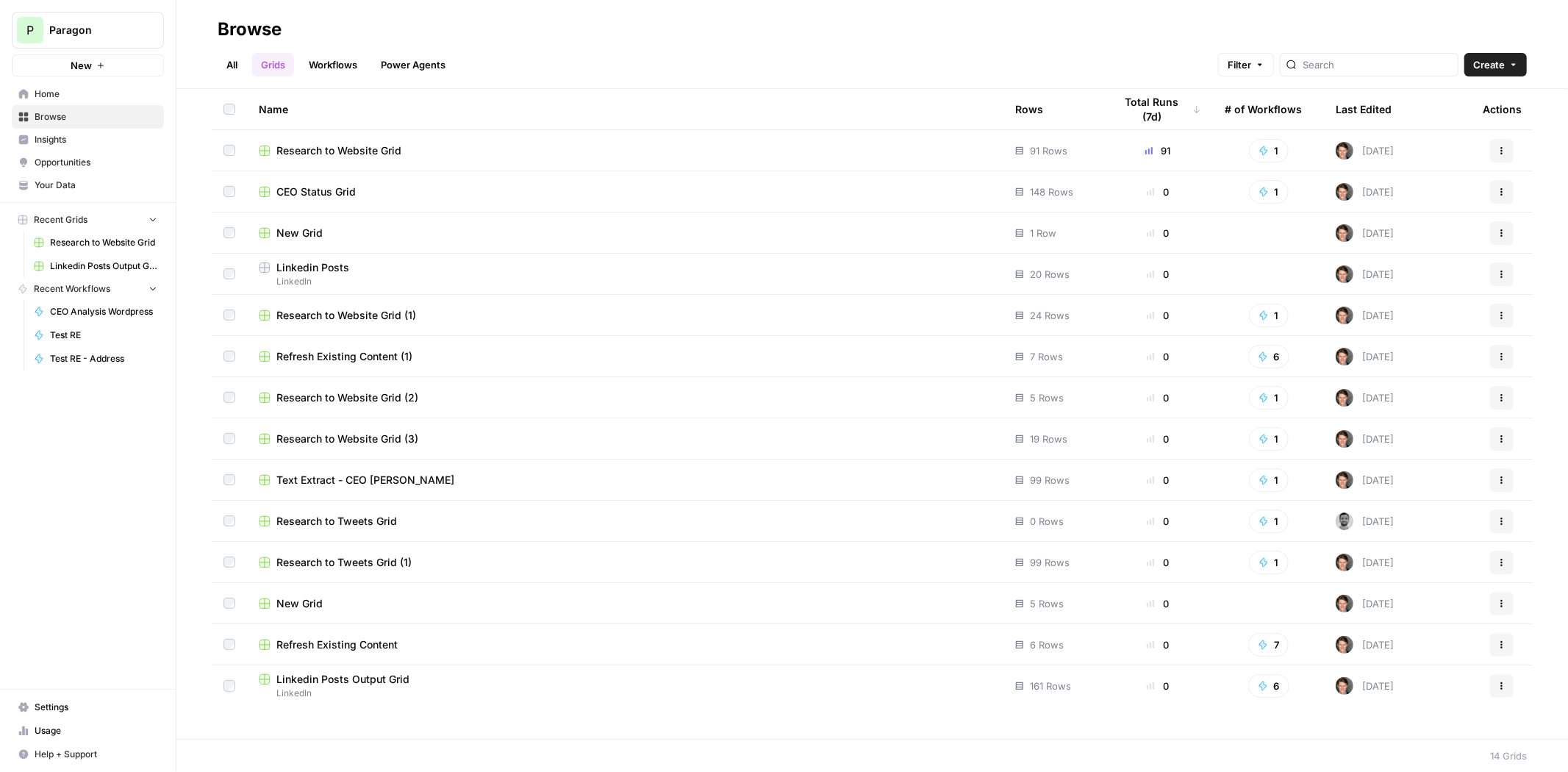
click at [240, 56] on link "All" at bounding box center [231, 65] width 28 height 24
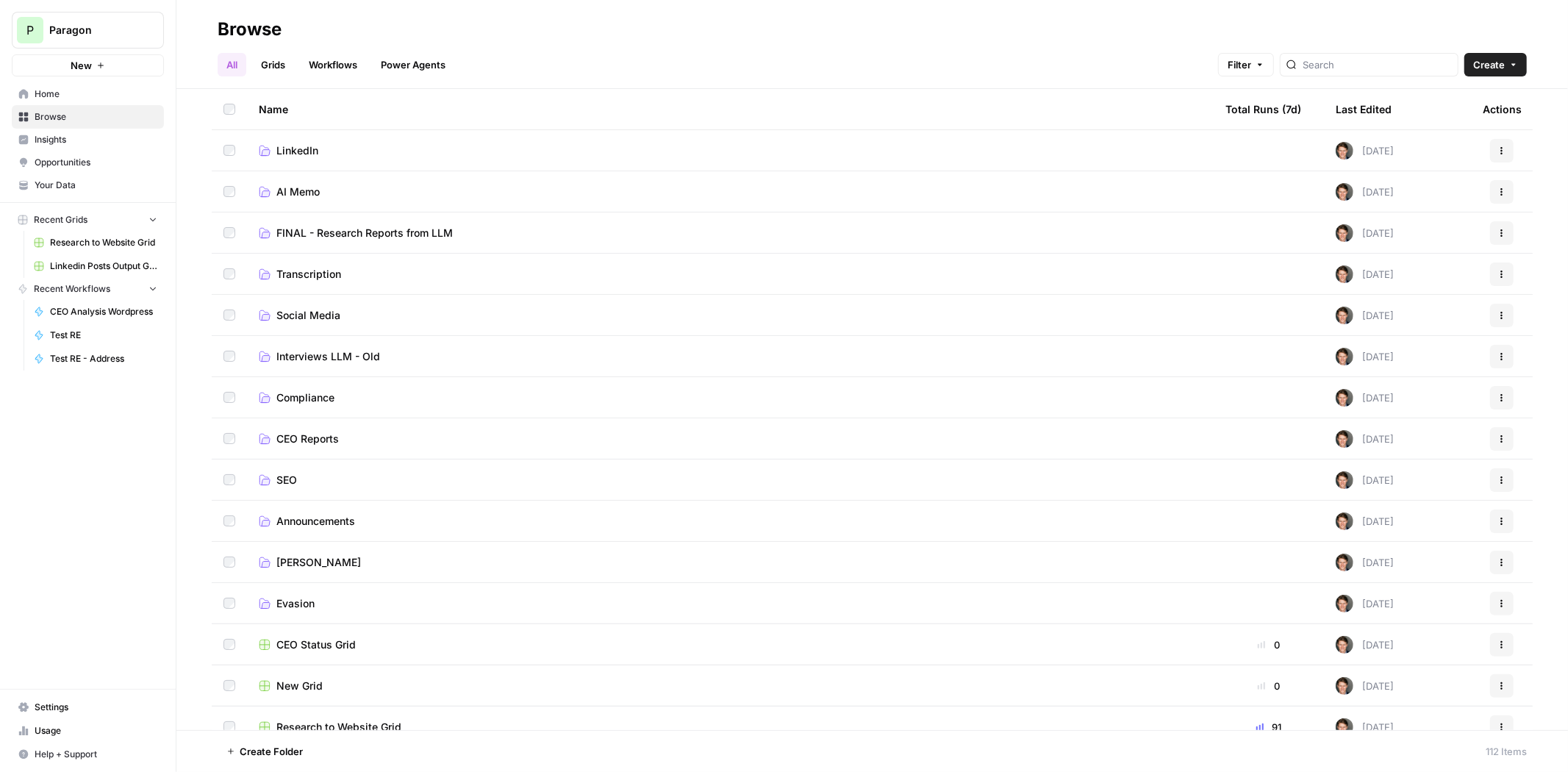
click at [322, 56] on link "Workflows" at bounding box center [332, 65] width 66 height 24
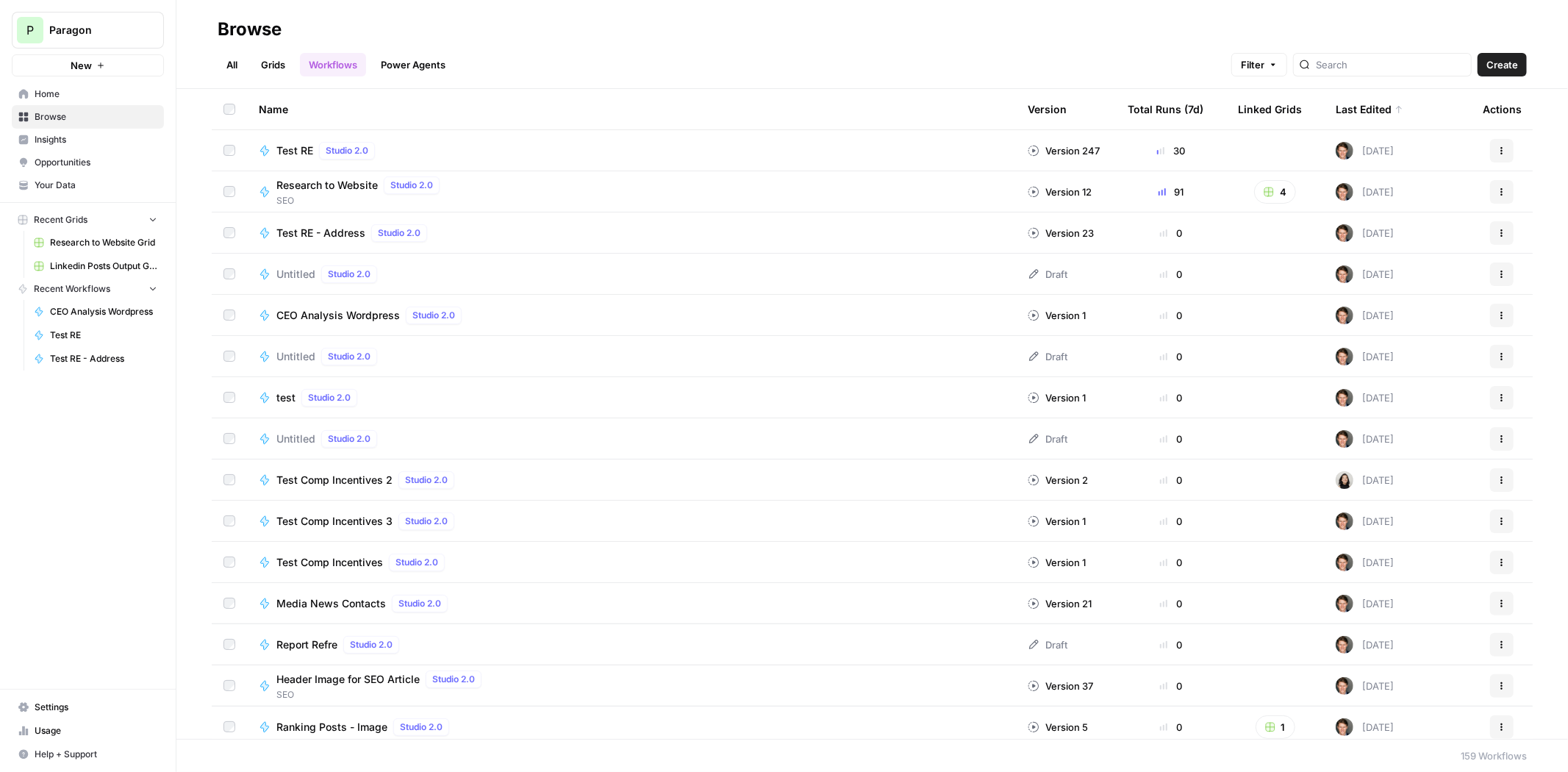
click at [313, 145] on div "Test RE Studio 2.0" at bounding box center [329, 151] width 104 height 18
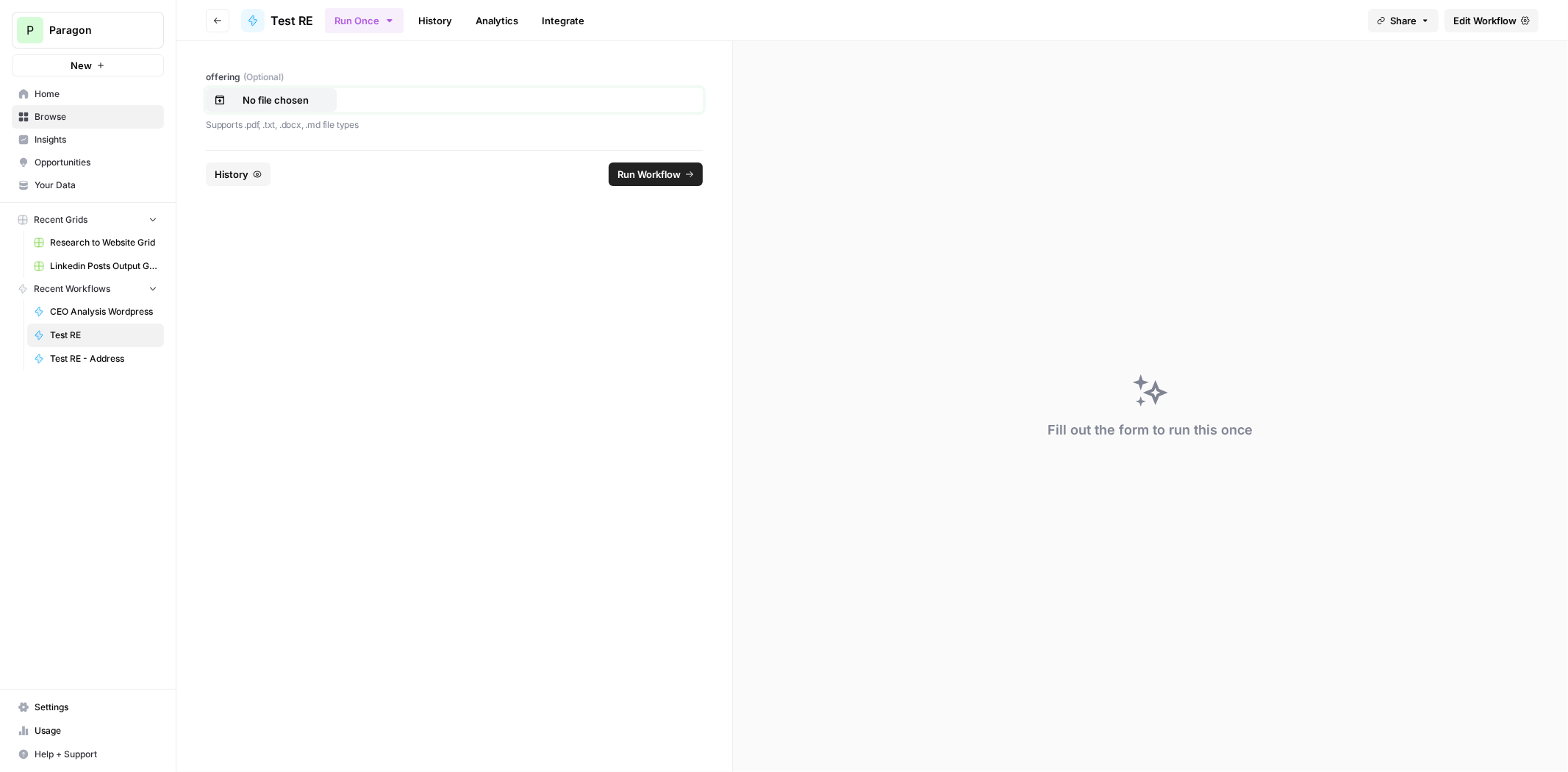
click at [280, 97] on p "No file chosen" at bounding box center [276, 99] width 94 height 15
click at [634, 174] on span "Run Workflow" at bounding box center [649, 174] width 63 height 15
click at [292, 178] on span "History" at bounding box center [281, 174] width 33 height 15
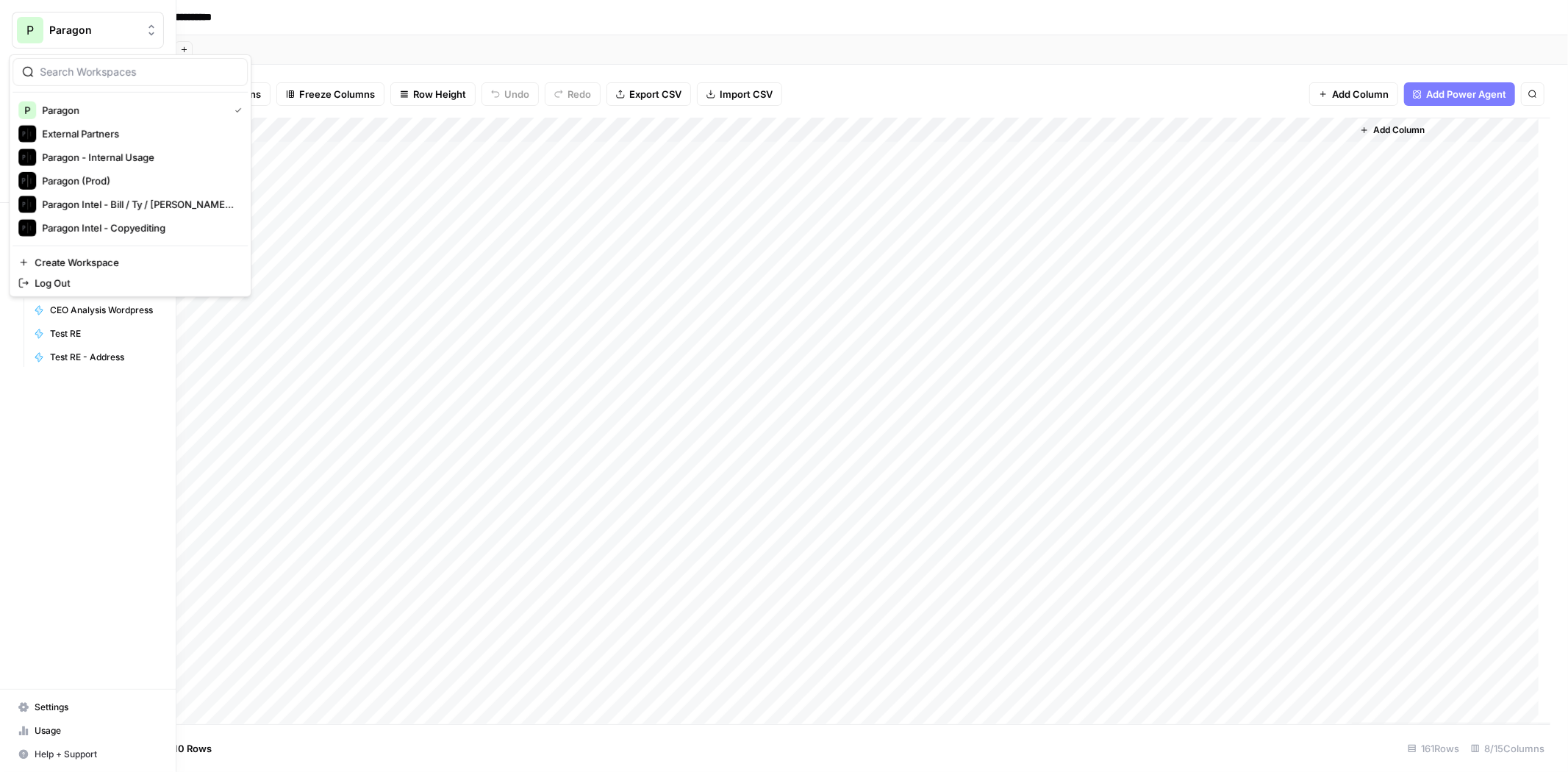
click at [26, 33] on span "P" at bounding box center [29, 30] width 7 height 18
click at [54, 106] on span "Paragon" at bounding box center [135, 110] width 180 height 15
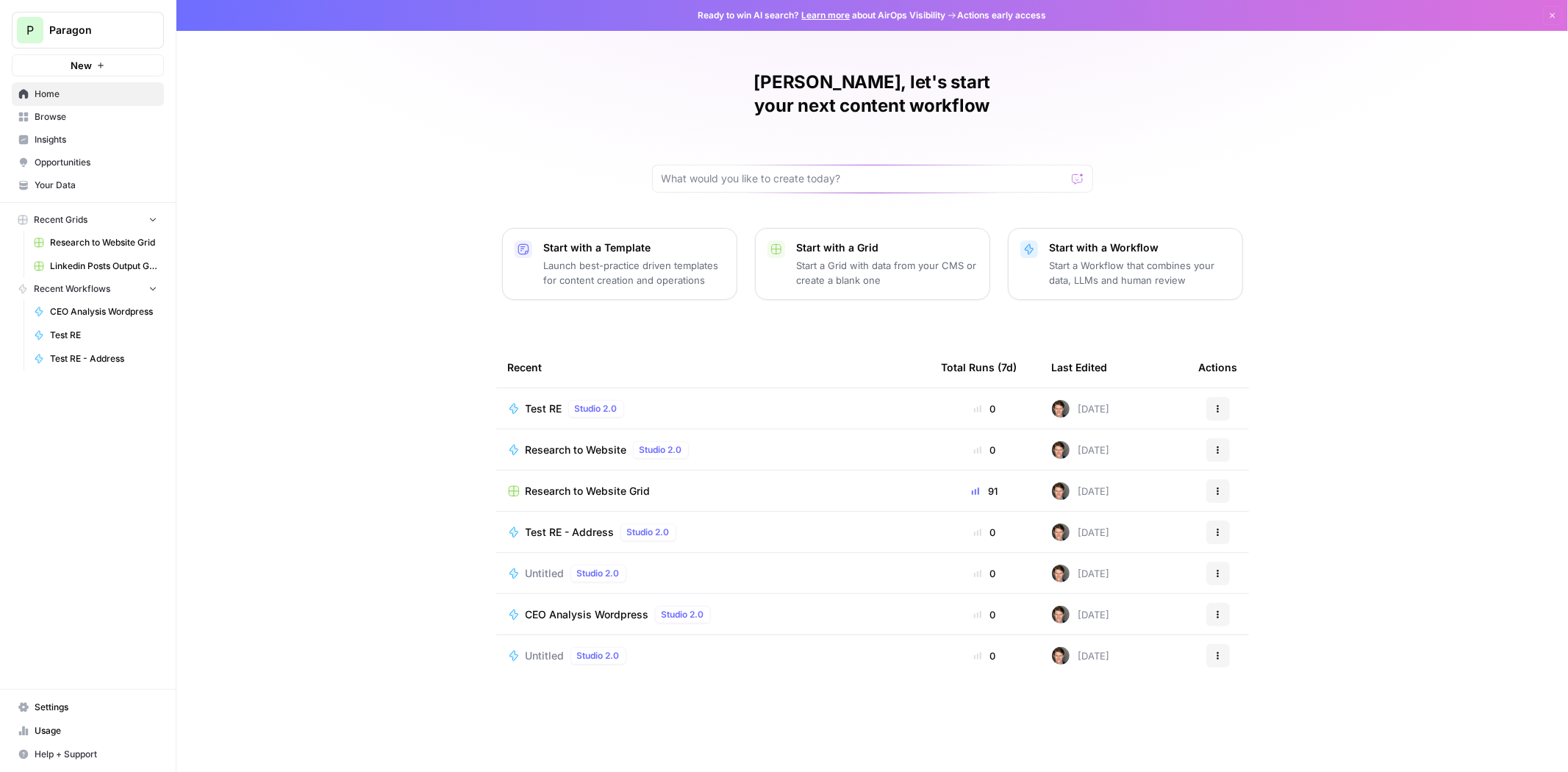
click at [98, 117] on span "Browse" at bounding box center [95, 116] width 123 height 13
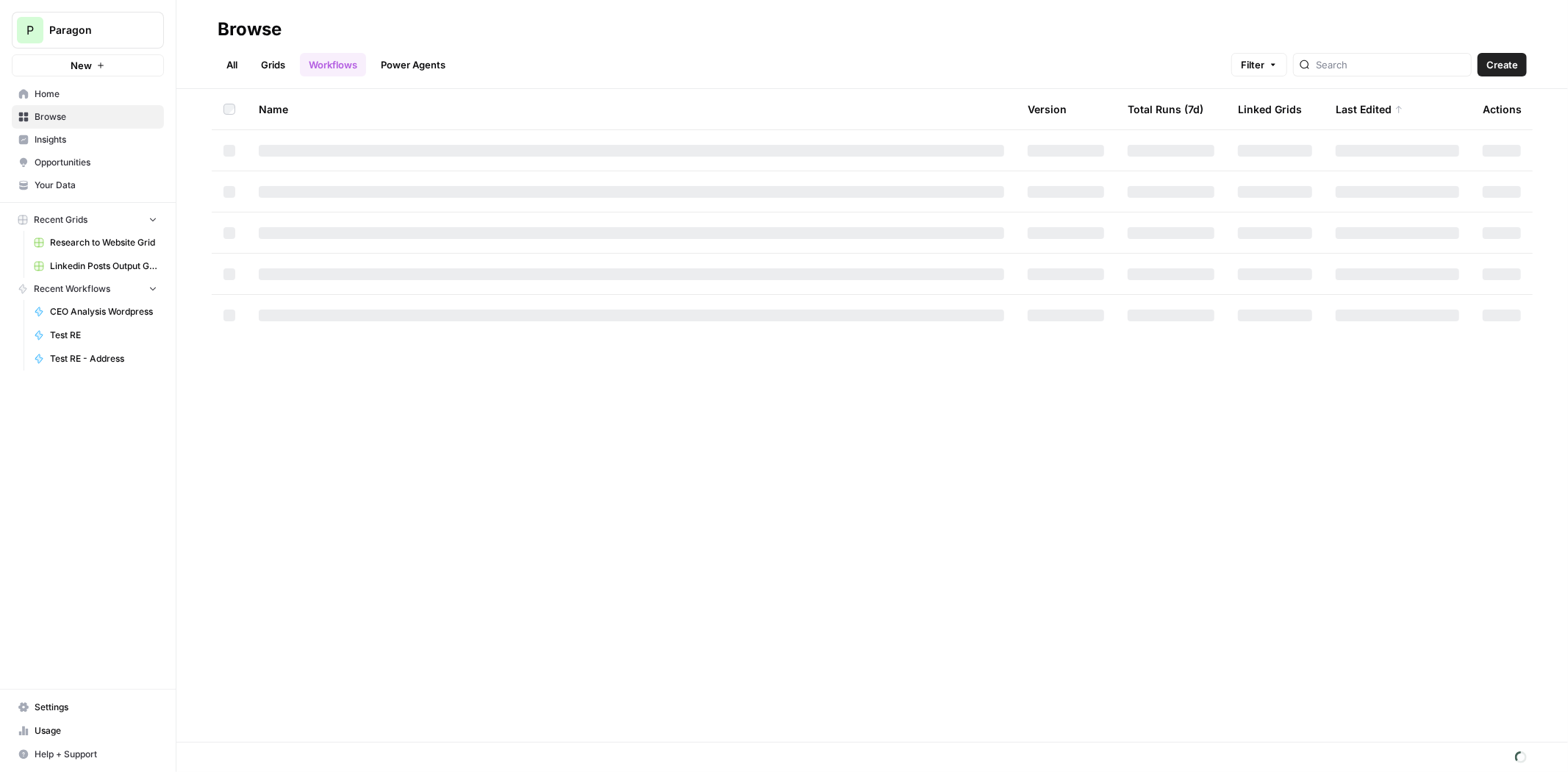
click at [1478, 57] on button "Create" at bounding box center [1502, 65] width 49 height 24
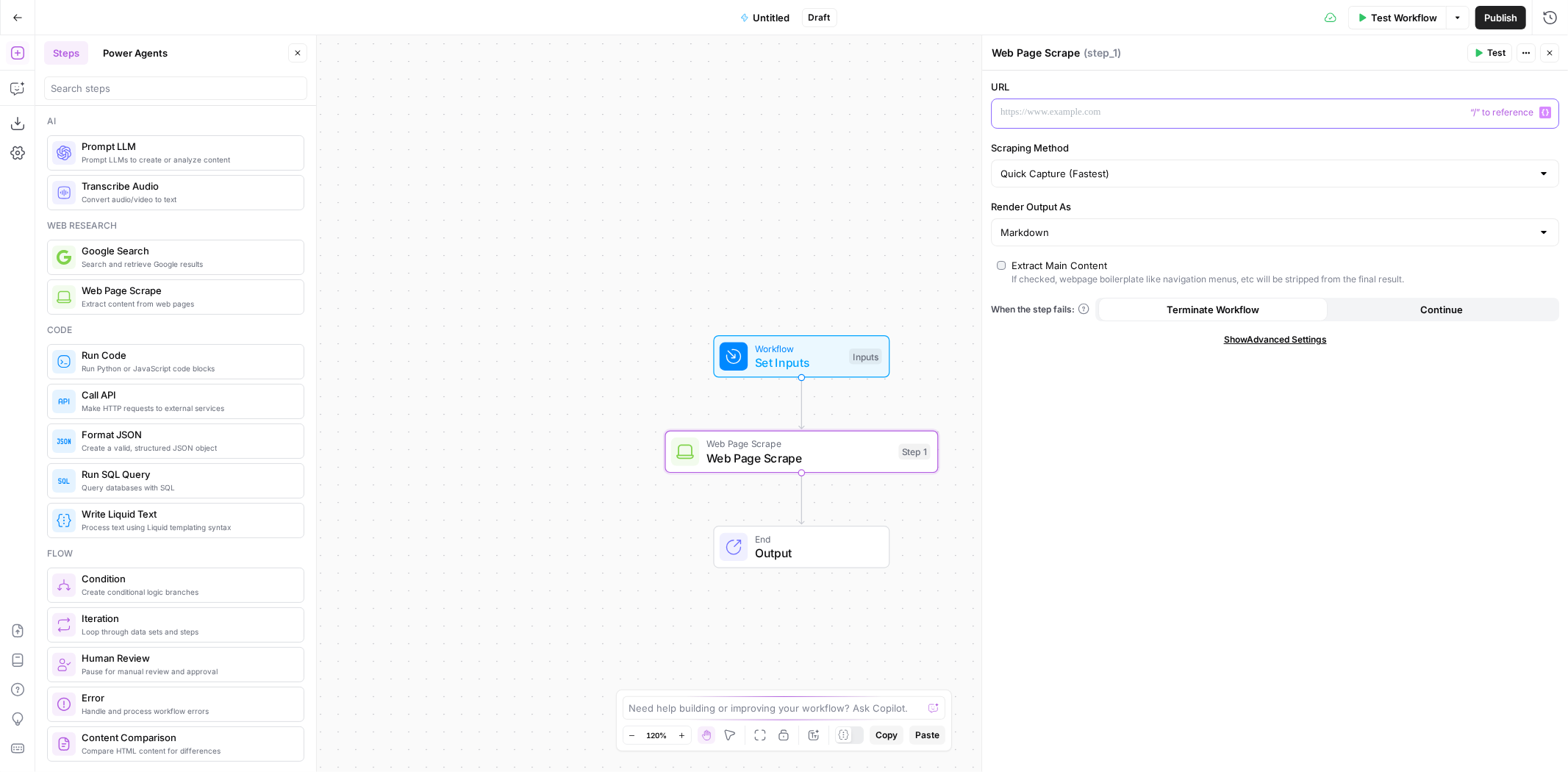
click at [1109, 105] on p at bounding box center [1263, 112] width 526 height 15
click at [1490, 47] on div "Publish P" at bounding box center [1500, 49] width 48 height 15
click at [1483, 50] on icon "button" at bounding box center [1478, 52] width 9 height 9
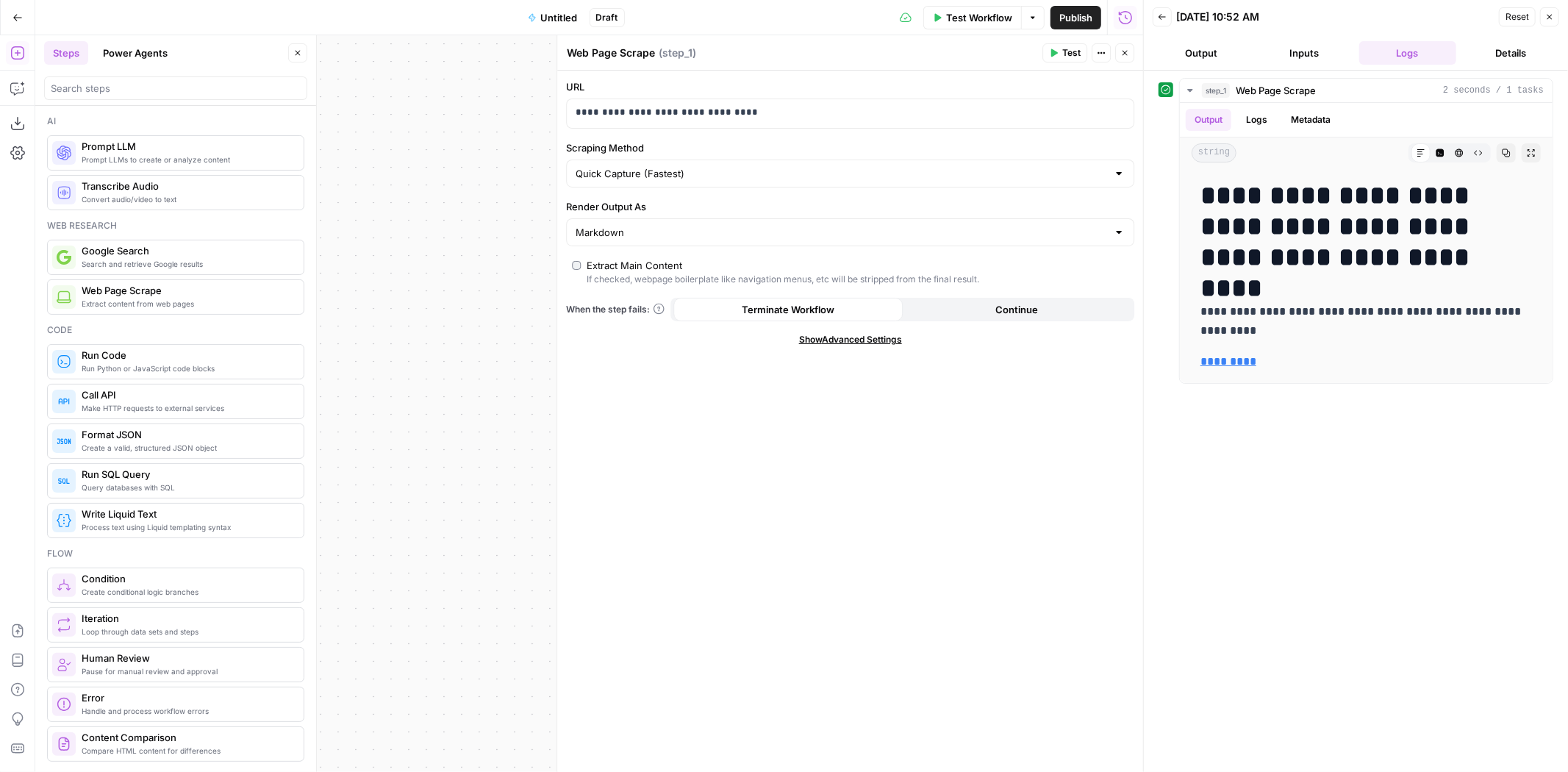
click at [7, 19] on button "Go Back" at bounding box center [17, 17] width 26 height 26
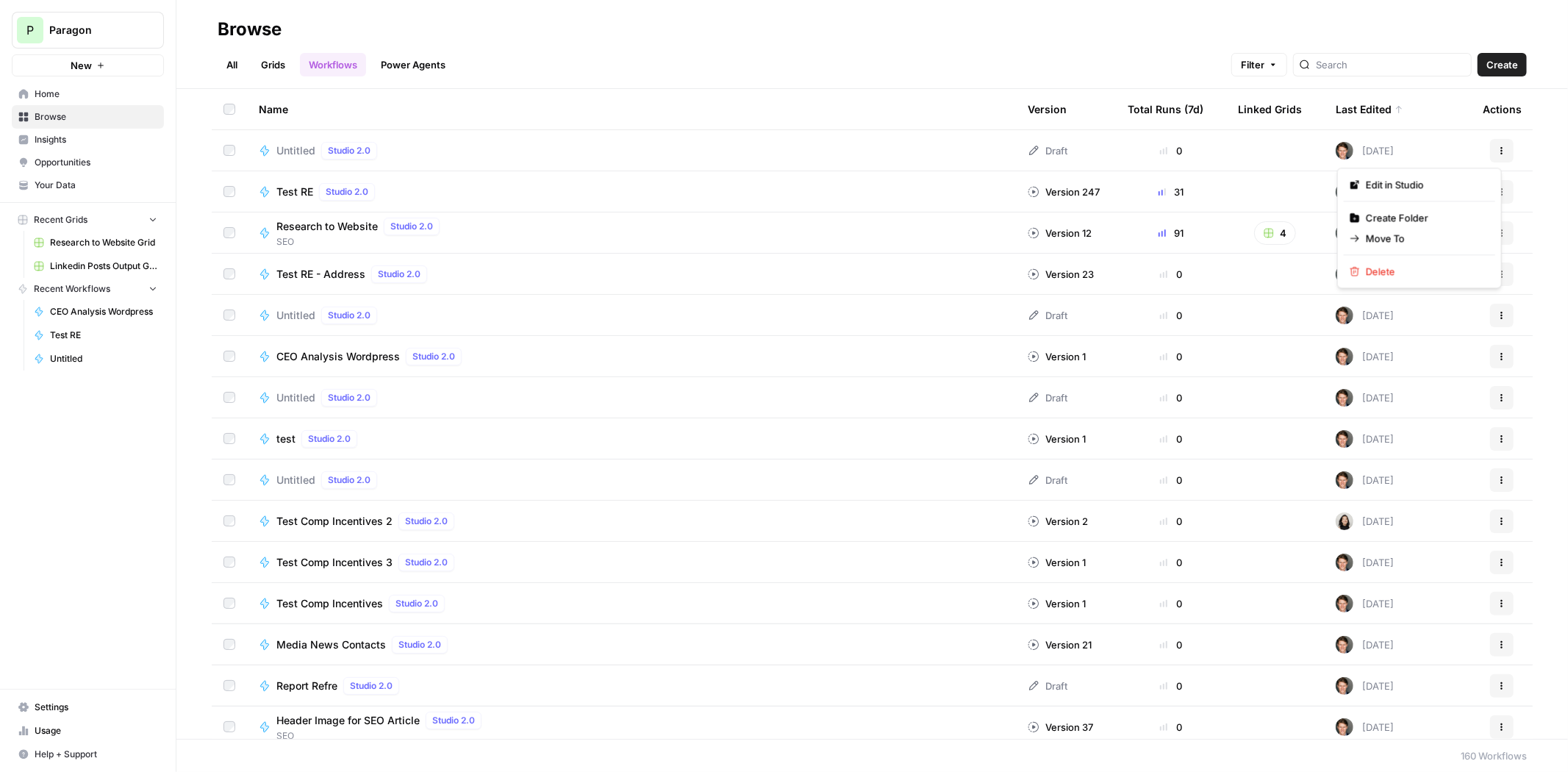
click at [1497, 146] on icon "button" at bounding box center [1501, 150] width 9 height 9
click at [1428, 262] on button "Delete" at bounding box center [1419, 271] width 151 height 21
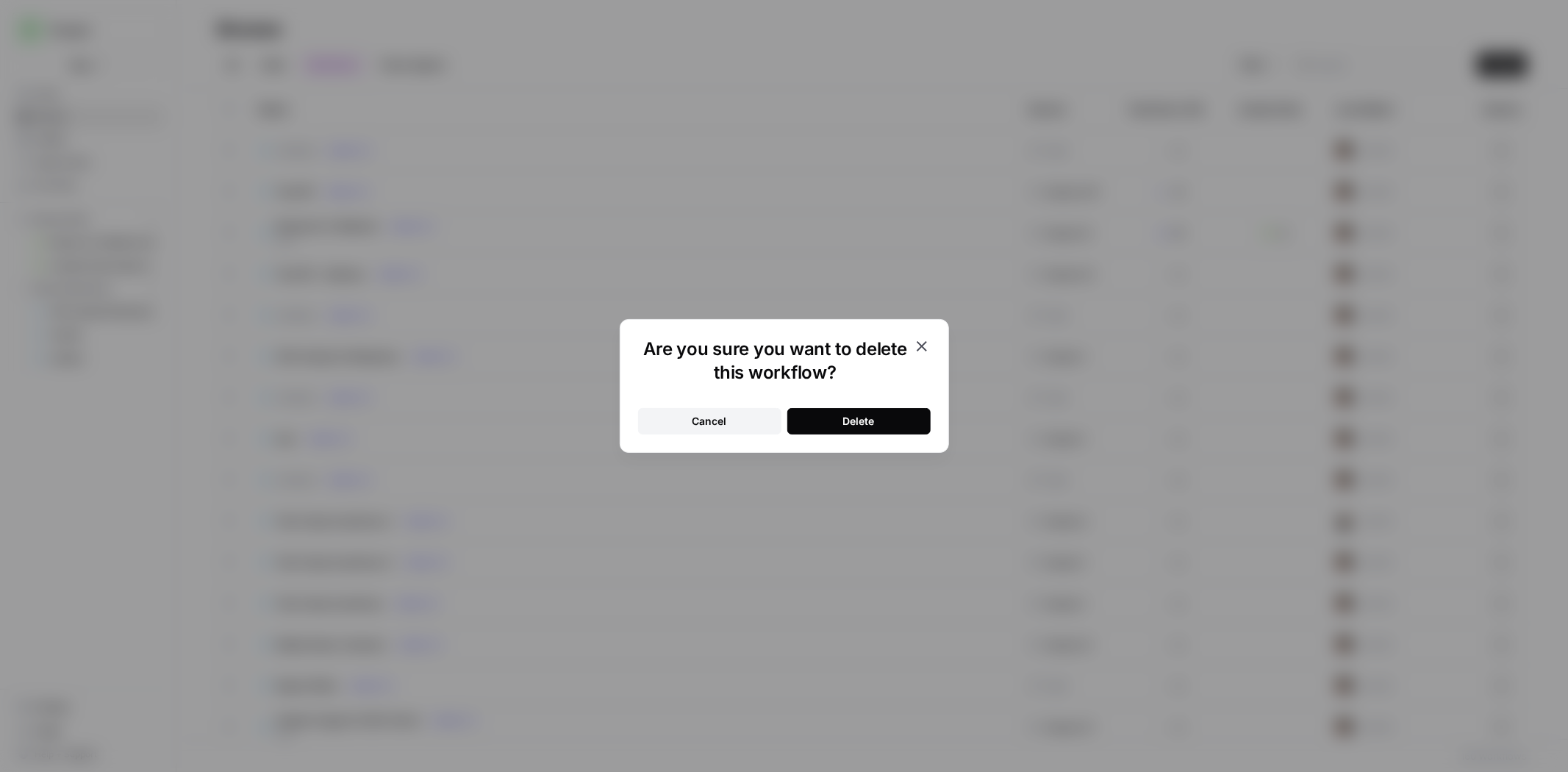
click at [905, 418] on button "Delete" at bounding box center [859, 421] width 143 height 26
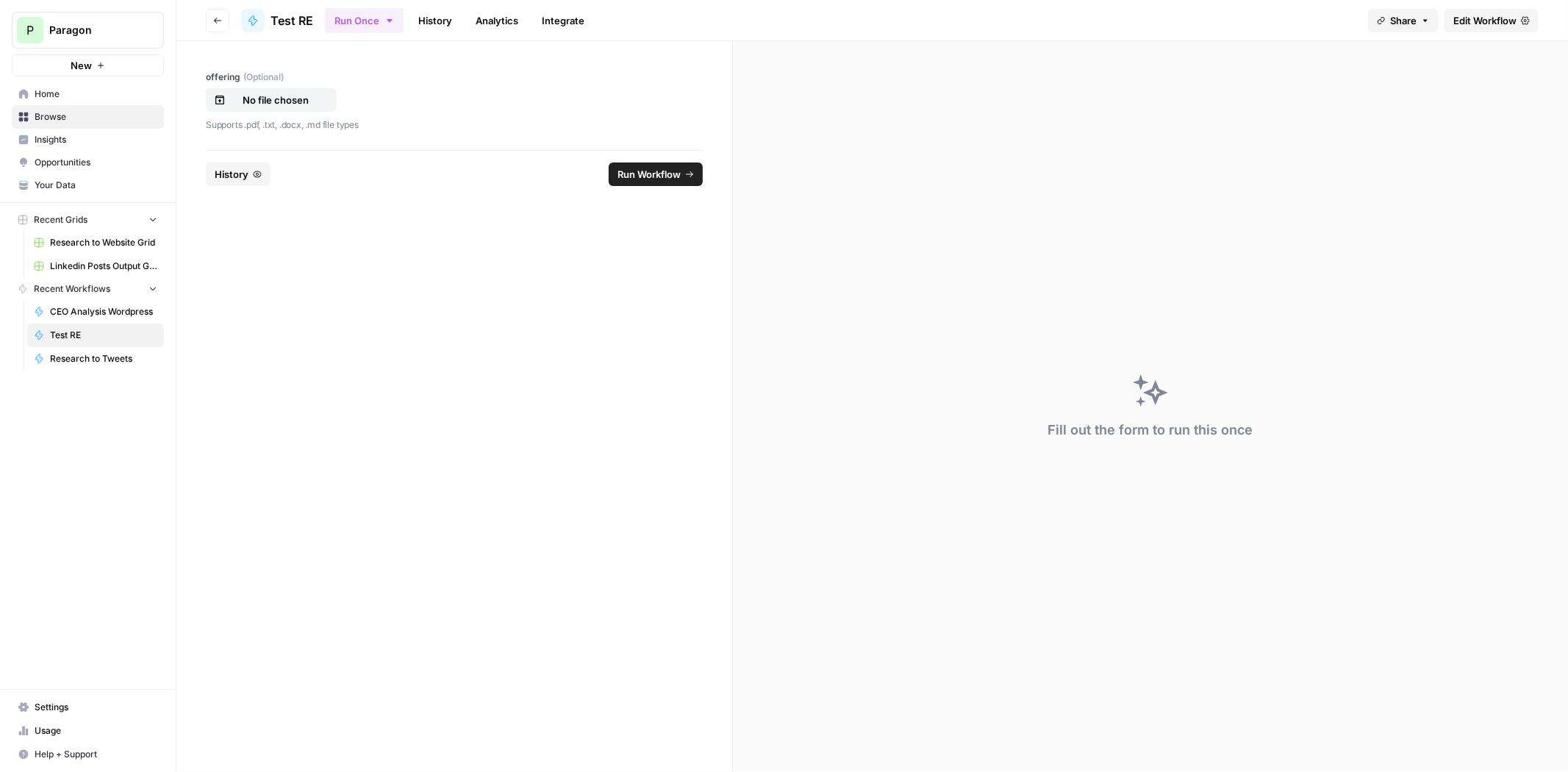
click at [228, 169] on span "History" at bounding box center [231, 174] width 33 height 15
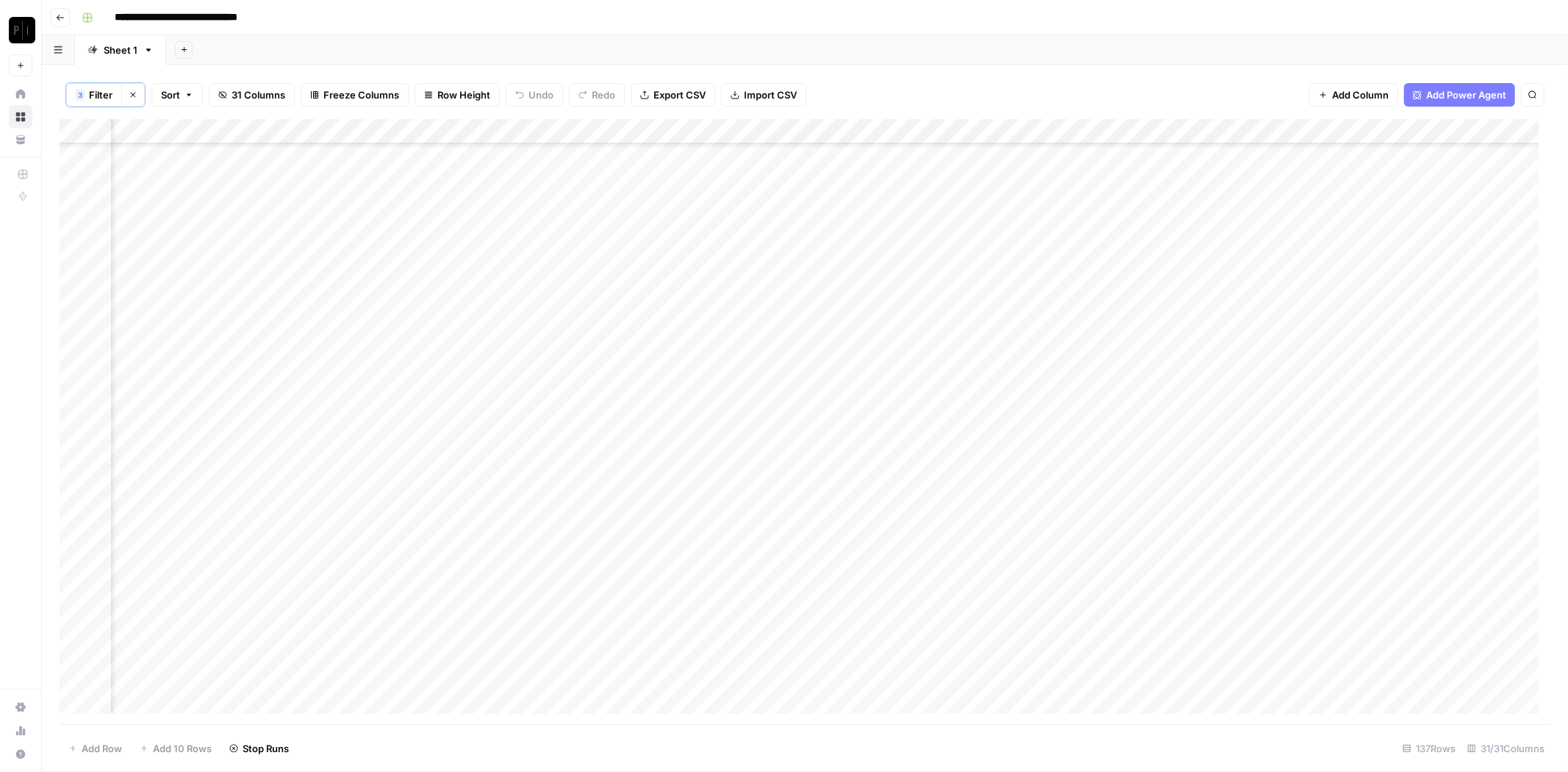
scroll to position [2854, 1394]
click at [796, 130] on div "Add Column" at bounding box center [805, 422] width 1491 height 606
click at [876, 260] on span "Rows with Errors" at bounding box center [846, 257] width 92 height 15
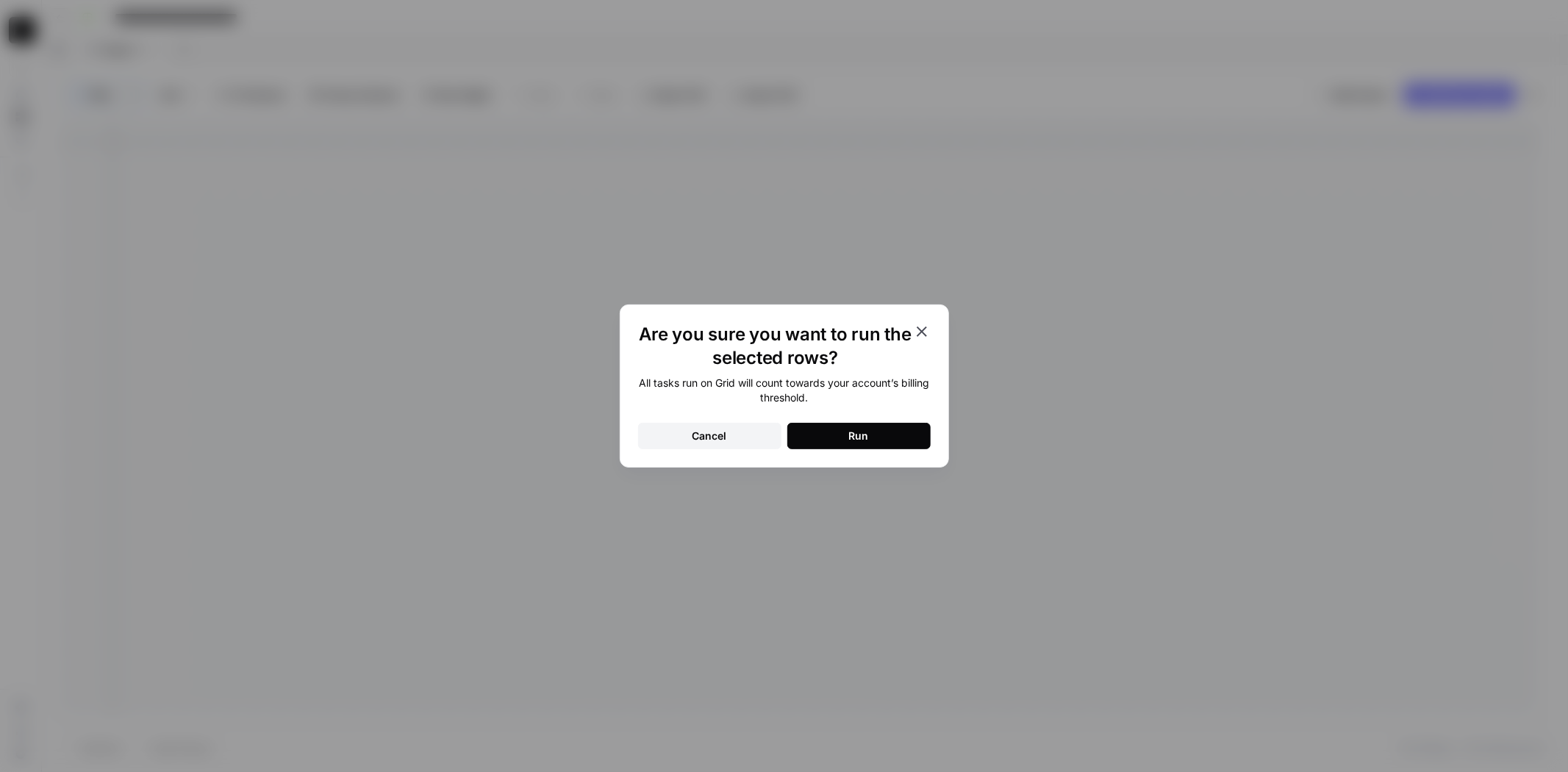
click at [886, 438] on button "Run" at bounding box center [859, 436] width 143 height 26
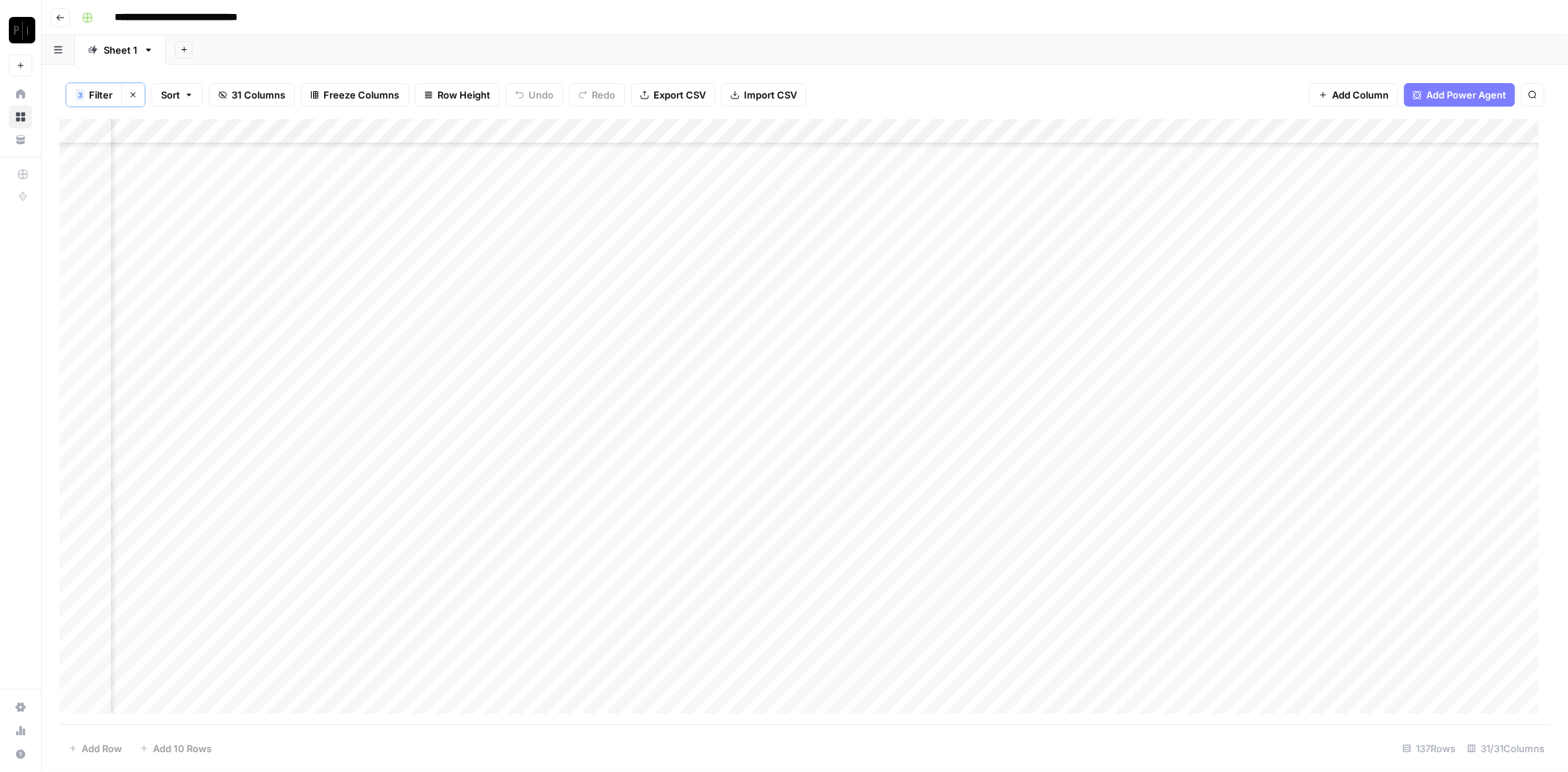
click at [136, 93] on icon "button" at bounding box center [132, 94] width 9 height 9
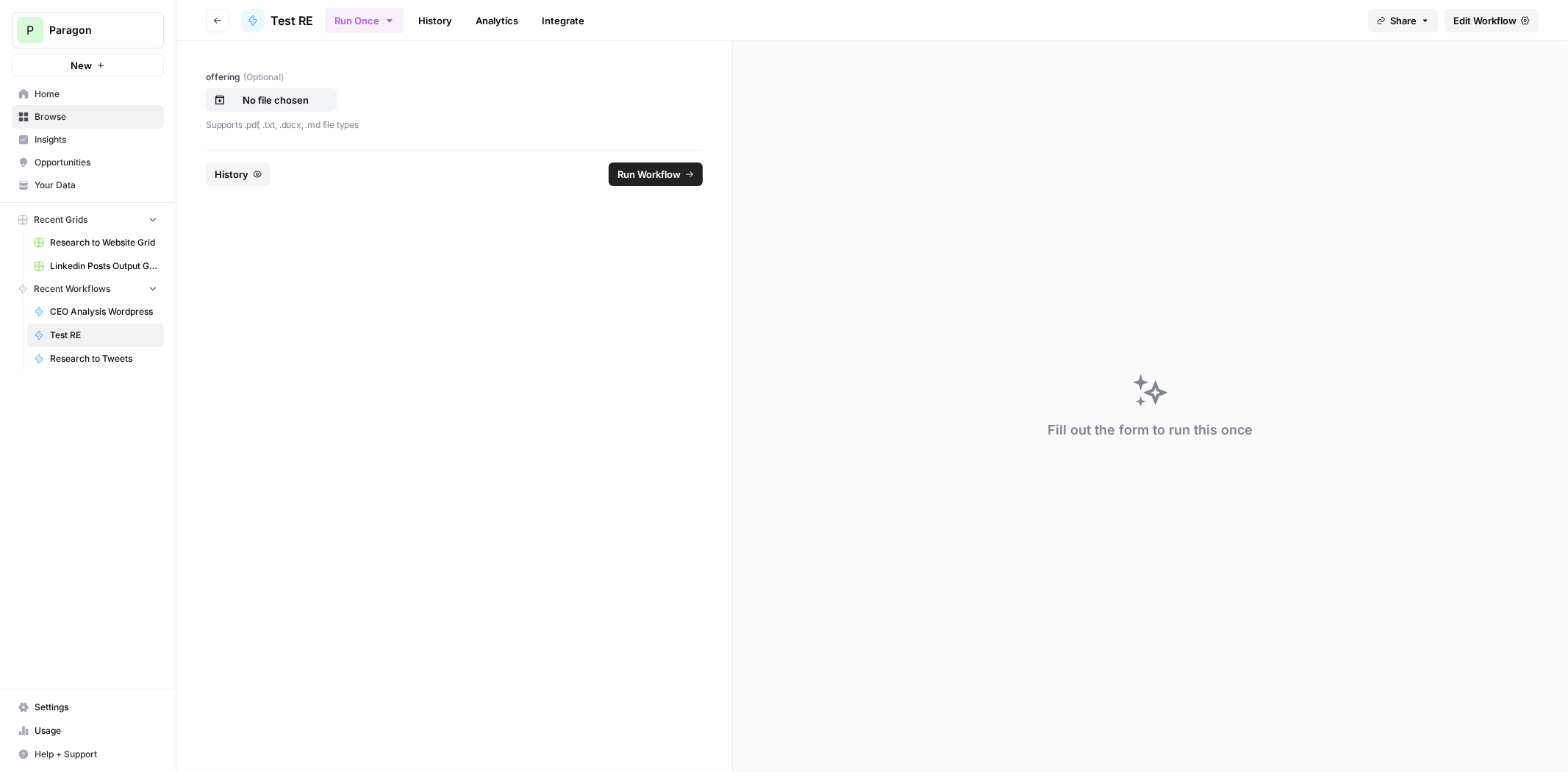
click at [438, 11] on link "History" at bounding box center [435, 21] width 51 height 24
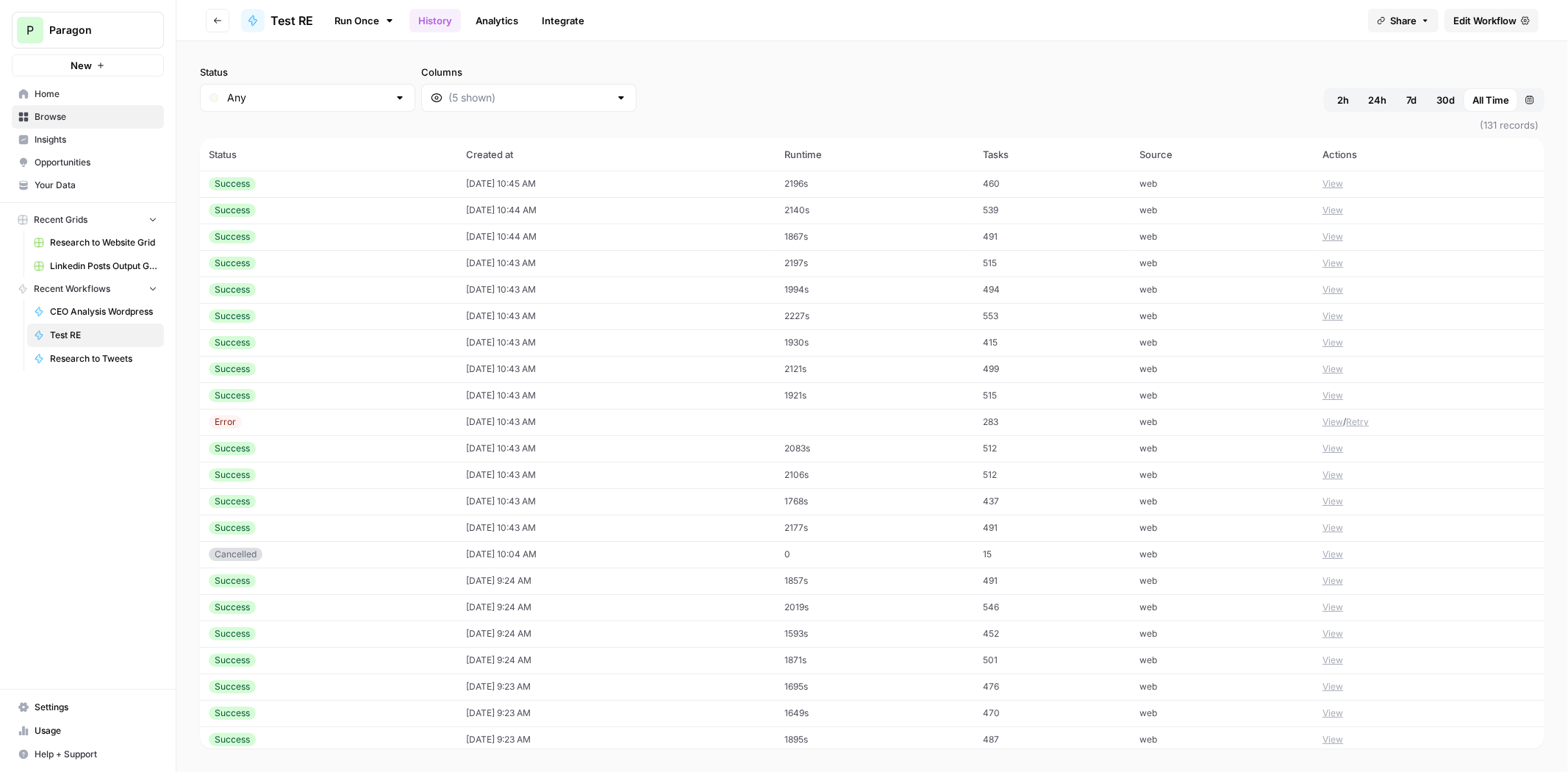
click at [538, 416] on td "[DATE] 10:43 AM" at bounding box center [616, 422] width 319 height 26
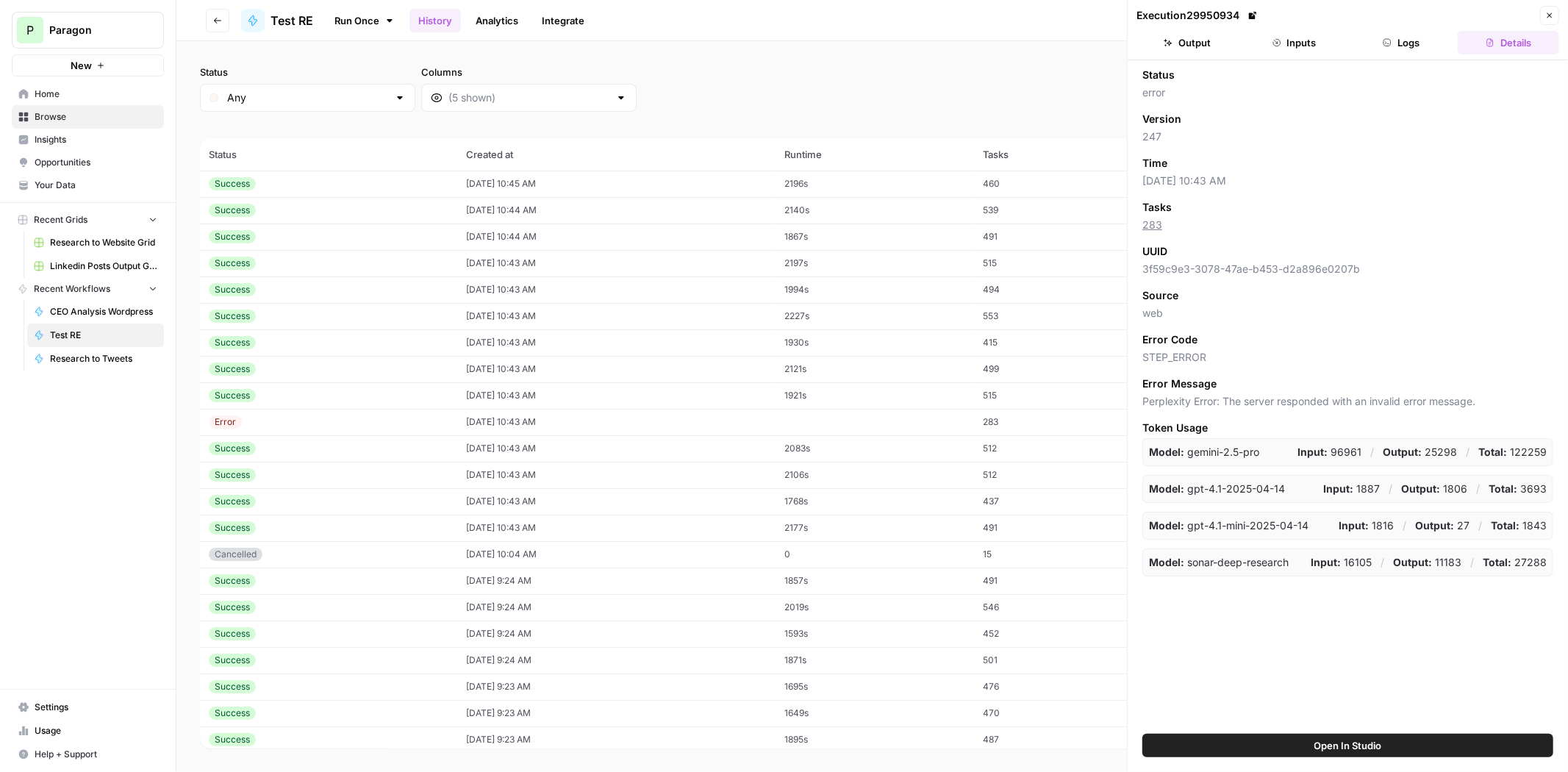
click at [1395, 42] on button "Logs" at bounding box center [1401, 42] width 101 height 24
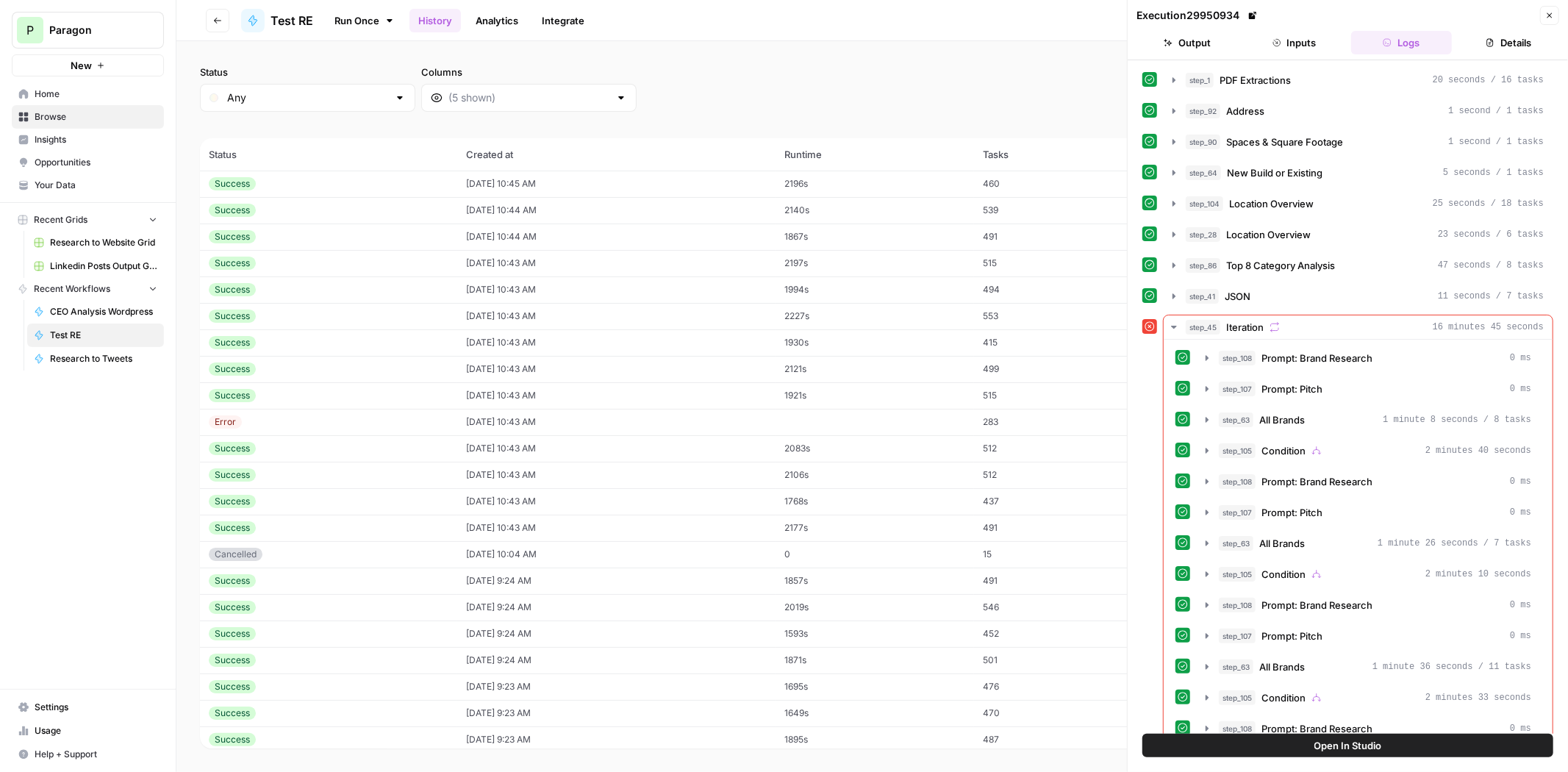
click at [1306, 41] on button "Inputs" at bounding box center [1293, 42] width 101 height 24
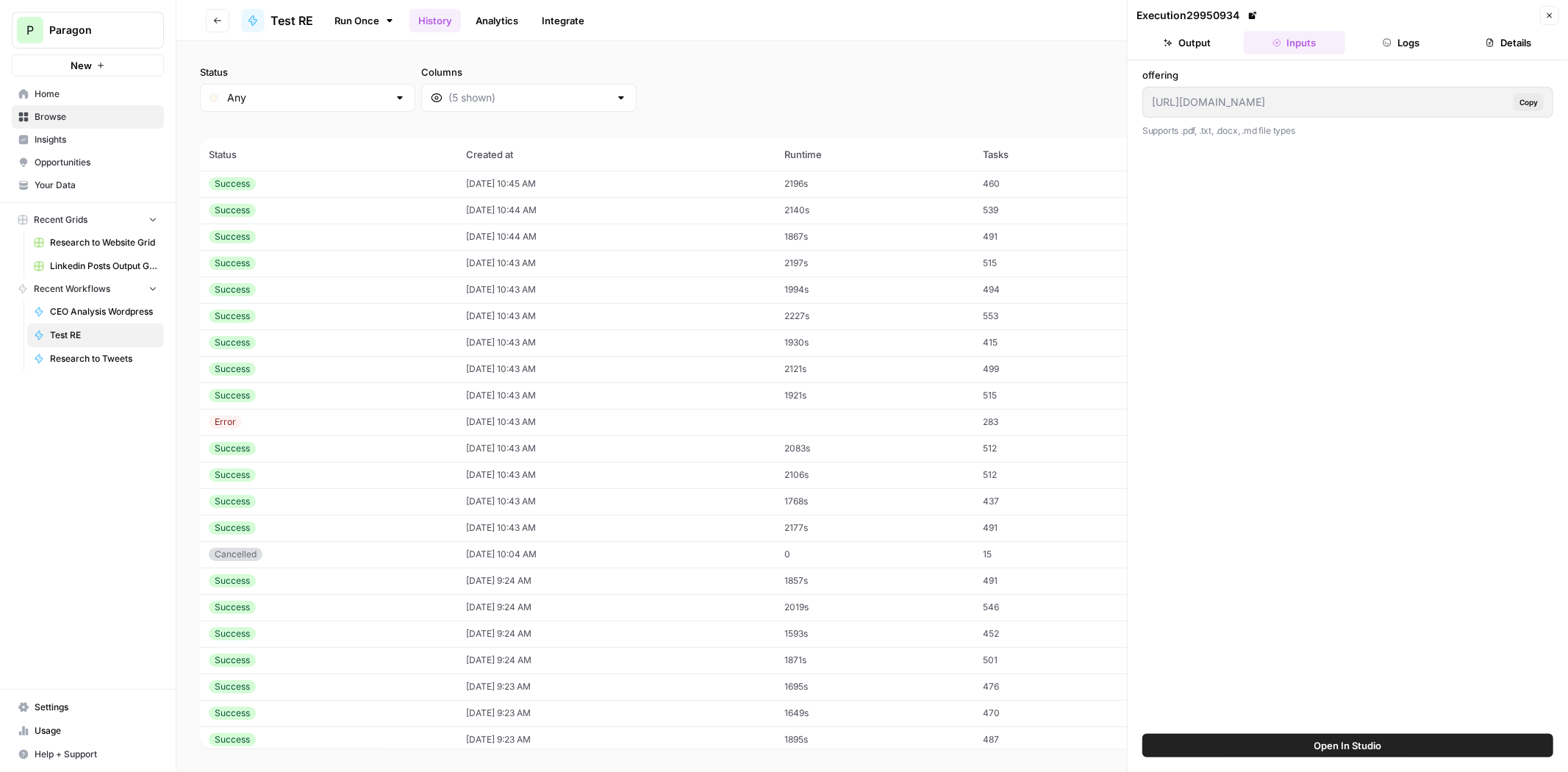
click at [1206, 39] on button "Output" at bounding box center [1187, 42] width 101 height 24
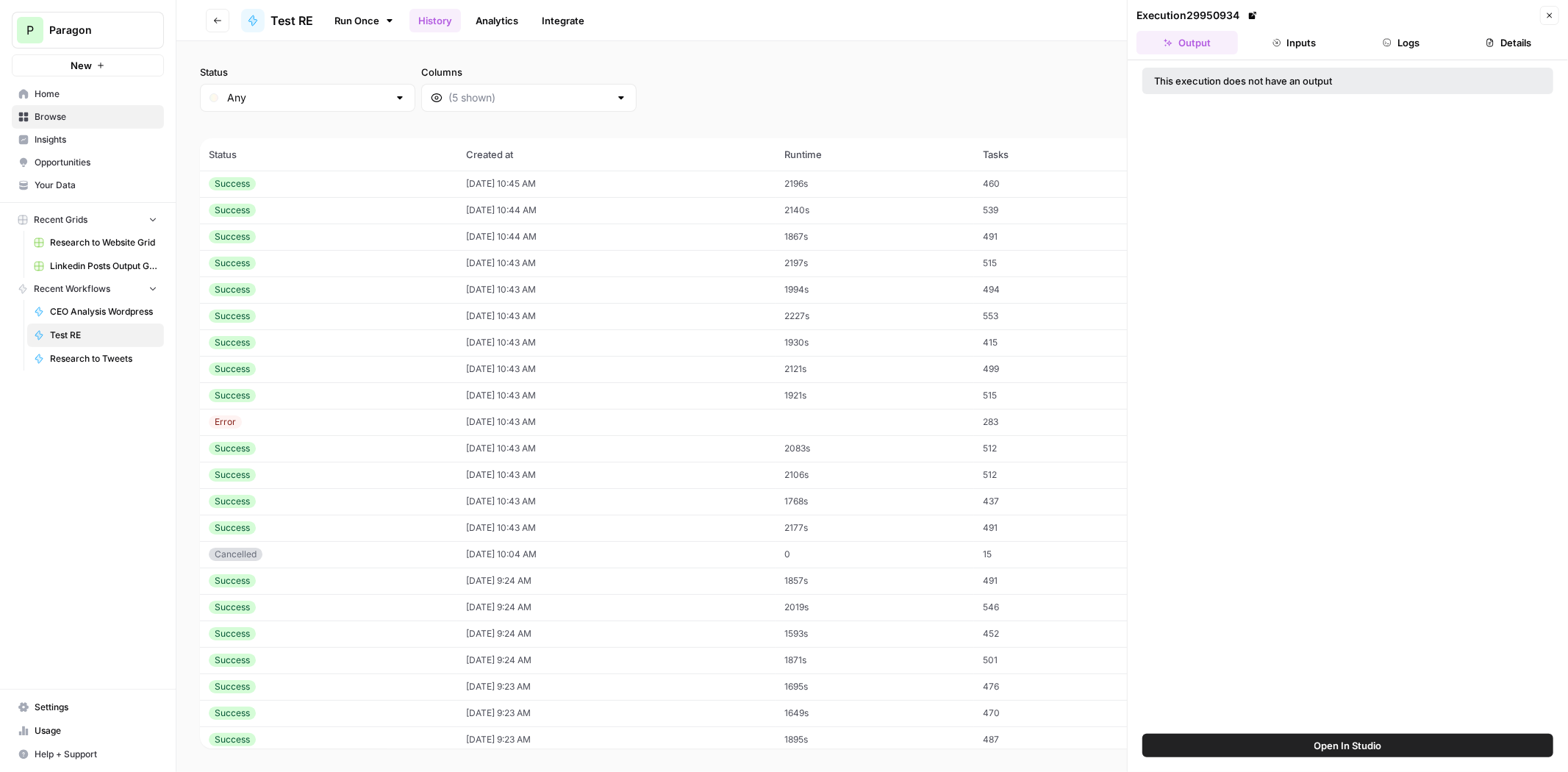
click at [1552, 18] on icon "button" at bounding box center [1549, 15] width 9 height 9
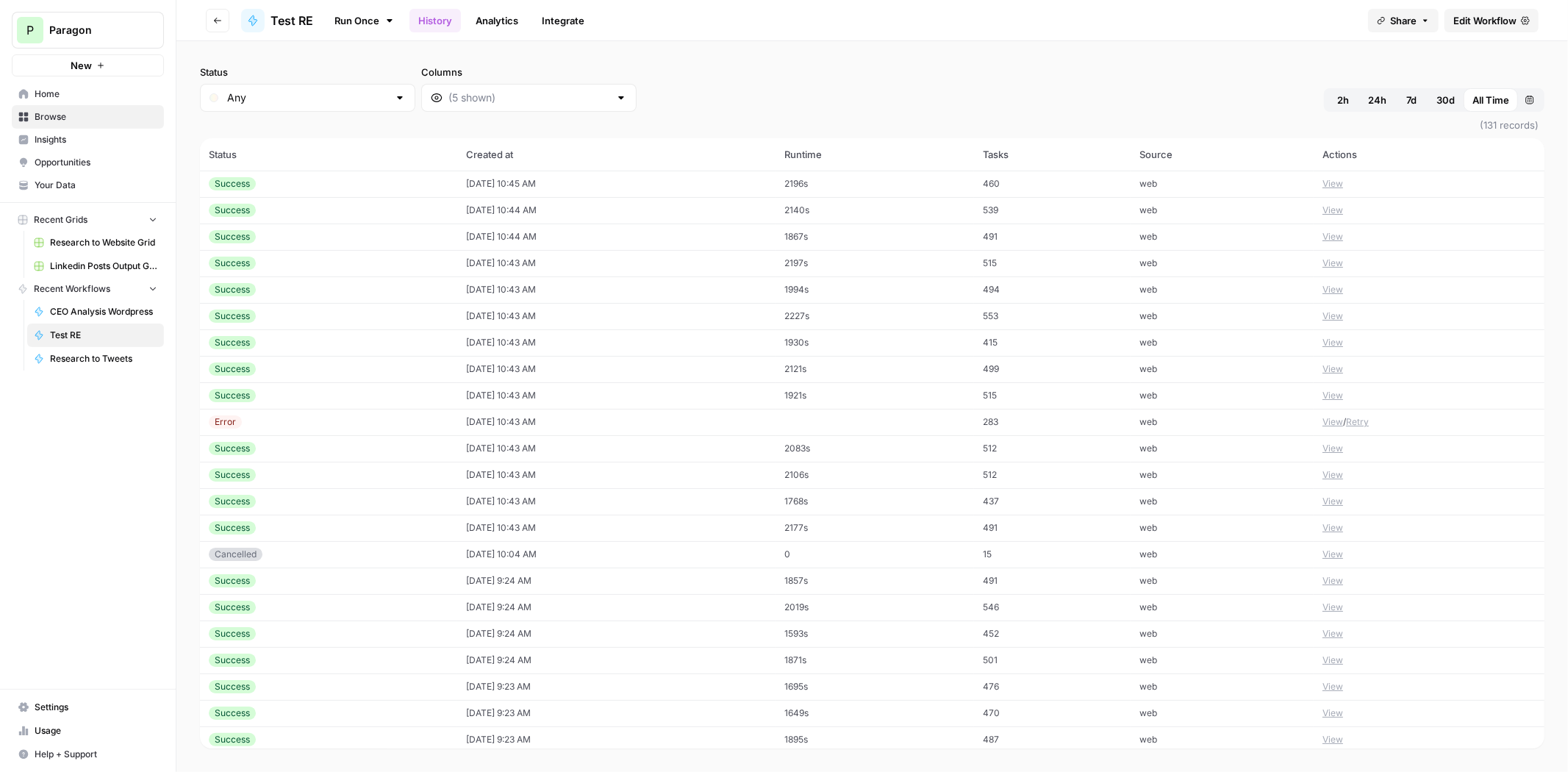
click at [305, 16] on span "Test RE" at bounding box center [291, 21] width 42 height 18
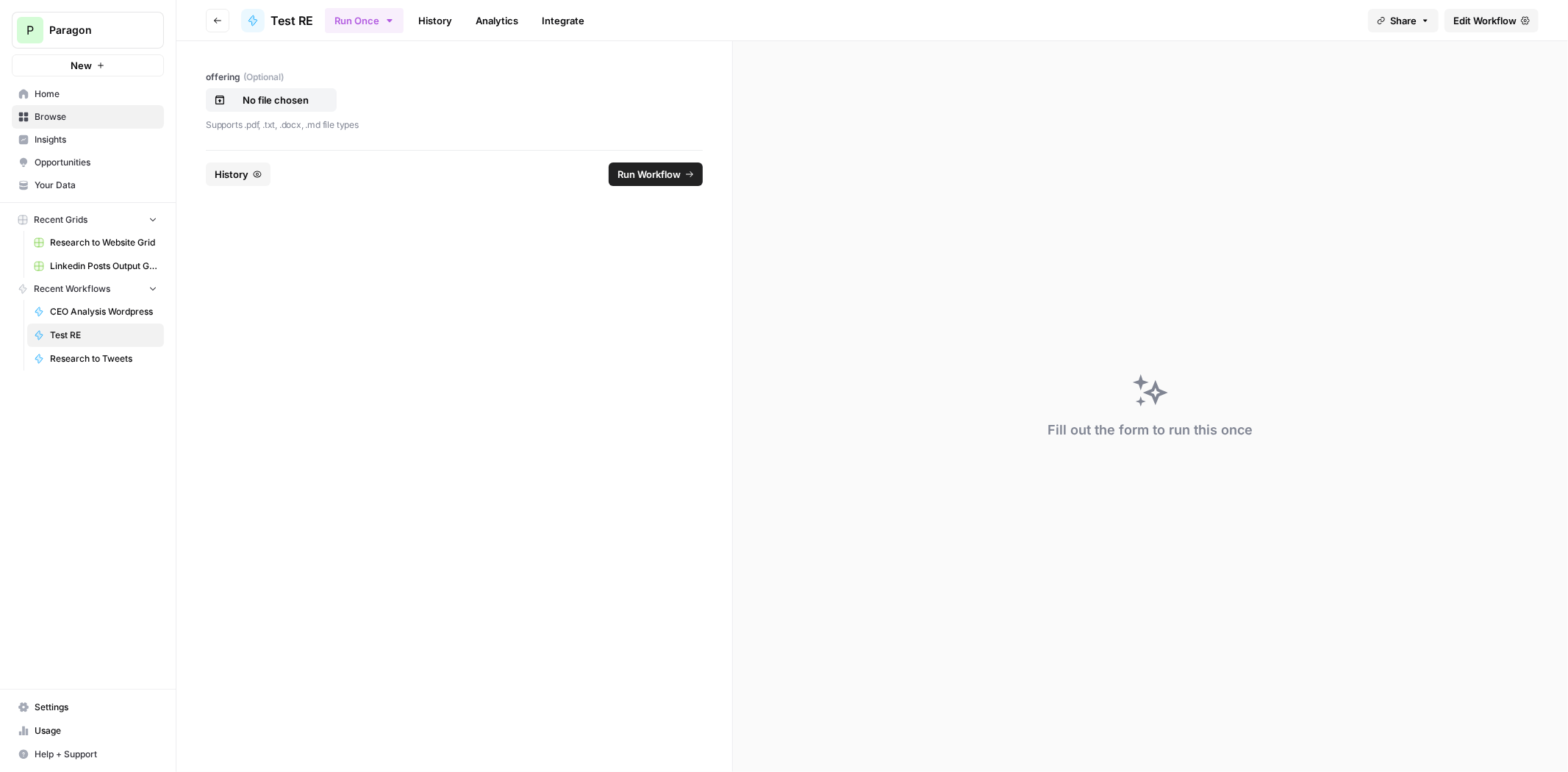
click at [247, 176] on span "History" at bounding box center [231, 174] width 33 height 15
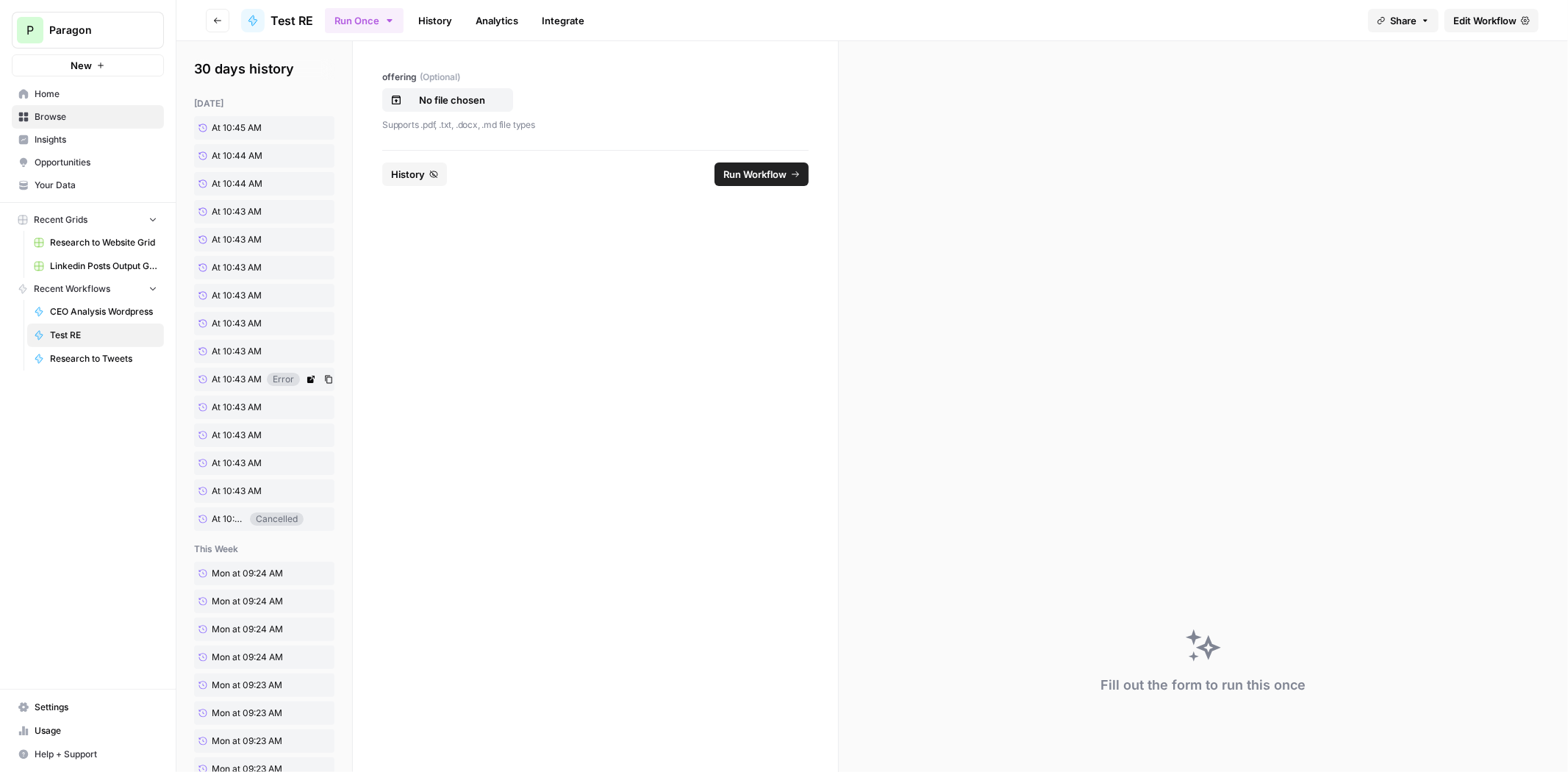
click at [229, 369] on link "At 10:43 AM" at bounding box center [230, 380] width 73 height 22
click at [233, 374] on span "At 10:43 AM" at bounding box center [236, 379] width 50 height 13
click at [507, 13] on link "Analytics" at bounding box center [496, 21] width 60 height 24
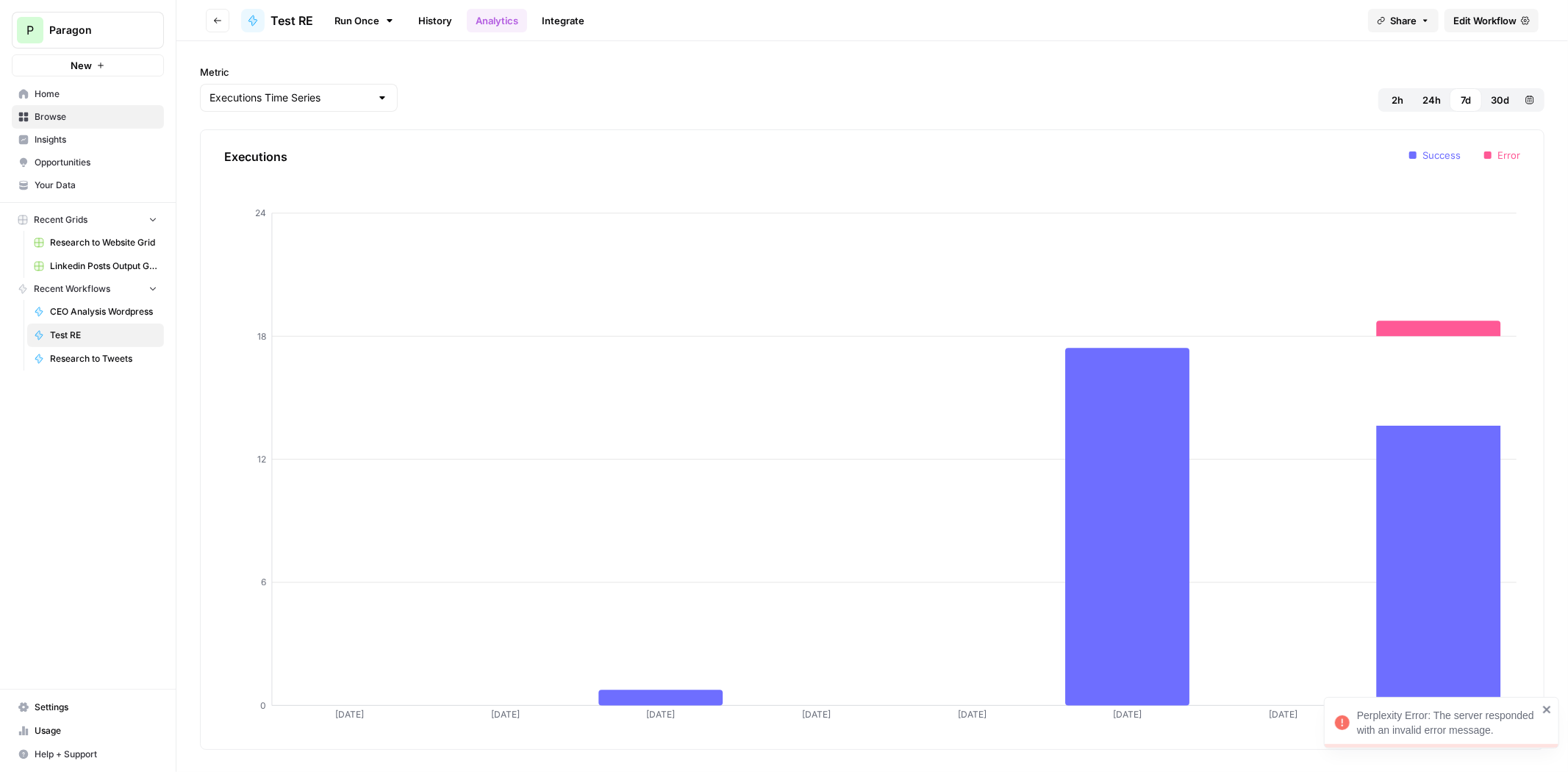
click at [447, 14] on link "History" at bounding box center [435, 21] width 51 height 24
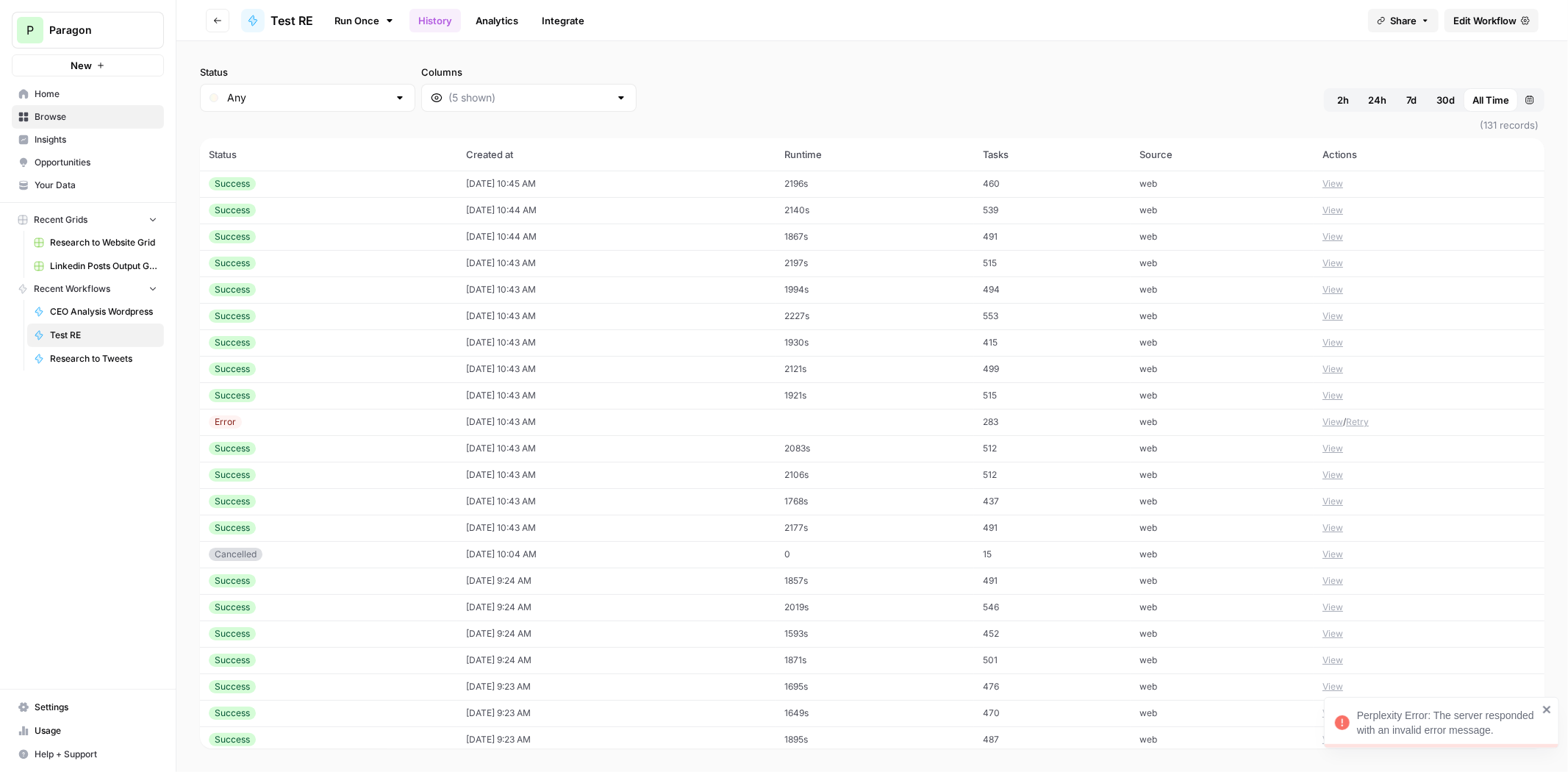
click at [372, 423] on div "Error" at bounding box center [329, 422] width 239 height 13
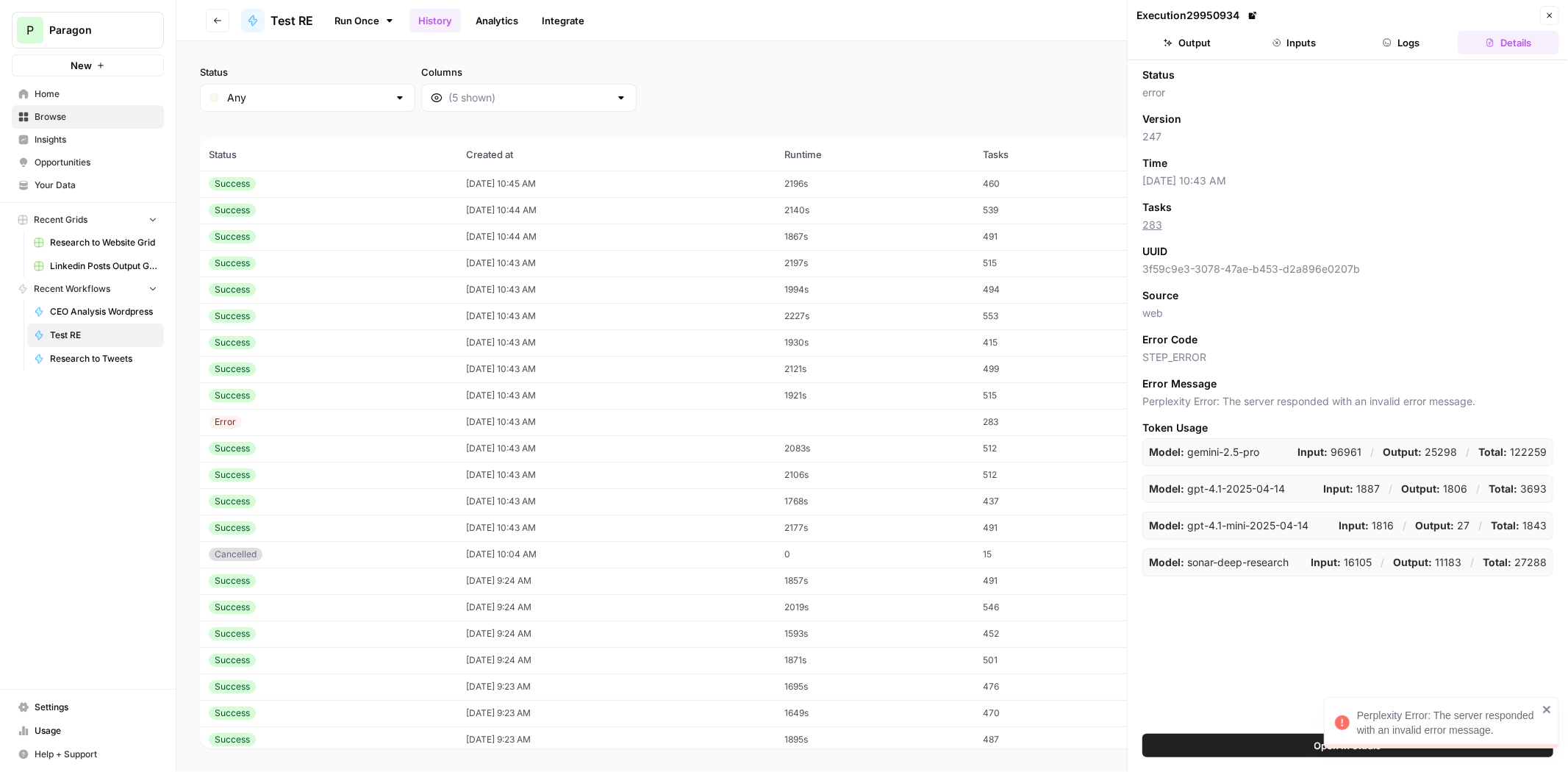
click at [1395, 37] on button "Logs" at bounding box center [1401, 42] width 101 height 24
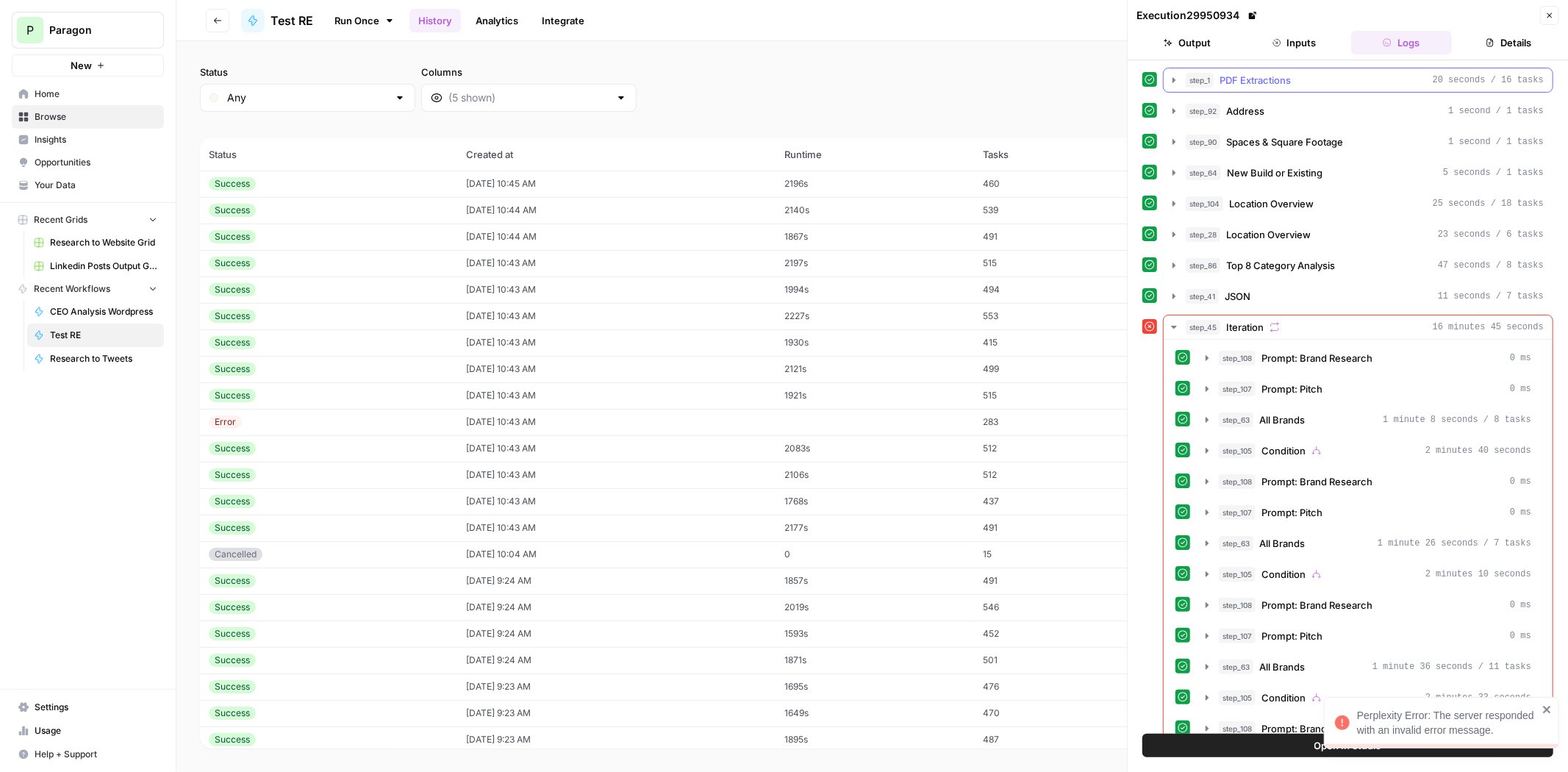
click at [1312, 84] on div "step_1 PDF Extractions 20 seconds / 16 tasks" at bounding box center [1364, 79] width 358 height 15
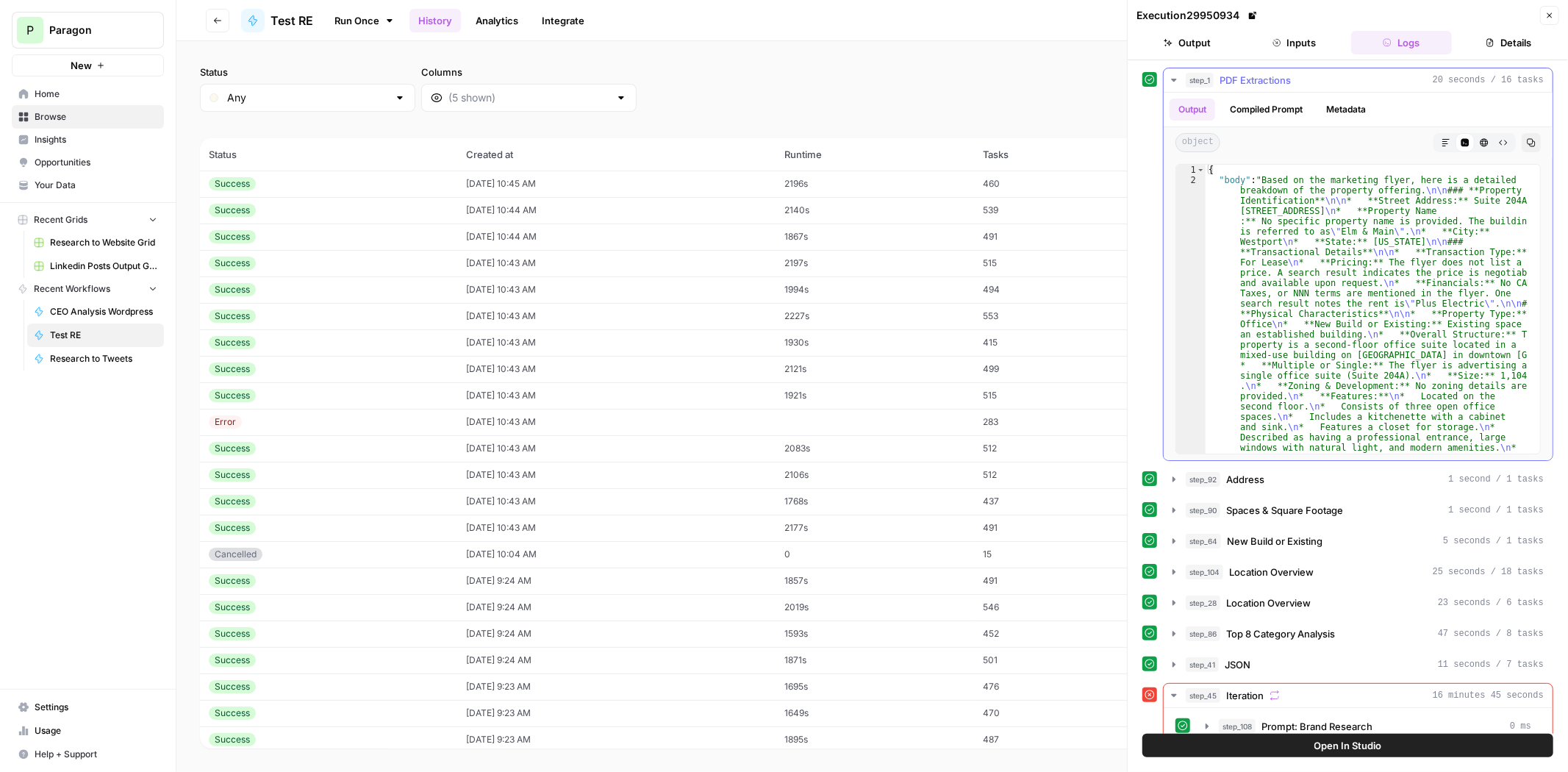
click at [1442, 130] on div "object Markdown Code Editor HTML Viewer Raw Output Copy" at bounding box center [1358, 142] width 389 height 30
click at [1442, 137] on button "Markdown" at bounding box center [1445, 142] width 19 height 19
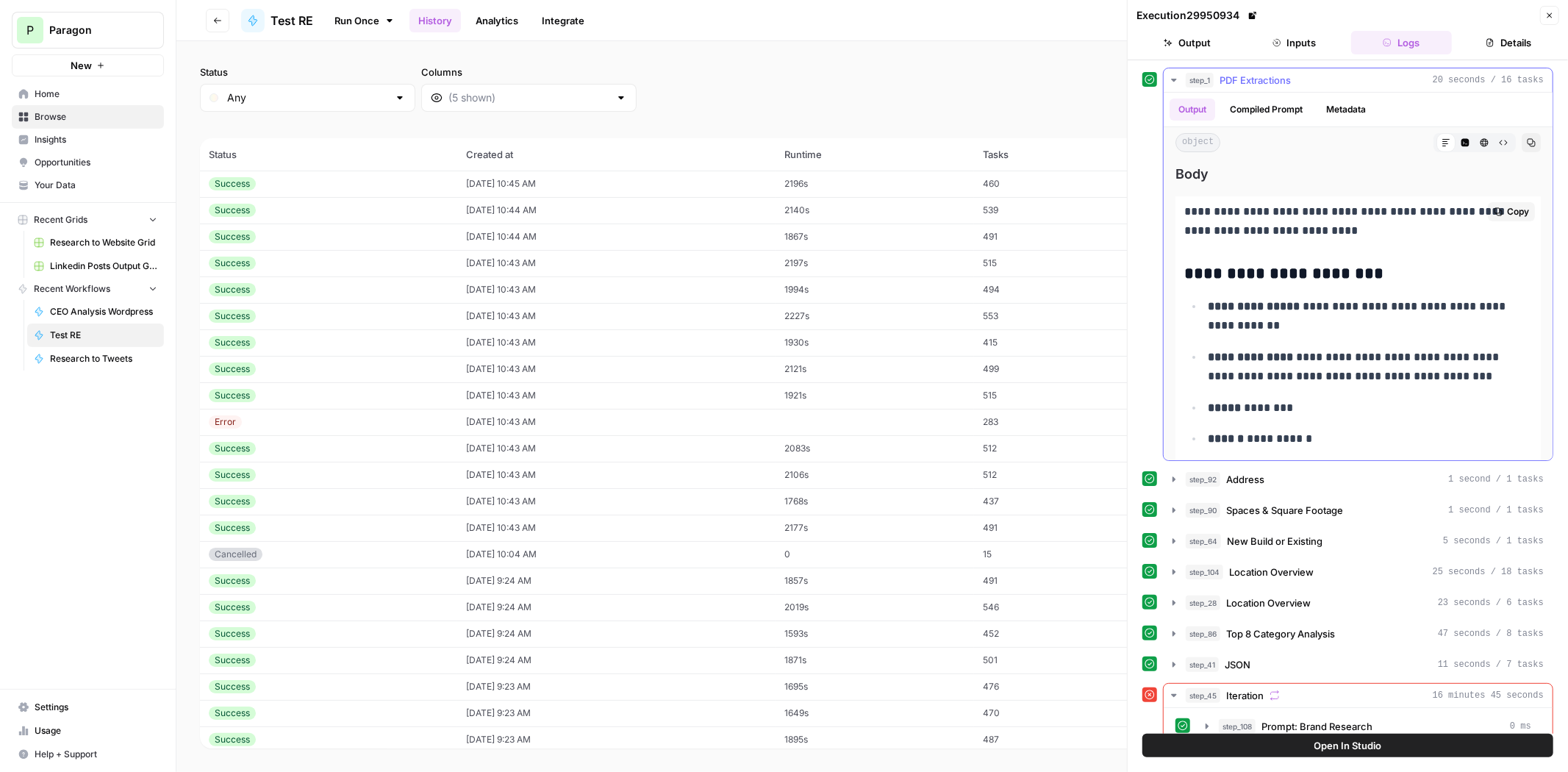
scroll to position [245, 0]
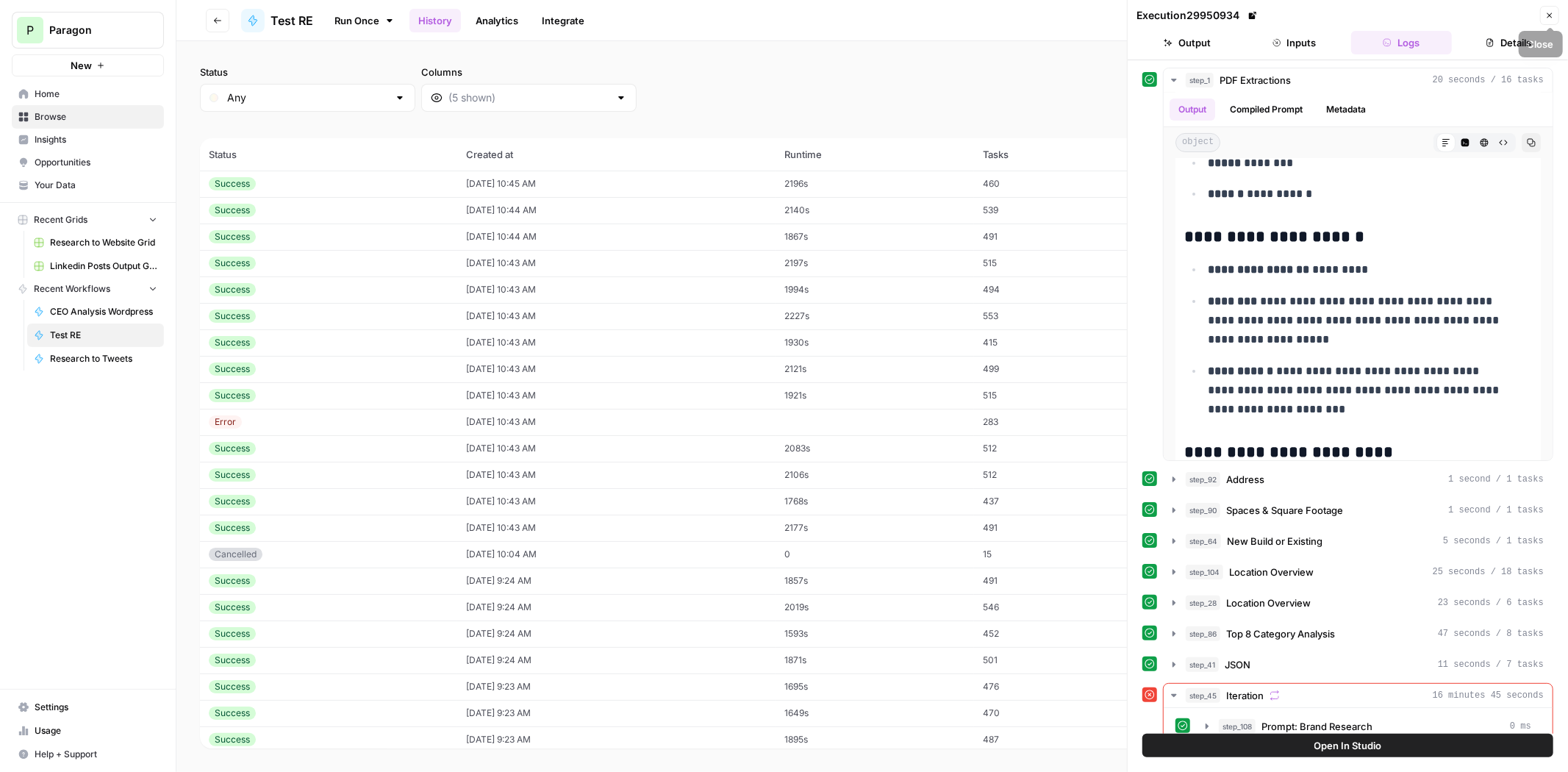
click at [1547, 16] on icon "button" at bounding box center [1549, 15] width 9 height 9
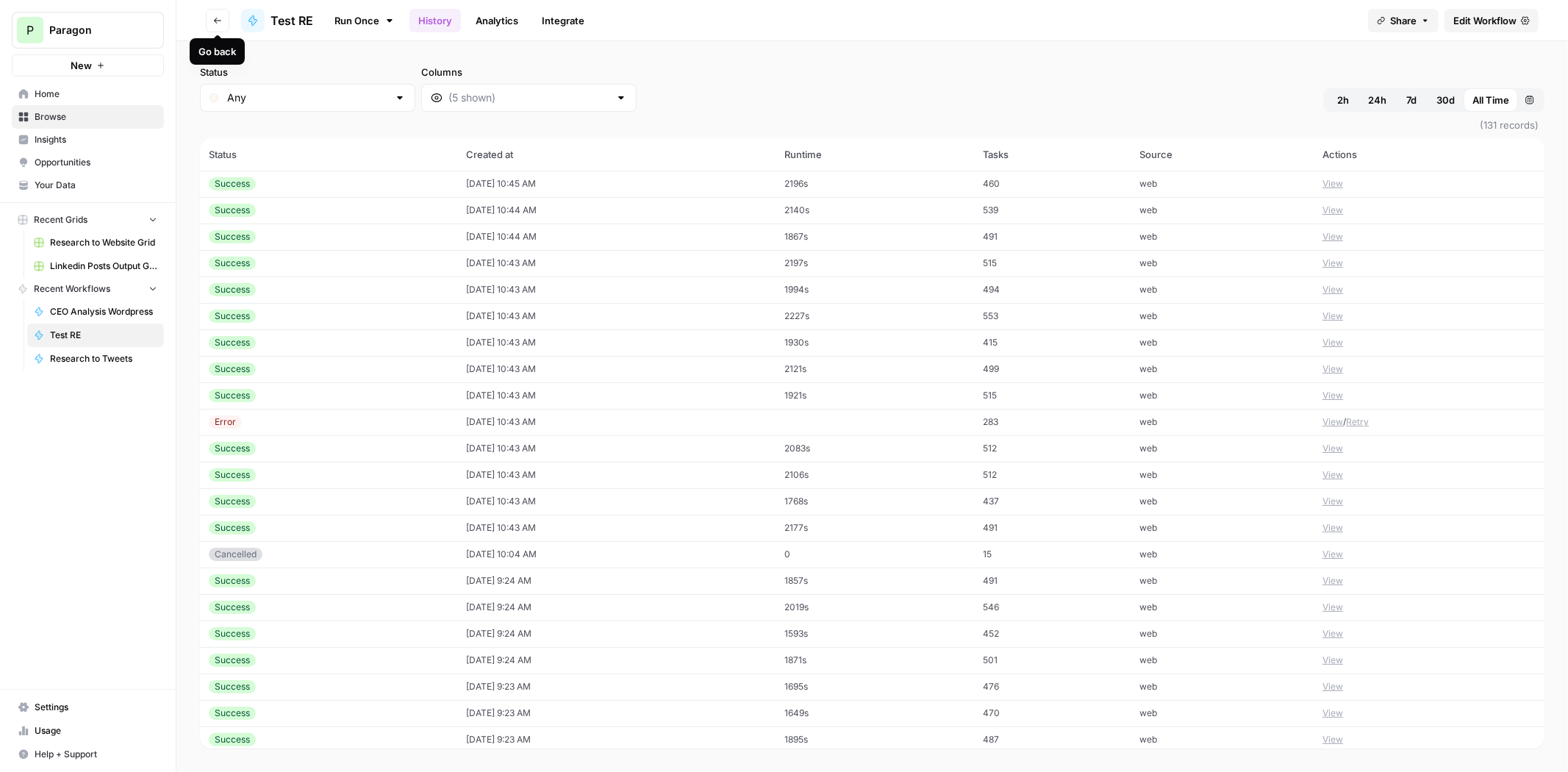
click at [227, 23] on button "Go back" at bounding box center [218, 21] width 24 height 24
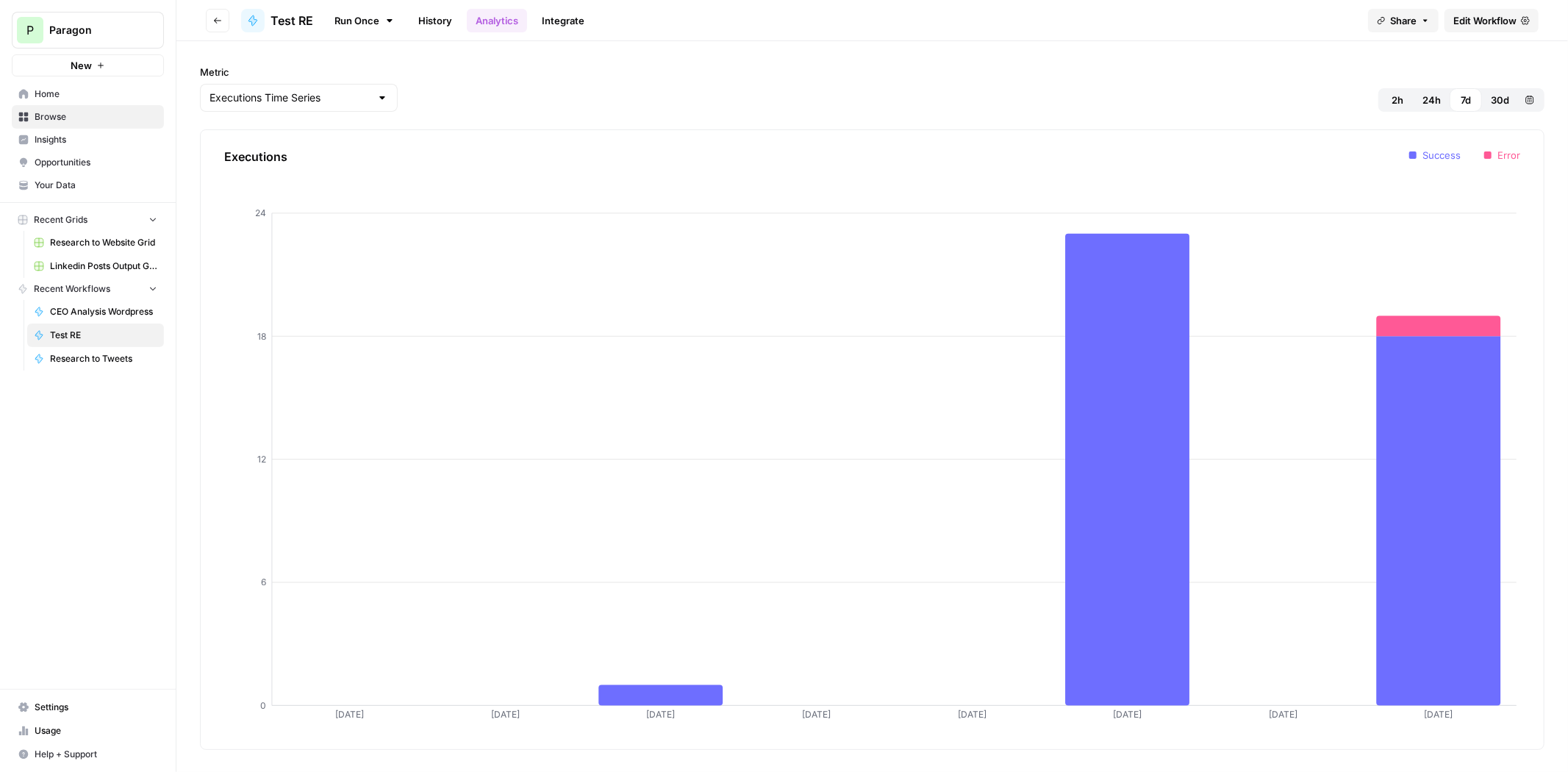
click at [310, 24] on span "Test RE" at bounding box center [291, 21] width 42 height 18
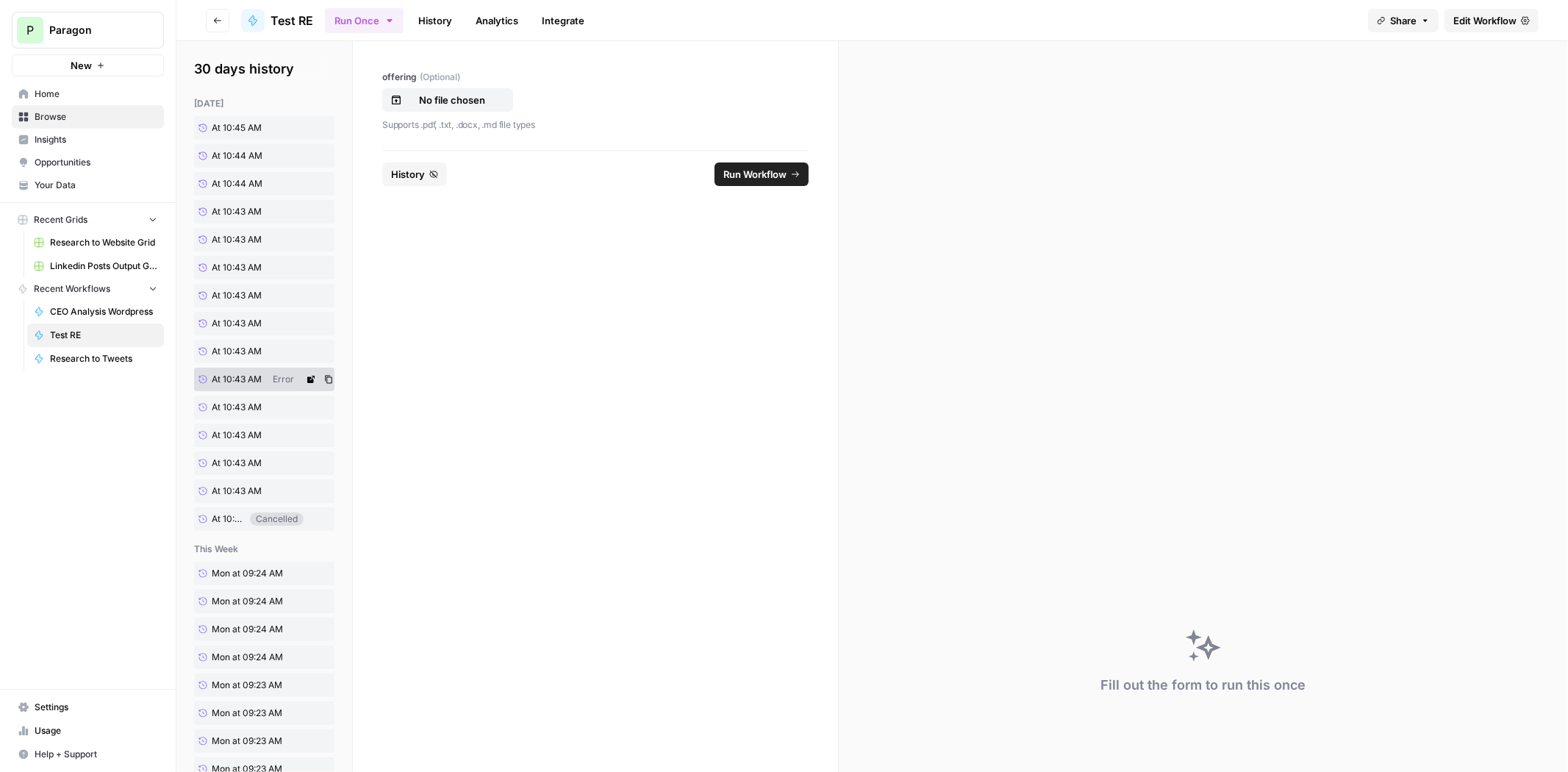
click at [251, 376] on span "At 10:43 AM" at bounding box center [236, 379] width 50 height 13
click at [442, 88] on button "No file chosen" at bounding box center [447, 100] width 130 height 24
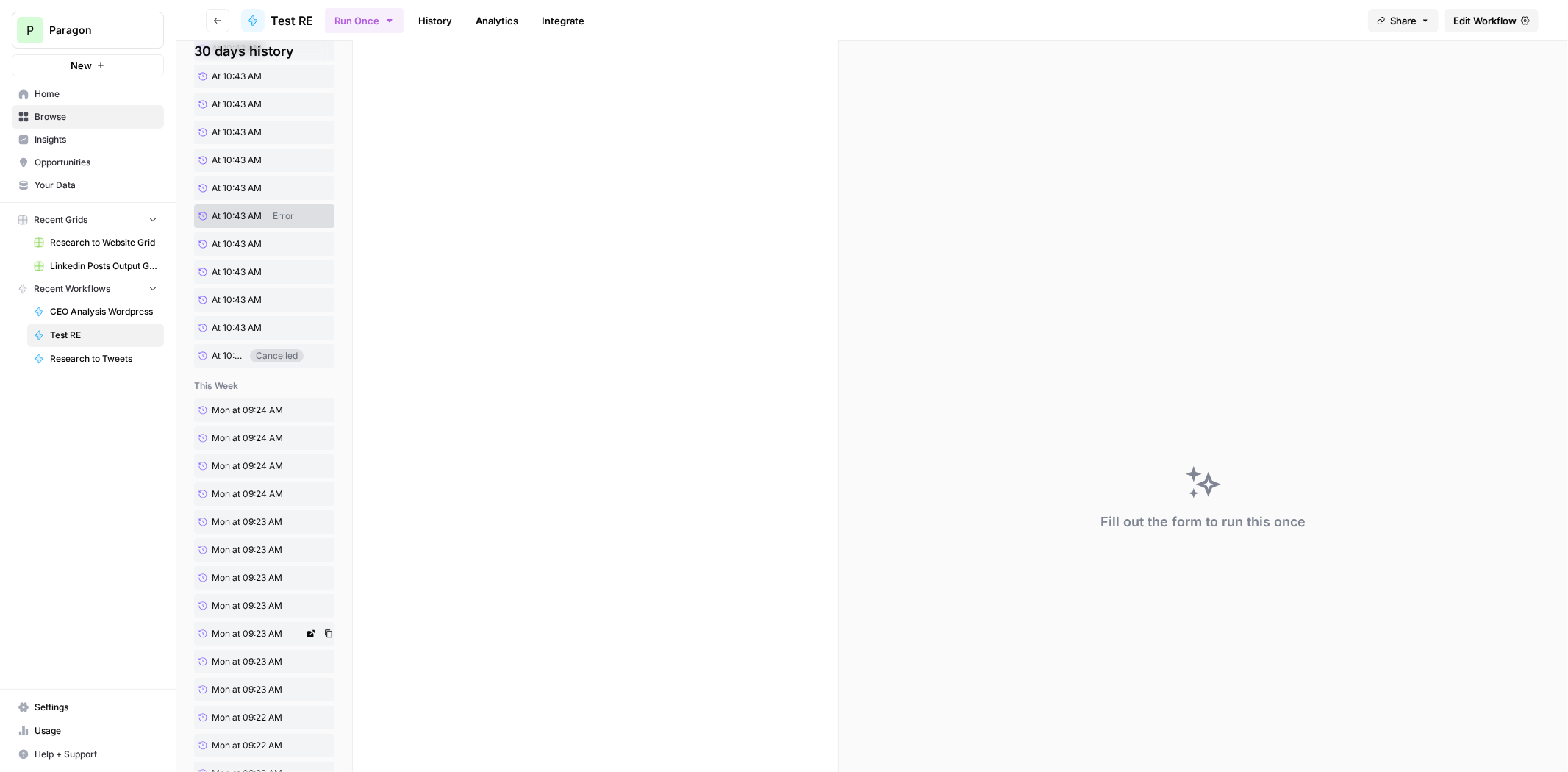
click at [272, 623] on link "Mon at 09:23 AM" at bounding box center [249, 634] width 110 height 24
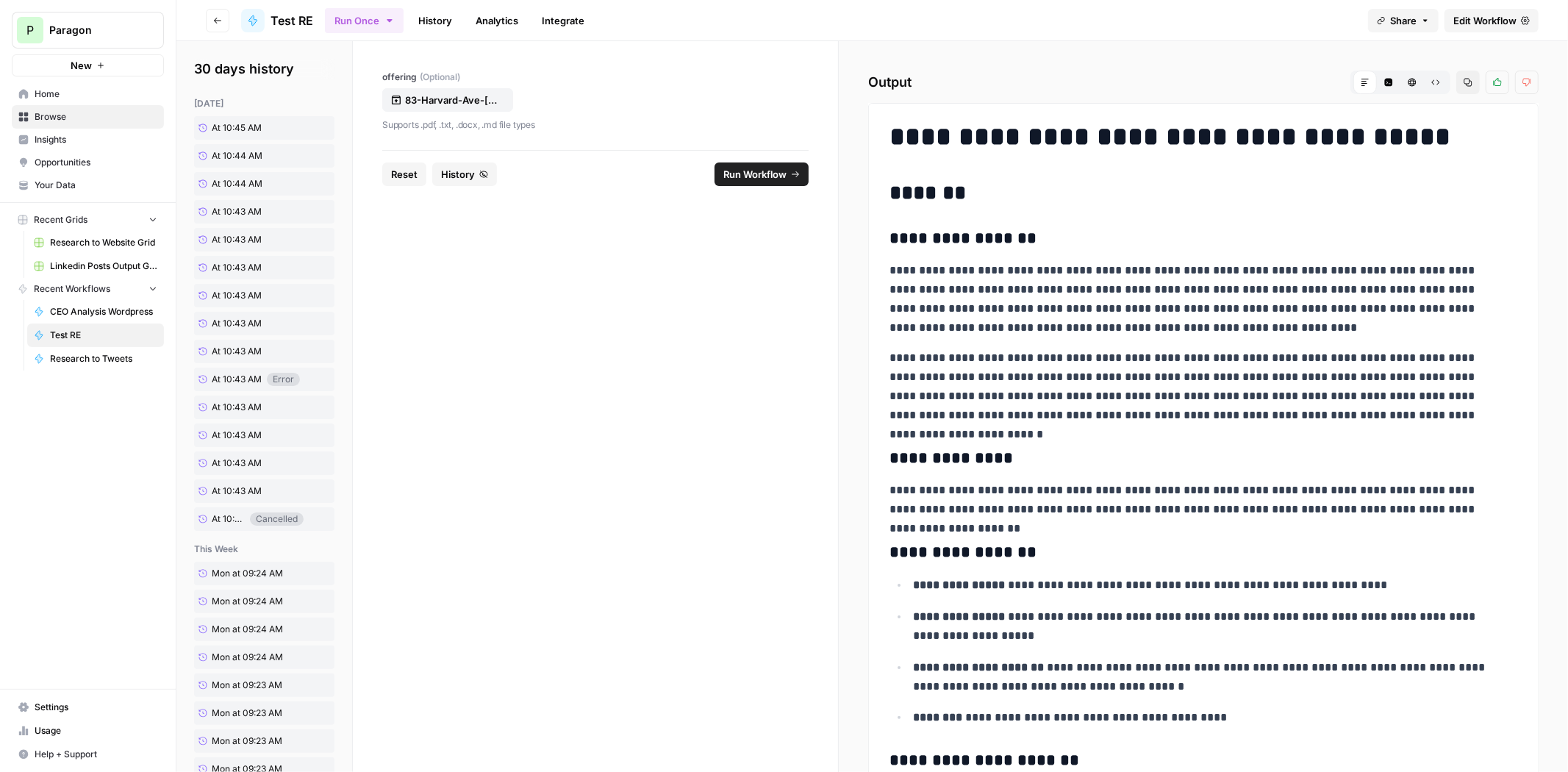
scroll to position [245, 0]
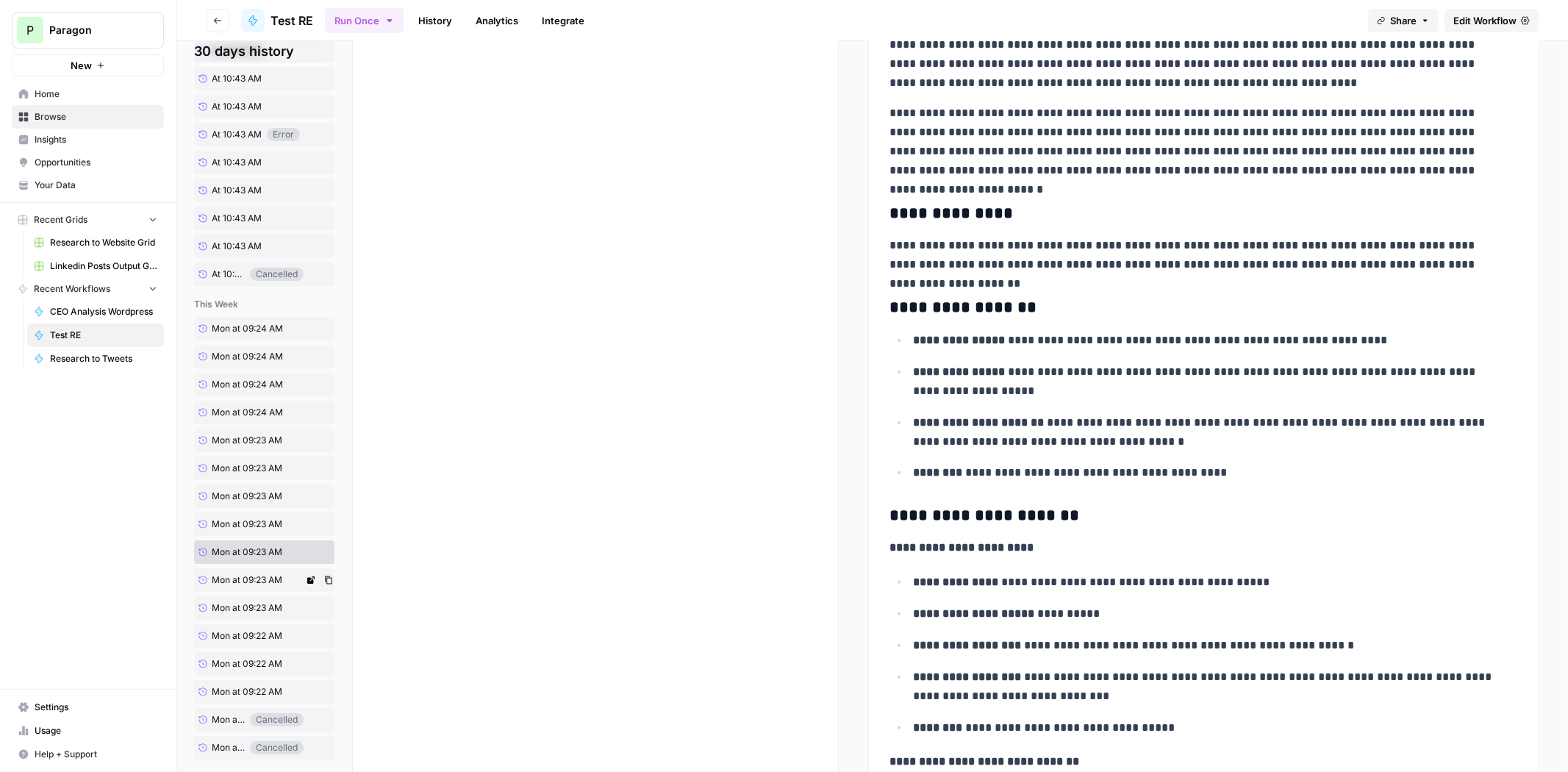
click at [260, 578] on span "Mon at 09:23 AM" at bounding box center [247, 580] width 71 height 13
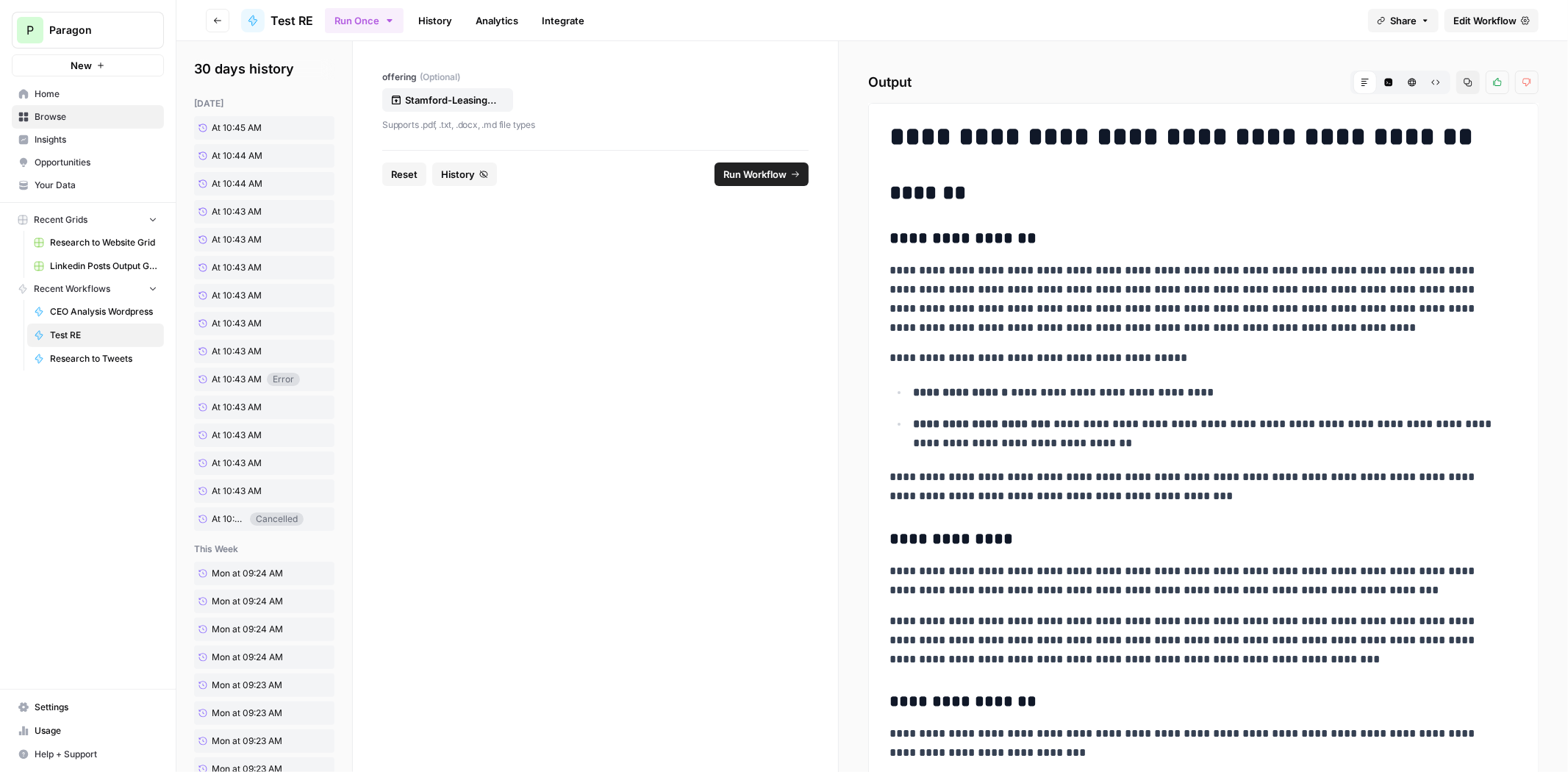
scroll to position [245, 0]
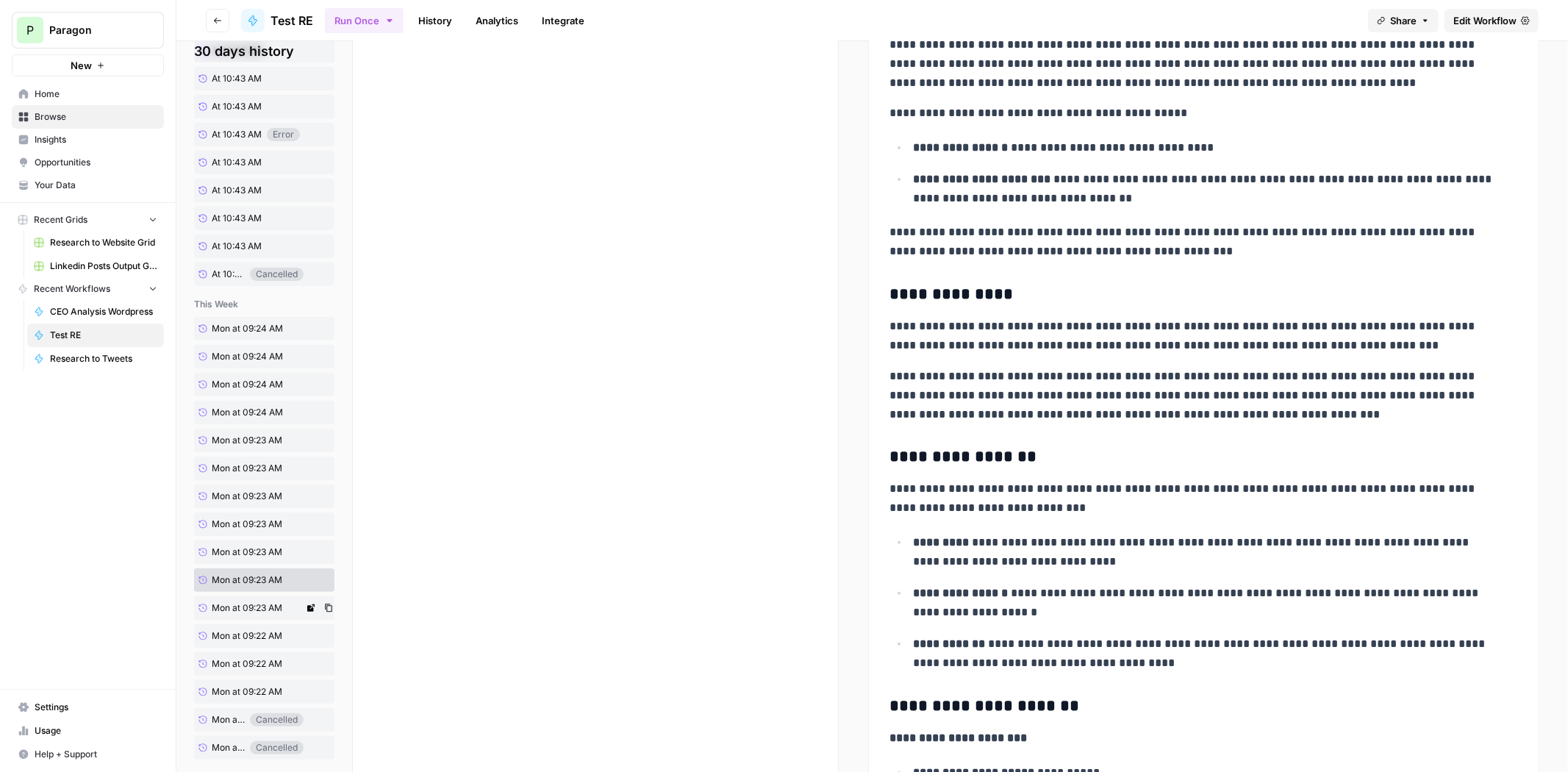
click at [257, 603] on span "Mon at 09:23 AM" at bounding box center [247, 607] width 71 height 13
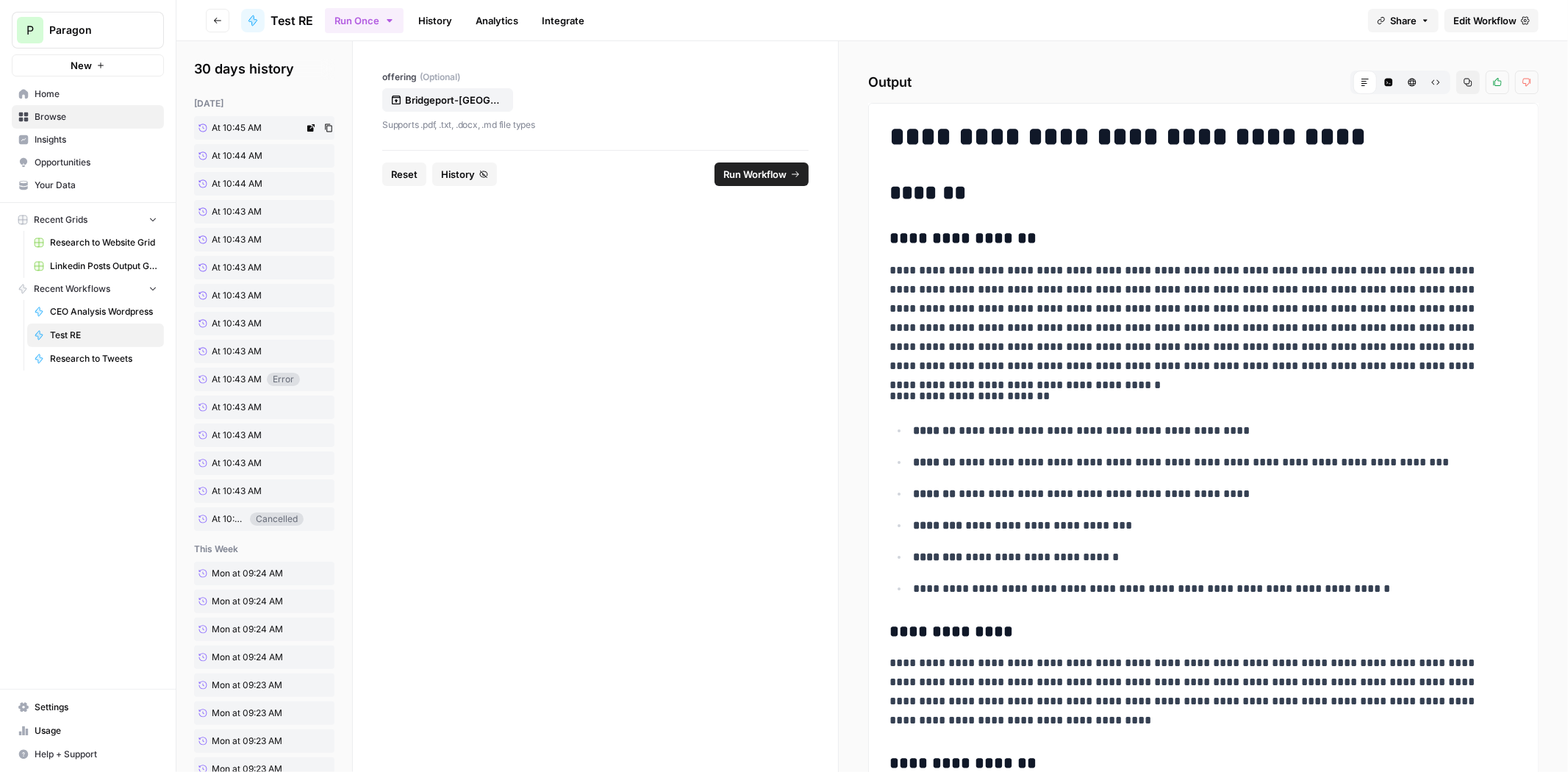
click at [250, 129] on span "At 10:45 AM" at bounding box center [236, 128] width 50 height 13
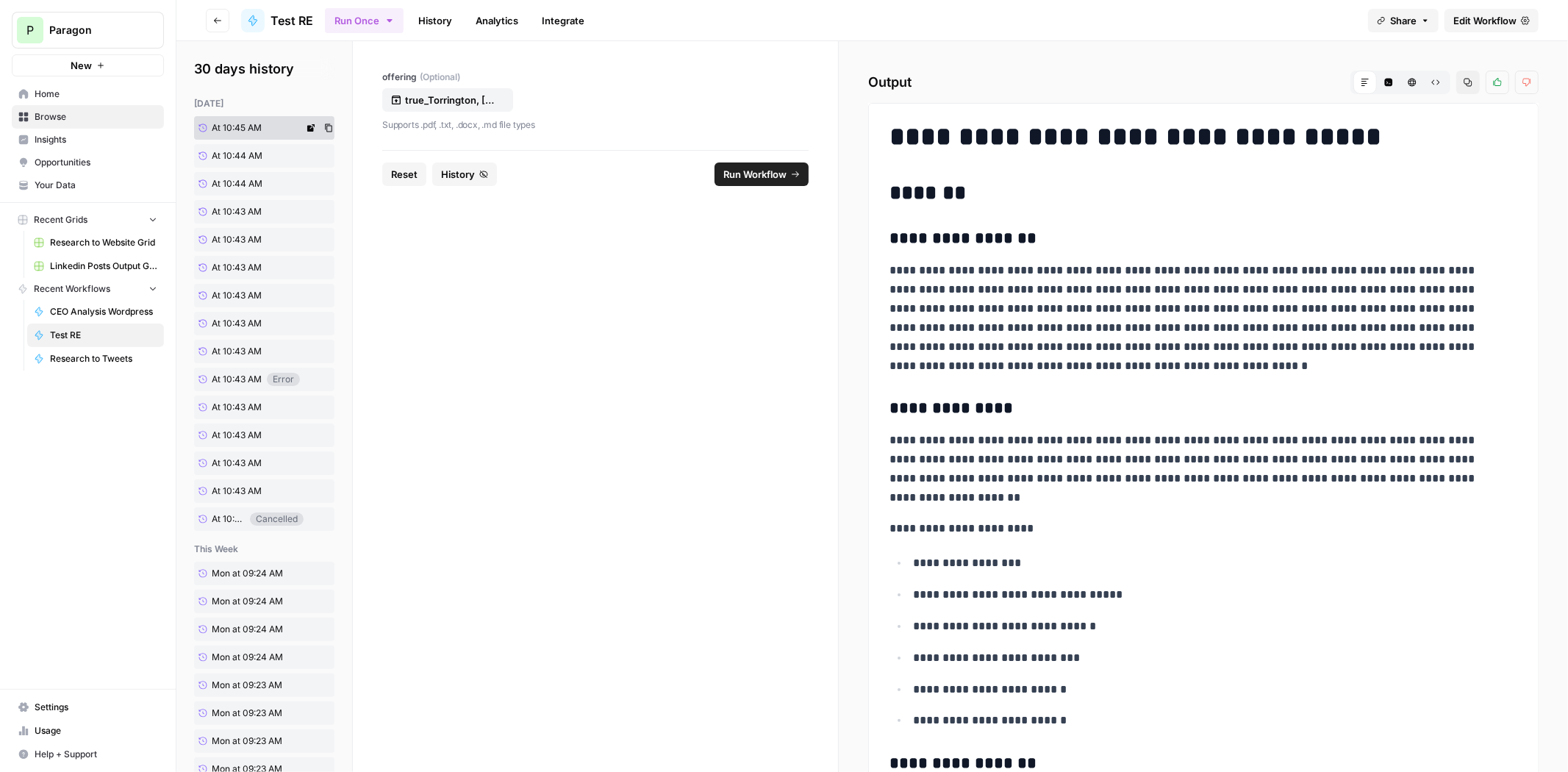
click at [248, 125] on span "At 10:45 AM" at bounding box center [236, 128] width 50 height 13
click at [1463, 82] on icon "button" at bounding box center [1467, 81] width 9 height 9
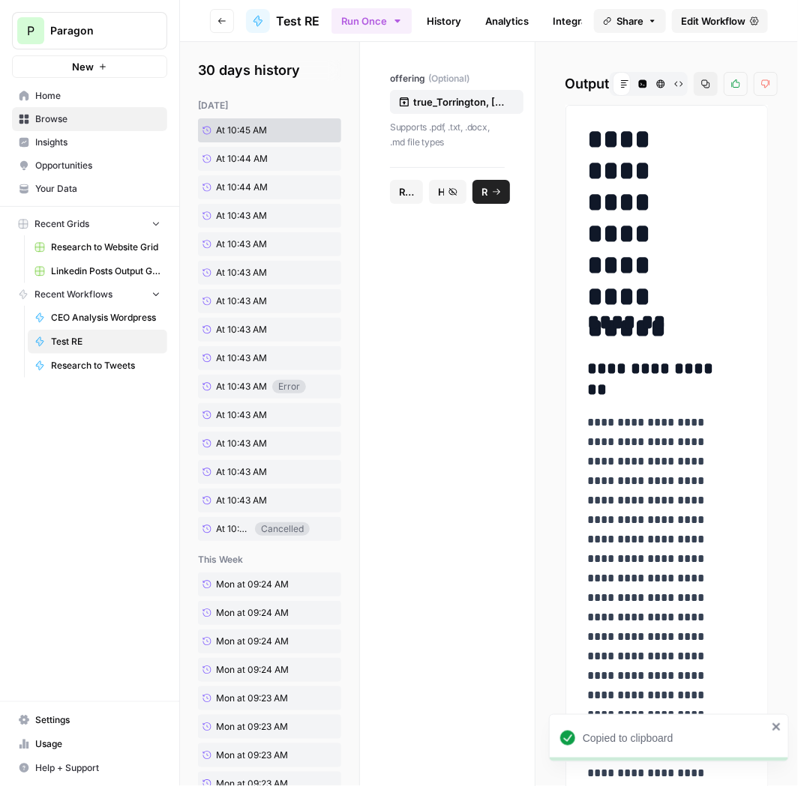
click at [693, 85] on button "Copy" at bounding box center [705, 84] width 24 height 24
click at [661, 179] on h1 "**********" at bounding box center [657, 202] width 140 height 157
click at [701, 82] on icon "button" at bounding box center [705, 83] width 9 height 9
drag, startPoint x: 665, startPoint y: 155, endPoint x: 688, endPoint y: 119, distance: 42.8
click at [665, 155] on h1 "**********" at bounding box center [657, 202] width 140 height 157
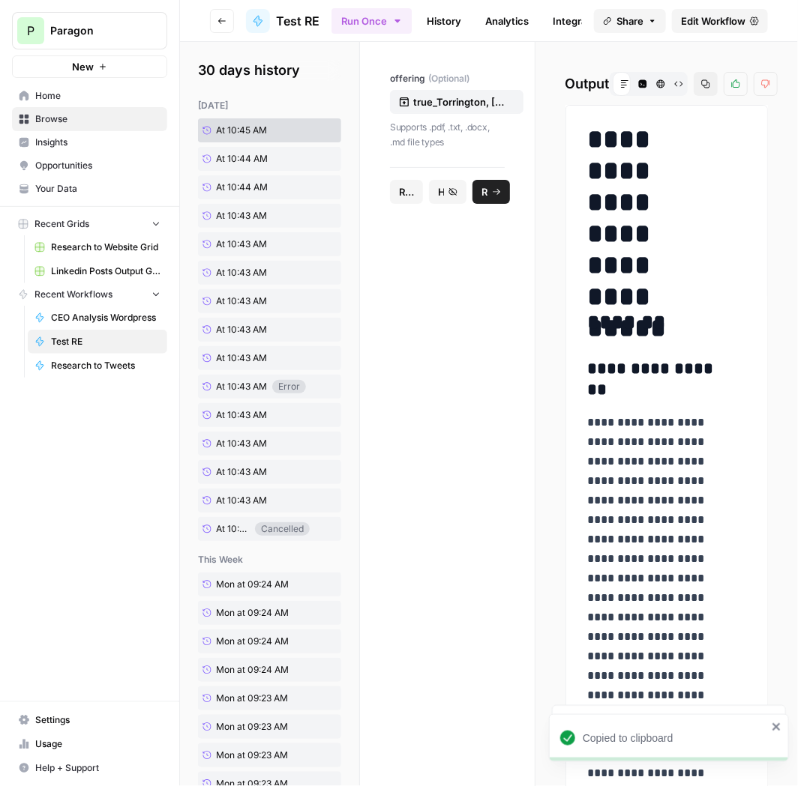
click at [631, 76] on button "Code Editor" at bounding box center [642, 84] width 24 height 24
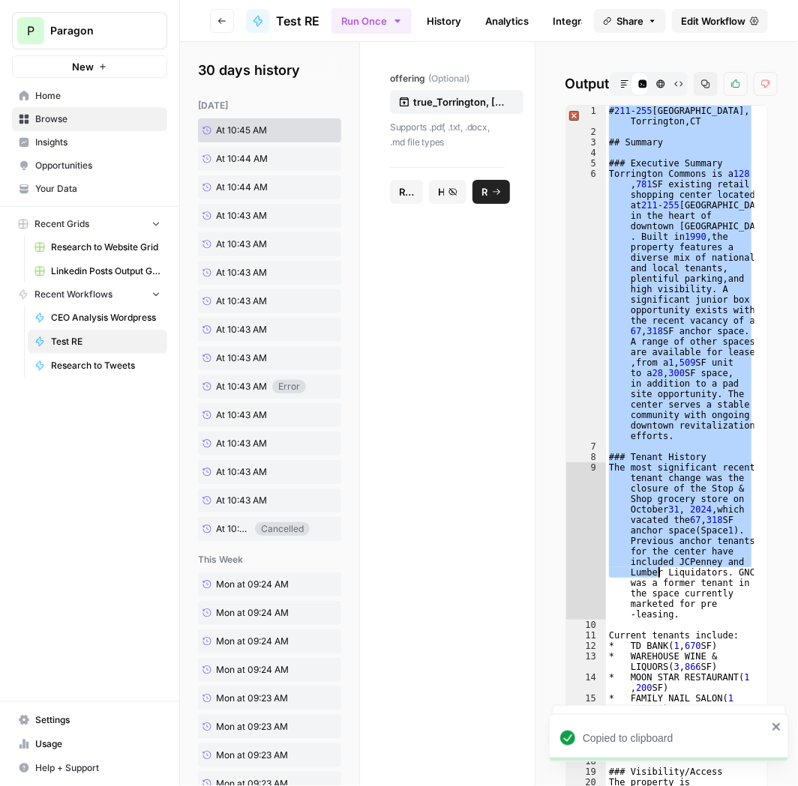
drag, startPoint x: 604, startPoint y: 111, endPoint x: 654, endPoint y: 561, distance: 452.5
click at [654, 564] on div "# 211-255 High Street , Torrington , CT ## Summary ### Executive Summary Torrin…" at bounding box center [680, 682] width 148 height 1152
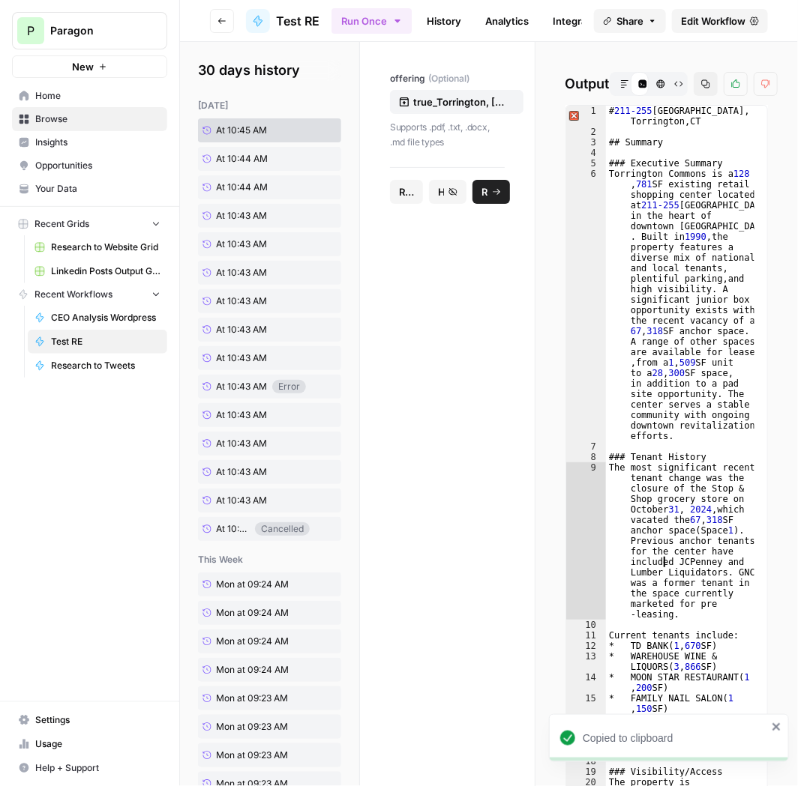
click at [655, 558] on div "# 211-255 High Street , Torrington , CT ## Summary ### Executive Summary Torrin…" at bounding box center [680, 682] width 148 height 1152
click at [701, 86] on icon "button" at bounding box center [705, 83] width 9 height 9
click at [233, 157] on span "At 10:44 AM" at bounding box center [242, 158] width 52 height 13
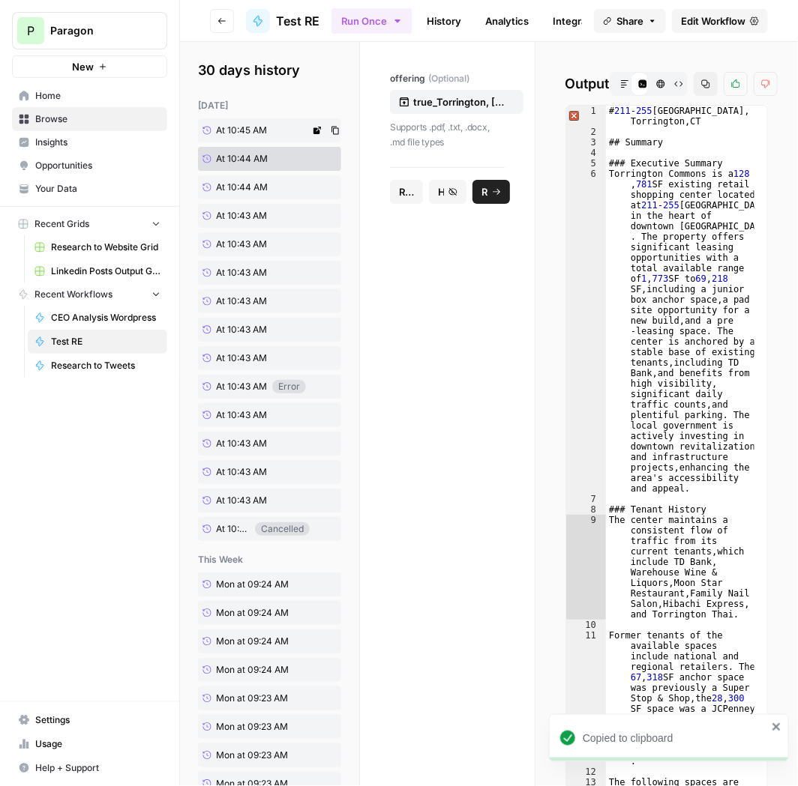
click at [228, 127] on span "At 10:45 AM" at bounding box center [241, 130] width 51 height 13
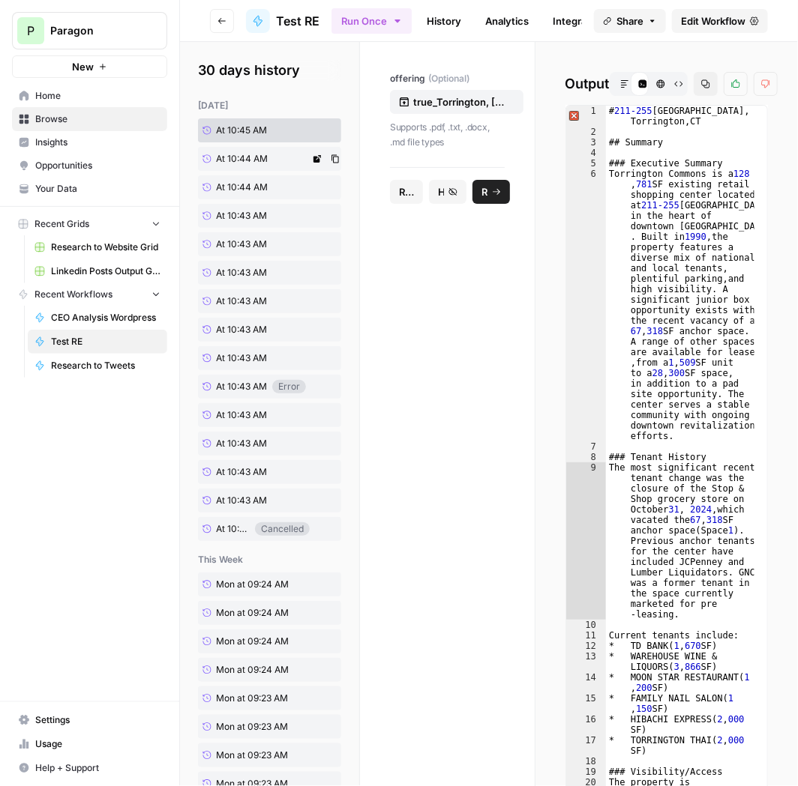
click at [238, 159] on span "At 10:44 AM" at bounding box center [242, 158] width 52 height 13
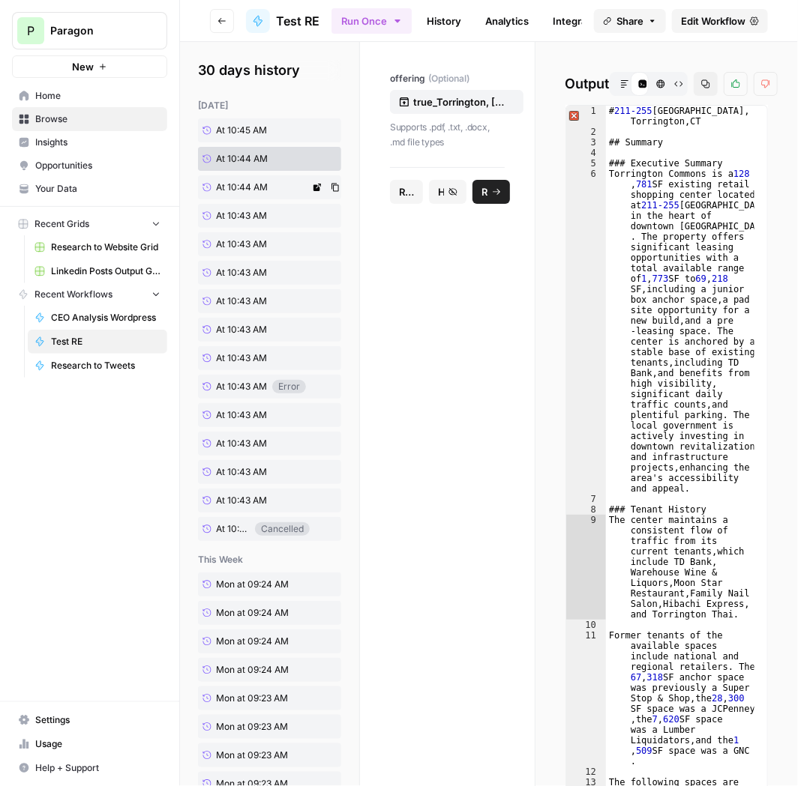
click at [248, 186] on span "At 10:44 AM" at bounding box center [242, 187] width 52 height 13
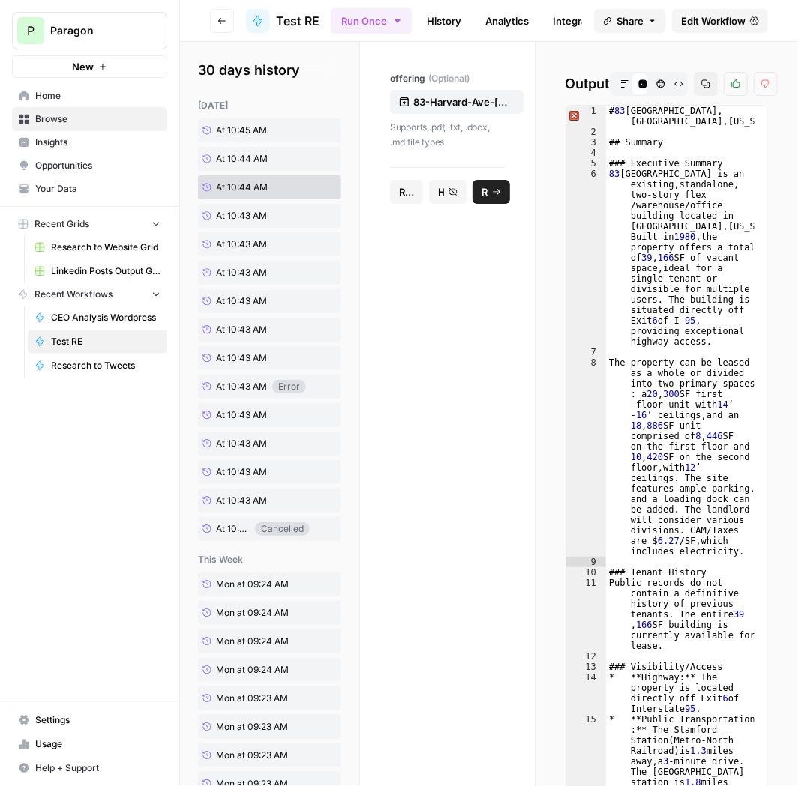
click at [701, 83] on icon "button" at bounding box center [705, 83] width 9 height 9
click at [255, 210] on span "At 10:43 AM" at bounding box center [241, 215] width 51 height 13
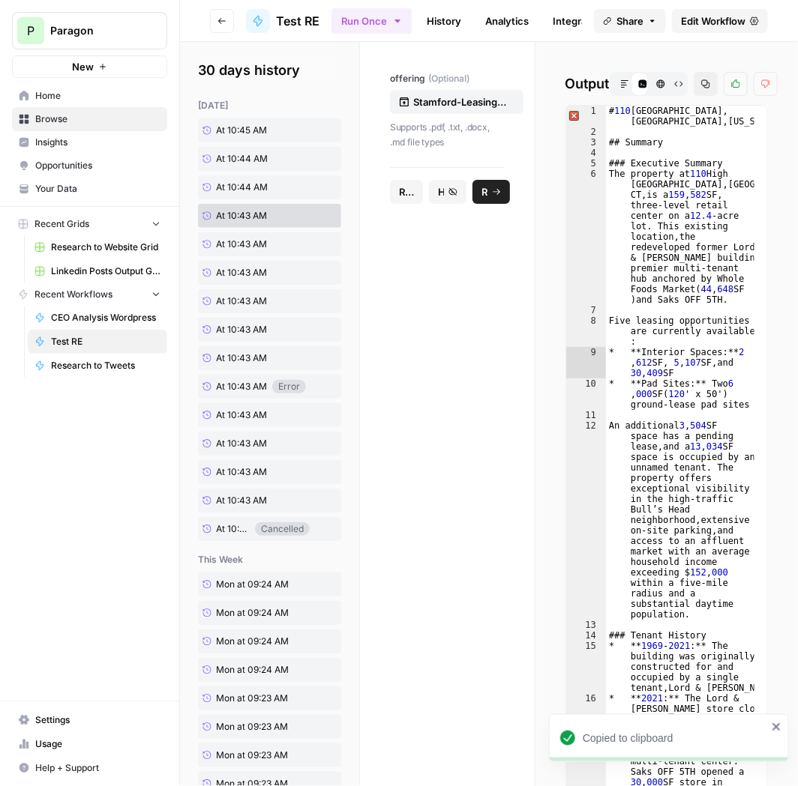
click at [701, 84] on icon "button" at bounding box center [705, 83] width 9 height 9
click at [229, 53] on div "30 days history today At 10:45 AM At 10:44 AM At 10:44 AM At 10:43 AM At 10:43 …" at bounding box center [270, 674] width 180 height 1265
click at [259, 248] on span "At 10:43 AM" at bounding box center [241, 244] width 51 height 13
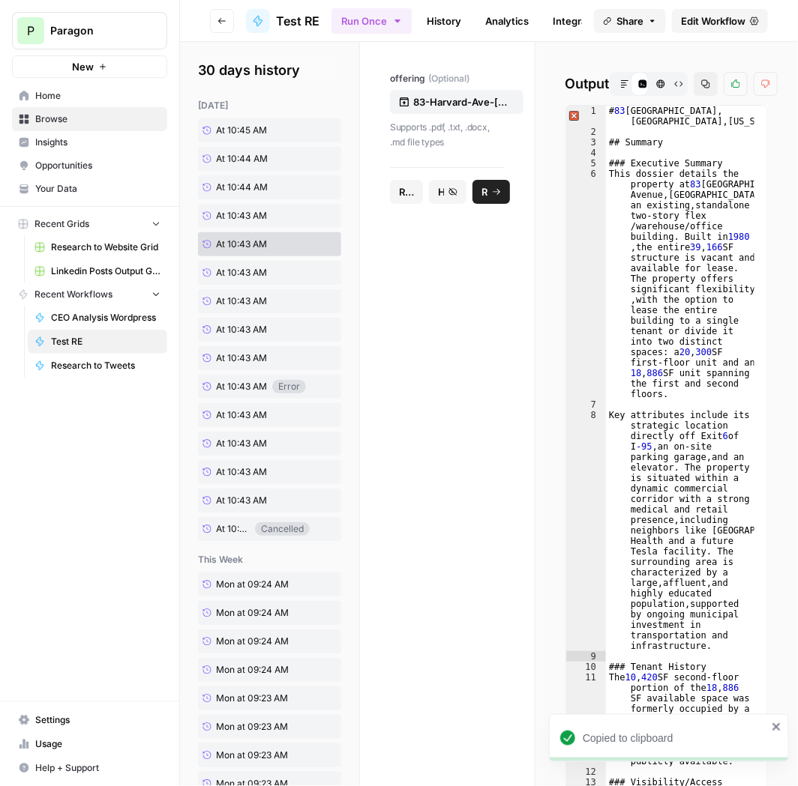
click at [695, 83] on button "Copy" at bounding box center [705, 84] width 24 height 24
click at [233, 264] on link "At 10:43 AM" at bounding box center [254, 273] width 112 height 24
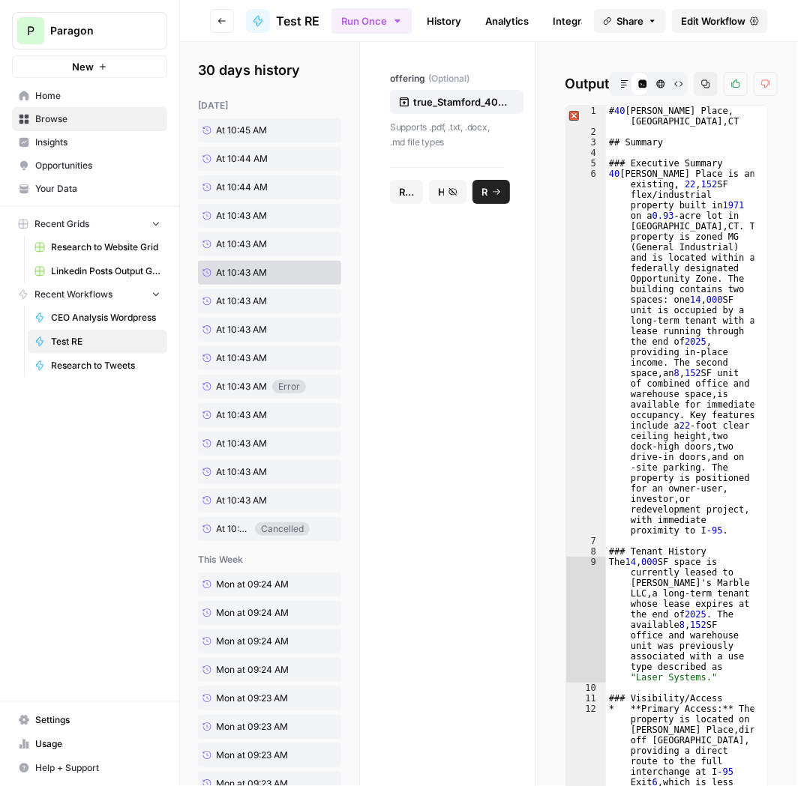
click at [701, 80] on icon "button" at bounding box center [705, 83] width 9 height 9
click at [253, 303] on span "At 10:43 AM" at bounding box center [241, 301] width 51 height 13
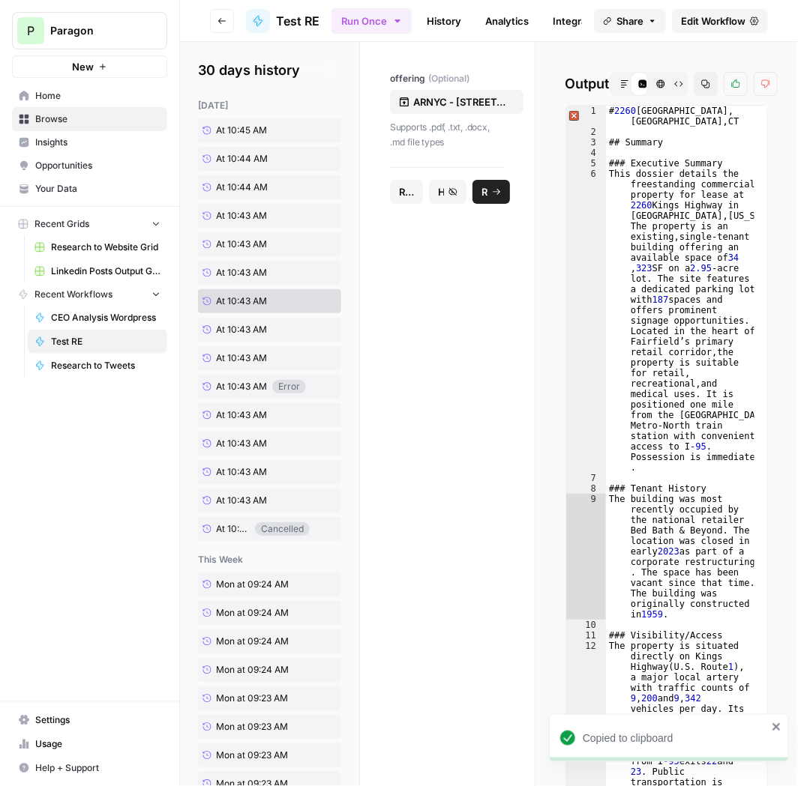
click at [702, 79] on icon "button" at bounding box center [705, 83] width 9 height 9
click at [267, 331] on span "At 10:43 AM" at bounding box center [241, 329] width 51 height 13
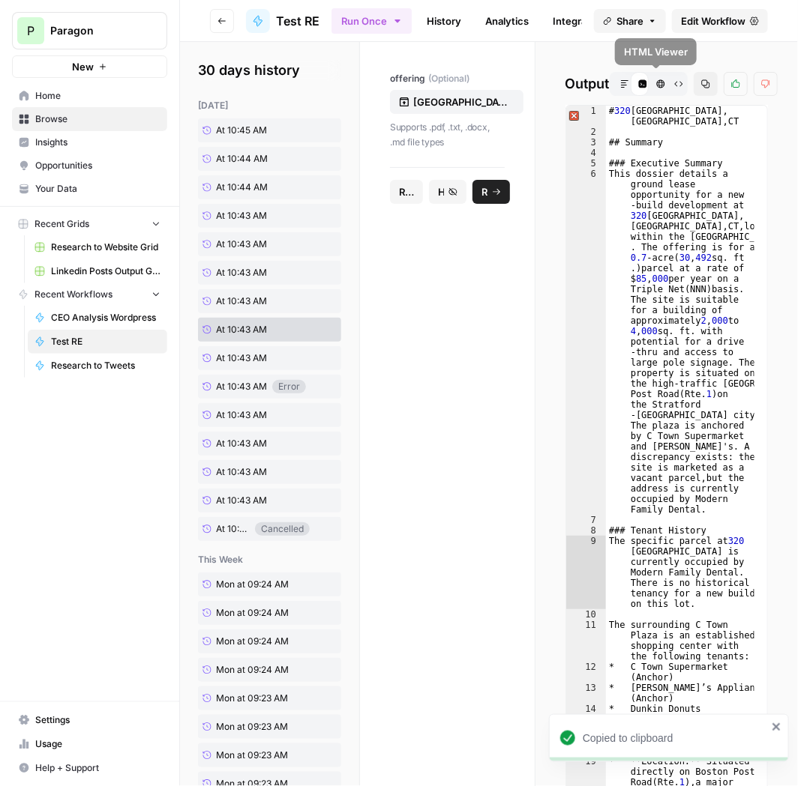
type textarea "**********"
click at [672, 164] on div "# 320 Boston Avenue , Stratford , CT ## Summary ### Executive Summary This doss…" at bounding box center [680, 729] width 148 height 1247
click at [701, 87] on icon "button" at bounding box center [705, 84] width 8 height 8
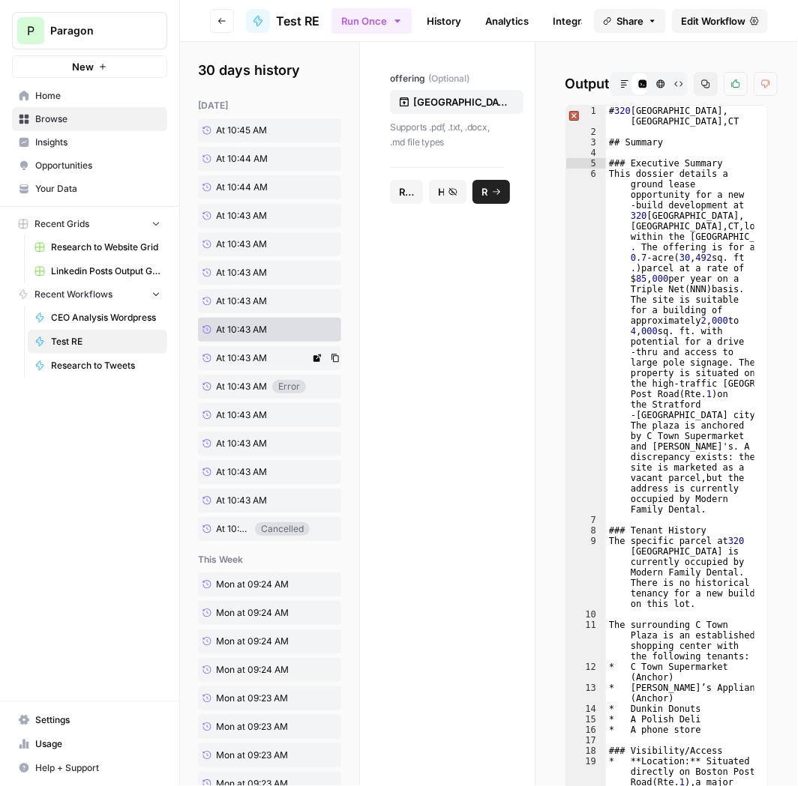
click at [248, 355] on span "At 10:43 AM" at bounding box center [241, 358] width 51 height 13
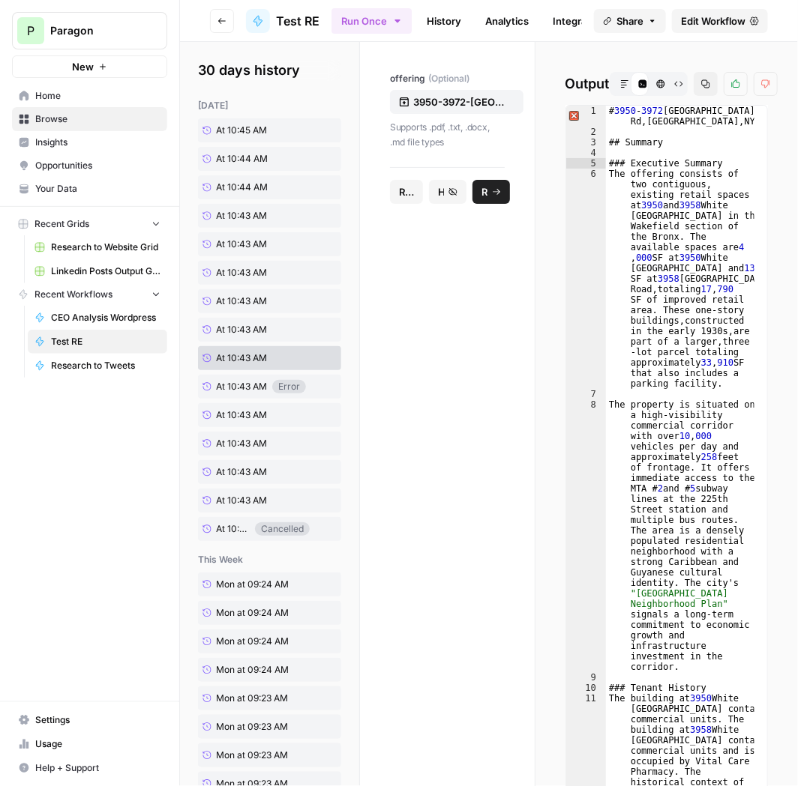
click at [702, 85] on icon "button" at bounding box center [705, 83] width 9 height 9
click at [240, 406] on link "At 10:43 AM" at bounding box center [254, 415] width 112 height 24
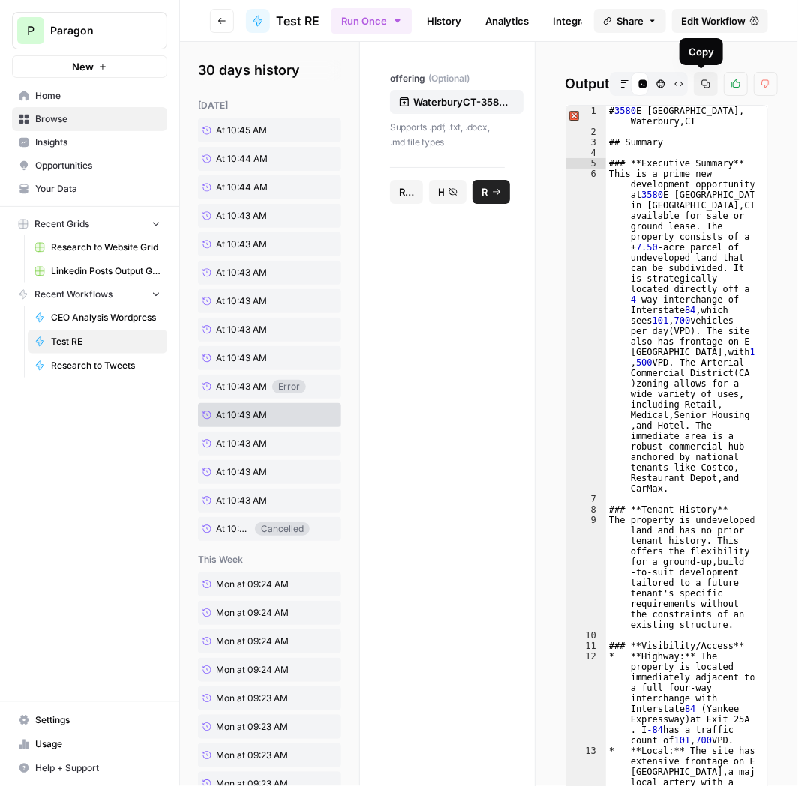
click at [705, 87] on button "Copy" at bounding box center [705, 84] width 24 height 24
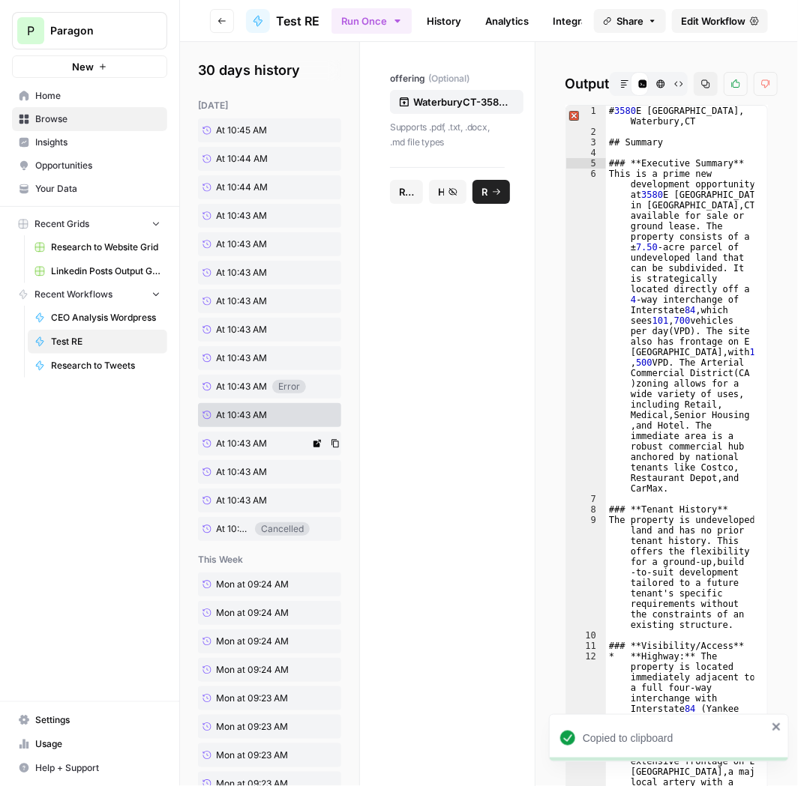
click at [261, 440] on span "At 10:43 AM" at bounding box center [241, 443] width 51 height 13
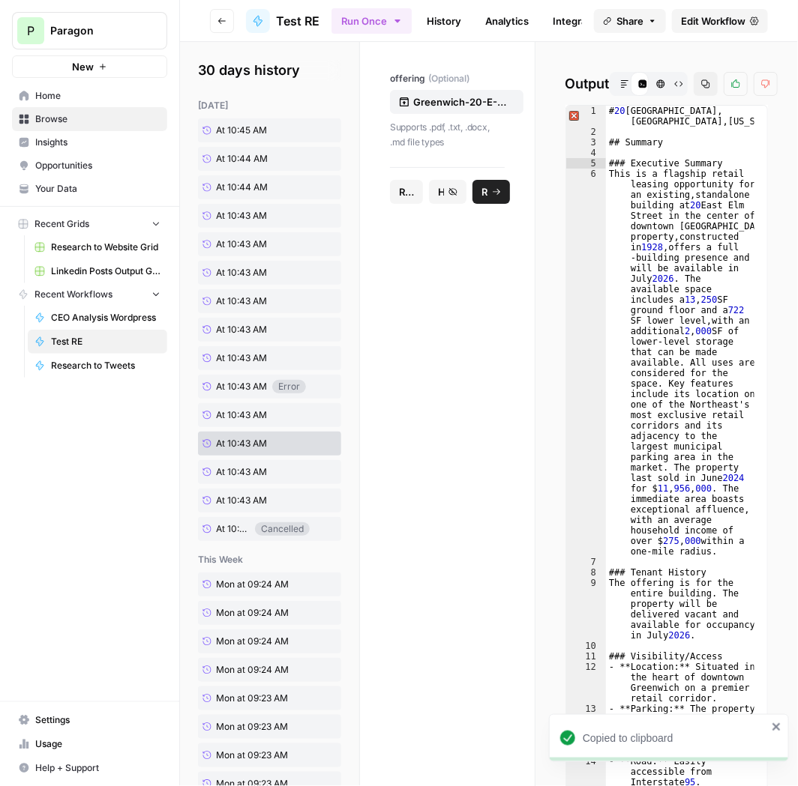
click at [701, 91] on button "Copy" at bounding box center [705, 84] width 24 height 24
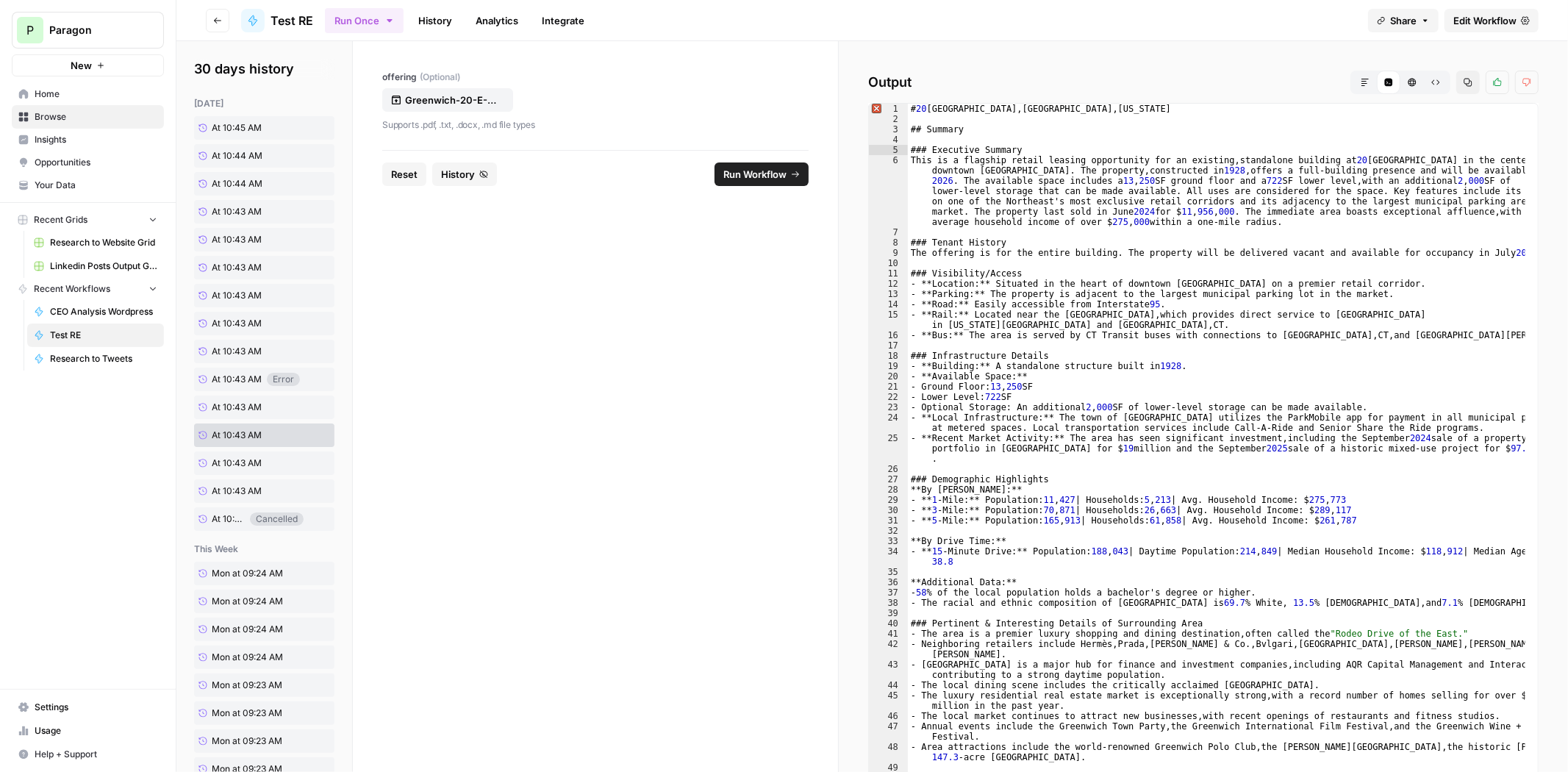
click at [1380, 334] on div "# 20 East Elm Street , Greenwich , Connecticut ## Summary ### Executive Summary…" at bounding box center [1217, 695] width 618 height 1183
drag, startPoint x: 1155, startPoint y: 695, endPoint x: 1146, endPoint y: 683, distance: 15.0
click at [1155, 695] on div "# 20 East Elm Street , Greenwich , Connecticut ## Summary ### Executive Summary…" at bounding box center [1217, 695] width 618 height 1183
type textarea "**********"
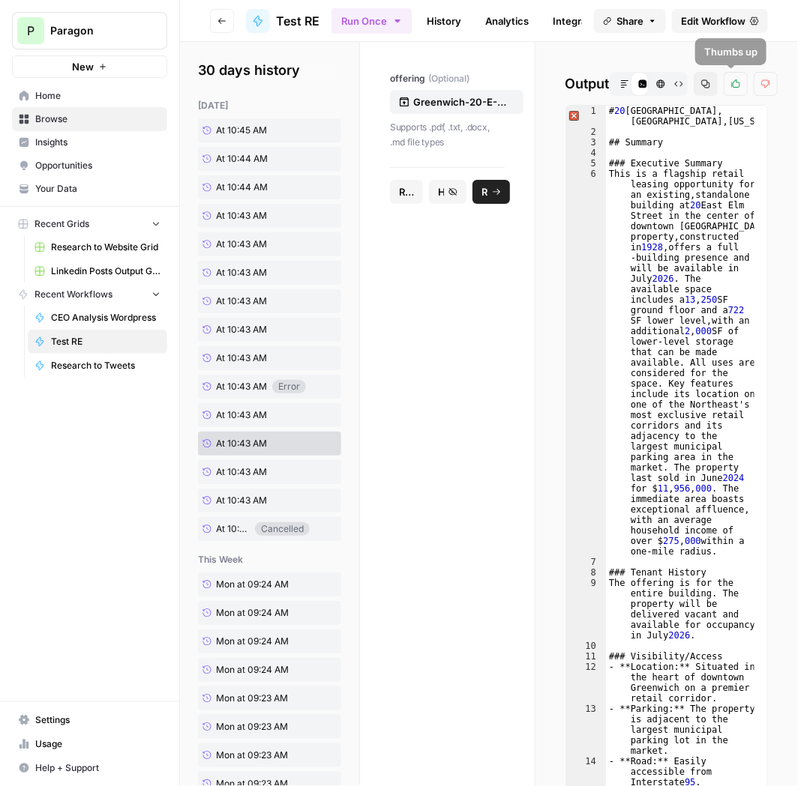
click at [703, 85] on icon "button" at bounding box center [705, 83] width 9 height 9
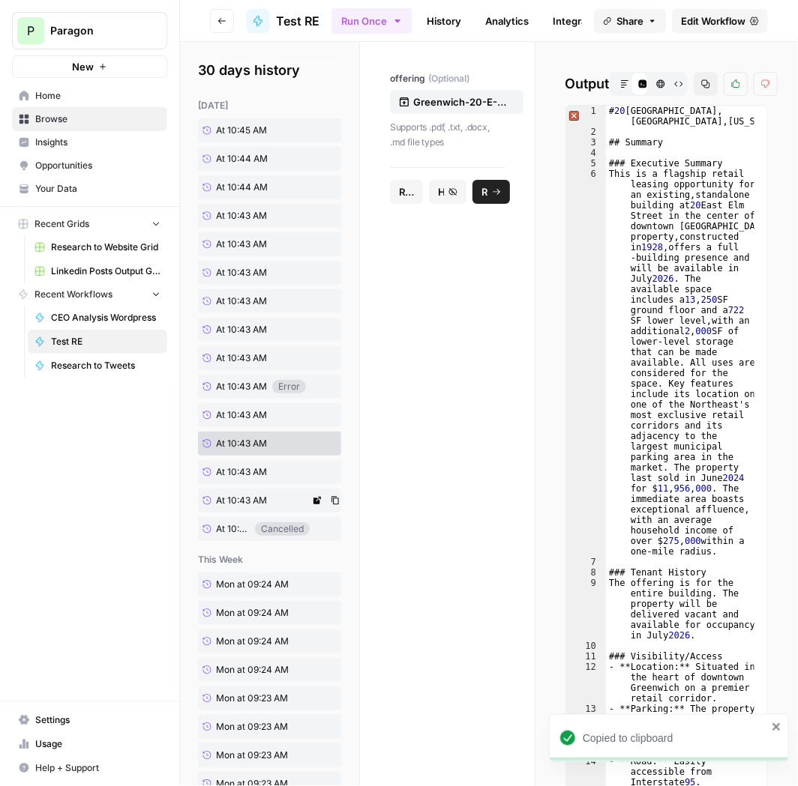
click at [256, 465] on span "At 10:43 AM" at bounding box center [241, 471] width 51 height 13
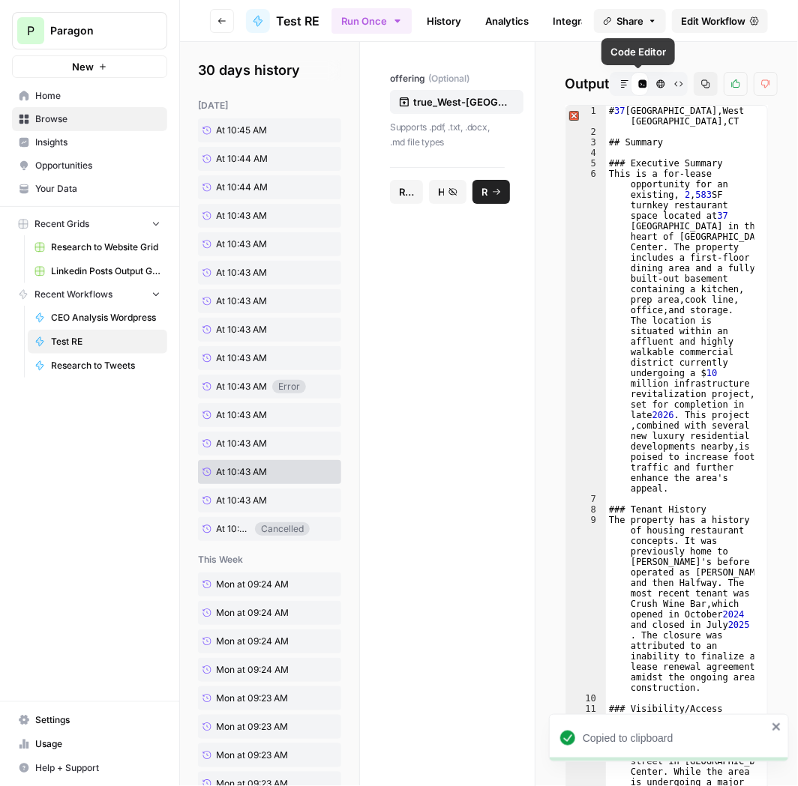
click at [701, 85] on icon "button" at bounding box center [705, 84] width 8 height 8
click at [232, 499] on span "At 10:43 AM" at bounding box center [241, 500] width 51 height 13
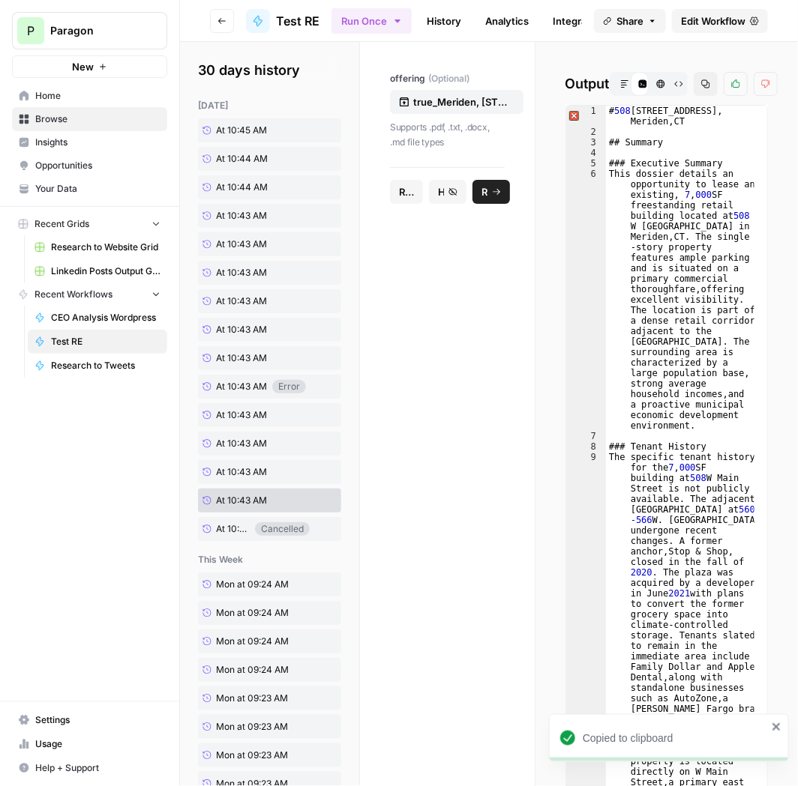
click at [701, 84] on icon "button" at bounding box center [705, 83] width 9 height 9
click at [224, 21] on icon "button" at bounding box center [221, 20] width 9 height 9
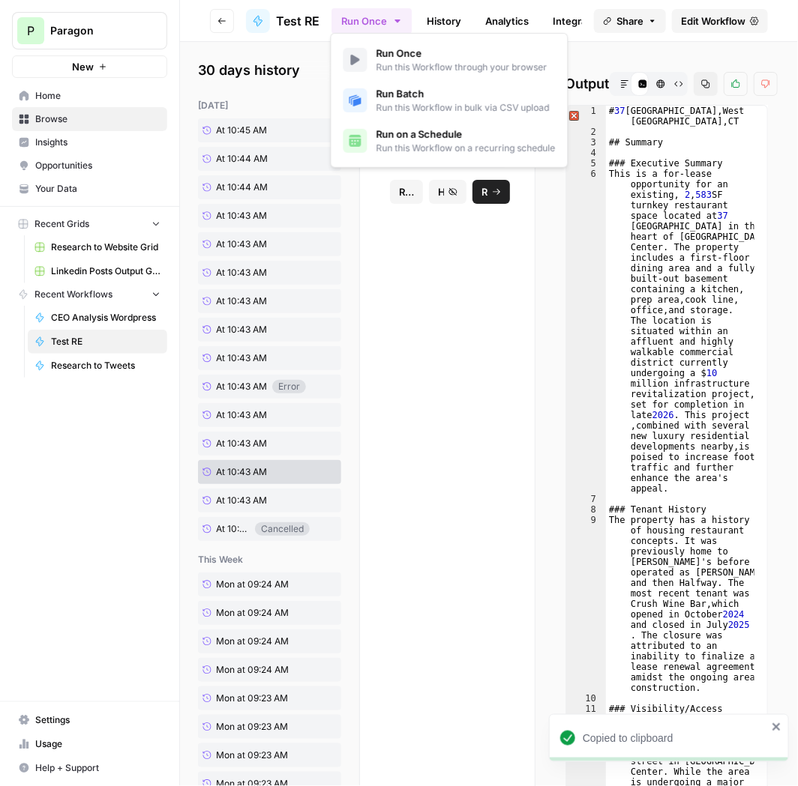
click at [358, 10] on button "Run Once" at bounding box center [371, 20] width 80 height 25
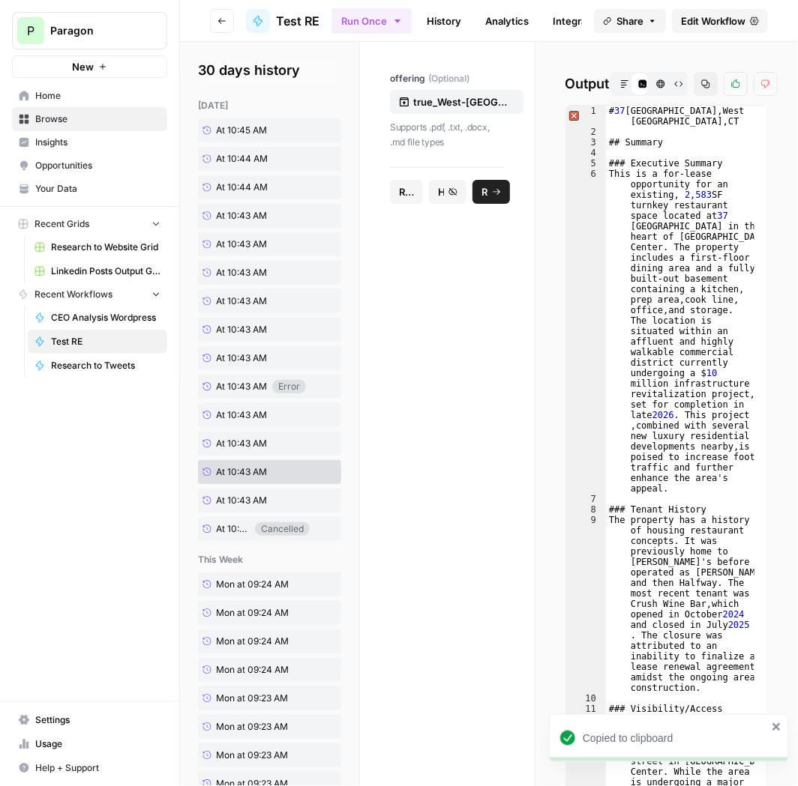
click at [293, 15] on span "Test RE" at bounding box center [297, 21] width 43 height 18
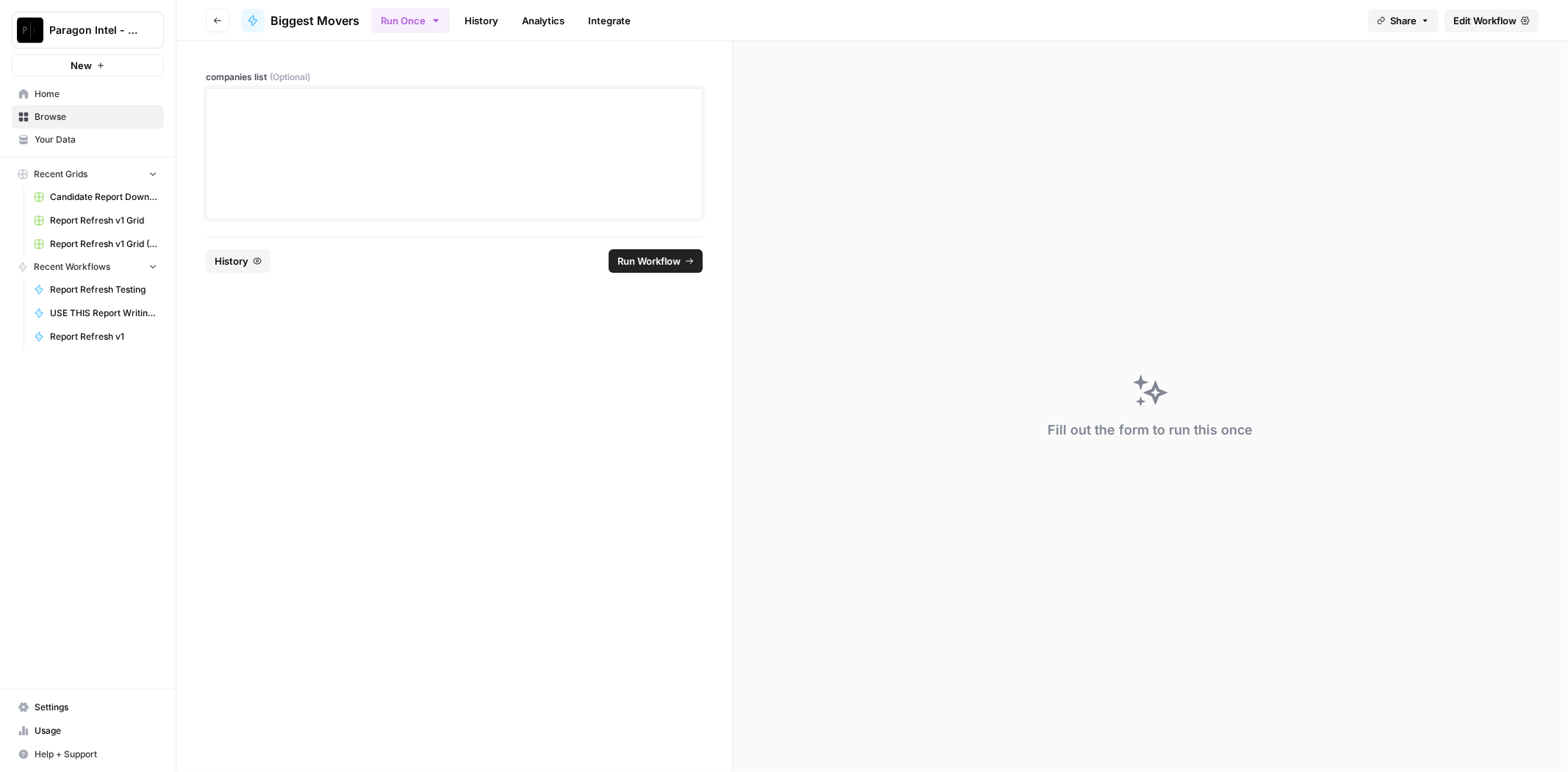
click at [345, 119] on div at bounding box center [454, 154] width 478 height 118
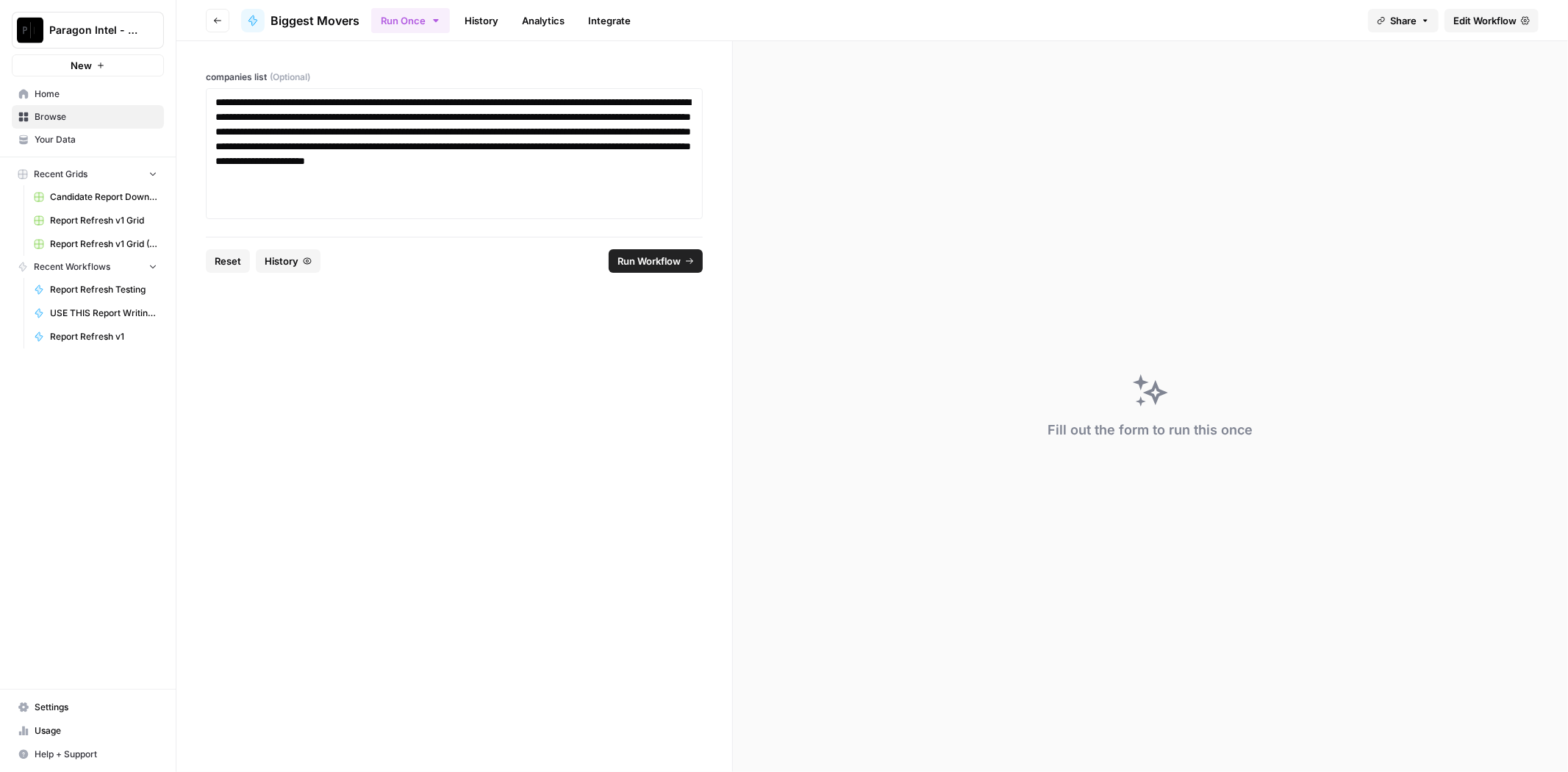
click at [659, 263] on span "Run Workflow" at bounding box center [649, 261] width 63 height 15
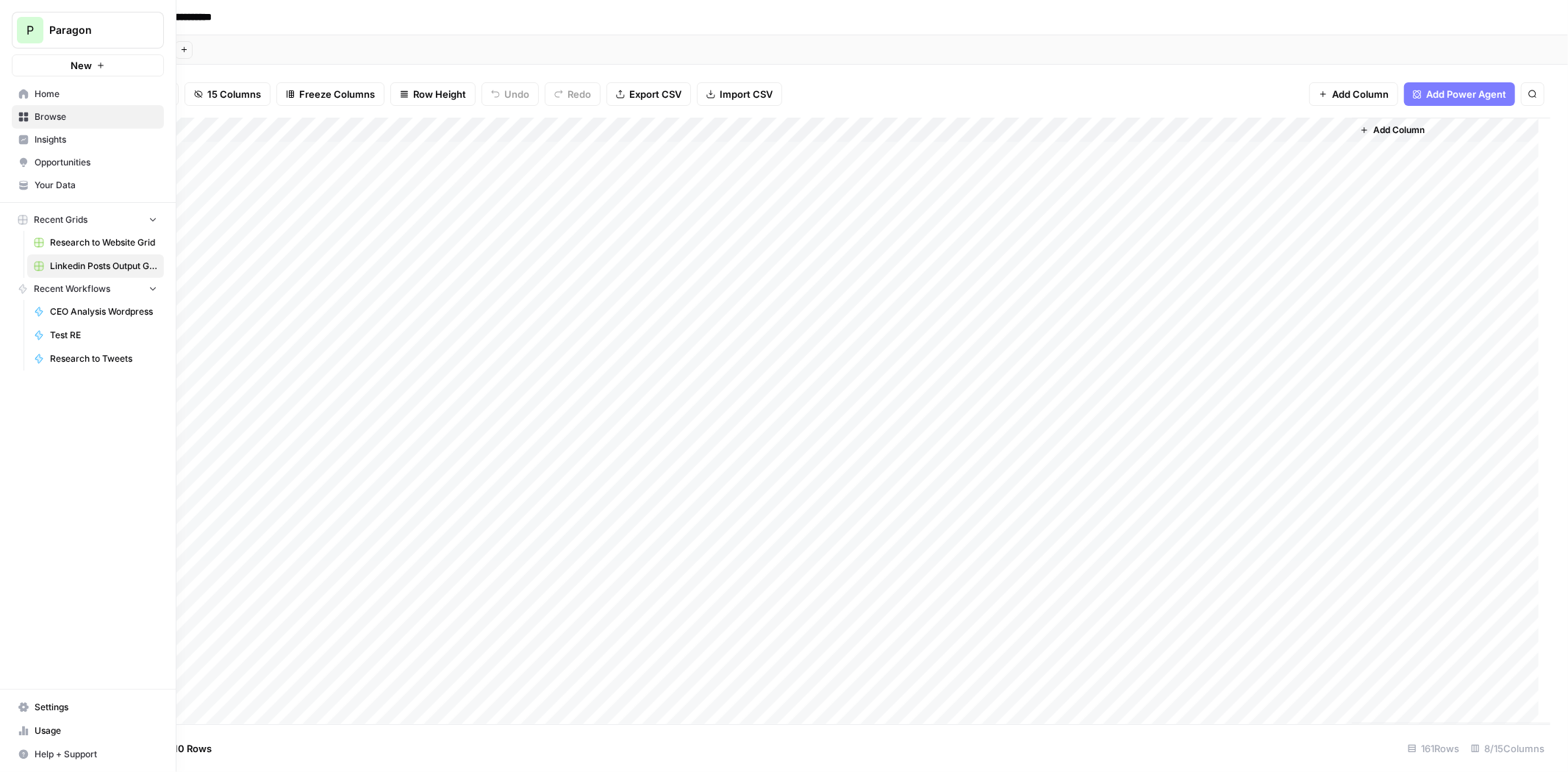
click at [56, 112] on span "Browse" at bounding box center [95, 116] width 123 height 13
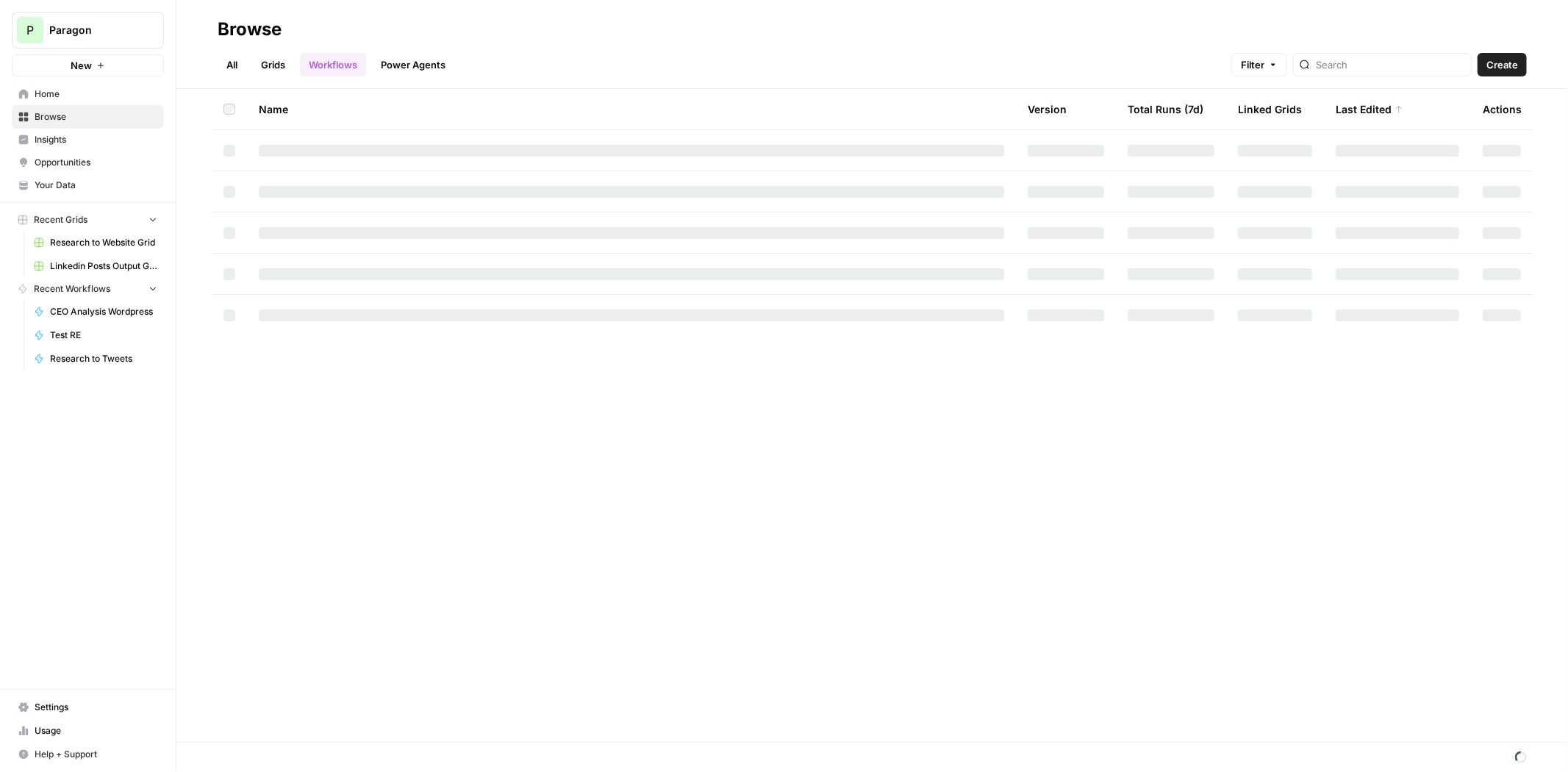
click at [278, 58] on link "Grids" at bounding box center [273, 65] width 42 height 24
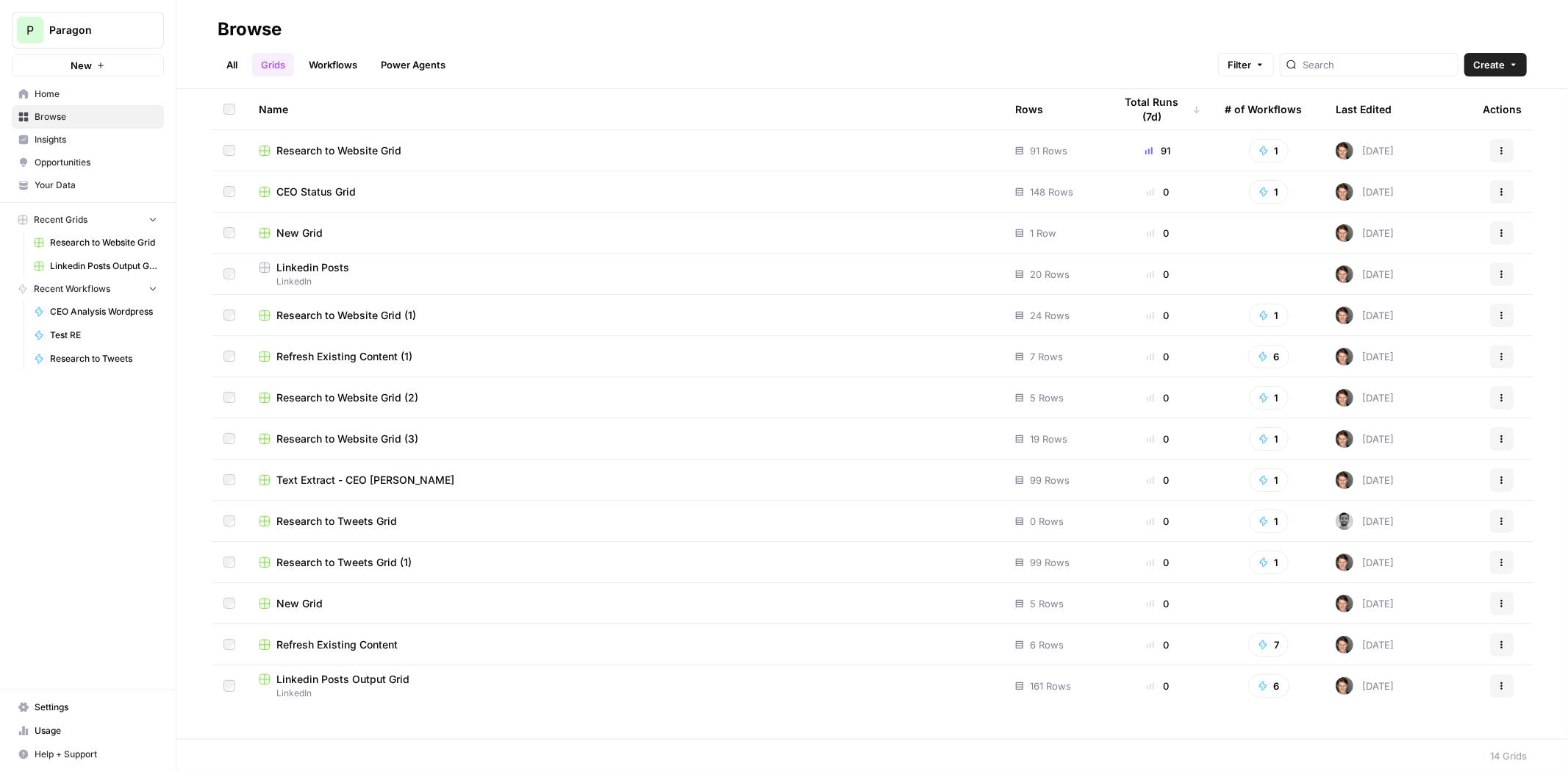
click at [394, 151] on span "Research to Website Grid" at bounding box center [338, 150] width 125 height 15
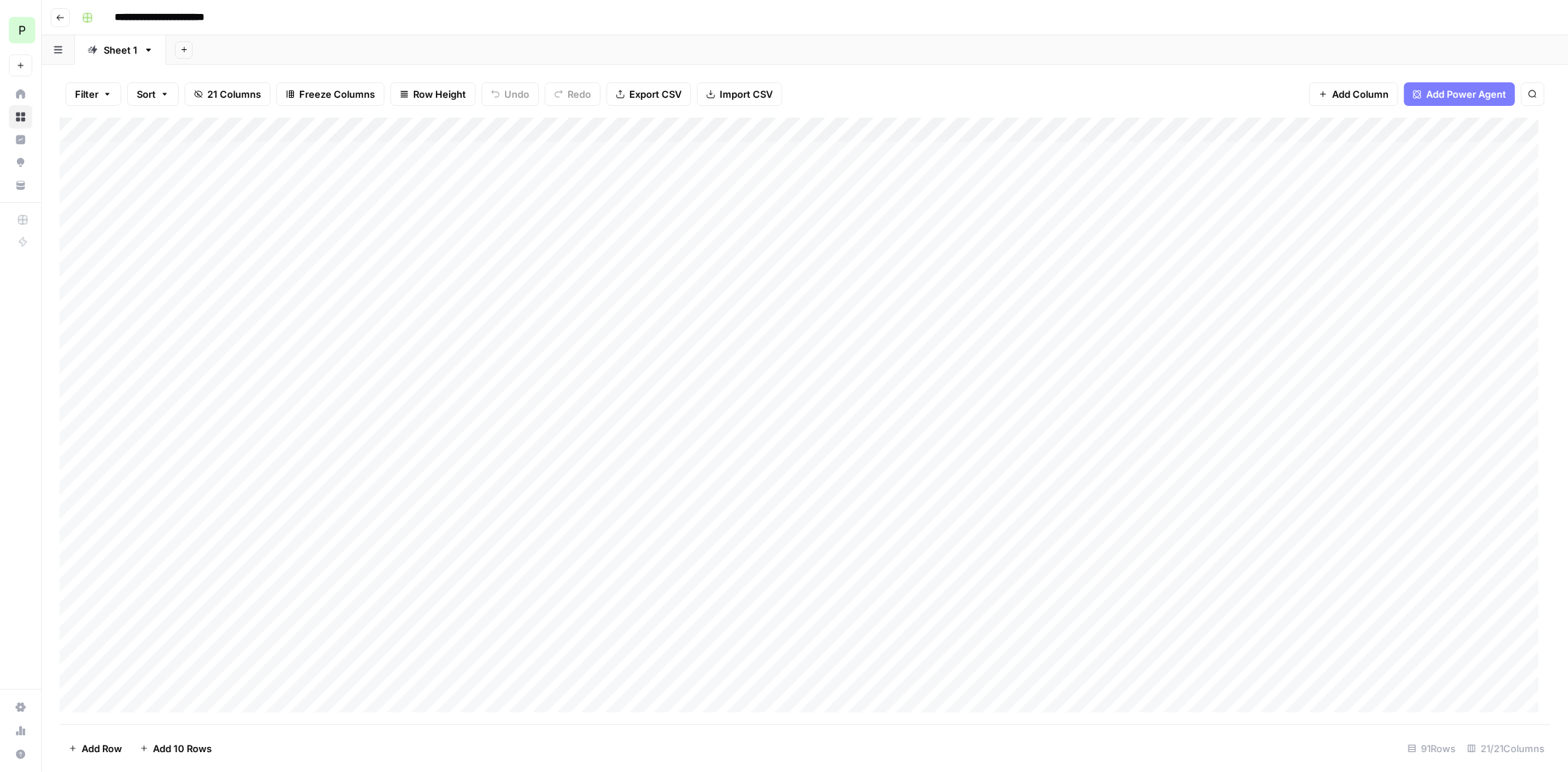
click at [90, 129] on div "Add Column" at bounding box center [805, 421] width 1491 height 606
click at [100, 756] on button "Delete 91 Rows" at bounding box center [103, 748] width 87 height 24
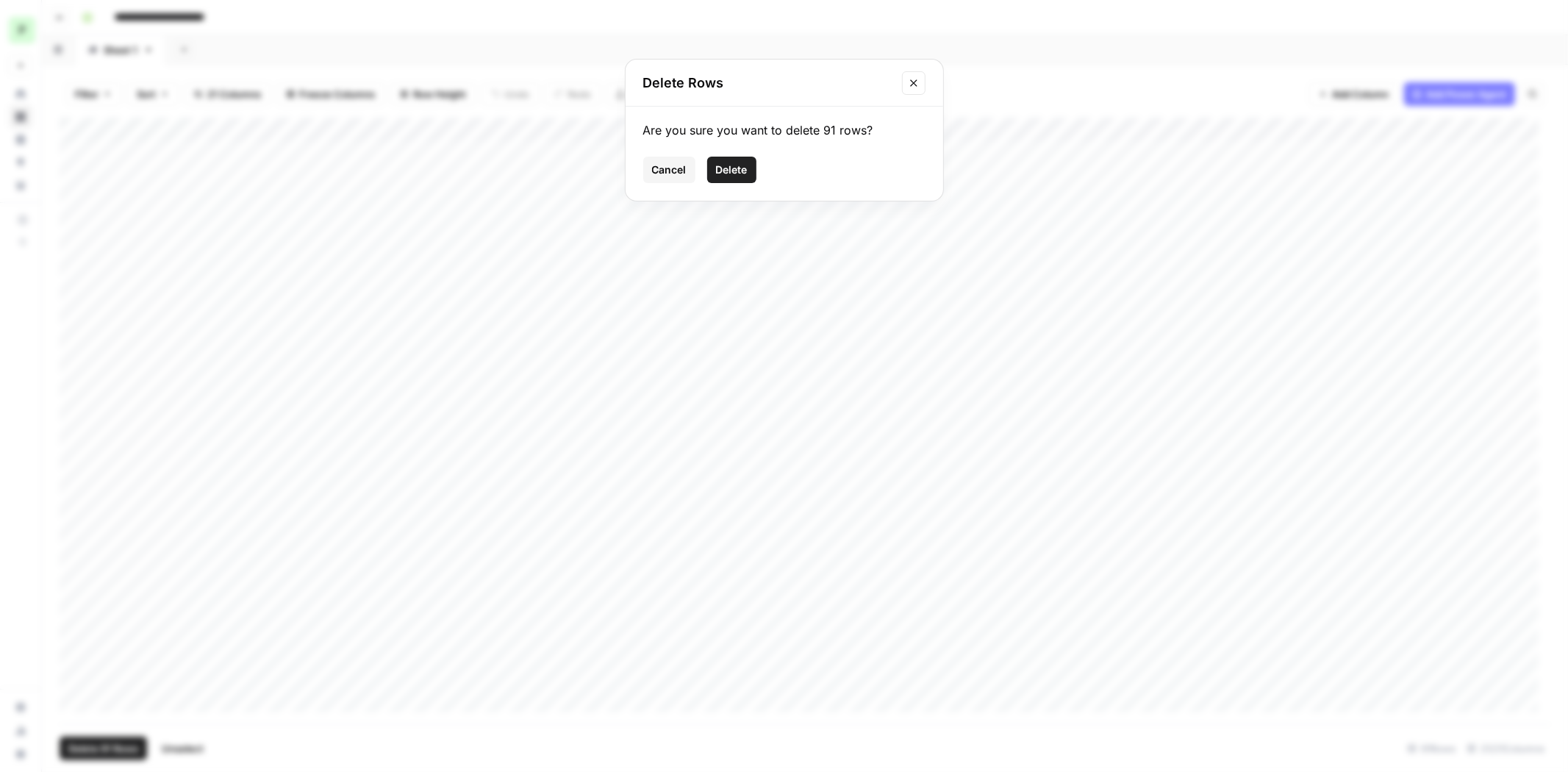
click at [728, 171] on span "Delete" at bounding box center [732, 170] width 31 height 15
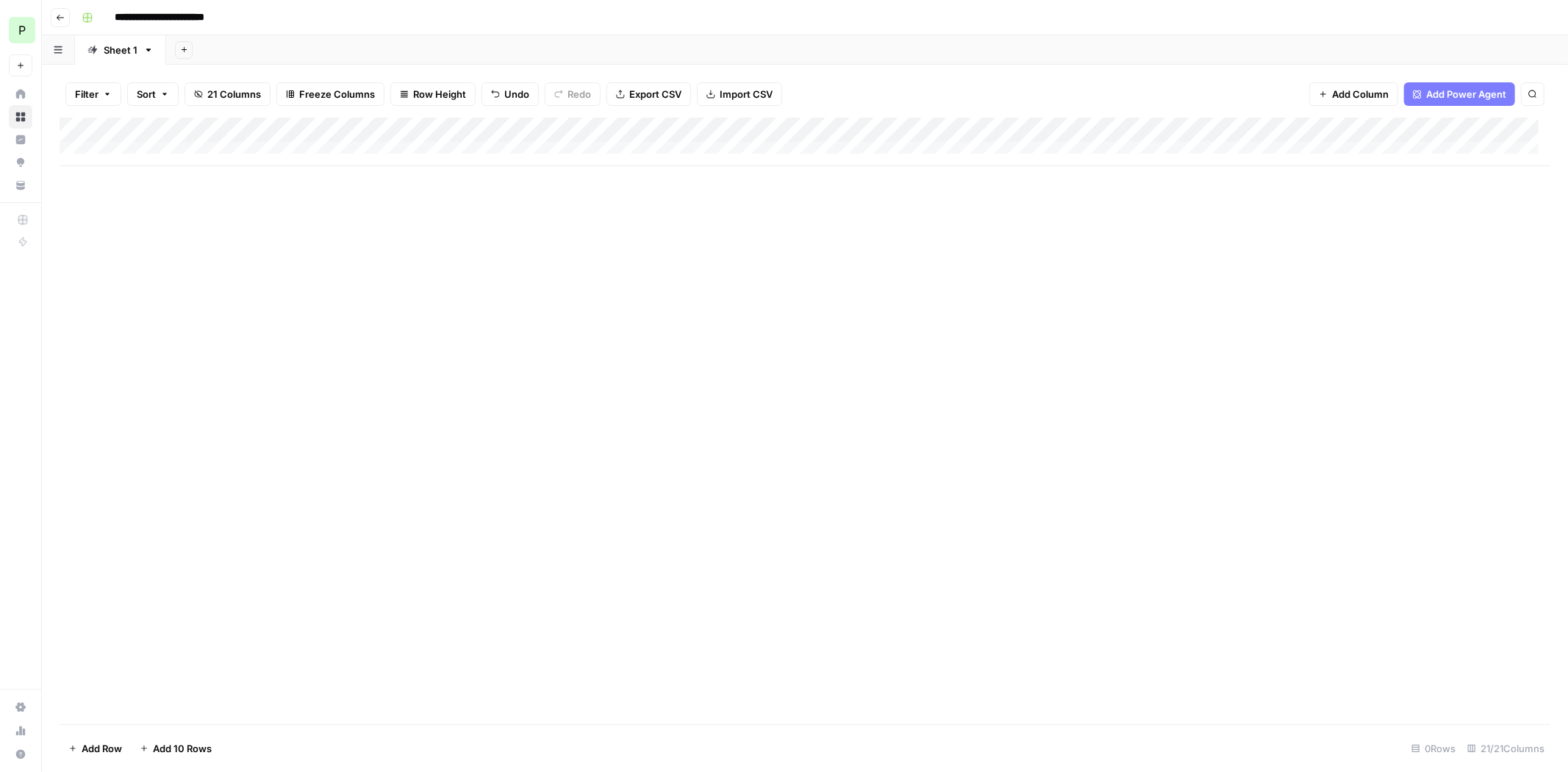
click at [706, 89] on icon "button" at bounding box center [710, 93] width 9 height 9
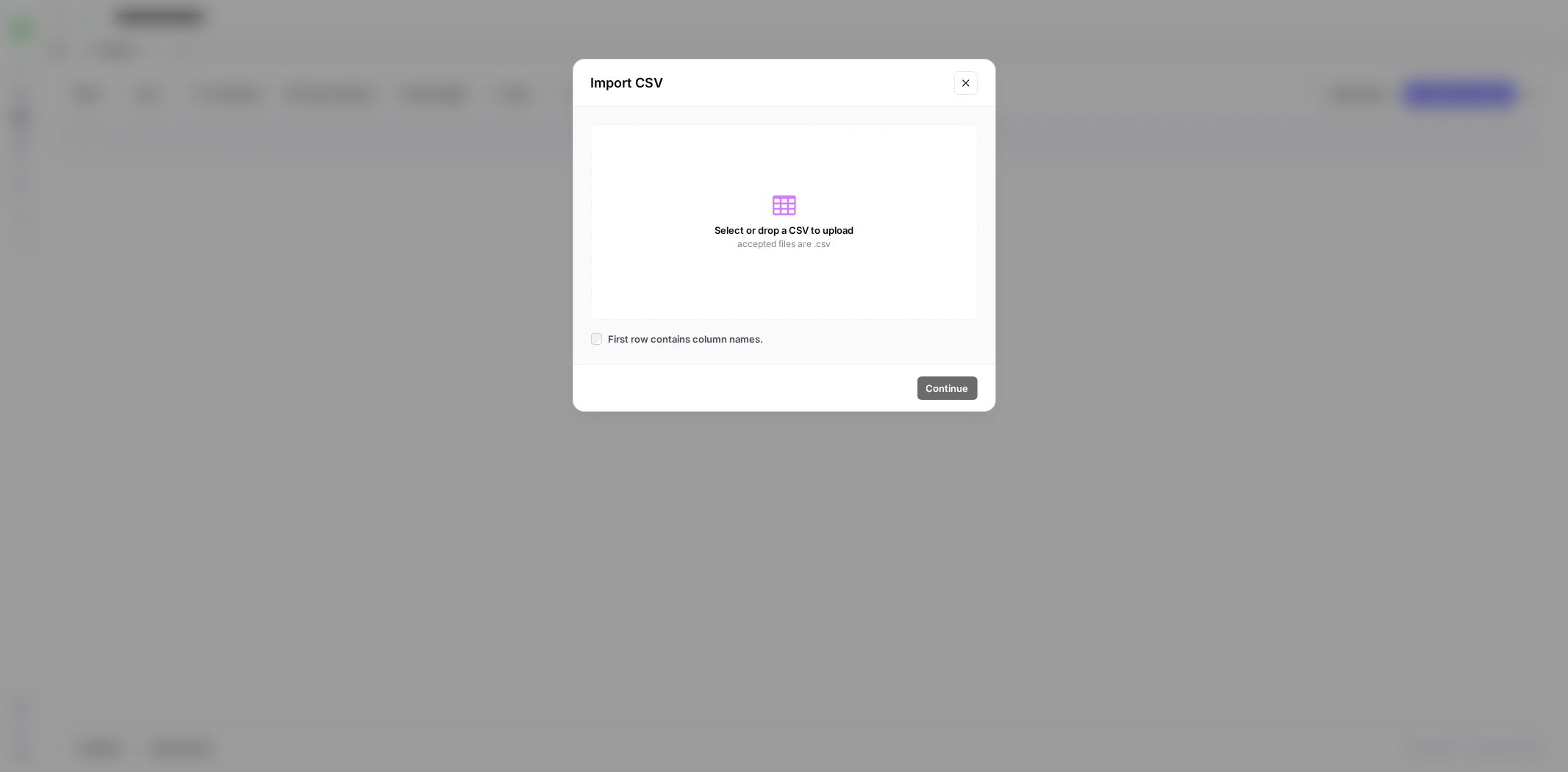
click at [786, 217] on div "Select or drop a CSV to upload accepted files are .csv" at bounding box center [784, 222] width 386 height 195
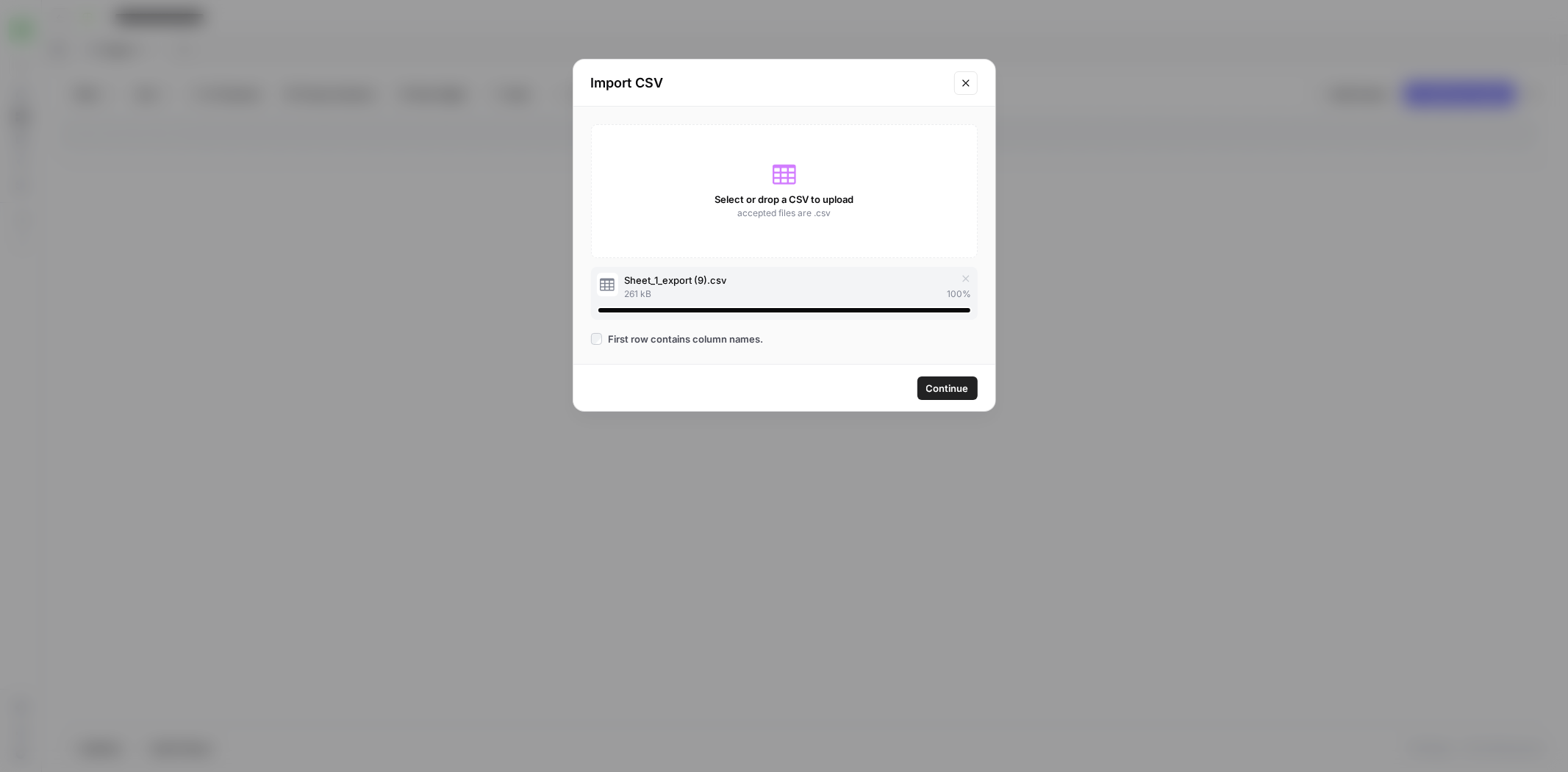
click at [945, 388] on span "Continue" at bounding box center [946, 387] width 42 height 15
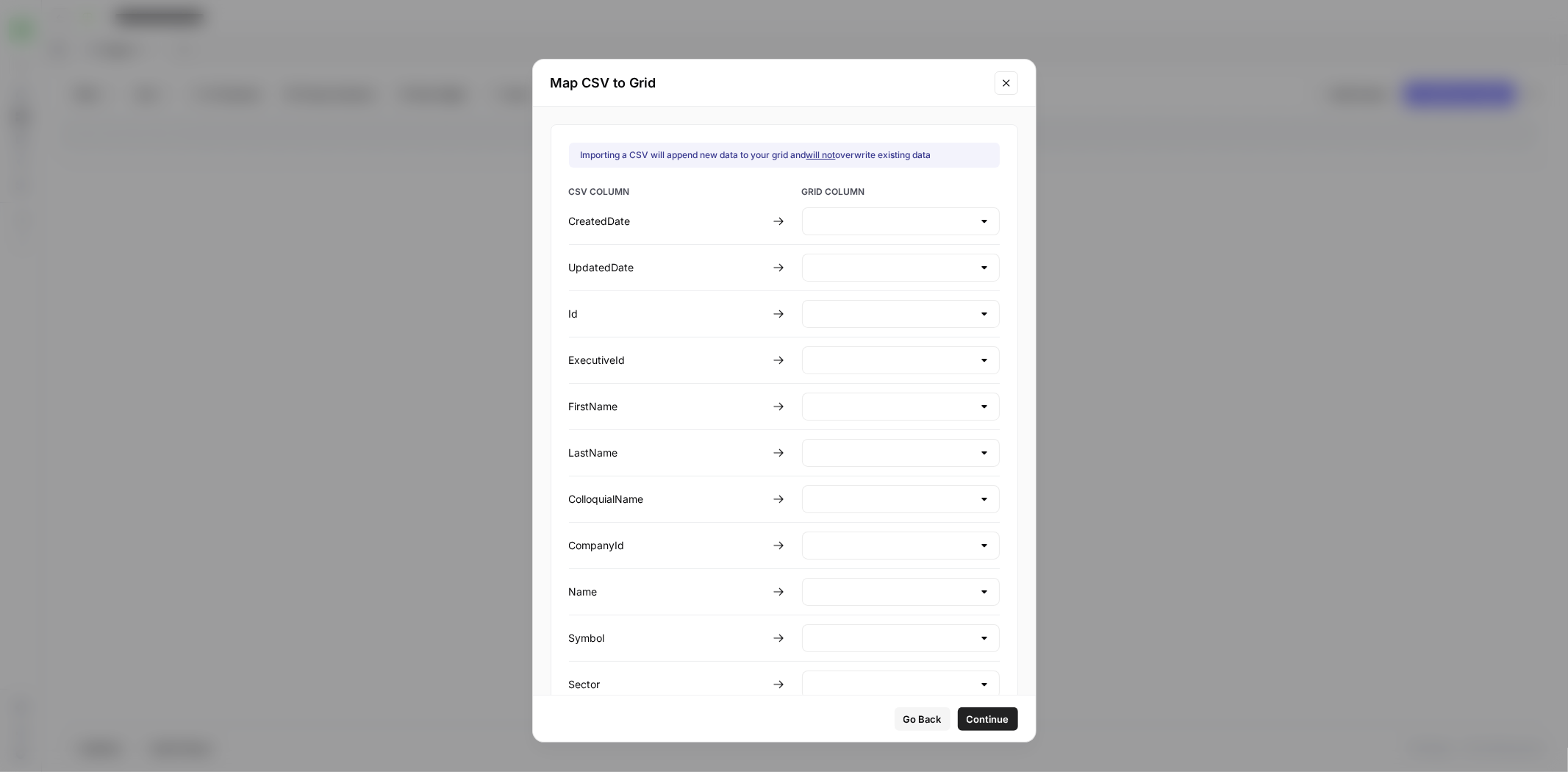
type input "Create new column"
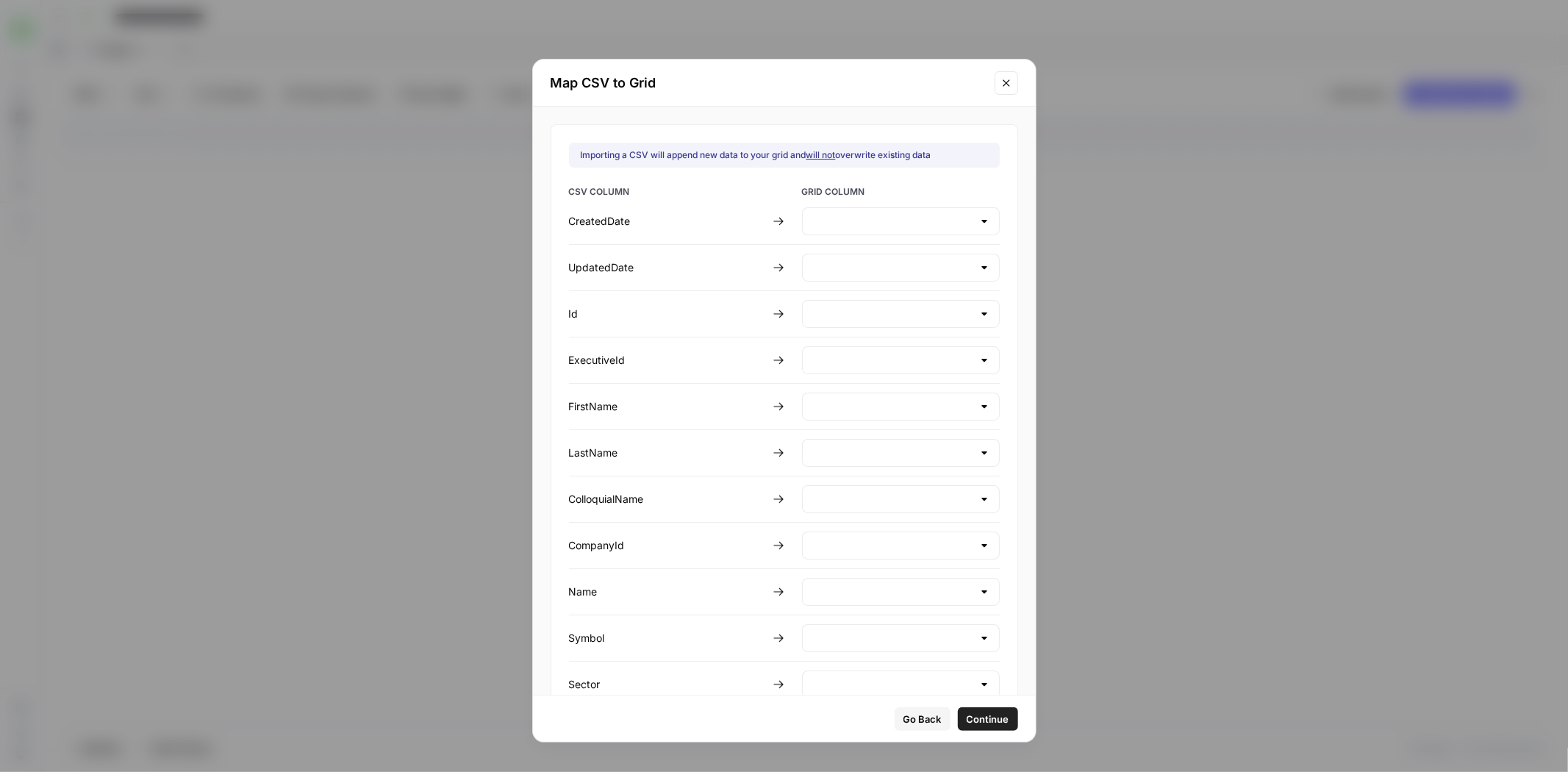
type input "Create new column"
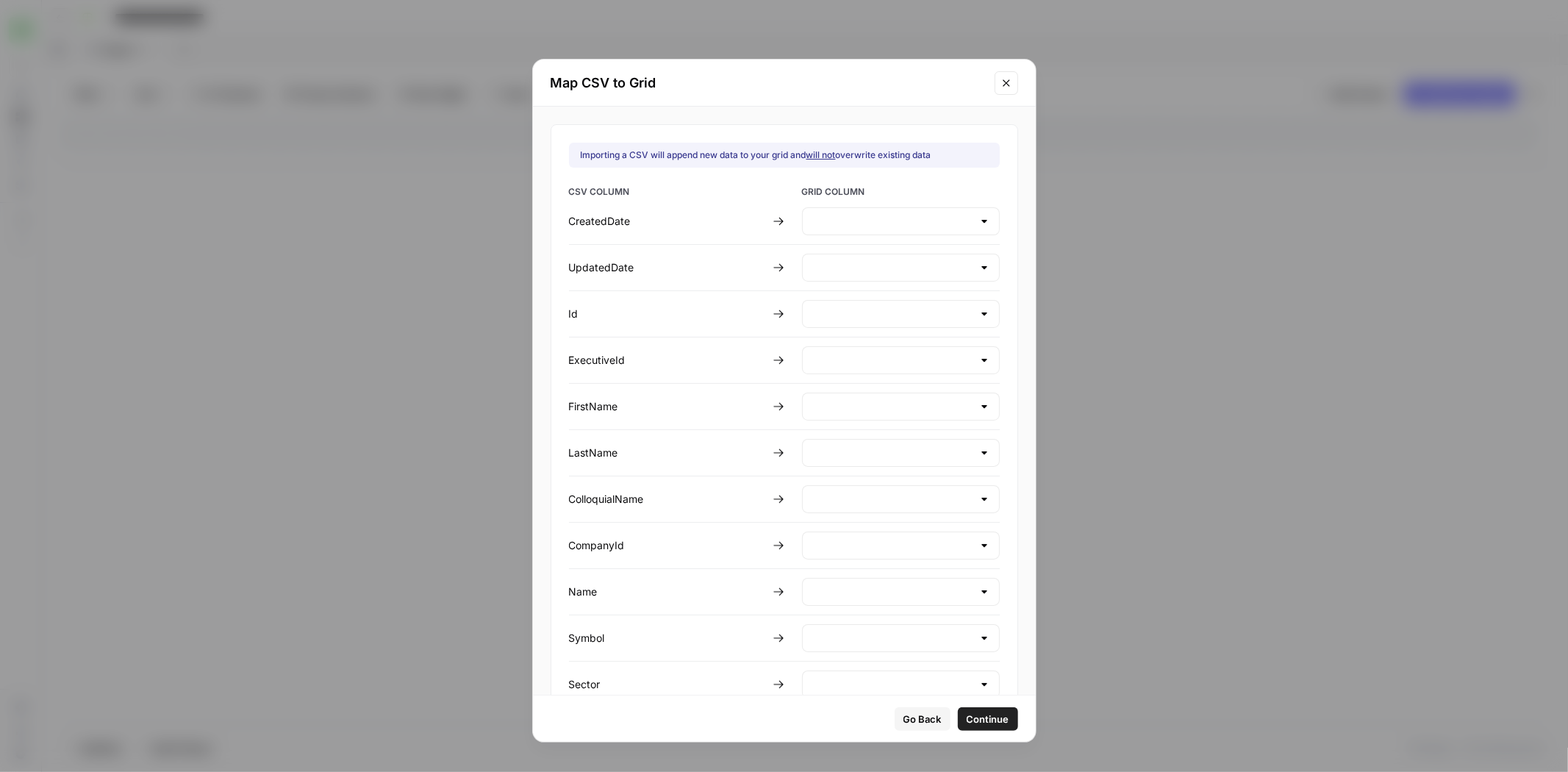
type input "Create new column"
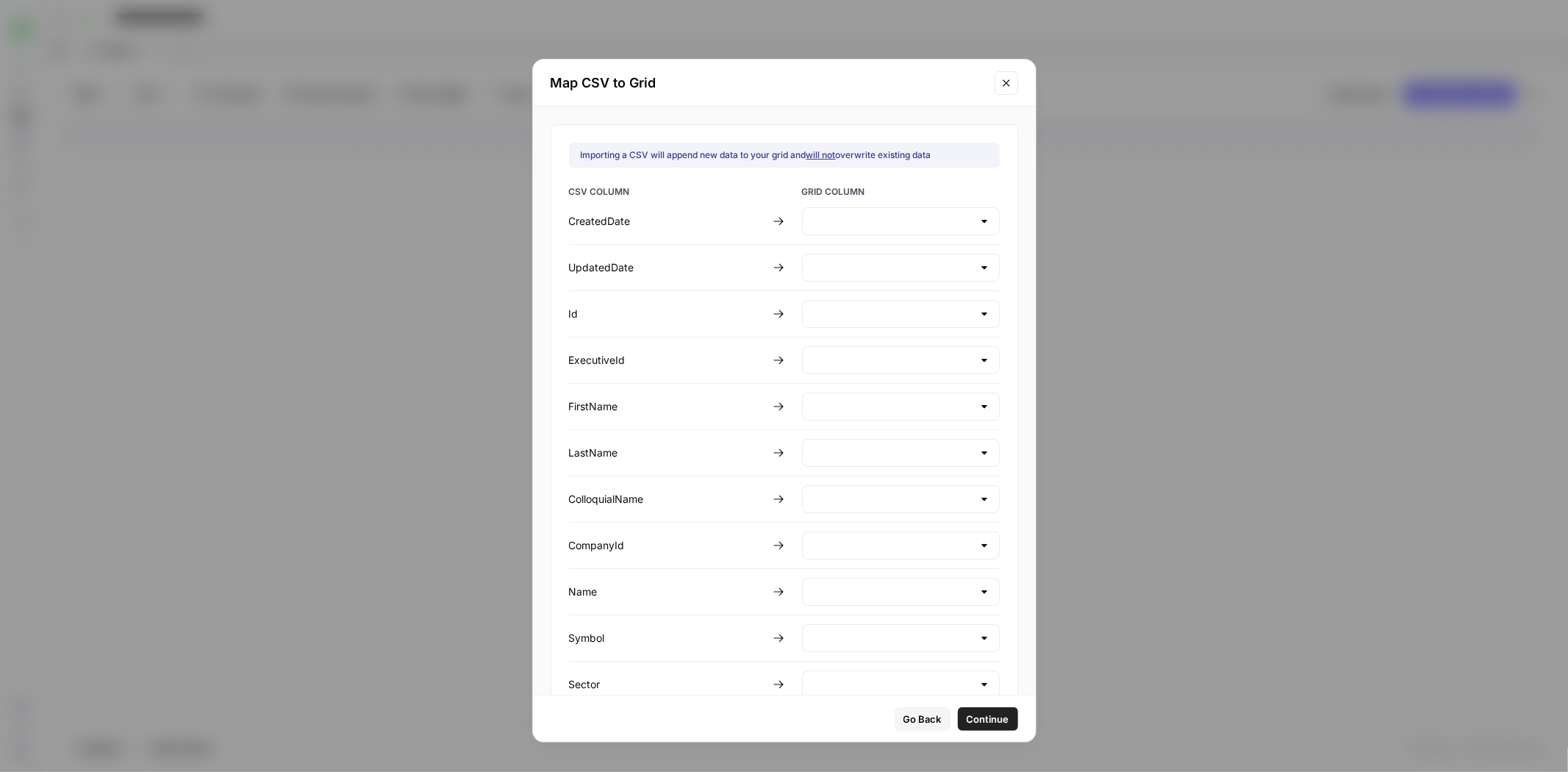
type input "Create new column"
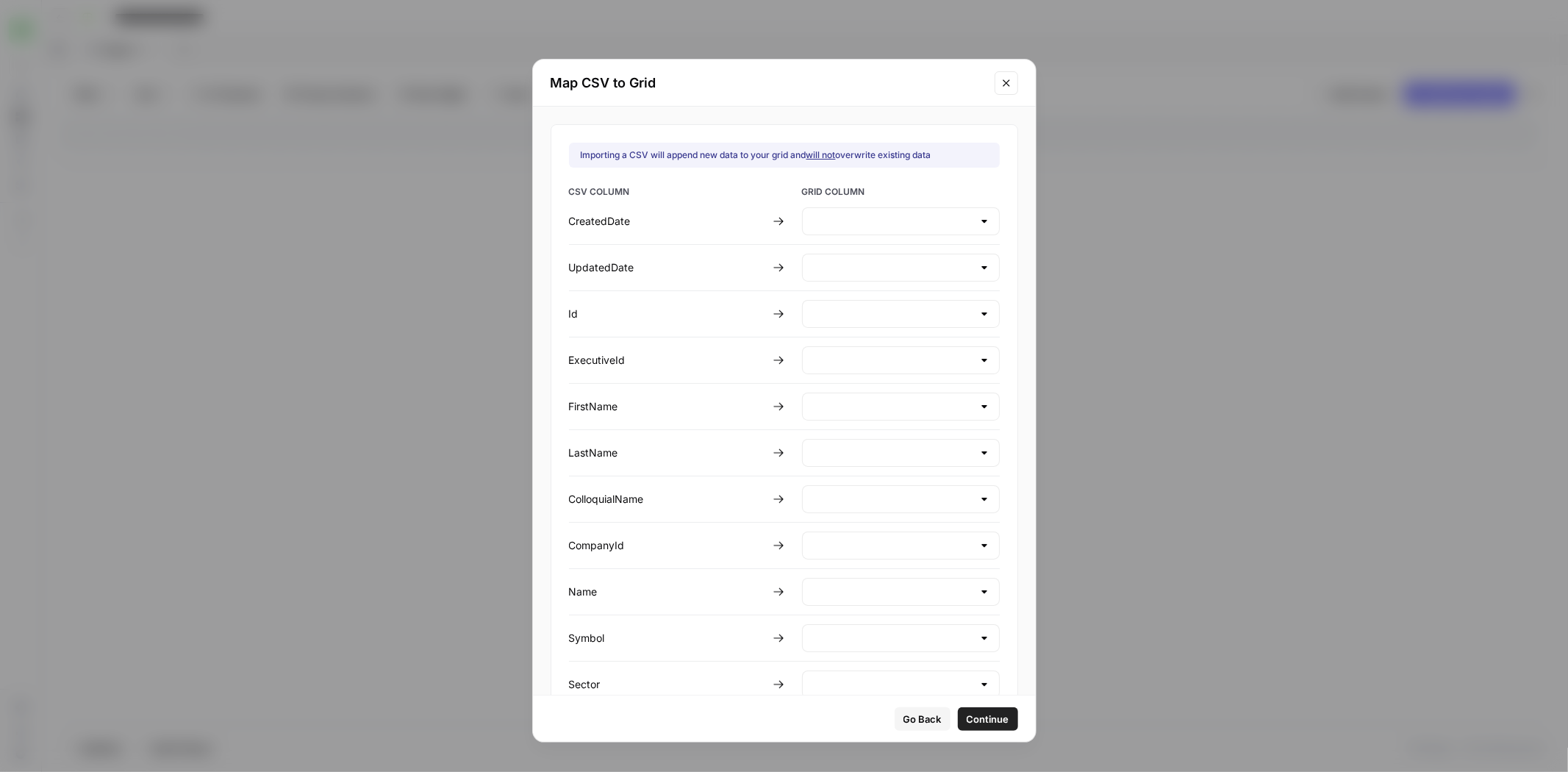
type input "Create new column"
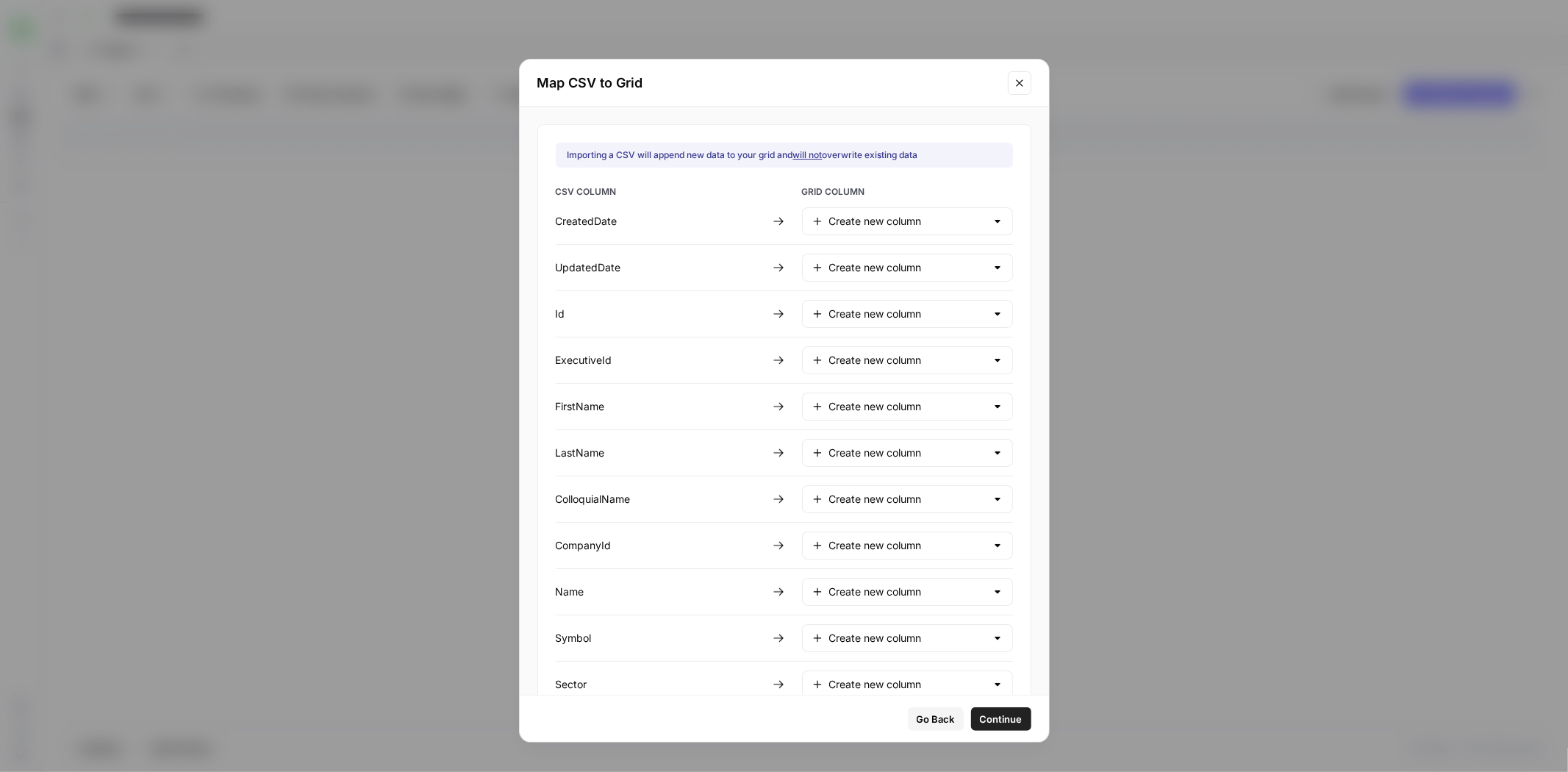
click at [891, 235] on div "CSV COLUMN GRID COLUMN CreatedDate Create new column UpdatedDate Create new col…" at bounding box center [784, 673] width 457 height 976
click at [895, 228] on div "Create new column" at bounding box center [907, 221] width 211 height 27
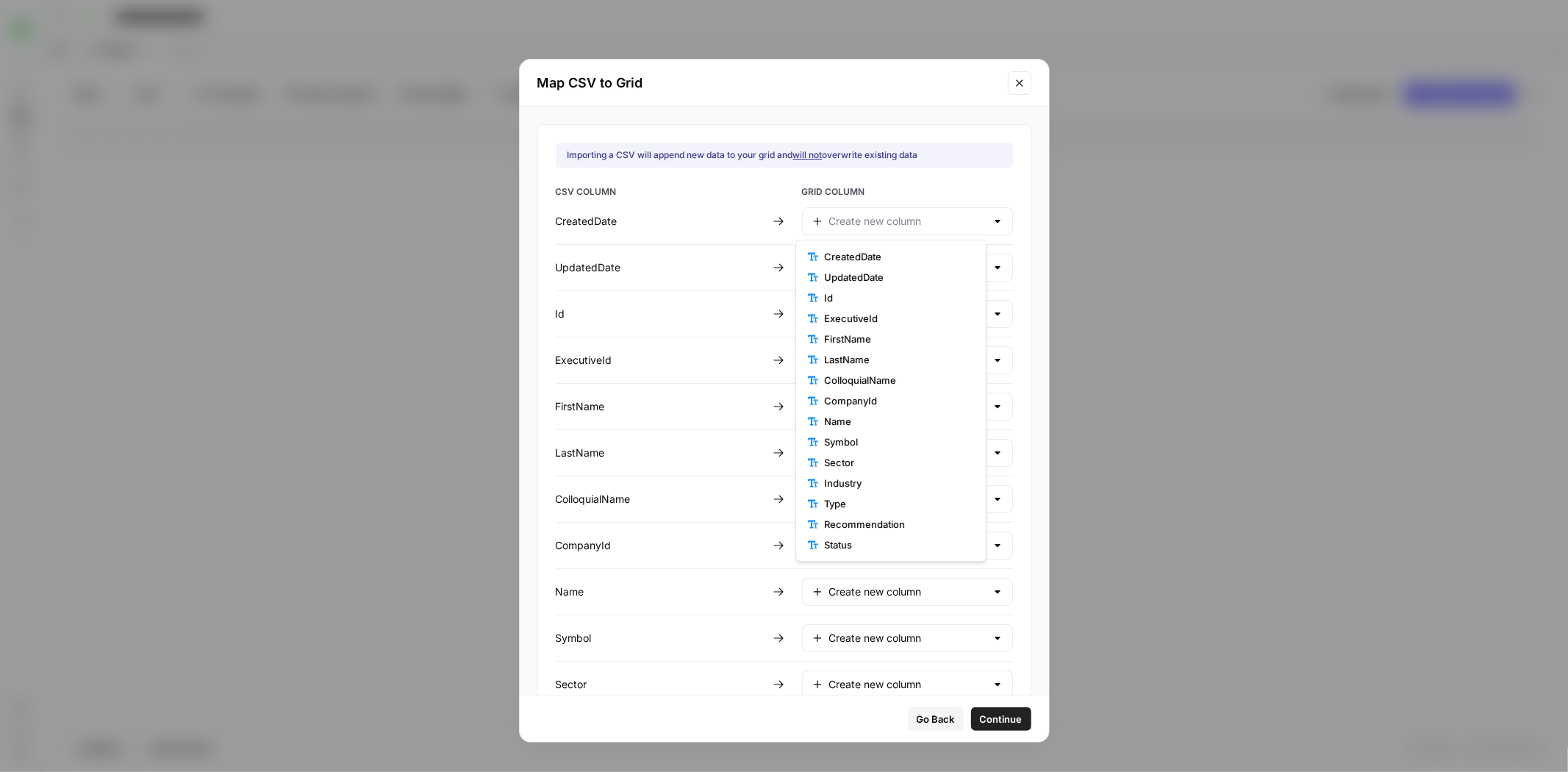
type input "Create new column"
click at [922, 186] on span "GRID COLUMN" at bounding box center [907, 193] width 211 height 16
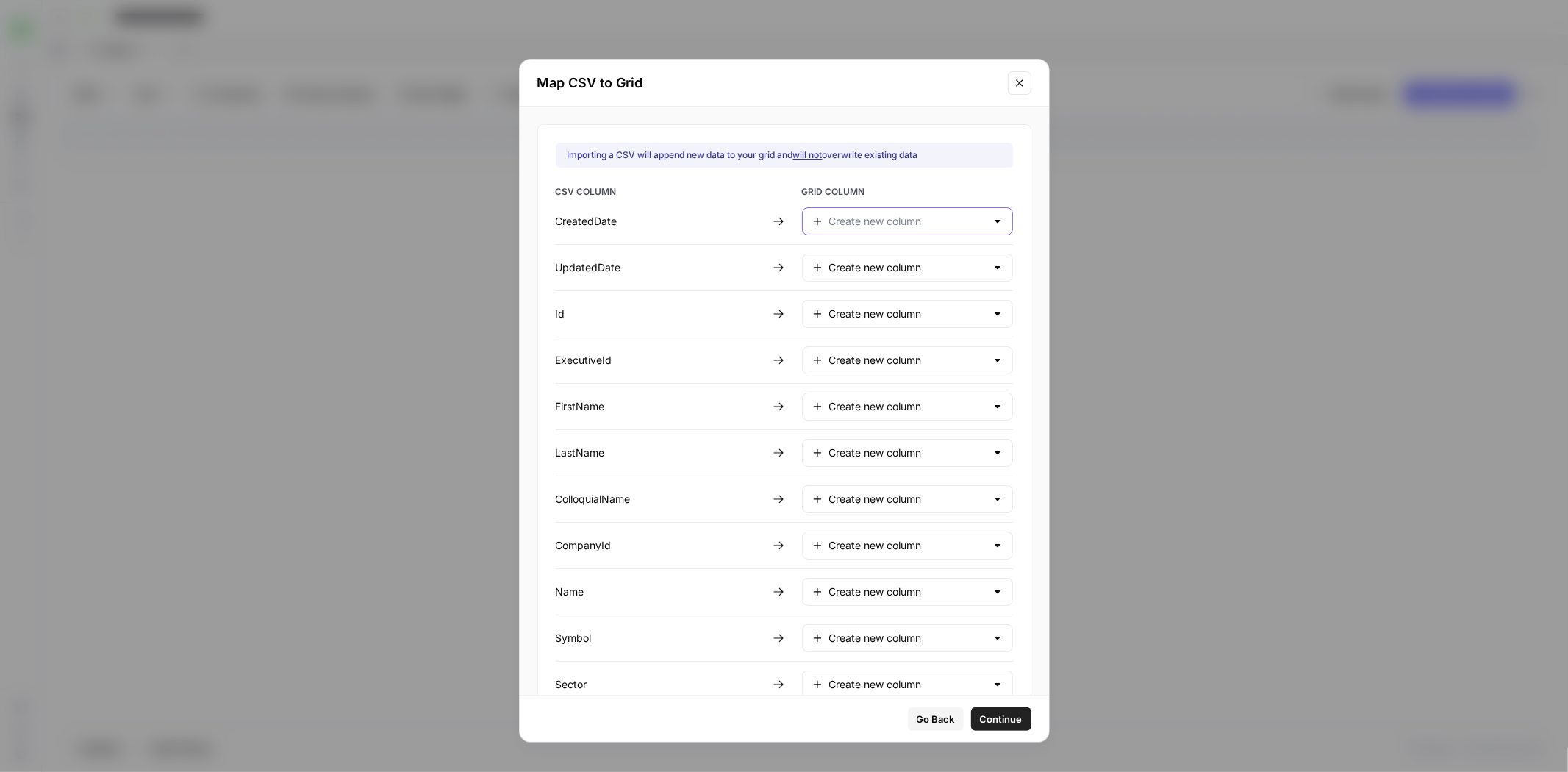
click at [911, 221] on input "text" at bounding box center [908, 221] width 157 height 15
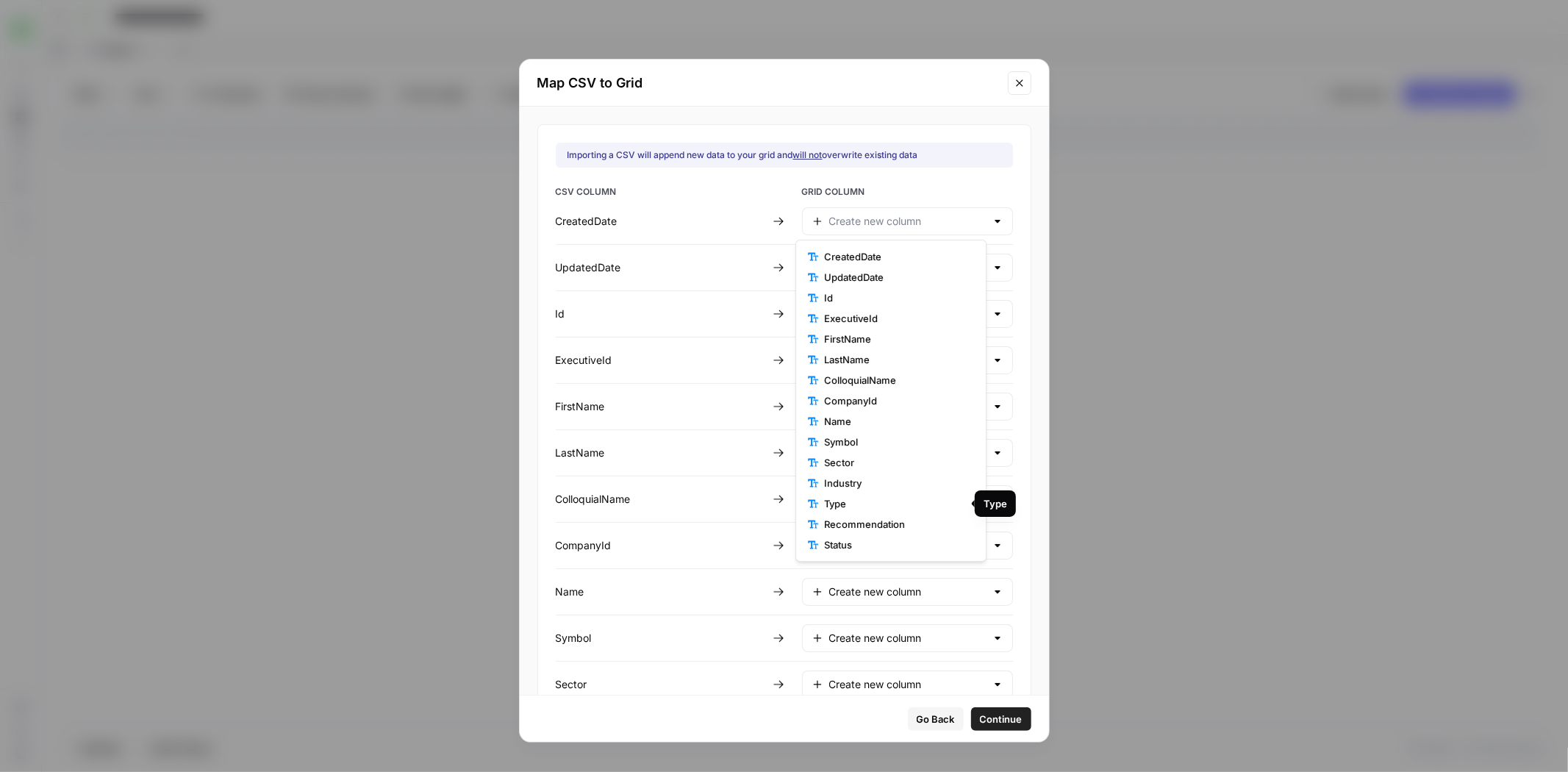
type input "Create new column"
click at [742, 204] on div "CSV COLUMN GRID COLUMN CreatedDate Create new column UpdatedDate Create new col…" at bounding box center [784, 673] width 457 height 976
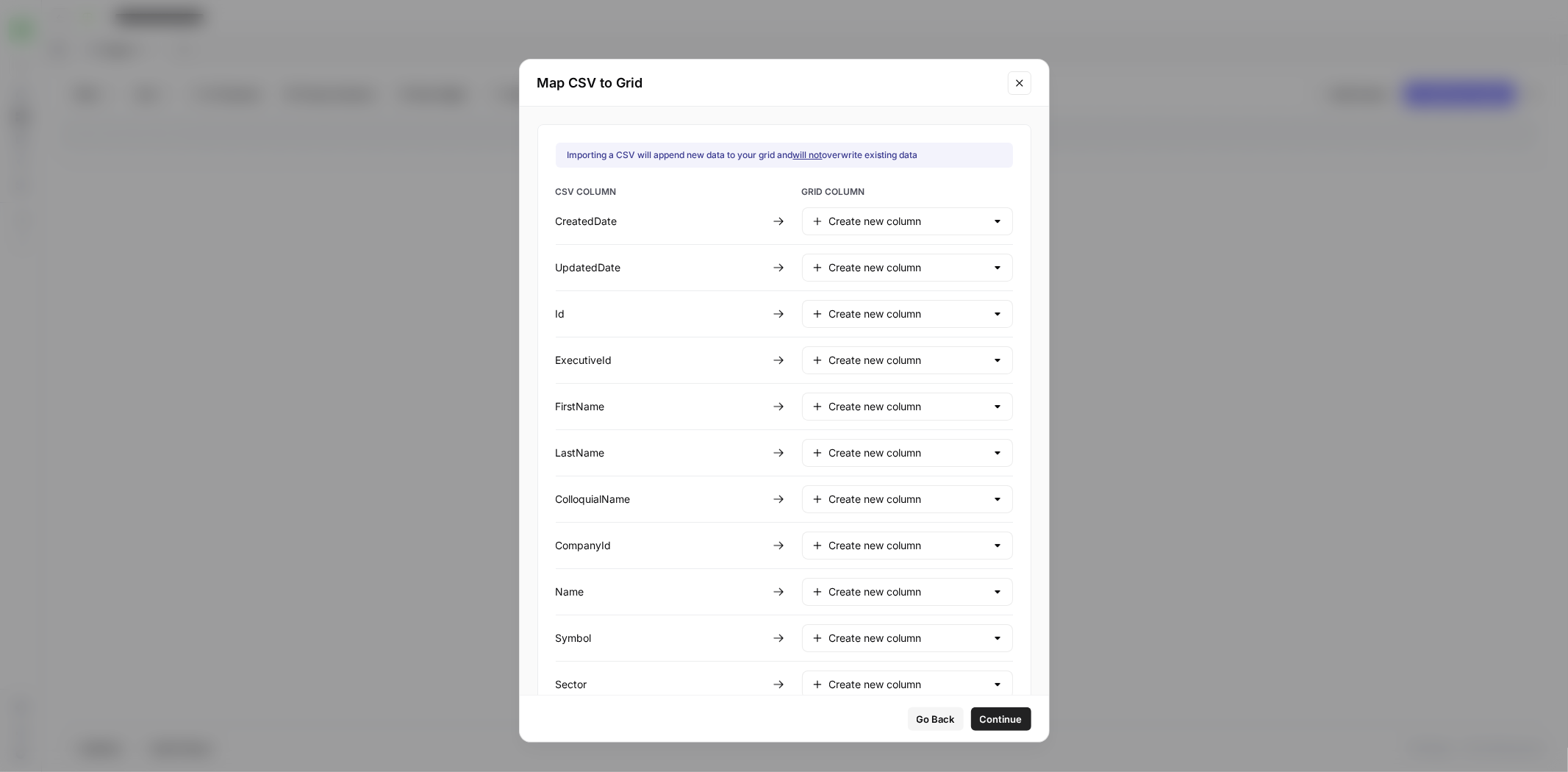
click at [777, 221] on icon at bounding box center [779, 222] width 10 height 8
click at [835, 224] on input "text" at bounding box center [908, 221] width 157 height 15
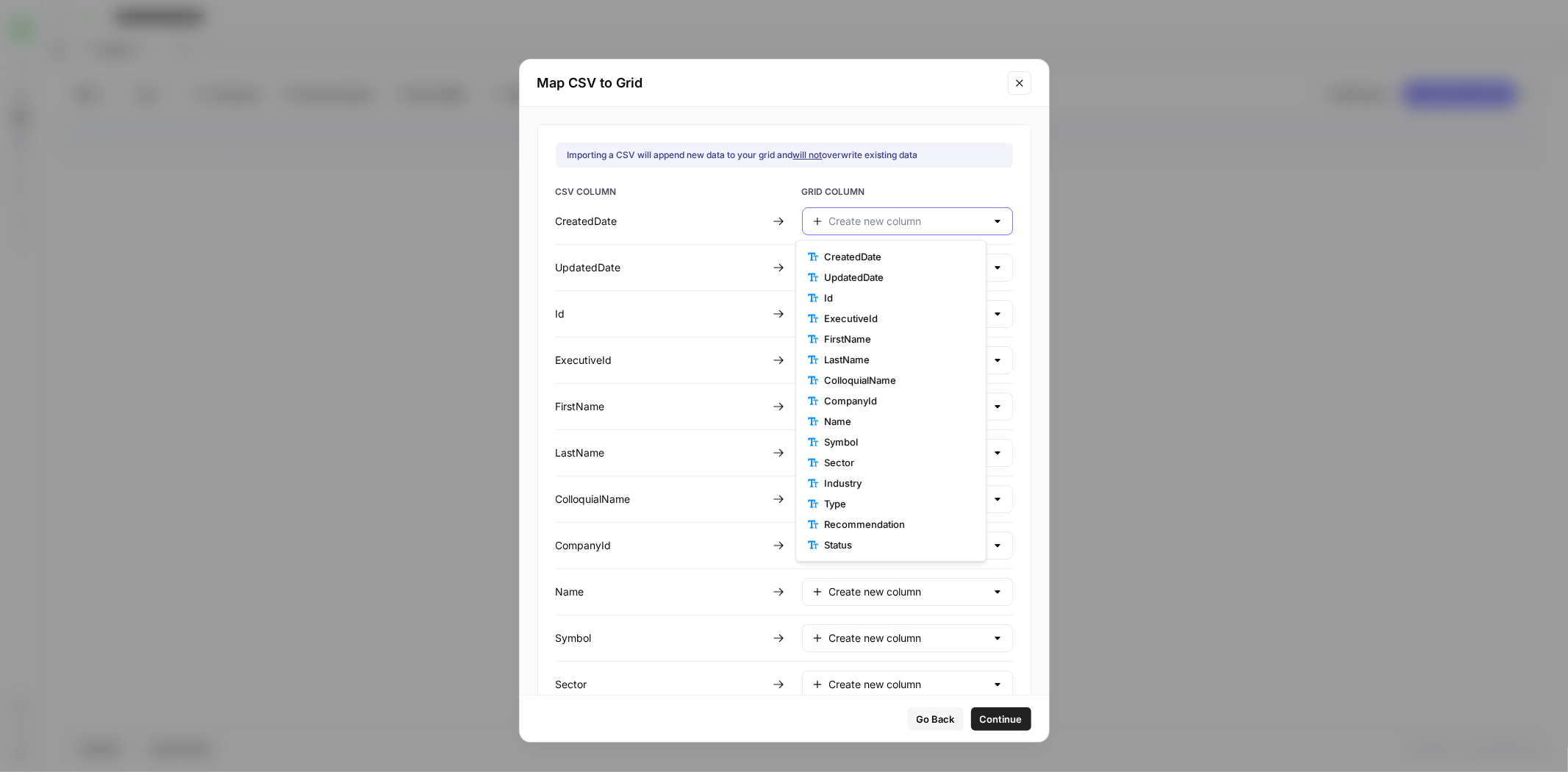
click at [835, 224] on input "text" at bounding box center [908, 221] width 157 height 15
type input "Create new column"
click at [624, 768] on div "Map CSV to Grid Importing a CSV will append new data to your grid and will not …" at bounding box center [784, 386] width 1568 height 772
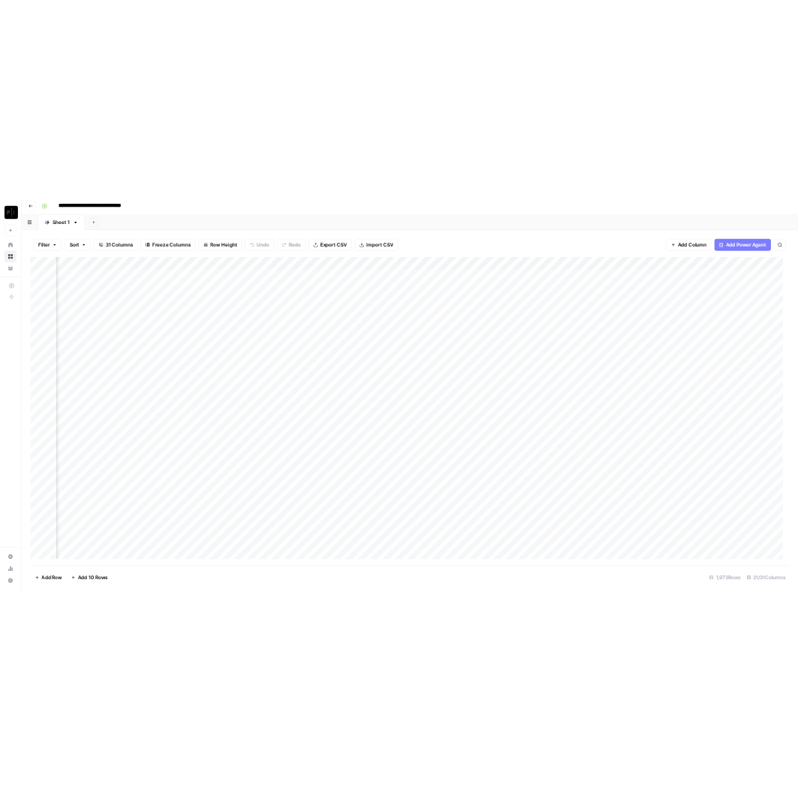
scroll to position [0, 1603]
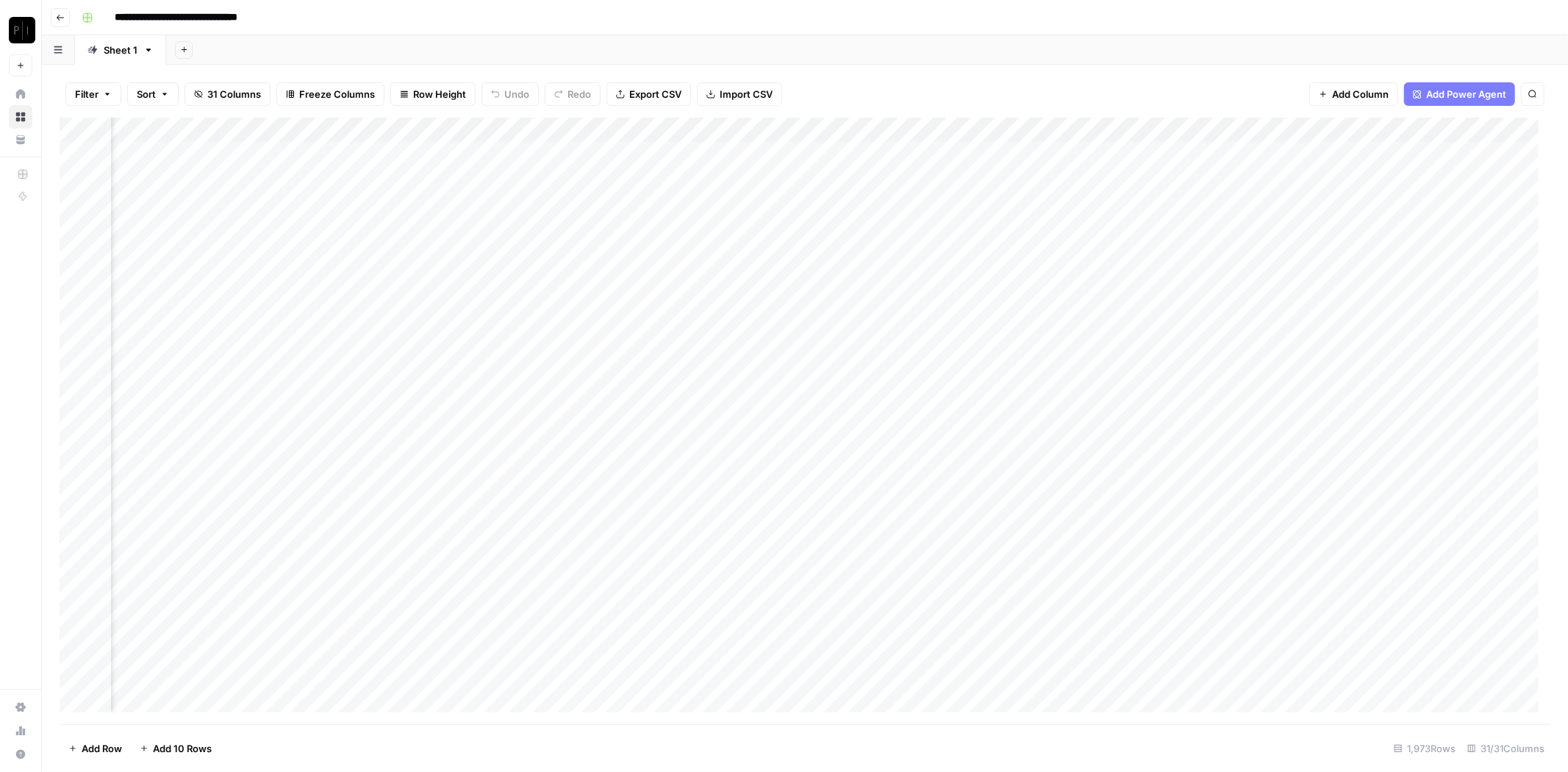
click at [618, 128] on div "Add Column" at bounding box center [805, 421] width 1491 height 606
click at [692, 255] on span "Rows with Errors" at bounding box center [670, 257] width 92 height 15
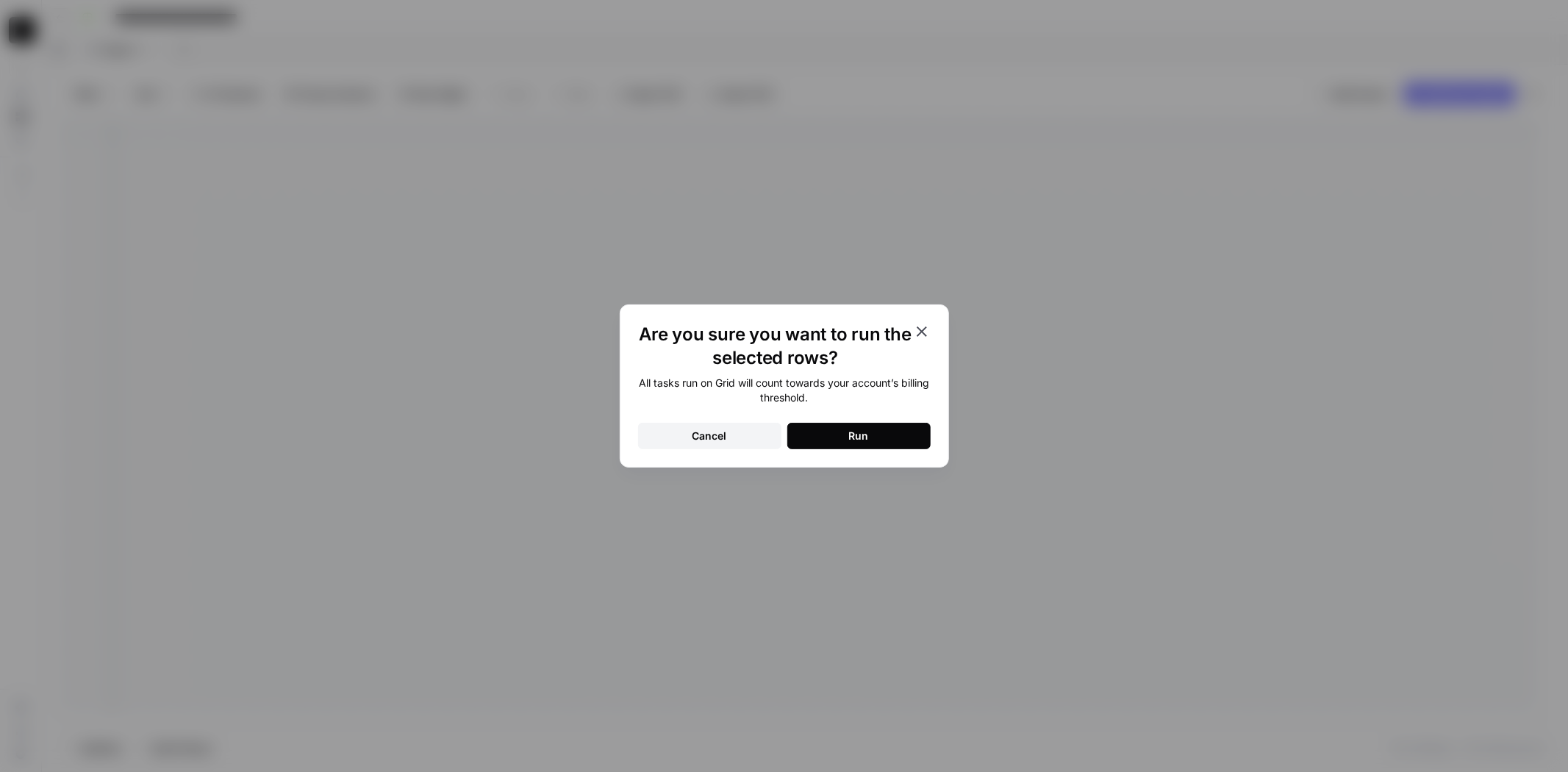
click at [850, 438] on div "Run" at bounding box center [859, 436] width 20 height 15
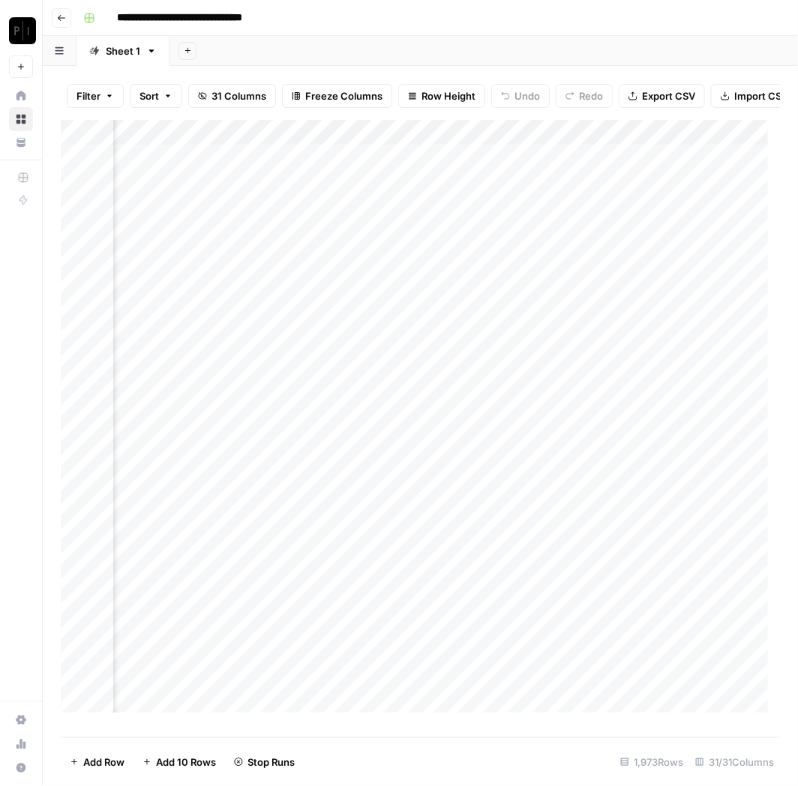
click at [95, 100] on span "Filter" at bounding box center [88, 95] width 24 height 15
click at [139, 166] on button "Add Filter" at bounding box center [364, 169] width 558 height 19
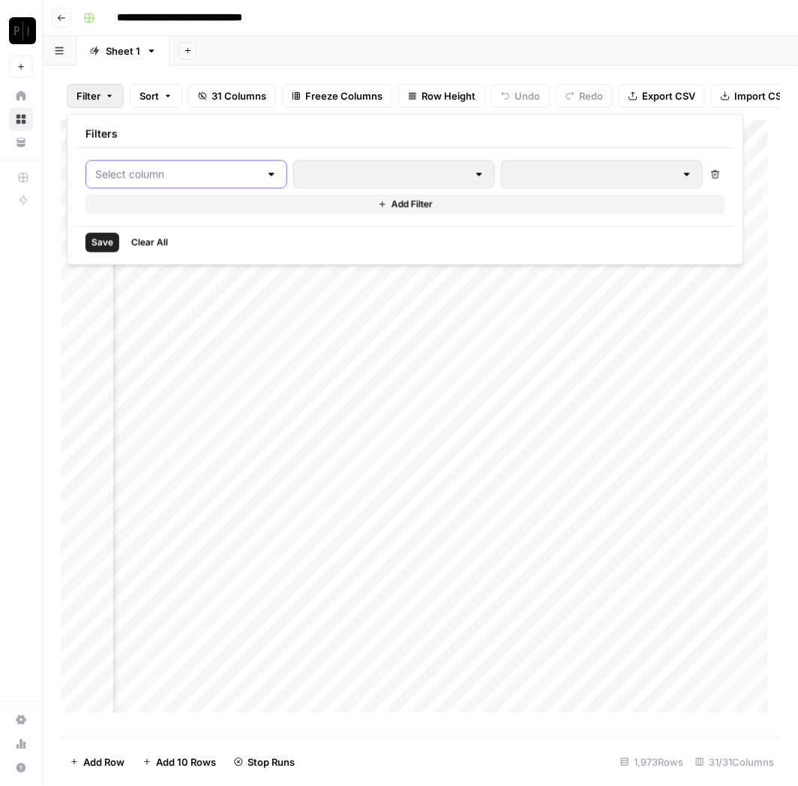
click at [144, 168] on input "text" at bounding box center [177, 174] width 164 height 15
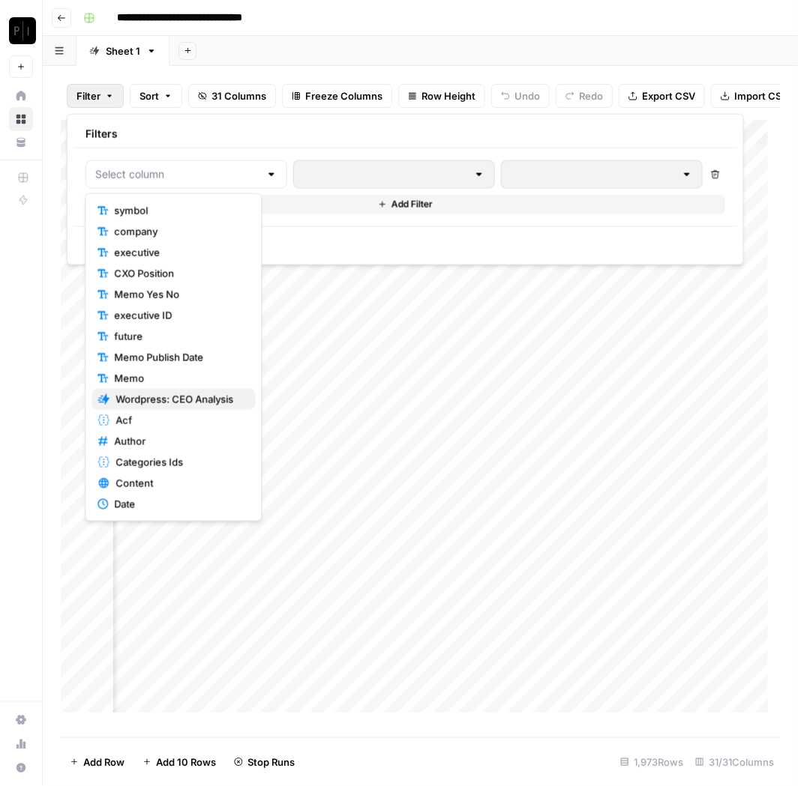
click at [187, 395] on span "Wordpress: CEO Analysis" at bounding box center [178, 399] width 127 height 15
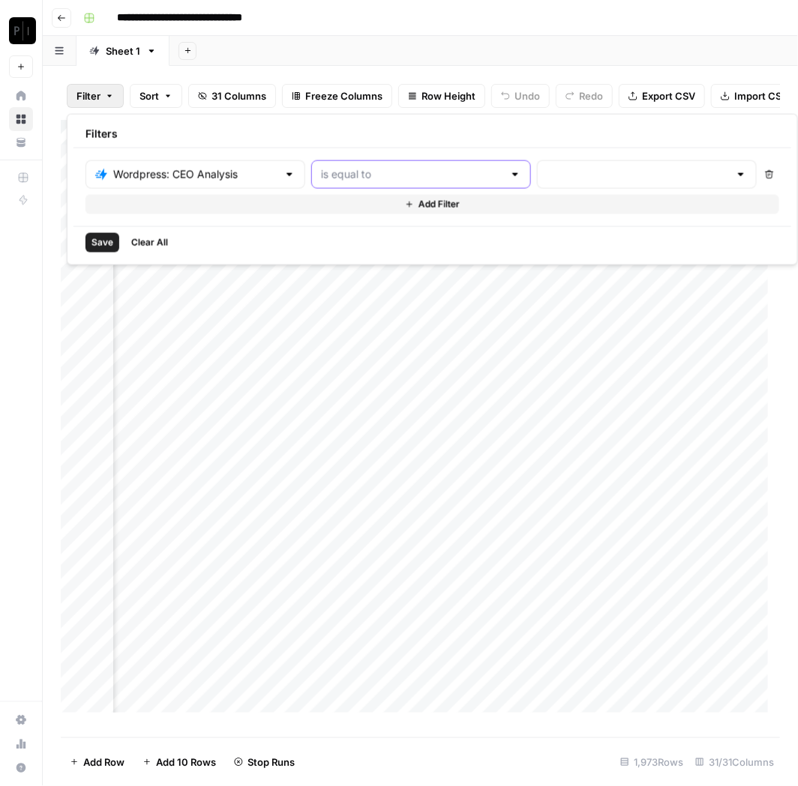
click at [370, 167] on input "text" at bounding box center [412, 174] width 182 height 15
type input "is equal to"
click at [537, 152] on div "Wordpress: CEO Analysis is equal to Delete Add Filter" at bounding box center [431, 187] width 717 height 78
click at [548, 161] on div at bounding box center [647, 174] width 220 height 28
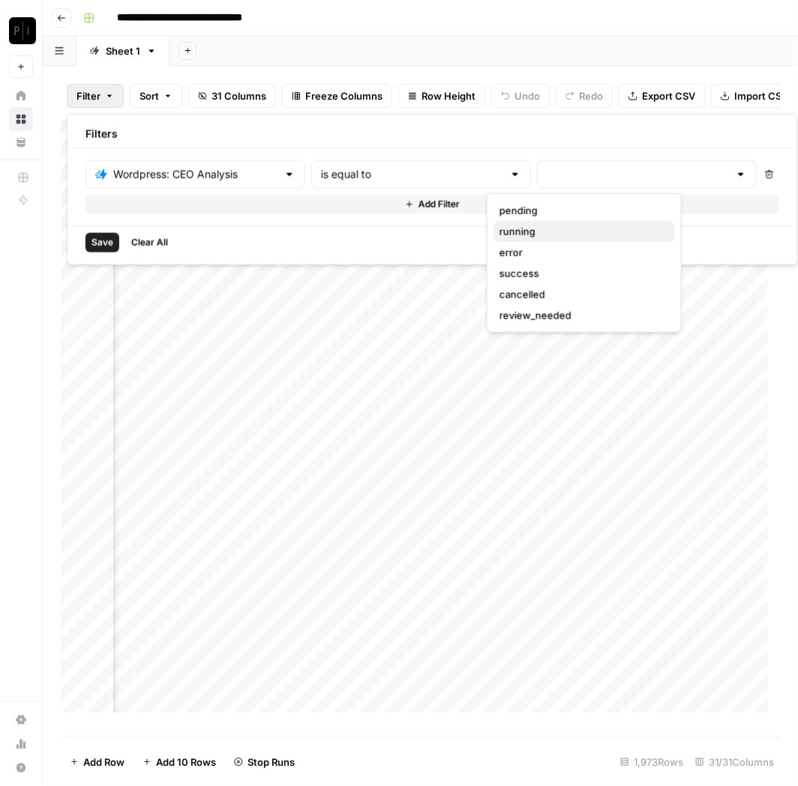
click at [588, 232] on span "running" at bounding box center [580, 231] width 163 height 15
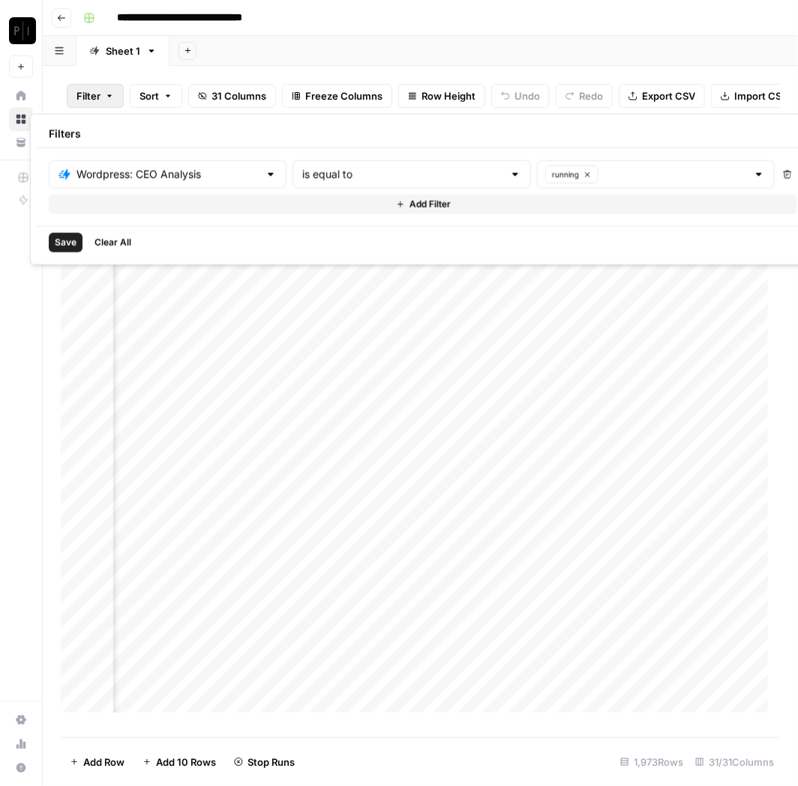
click at [75, 244] on span "Save" at bounding box center [66, 242] width 22 height 13
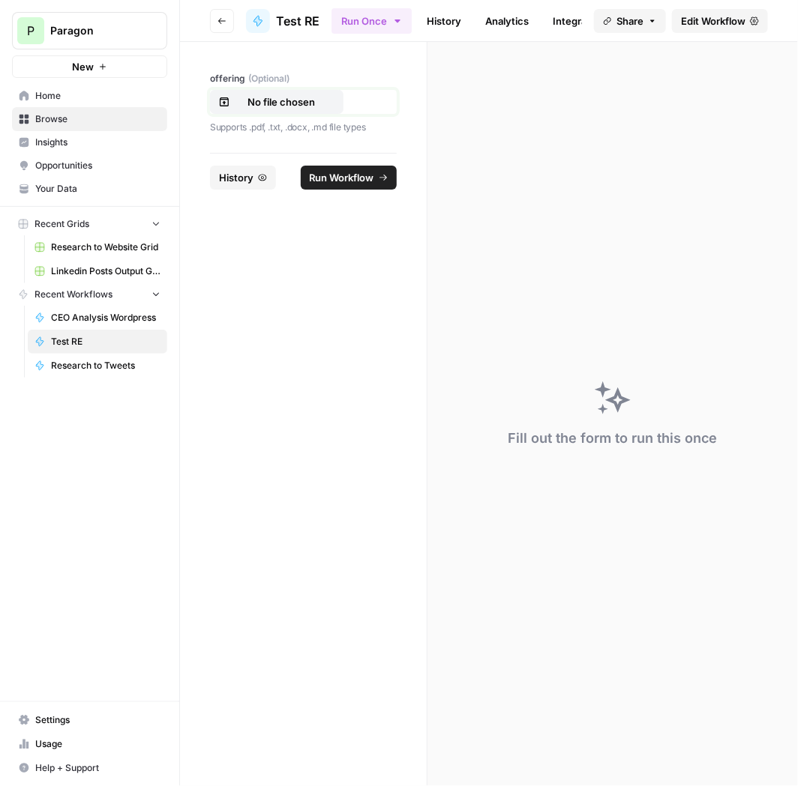
click at [305, 99] on p "No file chosen" at bounding box center [281, 101] width 96 height 15
click at [347, 180] on span "Run Workflow" at bounding box center [349, 177] width 47 height 15
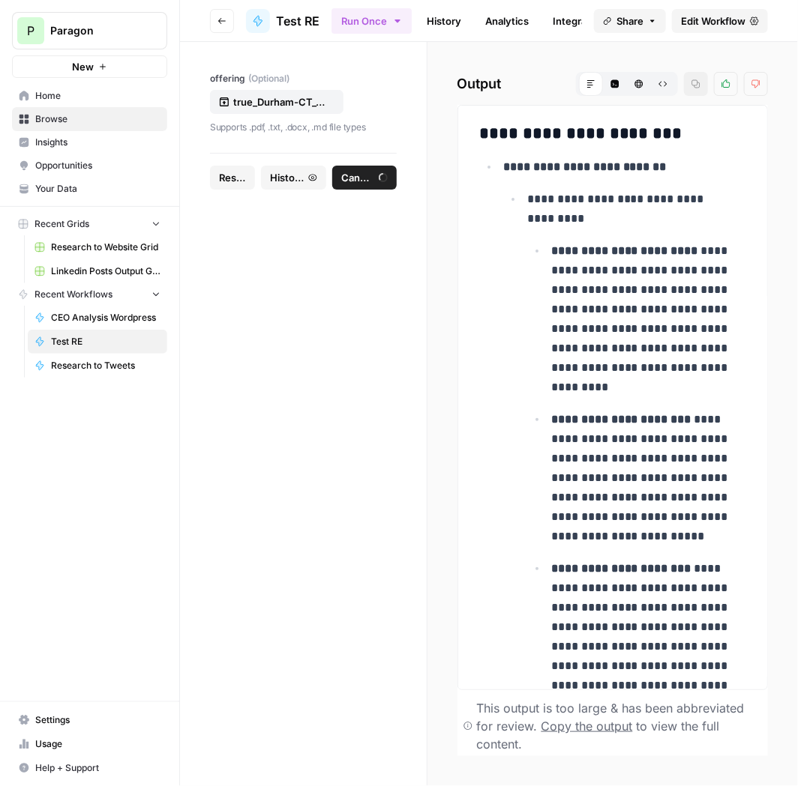
click at [632, 191] on p "**********" at bounding box center [631, 209] width 208 height 39
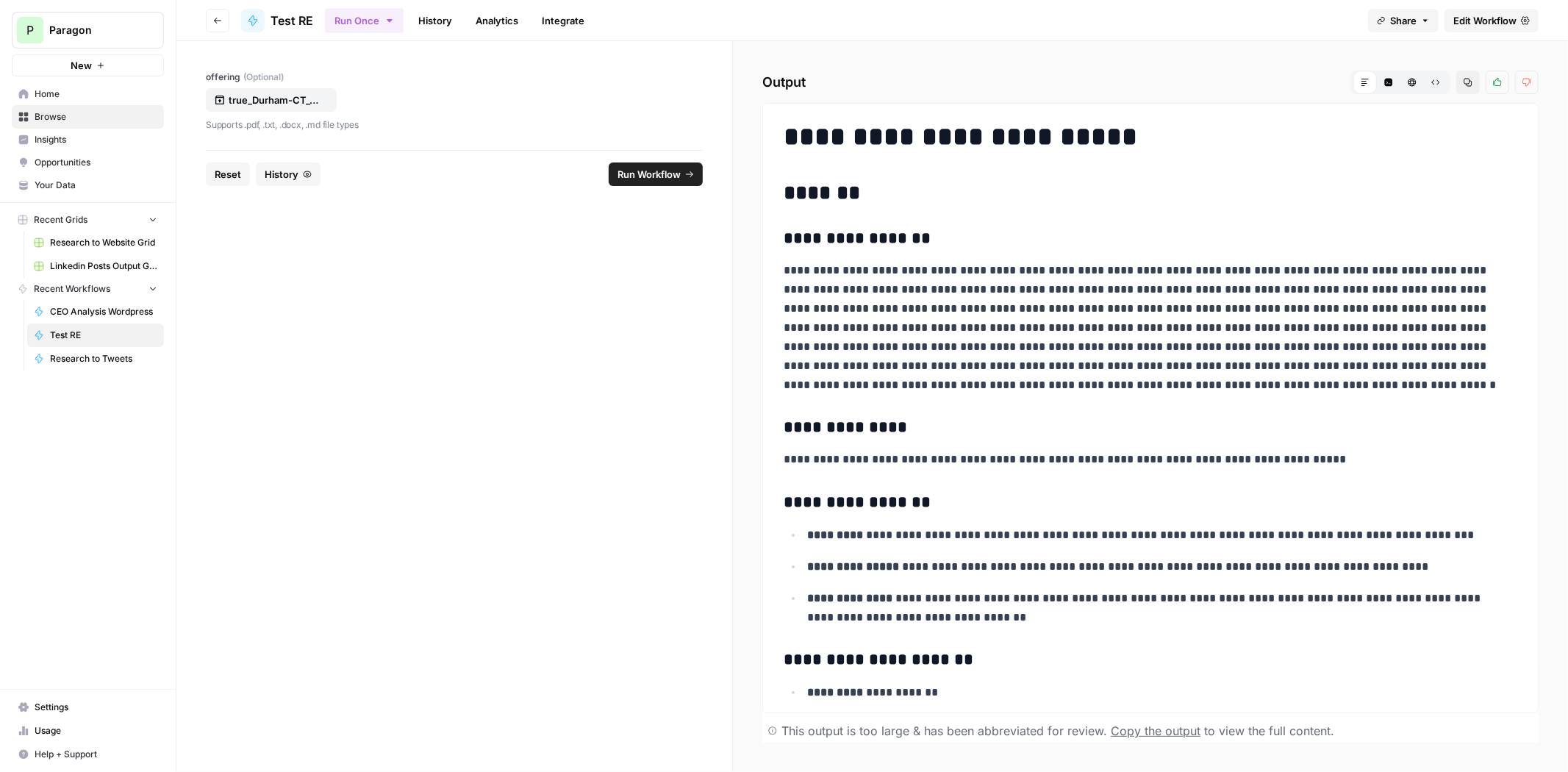
click at [782, 82] on icon "button" at bounding box center [1389, 82] width 8 height 8
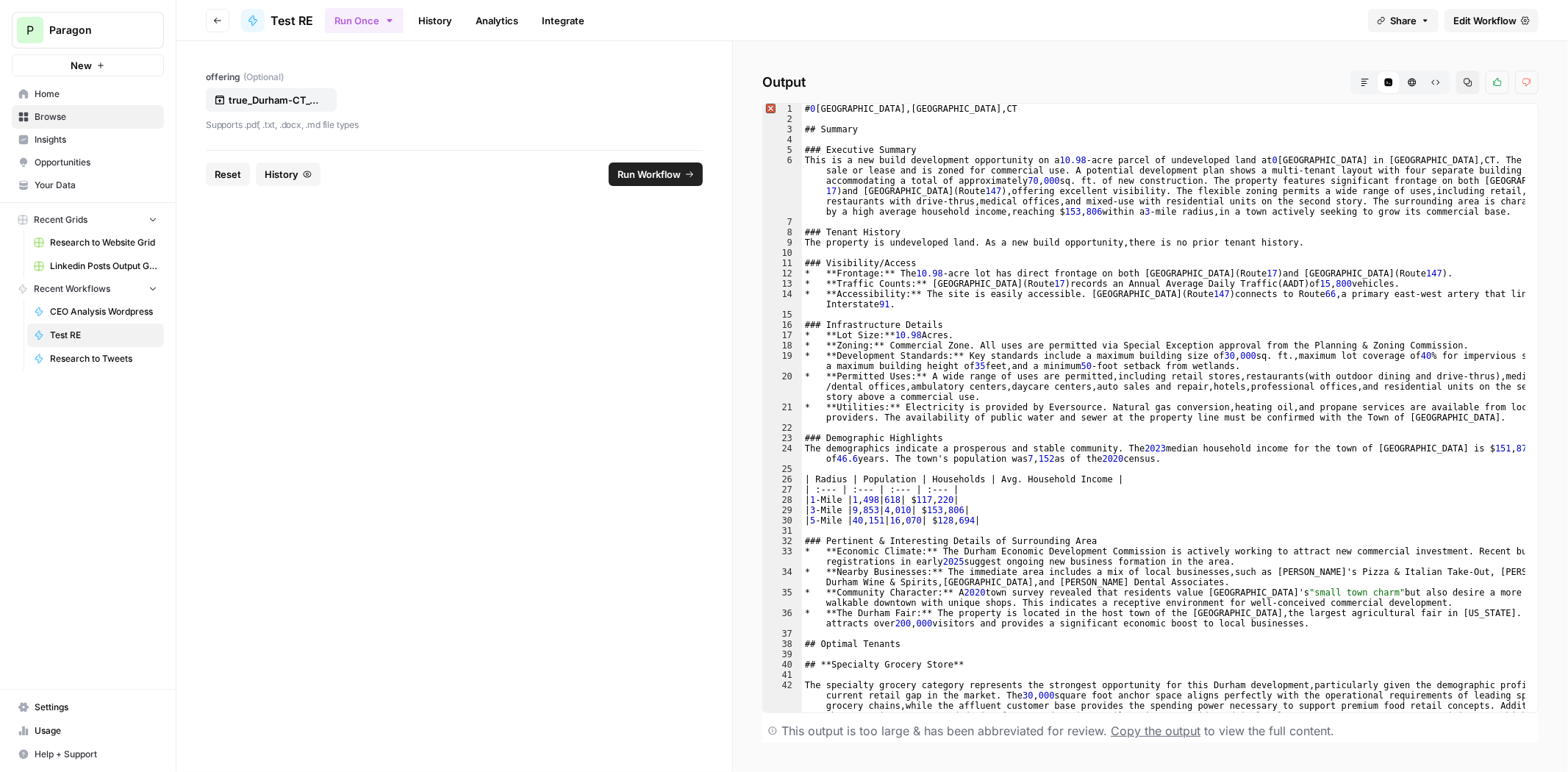
click at [782, 84] on icon "button" at bounding box center [1467, 81] width 9 height 9
click at [782, 19] on span "Edit Workflow" at bounding box center [1485, 20] width 63 height 15
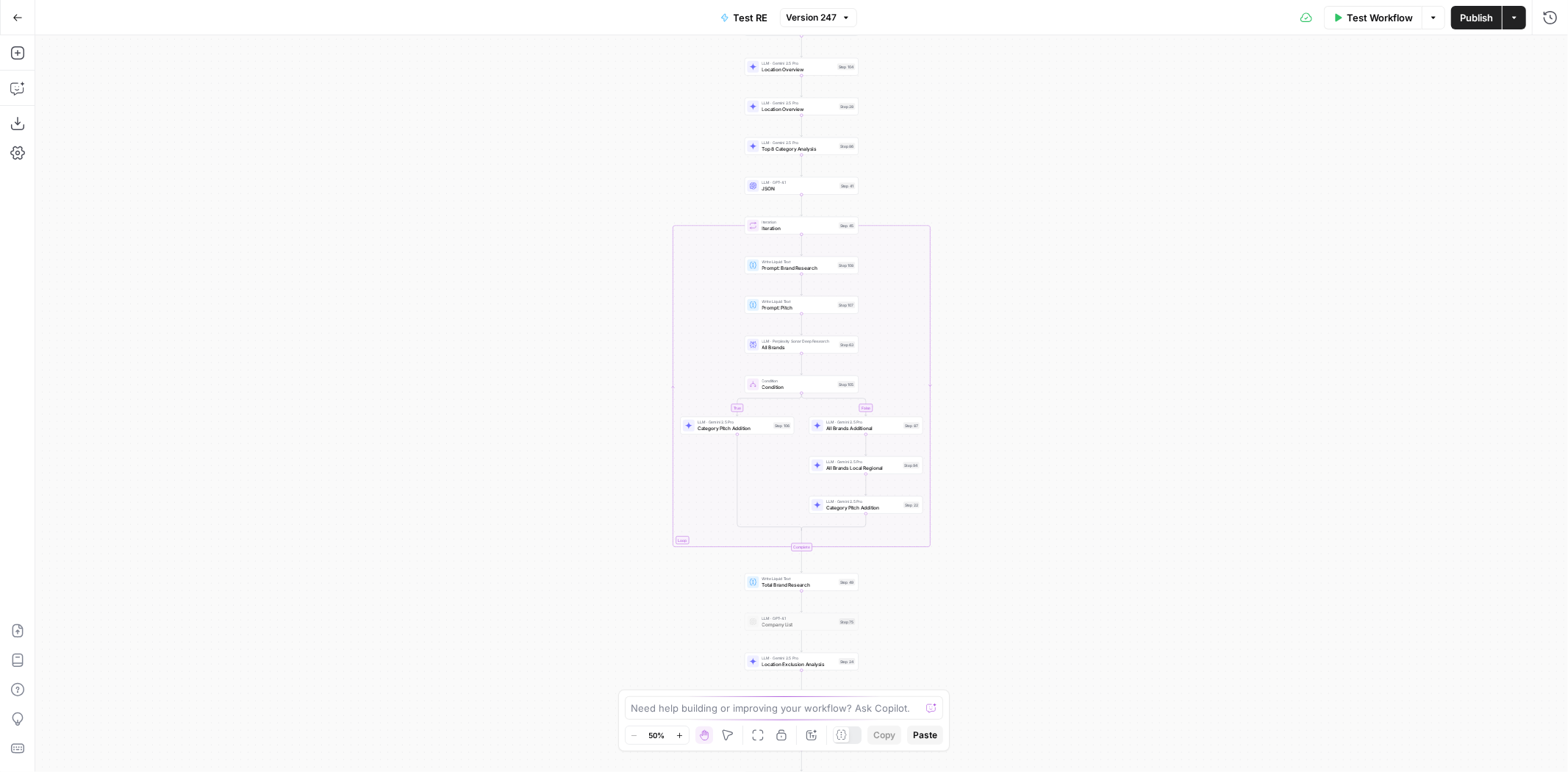
click at [782, 9] on button "Publish" at bounding box center [1477, 18] width 51 height 24
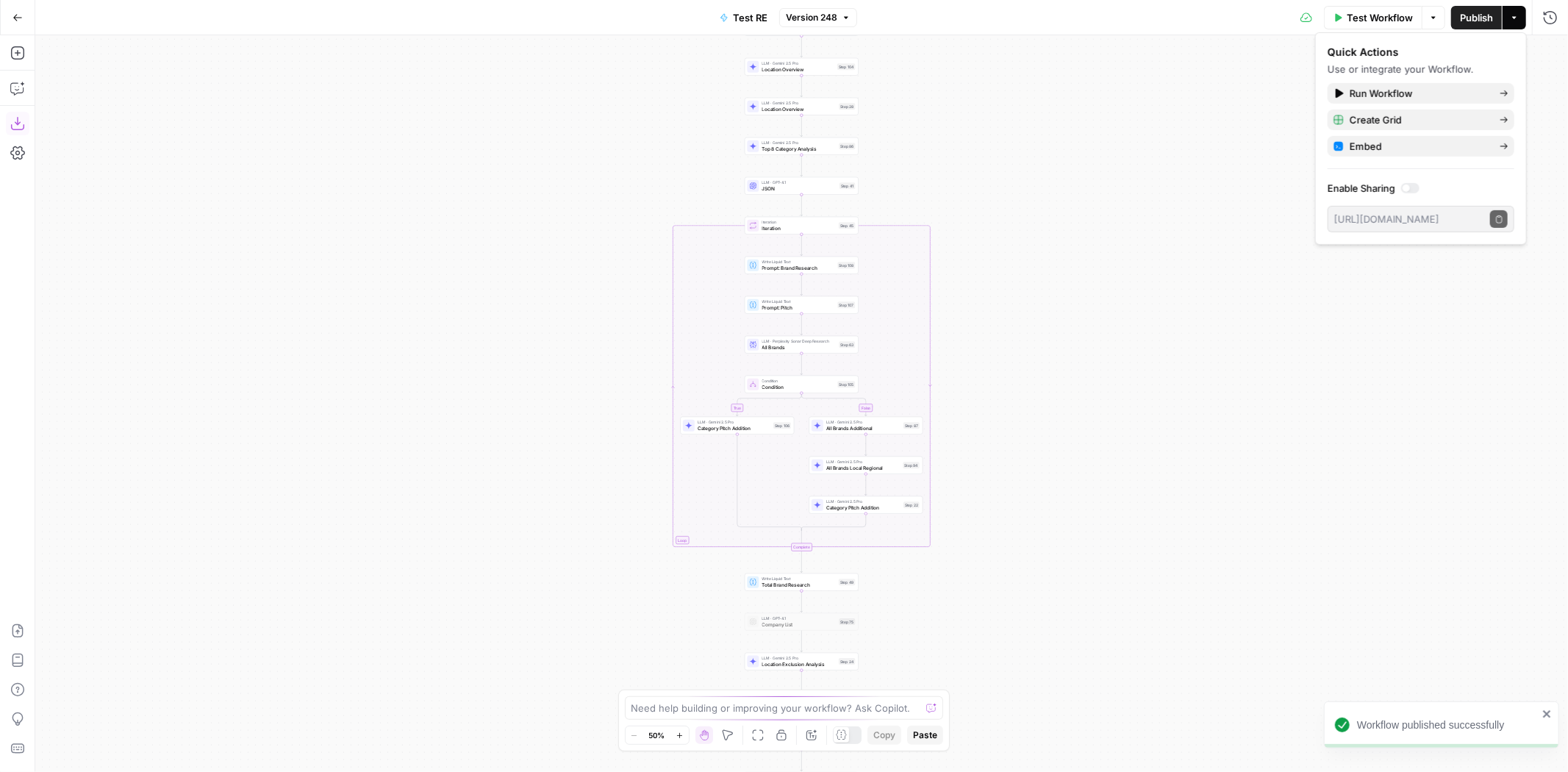
click at [25, 128] on button "Download as JSON" at bounding box center [18, 124] width 24 height 24
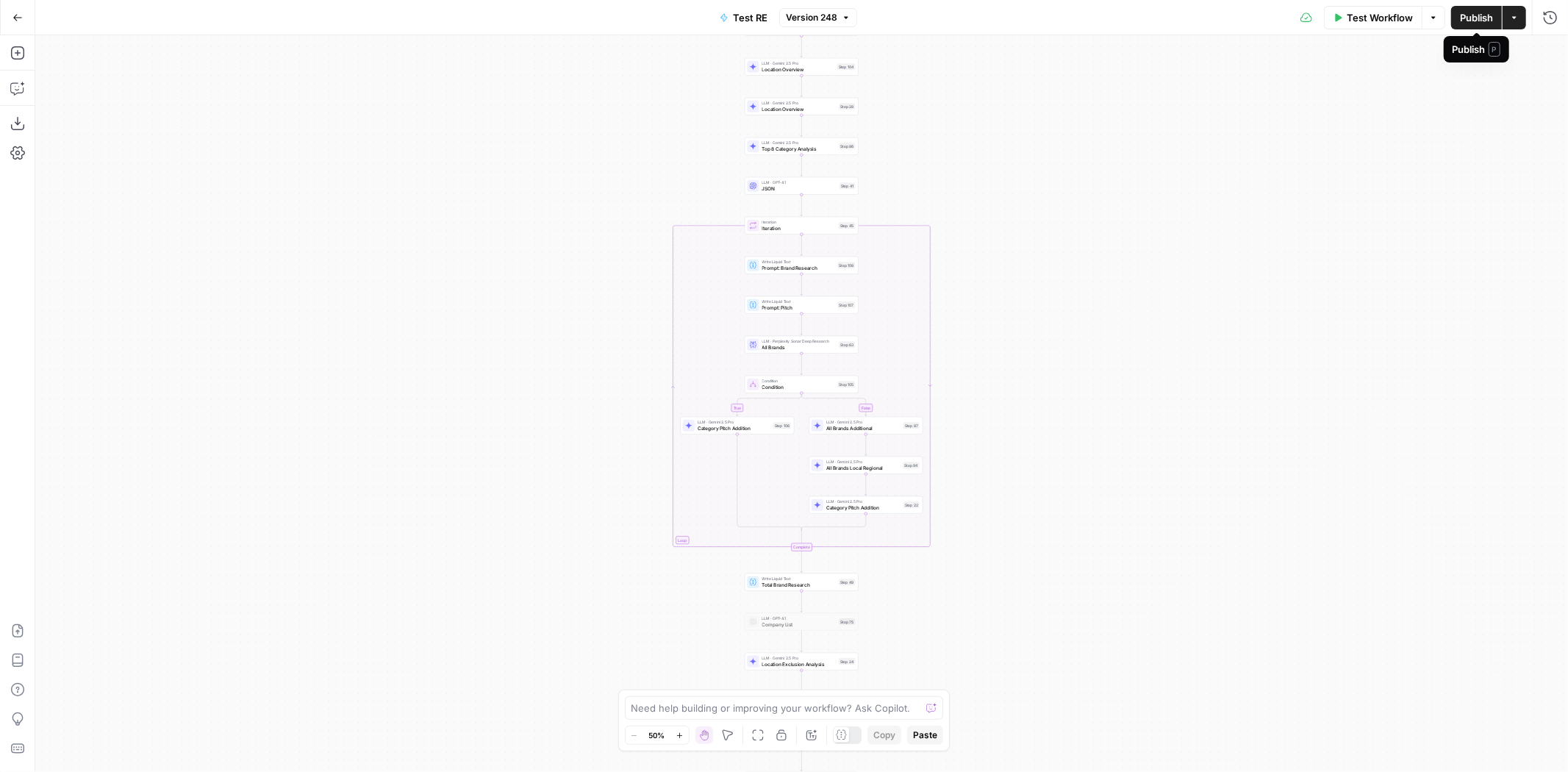
click at [782, 16] on span "Publish" at bounding box center [1477, 17] width 33 height 15
click at [782, 11] on span "Publish" at bounding box center [1477, 17] width 33 height 15
